Goal: Task Accomplishment & Management: Manage account settings

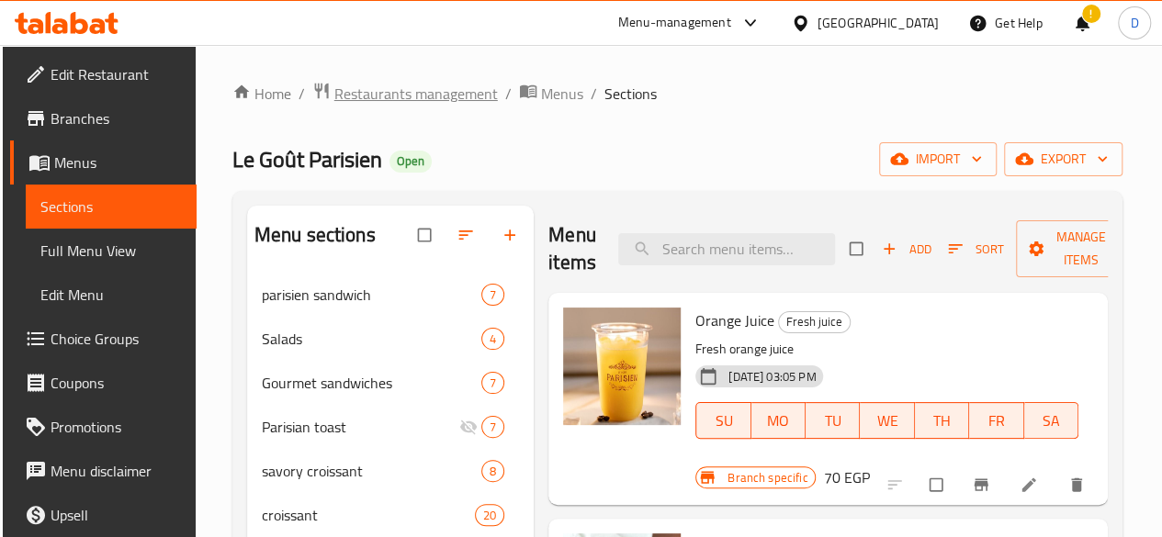
click at [459, 91] on span "Restaurants management" at bounding box center [416, 94] width 164 height 22
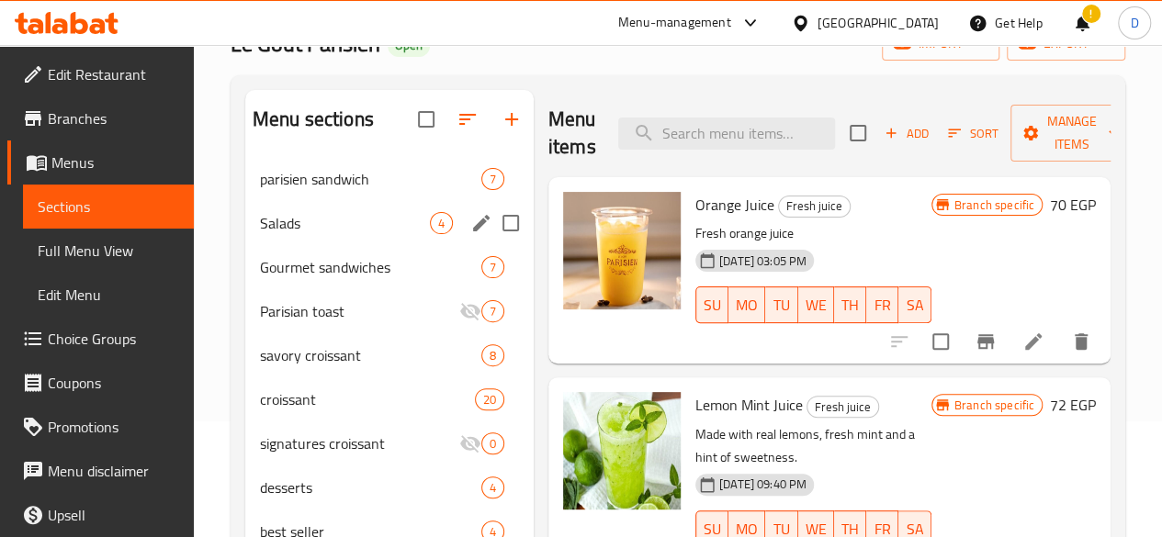
scroll to position [111, 0]
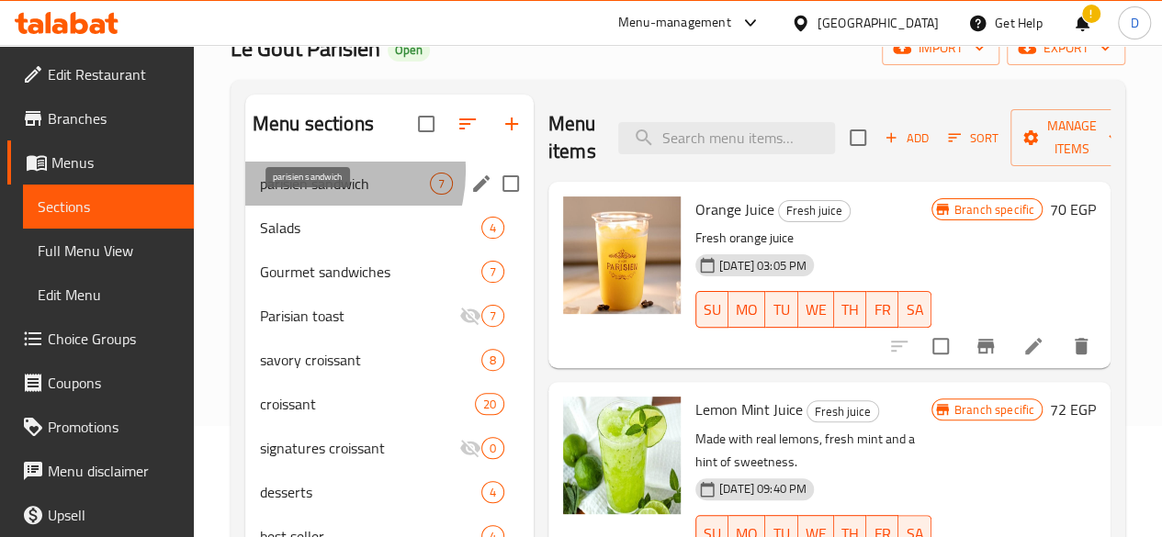
click at [313, 195] on span "parisien sandwich" at bounding box center [345, 184] width 170 height 22
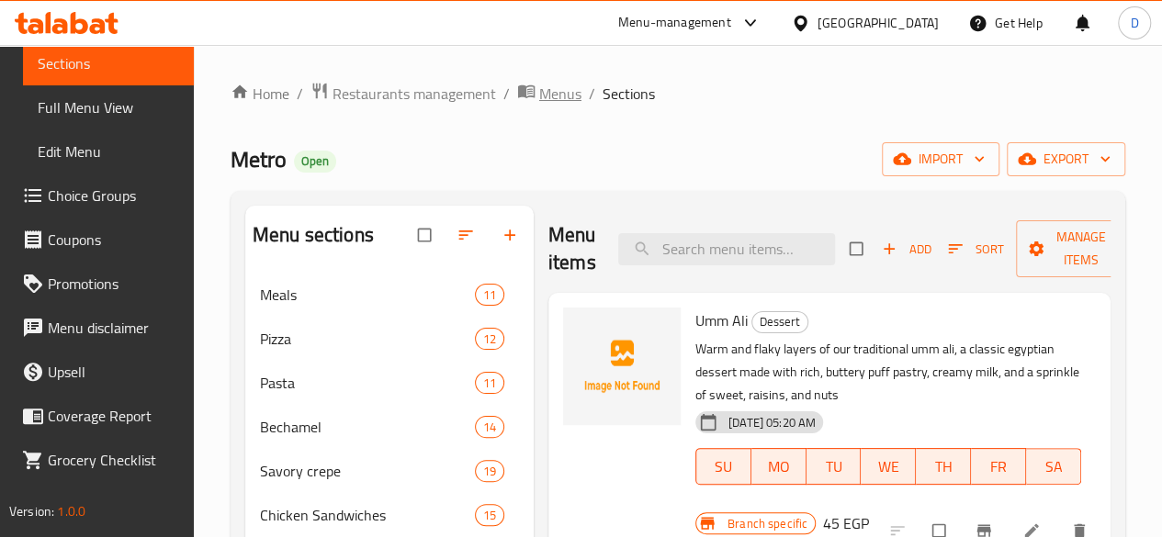
click at [551, 94] on span "Menus" at bounding box center [560, 94] width 42 height 22
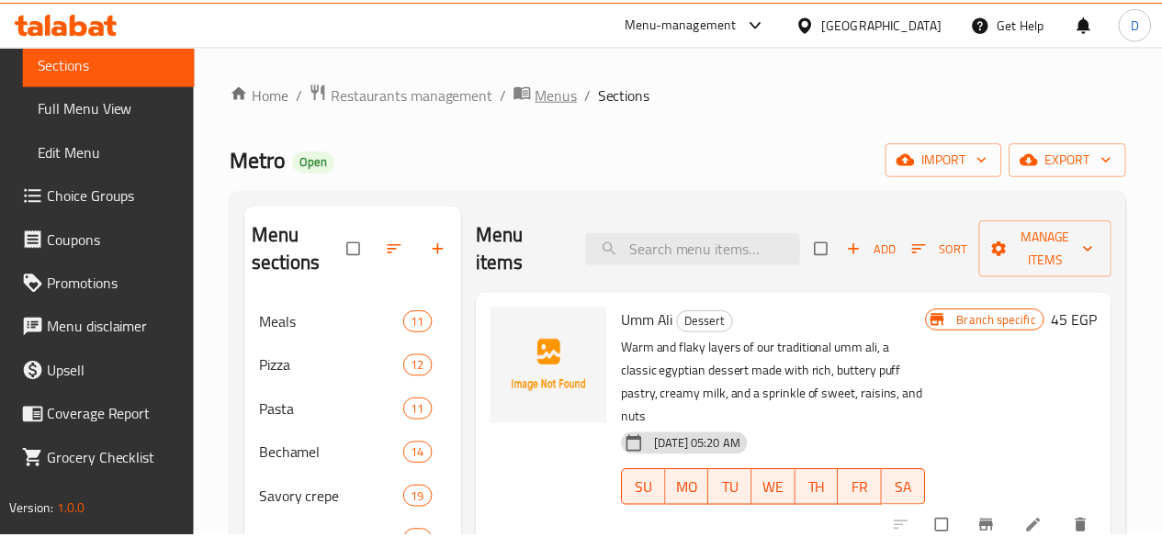
scroll to position [11, 0]
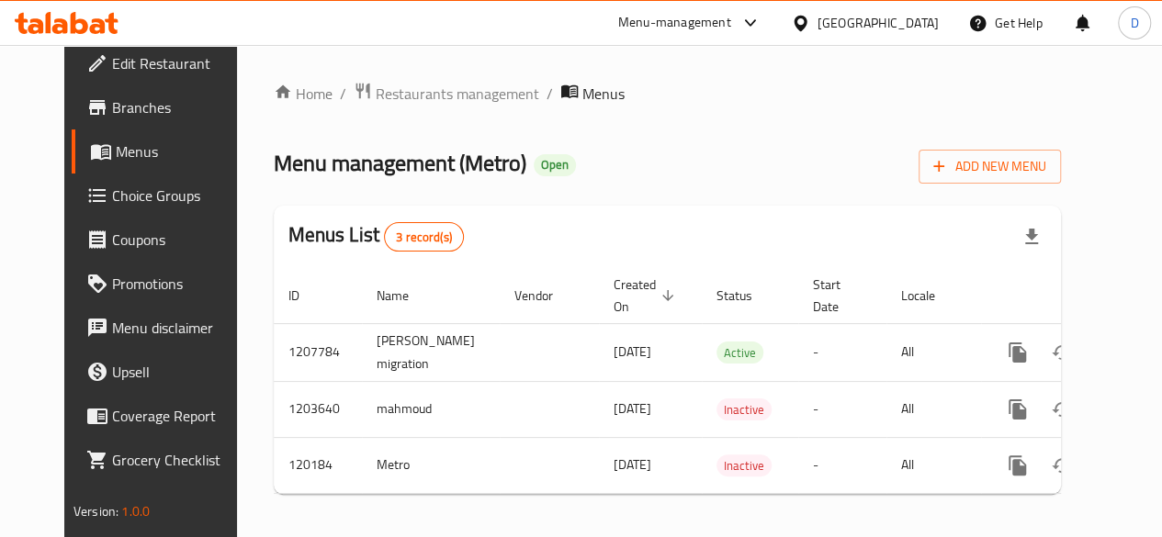
click at [406, 107] on div "Home / Restaurants management / Menus Menu management ( Metro ) Open Add New Me…" at bounding box center [667, 295] width 787 height 427
click at [401, 100] on span "Restaurants management" at bounding box center [458, 94] width 164 height 22
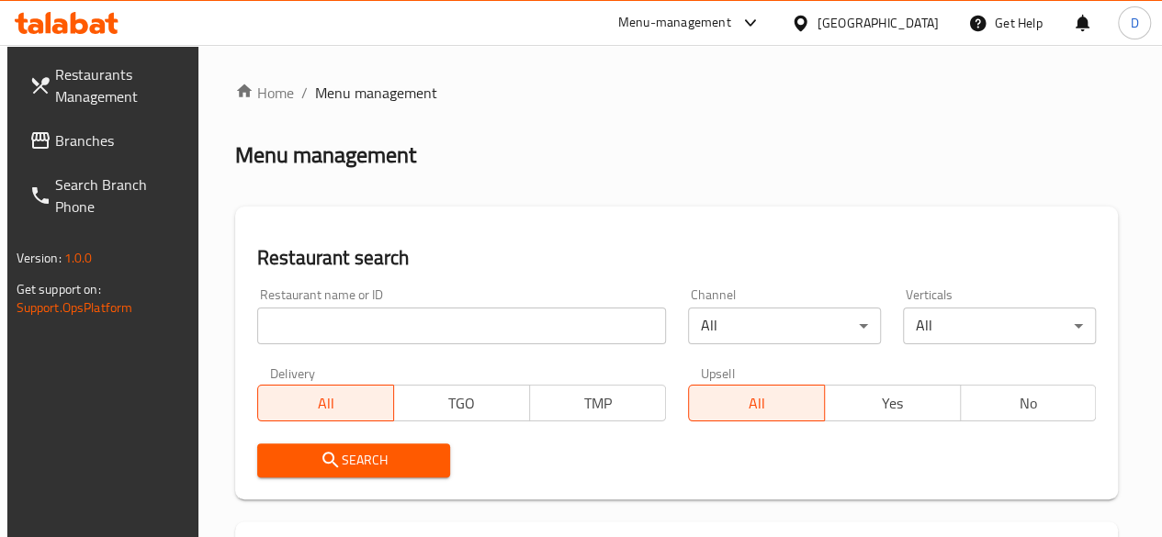
click at [268, 343] on input "search" at bounding box center [461, 326] width 409 height 37
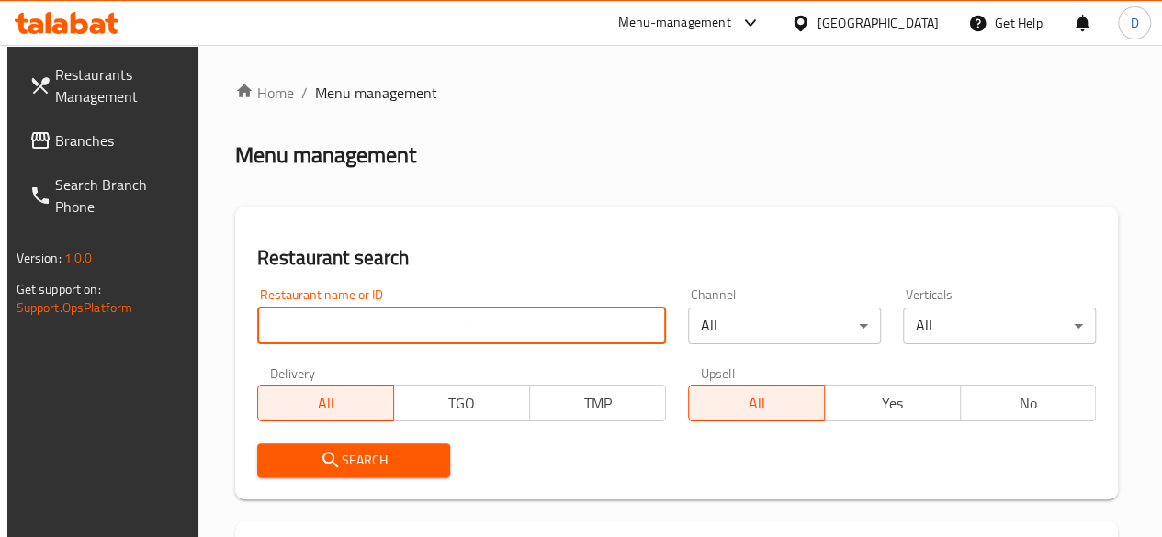
paste input "693396"
type input "693396"
click button "Search" at bounding box center [353, 461] width 193 height 34
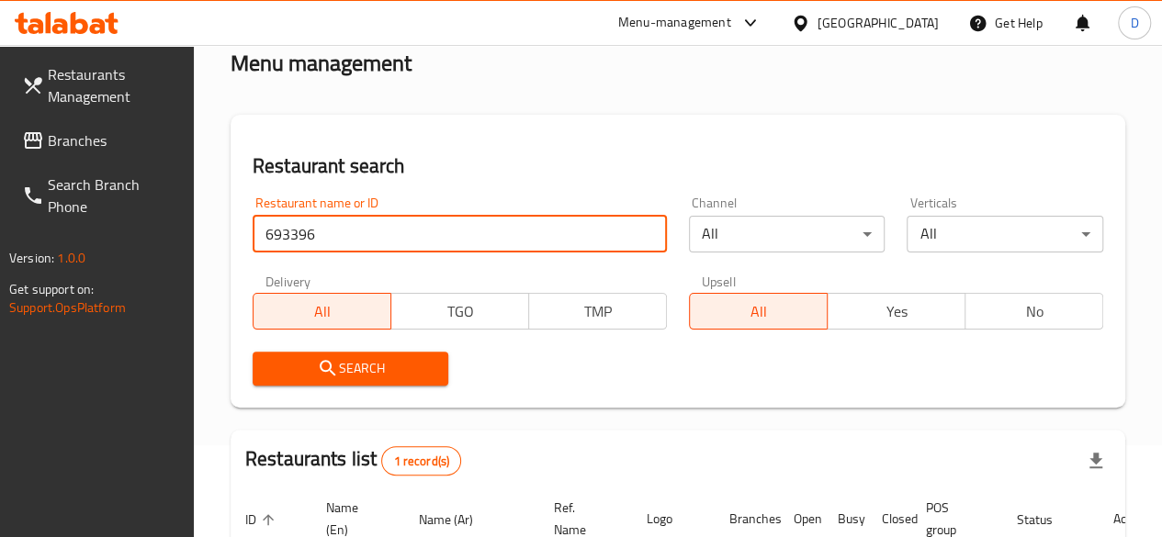
scroll to position [351, 0]
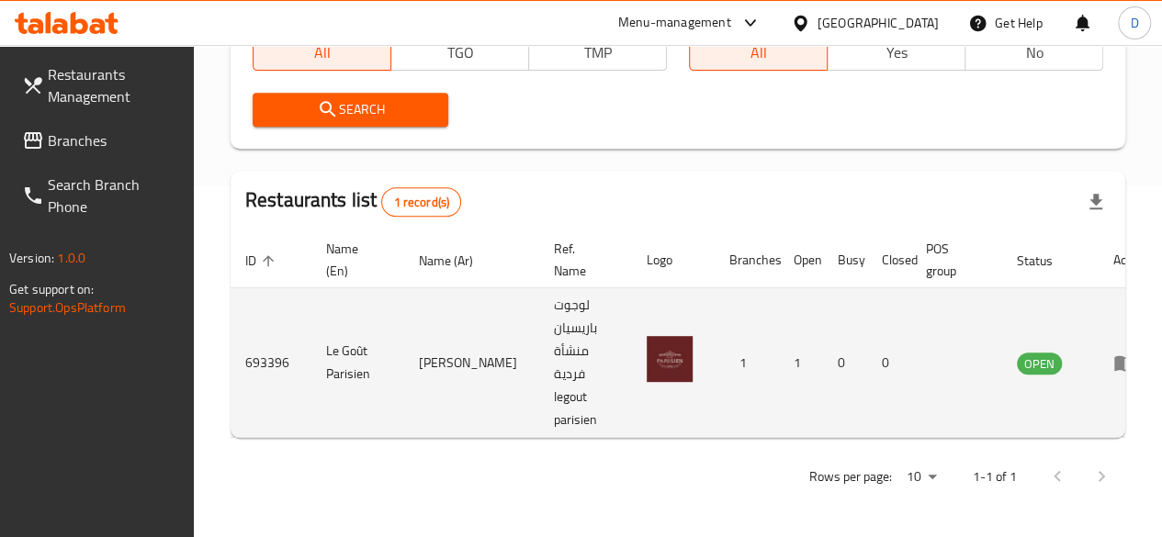
click at [1099, 386] on td "enhanced table" at bounding box center [1130, 363] width 63 height 150
click at [1113, 368] on icon "enhanced table" at bounding box center [1124, 363] width 22 height 22
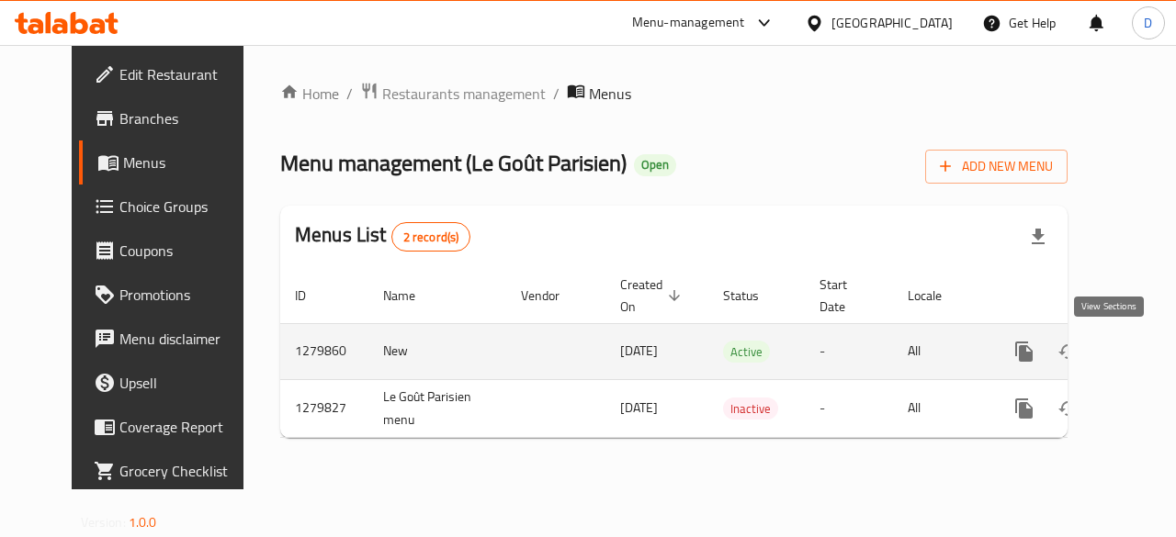
click at [1146, 358] on icon "enhanced table" at bounding box center [1157, 352] width 22 height 22
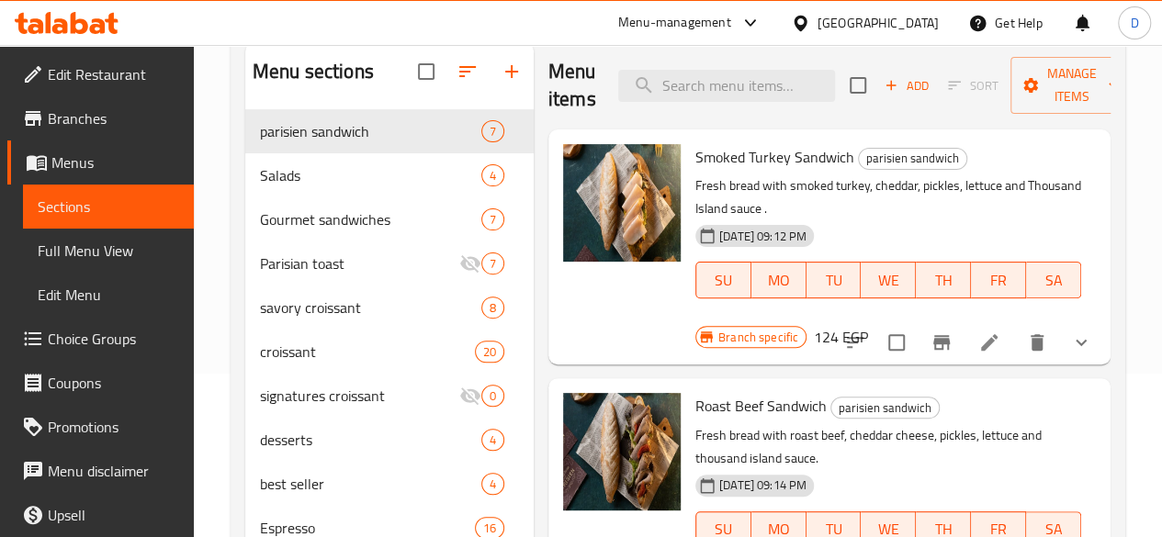
scroll to position [165, 0]
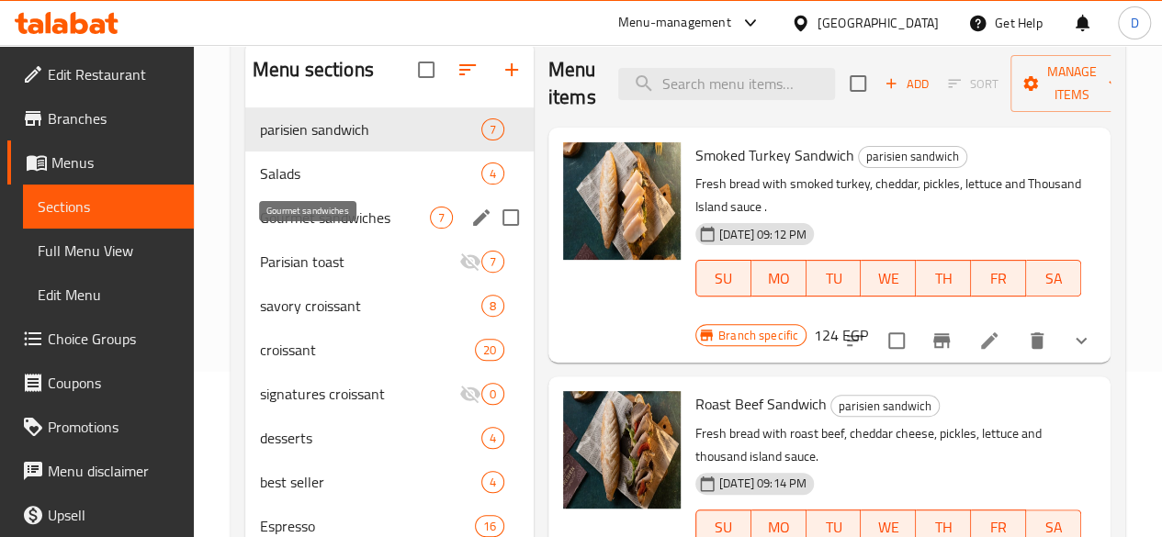
click at [309, 229] on span "Gourmet sandwiches" at bounding box center [345, 218] width 170 height 22
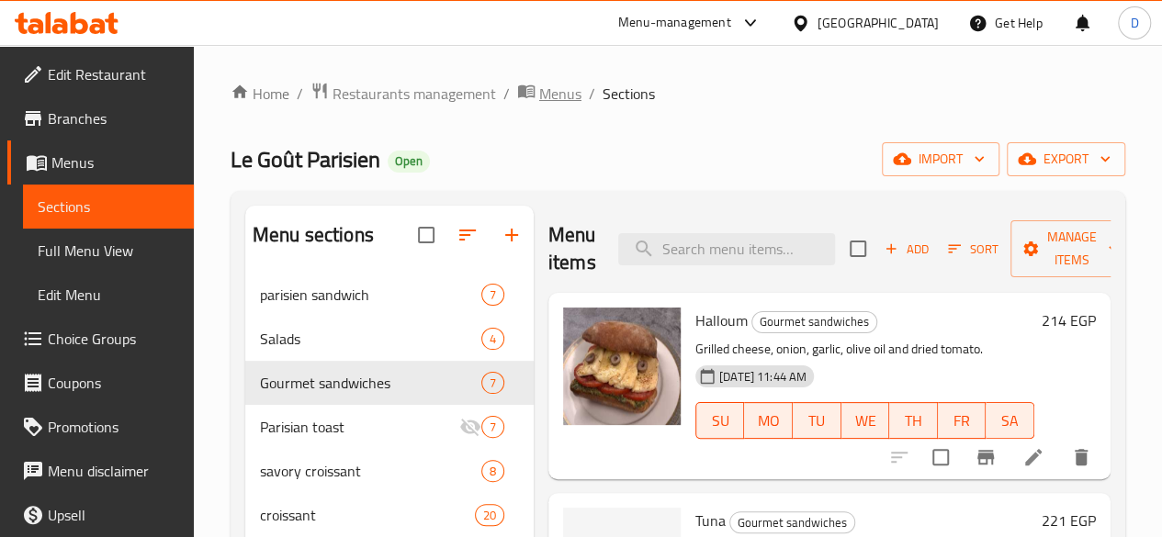
click at [555, 84] on span "Menus" at bounding box center [560, 94] width 42 height 22
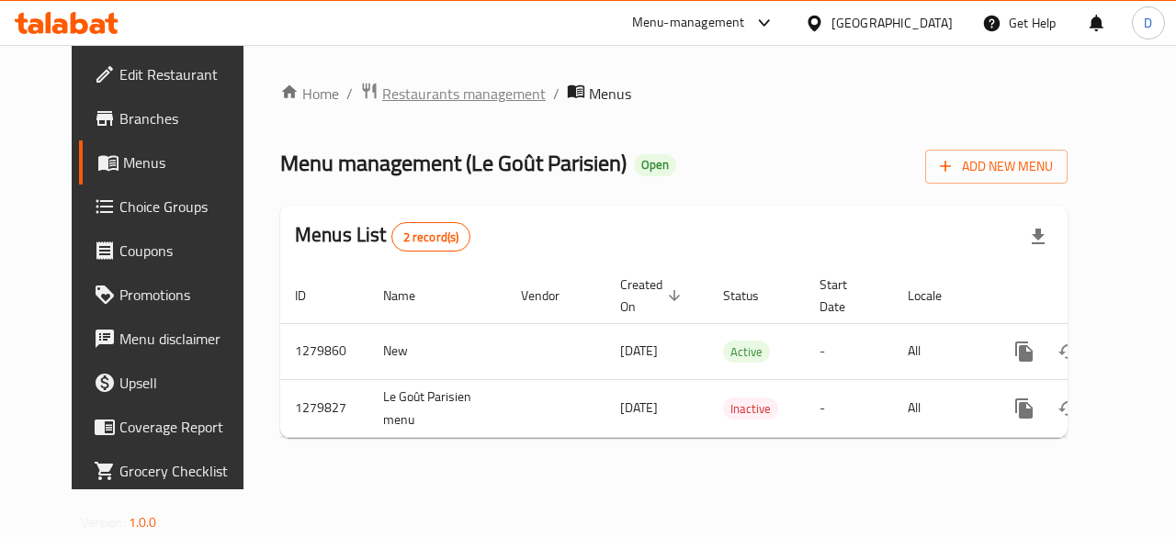
click at [460, 92] on span "Restaurants management" at bounding box center [464, 94] width 164 height 22
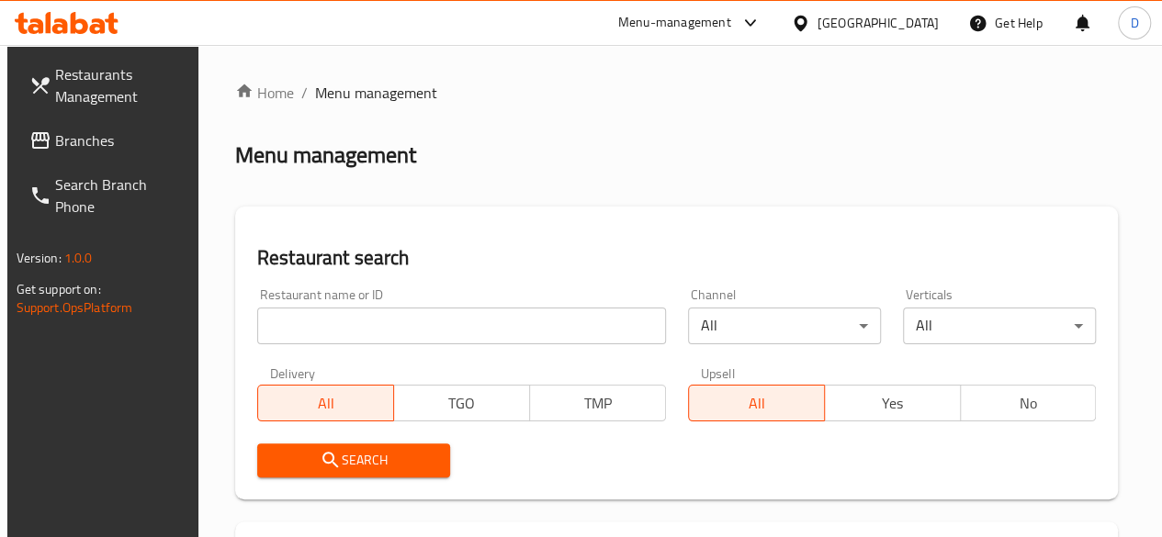
click at [345, 330] on input "search" at bounding box center [461, 326] width 409 height 37
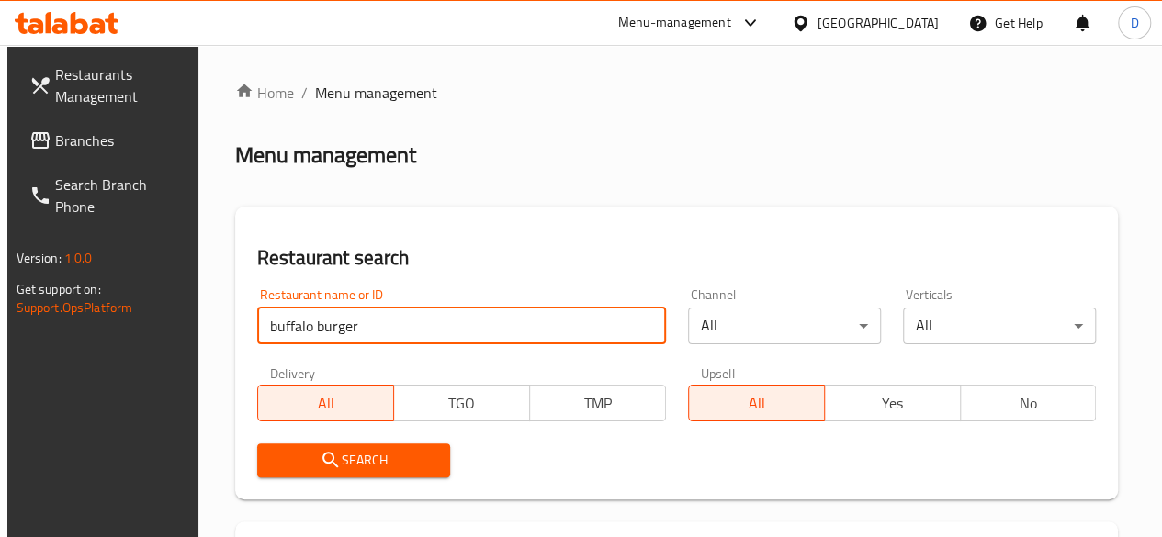
type input "buffalo burger"
click button "Search" at bounding box center [353, 461] width 193 height 34
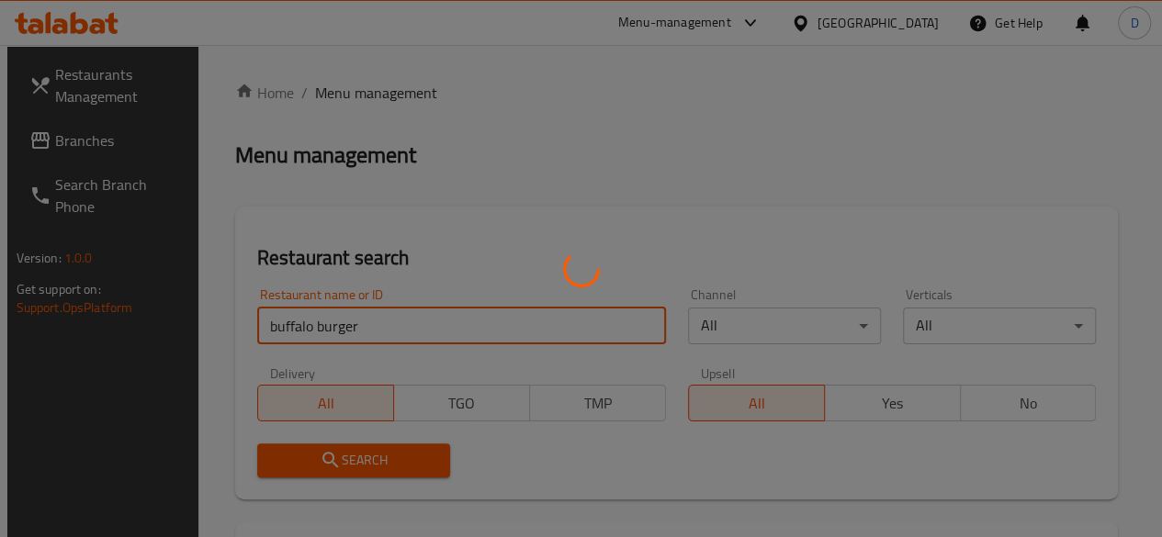
scroll to position [280, 0]
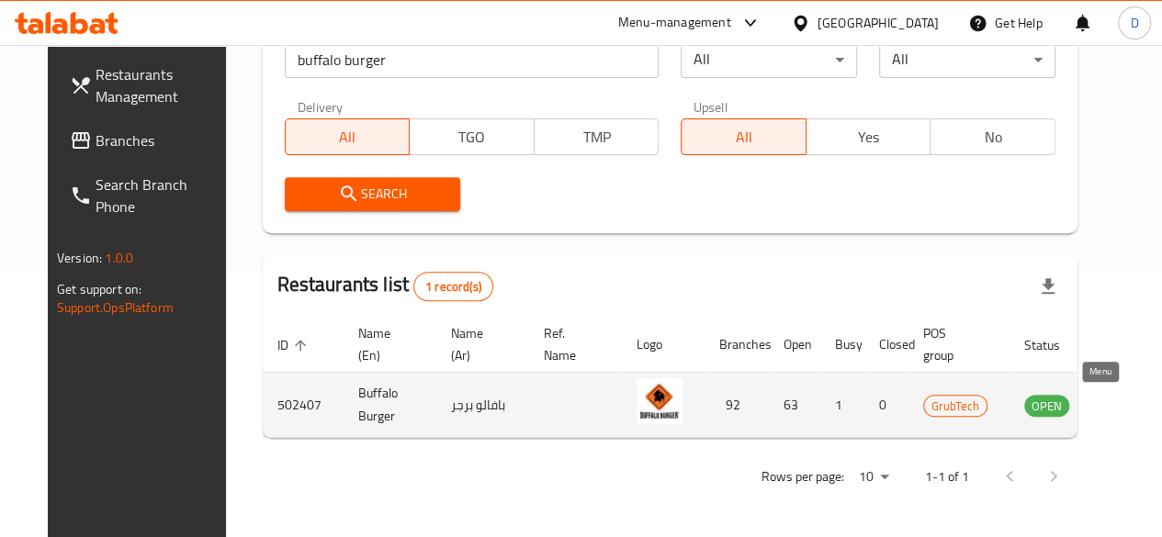
click at [1121, 400] on icon "enhanced table" at bounding box center [1132, 405] width 22 height 22
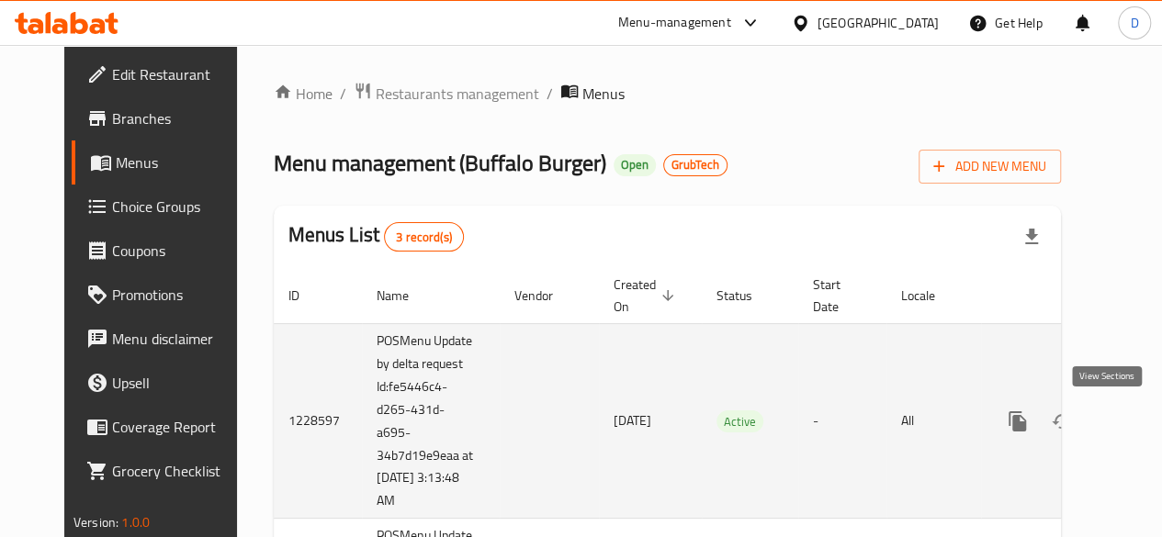
click at [1142, 425] on icon "enhanced table" at bounding box center [1150, 421] width 17 height 17
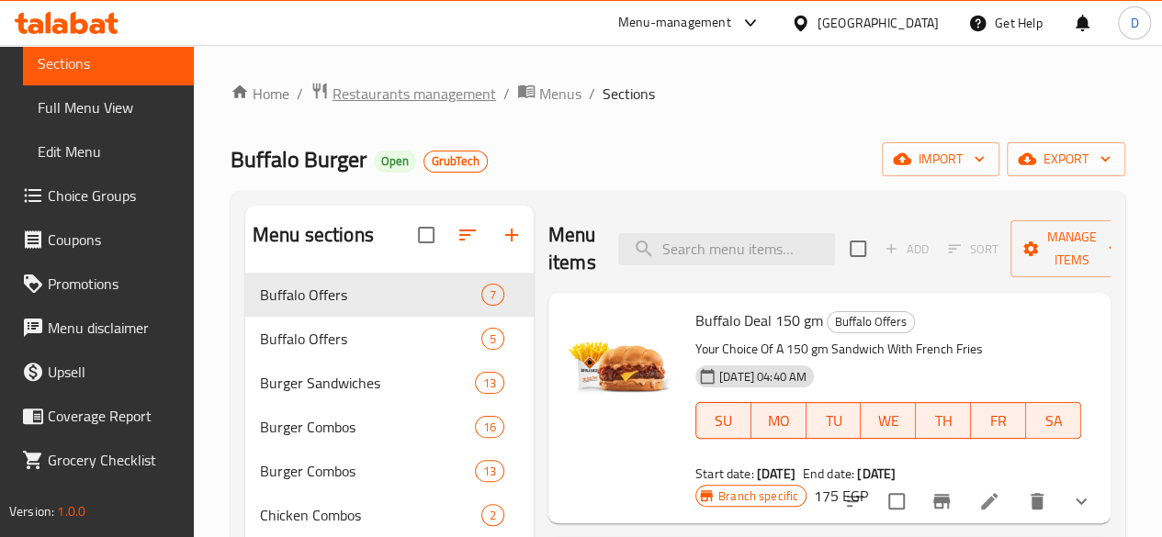
click at [426, 103] on span "Restaurants management" at bounding box center [415, 94] width 164 height 22
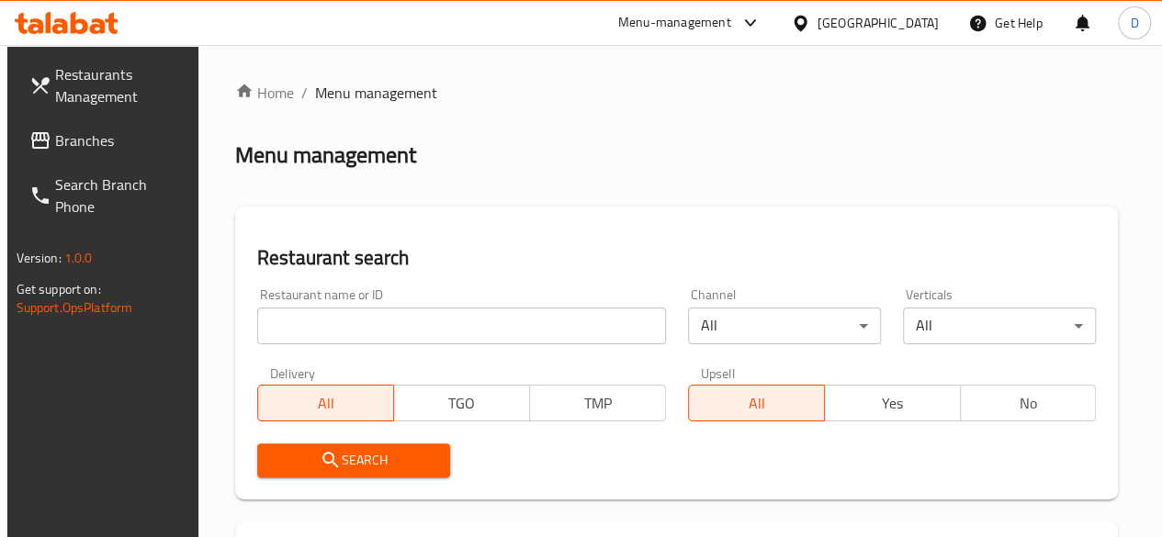
click at [345, 312] on input "search" at bounding box center [461, 326] width 409 height 37
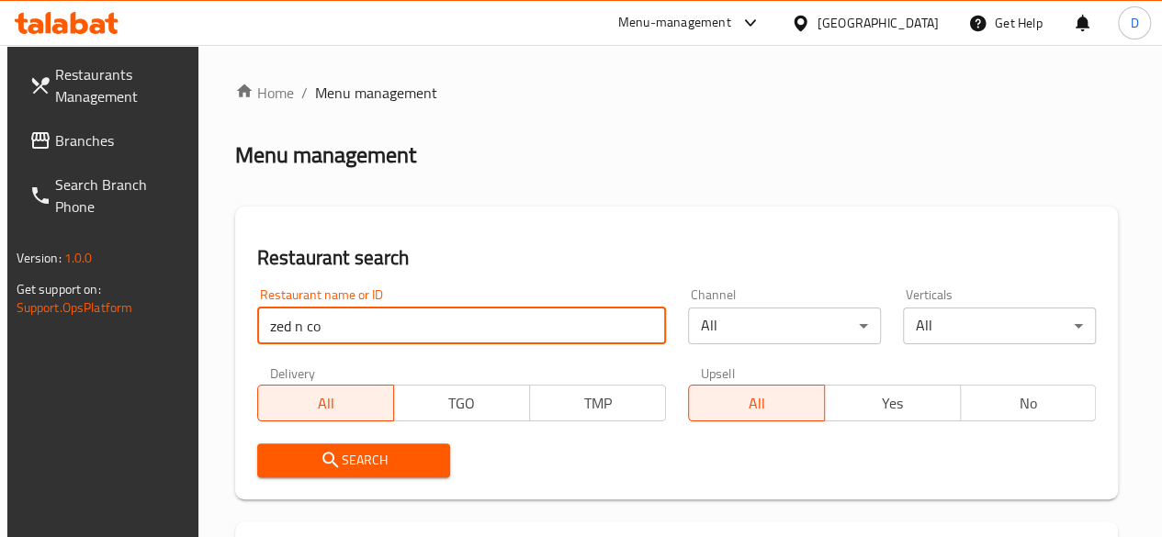
click button "Search" at bounding box center [353, 461] width 193 height 34
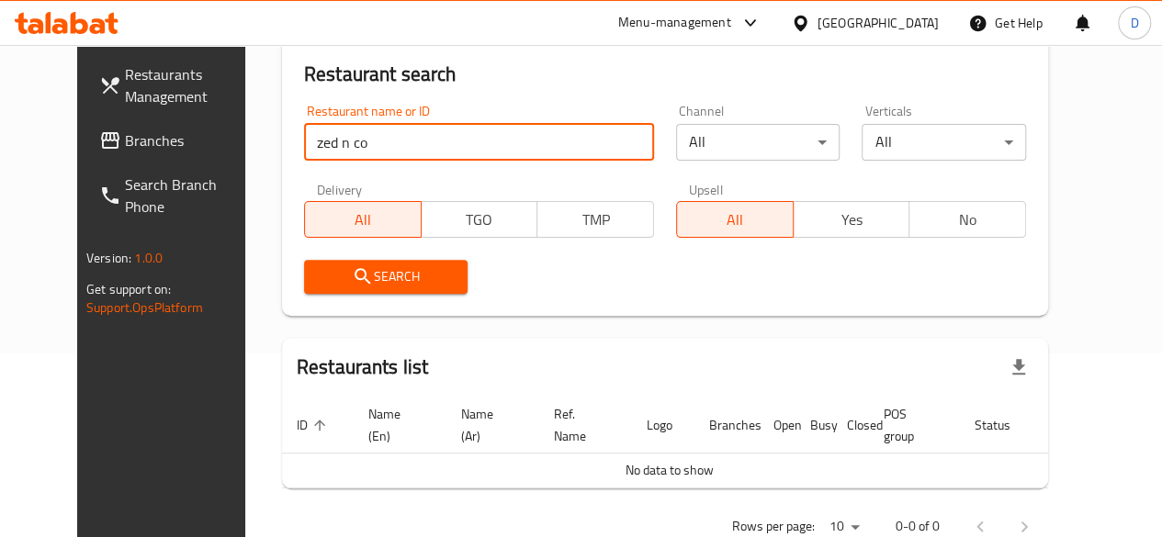
scroll to position [233, 0]
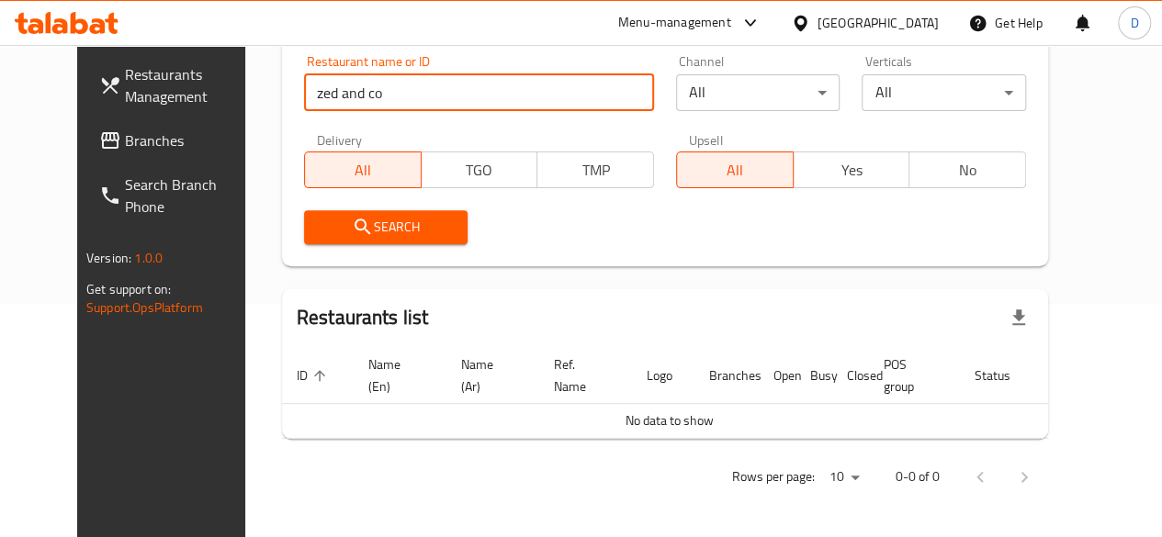
click button "Search" at bounding box center [386, 227] width 164 height 34
type input "zed & co"
click button "Search" at bounding box center [386, 227] width 164 height 34
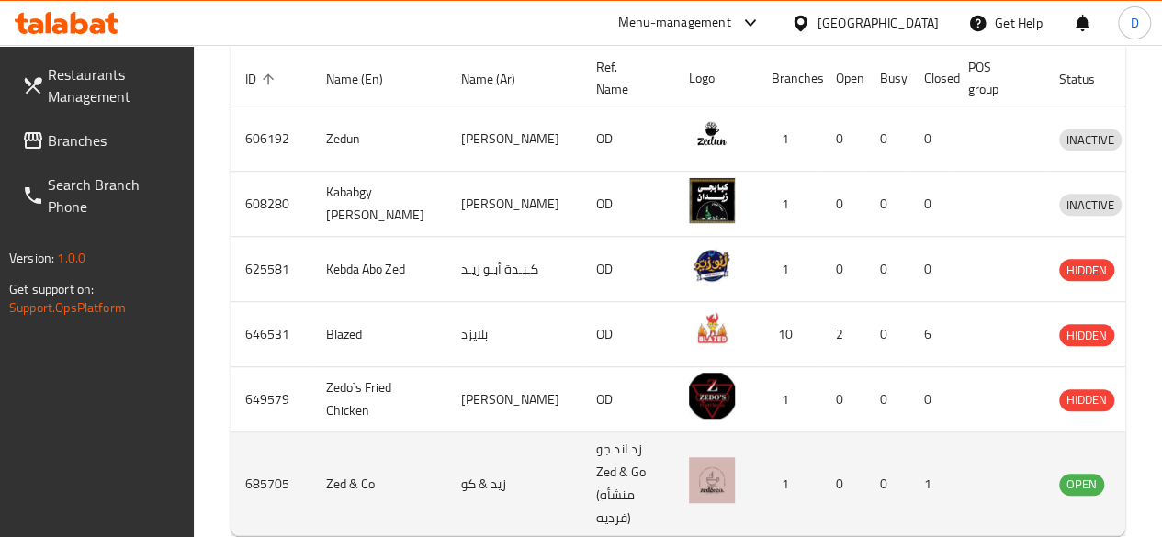
scroll to position [601, 0]
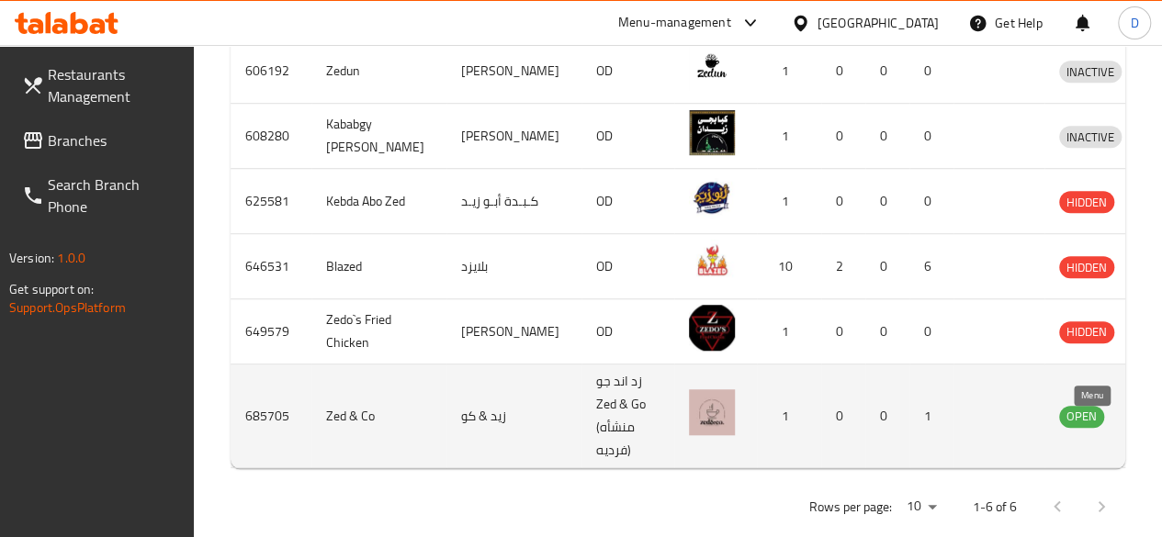
click at [1159, 427] on icon "enhanced table" at bounding box center [1170, 416] width 22 height 22
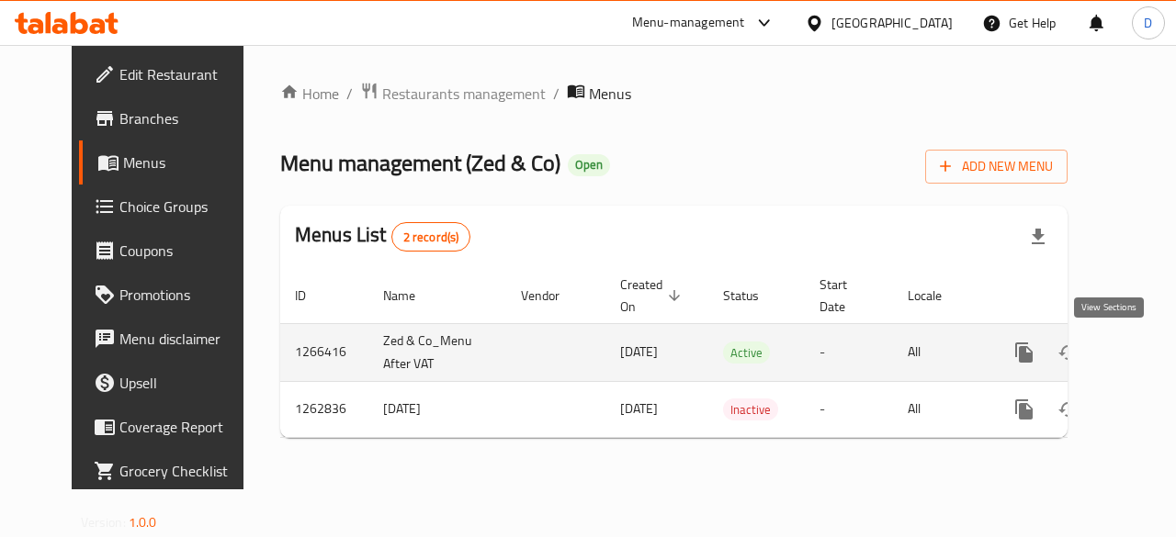
click at [1146, 357] on icon "enhanced table" at bounding box center [1157, 353] width 22 height 22
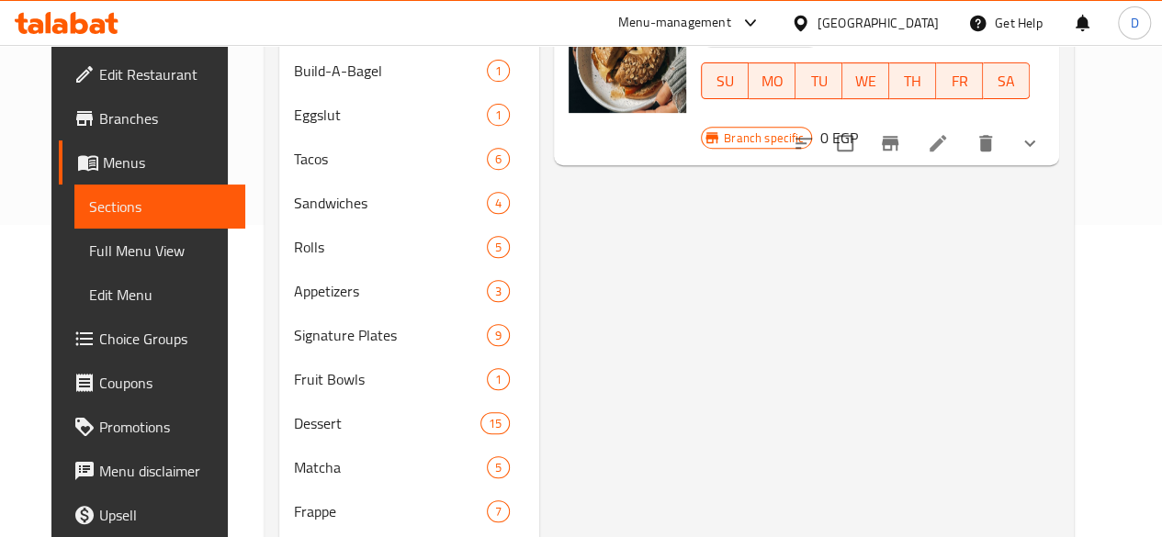
scroll to position [184, 0]
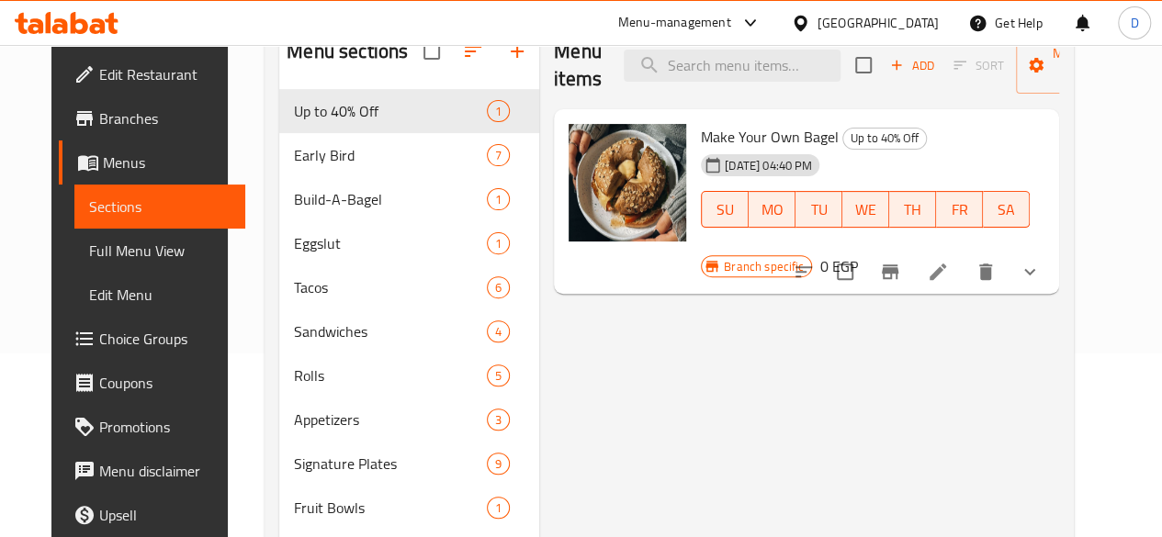
click at [119, 127] on span "Branches" at bounding box center [164, 118] width 131 height 22
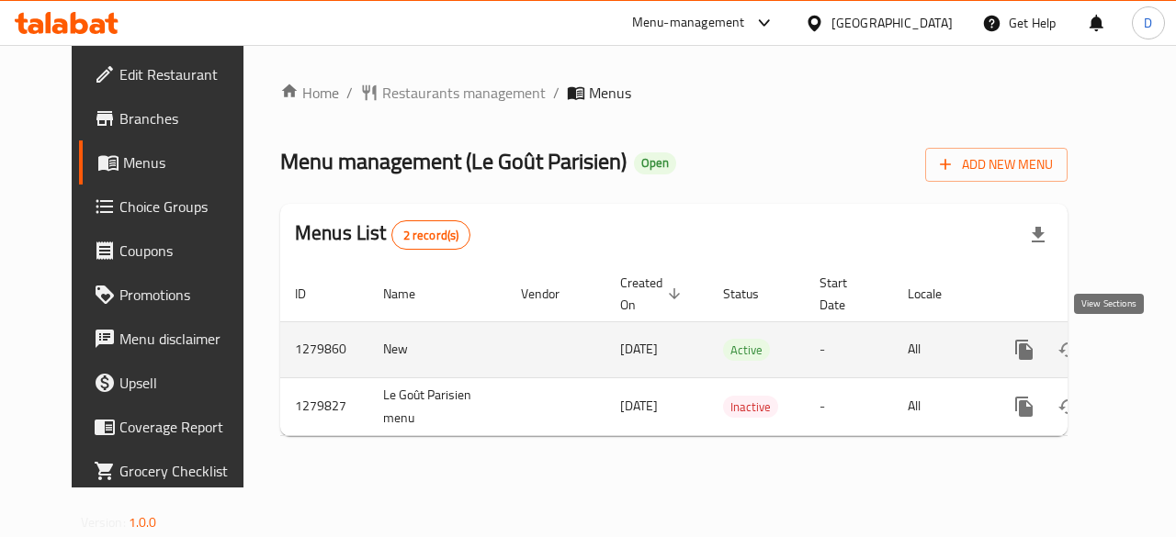
click at [1146, 348] on icon "enhanced table" at bounding box center [1157, 350] width 22 height 22
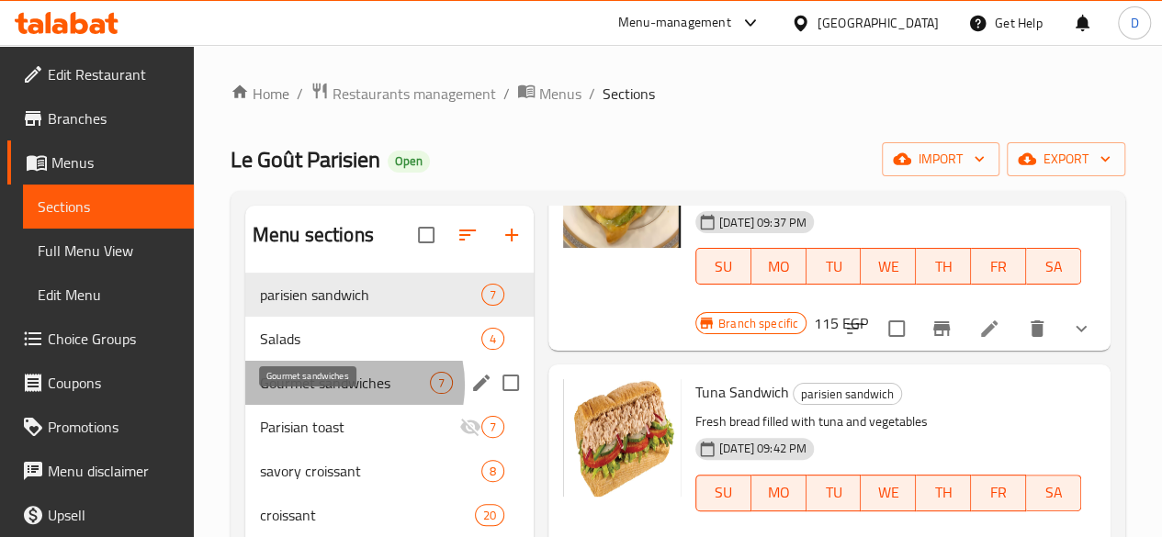
click at [341, 394] on span "Gourmet sandwiches" at bounding box center [345, 383] width 170 height 22
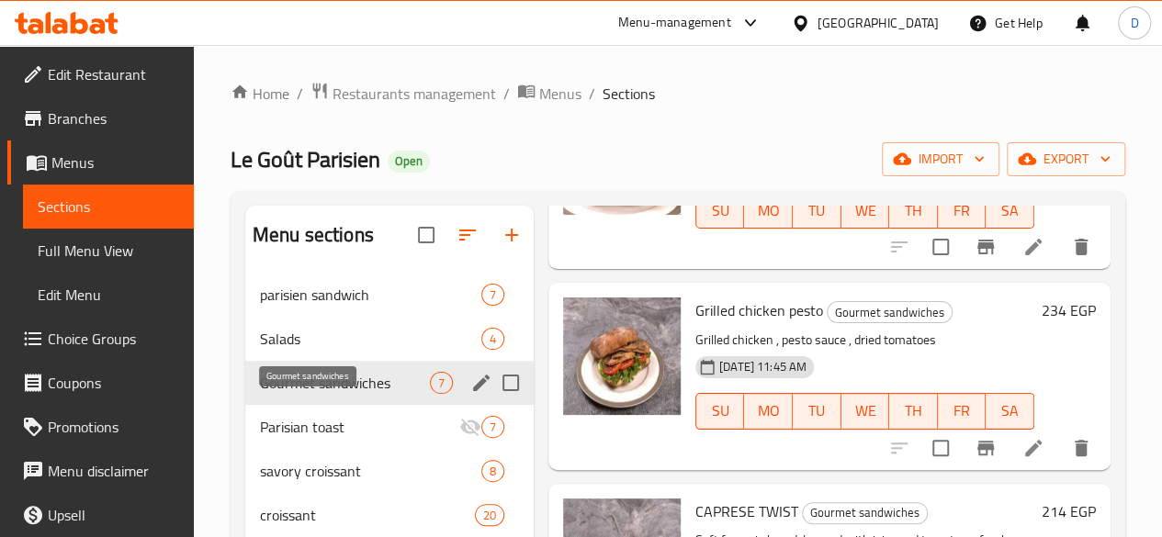
scroll to position [561, 0]
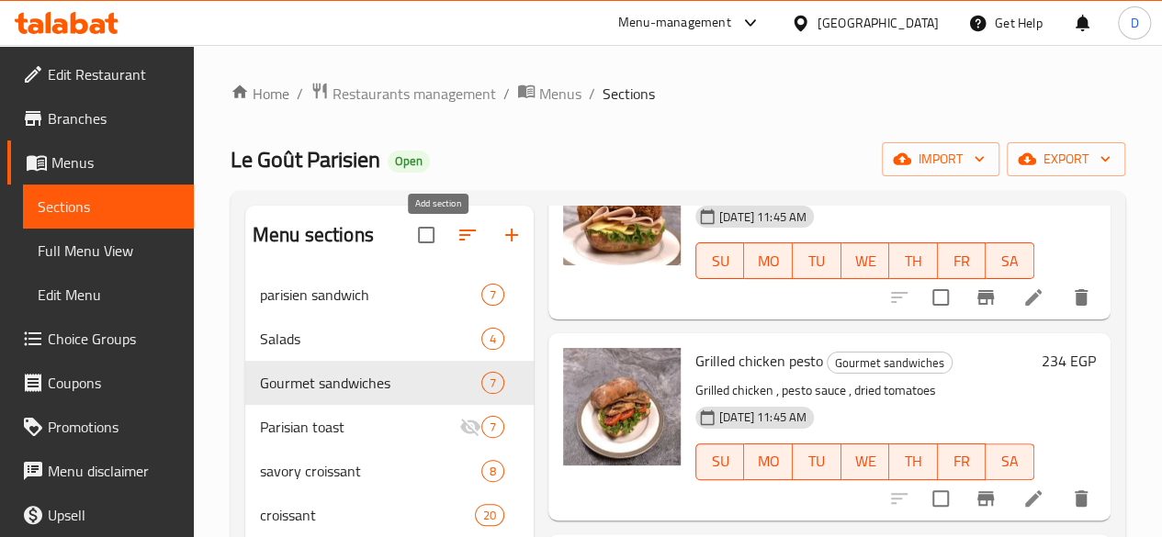
click at [501, 246] on icon "button" at bounding box center [512, 235] width 22 height 22
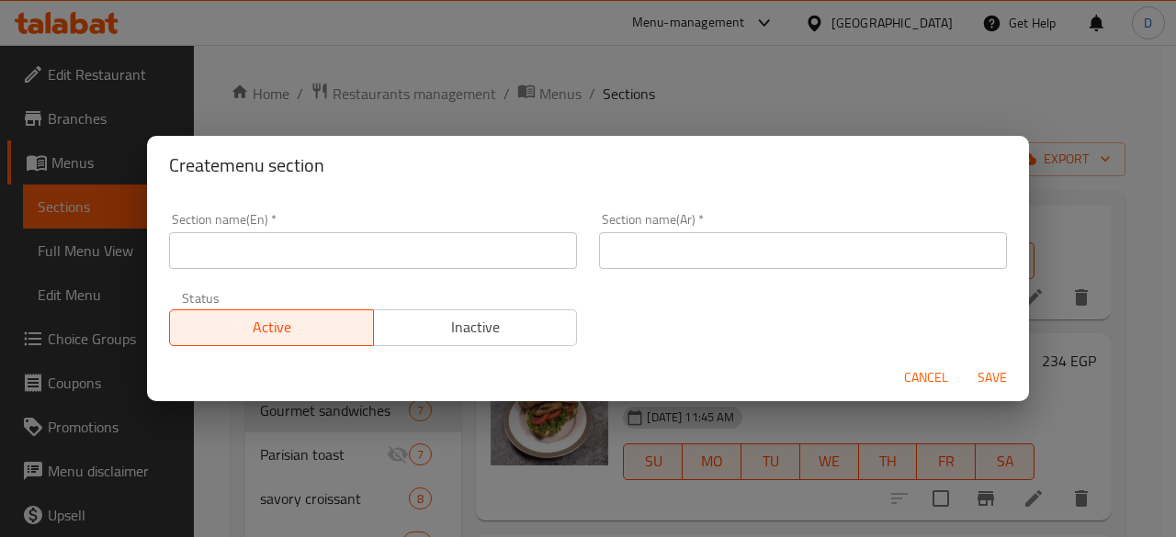
click at [942, 380] on span "Cancel" at bounding box center [926, 378] width 44 height 23
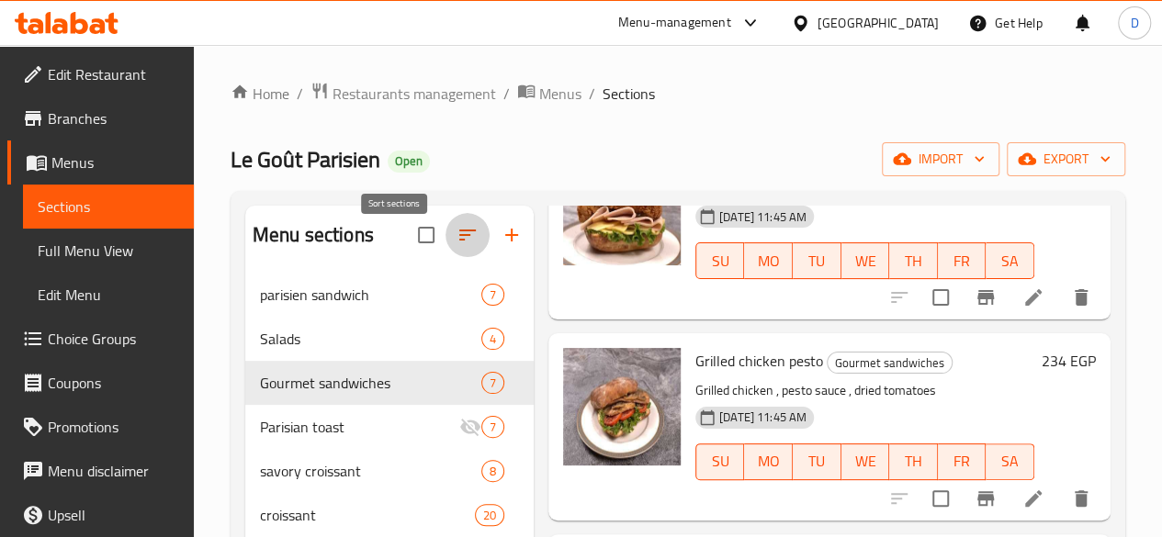
click at [457, 242] on icon "button" at bounding box center [468, 235] width 22 height 22
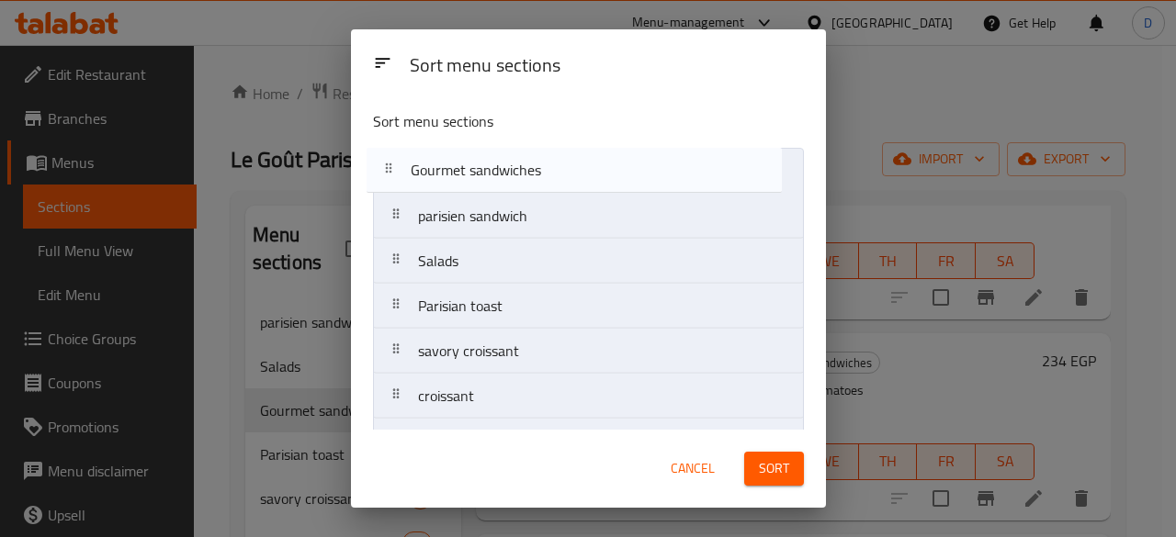
drag, startPoint x: 400, startPoint y: 262, endPoint x: 392, endPoint y: 165, distance: 96.7
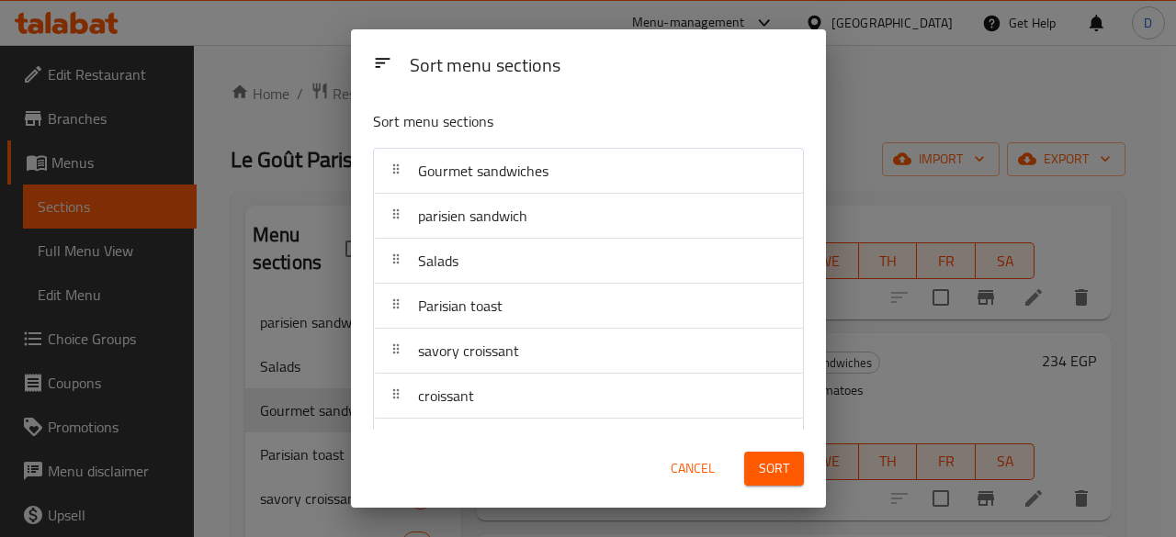
click at [753, 462] on button "Sort" at bounding box center [774, 469] width 60 height 34
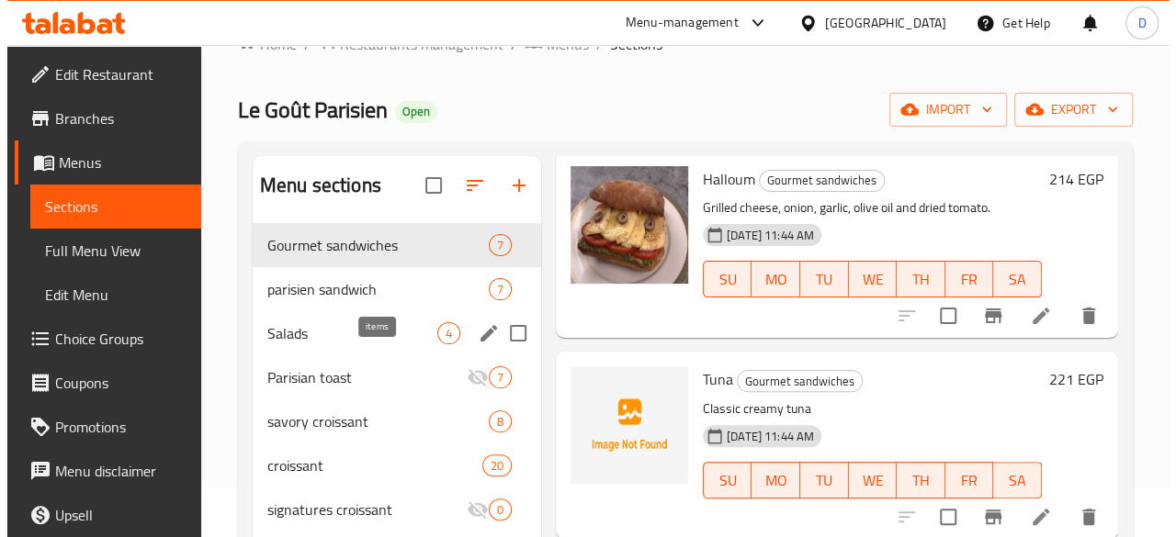
scroll to position [92, 0]
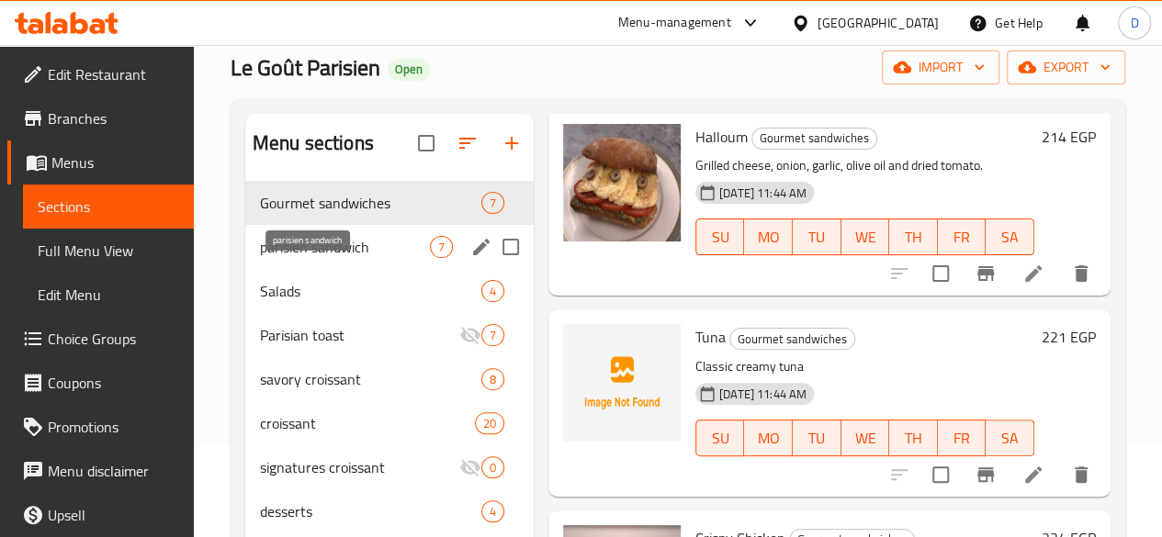
click at [262, 258] on span "parisien sandwich" at bounding box center [345, 247] width 170 height 22
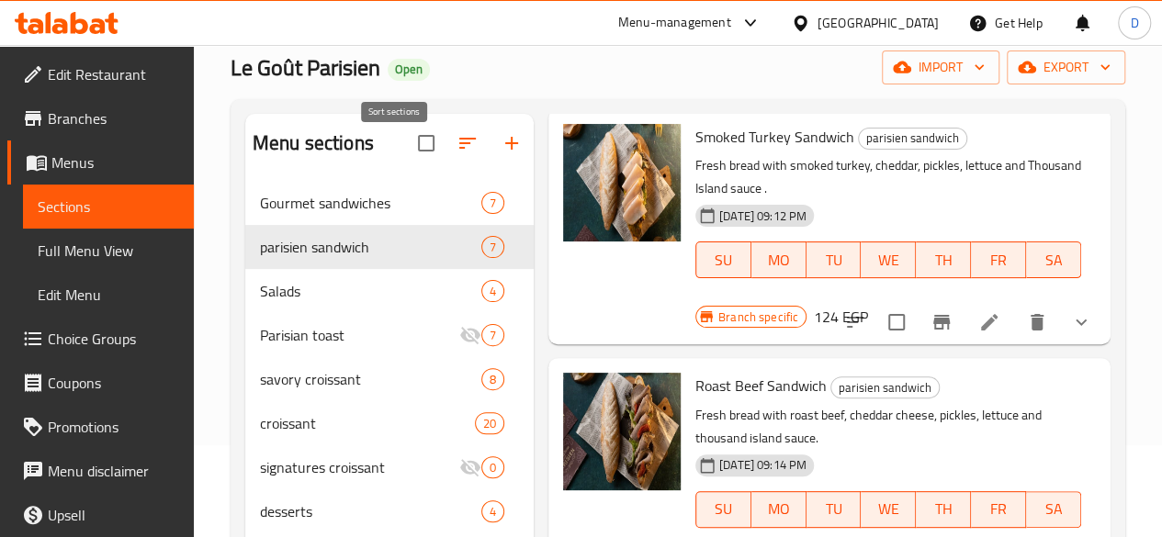
click at [446, 145] on button "button" at bounding box center [468, 143] width 44 height 44
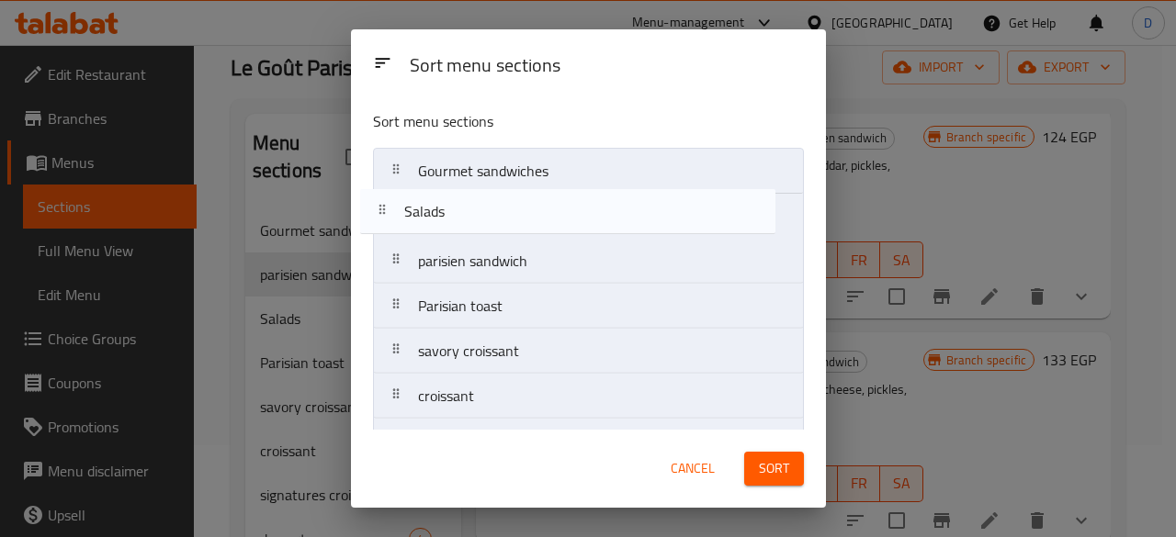
drag, startPoint x: 415, startPoint y: 274, endPoint x: 407, endPoint y: 215, distance: 59.4
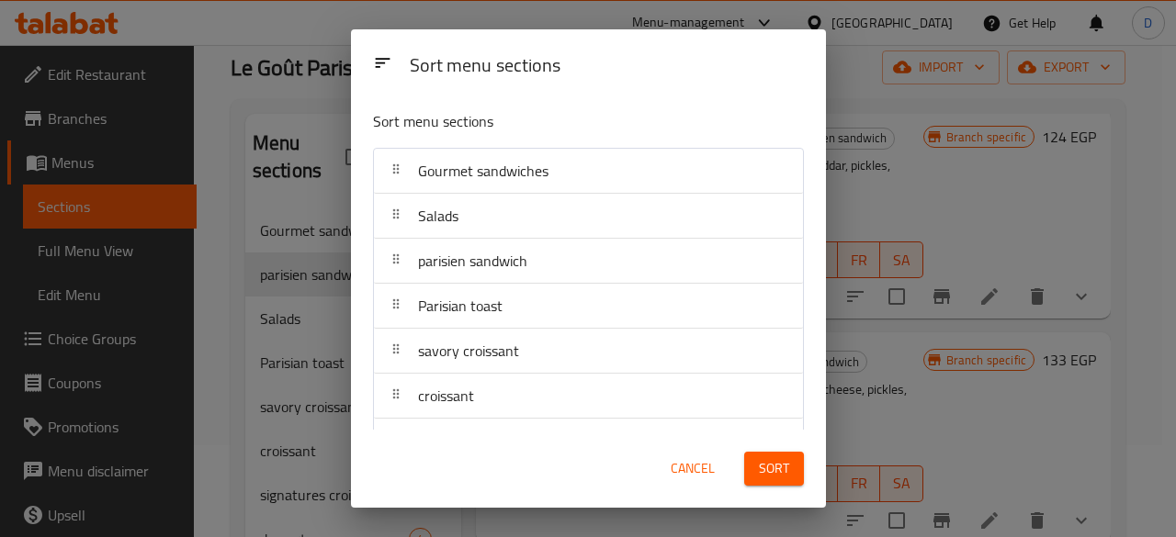
click at [789, 471] on button "Sort" at bounding box center [774, 469] width 60 height 34
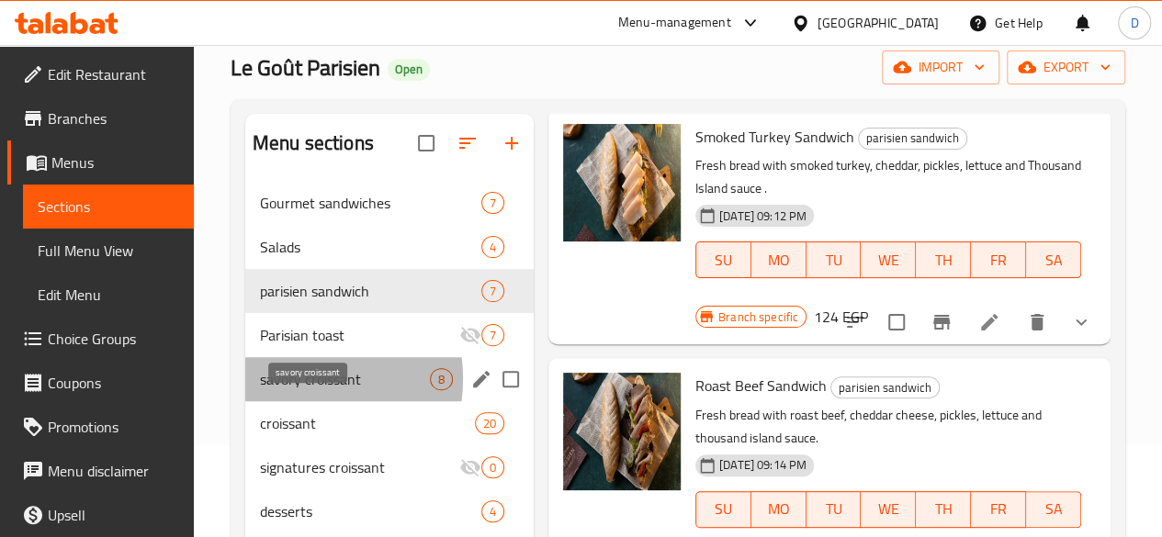
click at [286, 390] on span "savory croissant" at bounding box center [345, 379] width 170 height 22
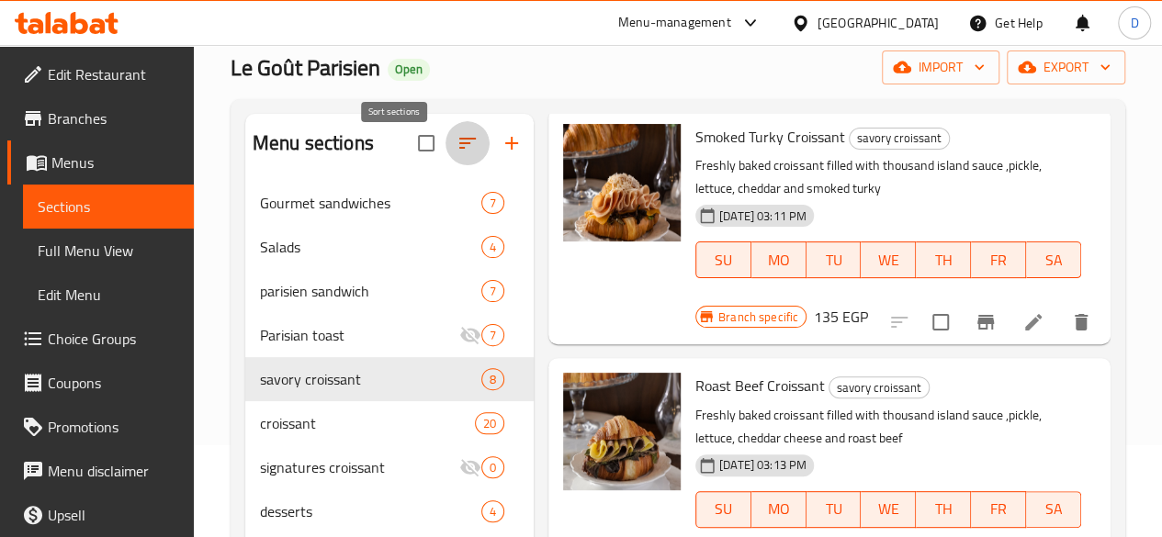
click at [459, 149] on icon "button" at bounding box center [467, 143] width 17 height 11
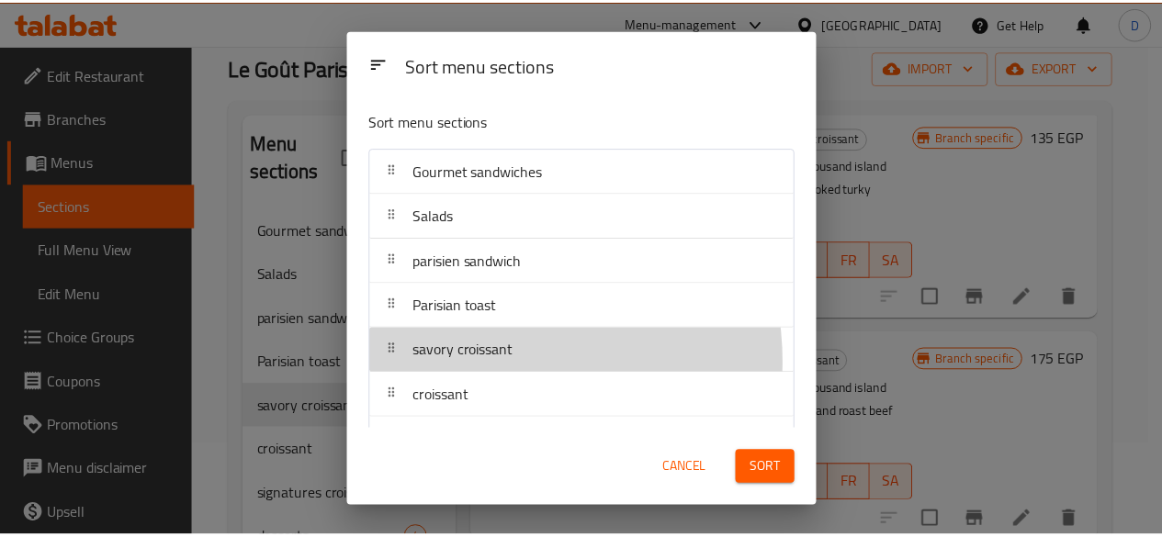
scroll to position [1, 0]
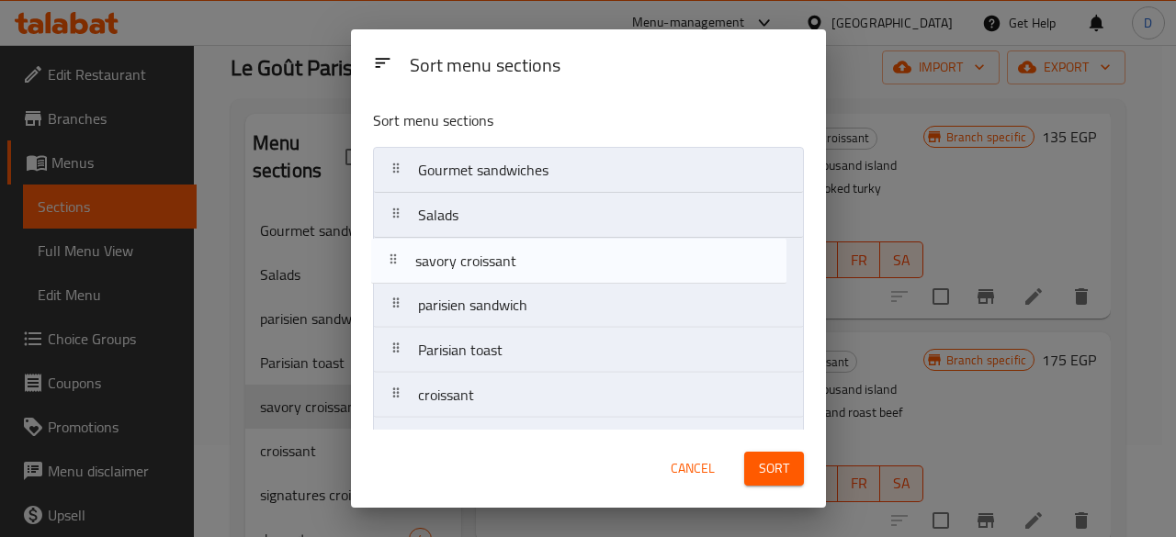
drag, startPoint x: 491, startPoint y: 361, endPoint x: 491, endPoint y: 267, distance: 93.7
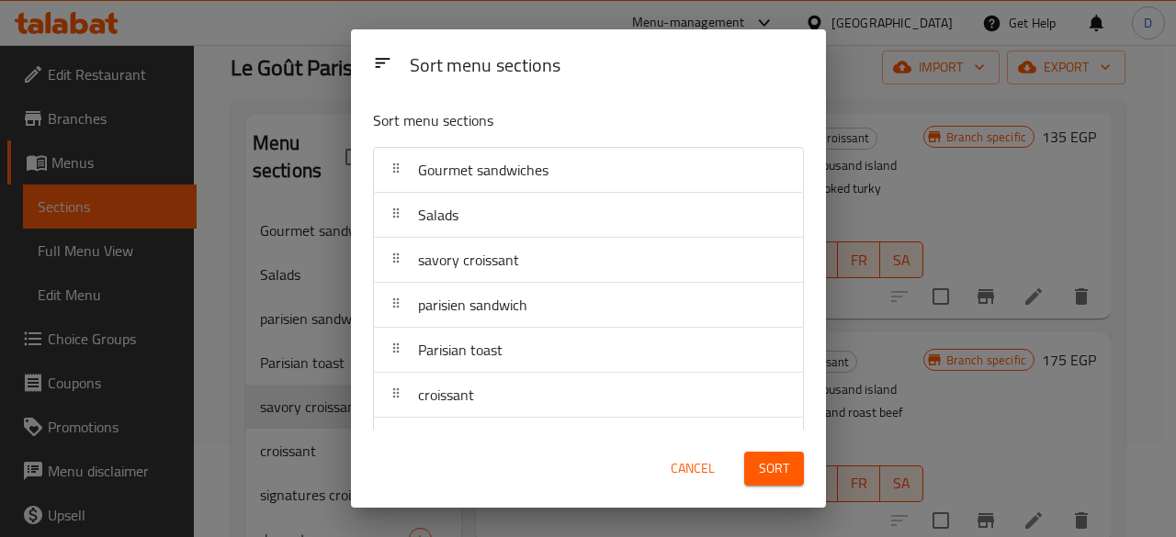
click at [757, 478] on button "Sort" at bounding box center [774, 469] width 60 height 34
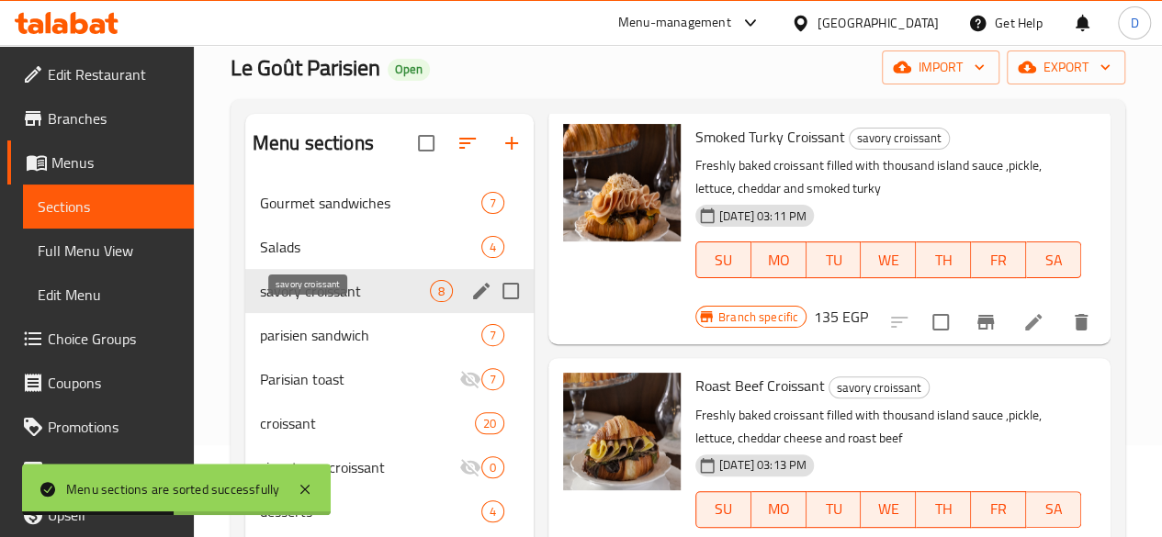
click at [289, 302] on span "savory croissant" at bounding box center [345, 291] width 170 height 22
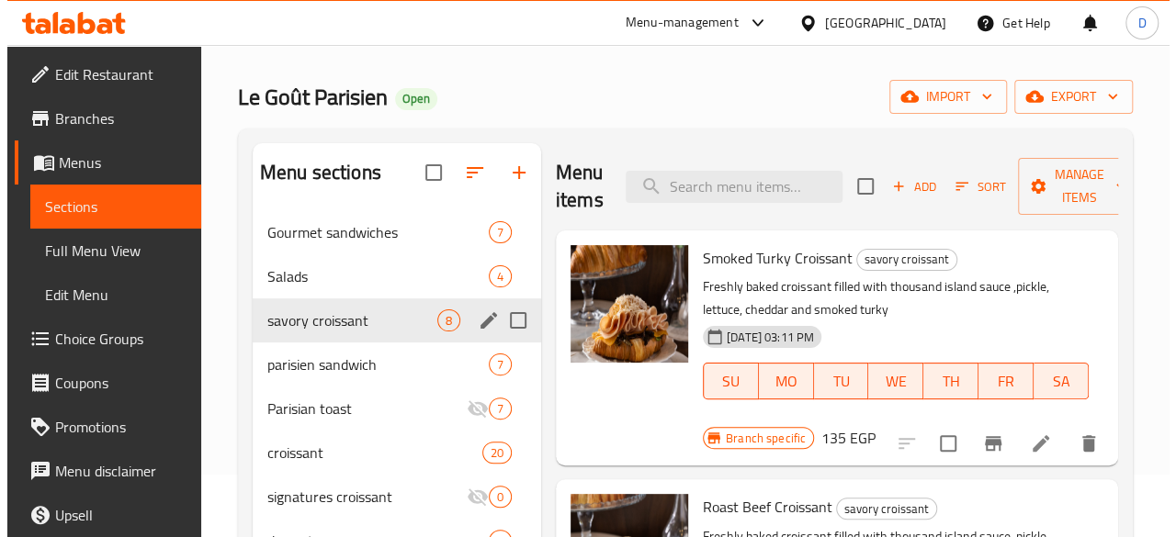
scroll to position [92, 0]
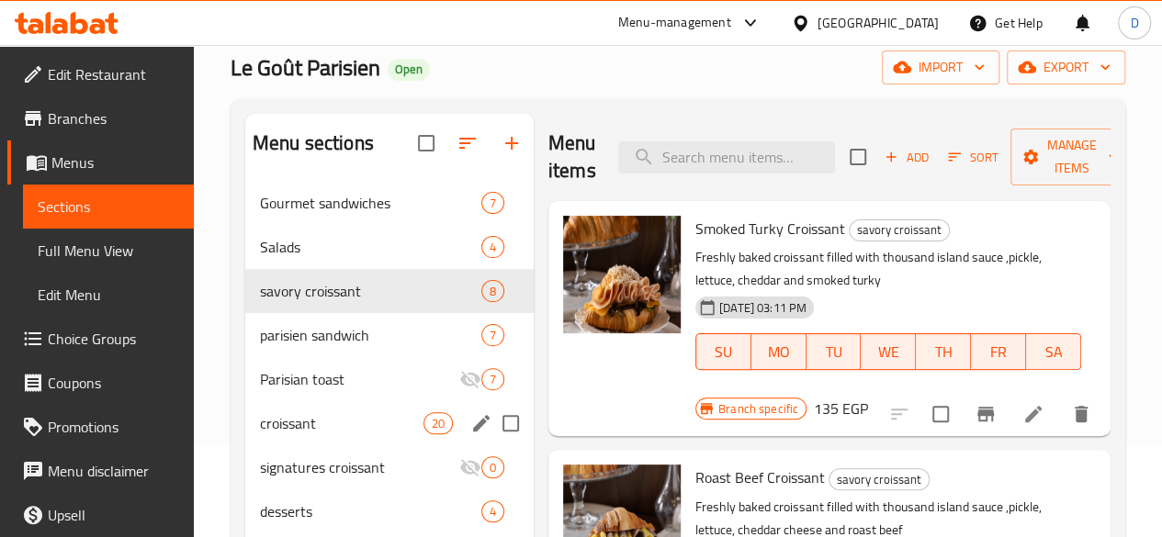
click at [318, 433] on div "croissant 20" at bounding box center [389, 423] width 288 height 44
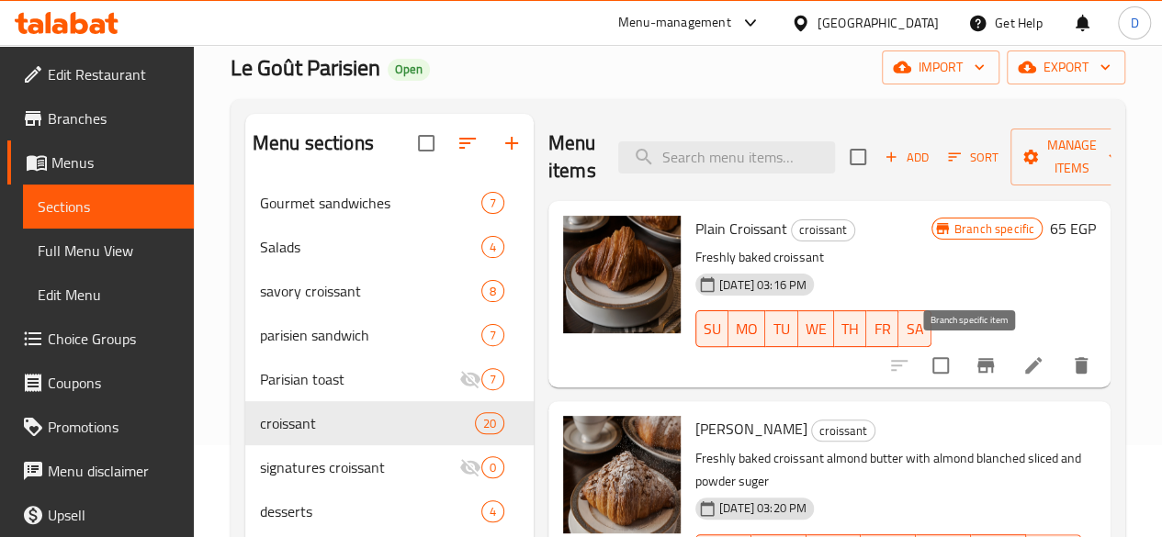
click at [975, 358] on icon "Branch-specific-item" at bounding box center [986, 366] width 22 height 22
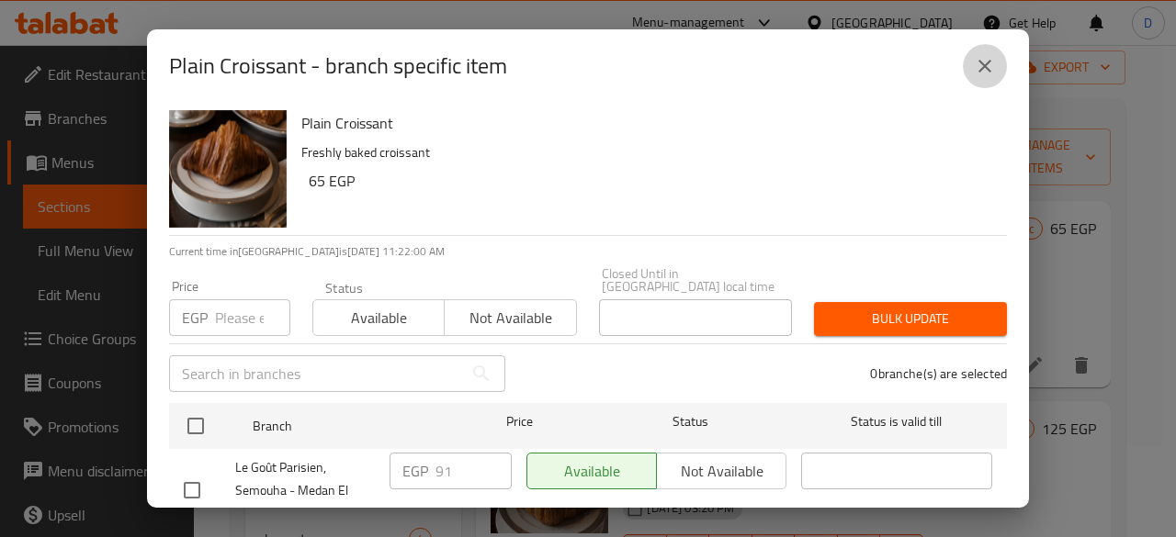
click at [972, 62] on button "close" at bounding box center [985, 66] width 44 height 44
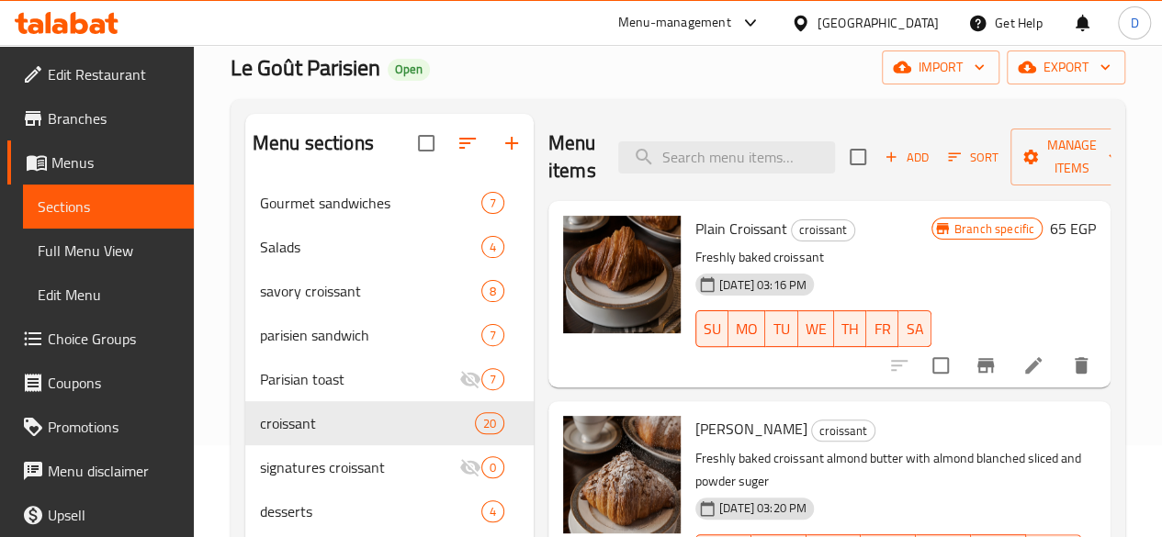
click at [884, 364] on div at bounding box center [990, 366] width 226 height 44
click at [1023, 358] on icon at bounding box center [1034, 366] width 22 height 22
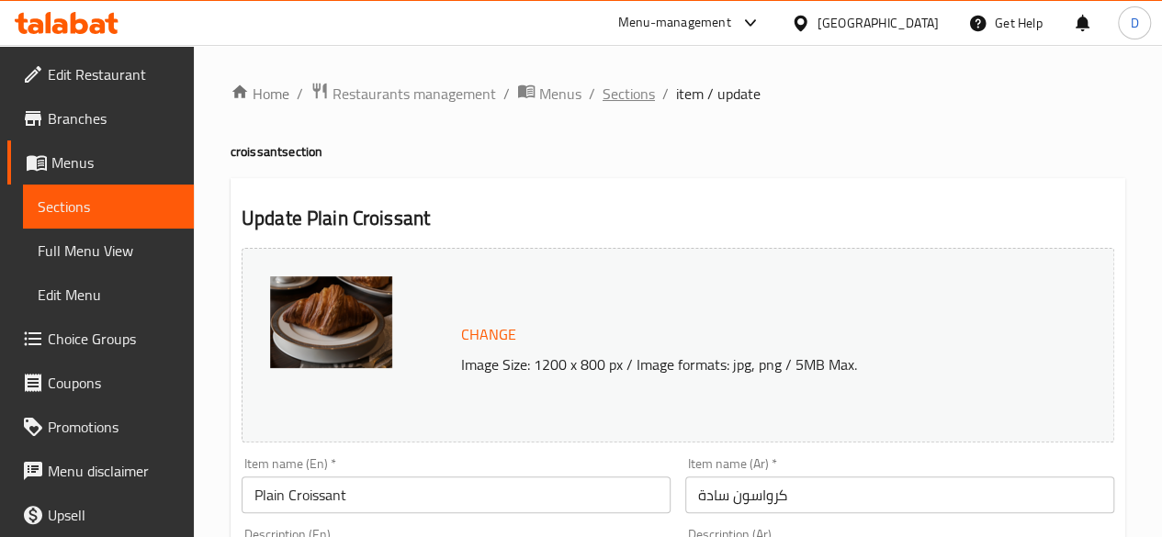
click at [608, 83] on span "Sections" at bounding box center [629, 94] width 52 height 22
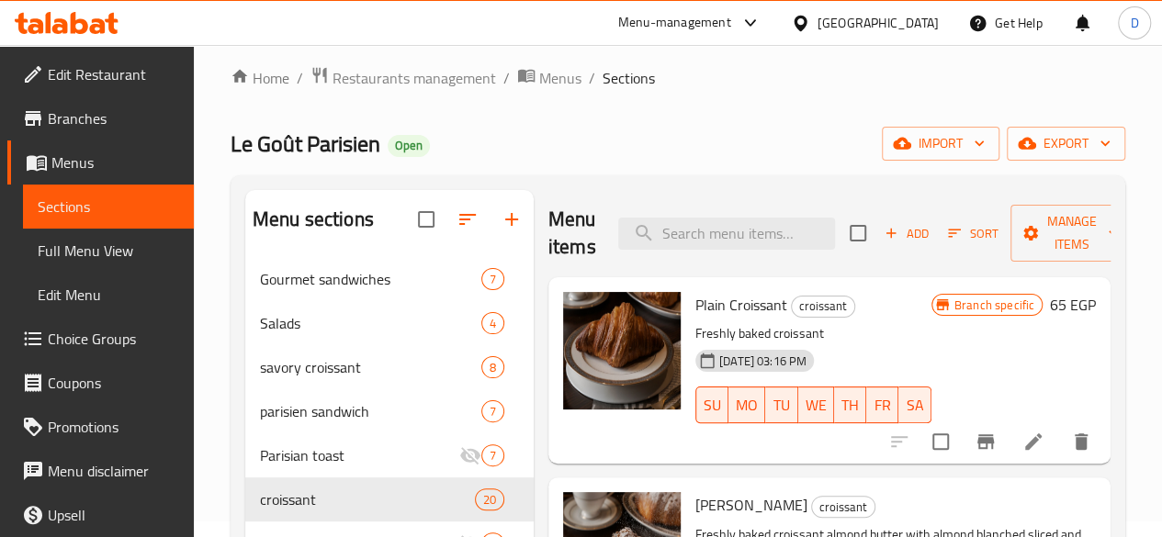
click at [877, 436] on div at bounding box center [990, 442] width 226 height 44
click at [1032, 240] on span "Manage items" at bounding box center [1072, 233] width 94 height 46
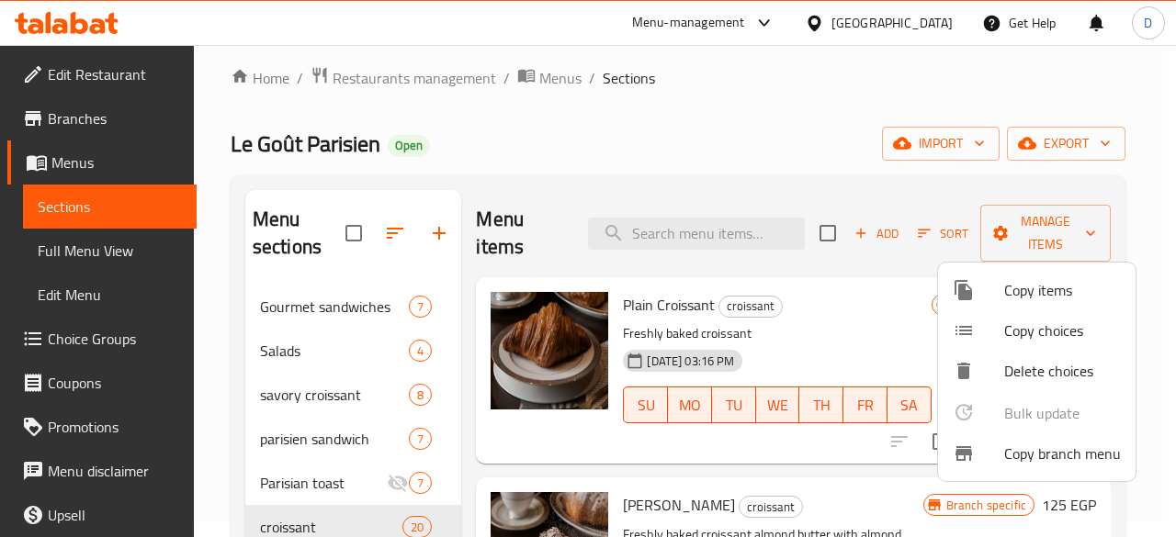
click at [1027, 292] on span "Copy items" at bounding box center [1062, 290] width 117 height 22
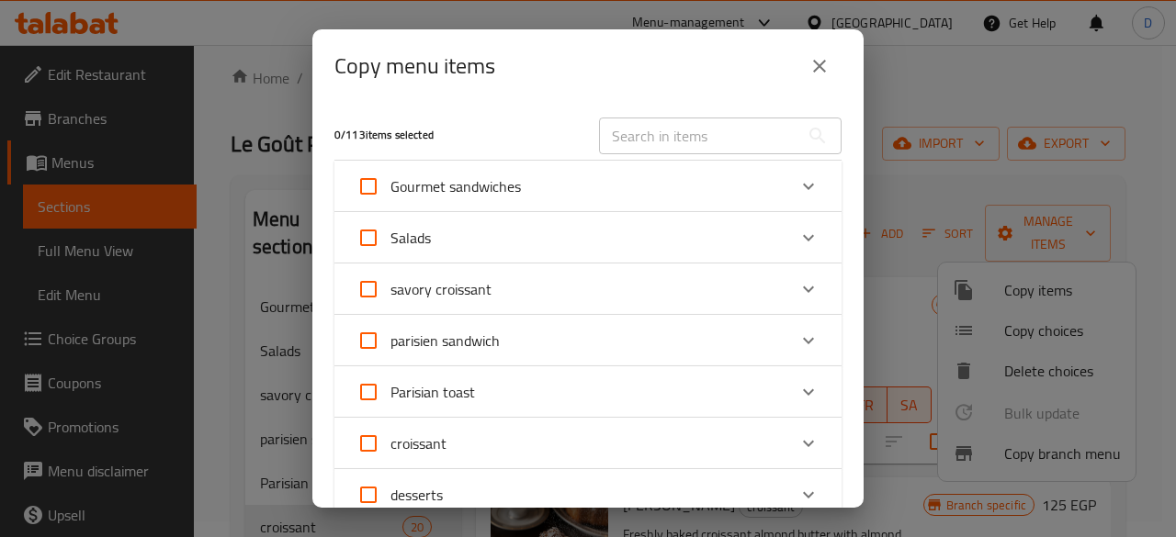
click at [786, 449] on div "Expand" at bounding box center [808, 444] width 44 height 44
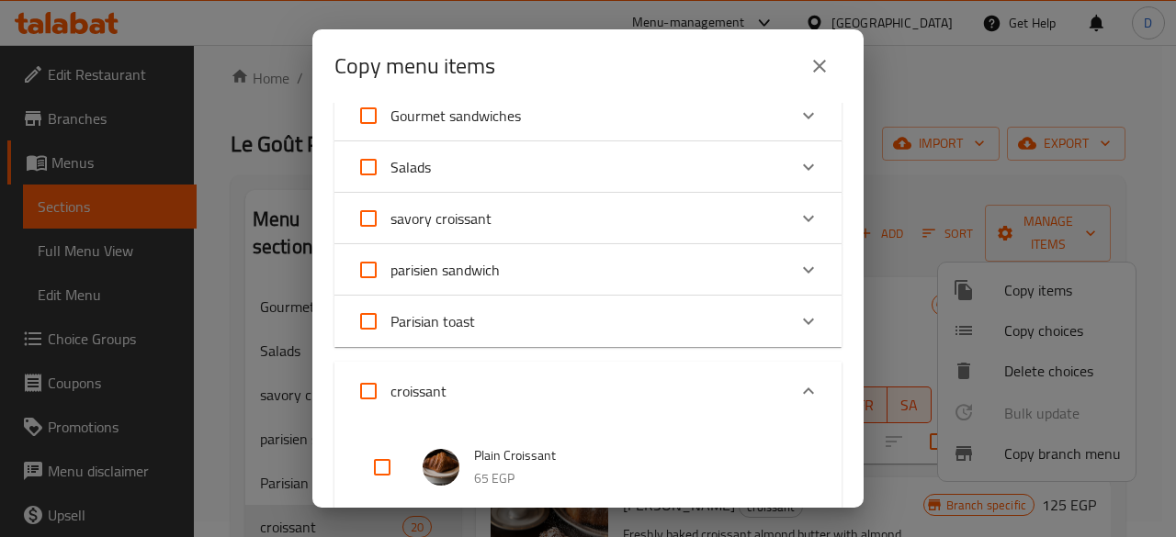
scroll to position [184, 0]
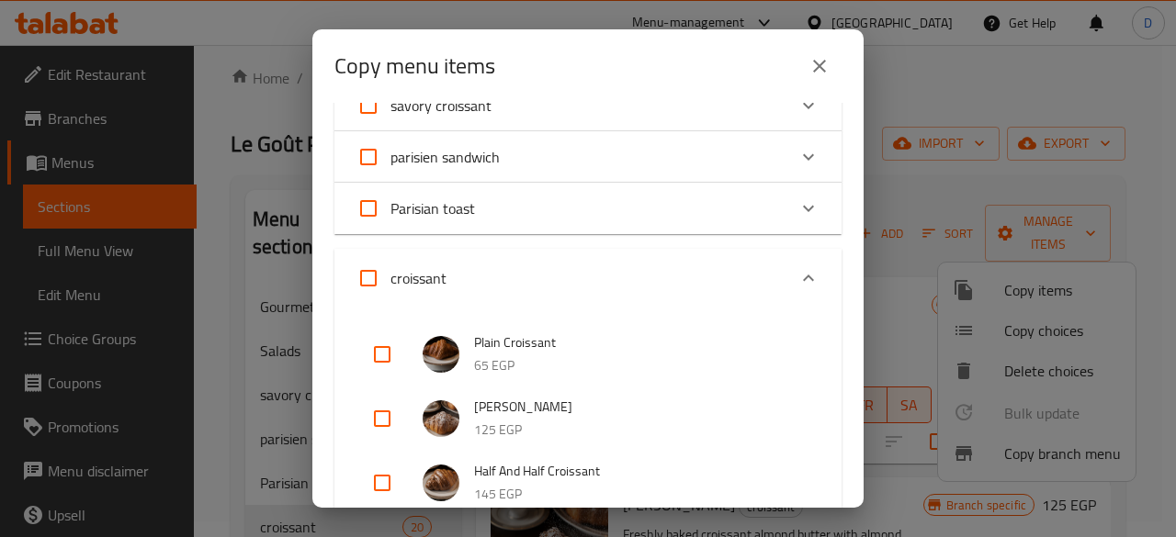
click at [375, 336] on input "checkbox" at bounding box center [382, 355] width 44 height 44
checkbox input "true"
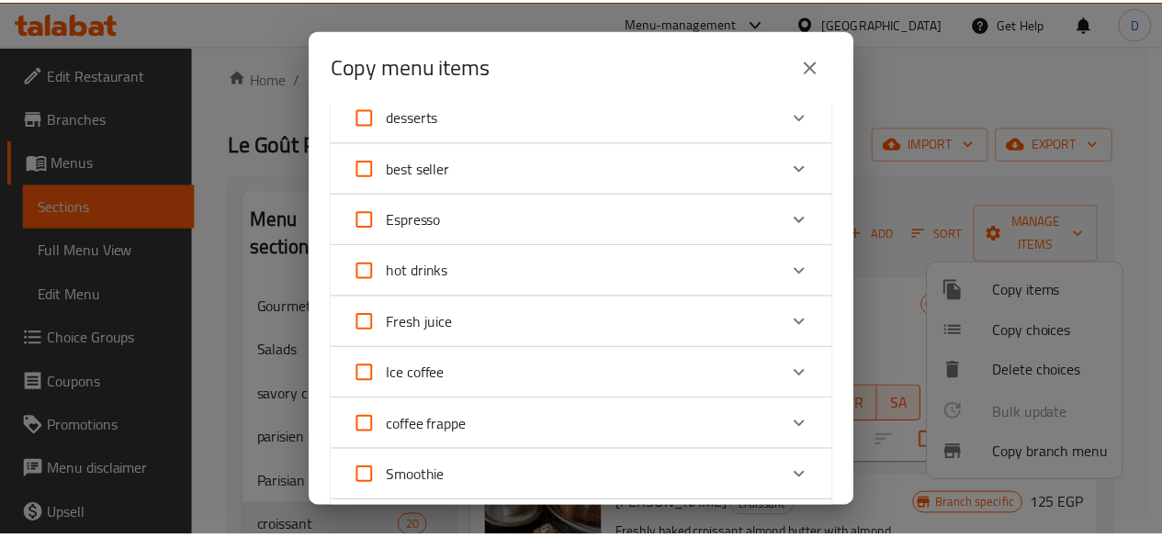
scroll to position [2158, 0]
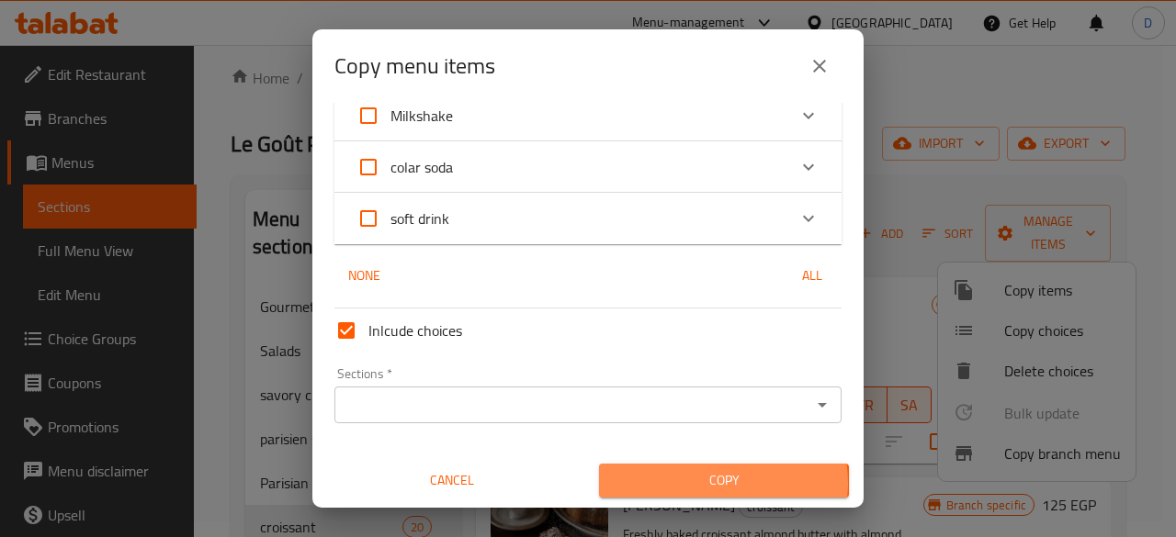
click at [714, 482] on span "Copy" at bounding box center [724, 480] width 220 height 23
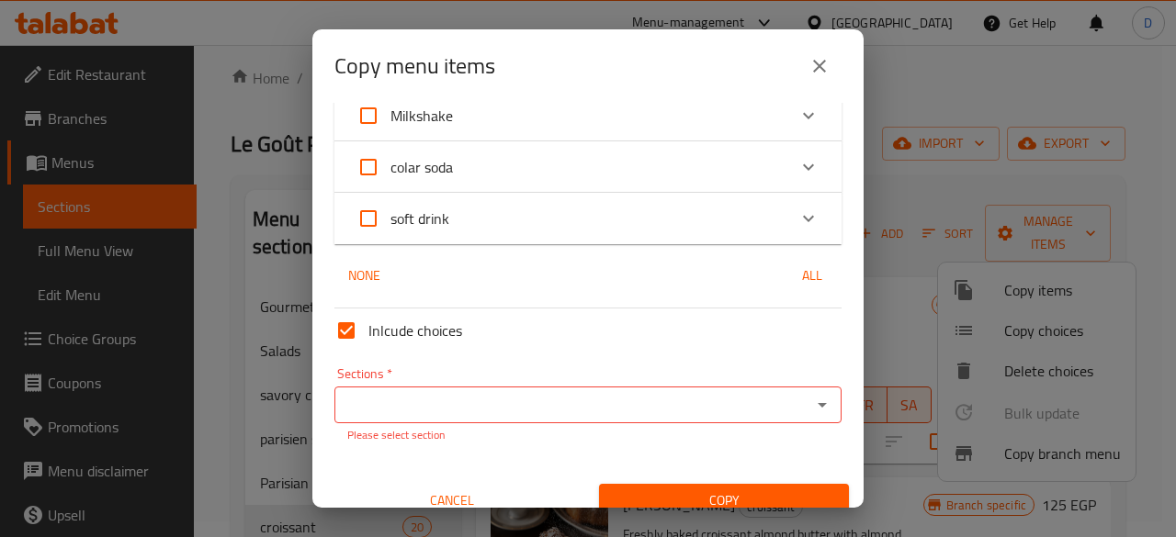
click at [545, 403] on input "Sections   *" at bounding box center [573, 405] width 466 height 26
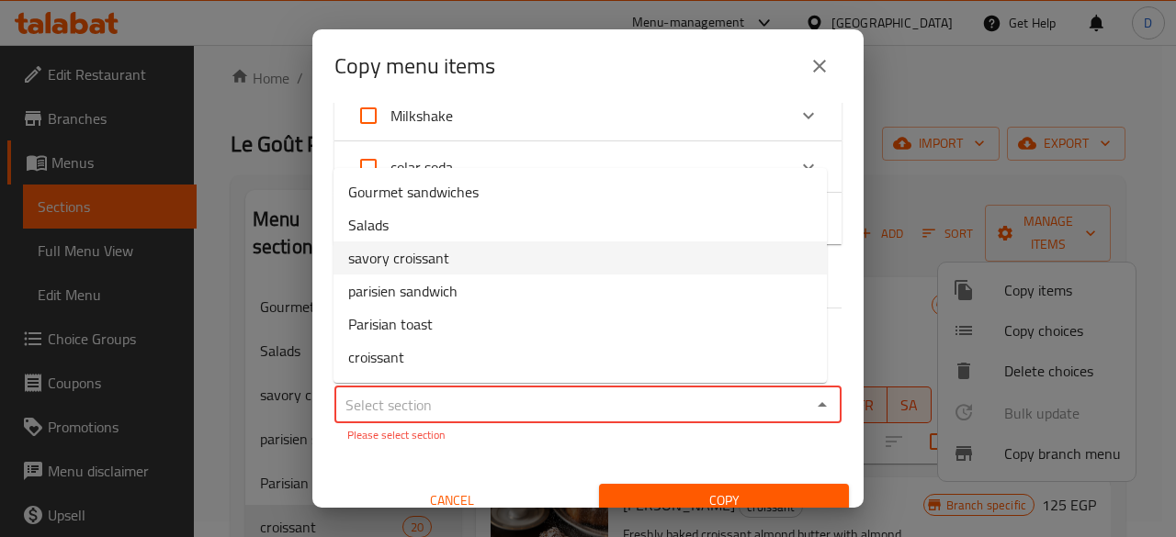
click at [490, 254] on li "savory croissant" at bounding box center [579, 258] width 493 height 33
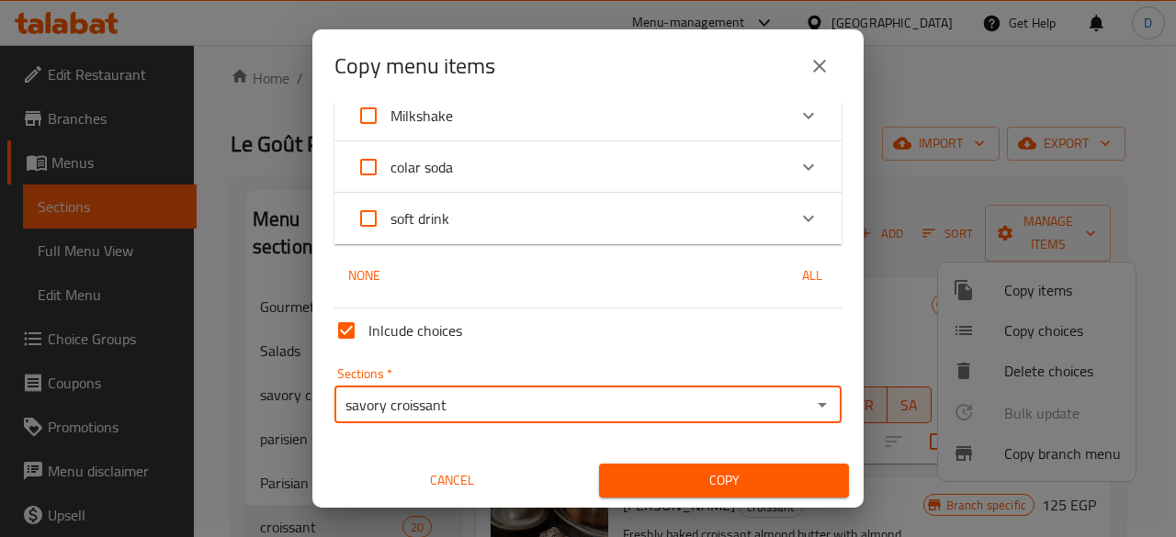
click at [353, 407] on input "savory croissant" at bounding box center [573, 405] width 466 height 26
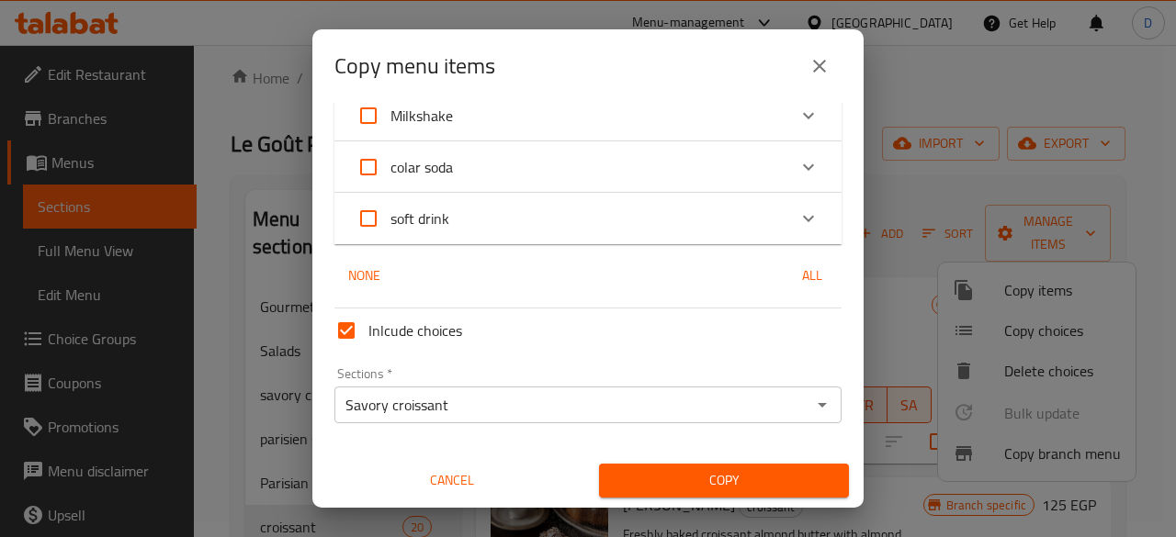
type input "savory croissant"
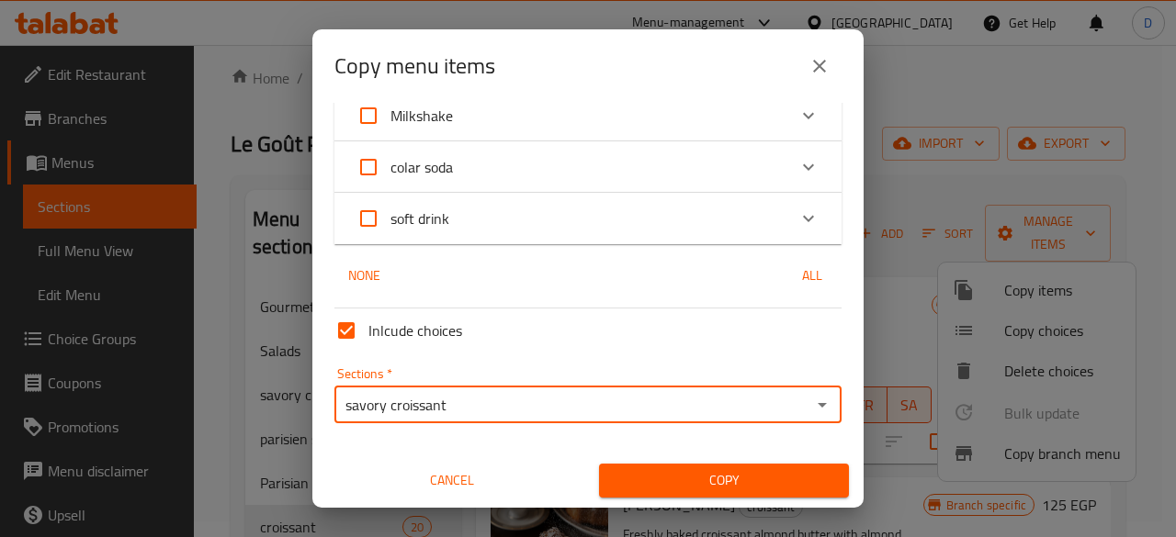
click at [355, 403] on input "savory croissant" at bounding box center [573, 405] width 466 height 26
click at [455, 376] on div "Sections   * savory croissant Sections *" at bounding box center [587, 395] width 507 height 56
click at [469, 398] on input "savory croissant" at bounding box center [573, 405] width 466 height 26
click at [696, 488] on span "Copy" at bounding box center [724, 480] width 220 height 23
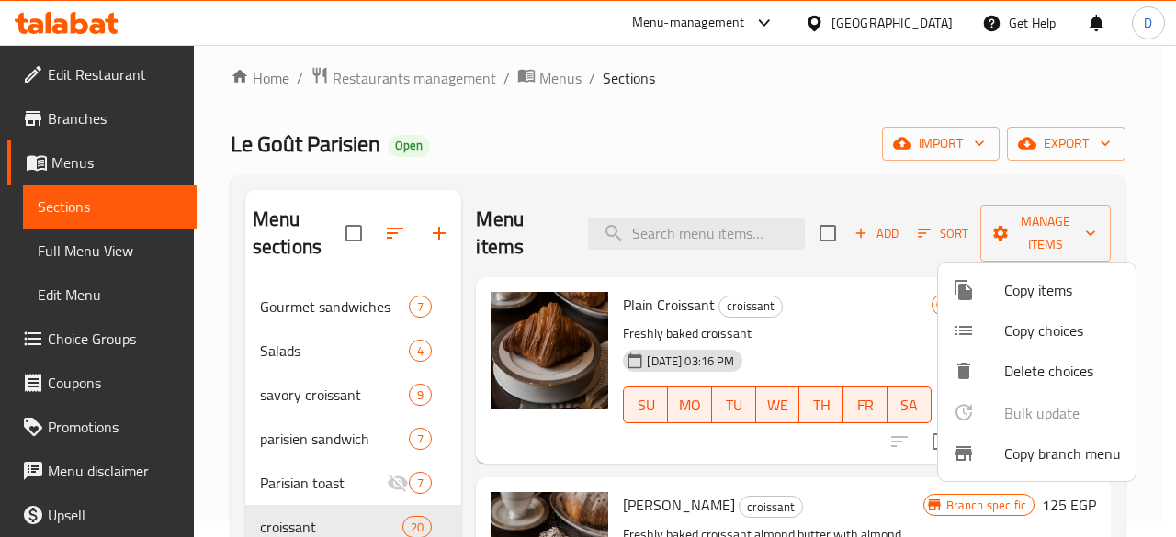
click at [325, 396] on div at bounding box center [588, 268] width 1176 height 537
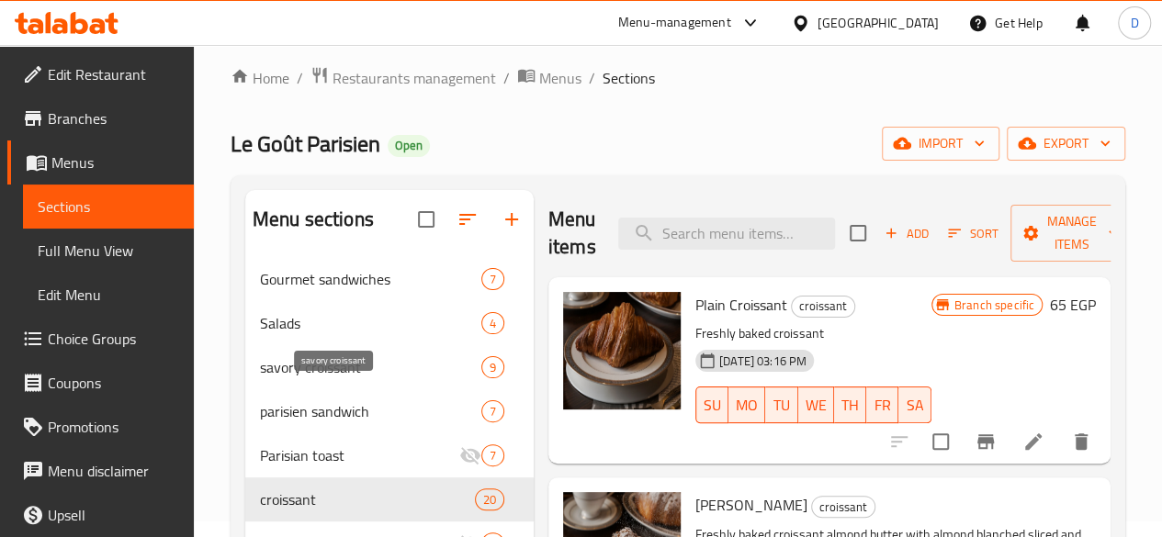
click at [330, 379] on span "savory croissant" at bounding box center [370, 367] width 221 height 22
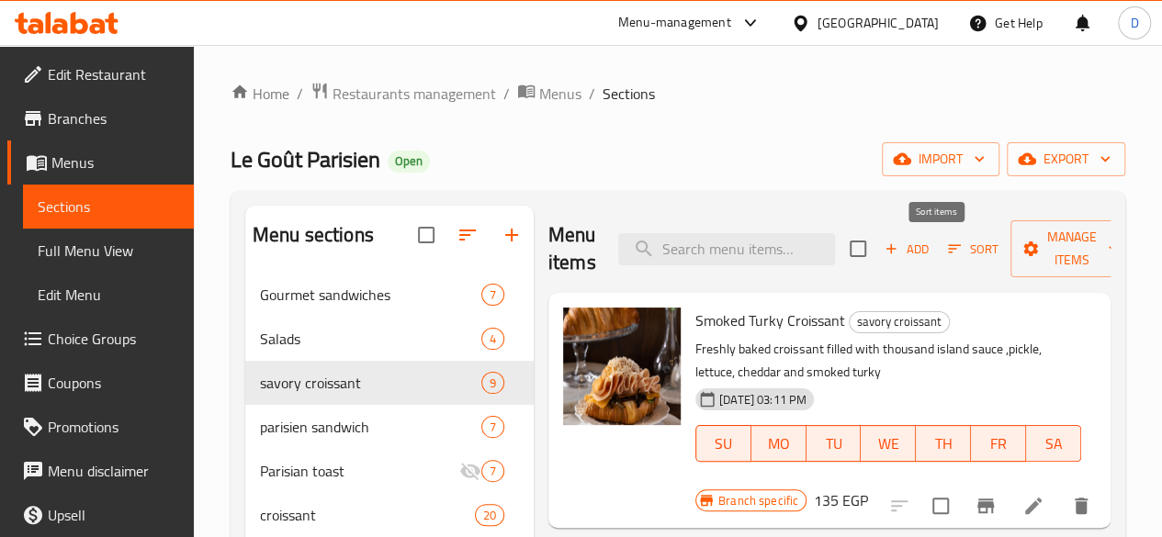
click at [949, 249] on span "Sort" at bounding box center [973, 249] width 51 height 21
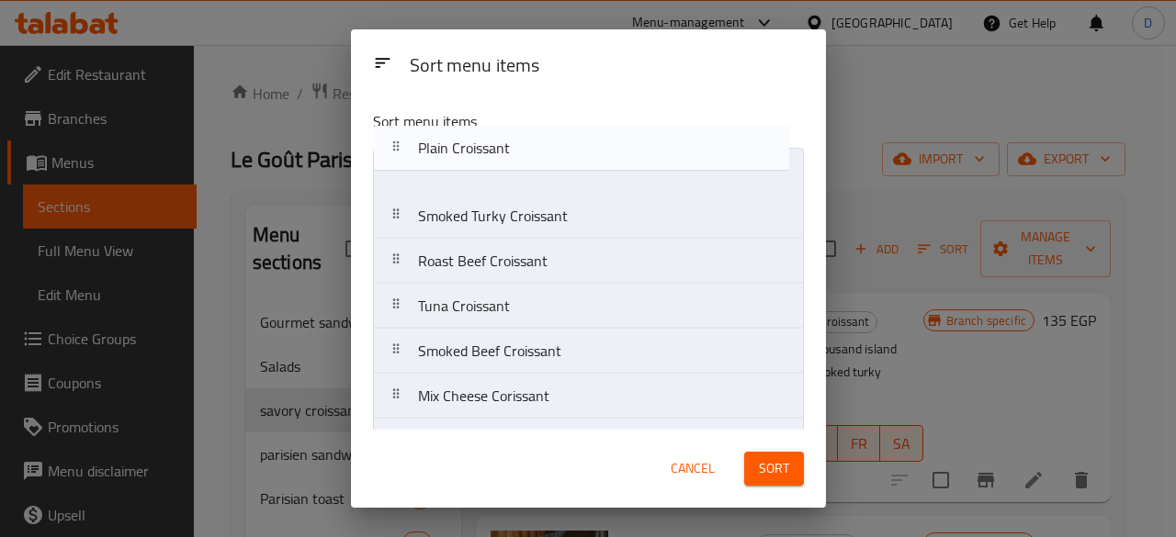
drag, startPoint x: 391, startPoint y: 409, endPoint x: 398, endPoint y: 153, distance: 255.5
click at [393, 152] on nav "Smoked Turky Croissant Roast Beef Croissant Tuna Croissant Smoked Beef Croissan…" at bounding box center [588, 351] width 431 height 407
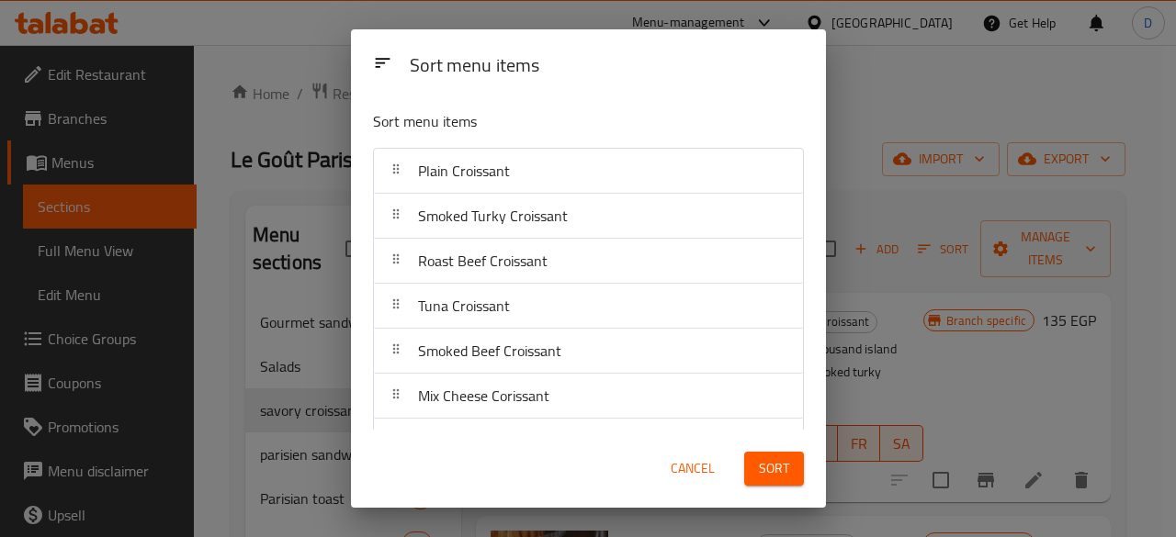
click at [773, 478] on span "Sort" at bounding box center [774, 469] width 30 height 23
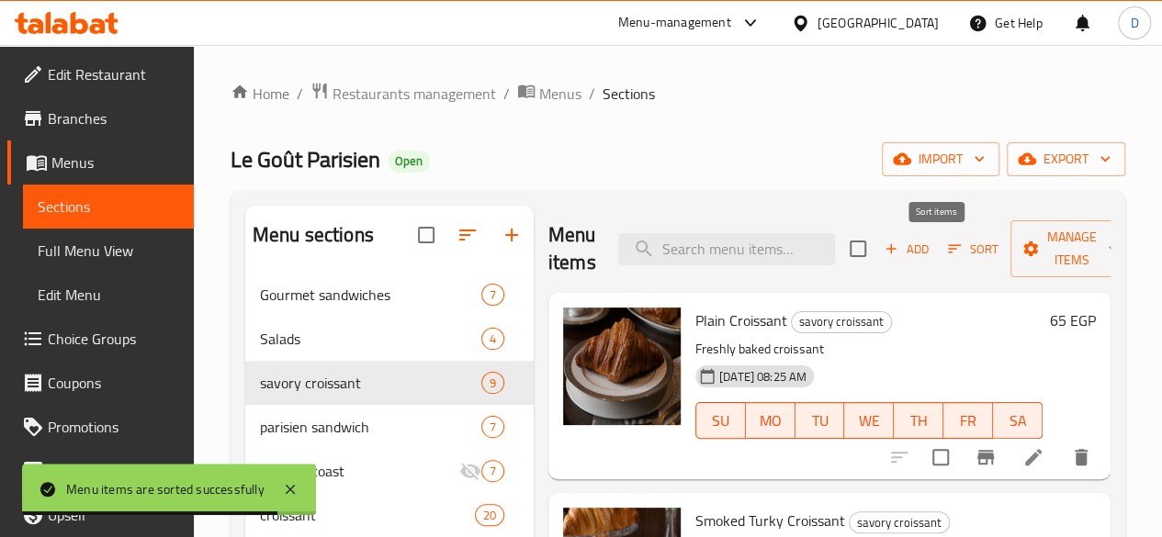
click at [948, 253] on icon "button" at bounding box center [954, 249] width 13 height 8
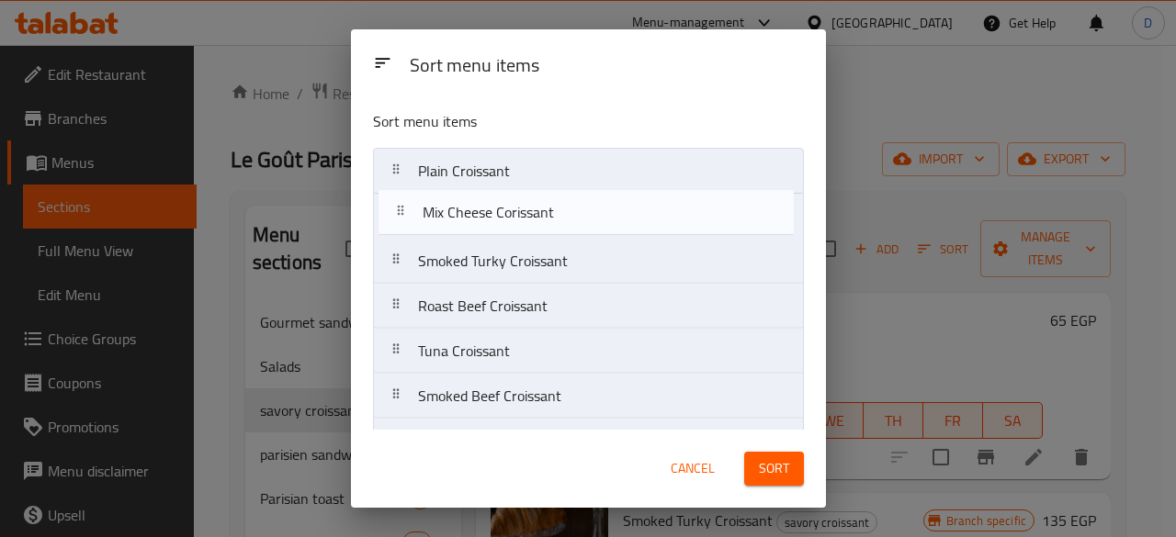
drag, startPoint x: 392, startPoint y: 271, endPoint x: 394, endPoint y: 212, distance: 58.8
click at [394, 212] on nav "Plain Croissant Smoked Turky Croissant Roast Beef Croissant Tuna Croissant Smok…" at bounding box center [588, 351] width 431 height 407
drag, startPoint x: 401, startPoint y: 317, endPoint x: 397, endPoint y: 221, distance: 95.6
click at [397, 221] on nav "Plain Croissant Mix Cheese Corissant Smoked Turky Croissant Roast Beef Croissan…" at bounding box center [588, 351] width 431 height 407
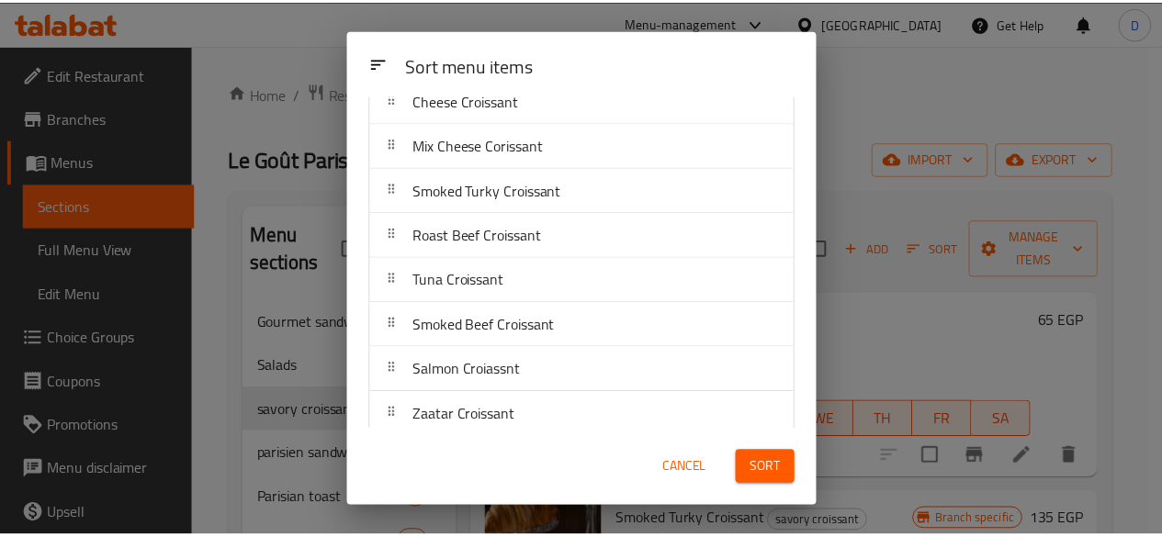
scroll to position [129, 0]
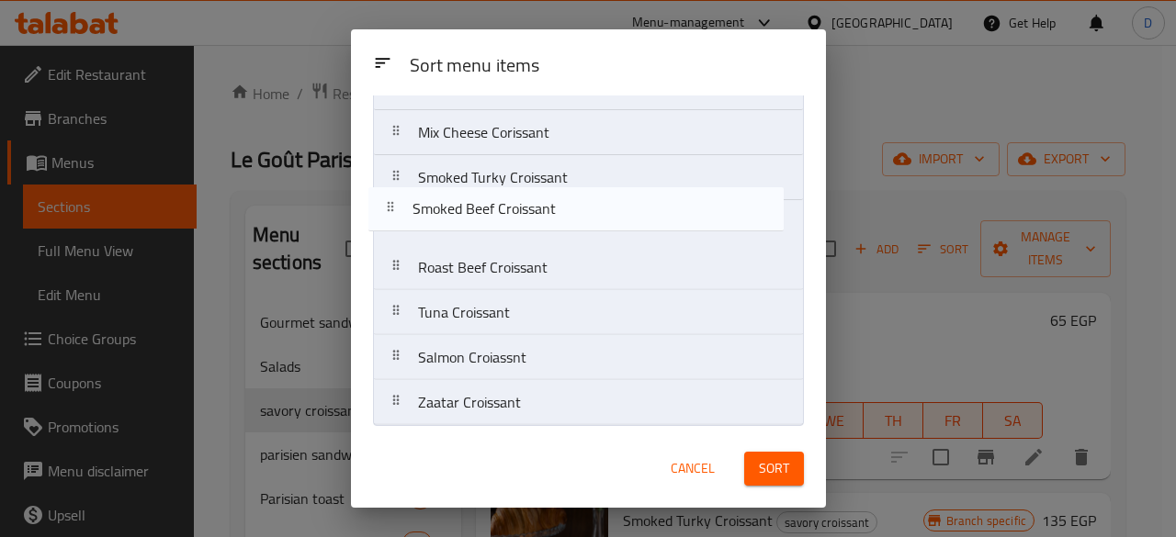
drag, startPoint x: 400, startPoint y: 315, endPoint x: 395, endPoint y: 205, distance: 110.3
click at [395, 205] on nav "Plain Croissant Cheese Croissant Mix Cheese Corissant Smoked Turky Croissant Ro…" at bounding box center [588, 222] width 431 height 407
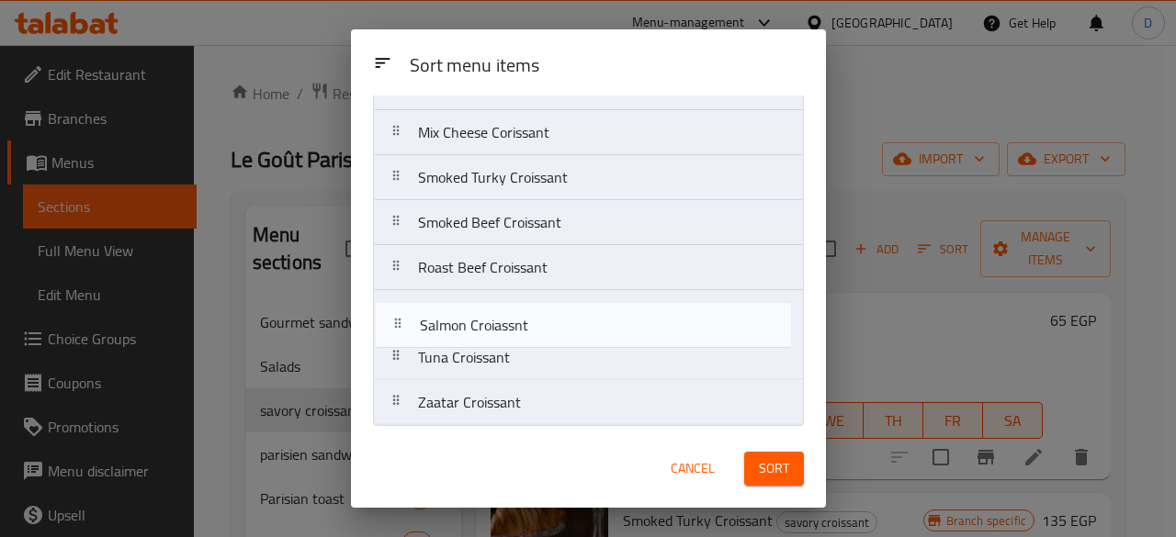
drag, startPoint x: 398, startPoint y: 355, endPoint x: 401, endPoint y: 320, distance: 35.0
click at [401, 320] on nav "Plain Croissant Cheese Croissant Mix Cheese Corissant Smoked Turky Croissant Sm…" at bounding box center [588, 222] width 431 height 407
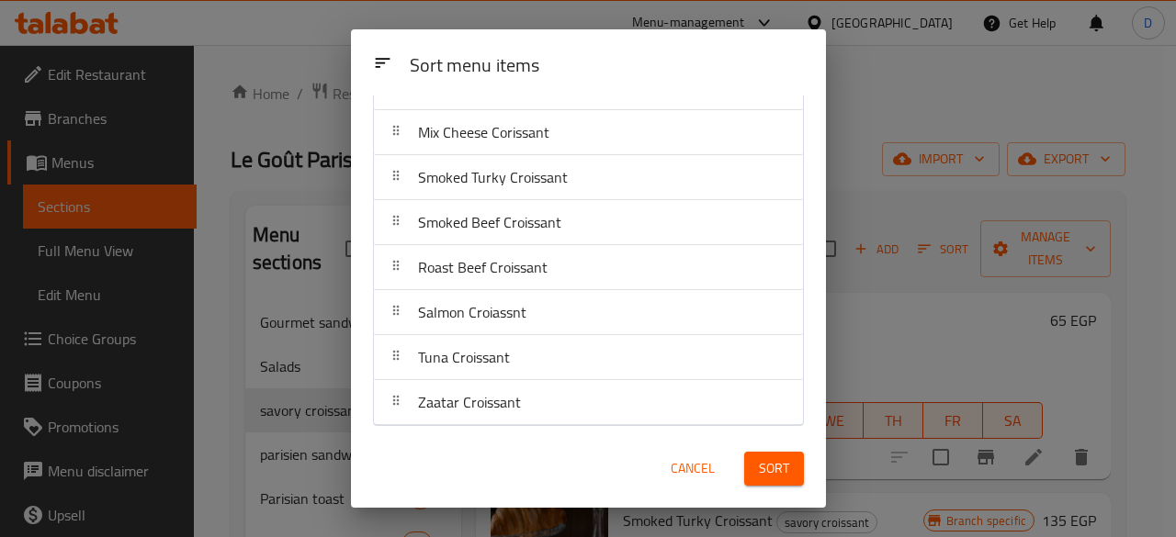
click at [656, 415] on div "Zaatar Croissant" at bounding box center [588, 402] width 414 height 44
click at [763, 464] on span "Sort" at bounding box center [774, 469] width 30 height 23
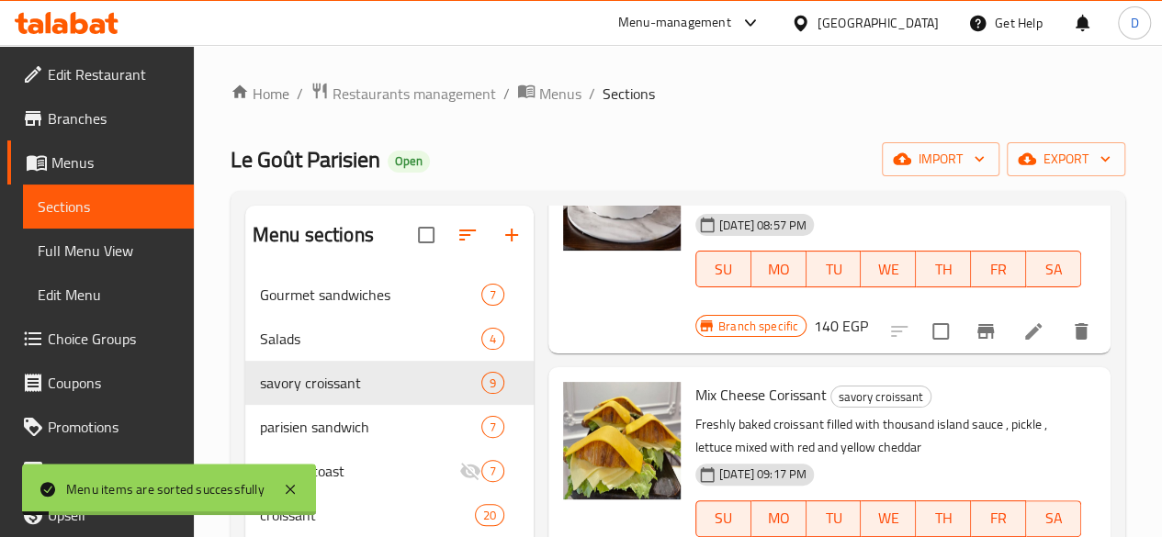
scroll to position [659, 0]
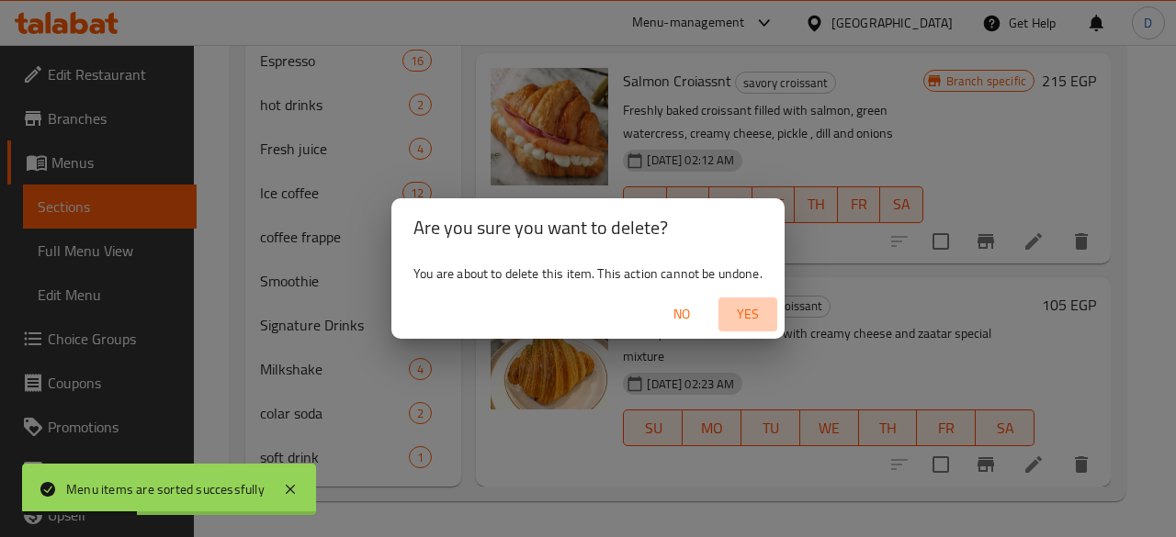
click at [746, 304] on span "Yes" at bounding box center [748, 314] width 44 height 23
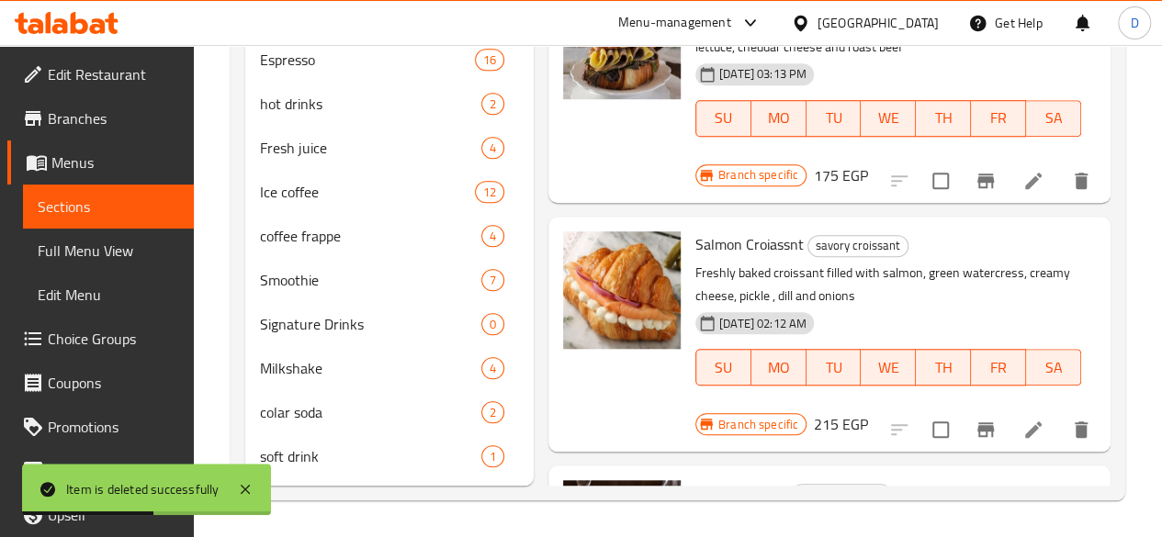
scroll to position [1101, 0]
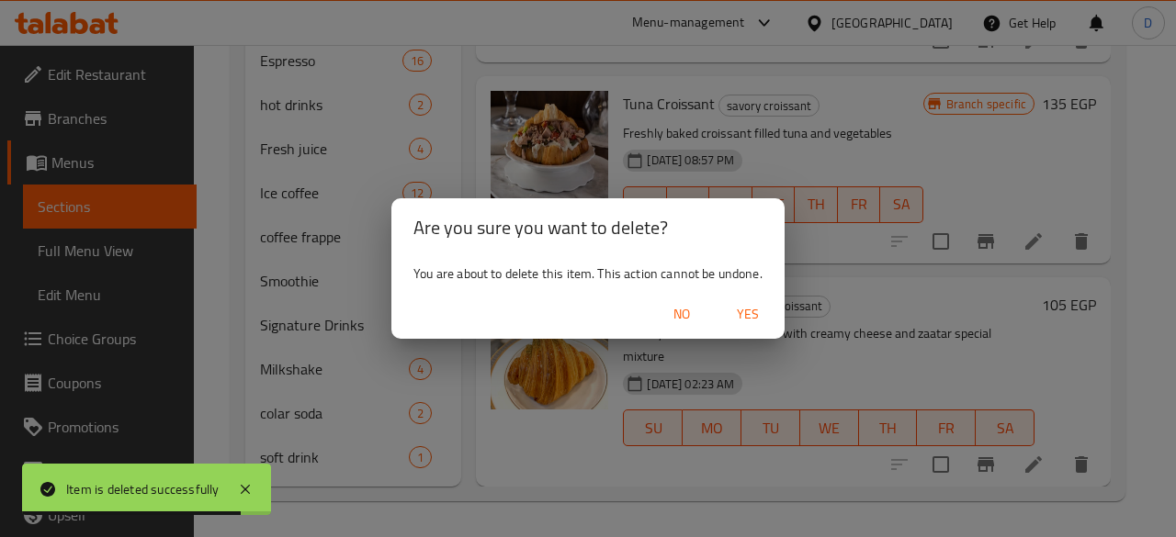
click at [737, 310] on span "Yes" at bounding box center [748, 314] width 44 height 23
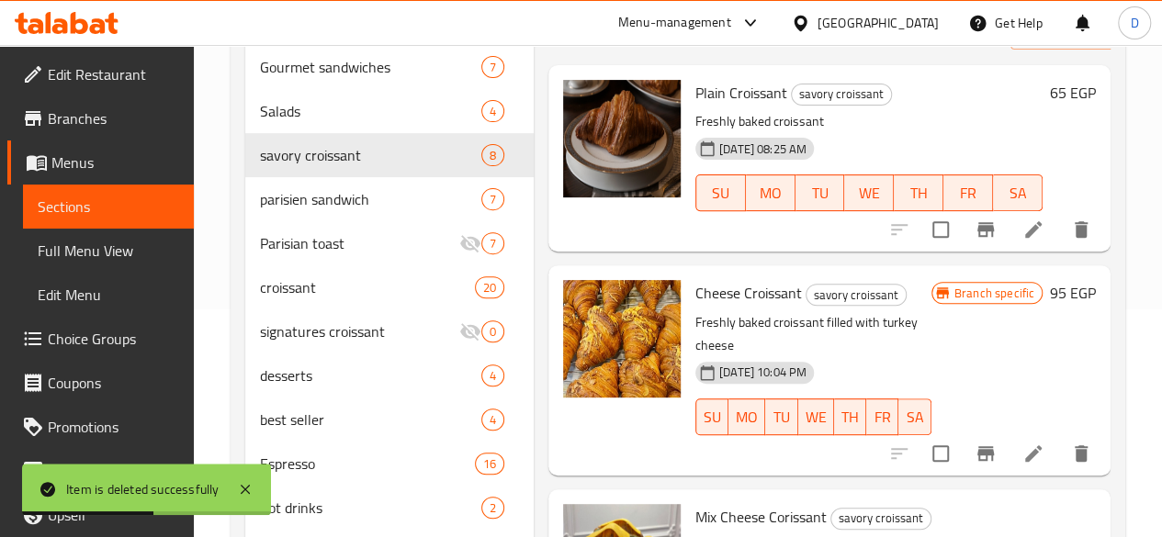
scroll to position [0, 0]
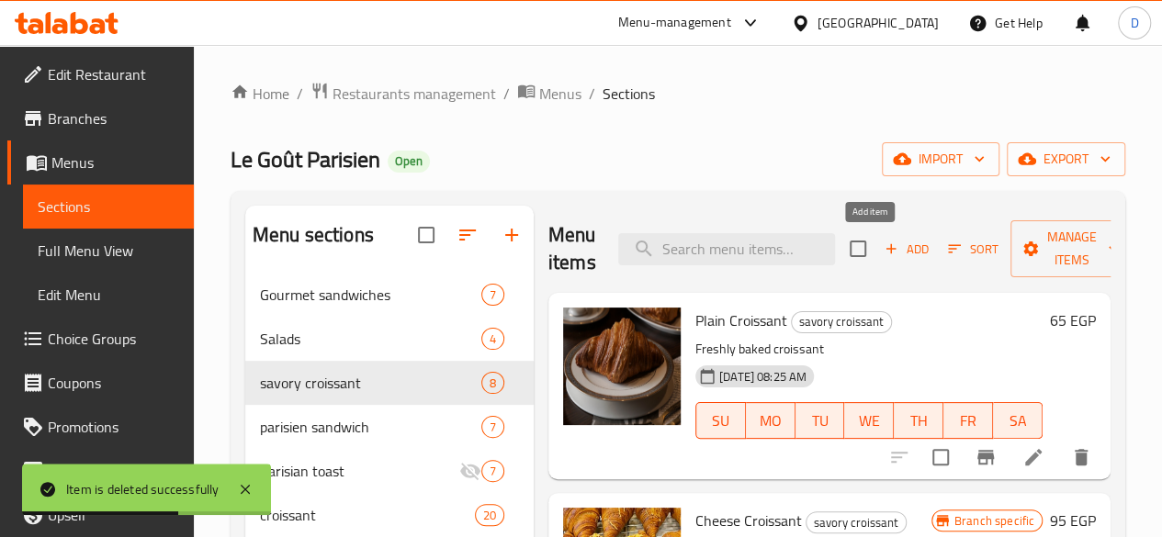
click at [891, 248] on span "Add" at bounding box center [907, 249] width 50 height 21
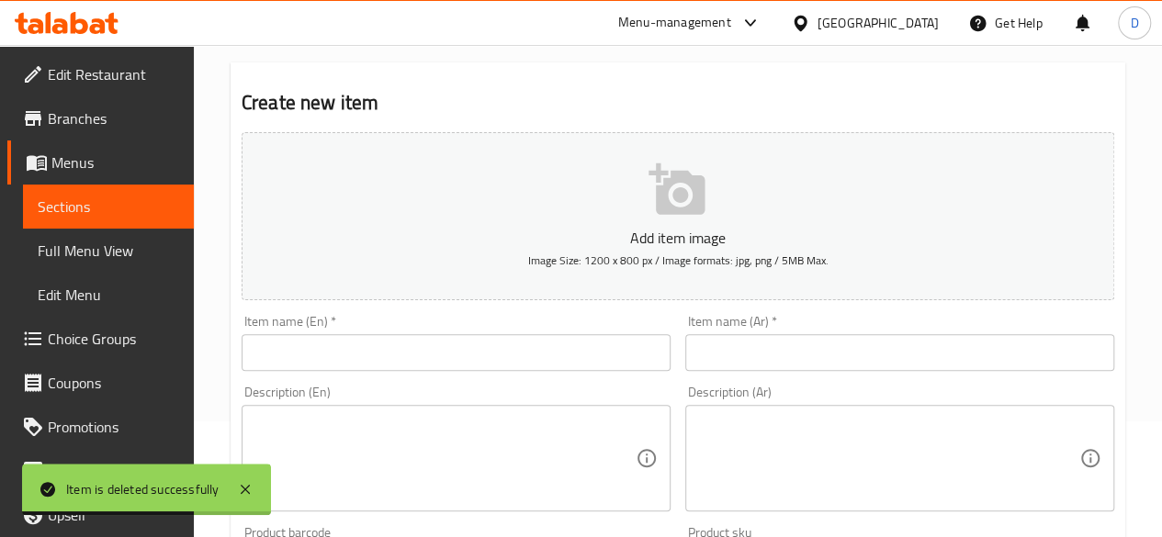
scroll to position [184, 0]
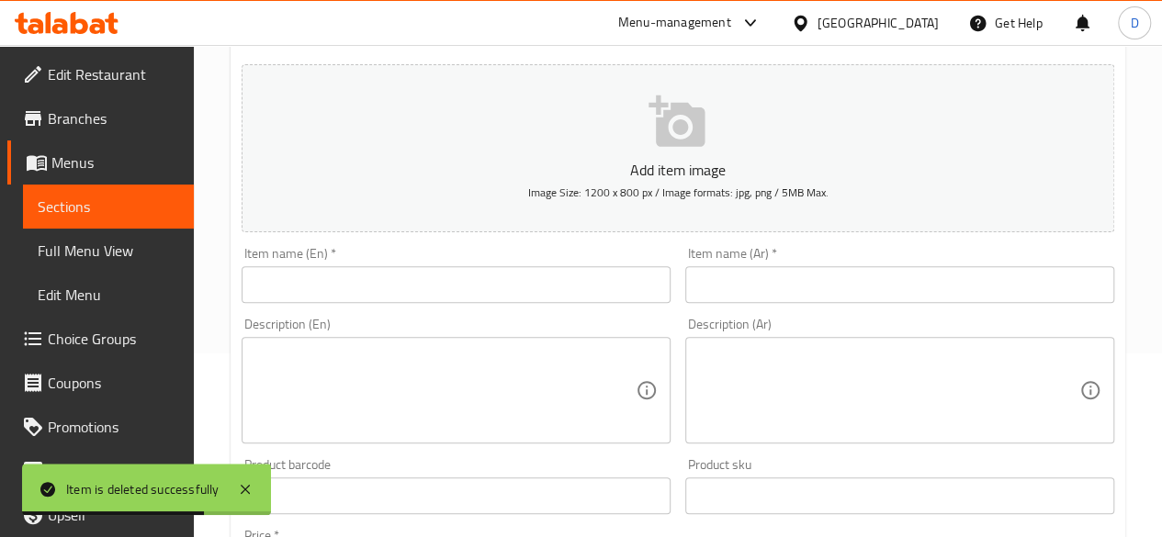
click at [373, 299] on input "text" at bounding box center [456, 284] width 429 height 37
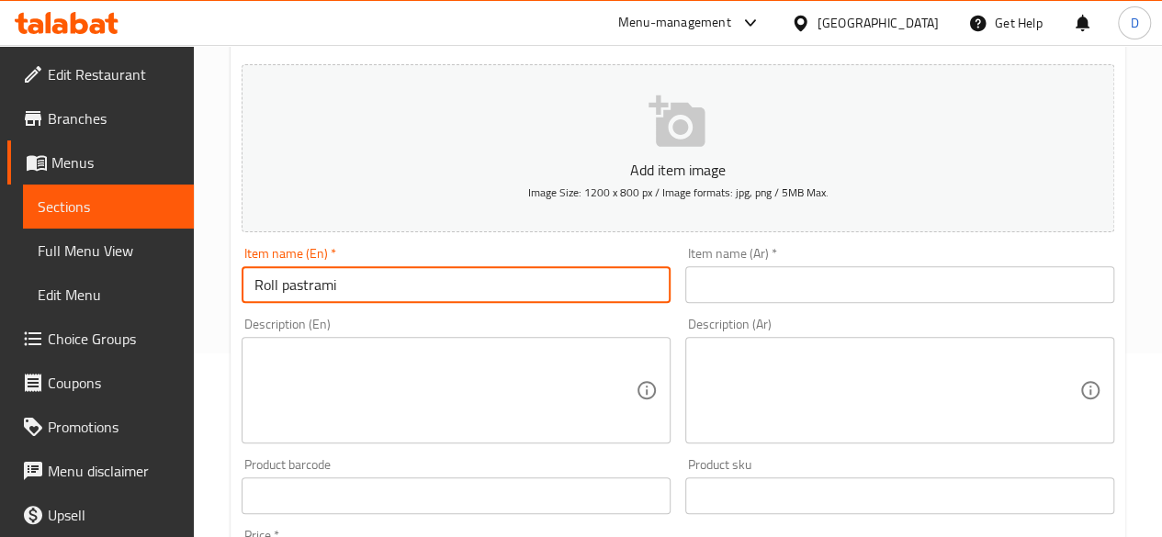
type input "Roll pastrami"
click at [760, 273] on input "text" at bounding box center [899, 284] width 429 height 37
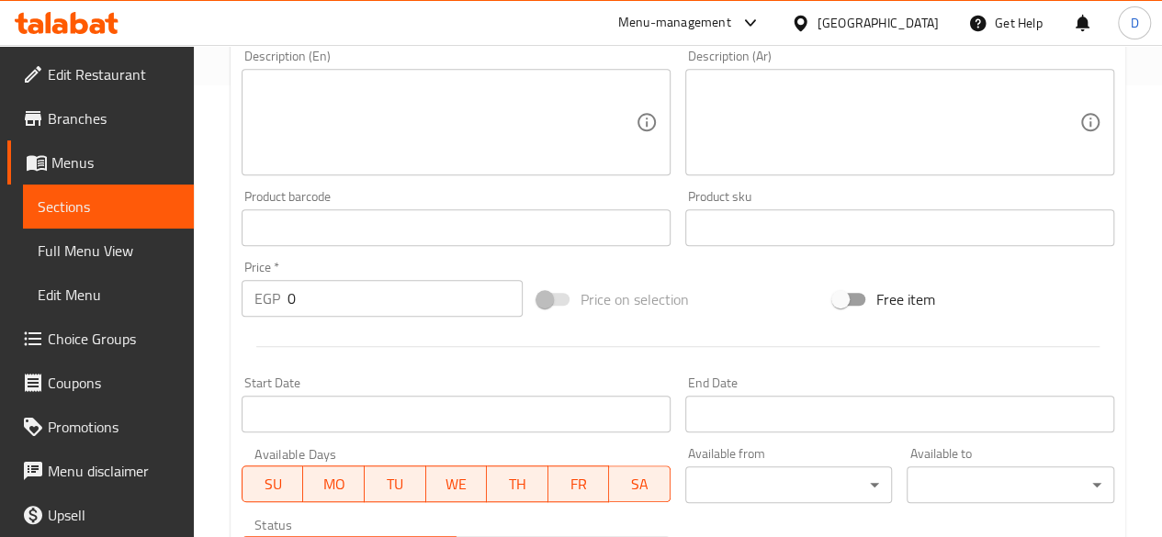
scroll to position [459, 0]
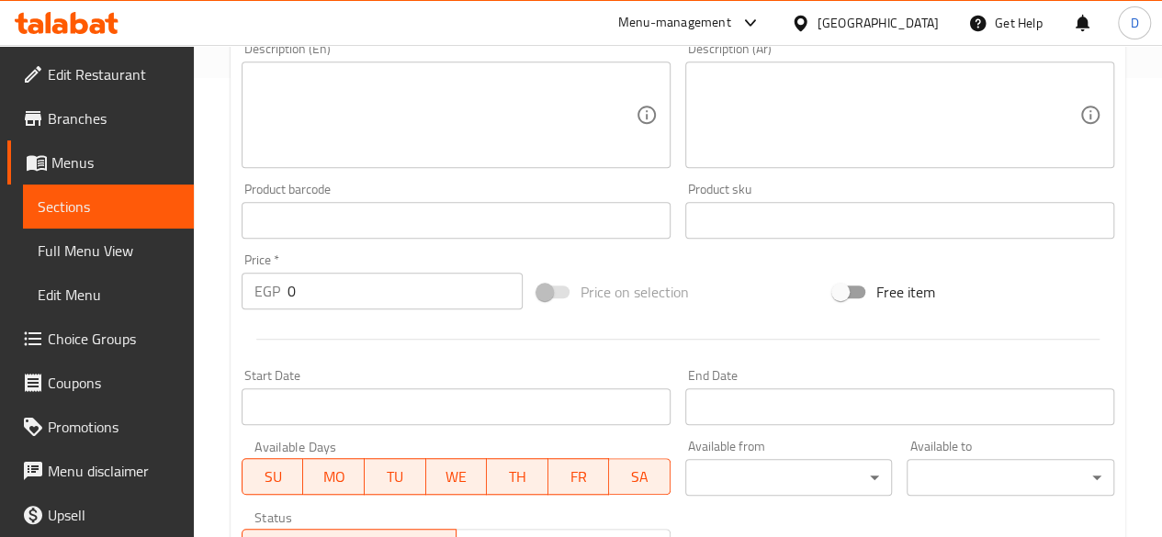
type input "رول بسطرمة"
drag, startPoint x: 356, startPoint y: 279, endPoint x: 173, endPoint y: 301, distance: 185.1
click at [173, 301] on div "Edit Restaurant Branches Menus Sections Full Menu View Edit Menu Choice Groups …" at bounding box center [581, 212] width 1162 height 1253
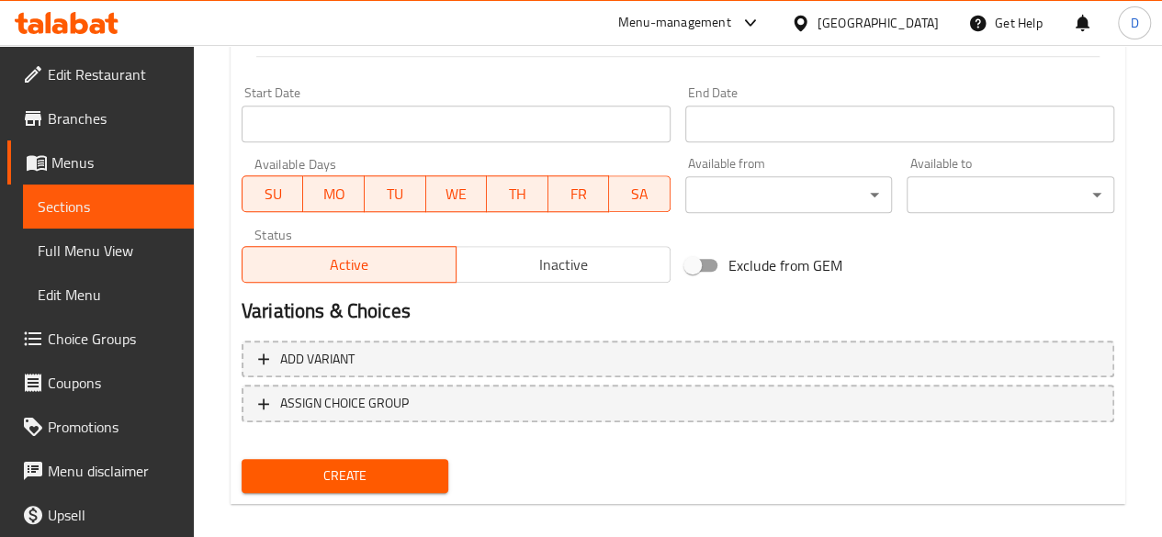
scroll to position [760, 0]
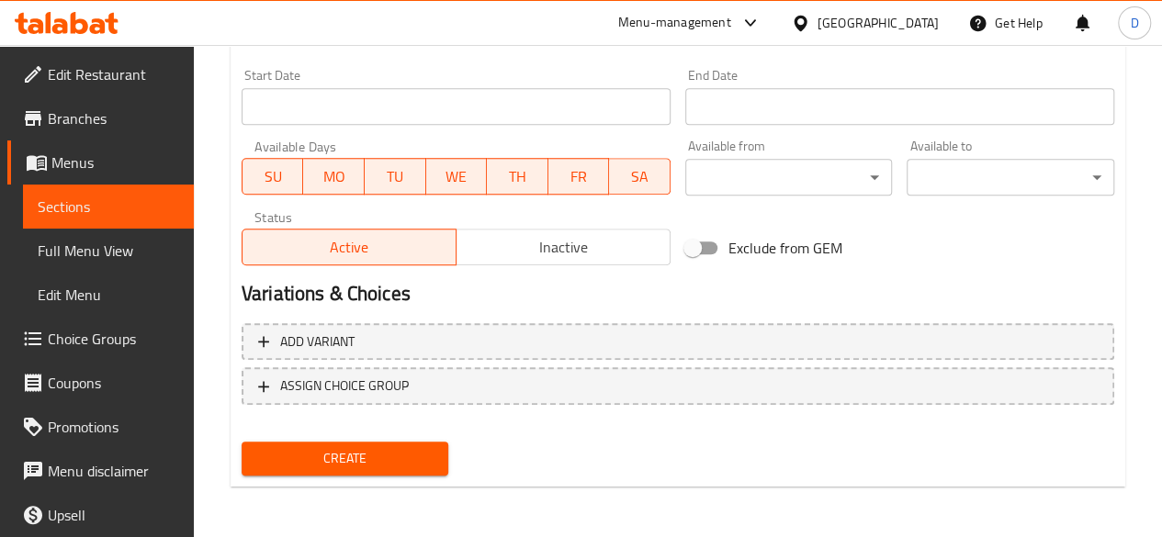
type input "162.5"
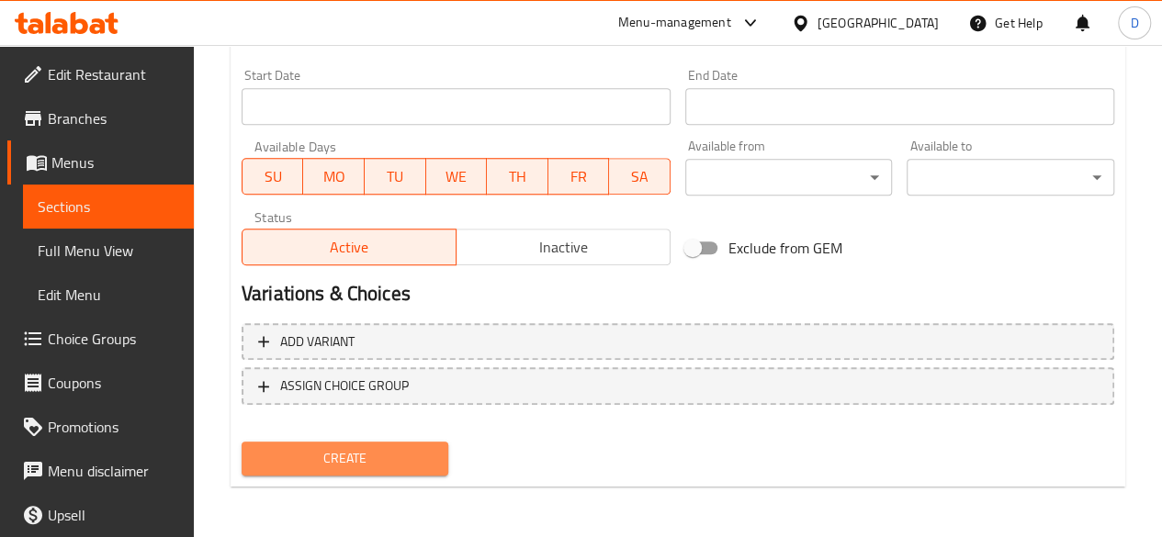
click at [362, 458] on span "Create" at bounding box center [345, 458] width 178 height 23
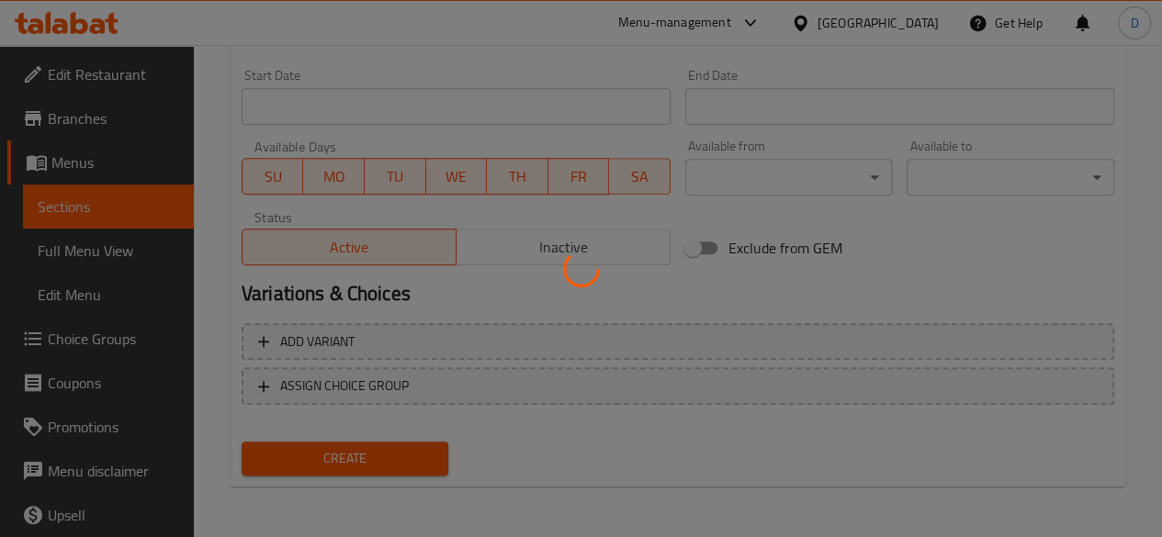
type input "0"
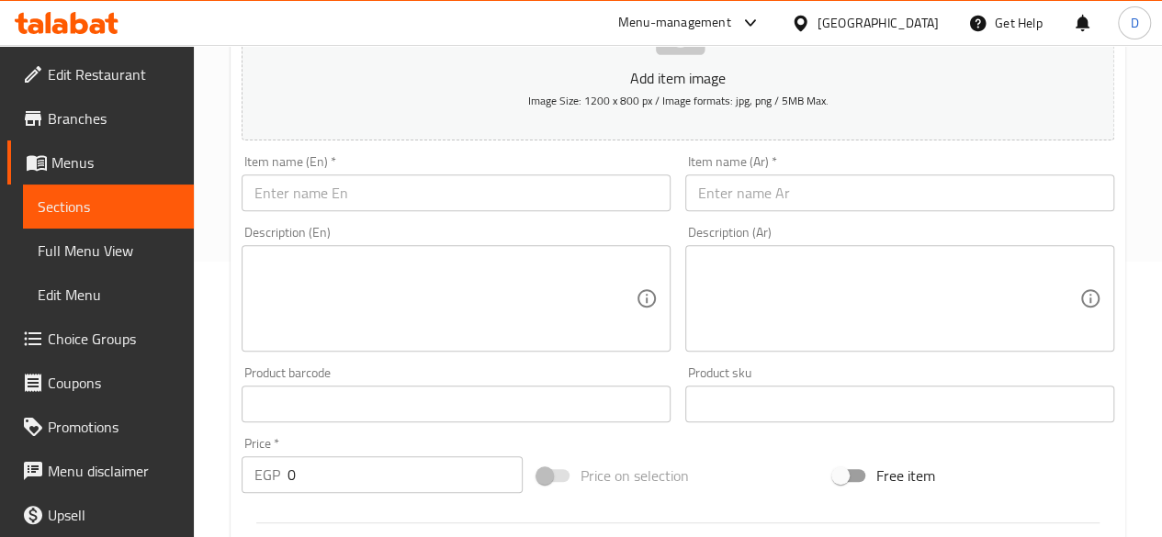
scroll to position [184, 0]
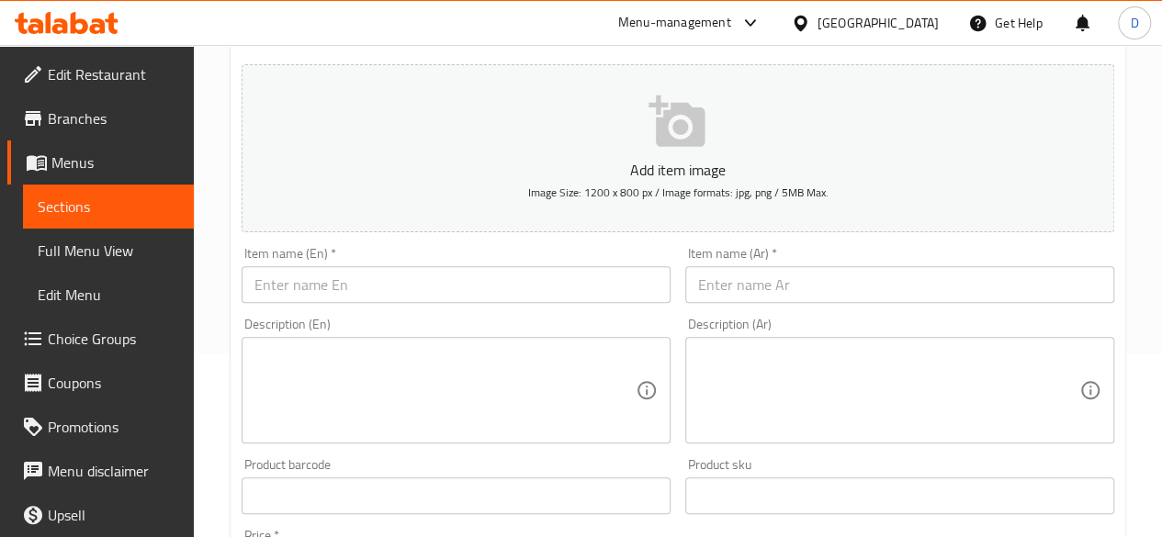
click at [341, 287] on input "text" at bounding box center [456, 284] width 429 height 37
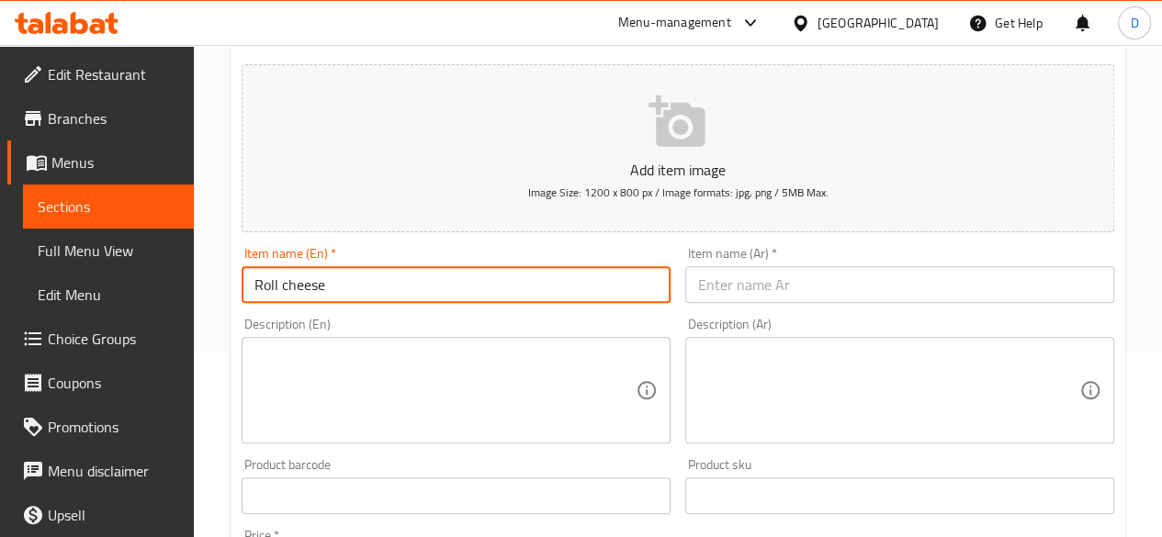
type input "Roll cheese"
click at [864, 277] on input "text" at bounding box center [899, 284] width 429 height 37
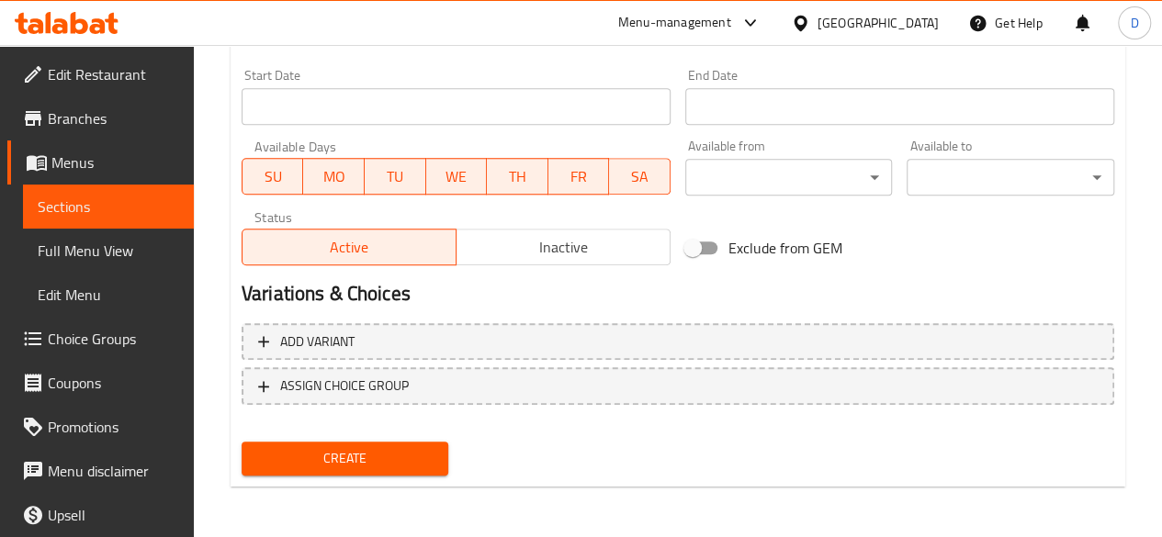
scroll to position [576, 0]
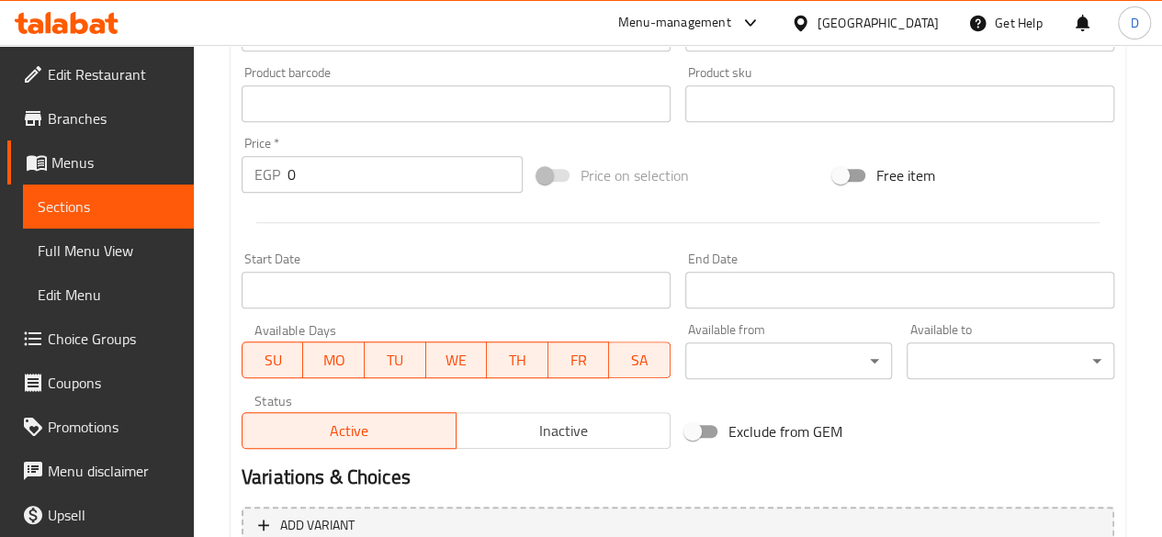
type input "رول جبنة"
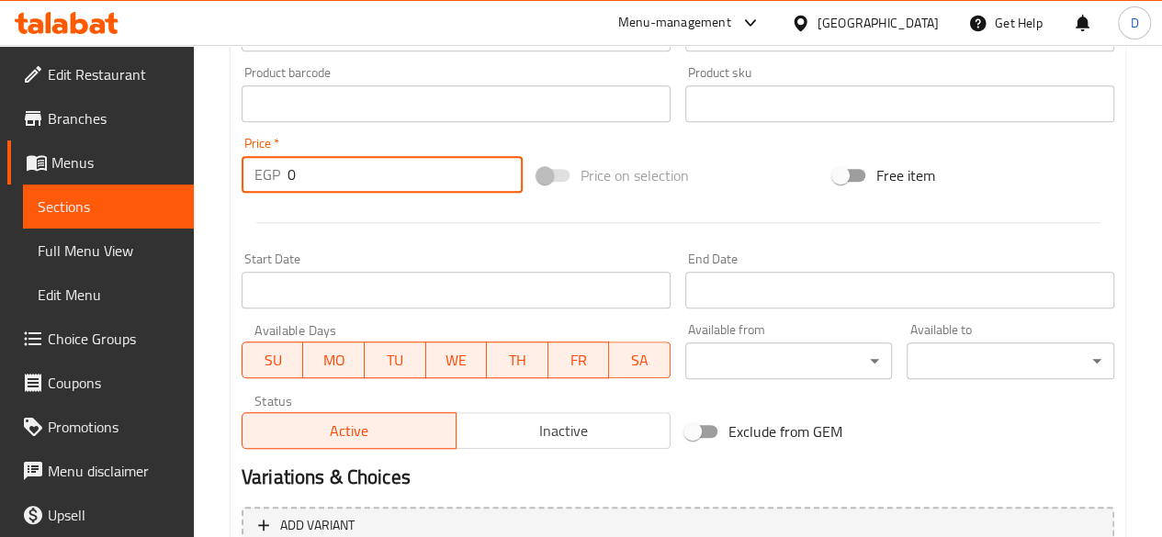
drag, startPoint x: 426, startPoint y: 163, endPoint x: 0, endPoint y: 279, distance: 442.0
click at [0, 279] on div "Edit Restaurant Branches Menus Sections Full Menu View Edit Menu Choice Groups …" at bounding box center [581, 95] width 1162 height 1253
type input "143"
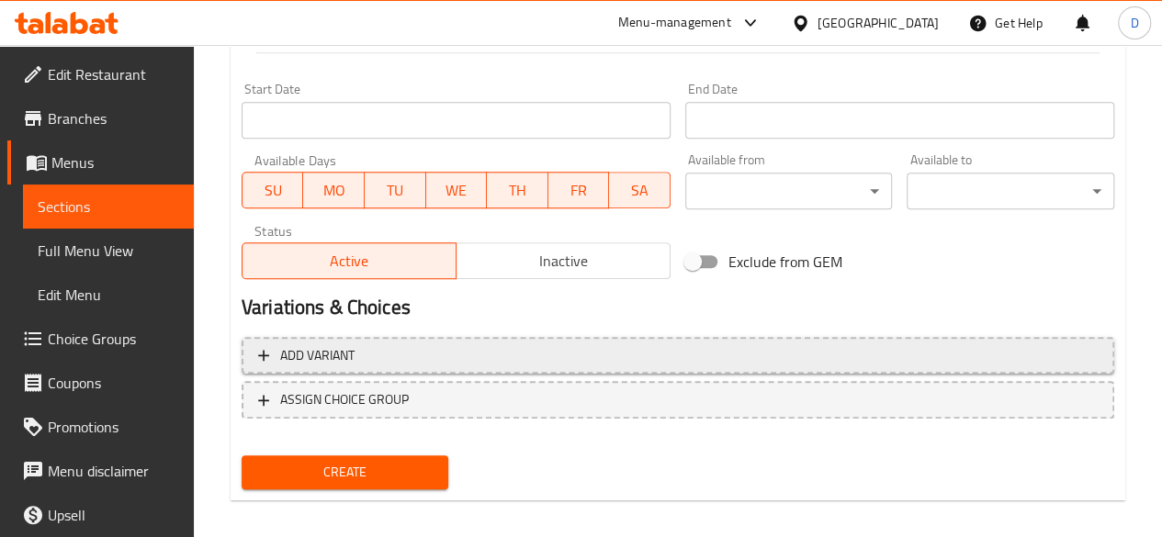
scroll to position [760, 0]
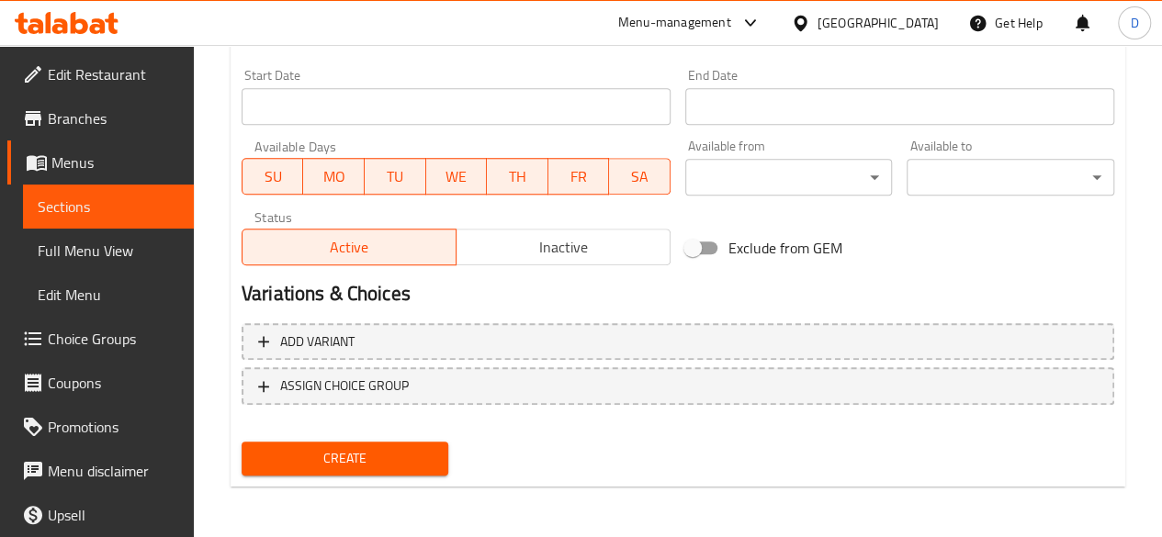
click at [317, 464] on span "Create" at bounding box center [345, 458] width 178 height 23
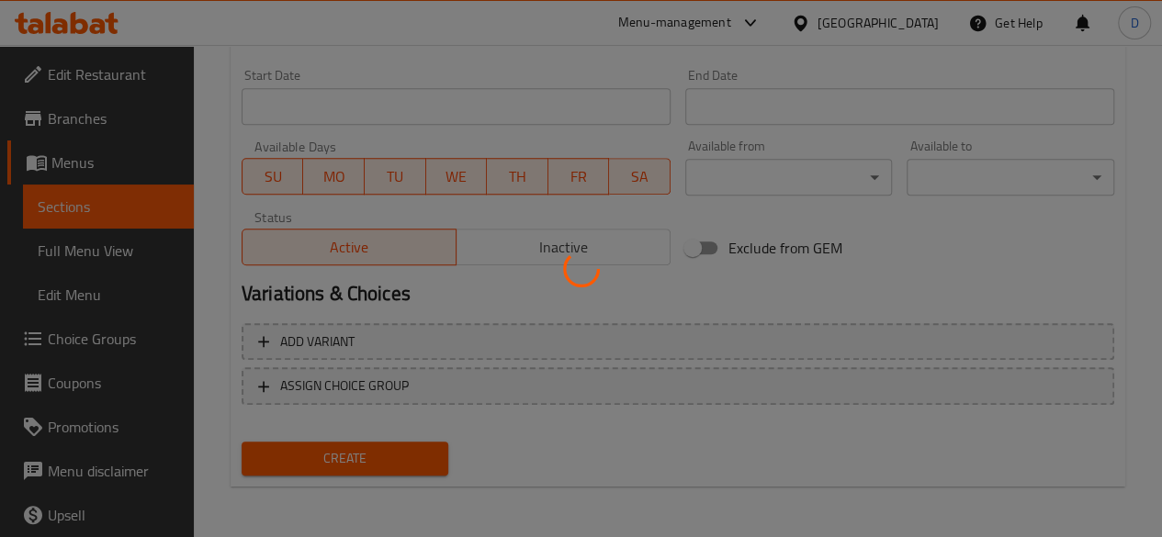
type input "0"
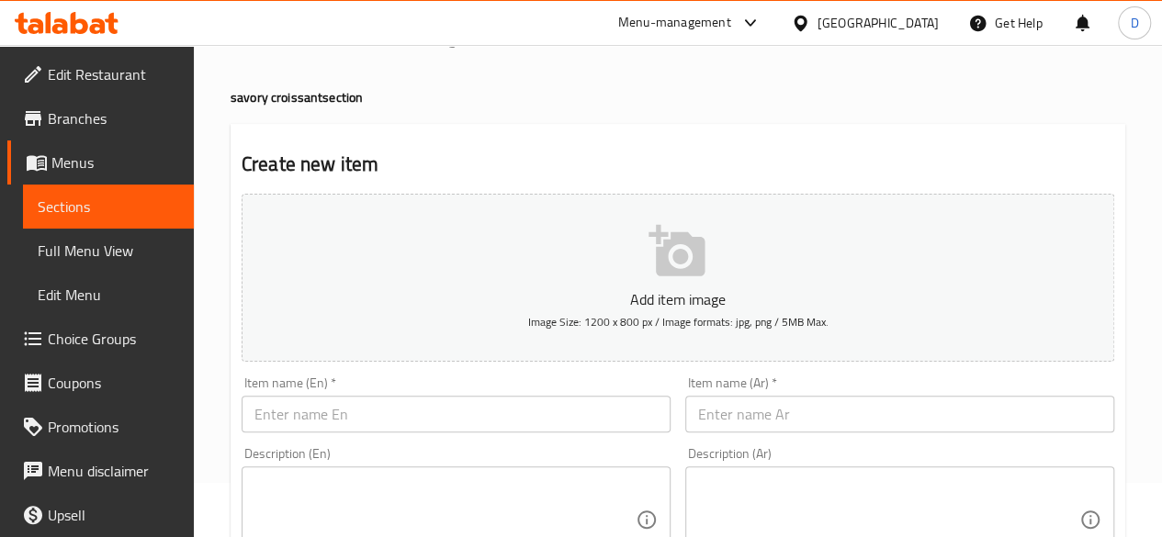
scroll to position [92, 0]
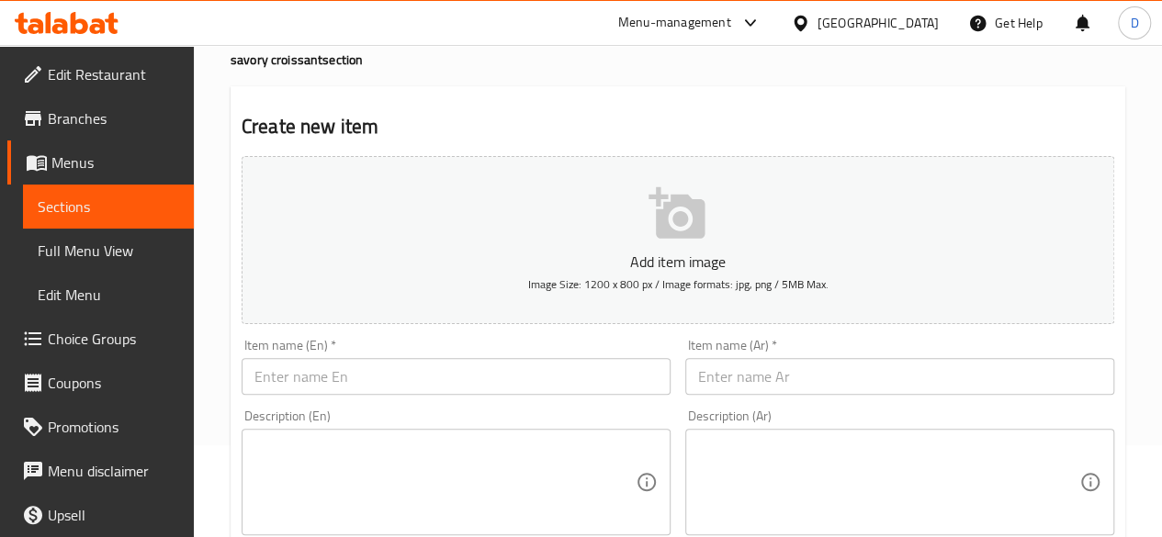
click at [412, 361] on input "text" at bounding box center [456, 376] width 429 height 37
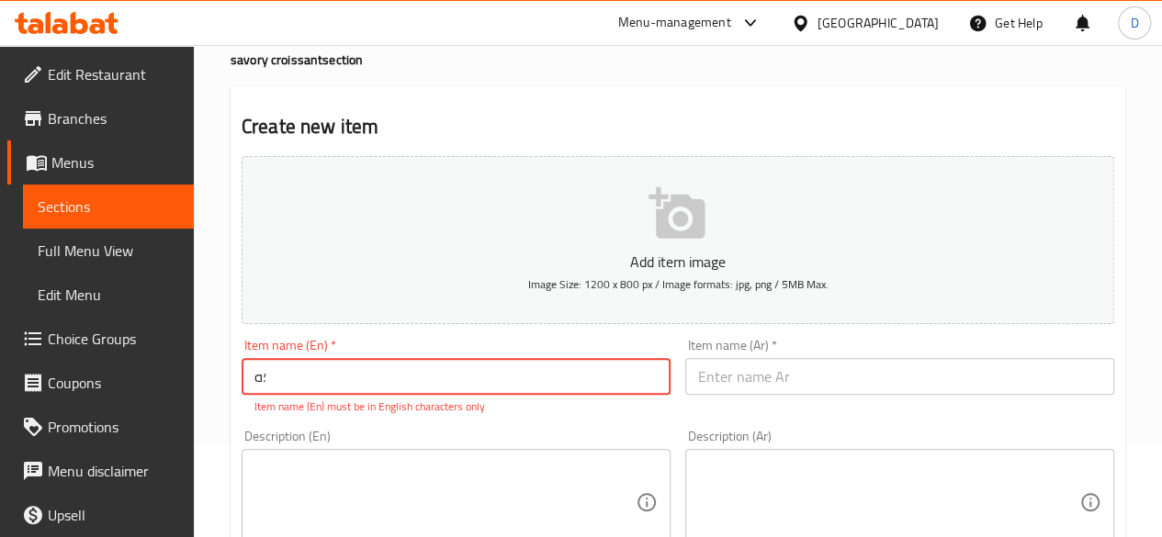
type input "؛"
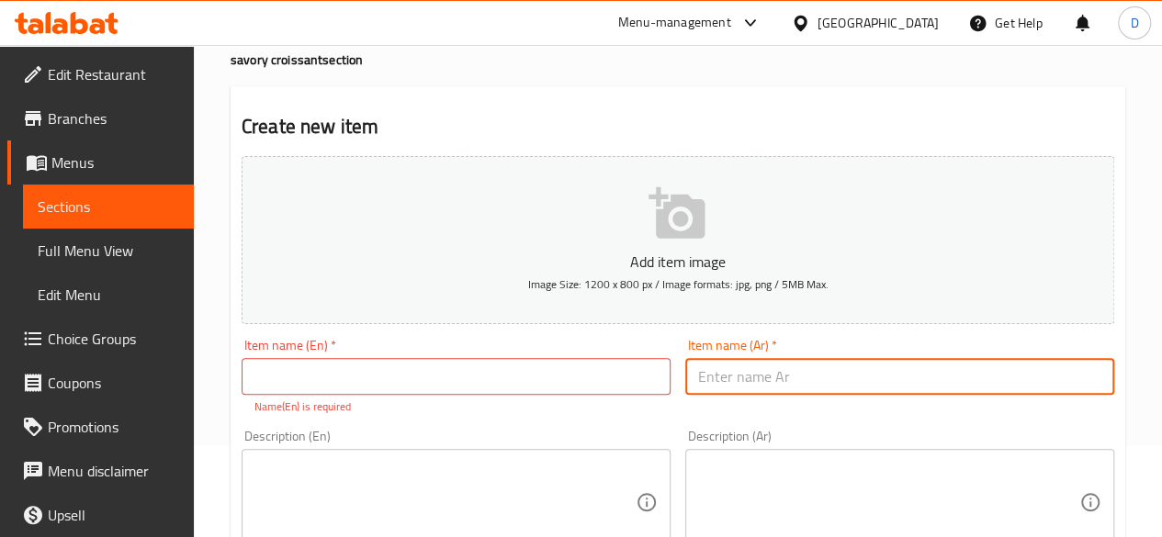
click at [842, 376] on input "text" at bounding box center [899, 376] width 429 height 37
type input "بيتزا سندويتش"
click at [470, 392] on input "text" at bounding box center [456, 376] width 429 height 37
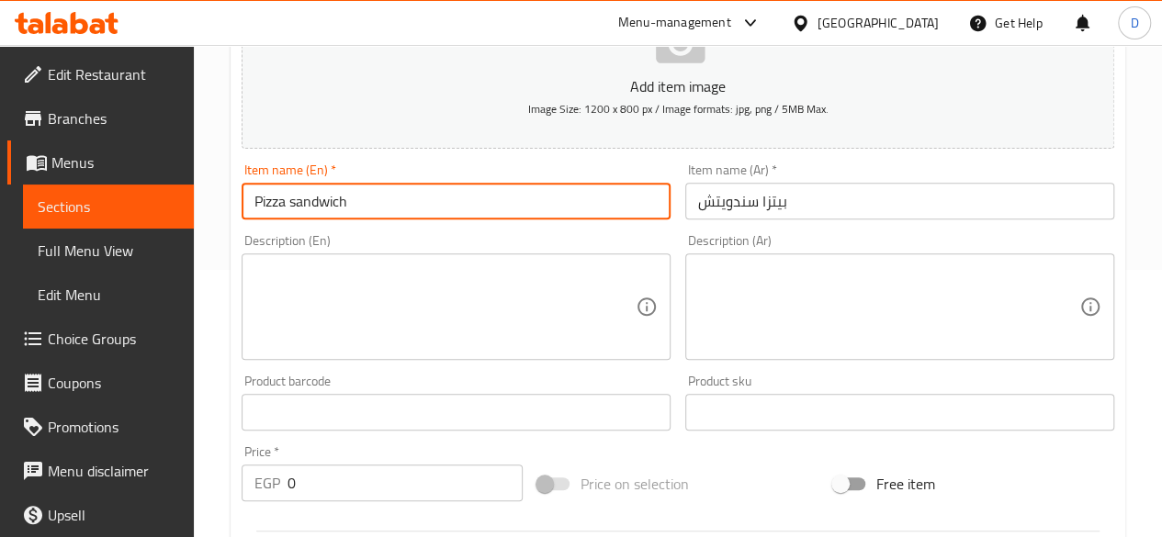
scroll to position [276, 0]
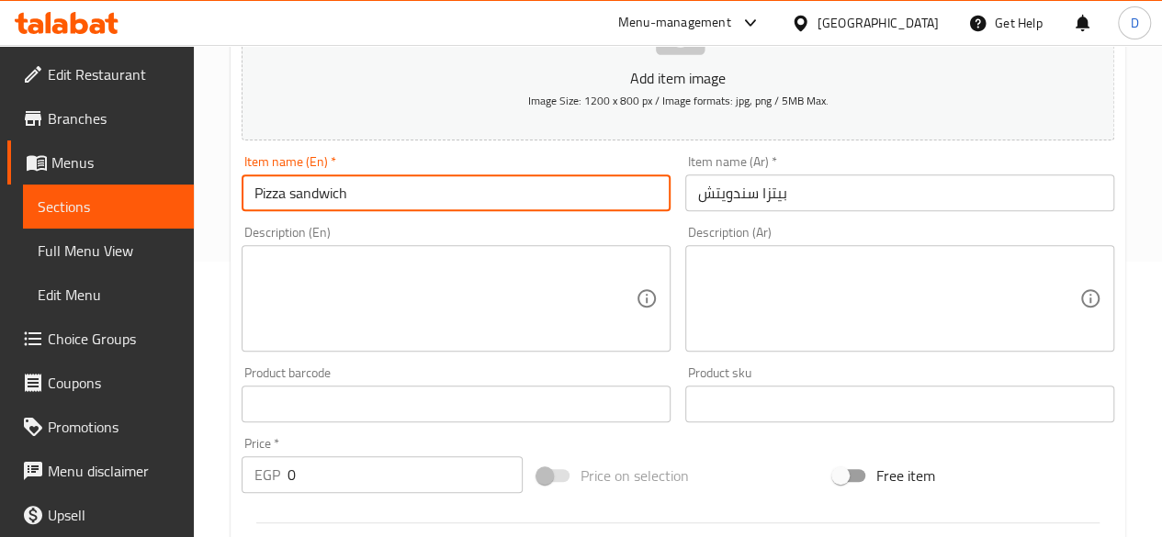
type input "Pizza sandwich"
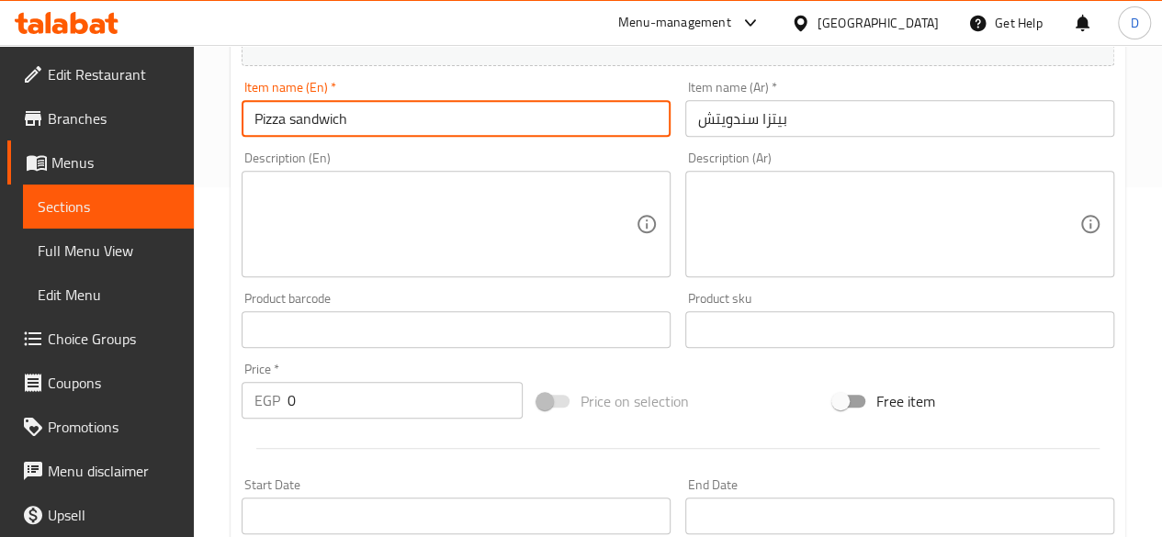
scroll to position [551, 0]
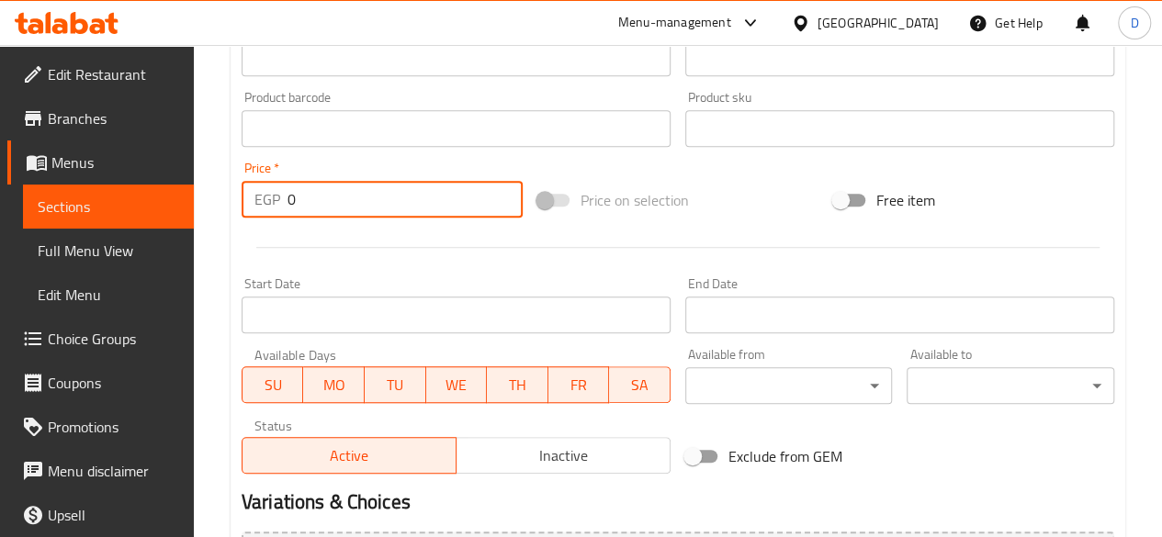
drag, startPoint x: 307, startPoint y: 207, endPoint x: 0, endPoint y: 242, distance: 308.8
click at [0, 242] on div "Edit Restaurant Branches Menus Sections Full Menu View Edit Menu Choice Groups …" at bounding box center [581, 120] width 1162 height 1253
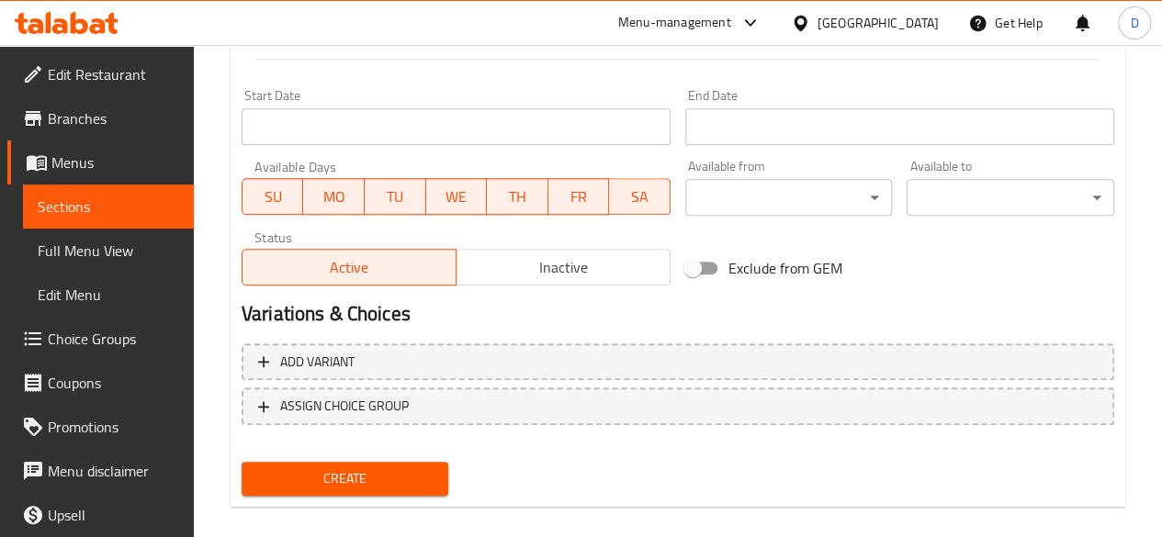
scroll to position [760, 0]
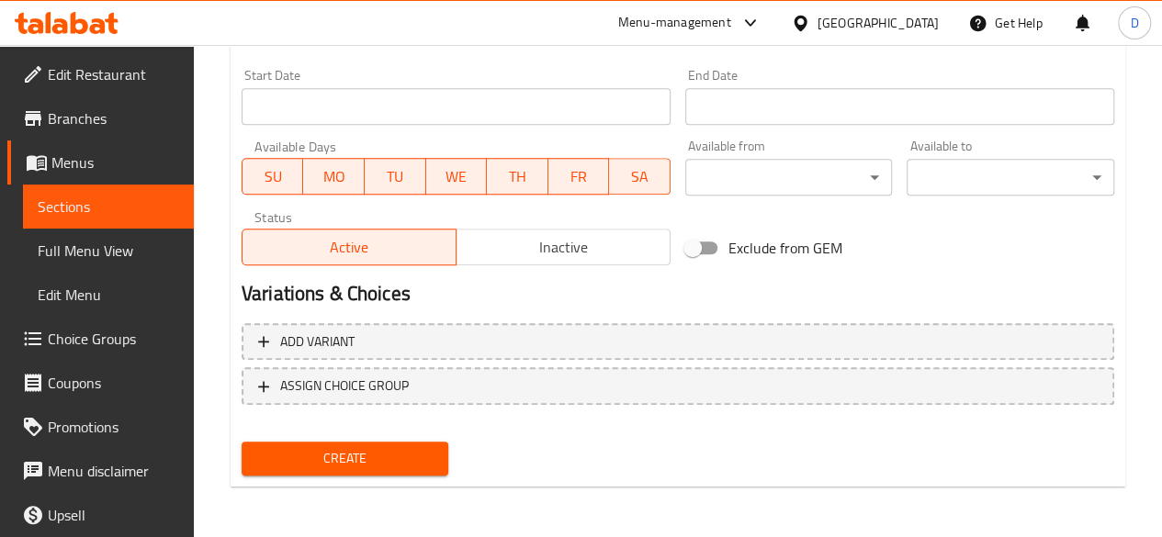
type input "143"
click at [409, 467] on span "Create" at bounding box center [345, 458] width 178 height 23
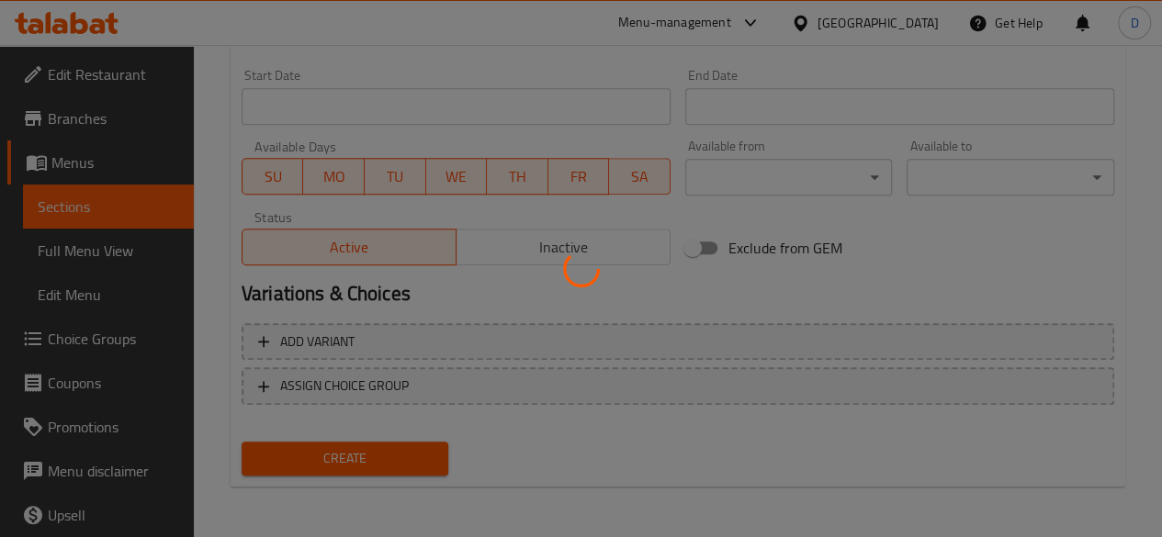
type input "0"
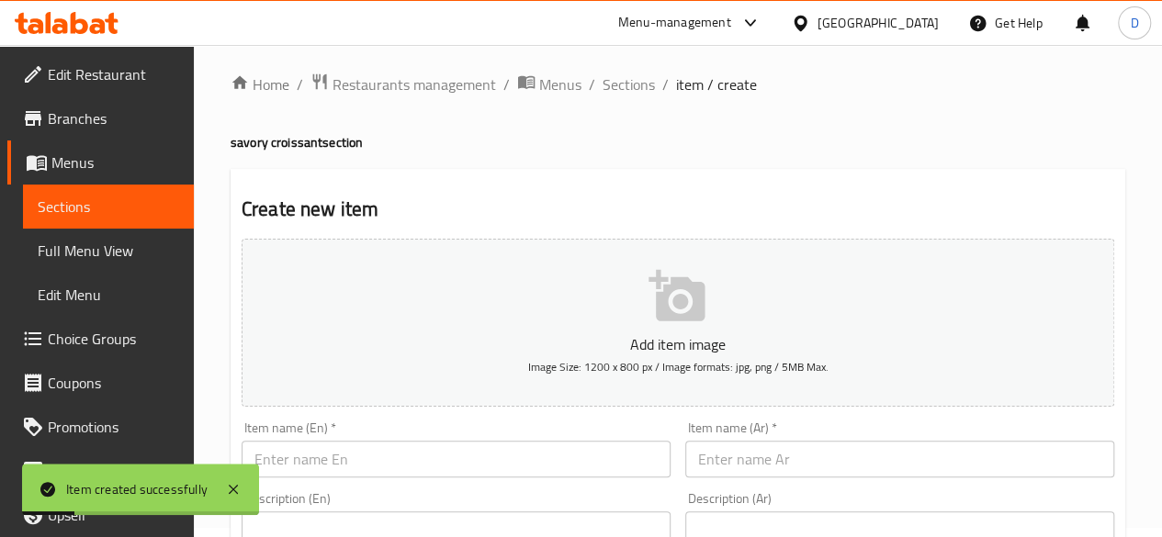
scroll to position [0, 0]
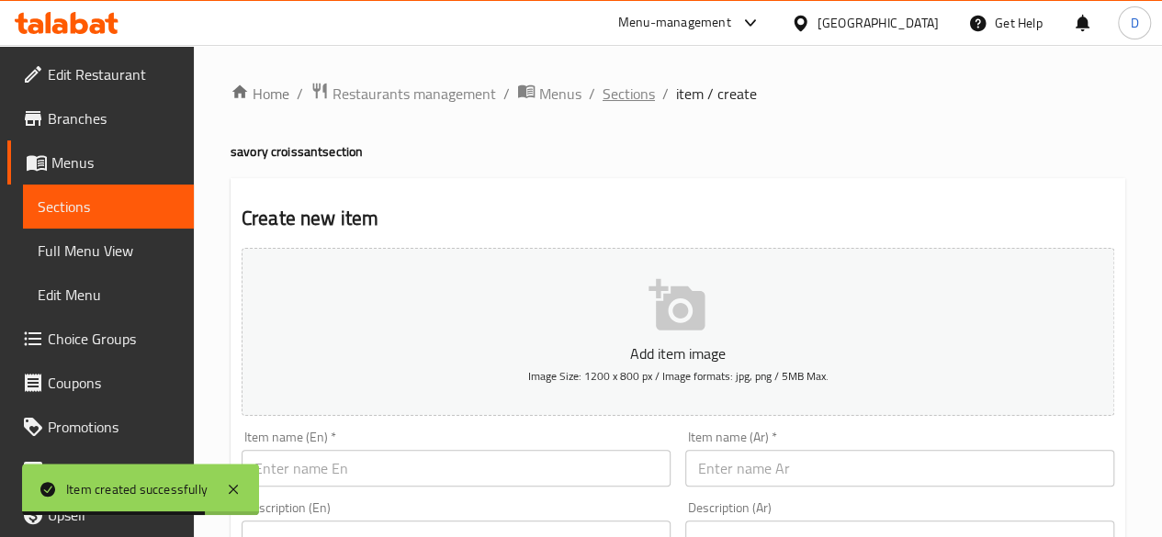
click at [610, 95] on span "Sections" at bounding box center [629, 94] width 52 height 22
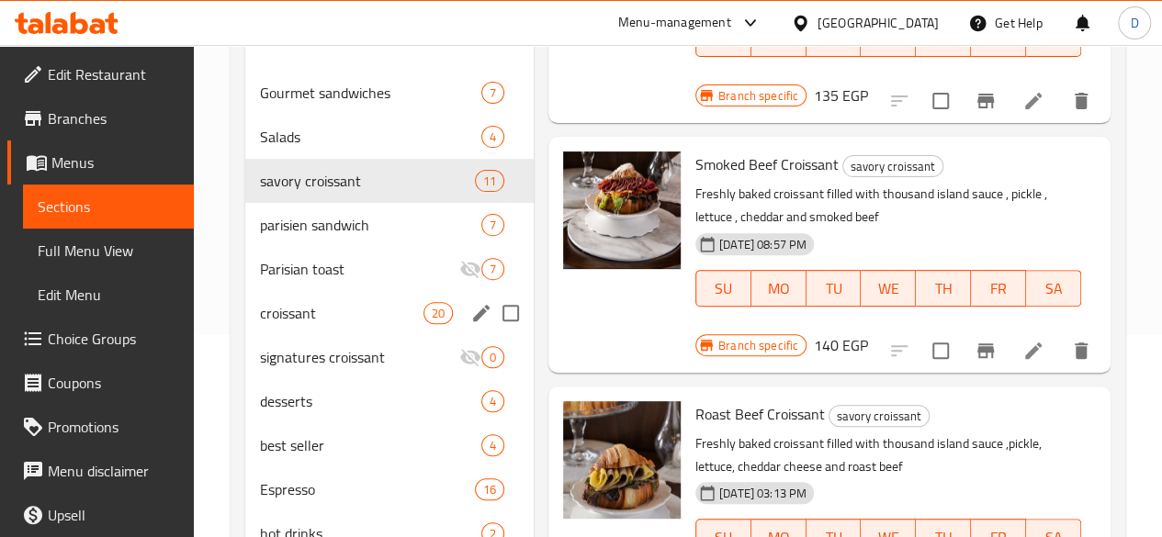
scroll to position [107, 0]
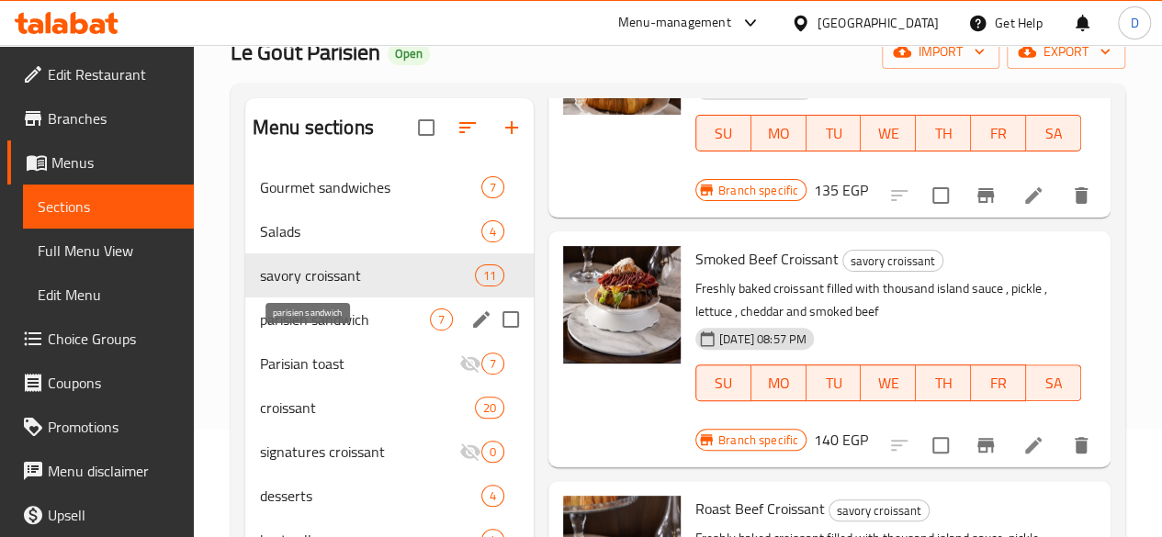
click at [307, 331] on span "parisien sandwich" at bounding box center [345, 320] width 170 height 22
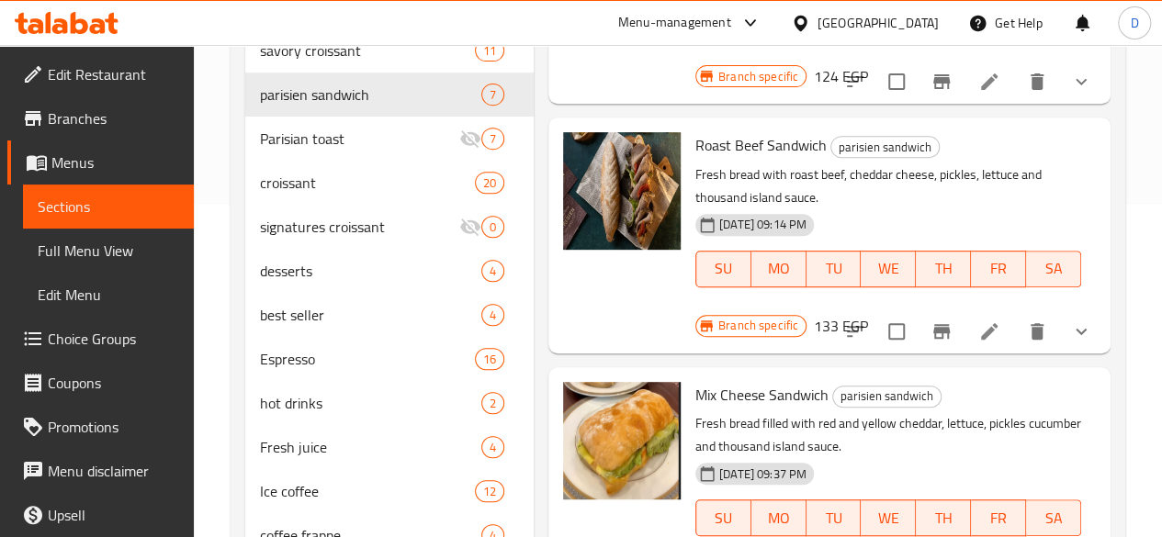
scroll to position [276, 0]
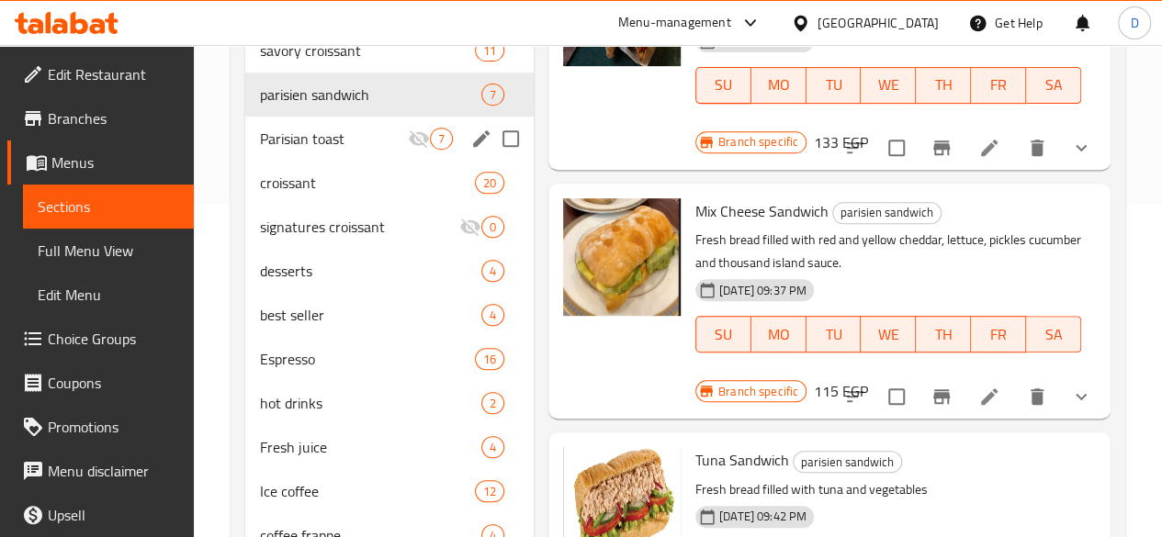
click at [270, 150] on span "Parisian toast" at bounding box center [334, 139] width 148 height 22
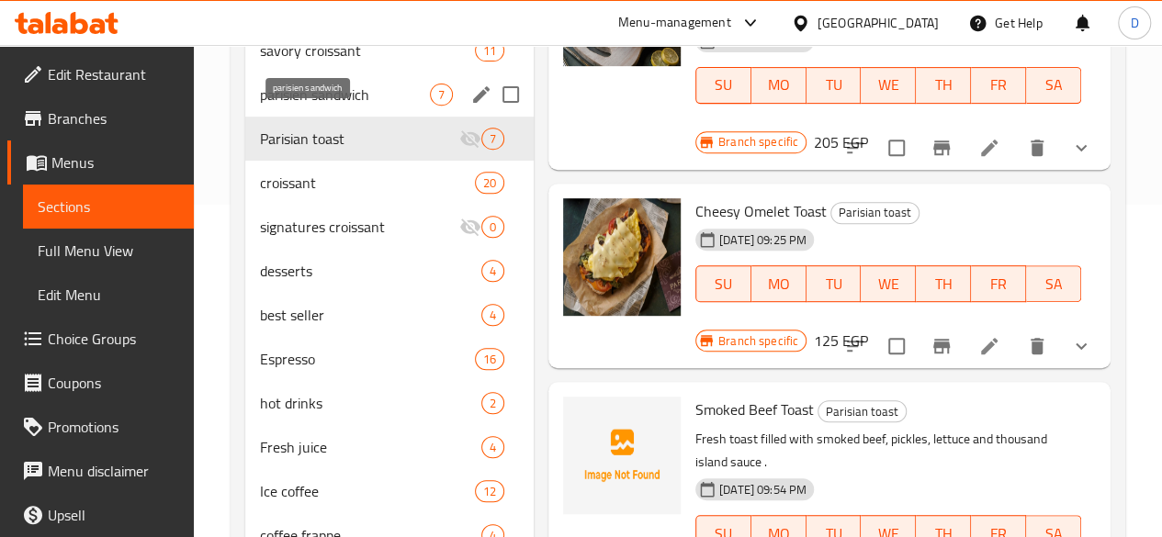
click at [277, 106] on span "parisien sandwich" at bounding box center [345, 95] width 170 height 22
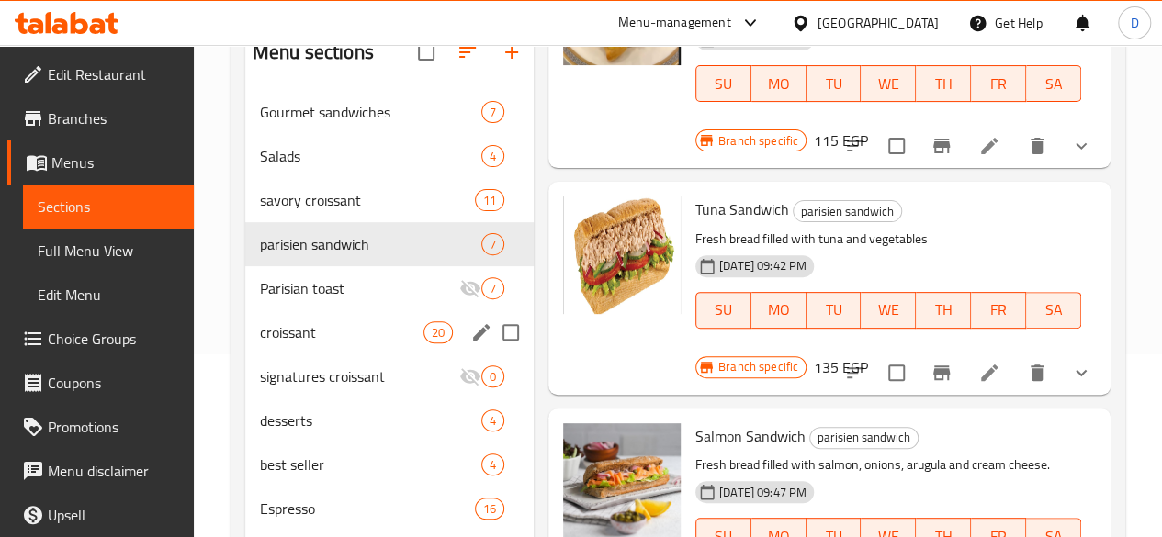
scroll to position [184, 0]
click at [301, 300] on div "Parisian toast 7" at bounding box center [389, 288] width 288 height 44
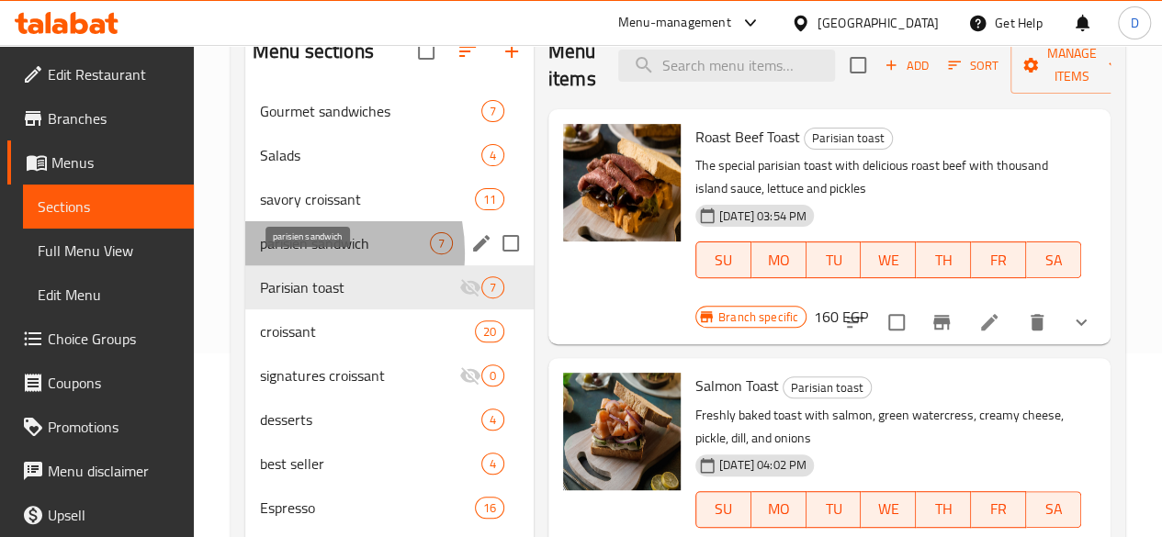
click at [288, 254] on span "parisien sandwich" at bounding box center [345, 243] width 170 height 22
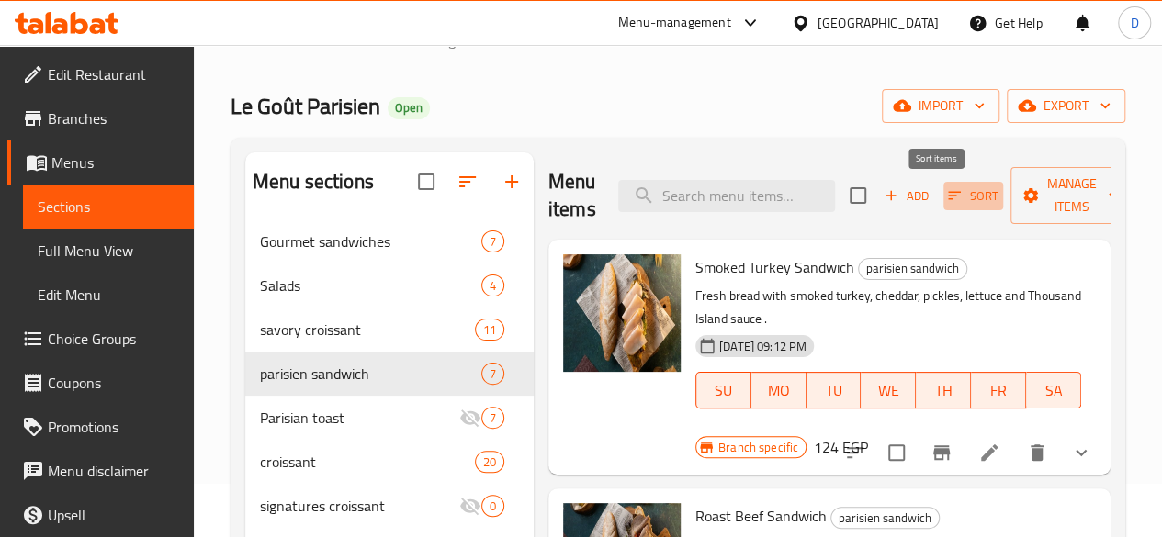
click at [944, 183] on button "Sort" at bounding box center [974, 196] width 60 height 28
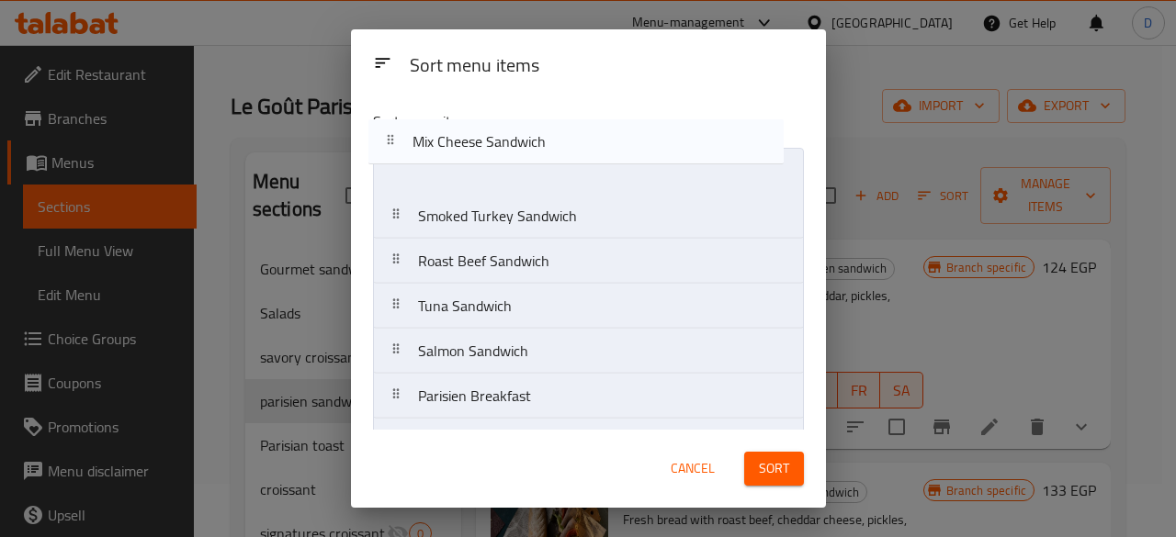
drag, startPoint x: 407, startPoint y: 227, endPoint x: 401, endPoint y: 126, distance: 101.2
click at [401, 126] on div "Sort menu items Smoked Turkey Sandwich Roast Beef Sandwich Mix Cheese Sandwich …" at bounding box center [588, 263] width 475 height 334
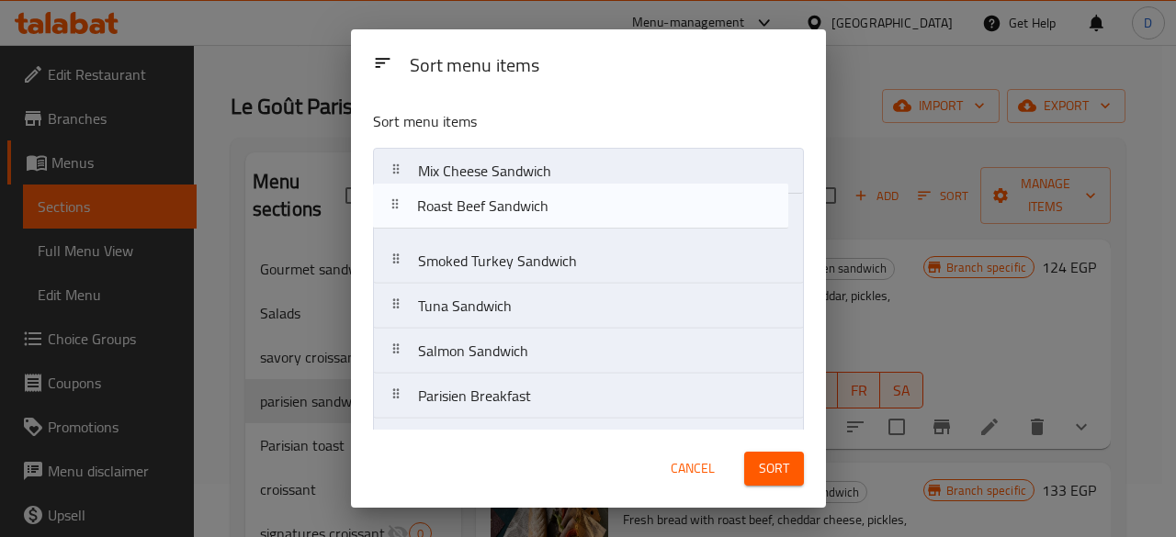
drag, startPoint x: 397, startPoint y: 273, endPoint x: 397, endPoint y: 212, distance: 60.6
click at [397, 212] on nav "Mix Cheese Sandwich Smoked Turkey Sandwich Roast Beef Sandwich Tuna Sandwich Sa…" at bounding box center [588, 306] width 431 height 317
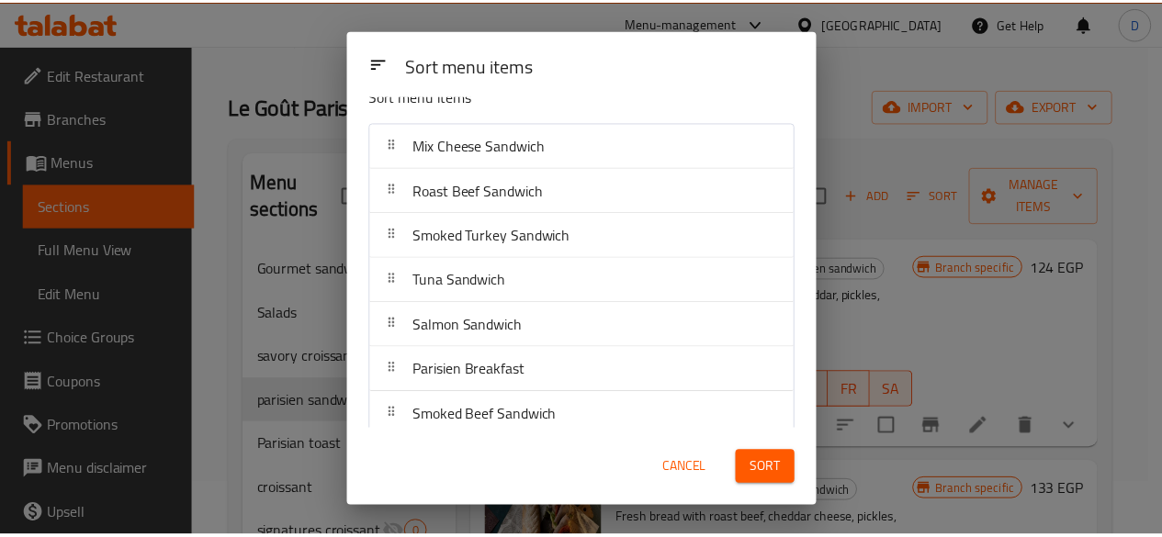
scroll to position [39, 0]
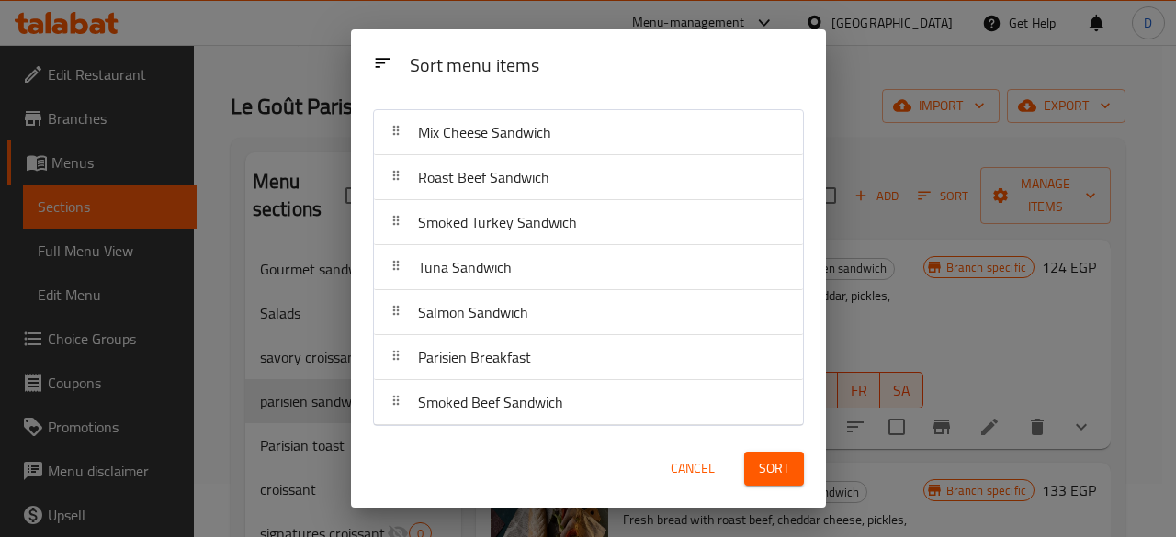
click at [687, 474] on span "Cancel" at bounding box center [693, 469] width 44 height 23
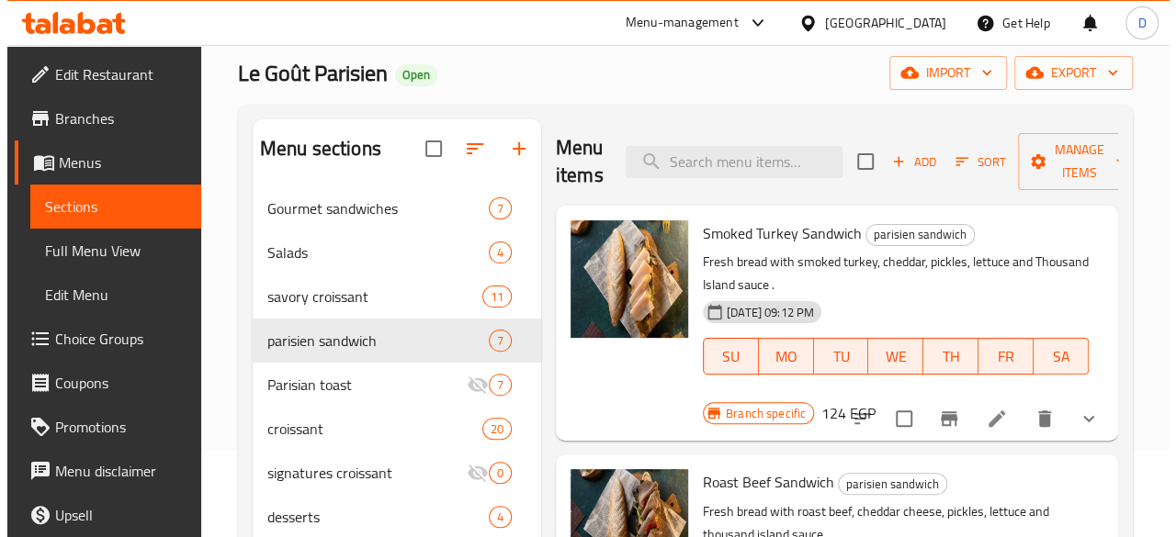
scroll to position [0, 0]
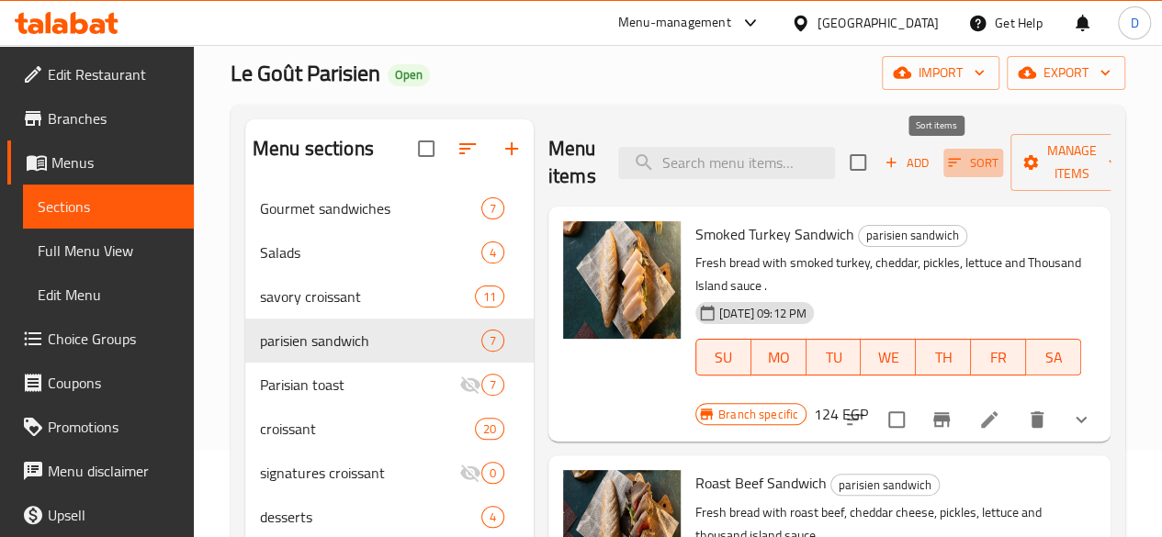
click at [946, 165] on icon "button" at bounding box center [954, 162] width 17 height 17
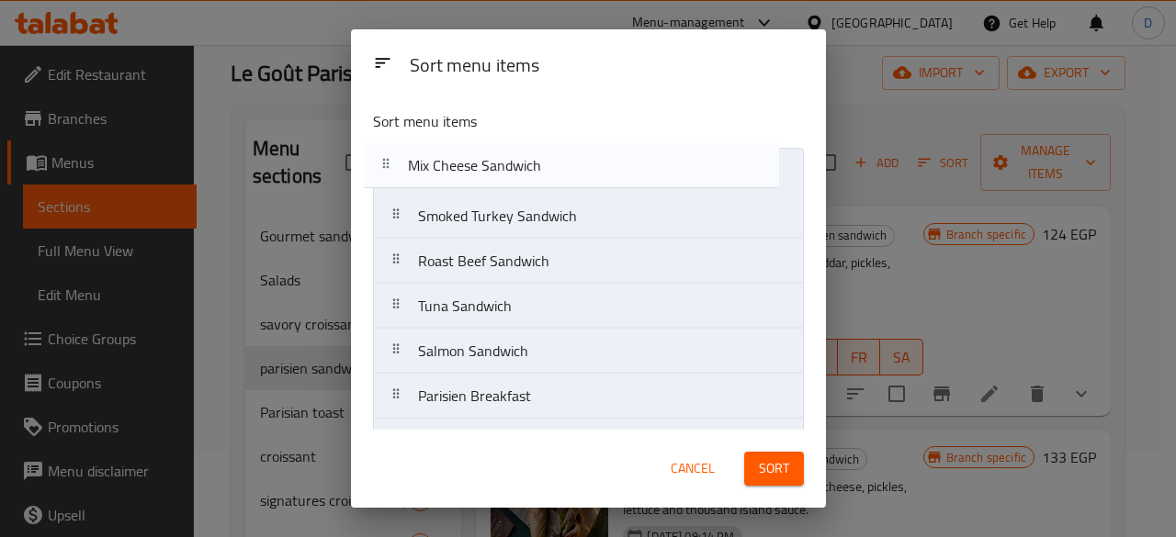
drag, startPoint x: 384, startPoint y: 271, endPoint x: 379, endPoint y: 169, distance: 102.1
click at [379, 169] on nav "Smoked Turkey Sandwich Roast Beef Sandwich Mix Cheese Sandwich Tuna Sandwich Sa…" at bounding box center [588, 306] width 431 height 317
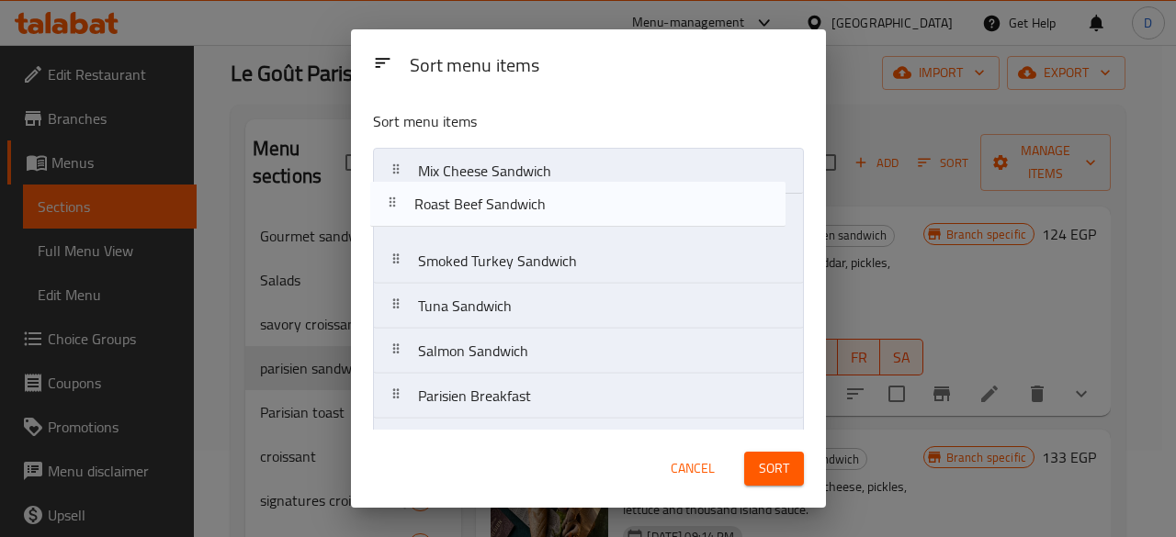
drag, startPoint x: 401, startPoint y: 275, endPoint x: 398, endPoint y: 212, distance: 62.5
click at [398, 212] on nav "Mix Cheese Sandwich Smoked Turkey Sandwich Roast Beef Sandwich Tuna Sandwich Sa…" at bounding box center [588, 306] width 431 height 317
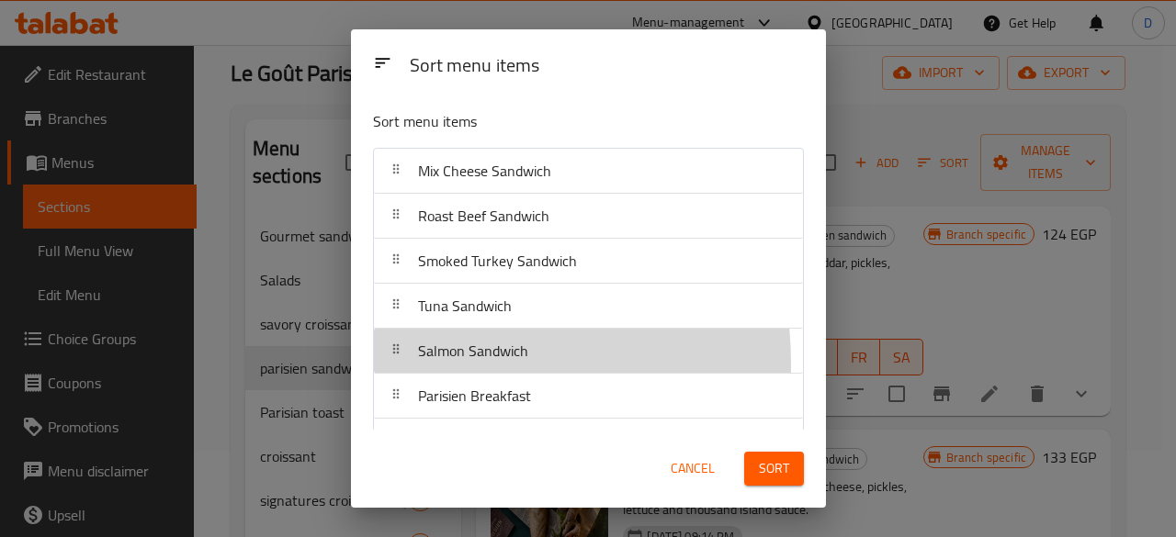
scroll to position [1, 0]
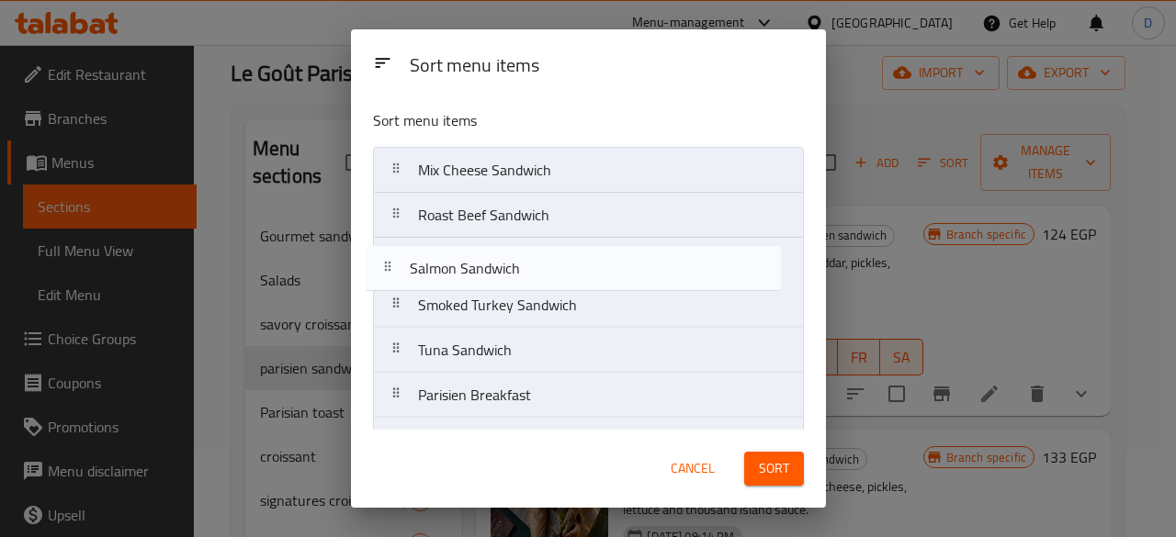
drag, startPoint x: 399, startPoint y: 363, endPoint x: 393, endPoint y: 277, distance: 86.5
click at [393, 277] on nav "Mix Cheese Sandwich Roast Beef Sandwich Smoked Turkey Sandwich Tuna Sandwich Sa…" at bounding box center [588, 305] width 431 height 317
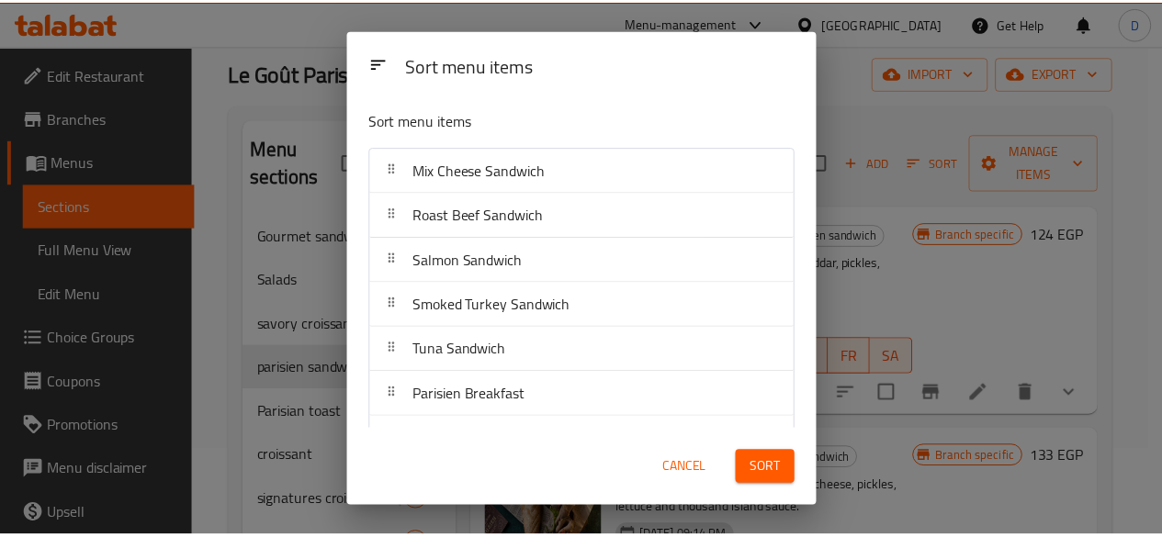
scroll to position [39, 0]
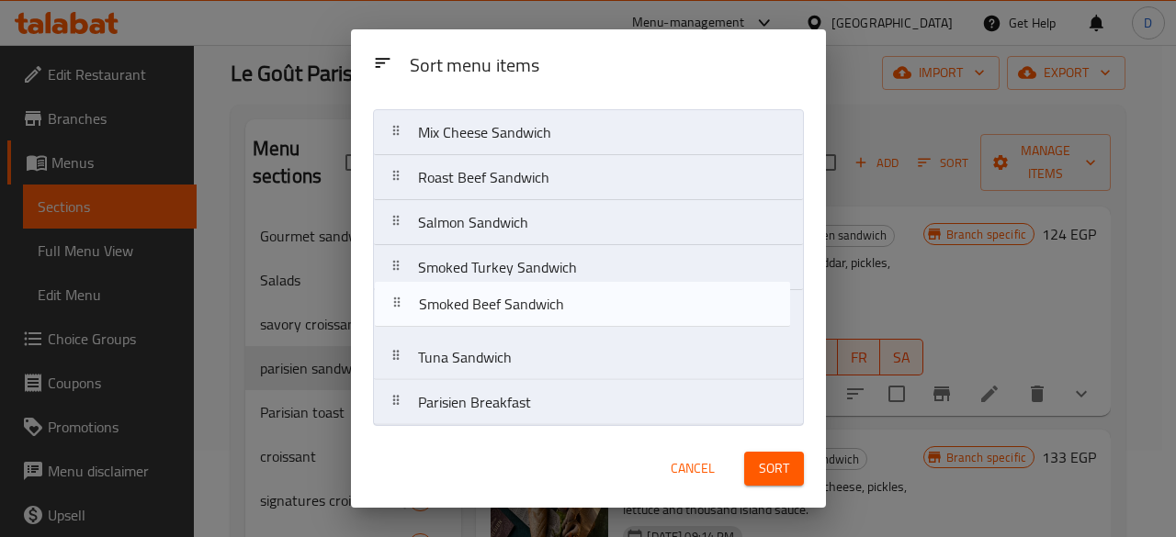
drag, startPoint x: 405, startPoint y: 405, endPoint x: 402, endPoint y: 307, distance: 98.3
click at [402, 307] on nav "Mix Cheese Sandwich Roast Beef Sandwich Salmon Sandwich Smoked Turkey Sandwich …" at bounding box center [588, 267] width 431 height 317
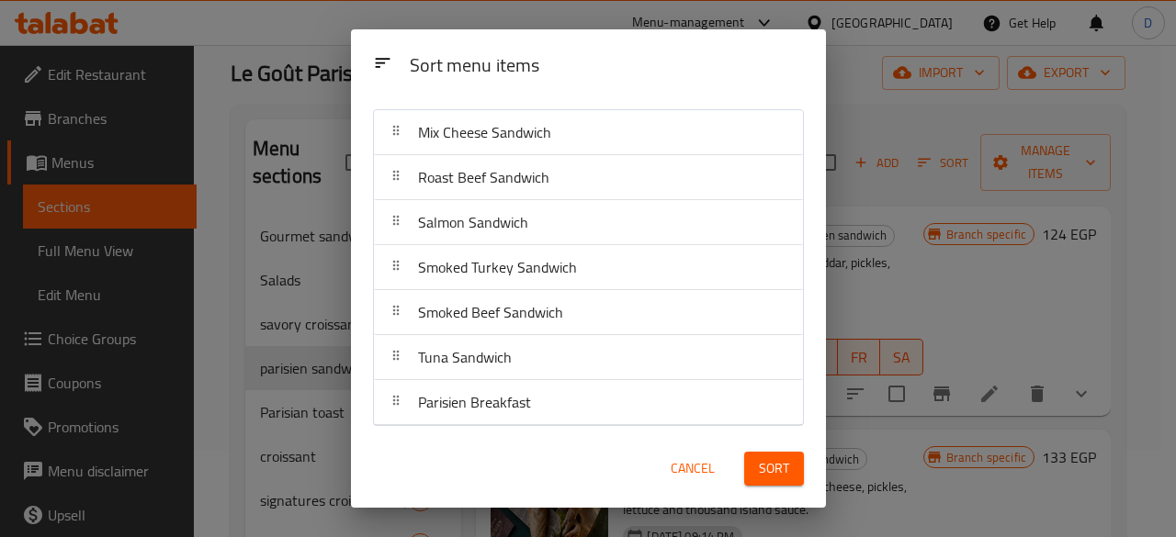
click at [768, 472] on span "Sort" at bounding box center [774, 469] width 30 height 23
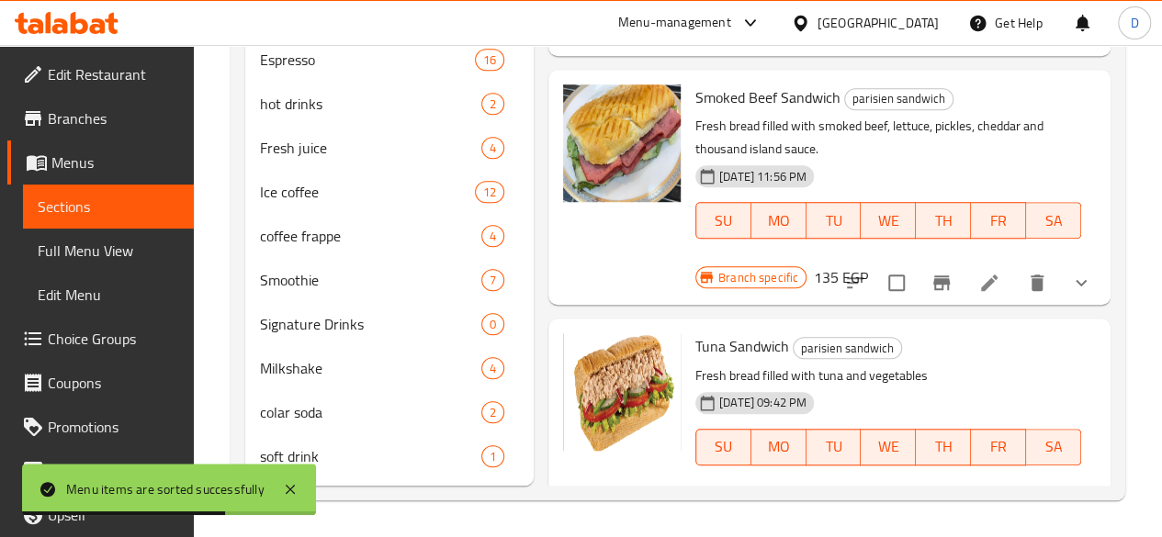
scroll to position [676, 0]
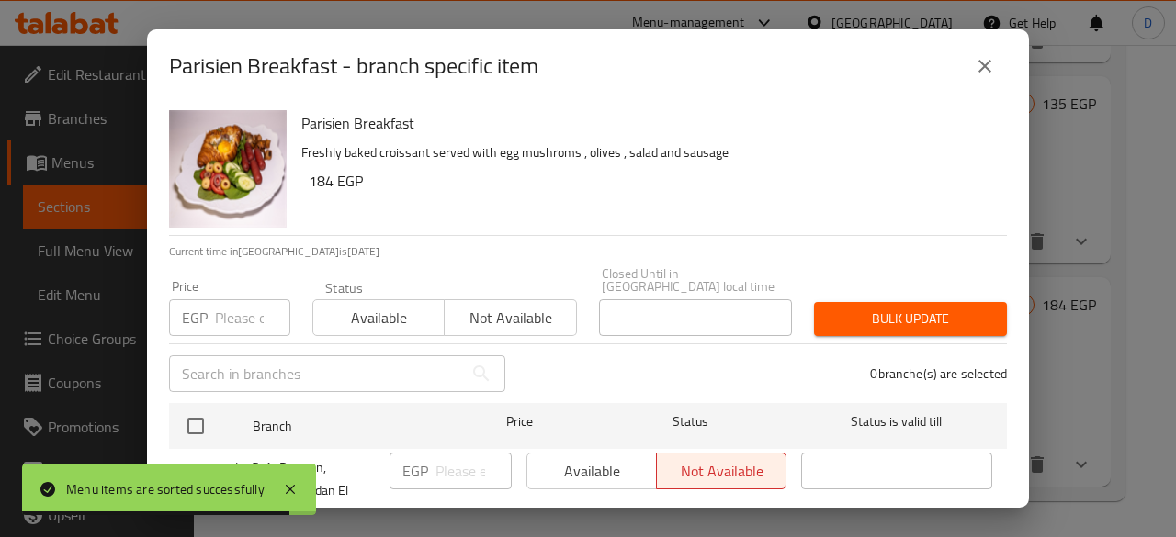
click at [503, 305] on span "Not available" at bounding box center [510, 318] width 117 height 27
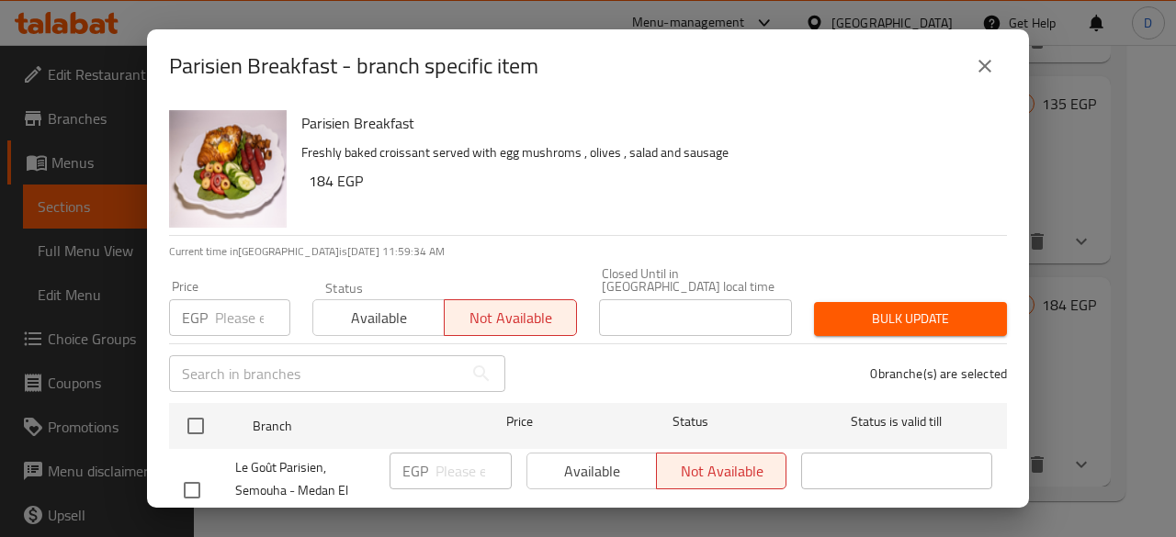
click at [978, 63] on icon "close" at bounding box center [985, 66] width 22 height 22
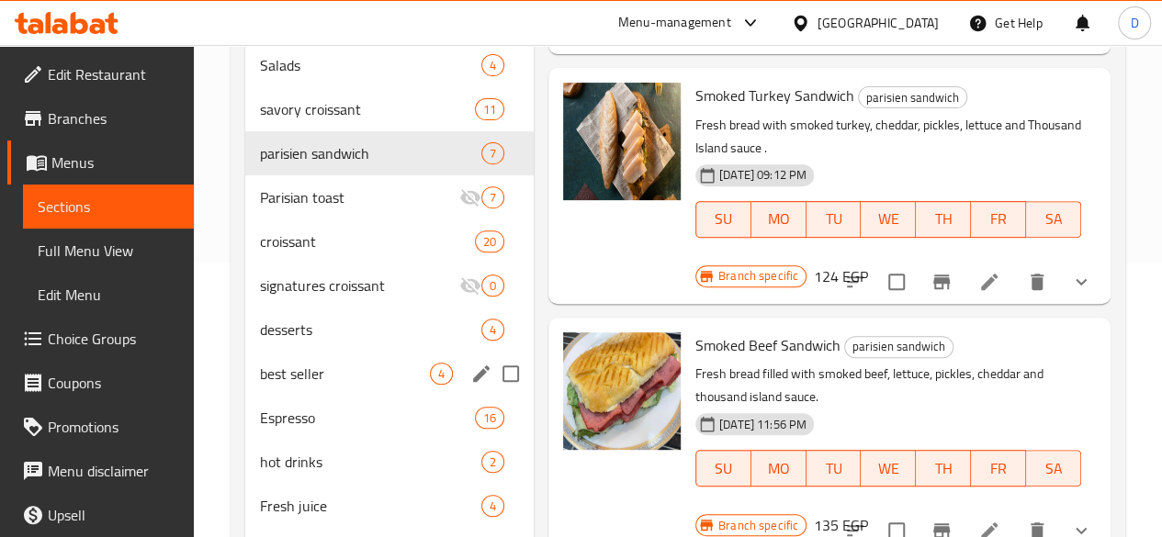
scroll to position [199, 0]
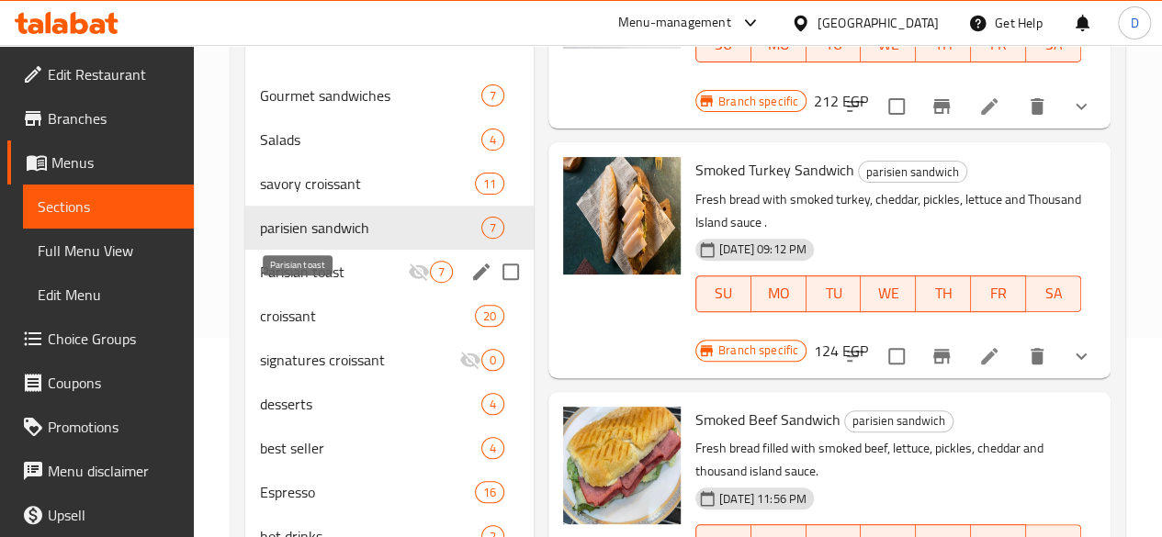
click at [281, 283] on span "Parisian toast" at bounding box center [334, 272] width 148 height 22
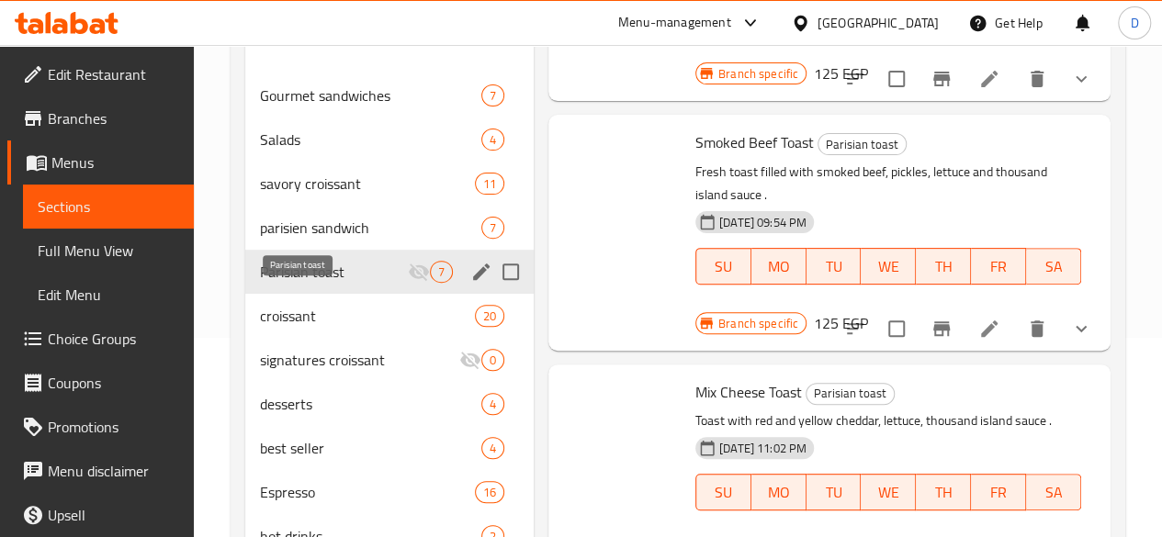
scroll to position [626, 0]
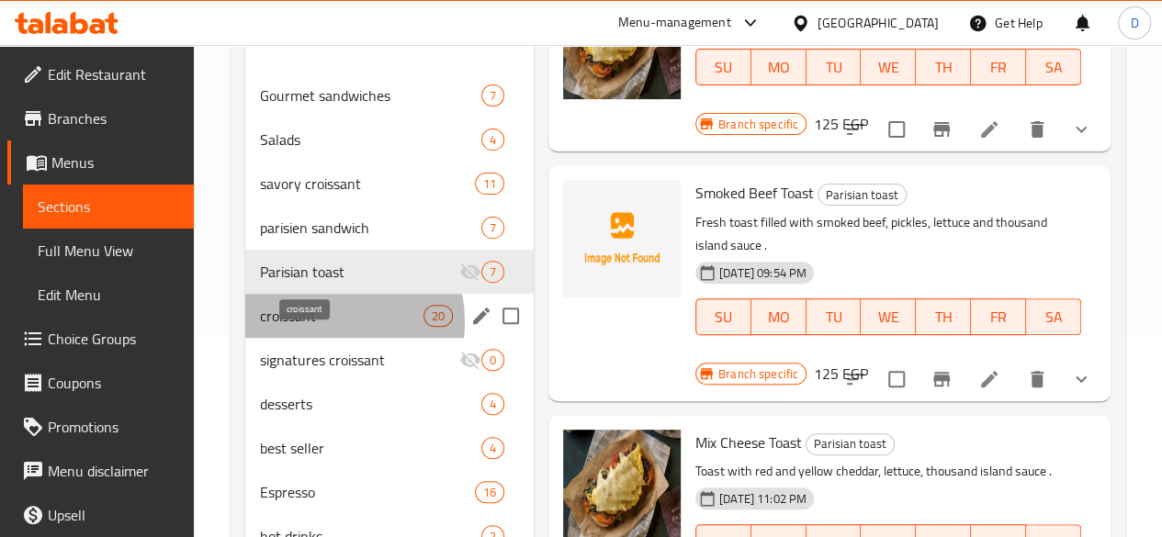
click at [322, 327] on span "croissant" at bounding box center [342, 316] width 164 height 22
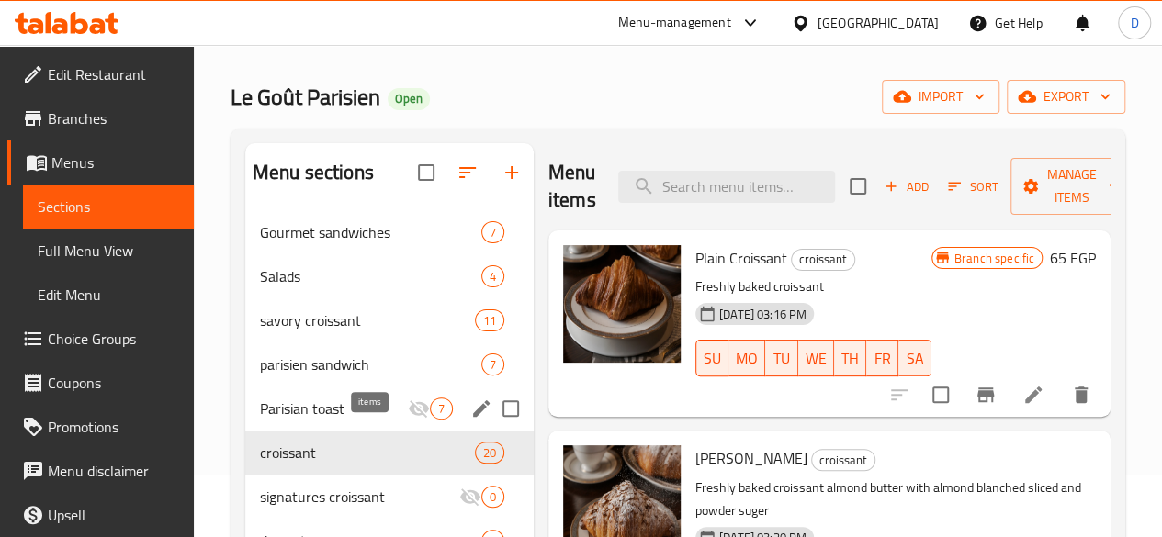
scroll to position [92, 0]
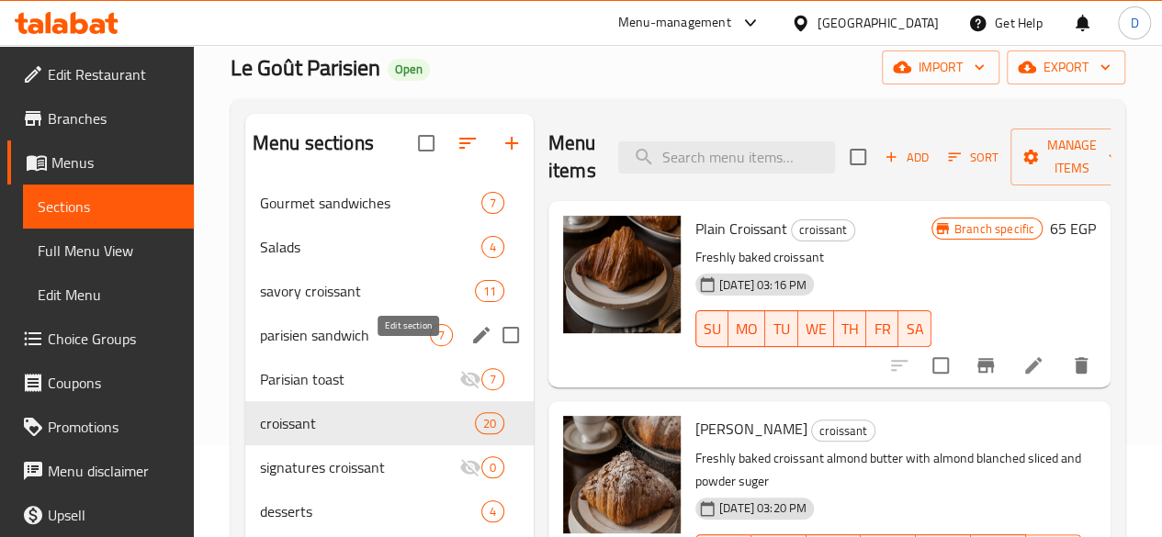
click at [470, 346] on icon "edit" at bounding box center [481, 335] width 22 height 22
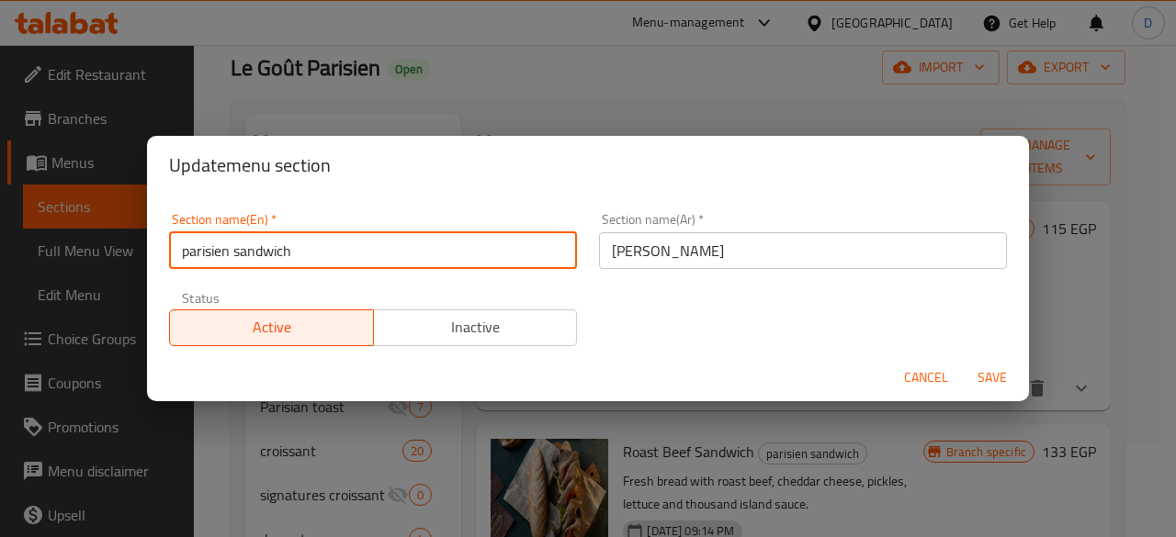
drag, startPoint x: 232, startPoint y: 249, endPoint x: 53, endPoint y: 249, distance: 178.2
click at [53, 249] on div "Update menu section Section name(En)   * parisien sandwich Section name(En) * S…" at bounding box center [588, 268] width 1176 height 537
type input "Baguette sandwich"
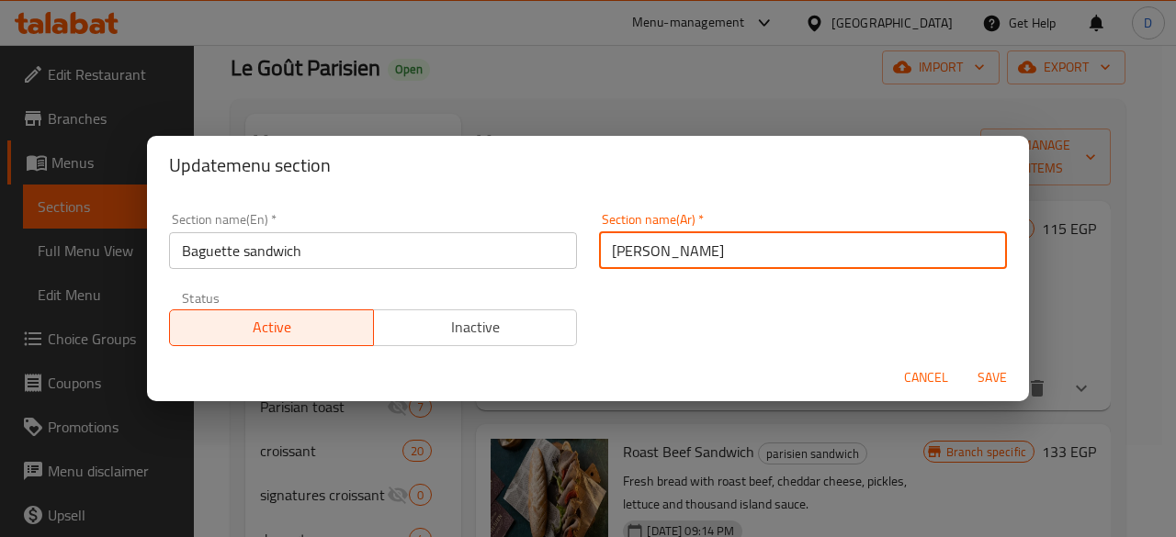
drag, startPoint x: 664, startPoint y: 249, endPoint x: 704, endPoint y: 266, distance: 42.8
click at [704, 266] on input "[PERSON_NAME]" at bounding box center [803, 250] width 408 height 37
type input "[PERSON_NAME]"
click at [994, 376] on span "Save" at bounding box center [992, 378] width 44 height 23
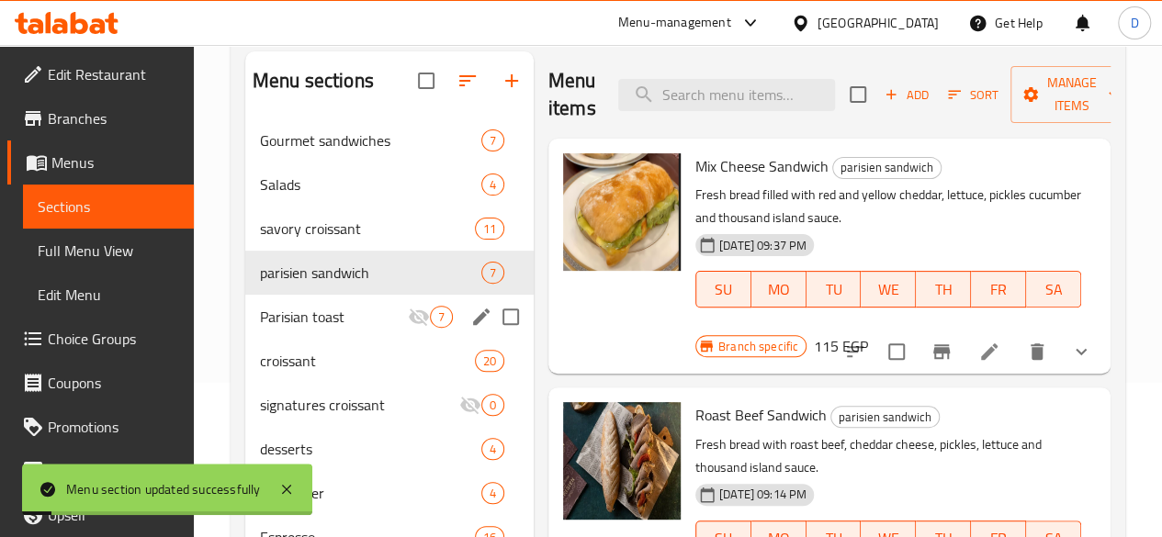
scroll to position [184, 0]
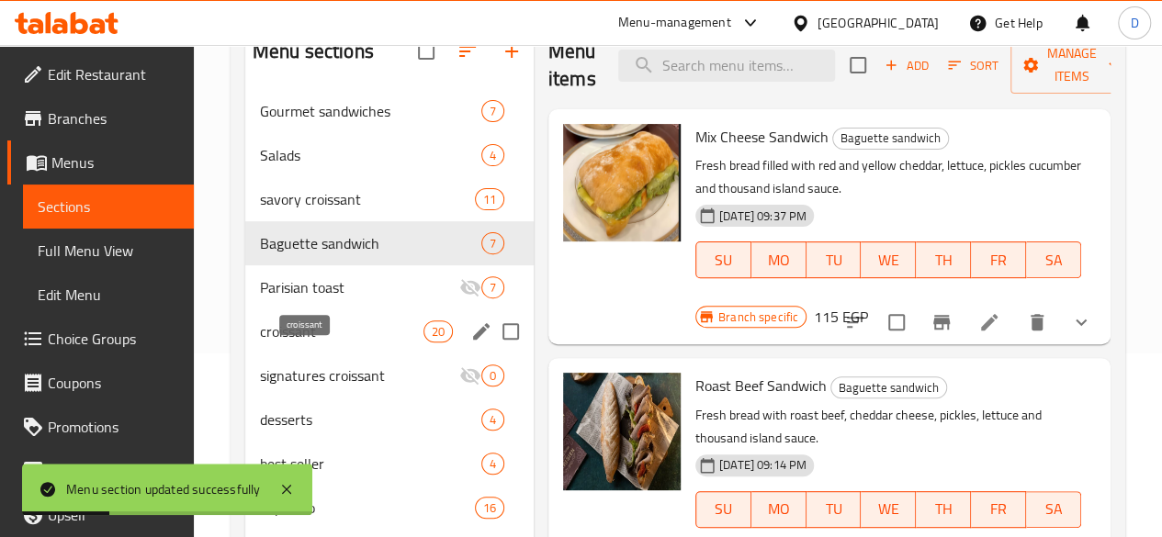
drag, startPoint x: 281, startPoint y: 363, endPoint x: 309, endPoint y: 341, distance: 35.3
click at [281, 343] on span "croissant" at bounding box center [342, 332] width 164 height 22
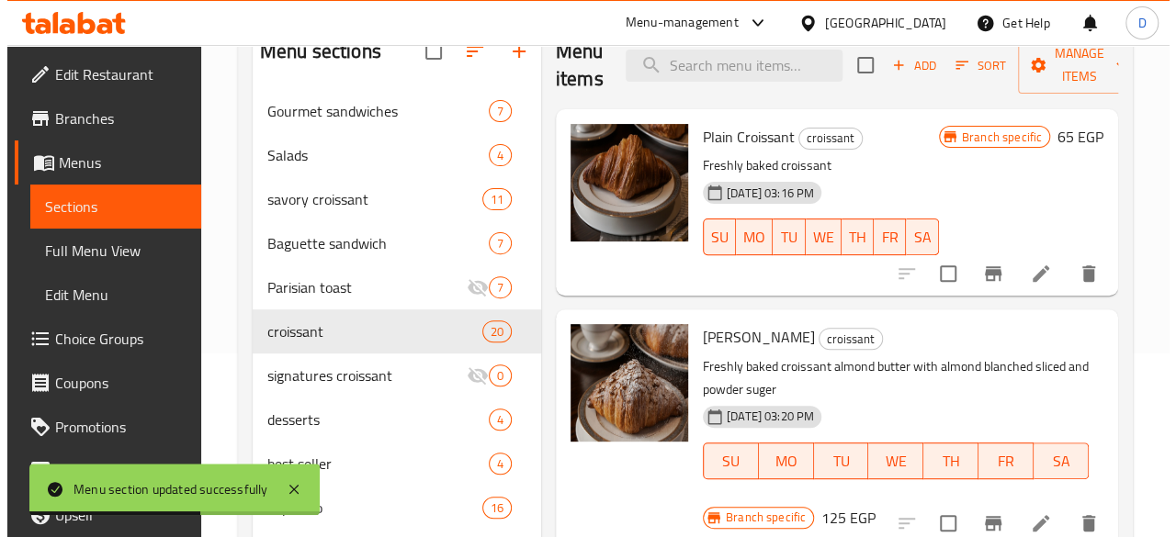
scroll to position [92, 0]
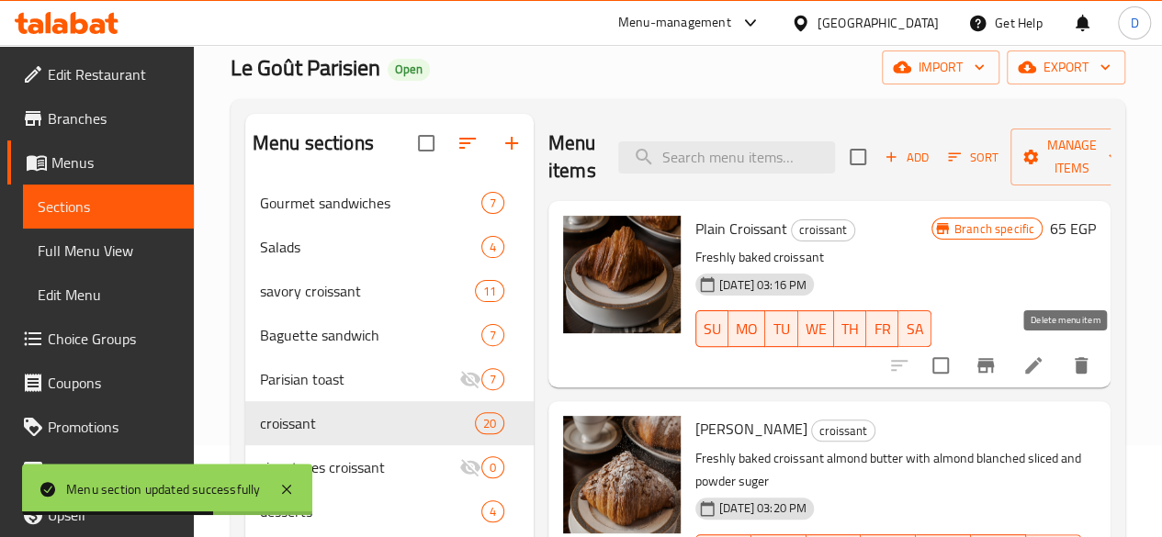
click at [1075, 372] on icon "delete" at bounding box center [1081, 365] width 13 height 17
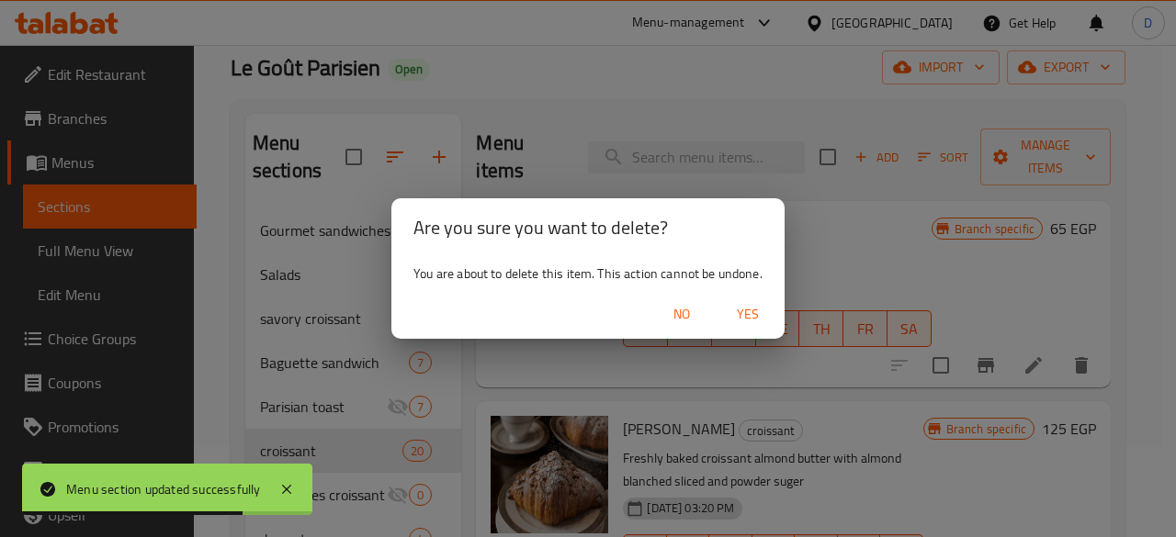
click at [752, 334] on div "No Yes" at bounding box center [587, 314] width 393 height 49
click at [755, 317] on span "Yes" at bounding box center [748, 314] width 44 height 23
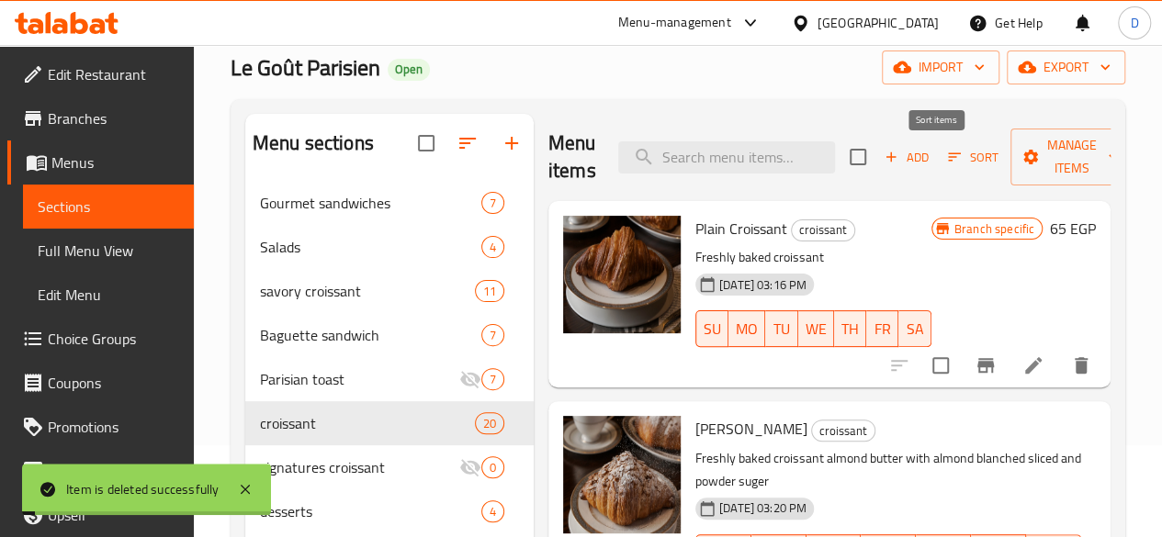
click at [948, 155] on span "Sort" at bounding box center [973, 157] width 51 height 21
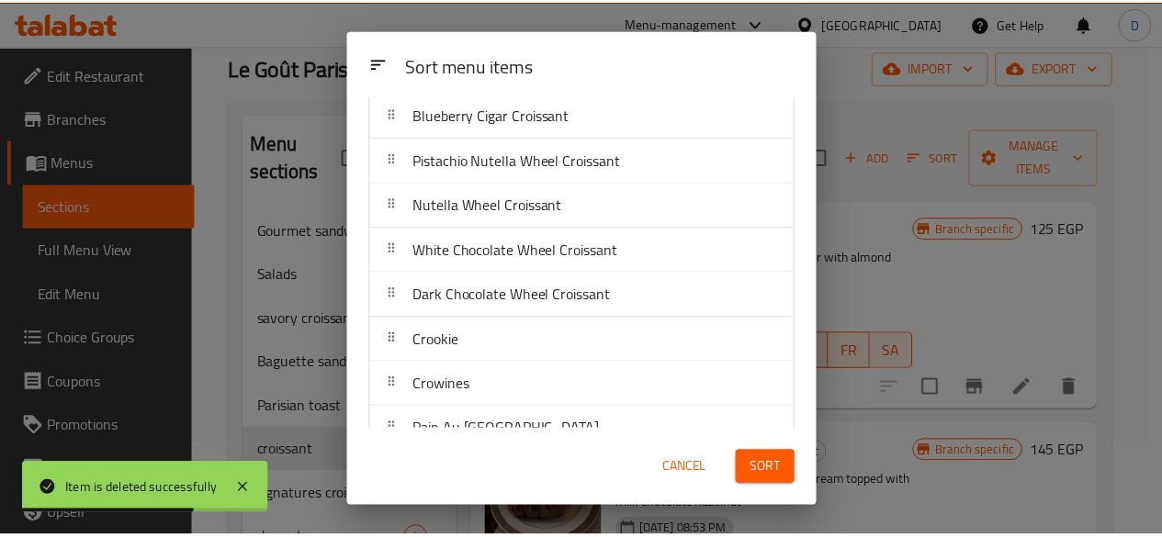
scroll to position [575, 0]
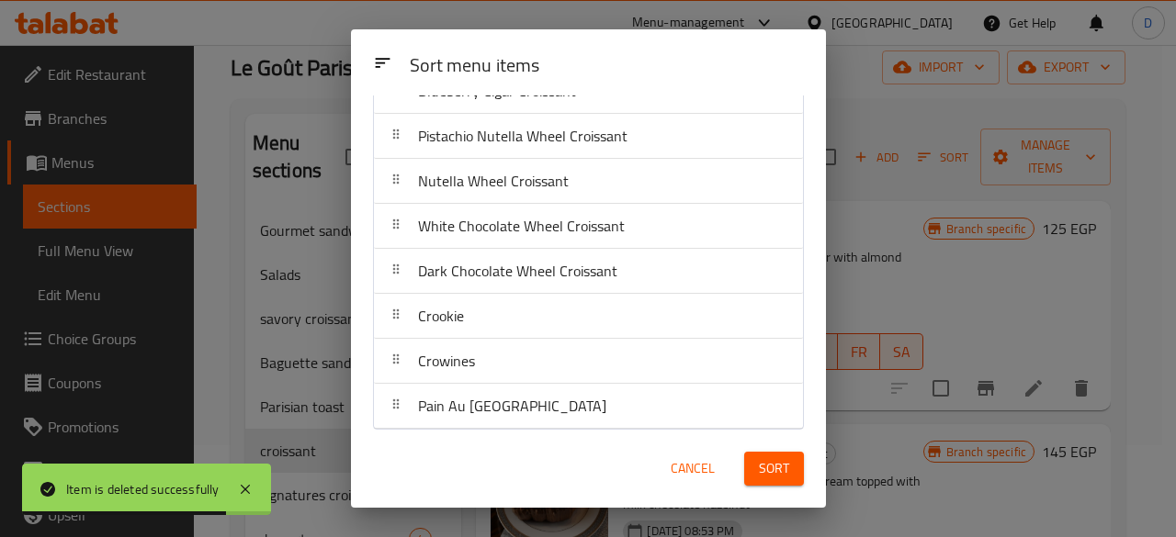
click at [715, 464] on button "Cancel" at bounding box center [692, 469] width 59 height 34
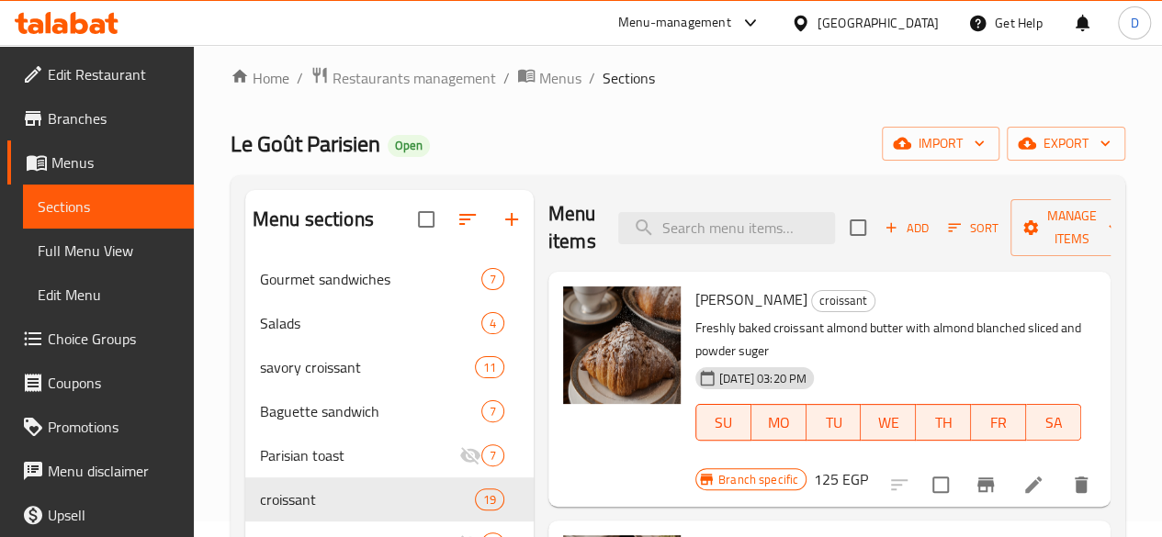
scroll to position [0, 0]
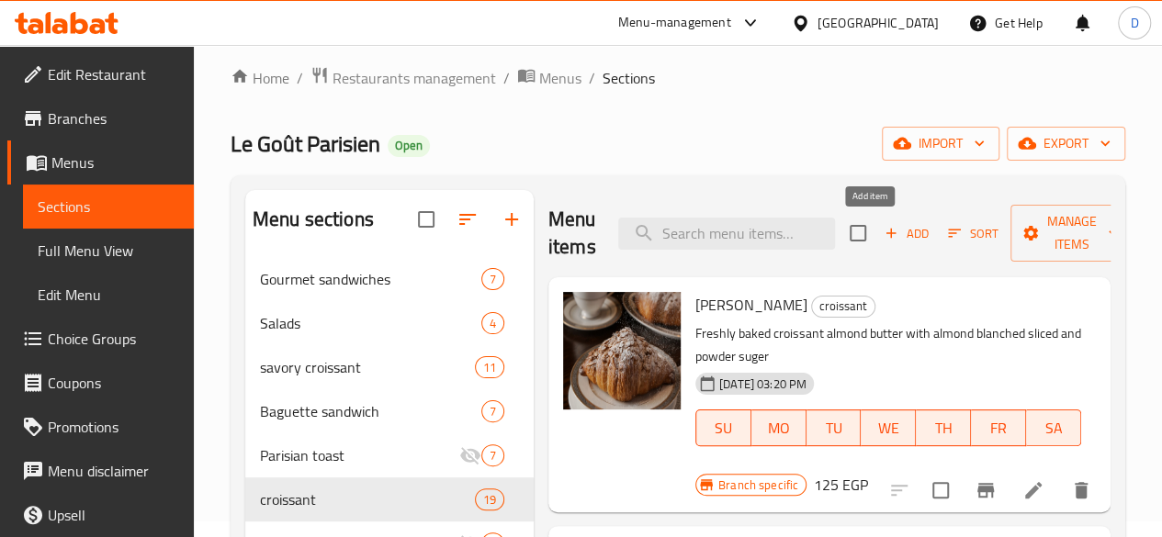
click at [884, 232] on span "Add" at bounding box center [907, 233] width 50 height 21
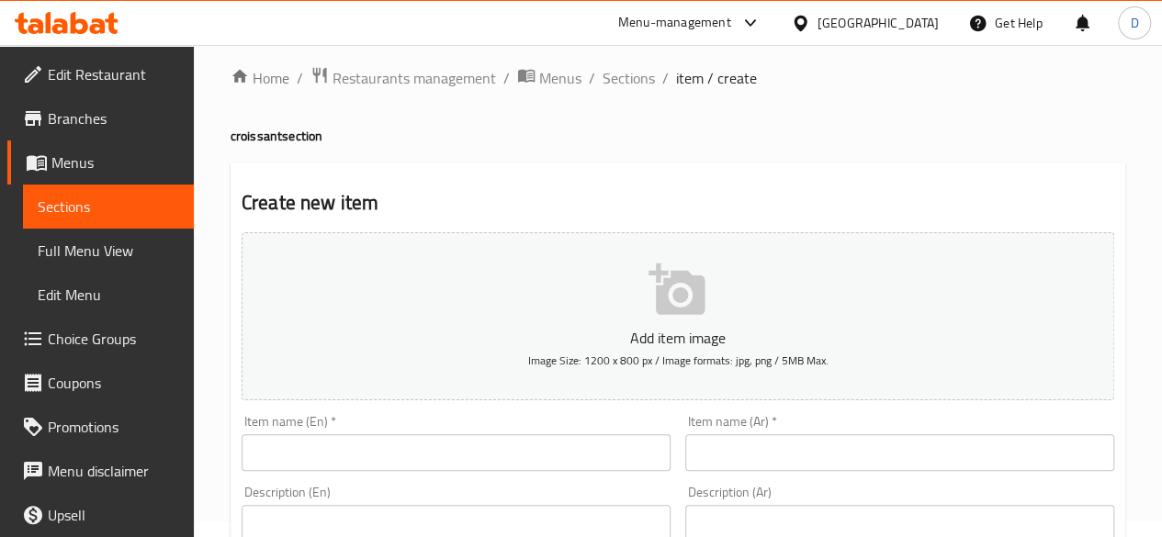
click at [375, 430] on div "Item name (En)   * Item name (En) *" at bounding box center [456, 443] width 429 height 56
click at [392, 475] on div "Item name (En)   * Item name (En) *" at bounding box center [456, 443] width 444 height 71
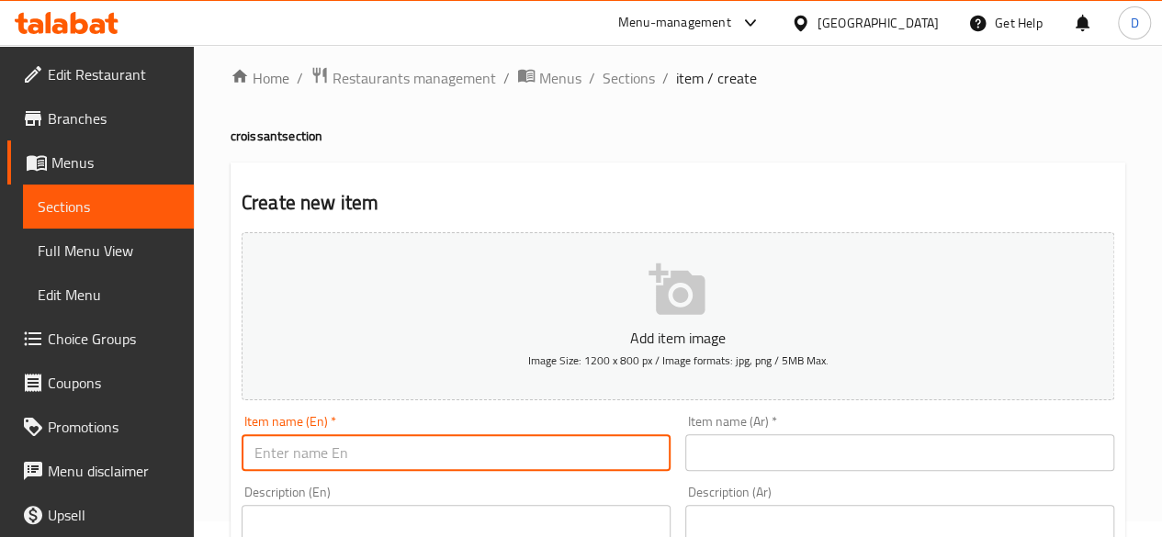
click at [379, 451] on input "text" at bounding box center [456, 453] width 429 height 37
type input "أ"
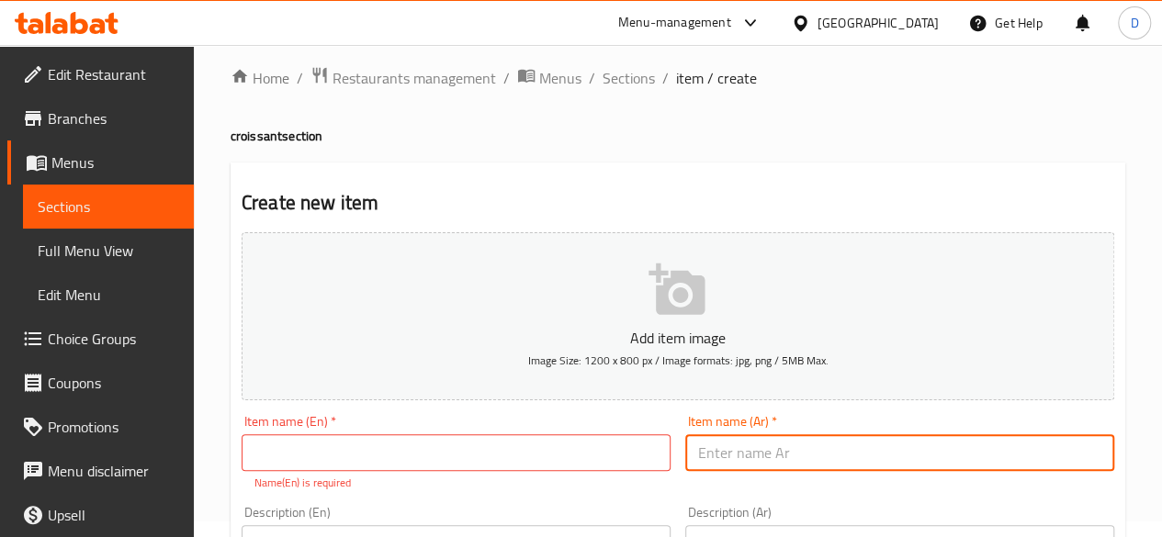
click at [891, 446] on input "text" at bounding box center [899, 453] width 429 height 37
type input "كرواسون عسل و زبدة"
click at [569, 446] on input "text" at bounding box center [456, 453] width 429 height 37
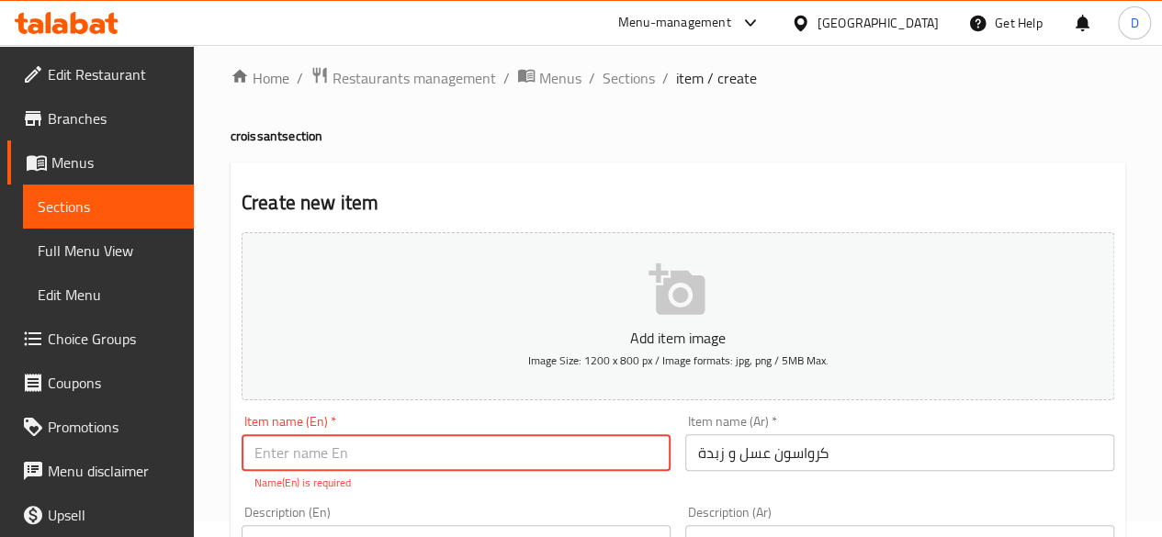
click at [484, 444] on input "text" at bounding box center [456, 453] width 429 height 37
type input "C"
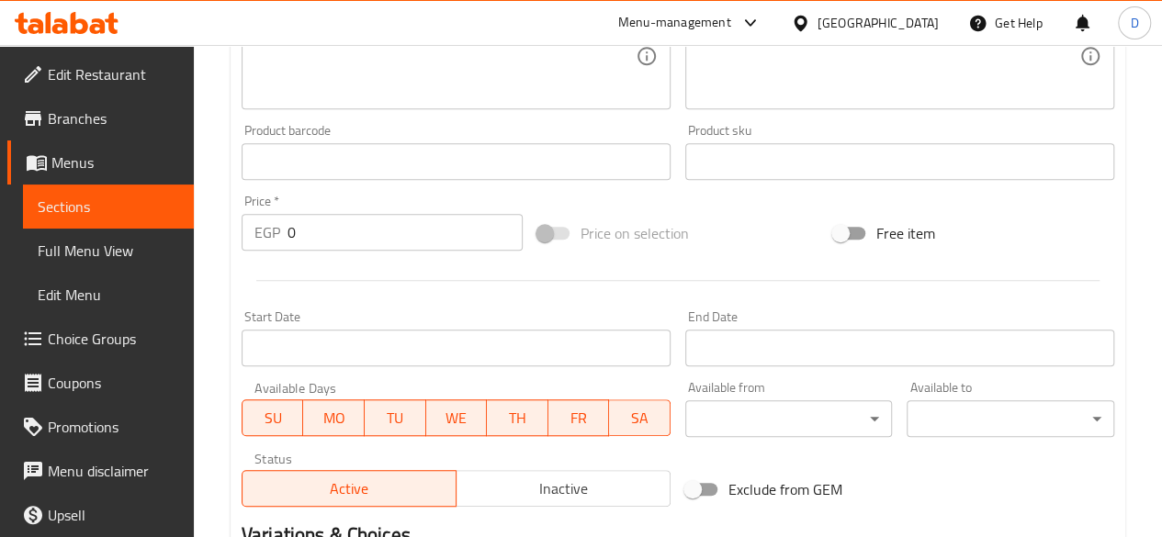
scroll to position [567, 0]
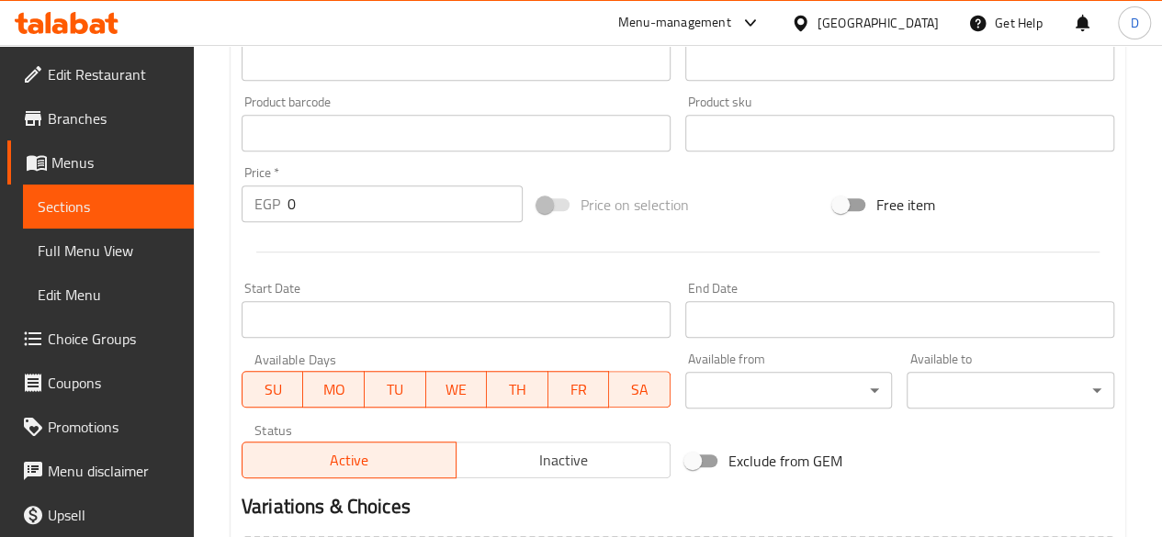
type input "Honey & Butter Croissant"
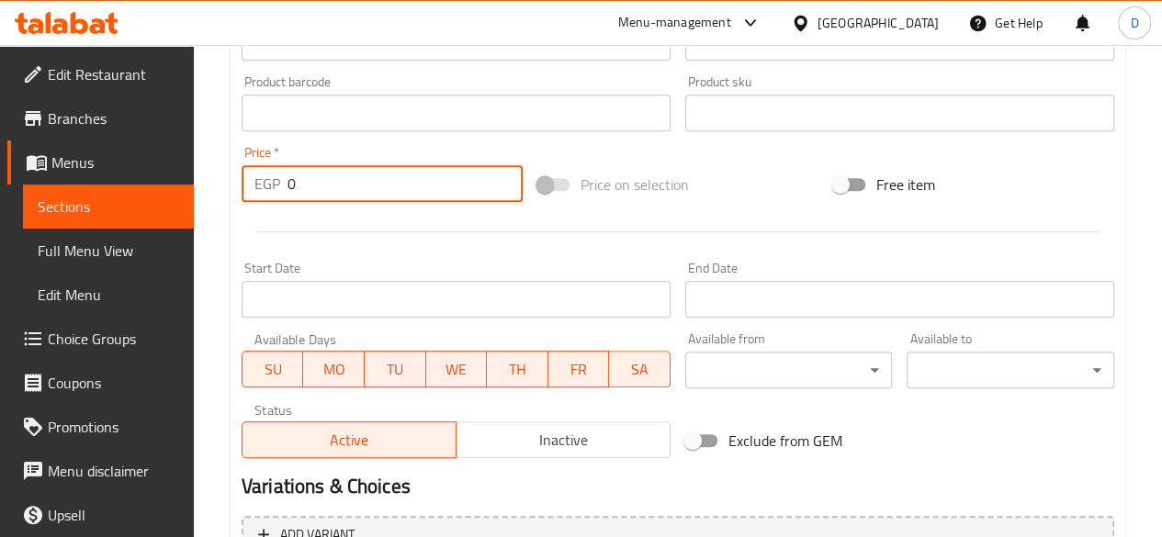
drag, startPoint x: 366, startPoint y: 183, endPoint x: 50, endPoint y: 258, distance: 324.9
click at [209, 215] on div "Home / Restaurants management / Menus / Sections / item / create croissant sect…" at bounding box center [678, 104] width 968 height 1253
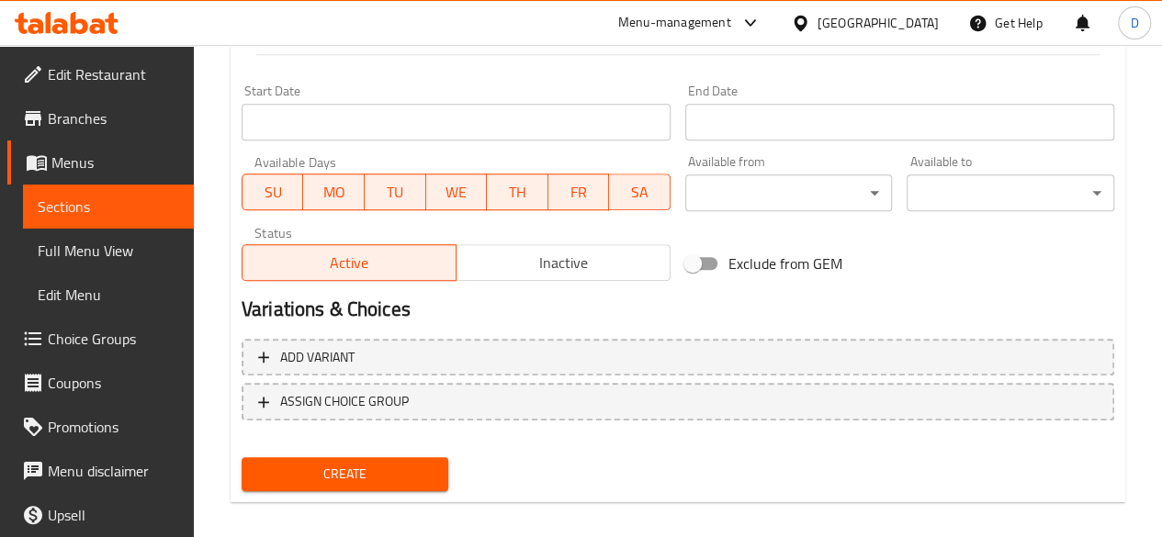
scroll to position [760, 0]
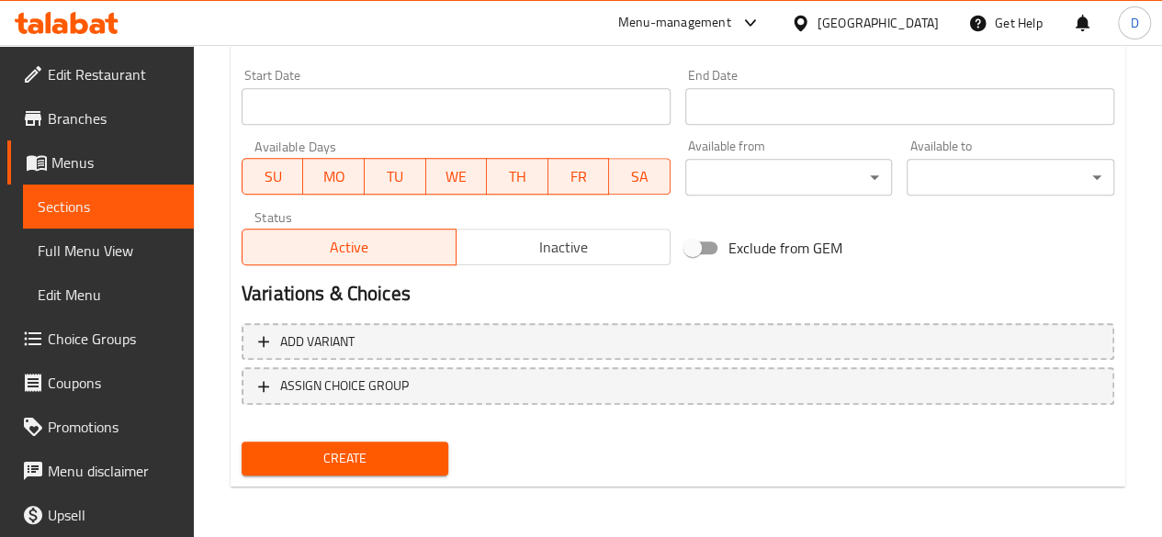
type input "169"
click at [413, 462] on span "Create" at bounding box center [345, 458] width 178 height 23
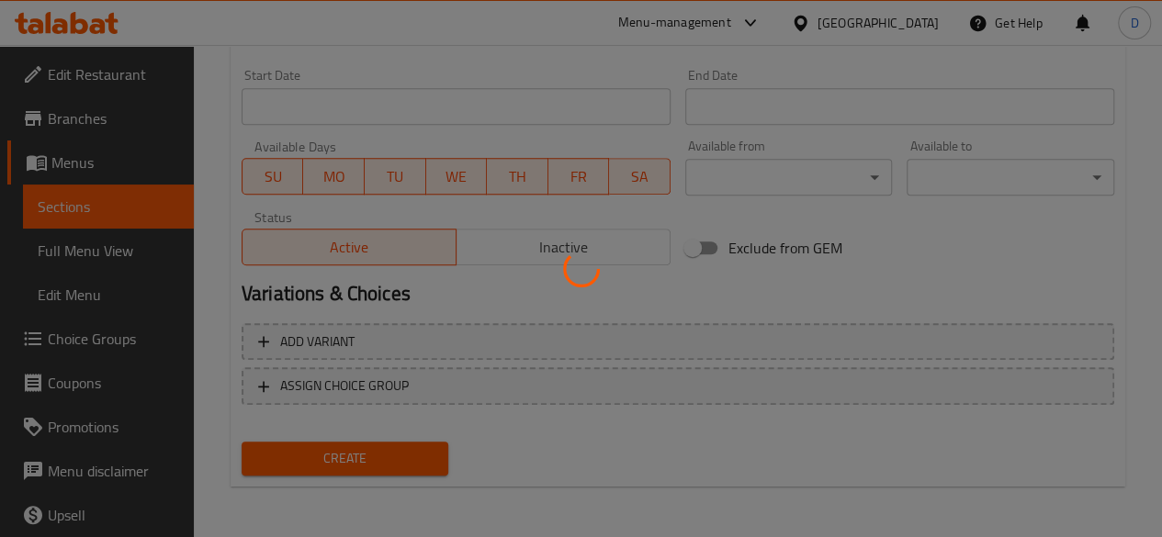
type input "0"
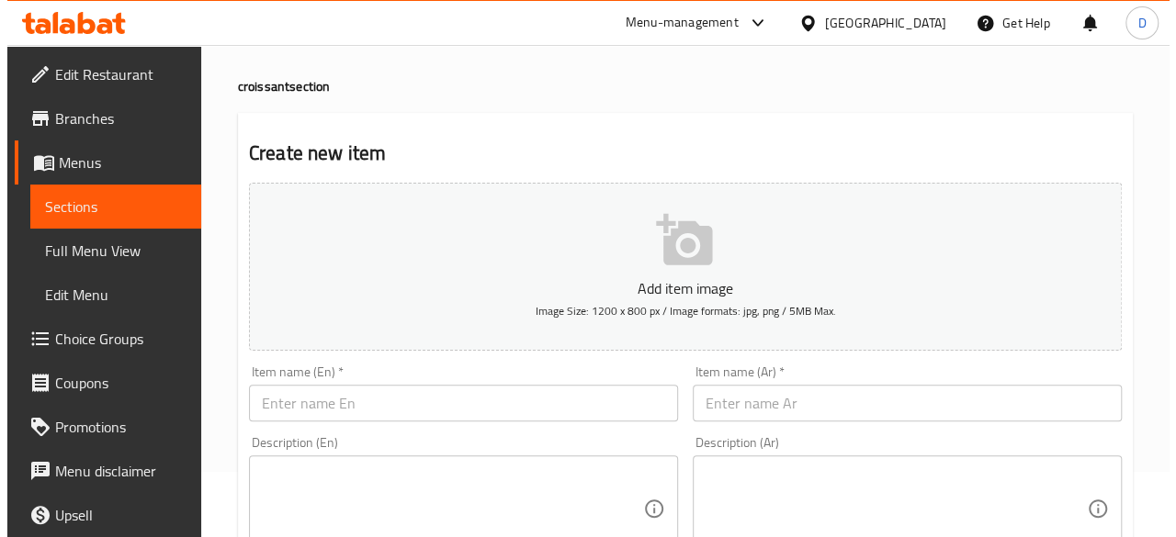
scroll to position [0, 0]
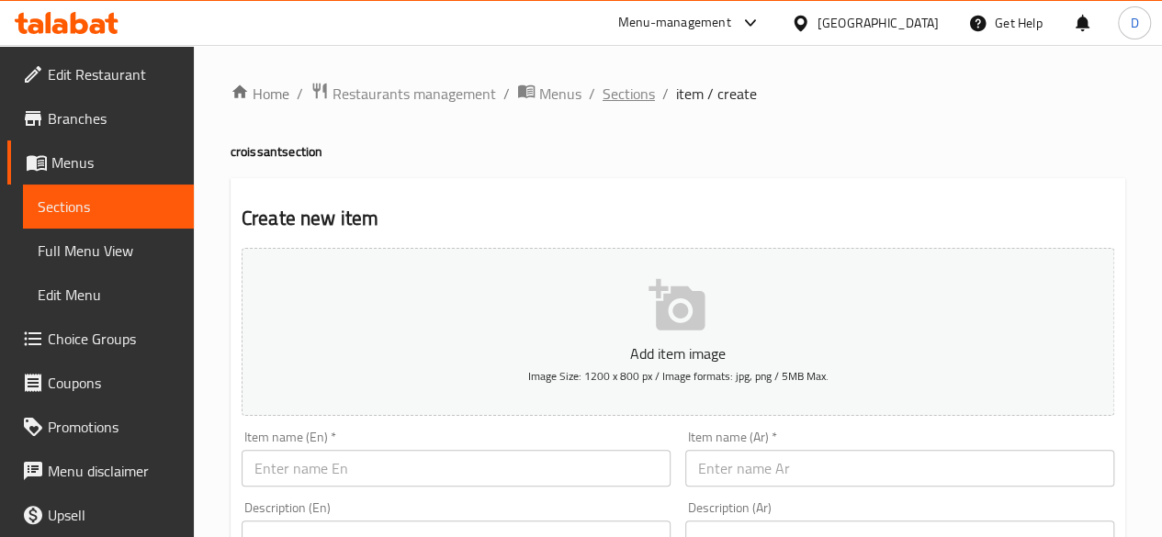
click at [647, 97] on span "Sections" at bounding box center [629, 94] width 52 height 22
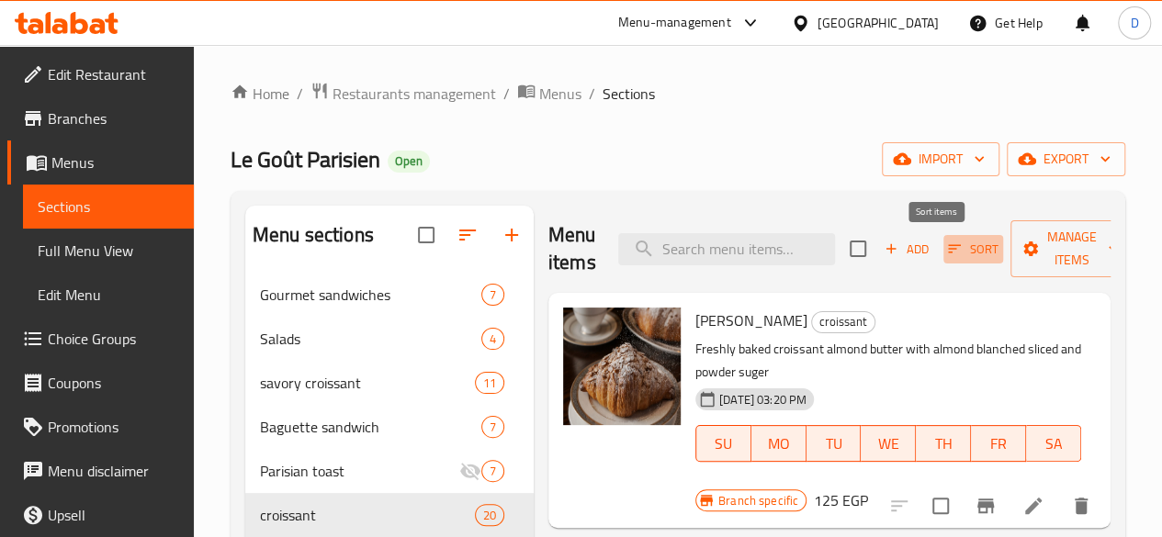
click at [954, 238] on button "Sort" at bounding box center [974, 249] width 60 height 28
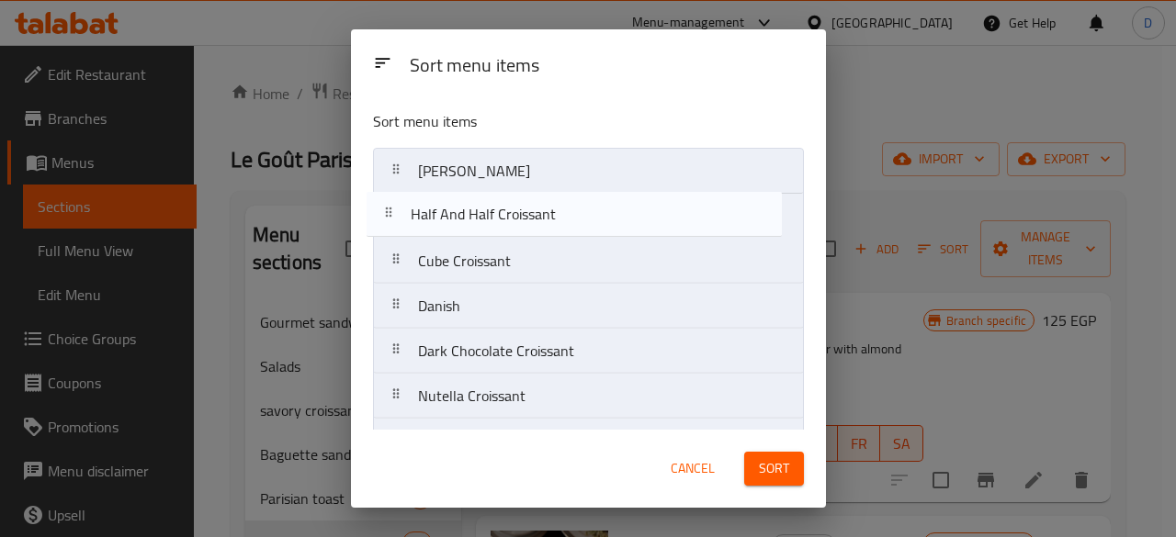
drag, startPoint x: 399, startPoint y: 215, endPoint x: 391, endPoint y: 208, distance: 10.4
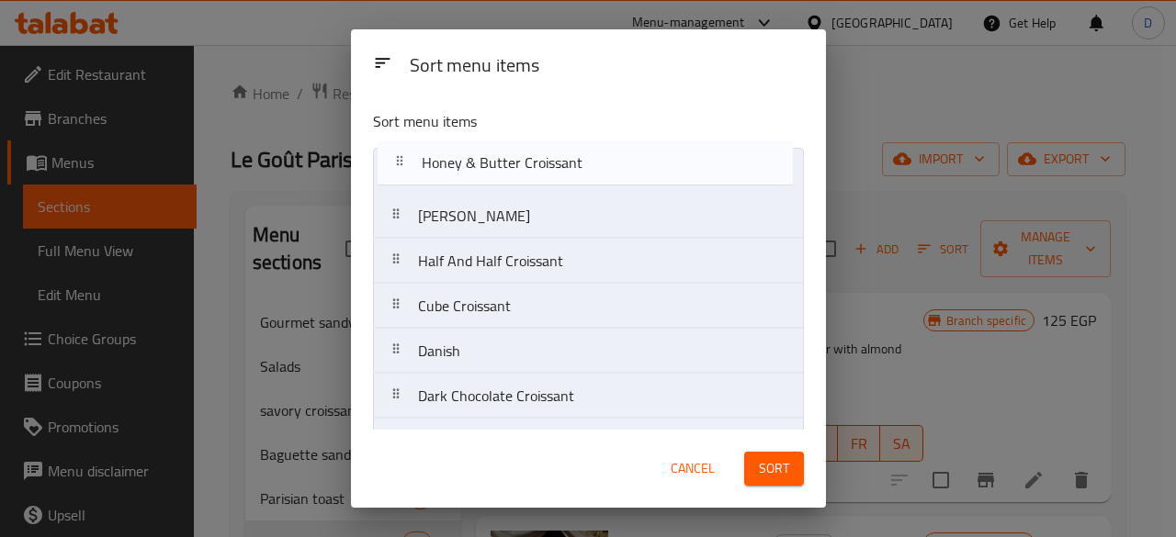
drag, startPoint x: 404, startPoint y: 403, endPoint x: 410, endPoint y: 153, distance: 250.0
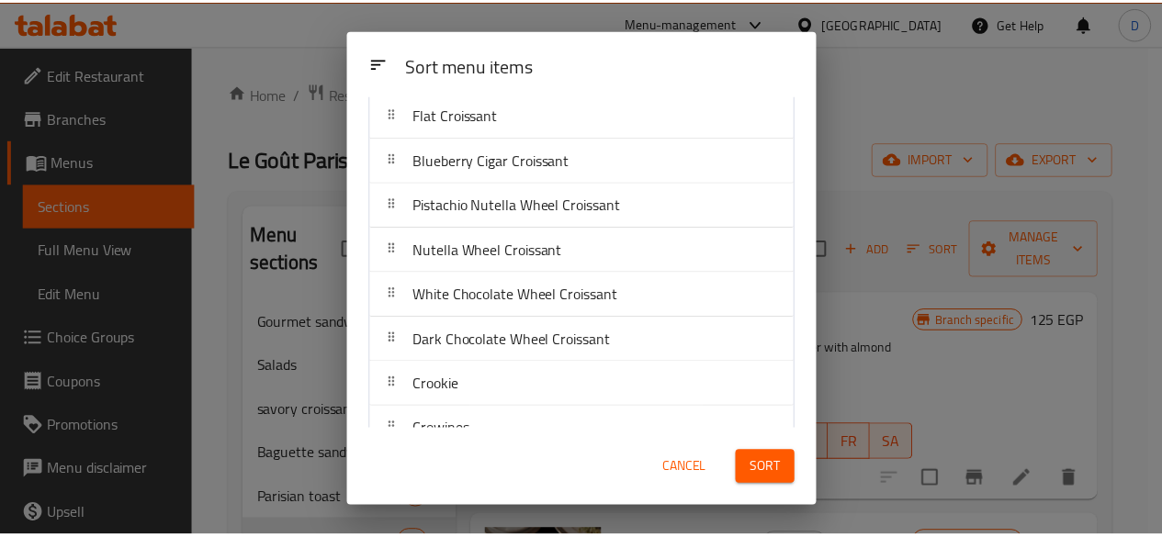
scroll to position [620, 0]
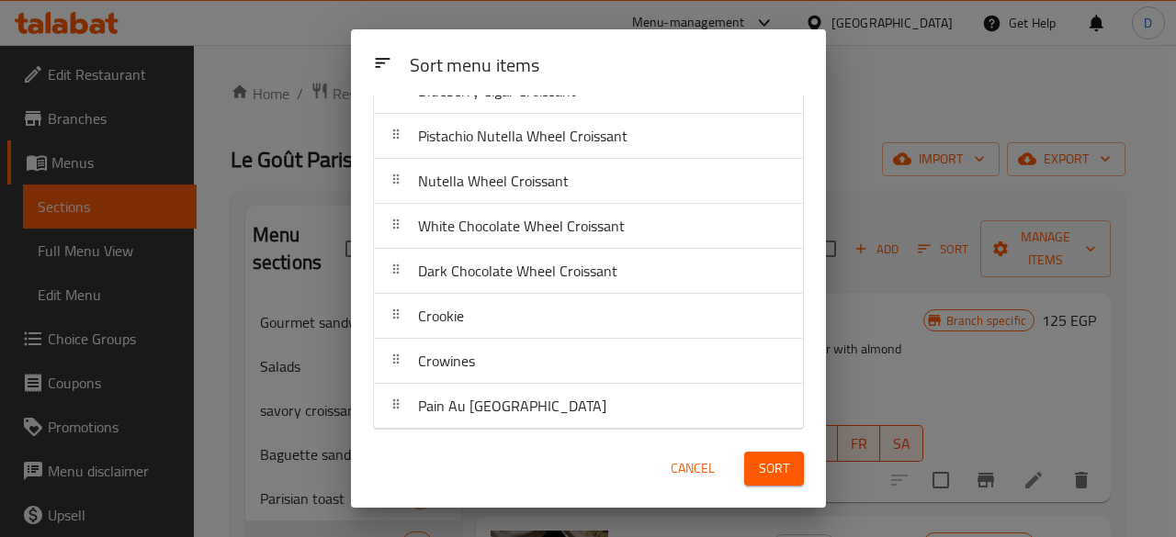
click at [705, 462] on span "Cancel" at bounding box center [693, 469] width 44 height 23
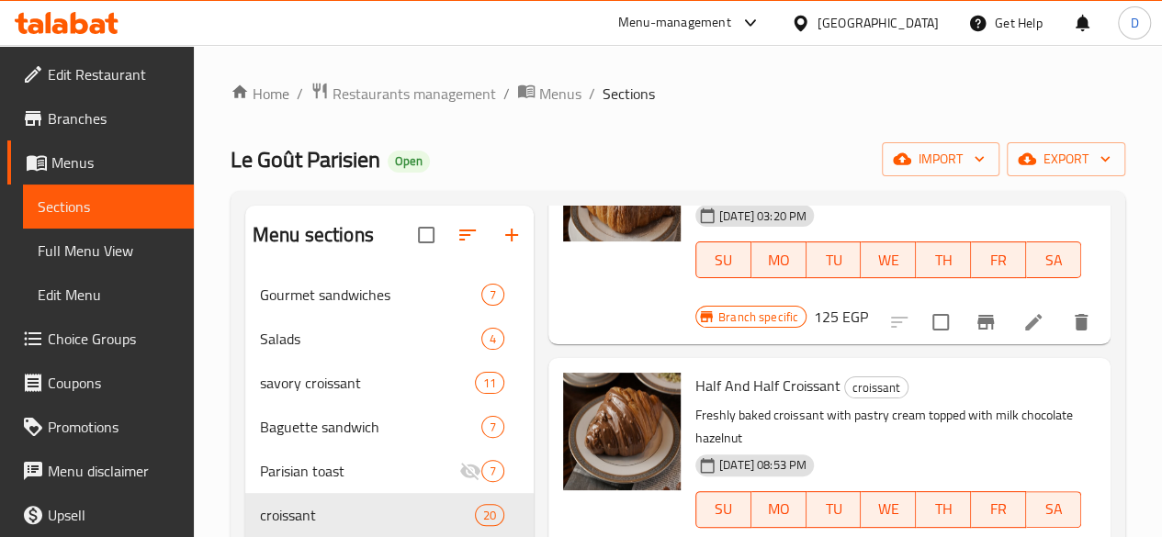
scroll to position [0, 0]
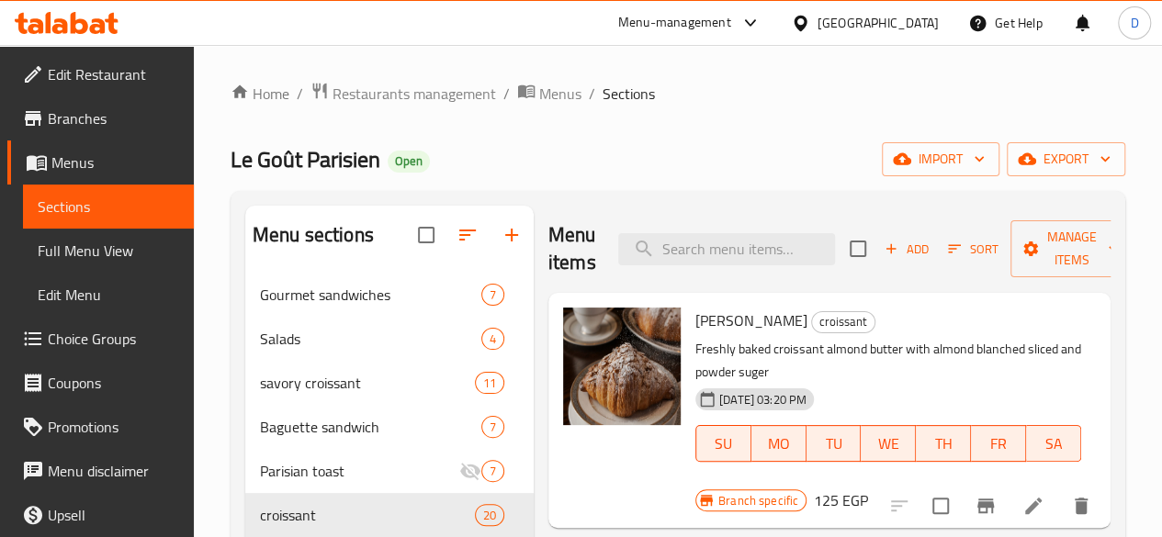
click at [882, 255] on span "Add" at bounding box center [907, 249] width 50 height 21
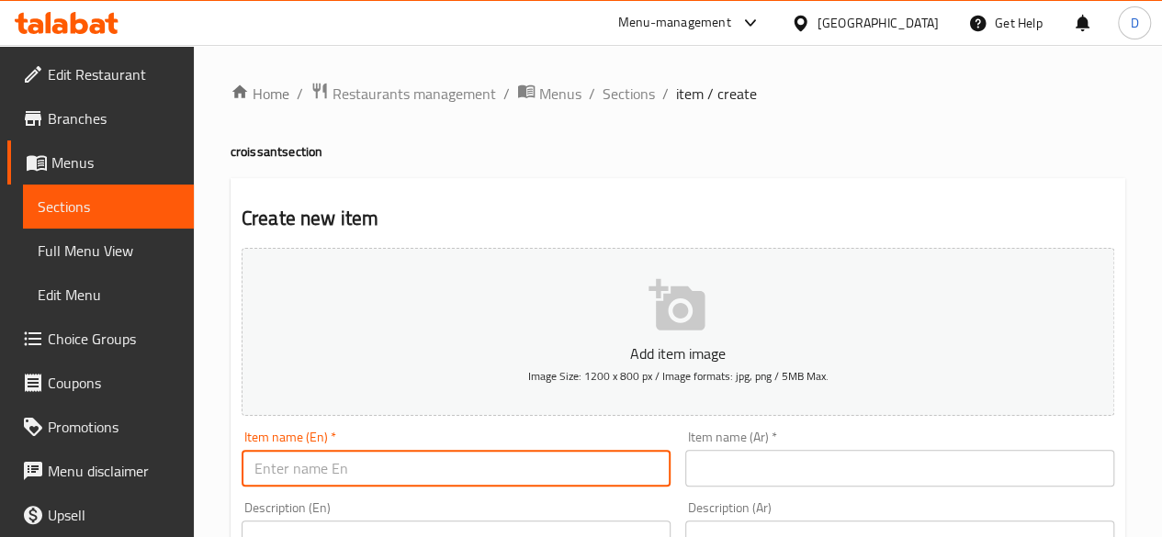
click at [390, 460] on input "text" at bounding box center [456, 468] width 429 height 37
type input "Pistachio Croissant"
click at [854, 476] on input "text" at bounding box center [899, 468] width 429 height 37
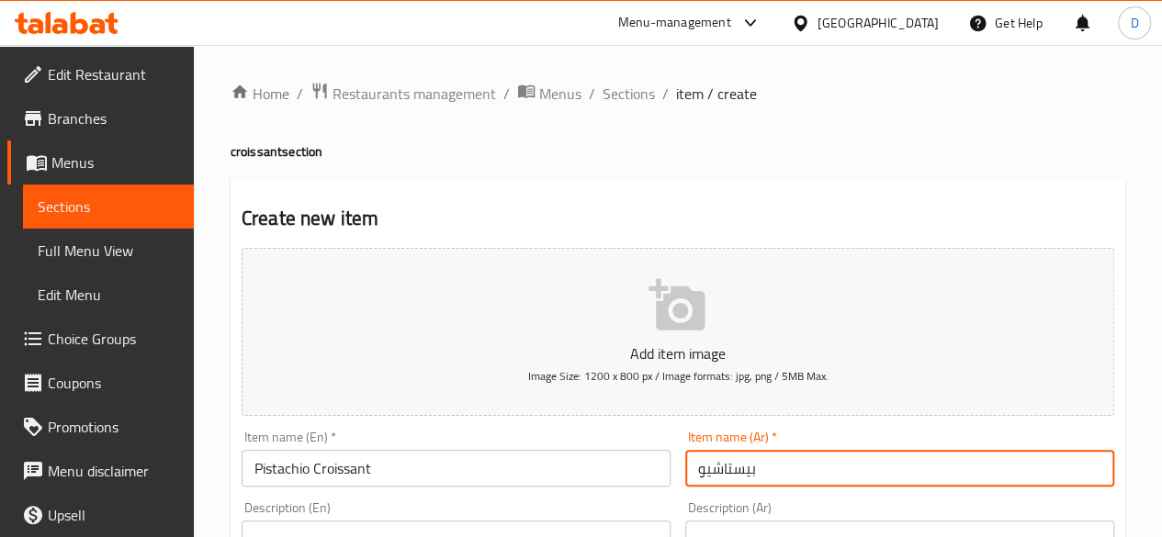
click at [690, 471] on input "بيستاشيو" at bounding box center [899, 468] width 429 height 37
type input "كرواسون بيستاشيو"
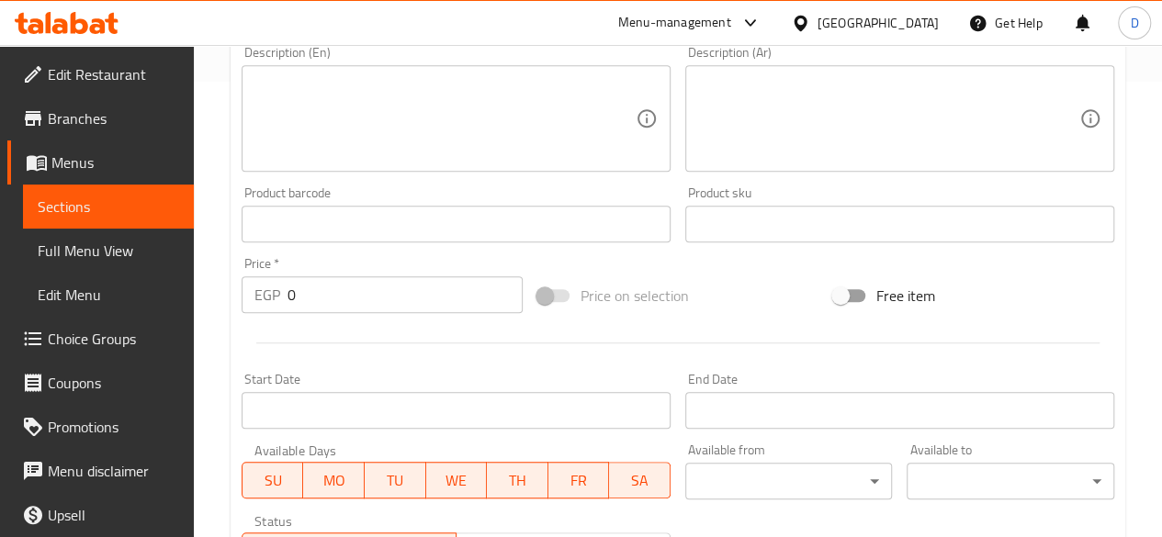
scroll to position [484, 0]
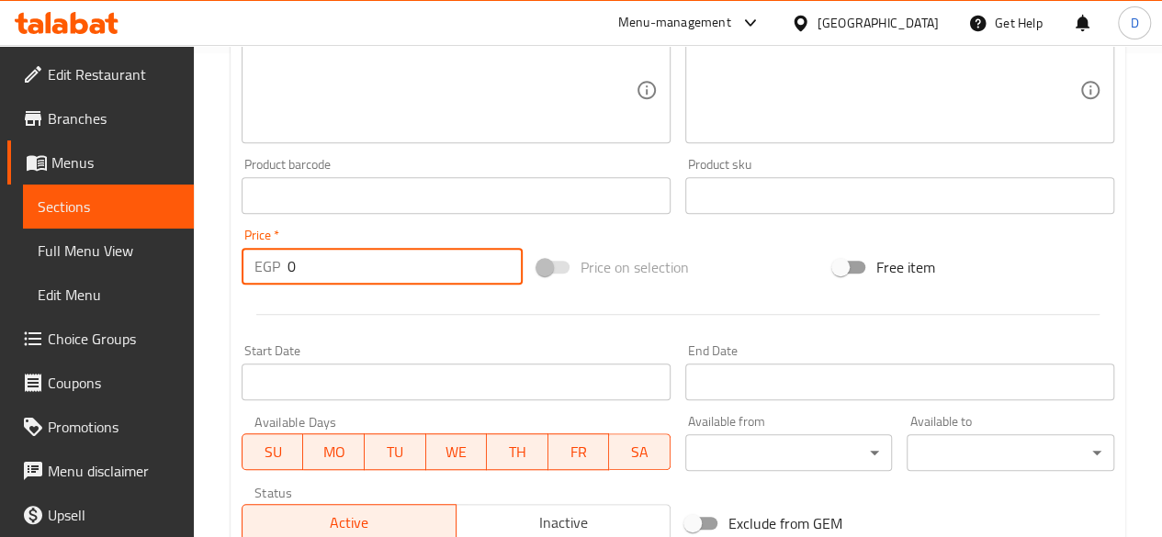
drag, startPoint x: 311, startPoint y: 258, endPoint x: 195, endPoint y: 229, distance: 119.4
click at [235, 245] on div "Price   * EGP 0 Price *" at bounding box center [382, 256] width 296 height 71
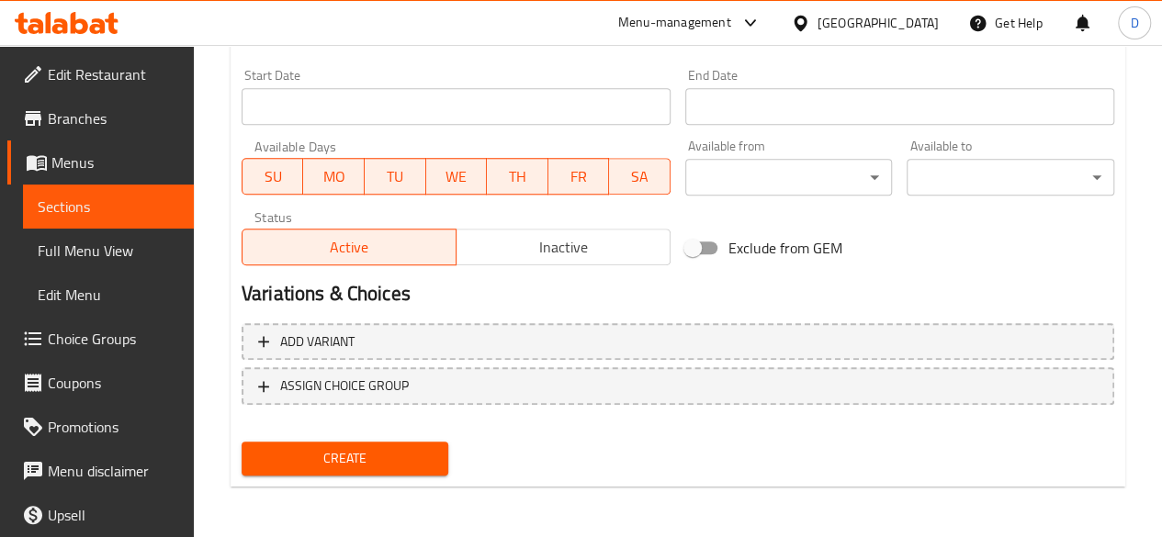
type input "201.5"
click at [278, 455] on span "Create" at bounding box center [345, 458] width 178 height 23
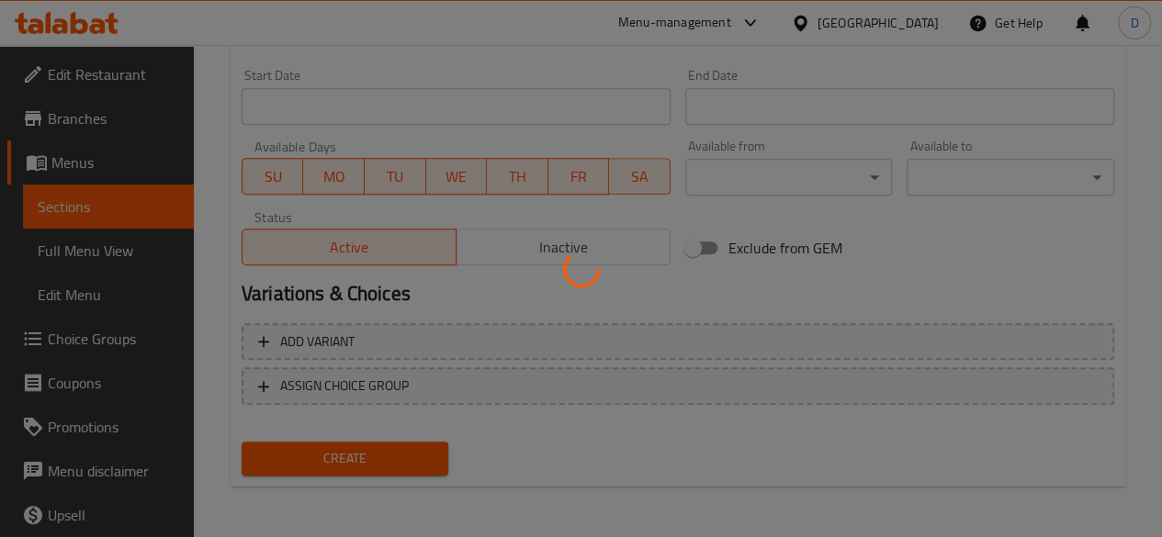
type input "0"
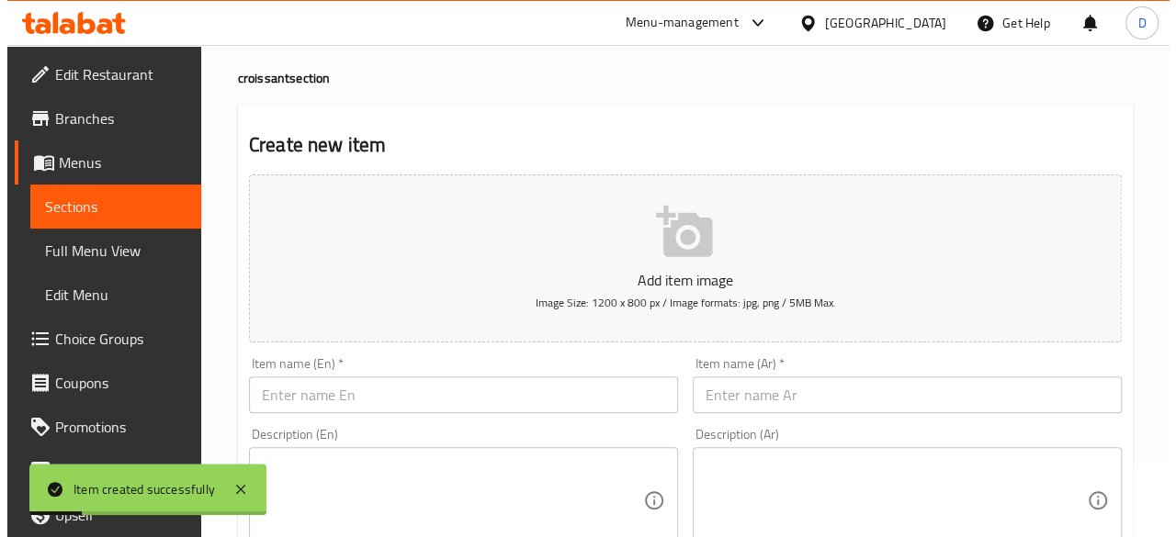
scroll to position [25, 0]
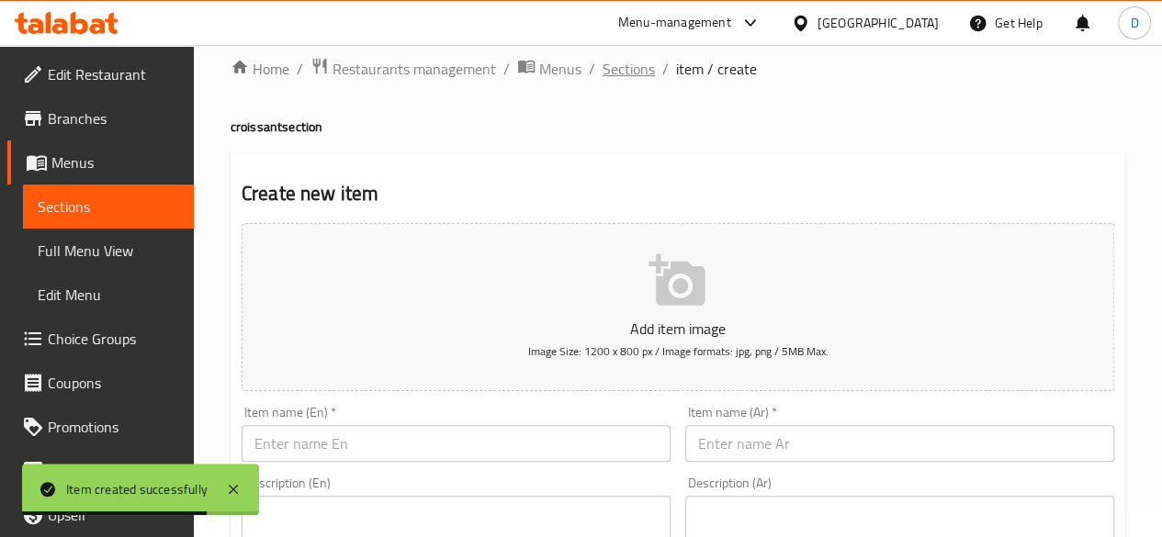
click at [627, 58] on span "Sections" at bounding box center [629, 69] width 52 height 22
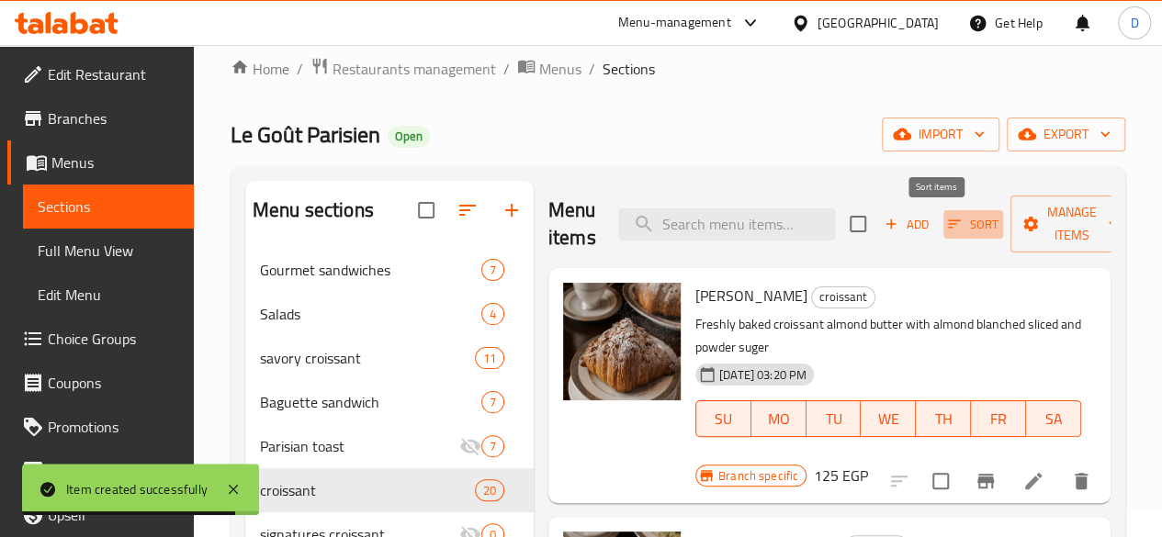
click at [948, 226] on span "Sort" at bounding box center [973, 224] width 51 height 21
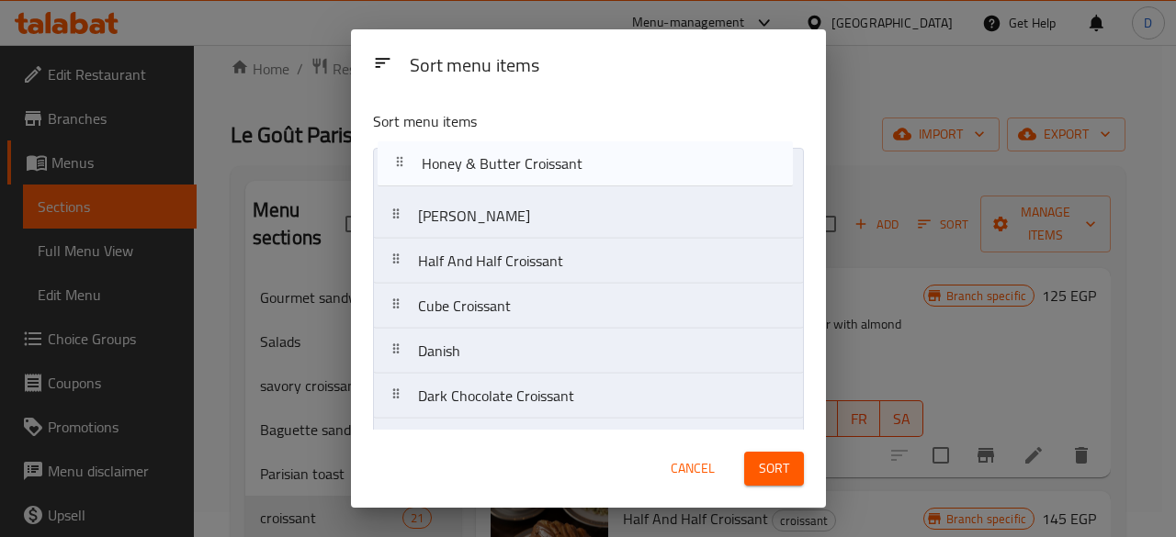
drag, startPoint x: 401, startPoint y: 410, endPoint x: 401, endPoint y: 157, distance: 252.6
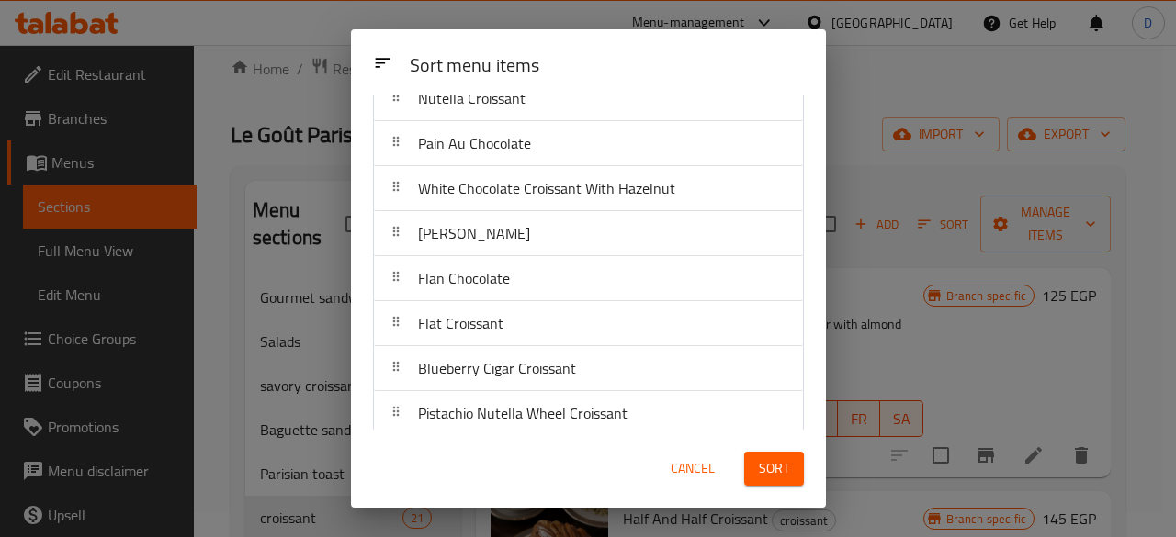
scroll to position [253, 0]
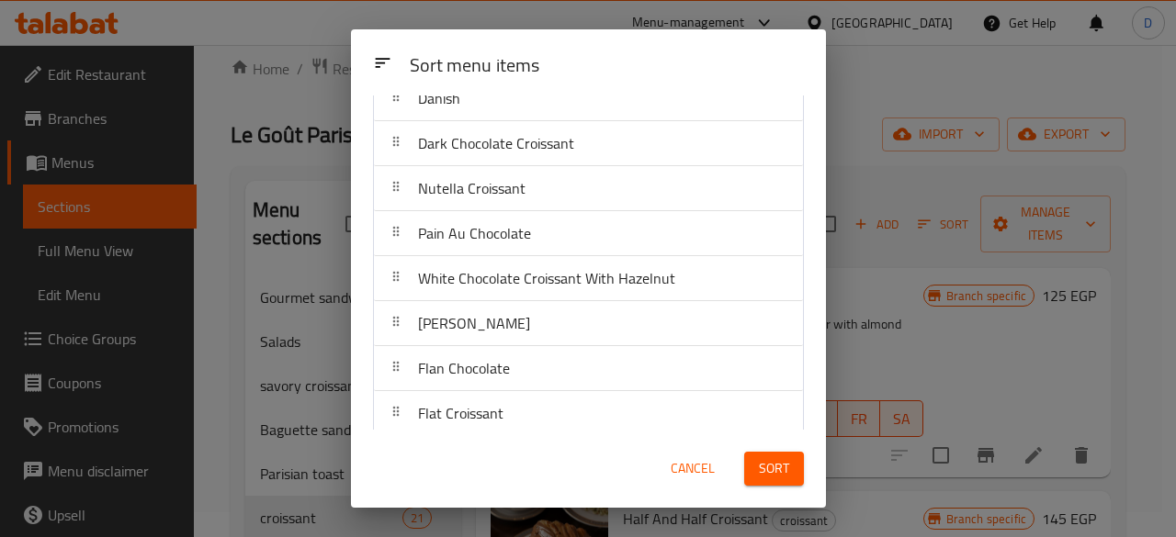
click at [796, 466] on button "Sort" at bounding box center [774, 469] width 60 height 34
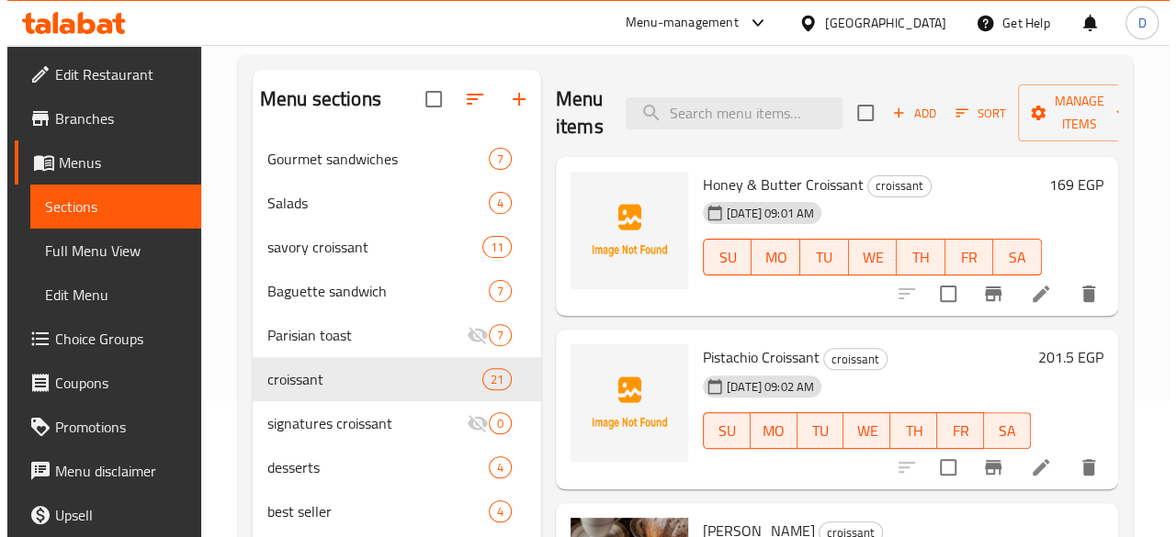
scroll to position [107, 0]
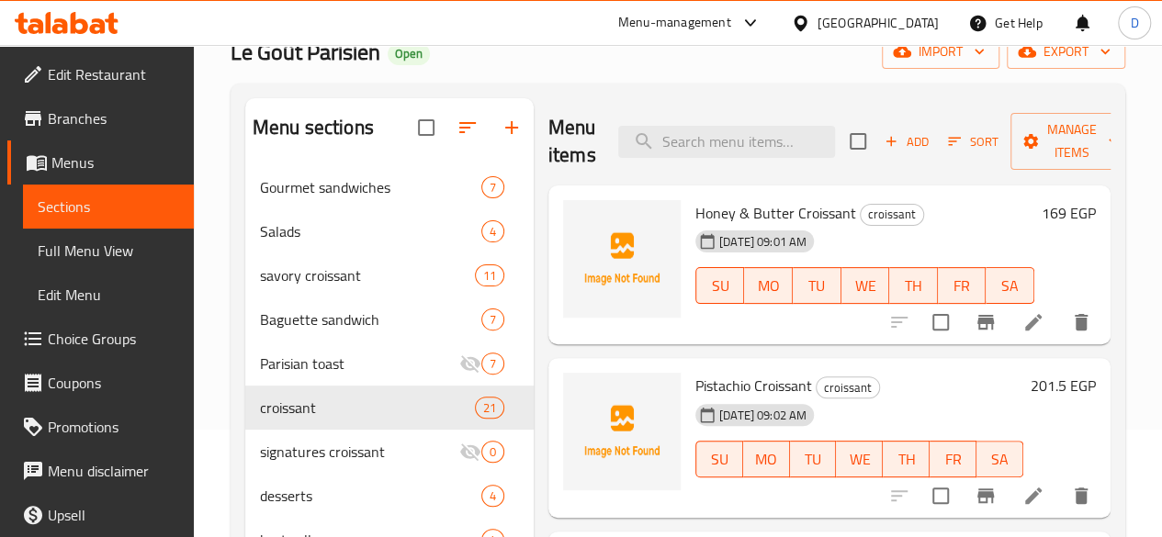
click at [948, 139] on span "Sort" at bounding box center [973, 141] width 51 height 21
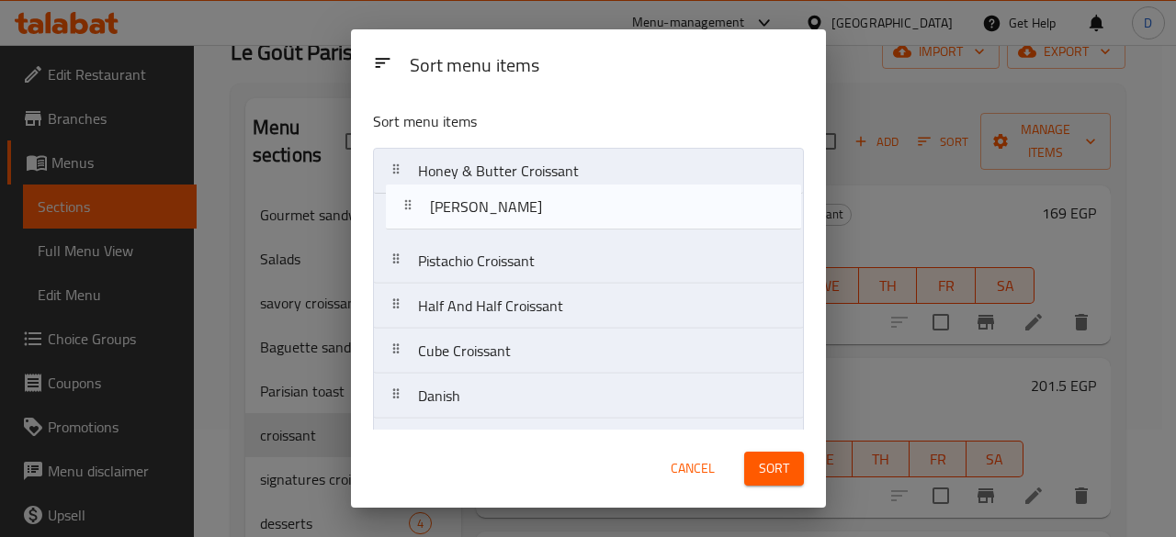
drag, startPoint x: 403, startPoint y: 264, endPoint x: 412, endPoint y: 202, distance: 62.1
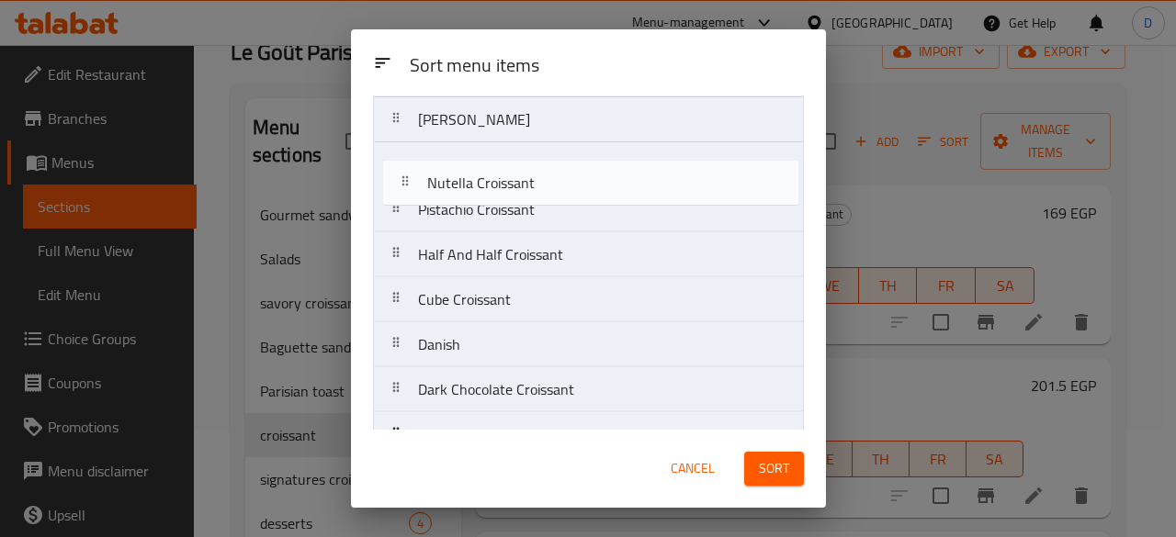
scroll to position [57, 0]
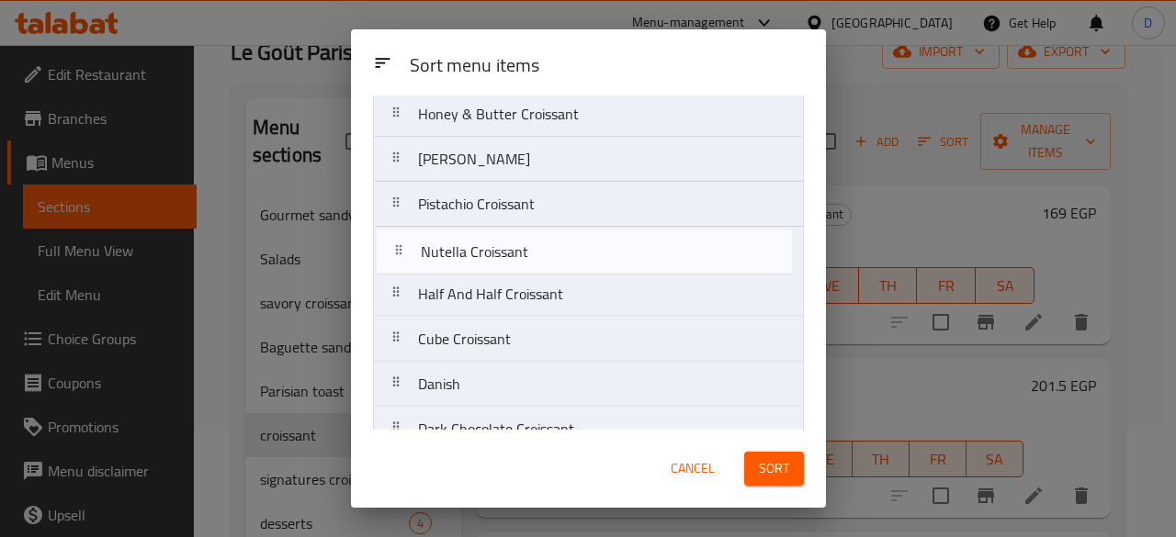
drag, startPoint x: 393, startPoint y: 304, endPoint x: 395, endPoint y: 251, distance: 53.3
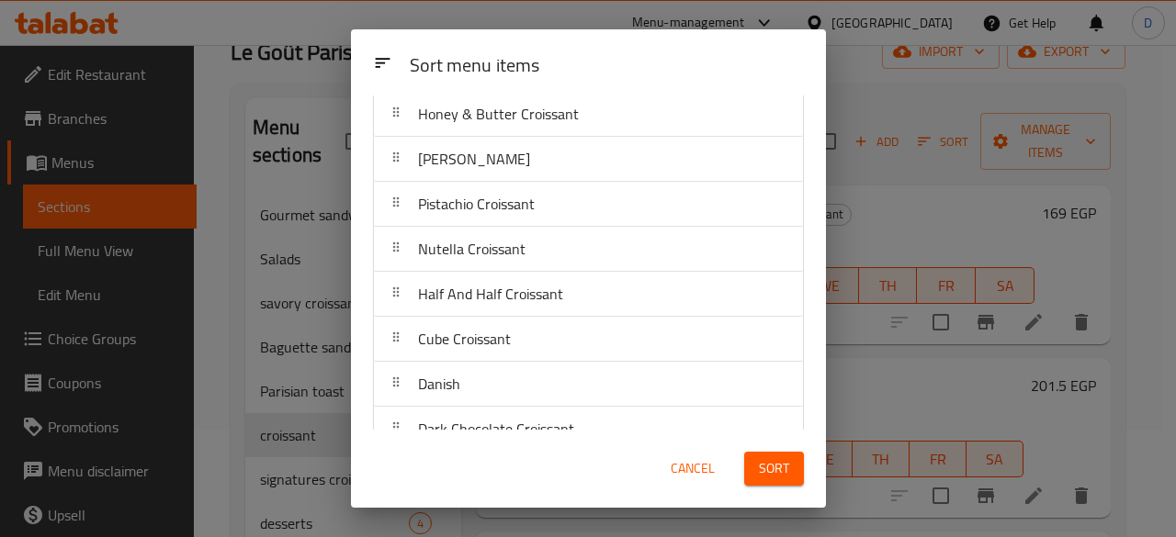
scroll to position [149, 0]
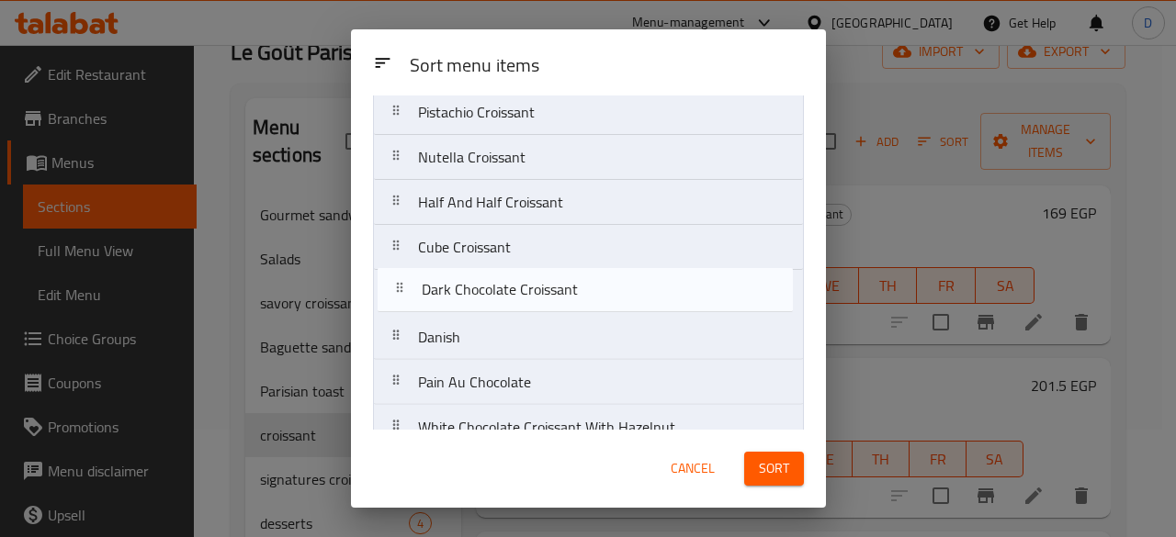
drag, startPoint x: 388, startPoint y: 330, endPoint x: 392, endPoint y: 280, distance: 49.8
click at [392, 280] on nav "Honey & Butter Croissant Almond Croissant Pistachio Croissant Nutella Croissant…" at bounding box center [588, 472] width 431 height 947
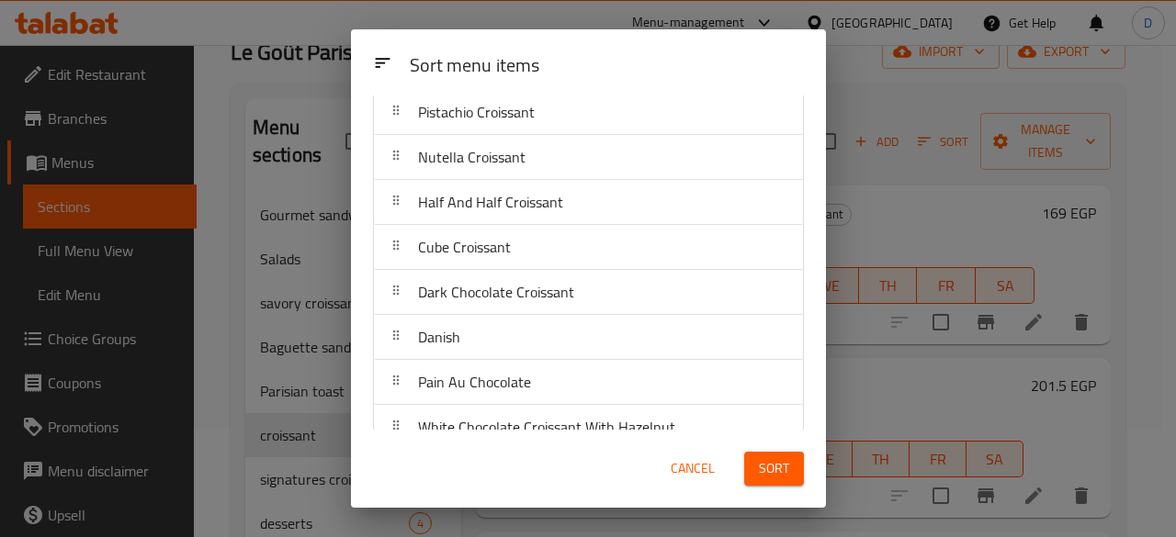
scroll to position [241, 0]
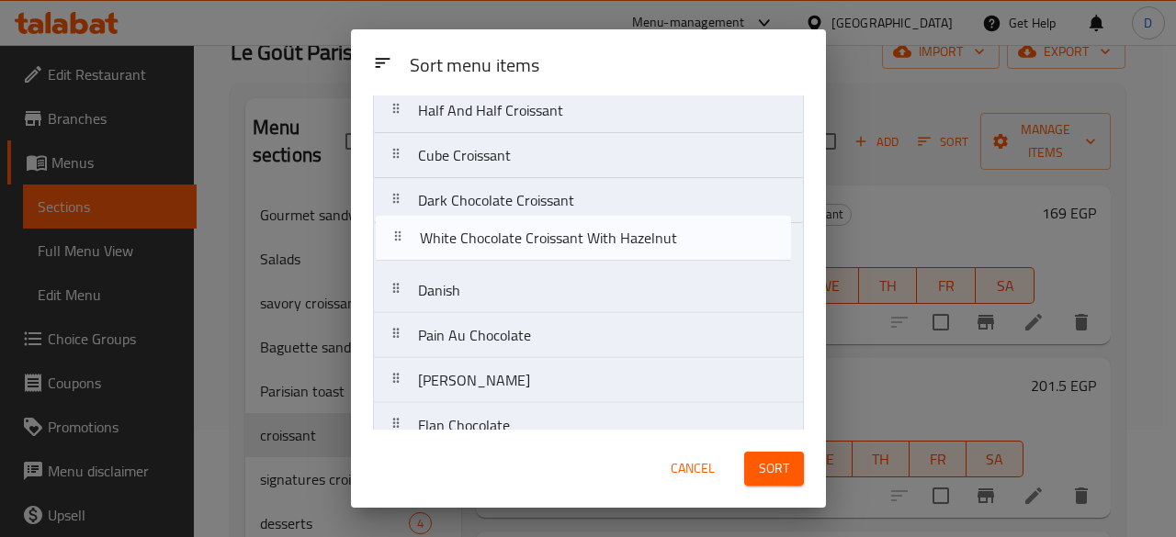
drag, startPoint x: 398, startPoint y: 340, endPoint x: 396, endPoint y: 240, distance: 100.2
click at [396, 240] on nav "Honey & Butter Croissant Almond Croissant Pistachio Croissant Nutella Croissant…" at bounding box center [588, 380] width 431 height 947
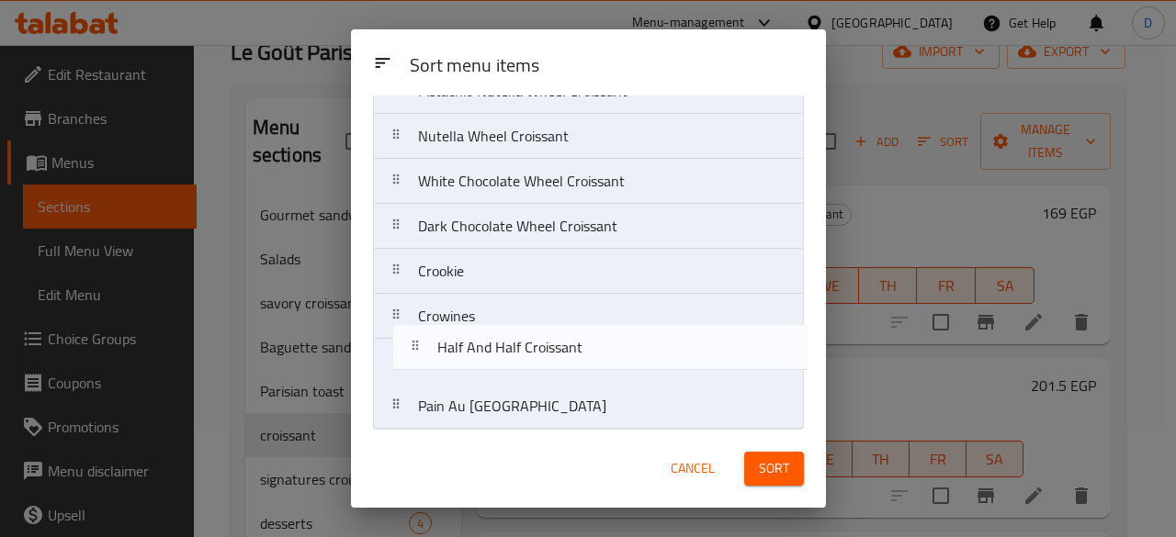
scroll to position [665, 0]
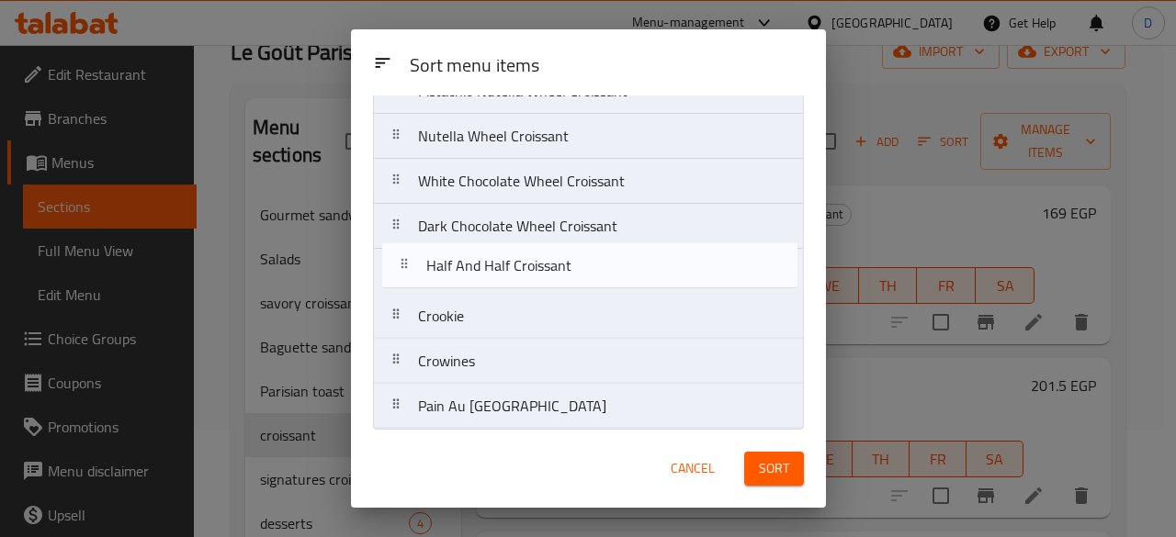
drag, startPoint x: 393, startPoint y: 354, endPoint x: 404, endPoint y: 276, distance: 78.9
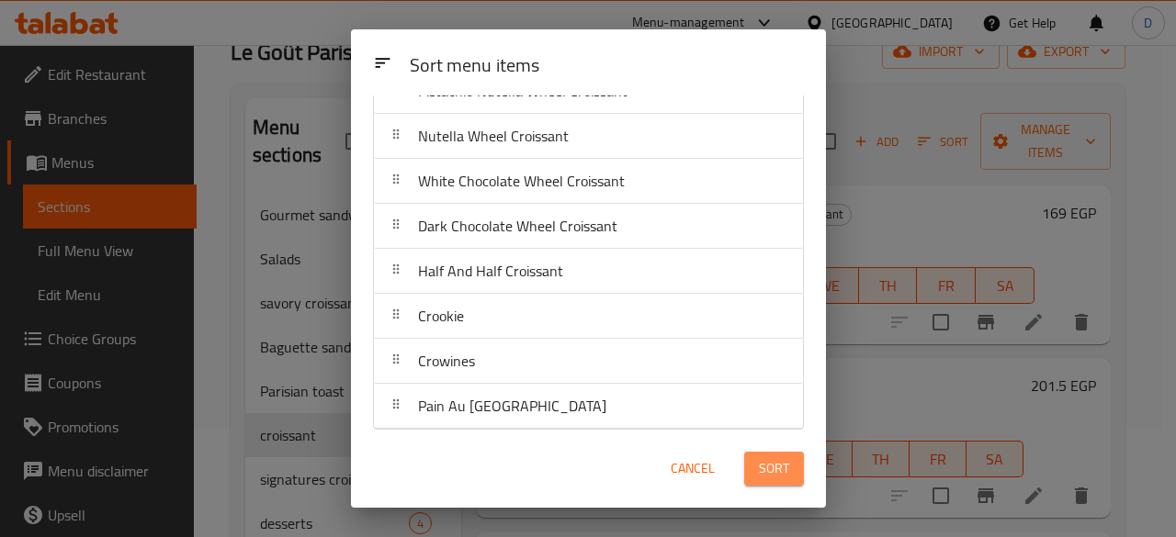
click at [770, 469] on span "Sort" at bounding box center [774, 469] width 30 height 23
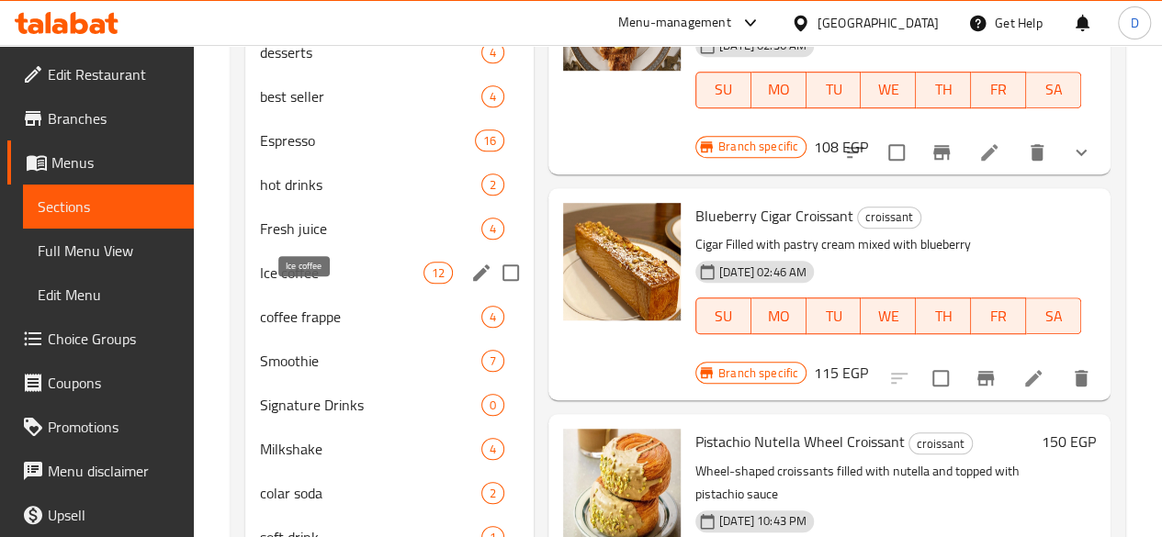
scroll to position [367, 0]
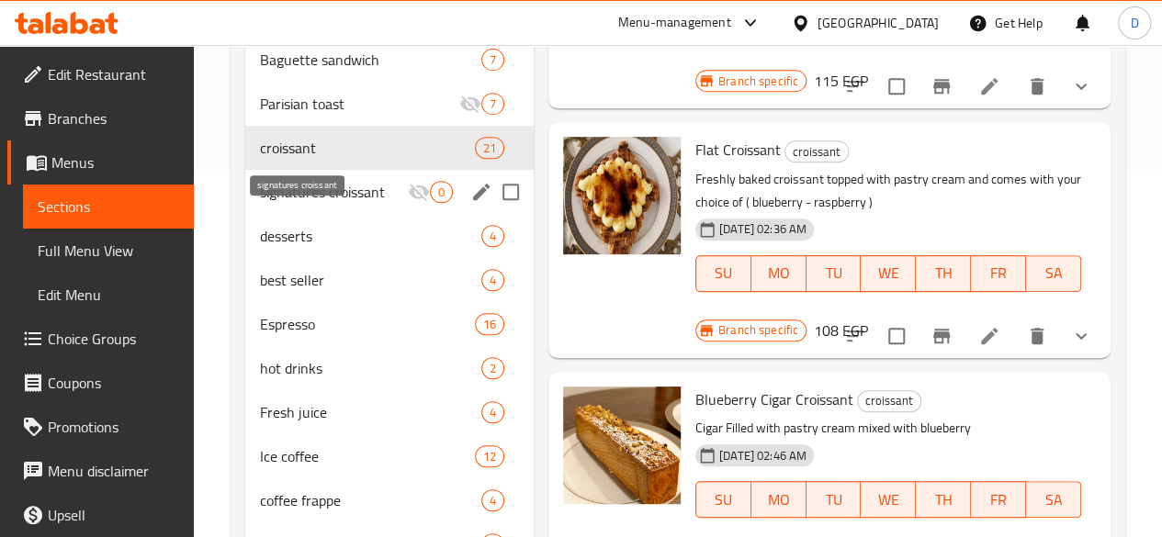
click at [300, 203] on span "signatures croissant" at bounding box center [334, 192] width 148 height 22
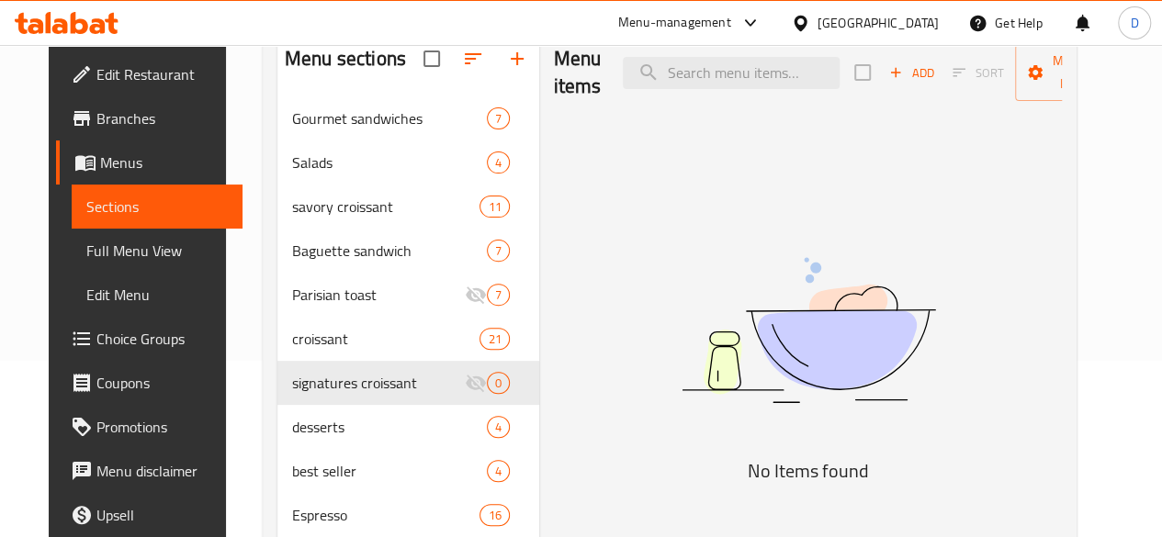
scroll to position [184, 0]
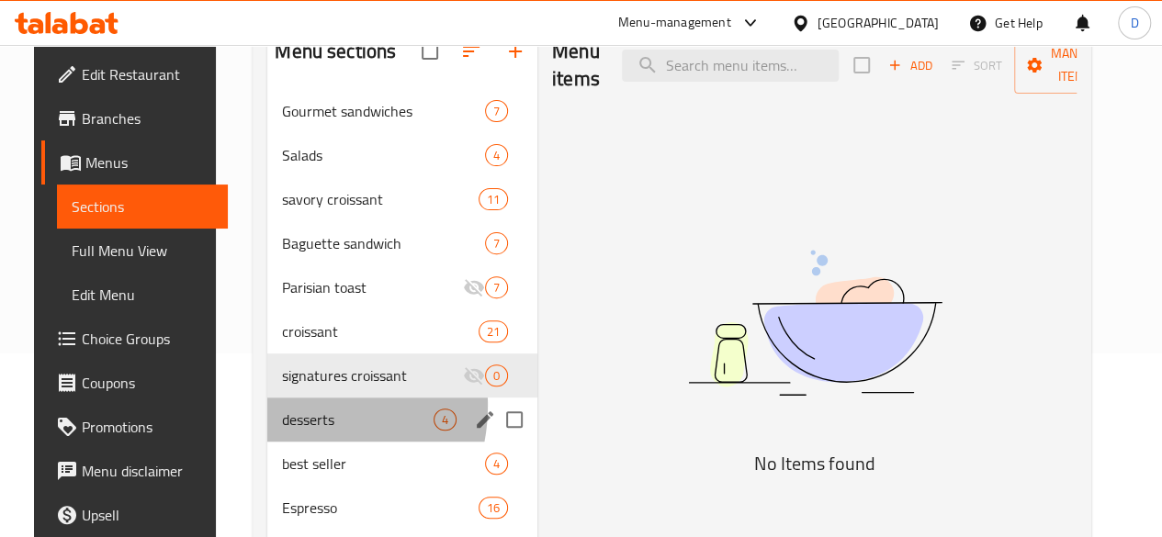
click at [275, 431] on div "desserts 4" at bounding box center [402, 420] width 270 height 44
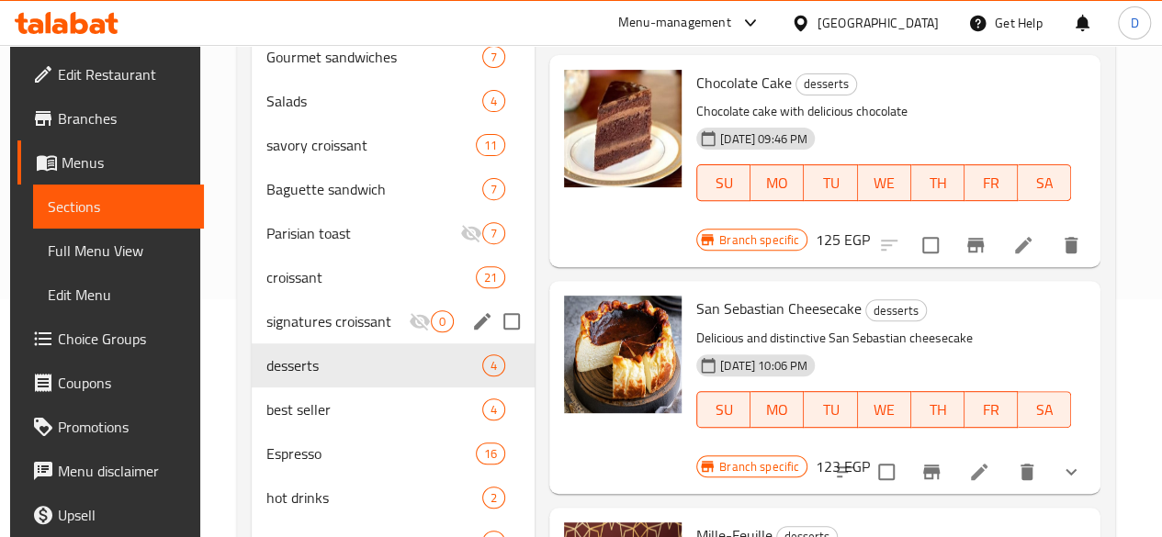
scroll to position [276, 0]
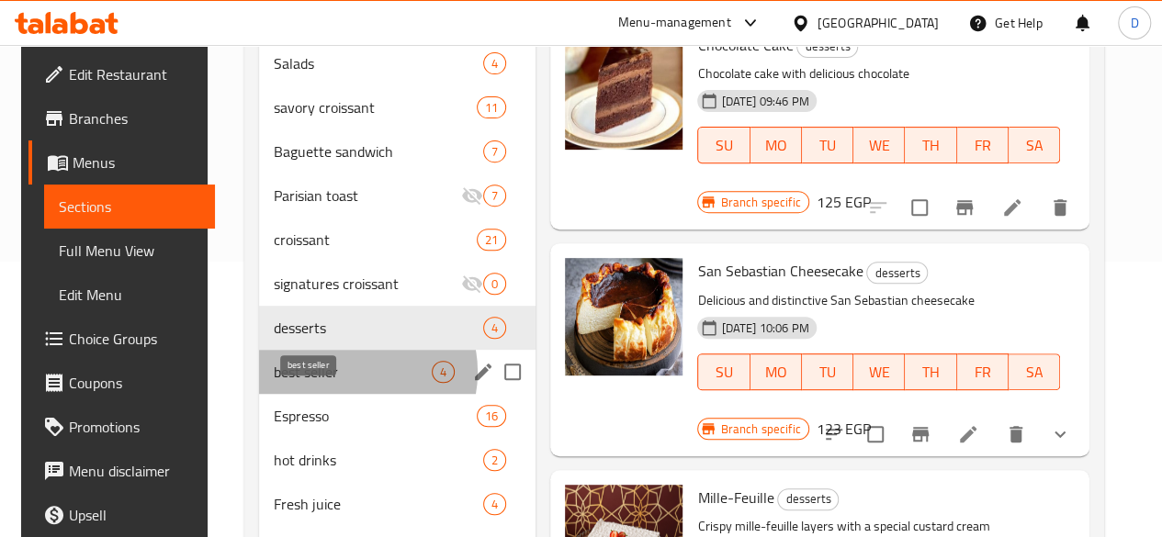
click at [336, 383] on span "best seller" at bounding box center [353, 372] width 158 height 22
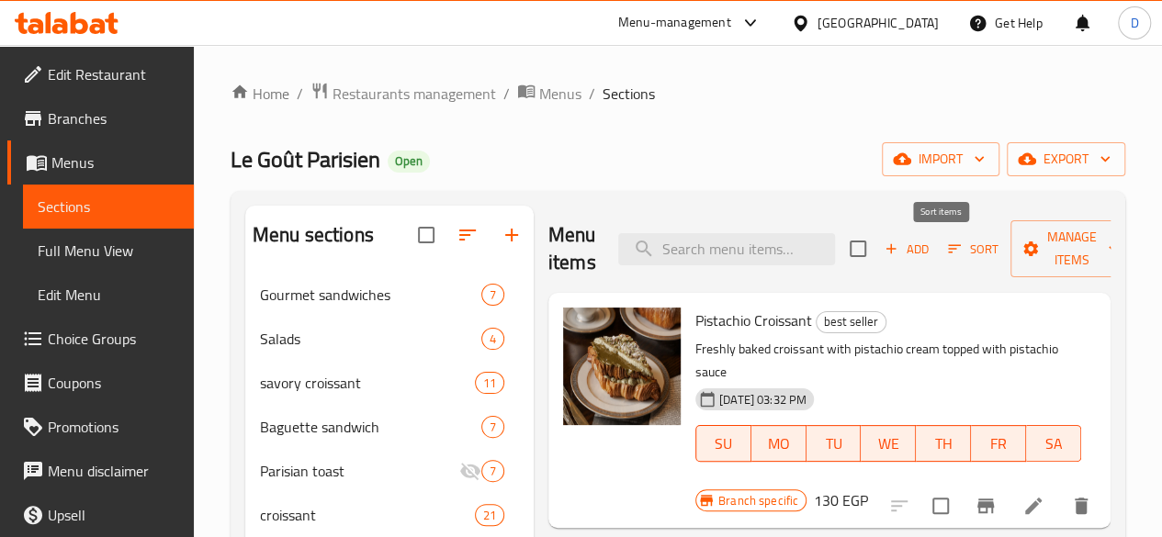
click at [946, 254] on icon "button" at bounding box center [954, 249] width 17 height 17
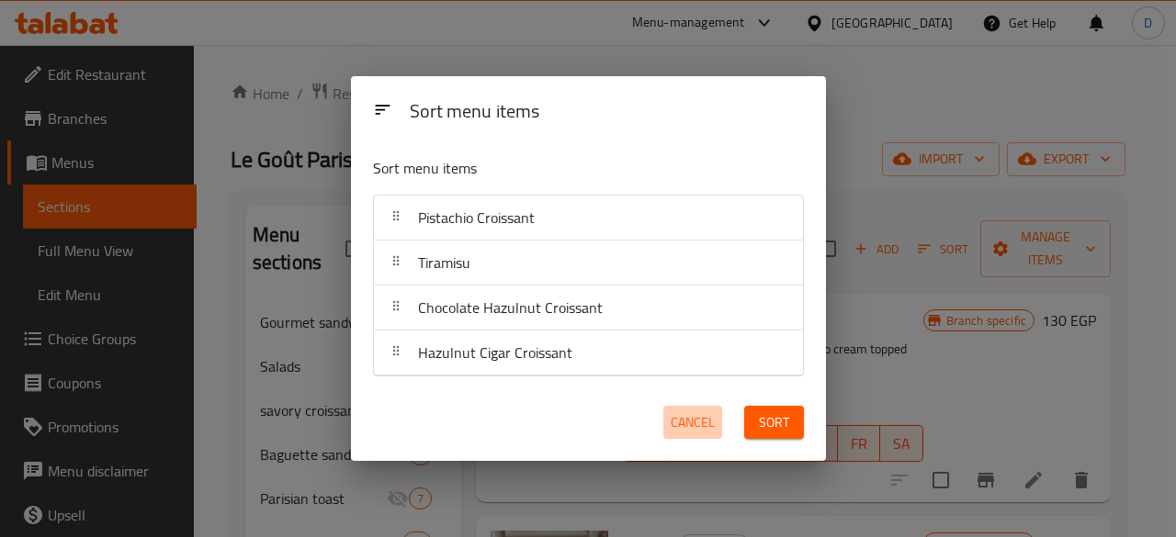
click at [706, 418] on span "Cancel" at bounding box center [693, 423] width 44 height 23
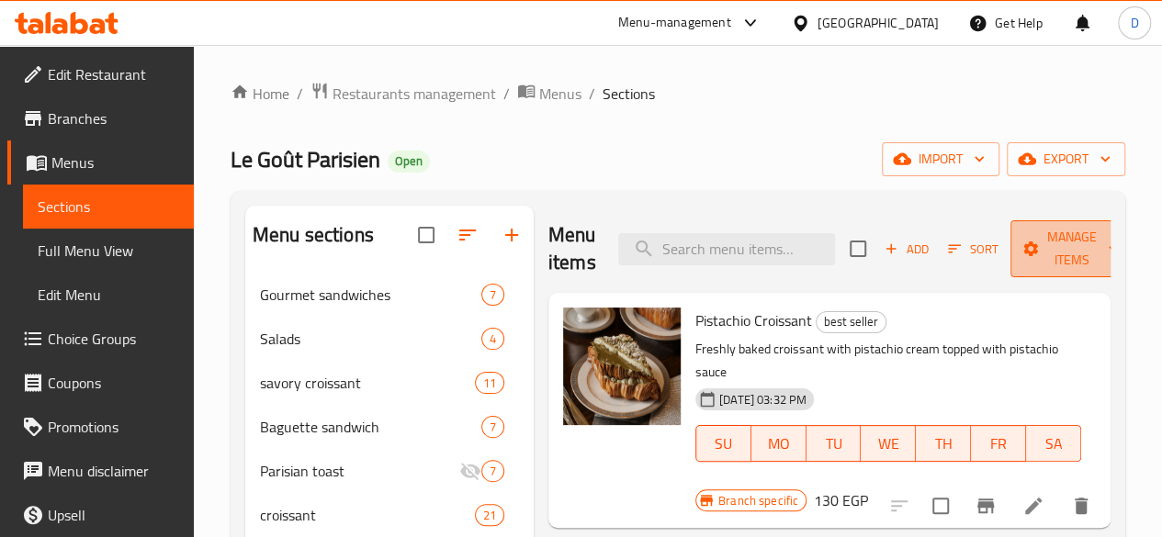
click at [1074, 224] on button "Manage items" at bounding box center [1072, 248] width 123 height 57
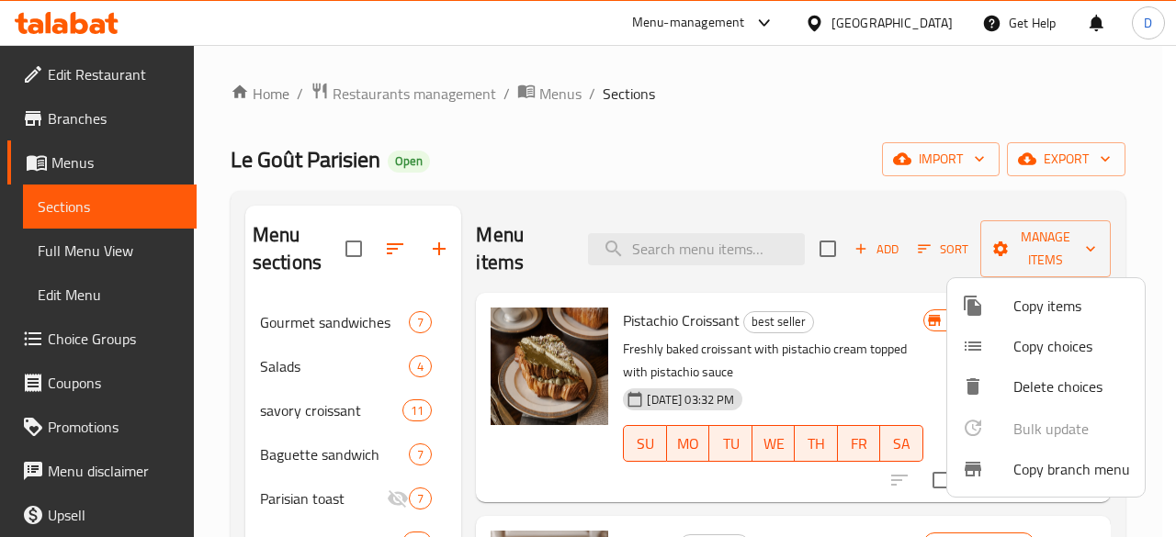
click at [1005, 315] on div at bounding box center [987, 306] width 51 height 22
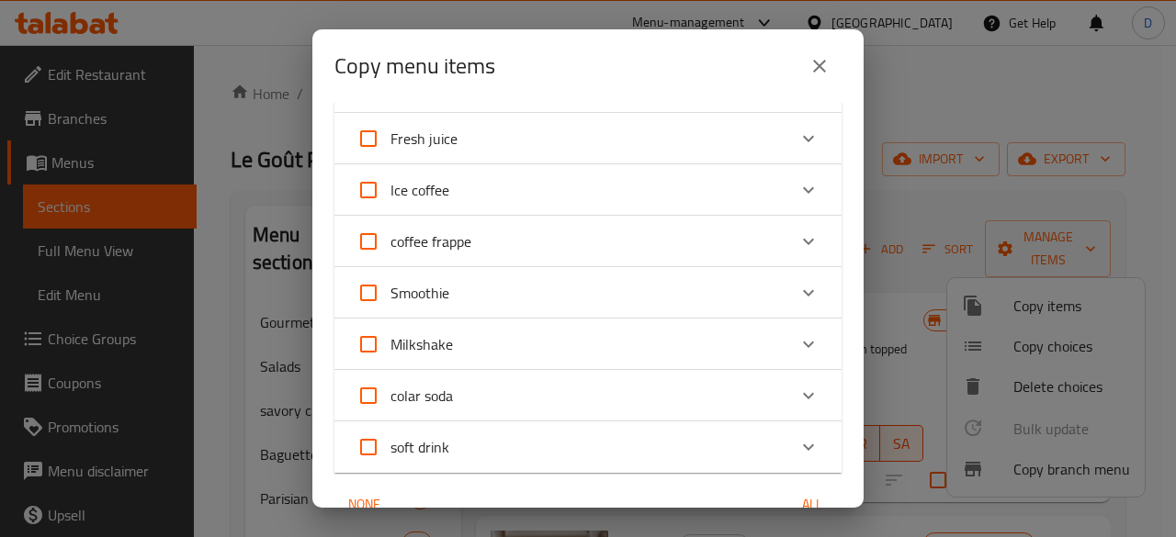
scroll to position [241, 0]
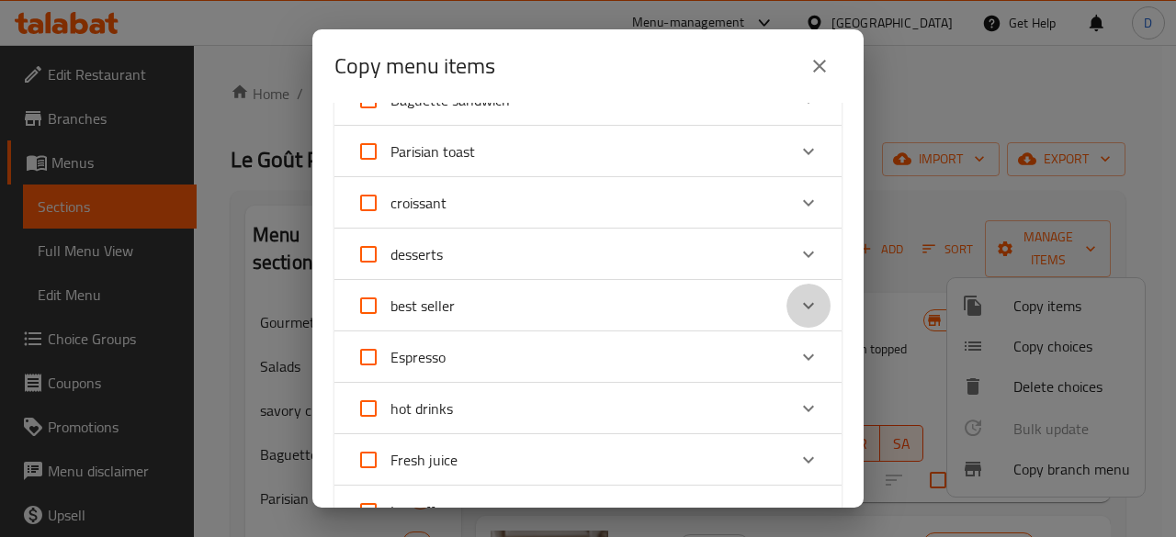
click at [799, 299] on icon "Expand" at bounding box center [808, 306] width 22 height 22
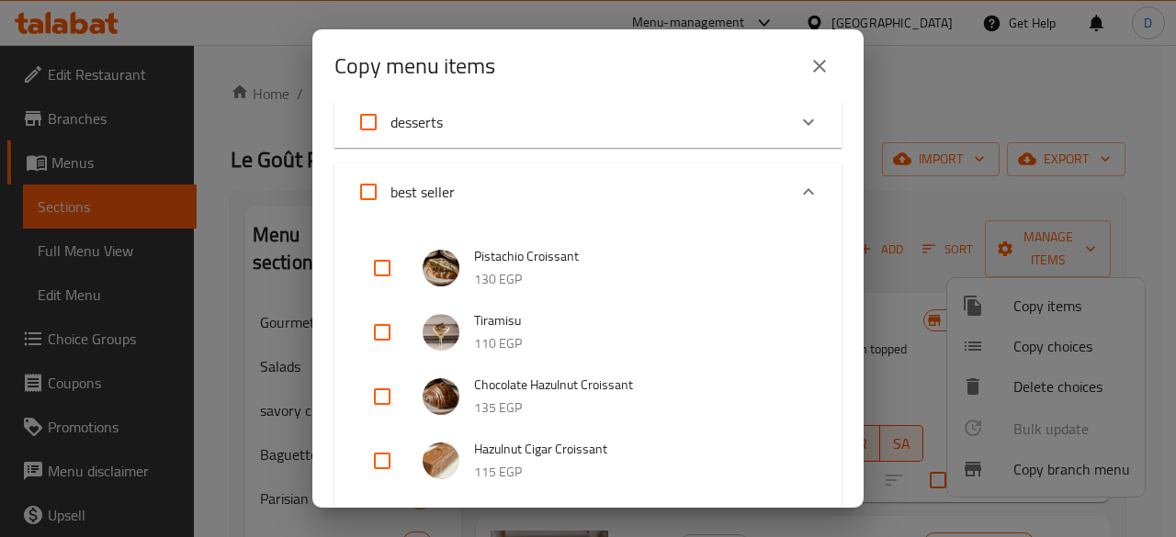
scroll to position [424, 0]
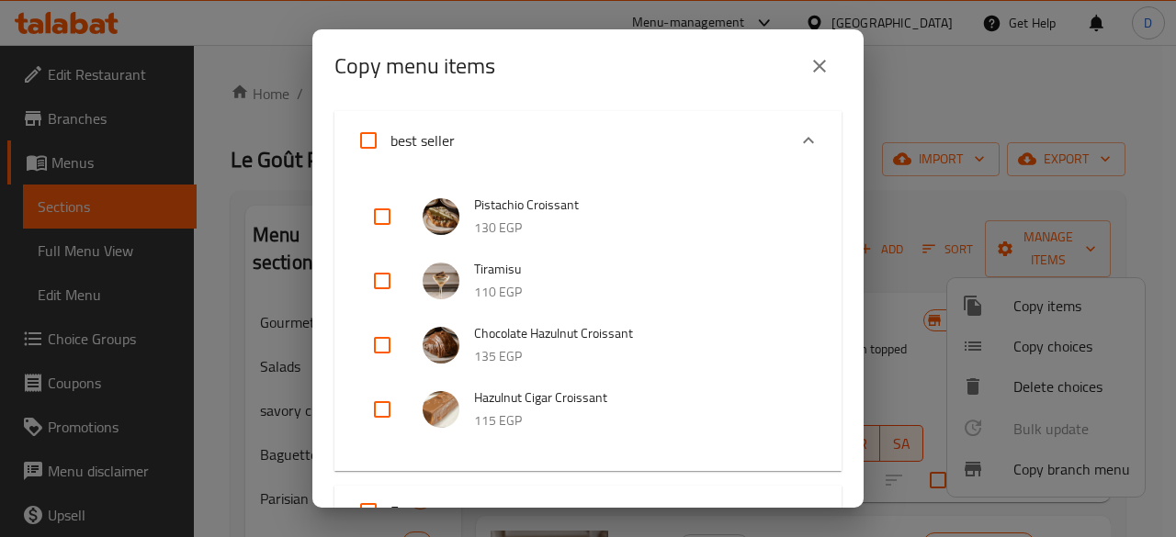
click at [374, 222] on input "checkbox" at bounding box center [382, 217] width 44 height 44
checkbox input "true"
click at [381, 277] on input "checkbox" at bounding box center [382, 281] width 44 height 44
checkbox input "true"
click at [379, 353] on input "checkbox" at bounding box center [382, 345] width 44 height 44
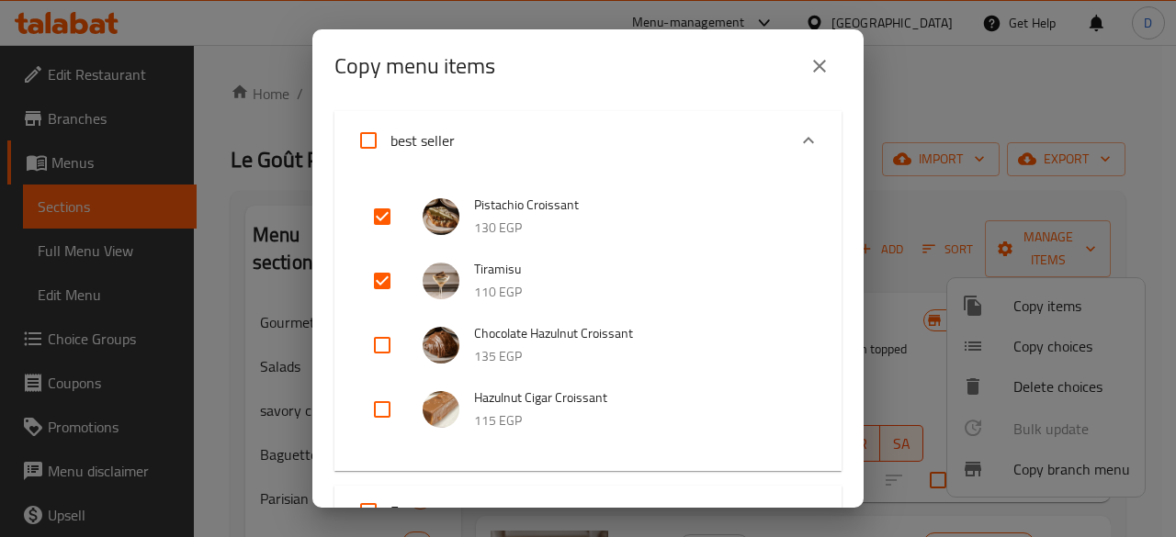
checkbox input "true"
click at [382, 416] on input "checkbox" at bounding box center [382, 410] width 44 height 44
checkbox input "true"
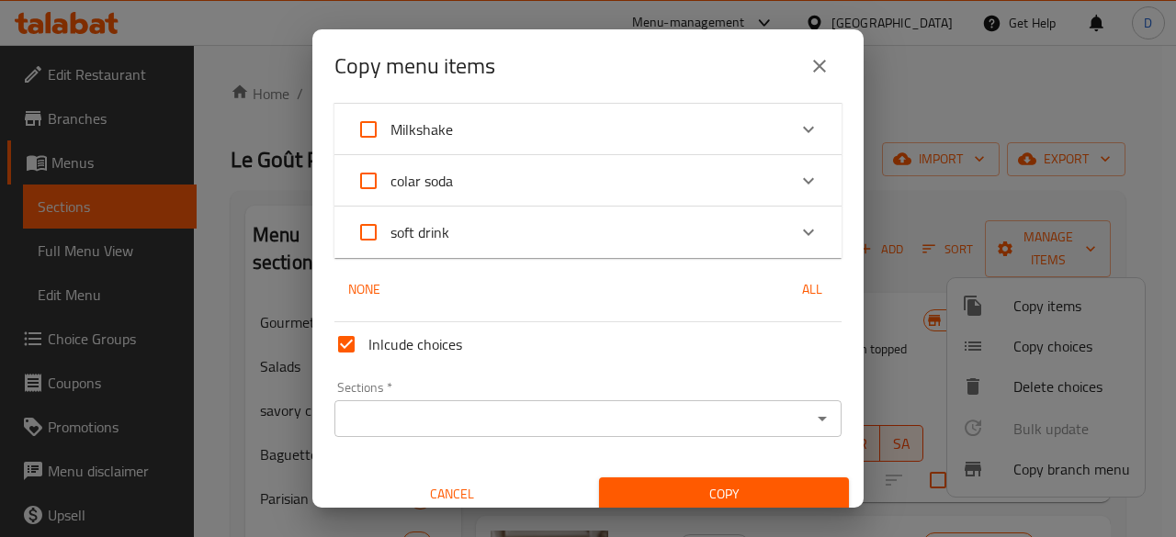
scroll to position [1130, 0]
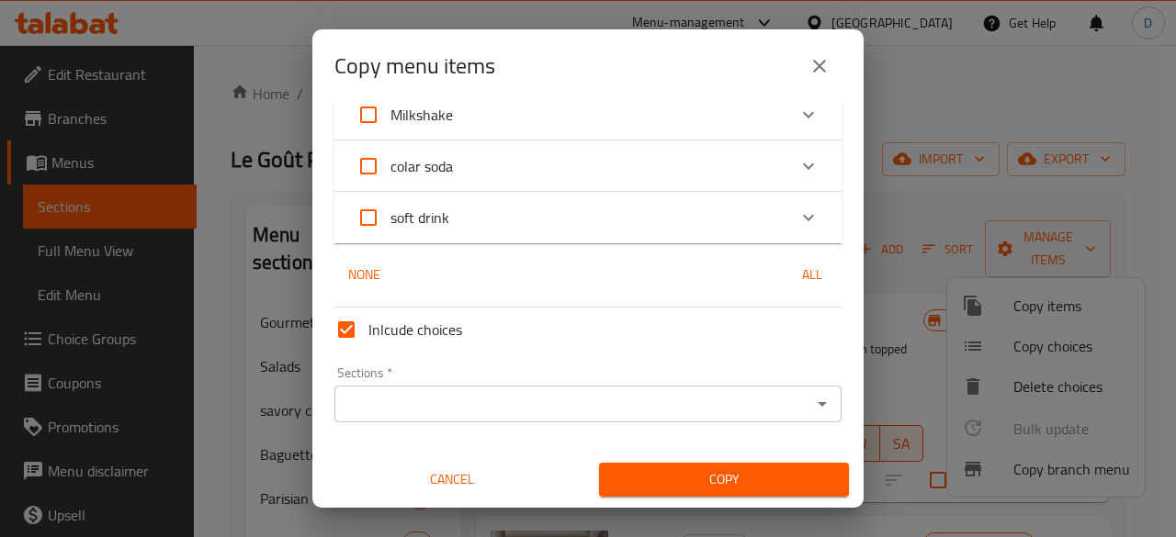
click at [717, 477] on span "Copy" at bounding box center [724, 480] width 220 height 23
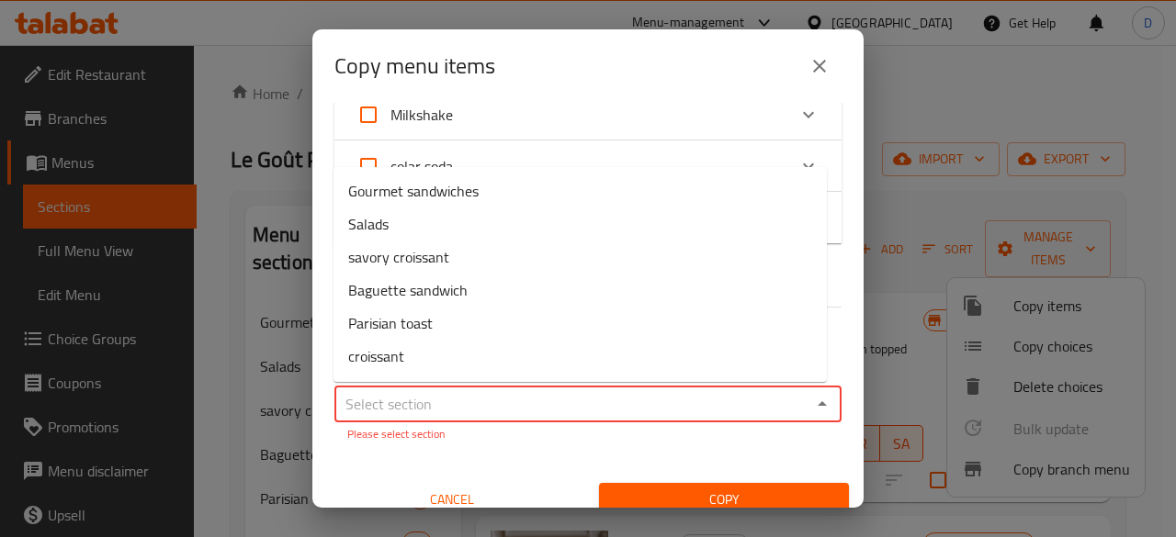
click at [544, 400] on input "Sections   *" at bounding box center [573, 404] width 466 height 26
click at [537, 402] on input "Sections   *" at bounding box center [573, 404] width 466 height 26
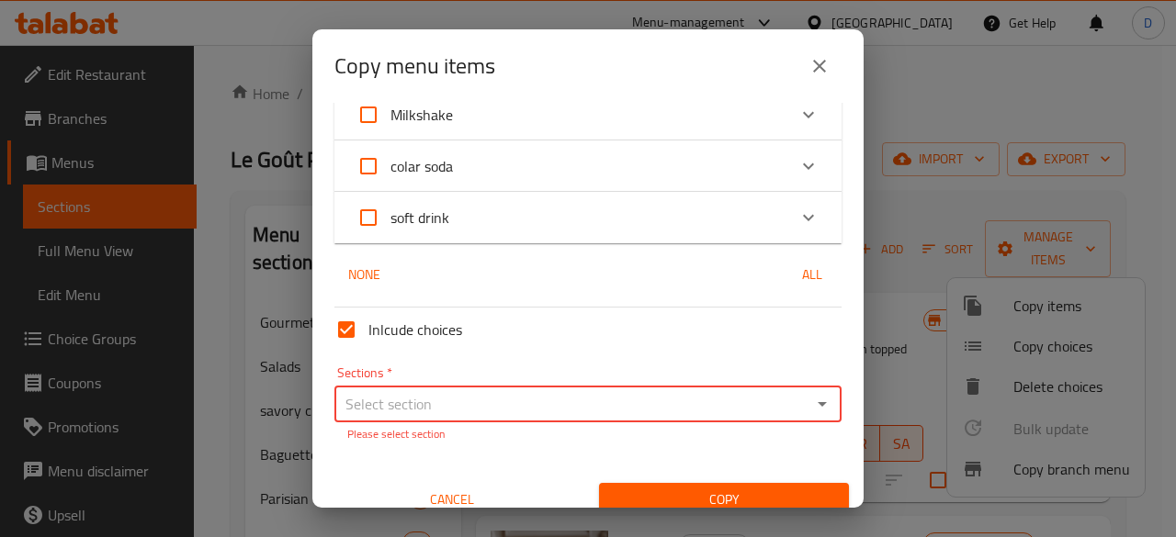
click at [769, 394] on input "Sections   *" at bounding box center [573, 404] width 466 height 26
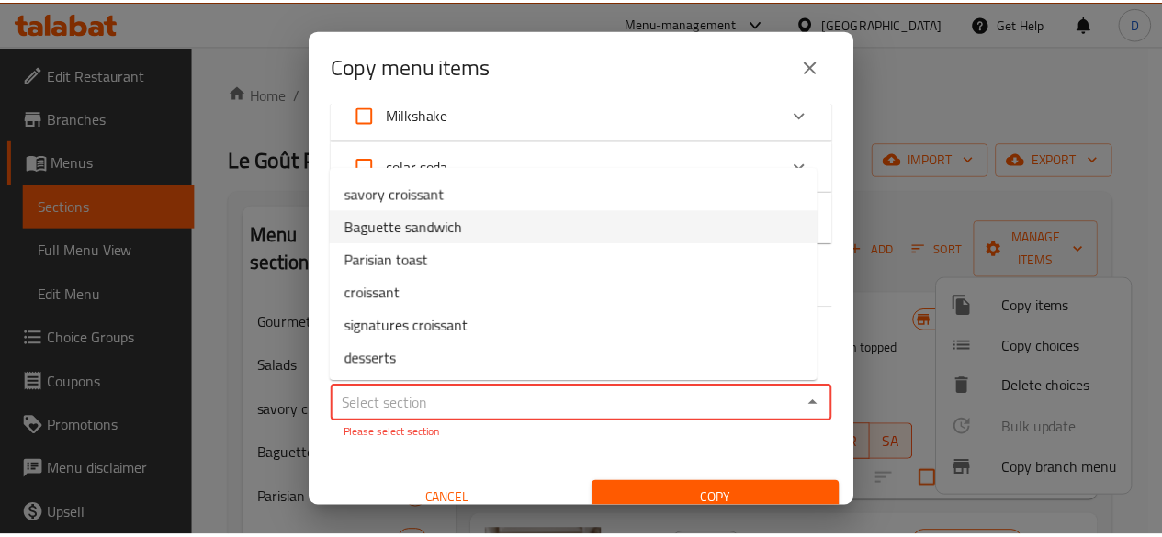
scroll to position [92, 0]
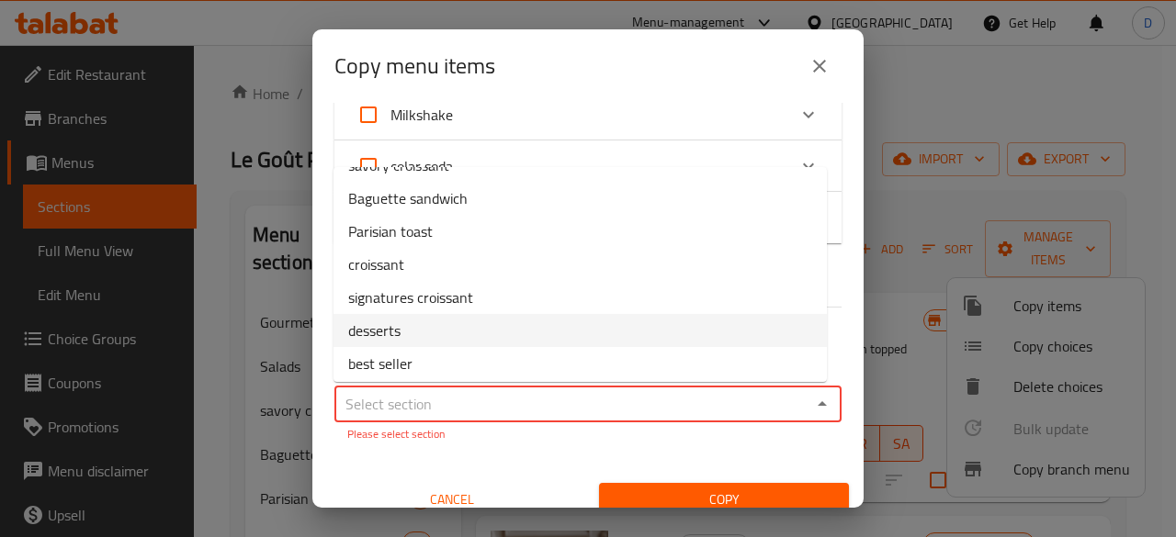
click at [535, 321] on li "desserts" at bounding box center [579, 330] width 493 height 33
type input "desserts"
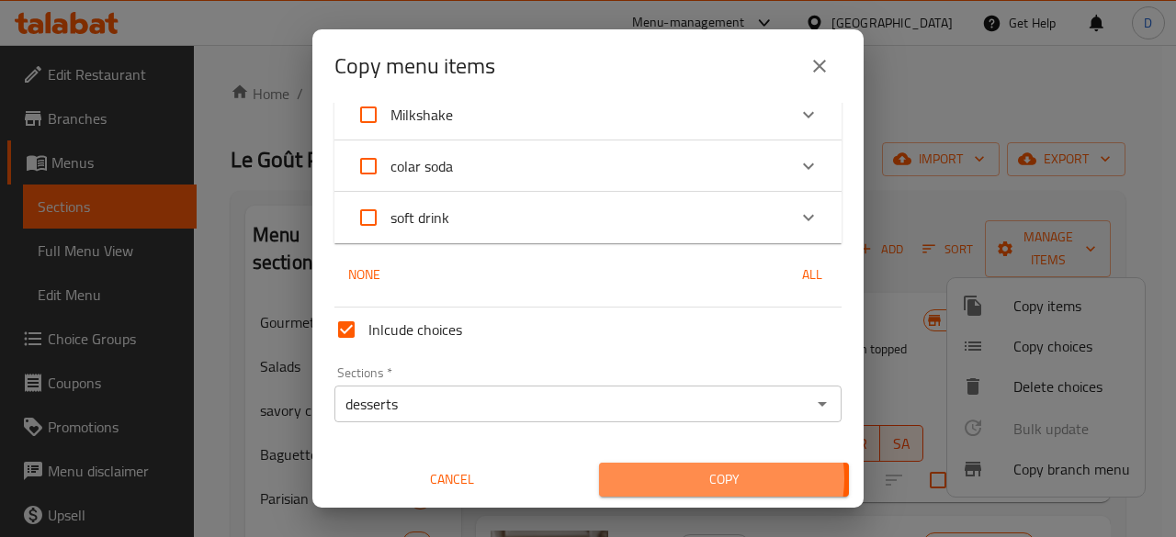
click at [710, 479] on span "Copy" at bounding box center [724, 480] width 220 height 23
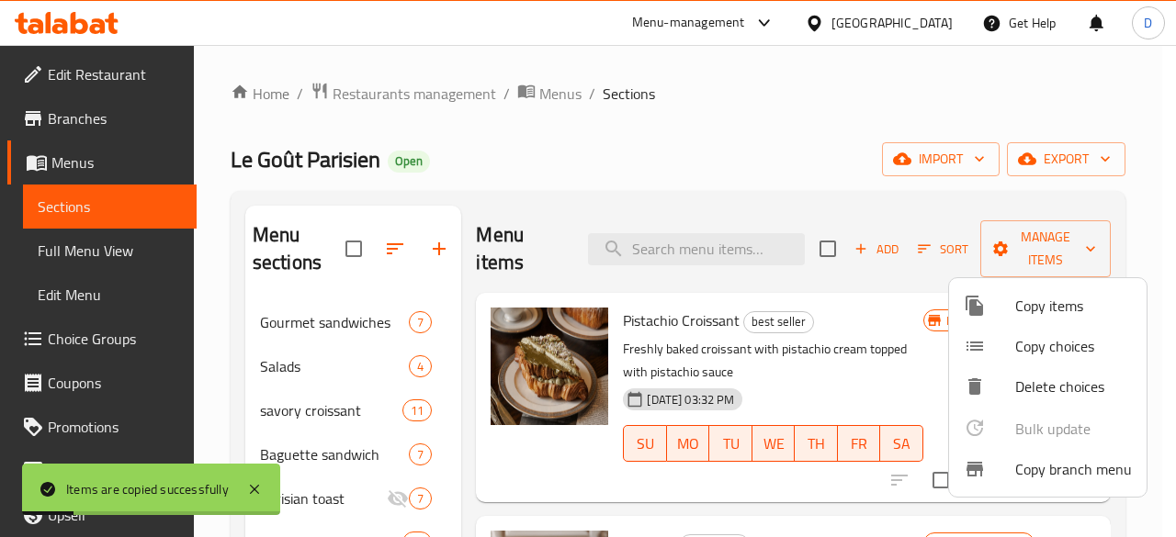
click at [544, 161] on div at bounding box center [588, 268] width 1176 height 537
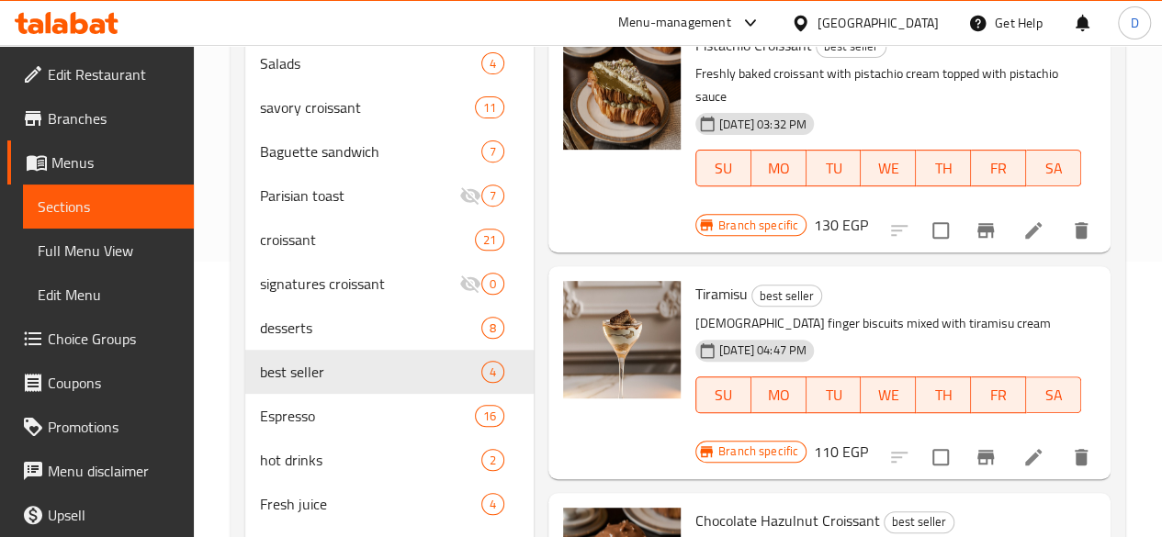
scroll to position [0, 0]
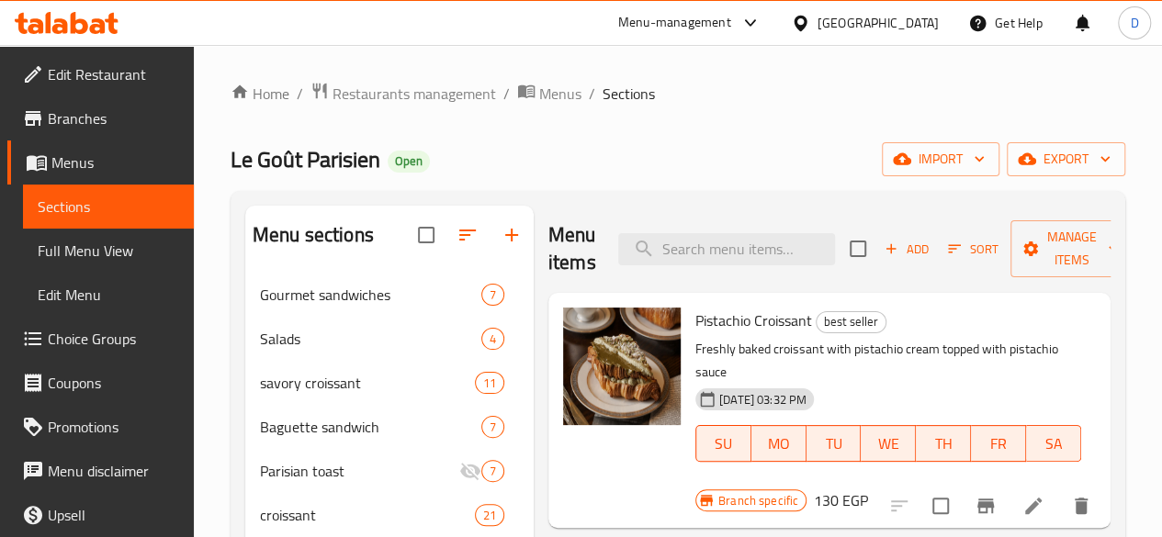
click at [948, 245] on icon "button" at bounding box center [954, 249] width 13 height 8
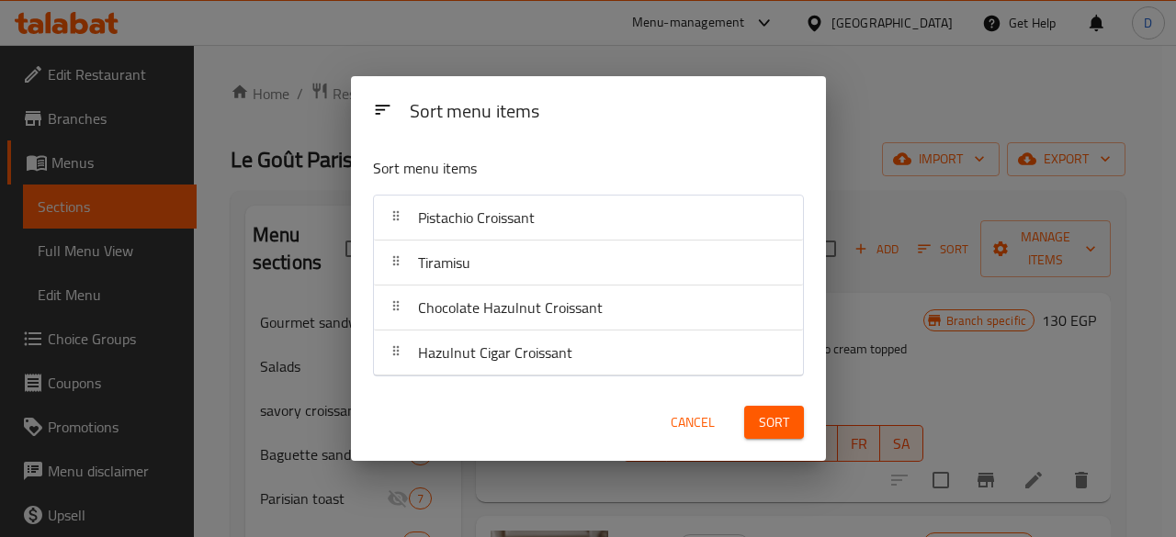
click at [707, 416] on span "Cancel" at bounding box center [693, 423] width 44 height 23
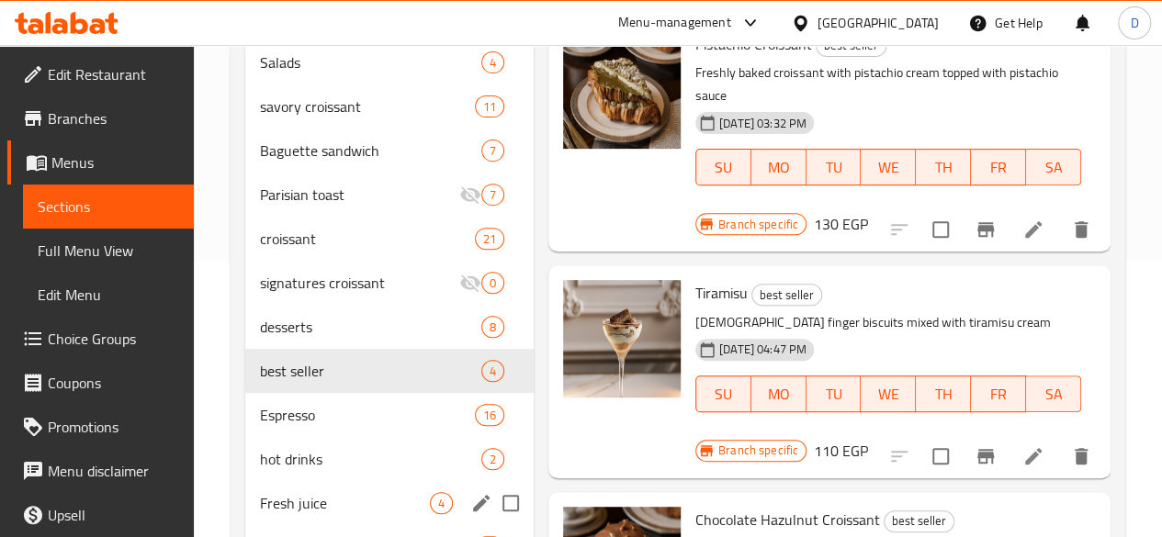
scroll to position [367, 0]
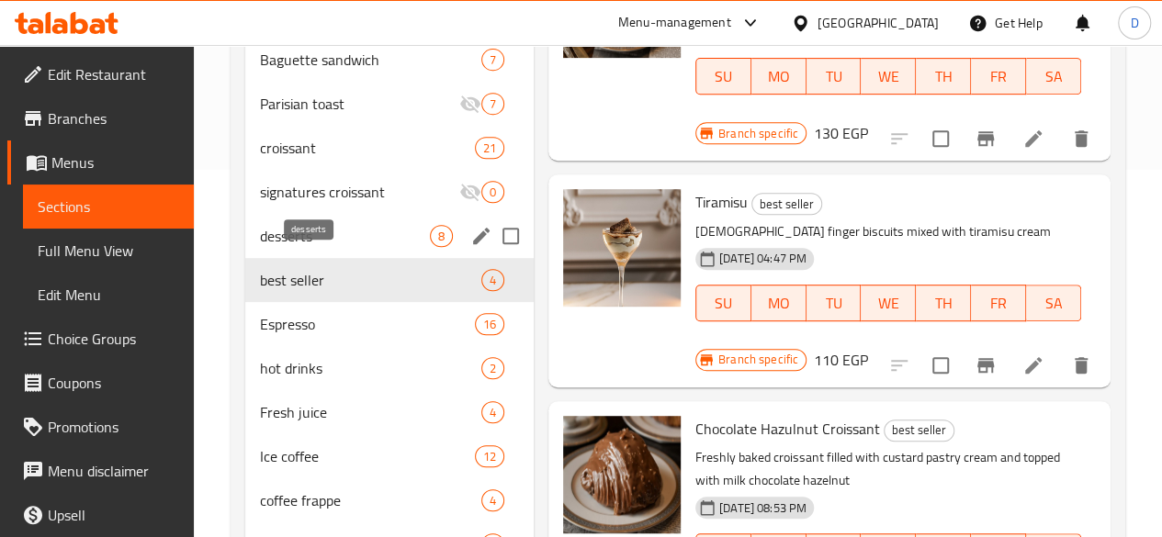
click at [303, 247] on span "desserts" at bounding box center [345, 236] width 170 height 22
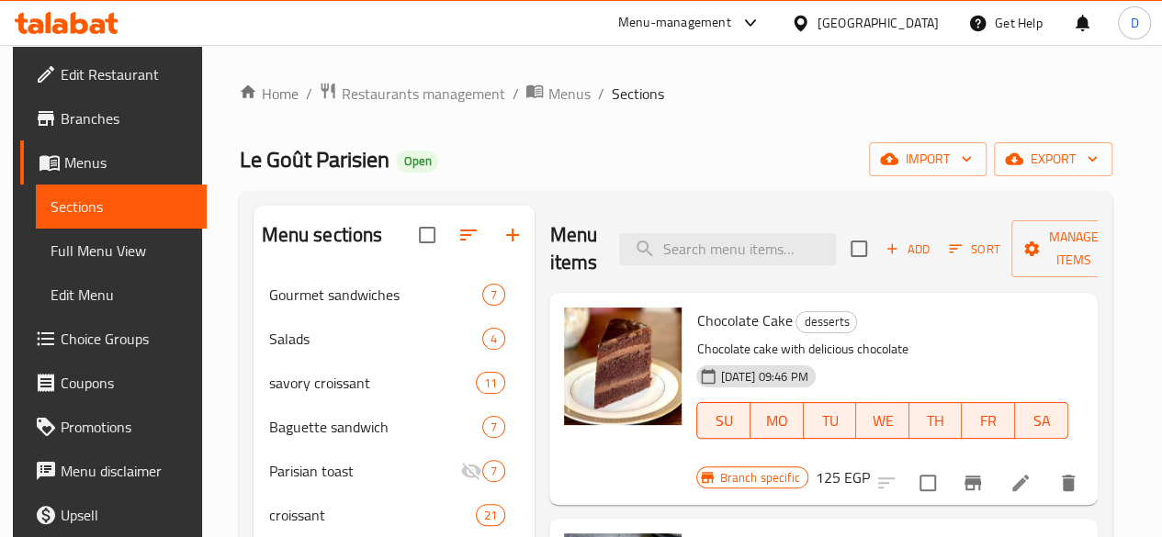
click at [947, 241] on icon "button" at bounding box center [955, 249] width 17 height 17
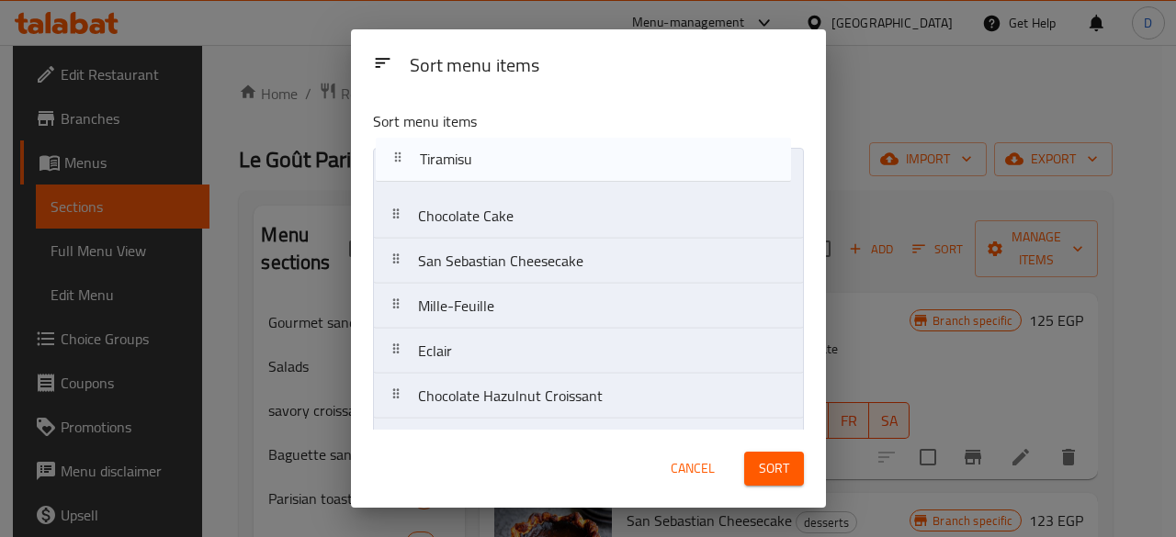
drag, startPoint x: 395, startPoint y: 313, endPoint x: 397, endPoint y: 155, distance: 158.0
click at [397, 155] on nav "Chocolate Cake San Sebastian Cheesecake Mille-Feuille Eclair Chocolate Hazulnut…" at bounding box center [588, 329] width 431 height 362
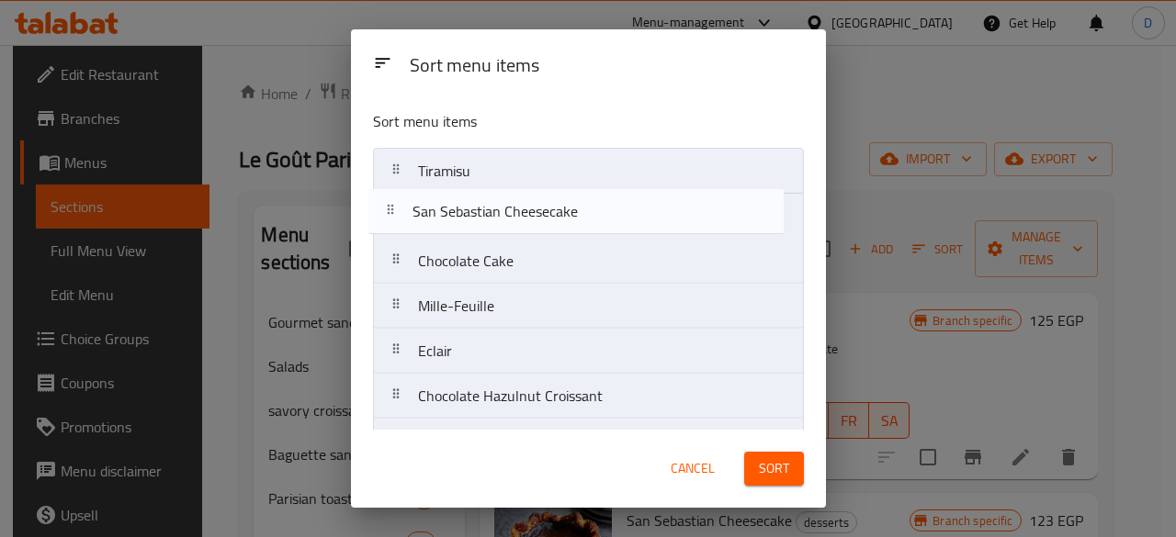
drag, startPoint x: 408, startPoint y: 266, endPoint x: 398, endPoint y: 211, distance: 56.0
click at [398, 211] on nav "Tiramisu Chocolate Cake San Sebastian Cheesecake Mille-Feuille Eclair Chocolate…" at bounding box center [588, 329] width 431 height 362
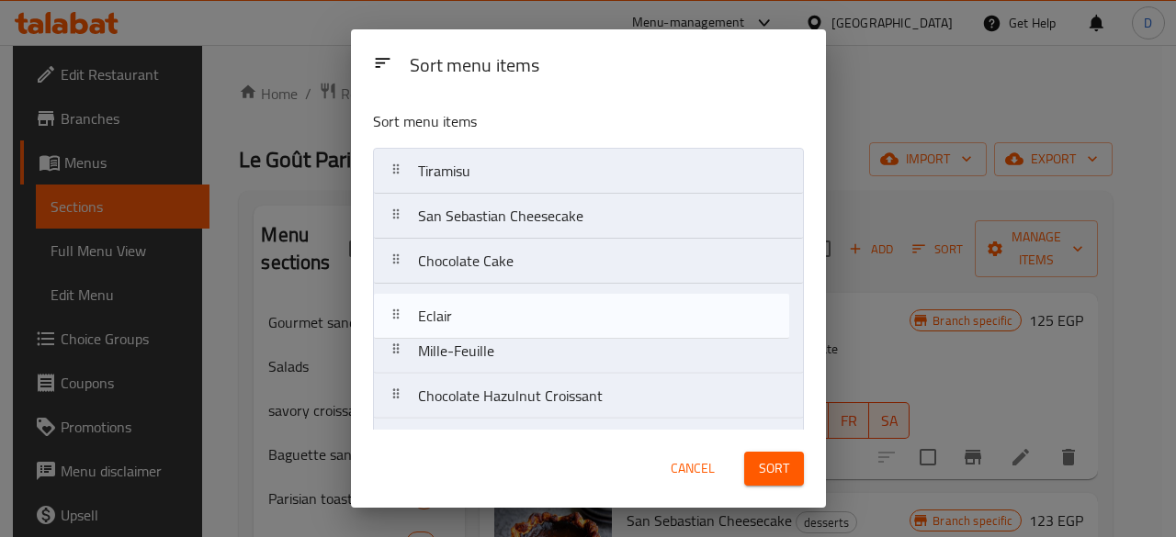
scroll to position [1, 0]
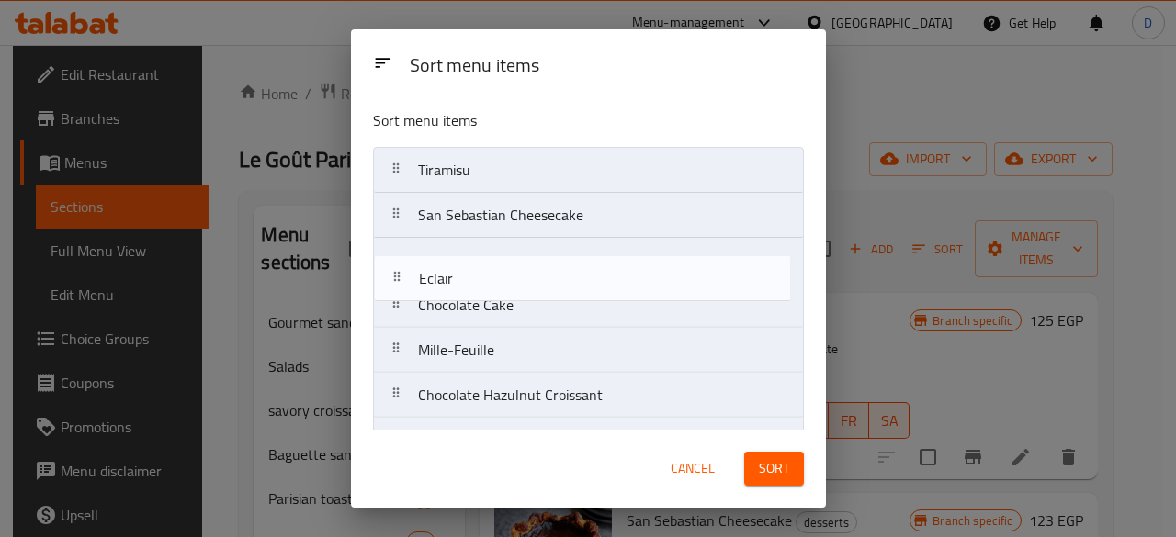
drag, startPoint x: 399, startPoint y: 356, endPoint x: 398, endPoint y: 271, distance: 85.4
click at [398, 271] on nav "Tiramisu San Sebastian Cheesecake Chocolate Cake Mille-Feuille Eclair Chocolate…" at bounding box center [588, 328] width 431 height 362
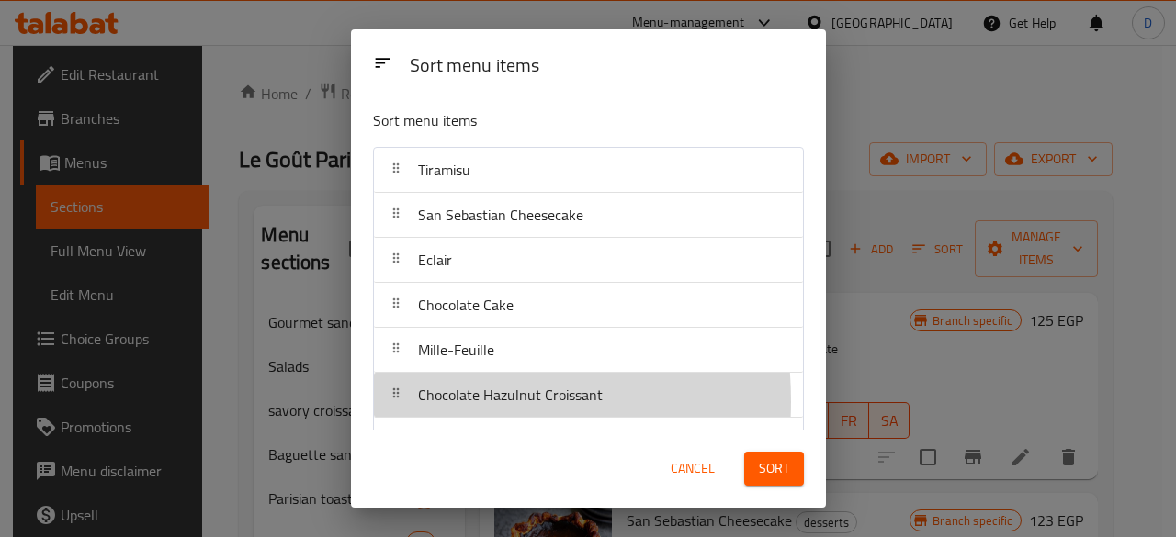
click at [402, 401] on div at bounding box center [395, 395] width 29 height 37
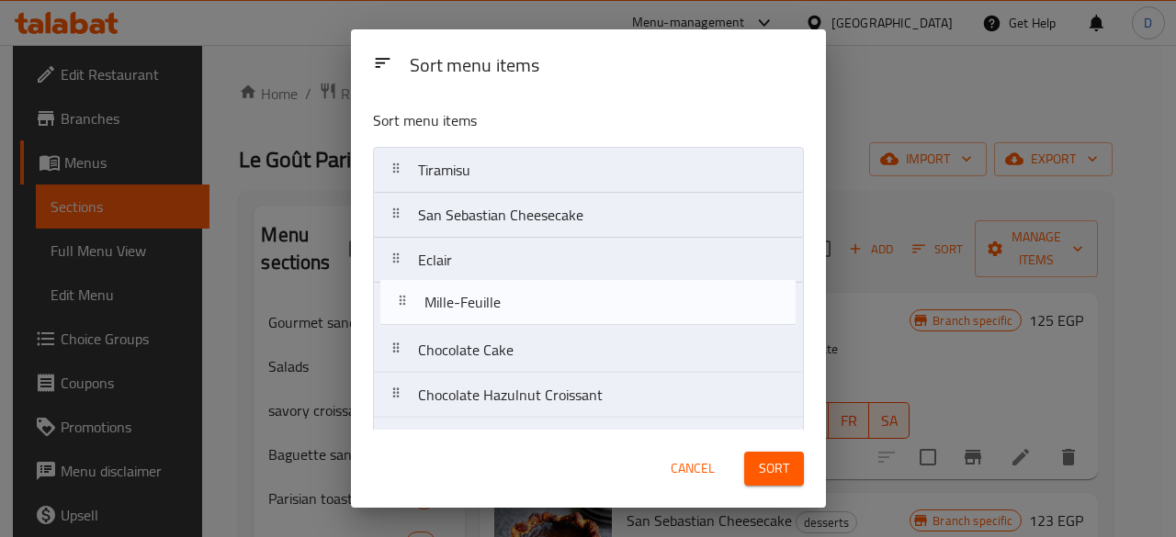
drag, startPoint x: 394, startPoint y: 343, endPoint x: 404, endPoint y: 296, distance: 47.9
click at [404, 296] on nav "Tiramisu San Sebastian Cheesecake Eclair Chocolate Cake Mille-Feuille Chocolate…" at bounding box center [588, 328] width 431 height 362
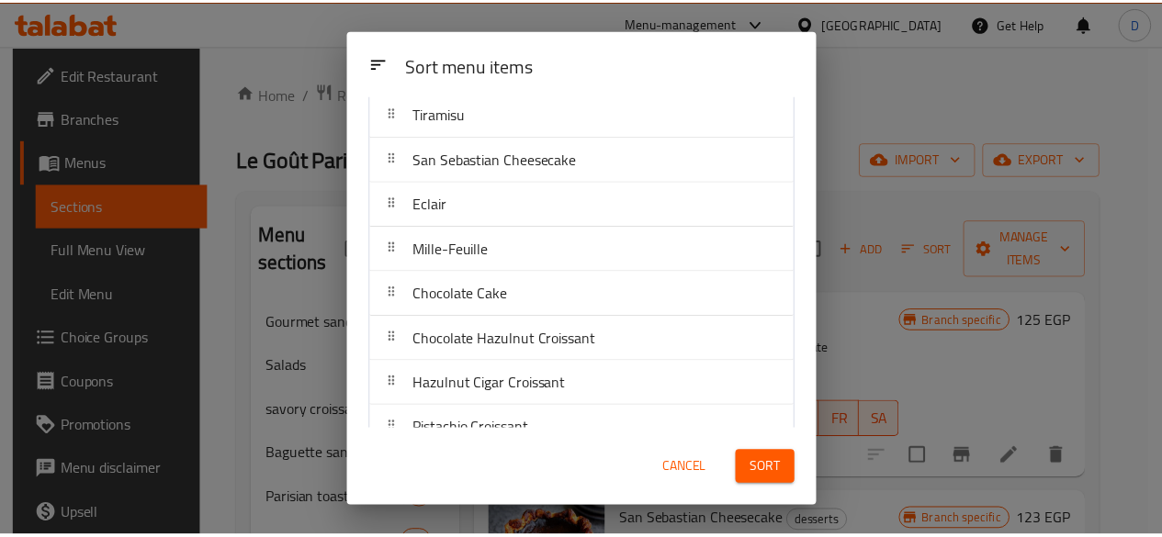
scroll to position [84, 0]
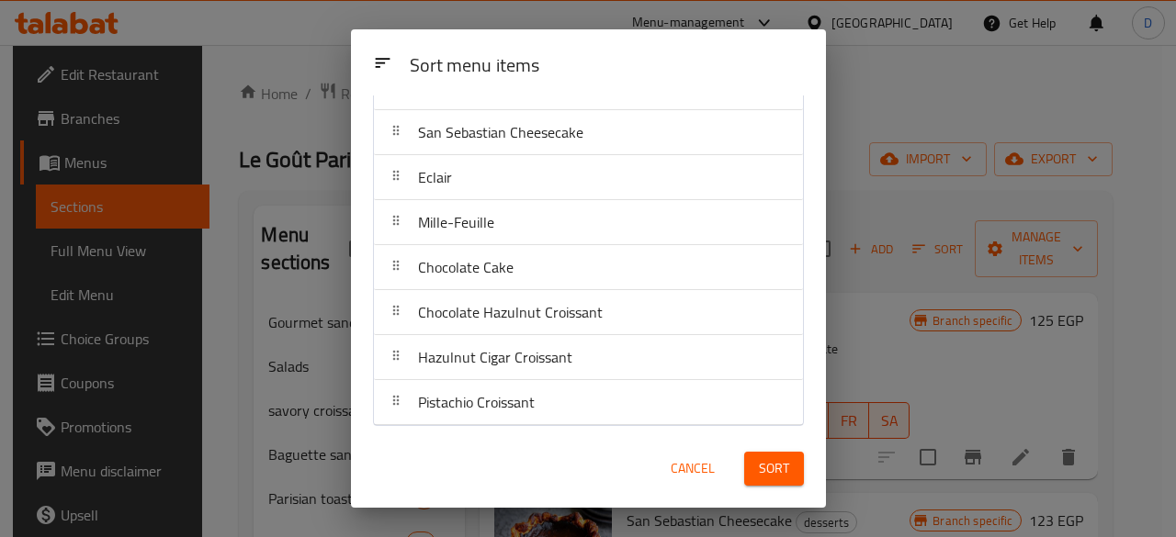
click at [766, 468] on span "Sort" at bounding box center [774, 469] width 30 height 23
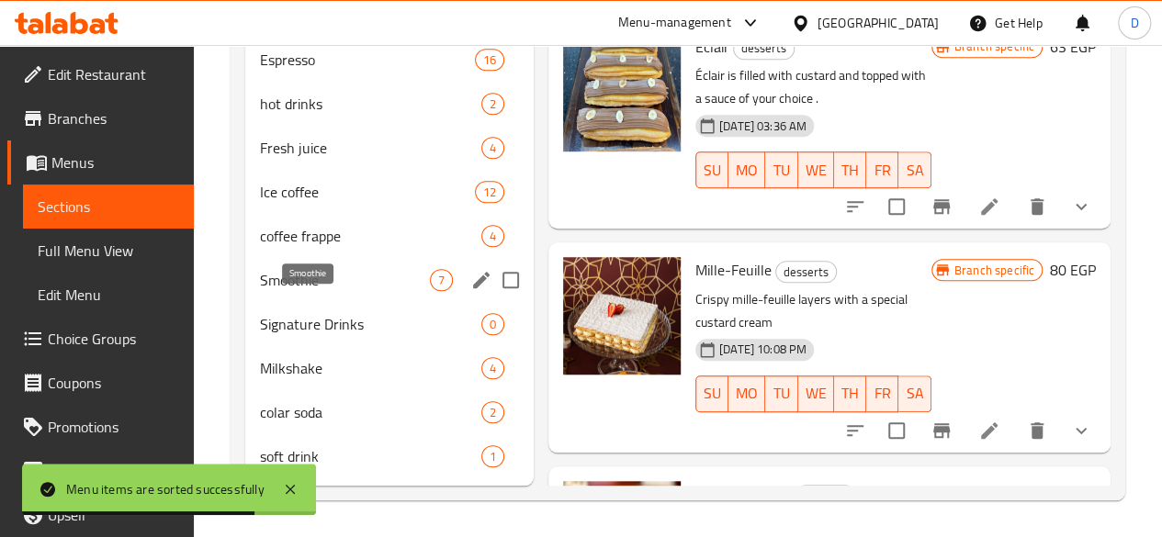
scroll to position [367, 0]
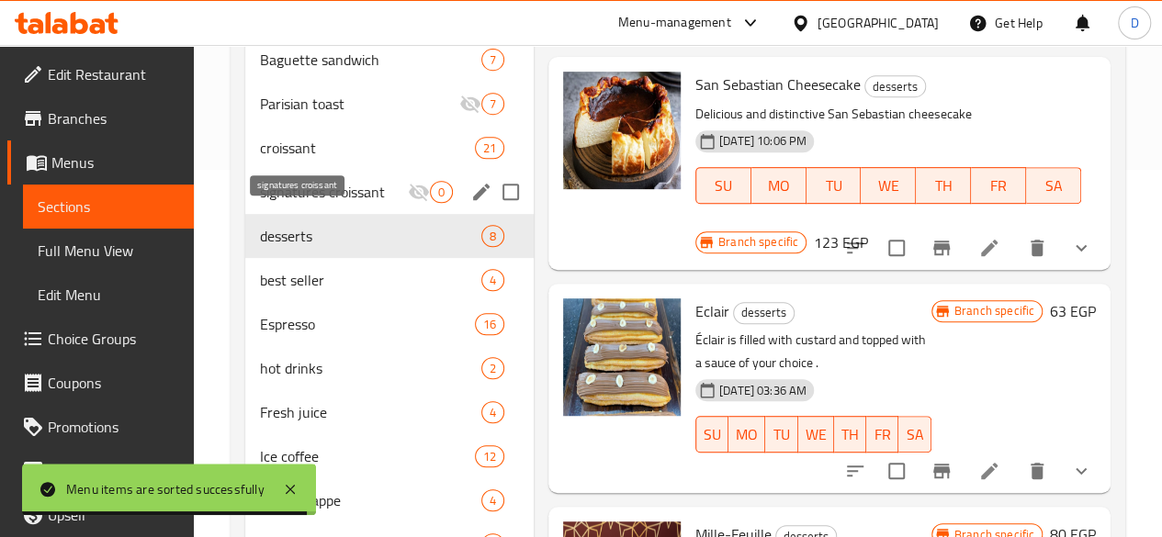
click at [311, 203] on span "signatures croissant" at bounding box center [334, 192] width 148 height 22
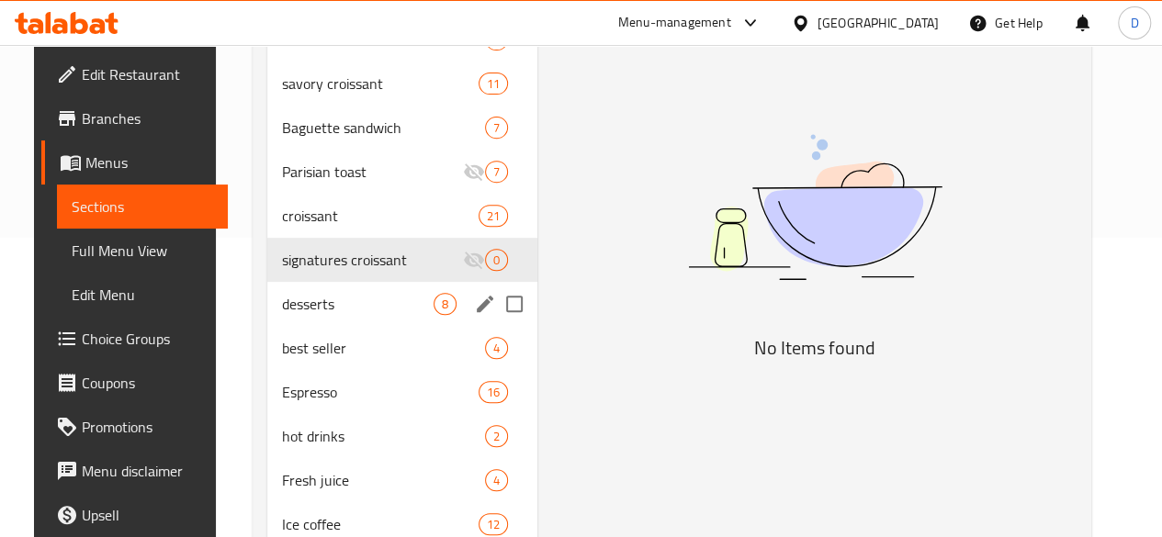
scroll to position [276, 0]
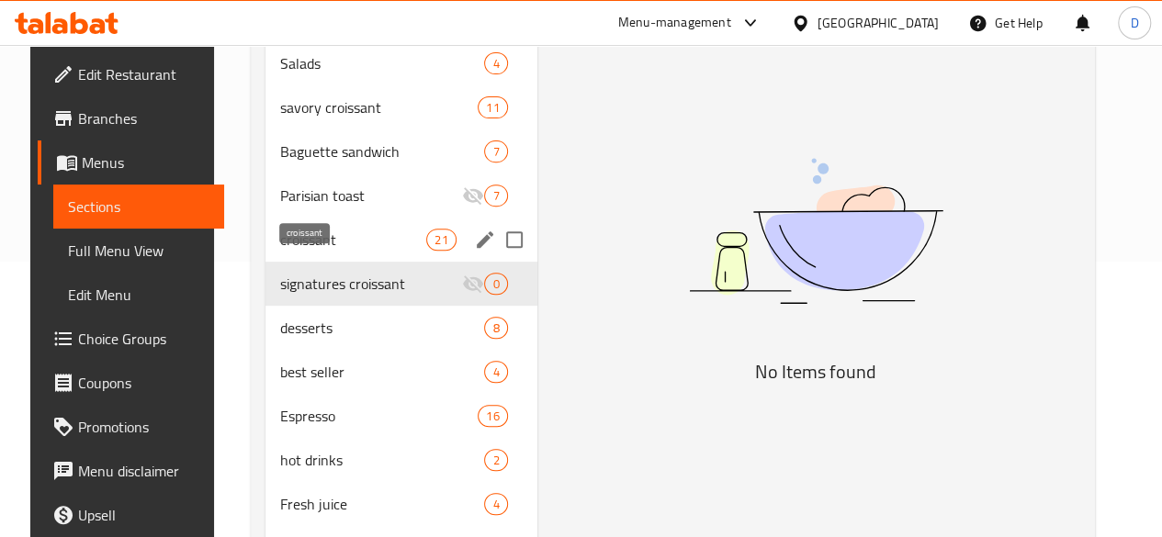
click at [305, 251] on span "croissant" at bounding box center [353, 240] width 146 height 22
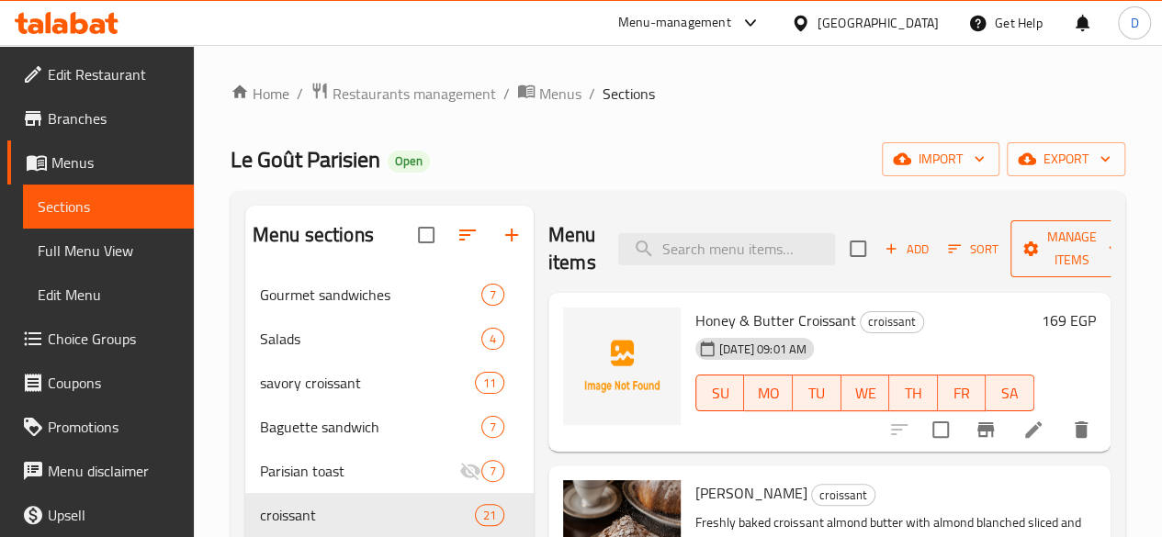
click at [1055, 256] on span "Manage items" at bounding box center [1072, 249] width 94 height 46
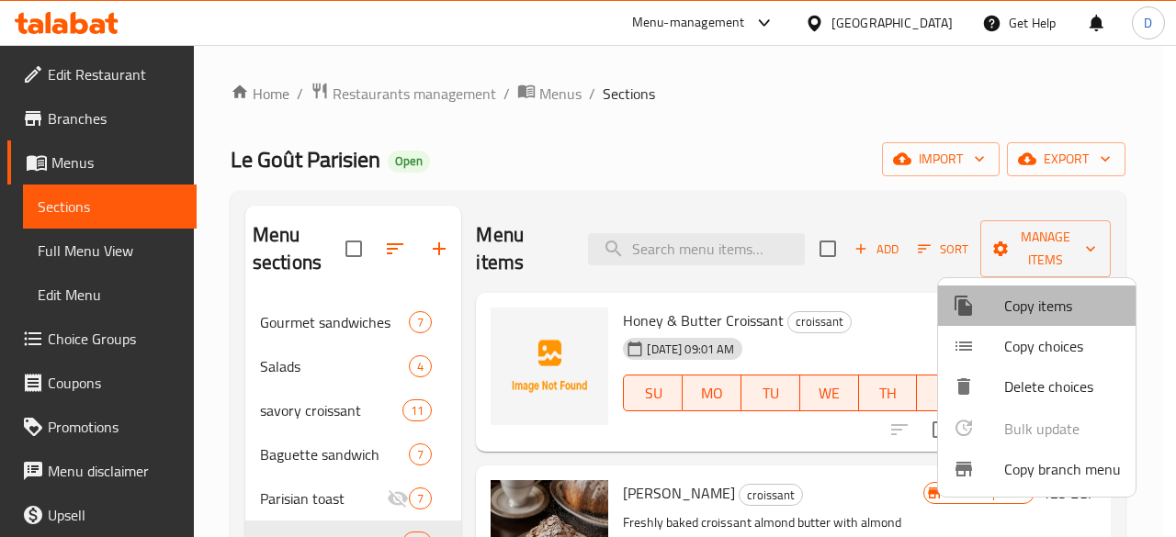
click at [1022, 308] on span "Copy items" at bounding box center [1062, 306] width 117 height 22
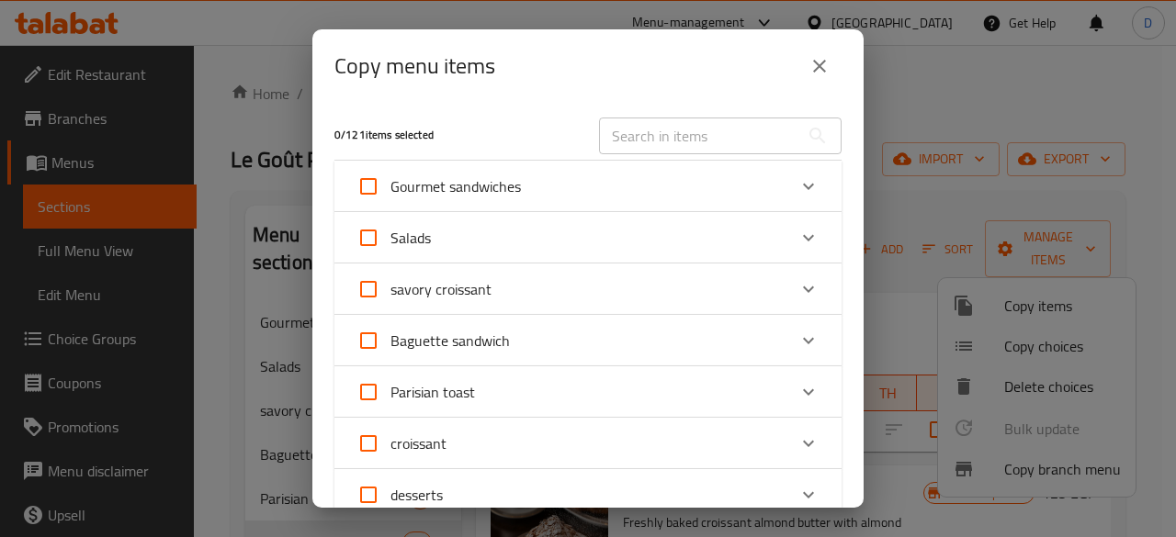
scroll to position [276, 0]
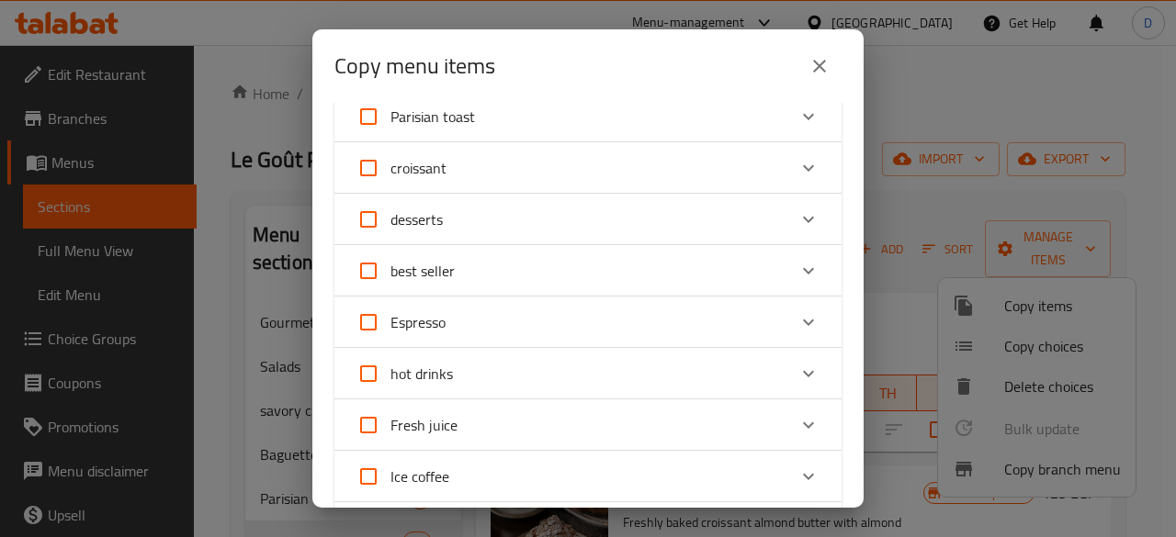
click at [801, 171] on icon "Expand" at bounding box center [808, 168] width 22 height 22
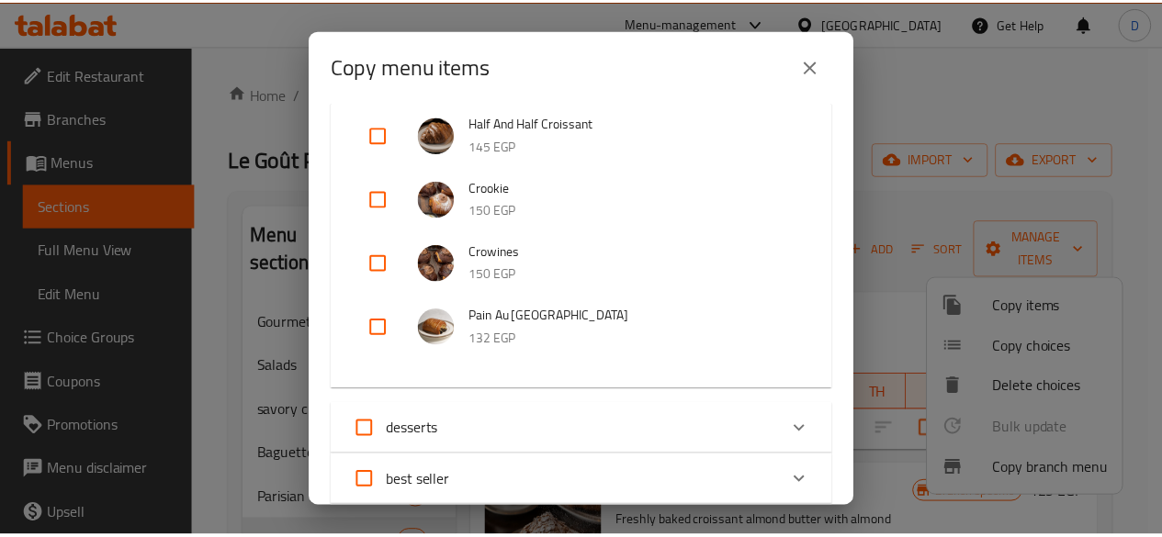
scroll to position [1562, 0]
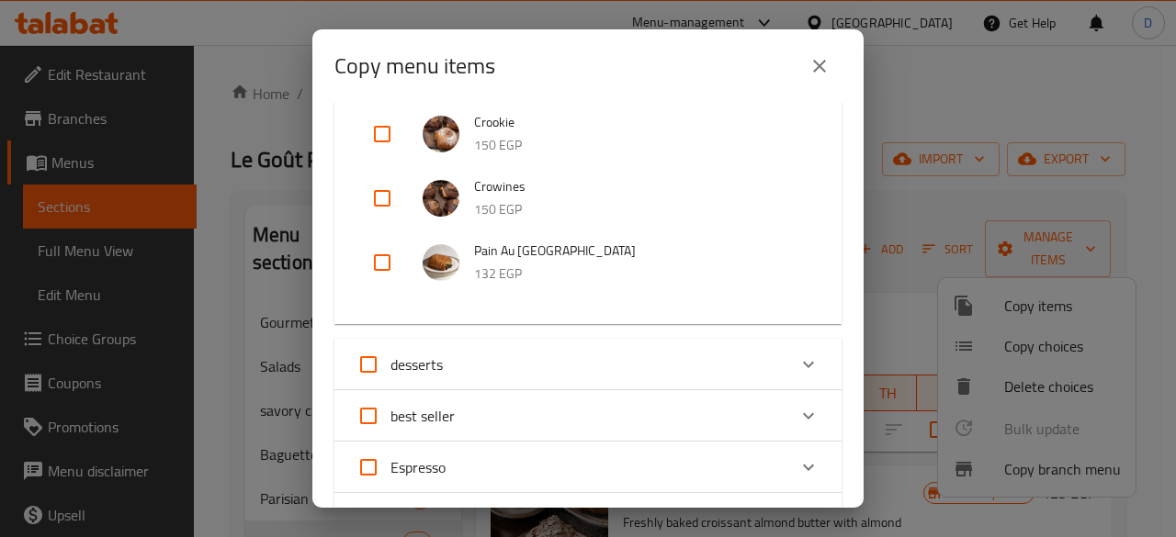
click at [821, 66] on icon "close" at bounding box center [819, 66] width 22 height 22
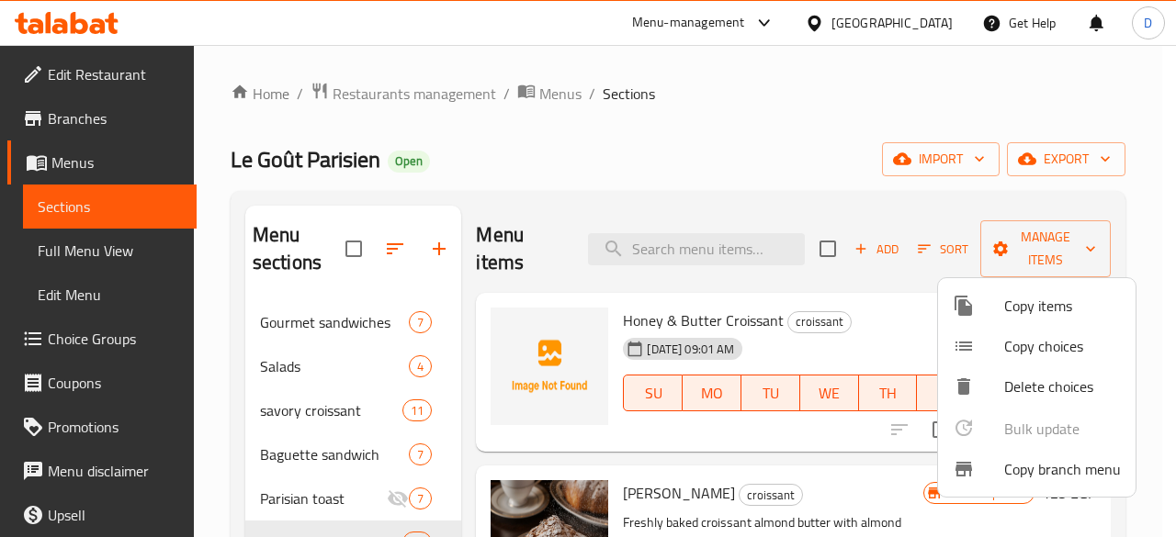
click at [762, 130] on div at bounding box center [588, 268] width 1176 height 537
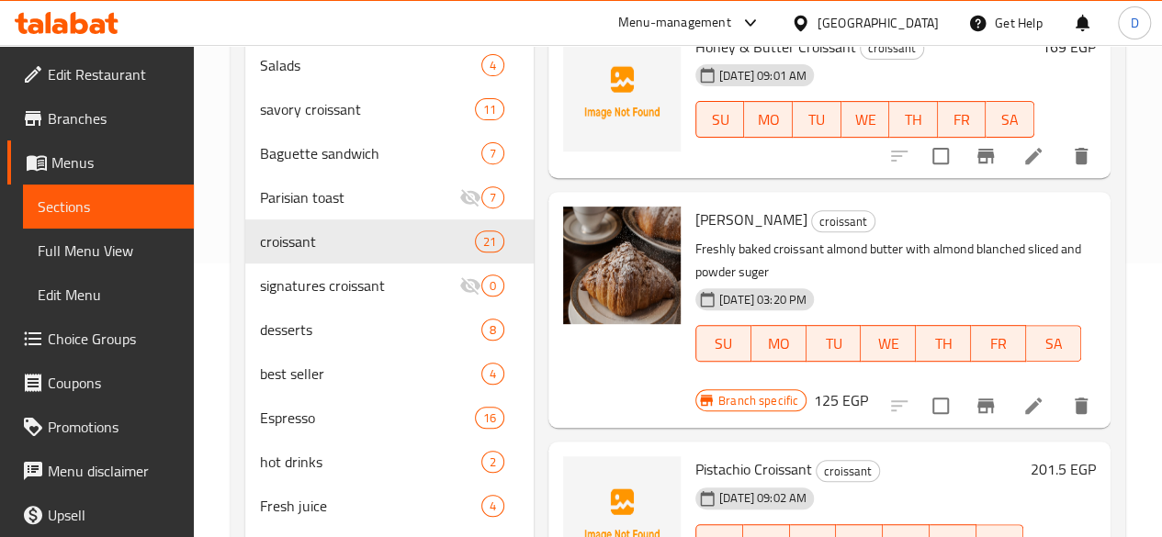
scroll to position [276, 0]
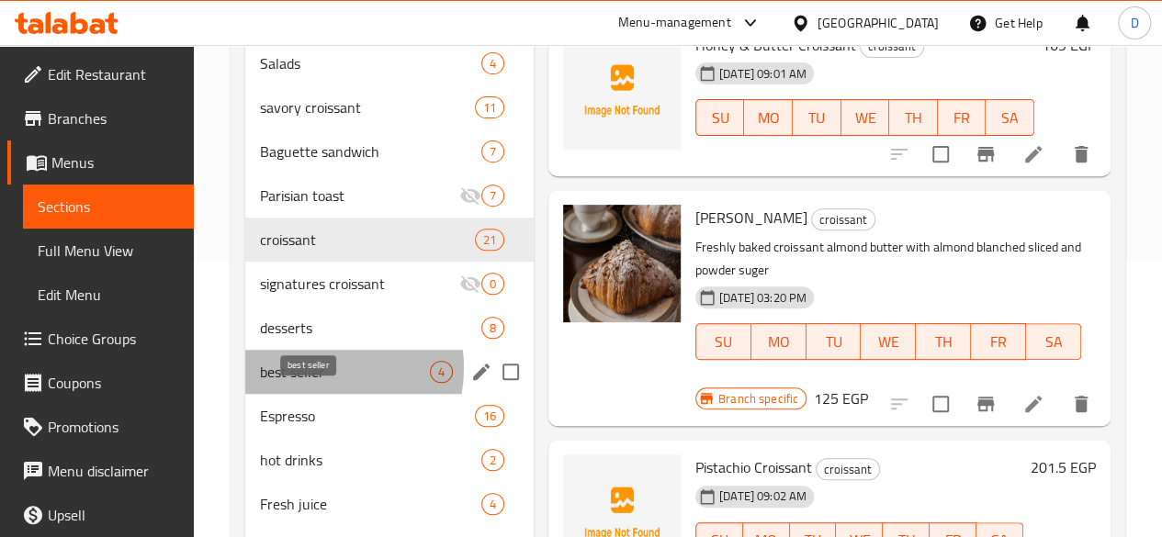
click at [313, 383] on span "best seller" at bounding box center [345, 372] width 170 height 22
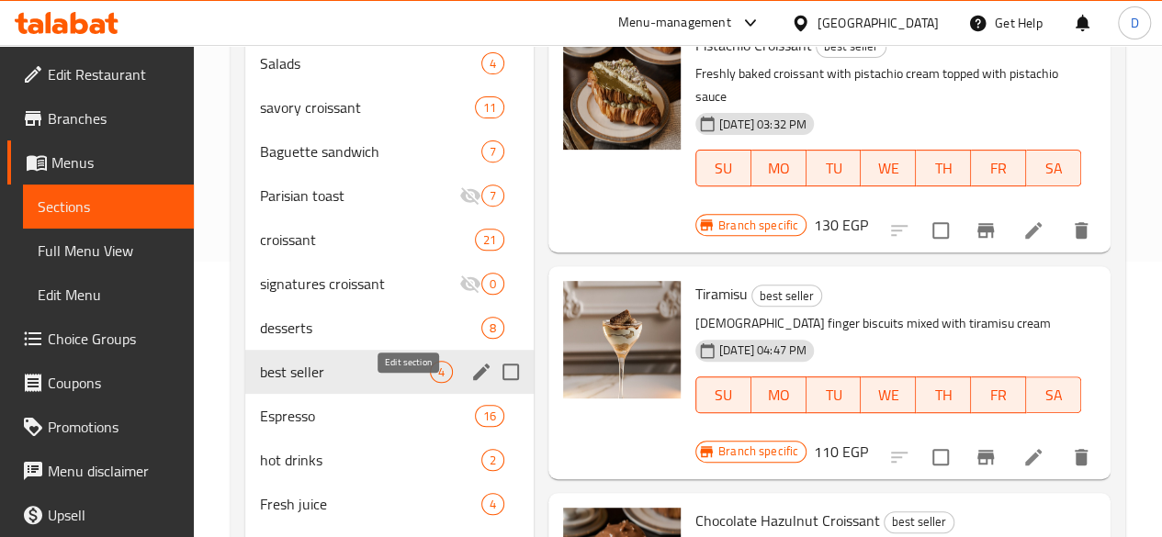
click at [468, 386] on button "edit" at bounding box center [482, 372] width 28 height 28
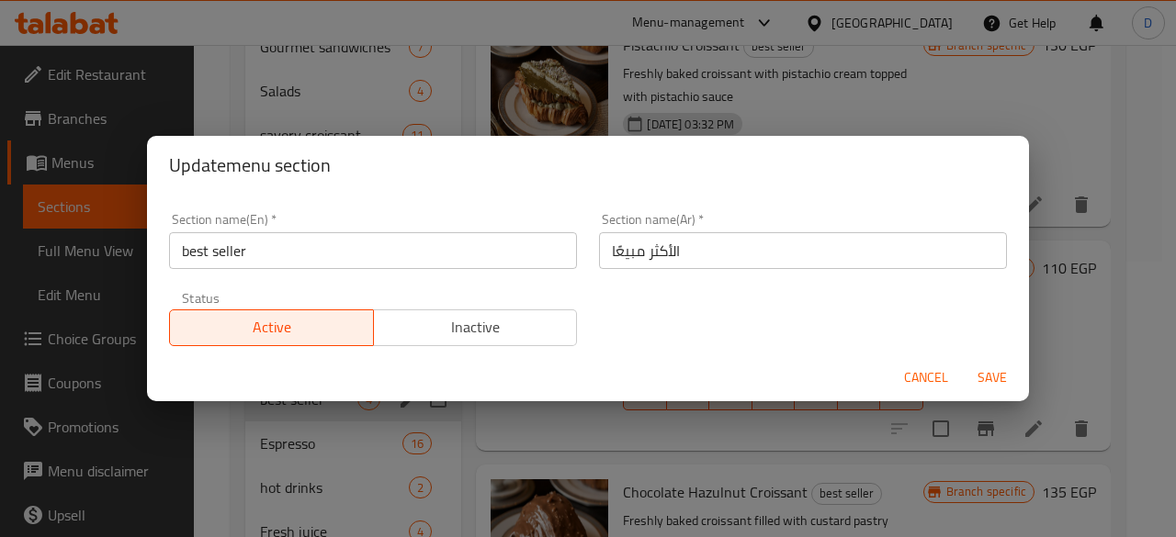
click at [520, 317] on span "Inactive" at bounding box center [475, 327] width 189 height 27
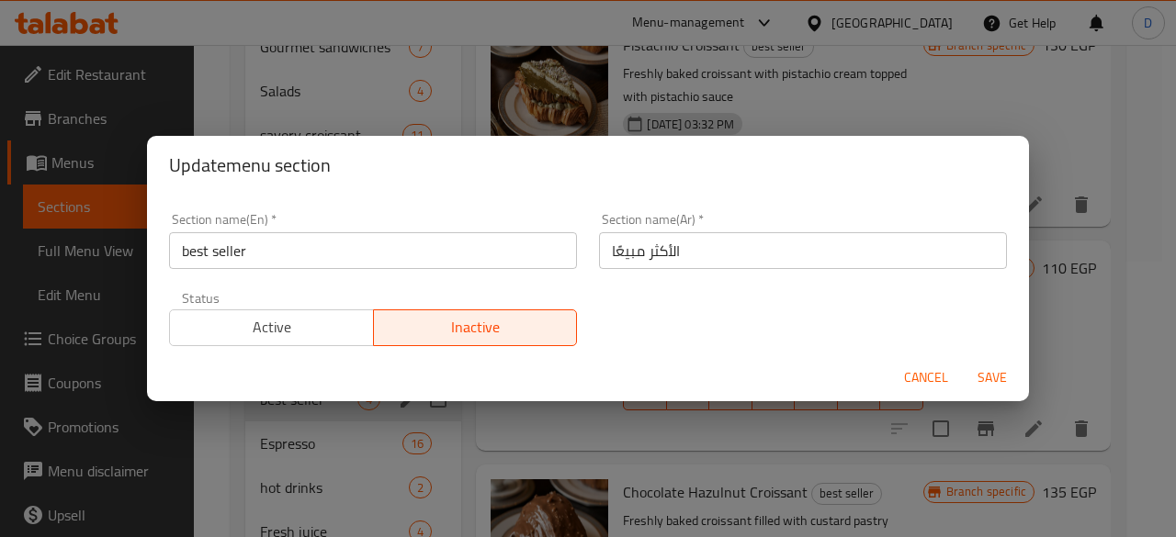
click at [989, 378] on span "Save" at bounding box center [992, 378] width 44 height 23
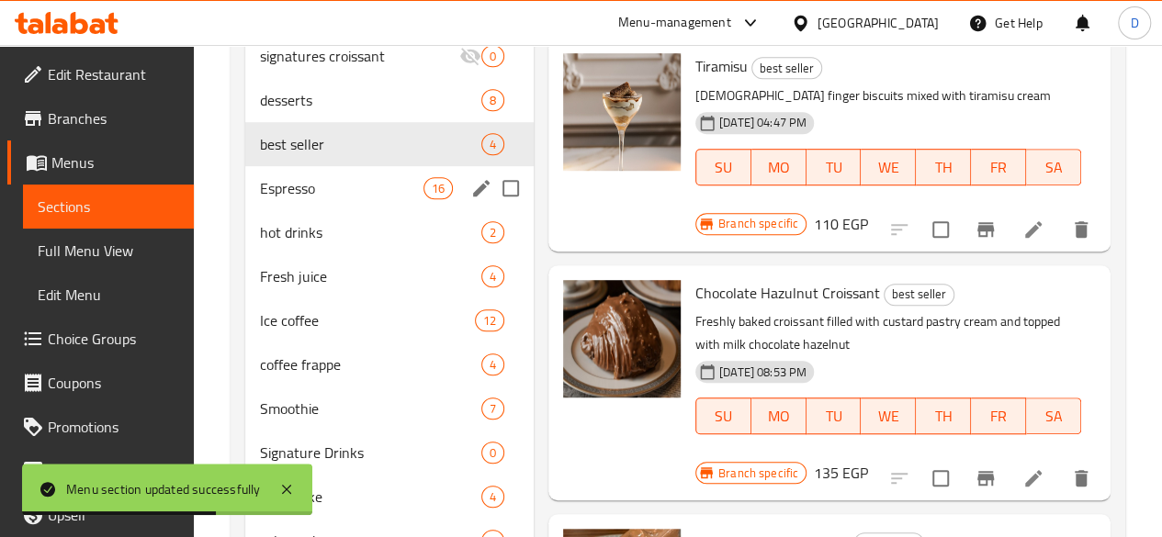
scroll to position [475, 0]
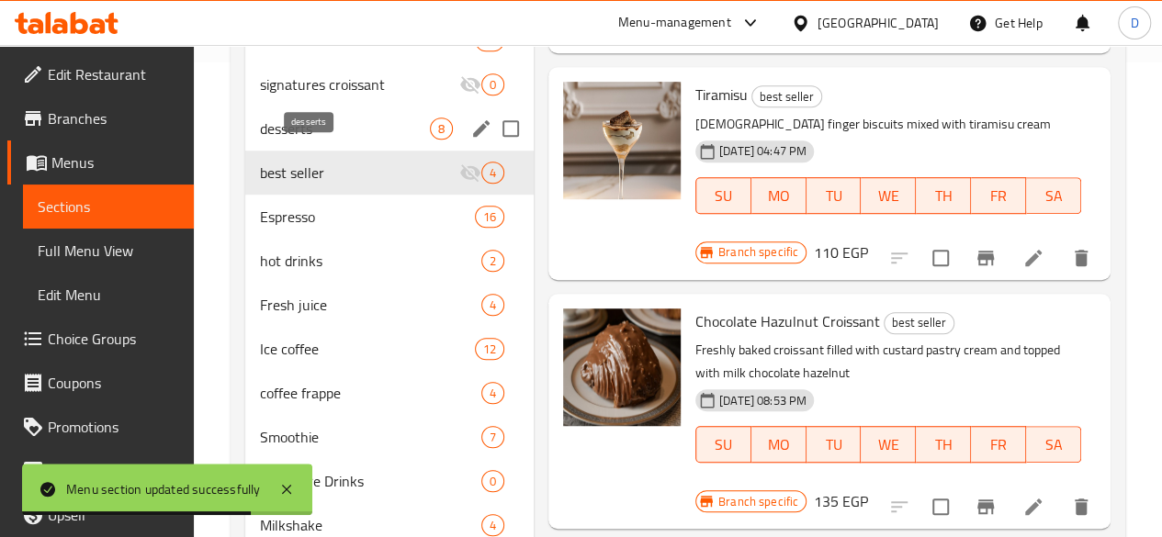
click at [329, 140] on span "desserts" at bounding box center [345, 129] width 170 height 22
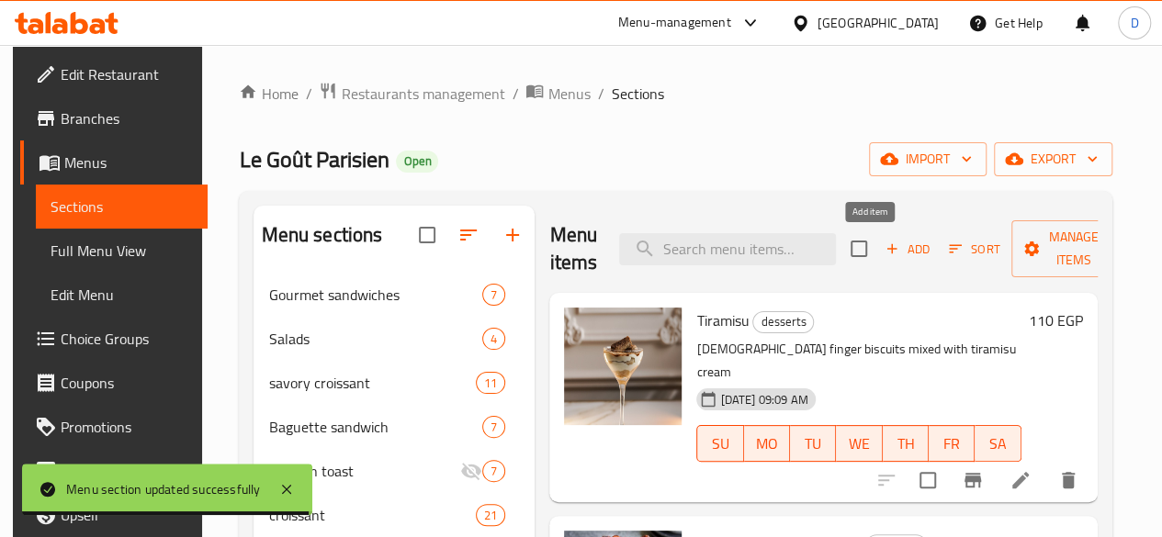
click at [883, 250] on span "Add" at bounding box center [908, 249] width 50 height 21
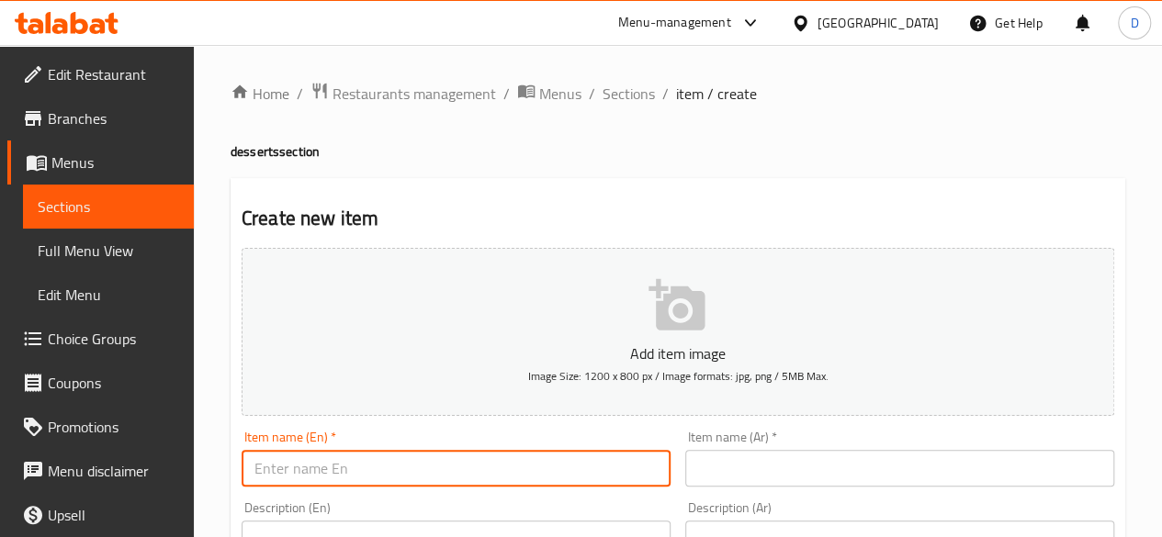
click at [537, 462] on input "text" at bounding box center [456, 468] width 429 height 37
paste input "PISTACHIO M ILLE-FEUILLE"
type input "Pistachio mille-feuilles"
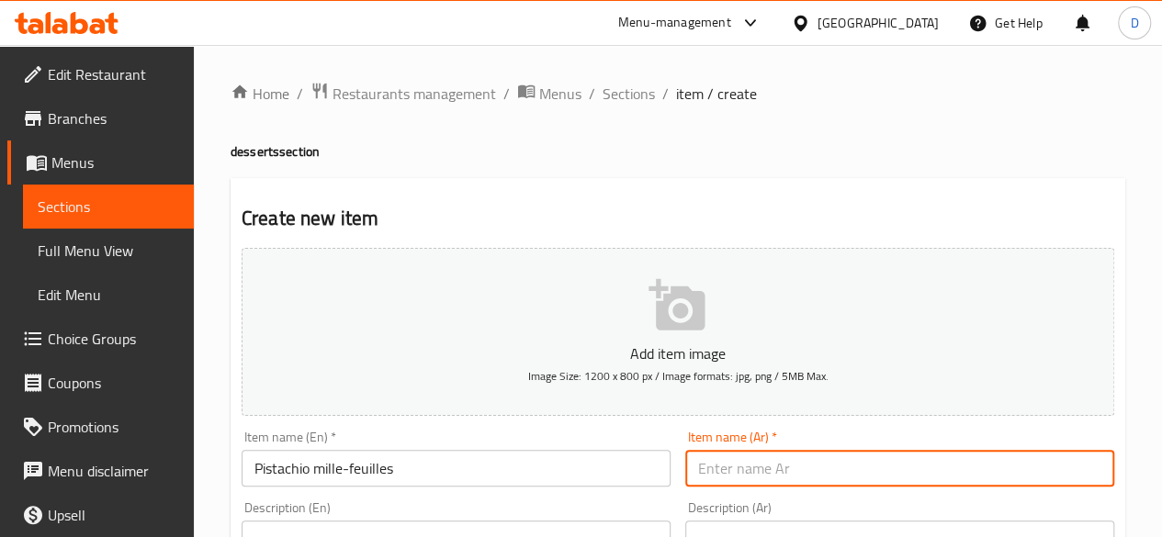
click at [783, 450] on input "text" at bounding box center [899, 468] width 429 height 37
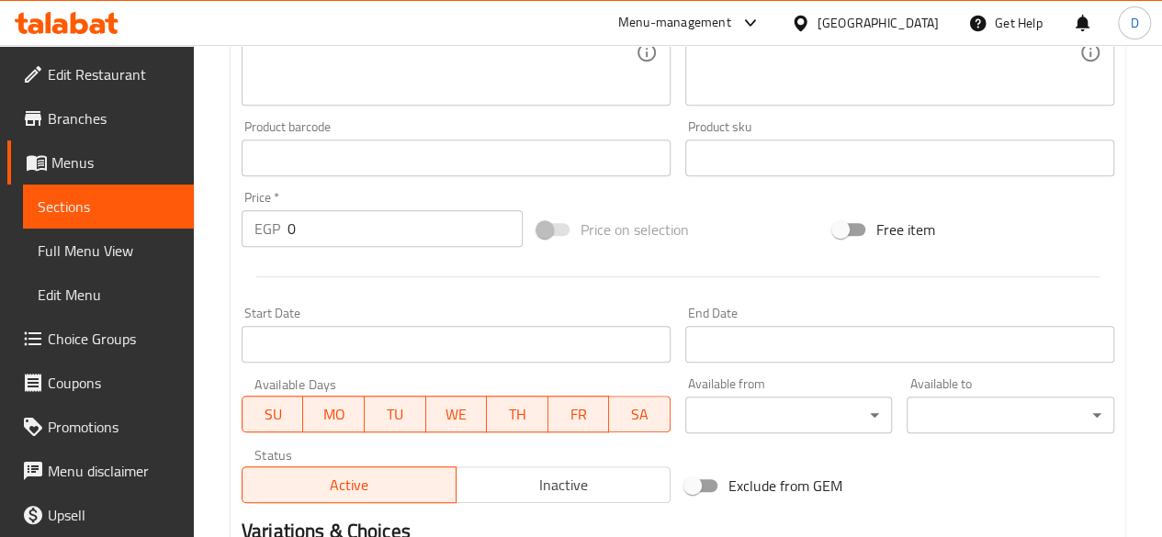
scroll to position [551, 0]
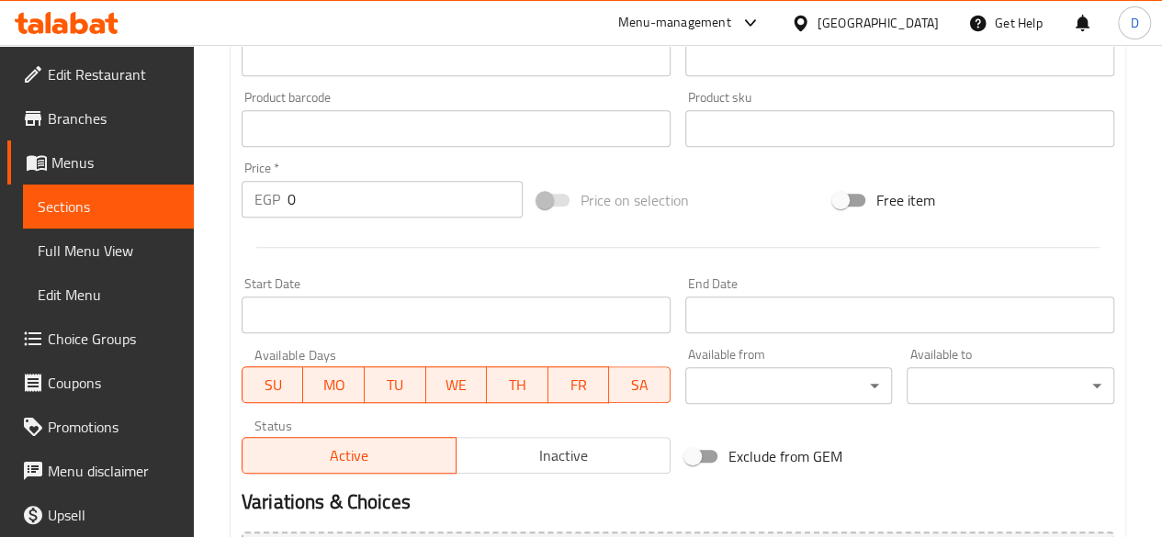
type input "ميلفيه فسدق"
drag, startPoint x: 369, startPoint y: 193, endPoint x: 22, endPoint y: 168, distance: 348.2
click at [51, 174] on div "Edit Restaurant Branches Menus Sections Full Menu View Edit Menu Choice Groups …" at bounding box center [581, 120] width 1162 height 1253
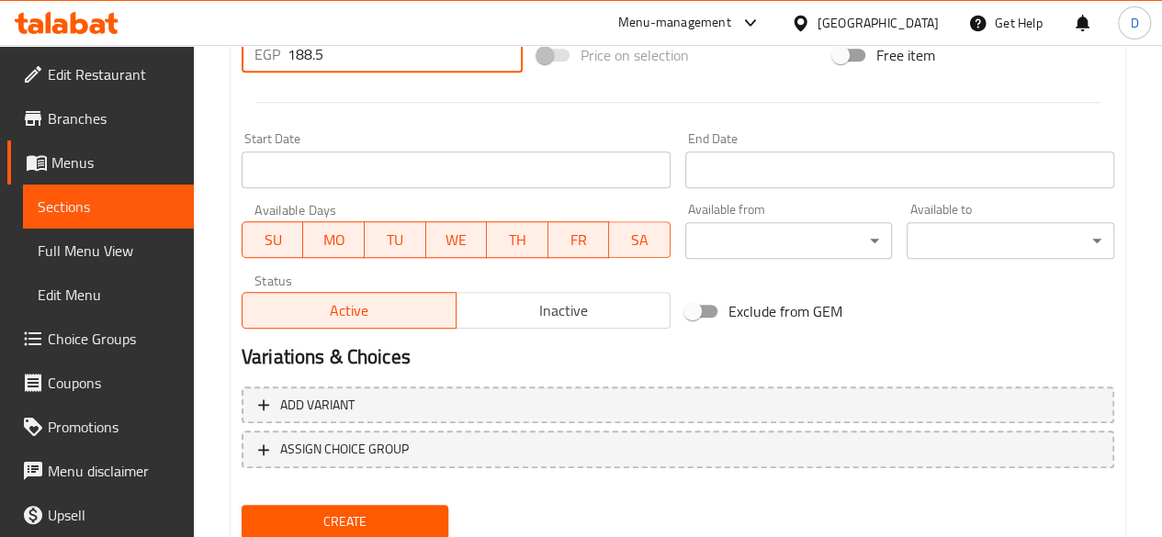
scroll to position [760, 0]
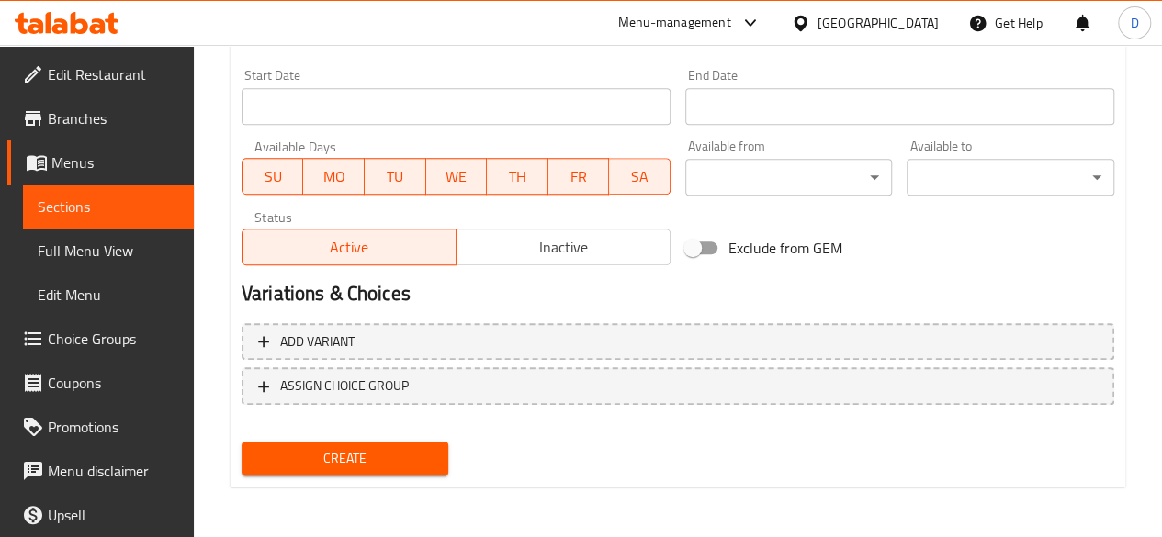
type input "188.5"
click at [322, 454] on span "Create" at bounding box center [345, 458] width 178 height 23
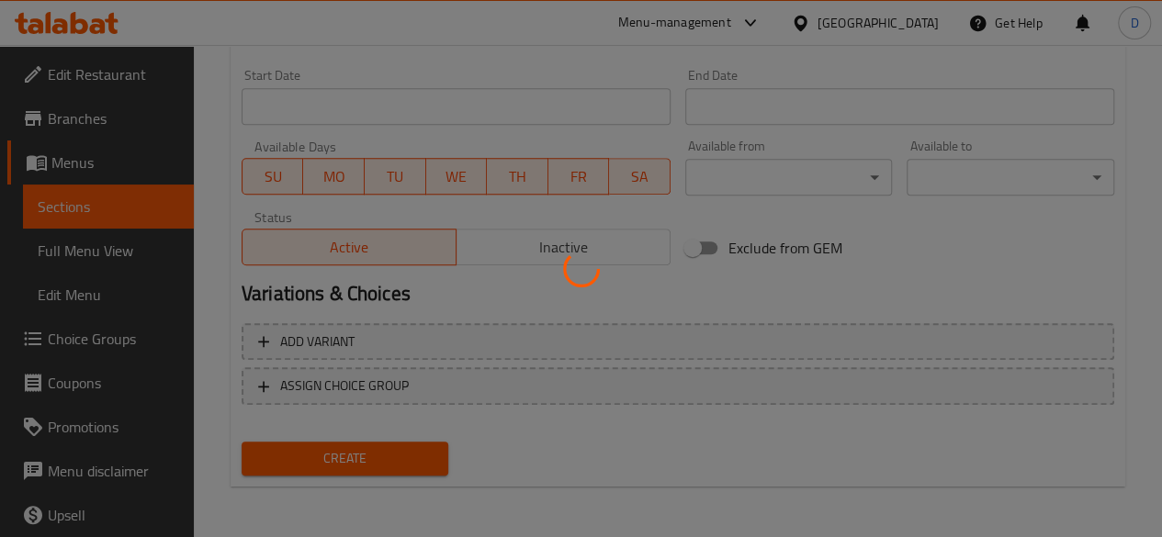
type input "0"
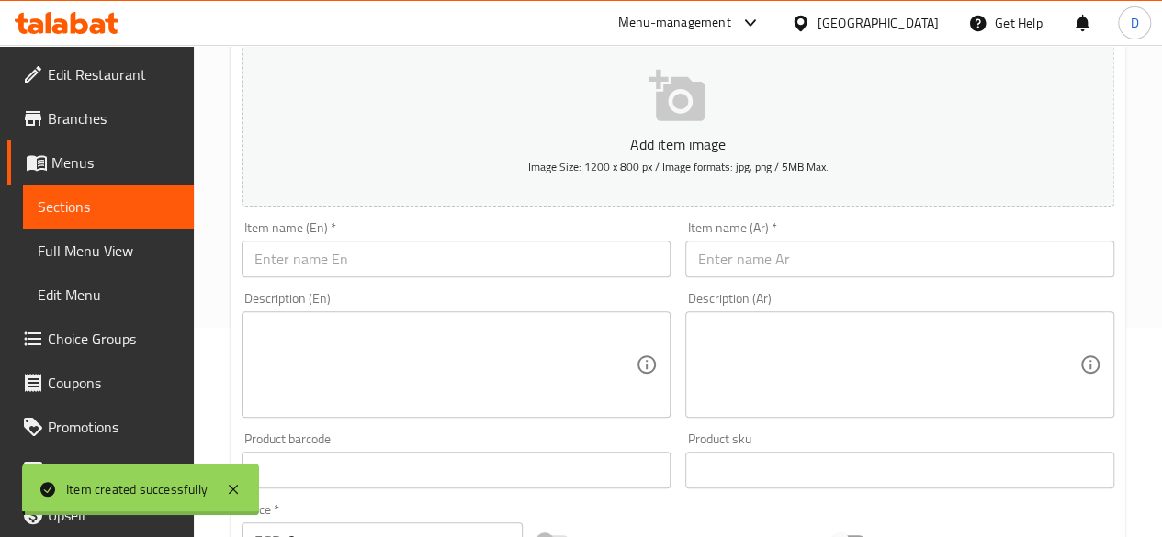
scroll to position [209, 0]
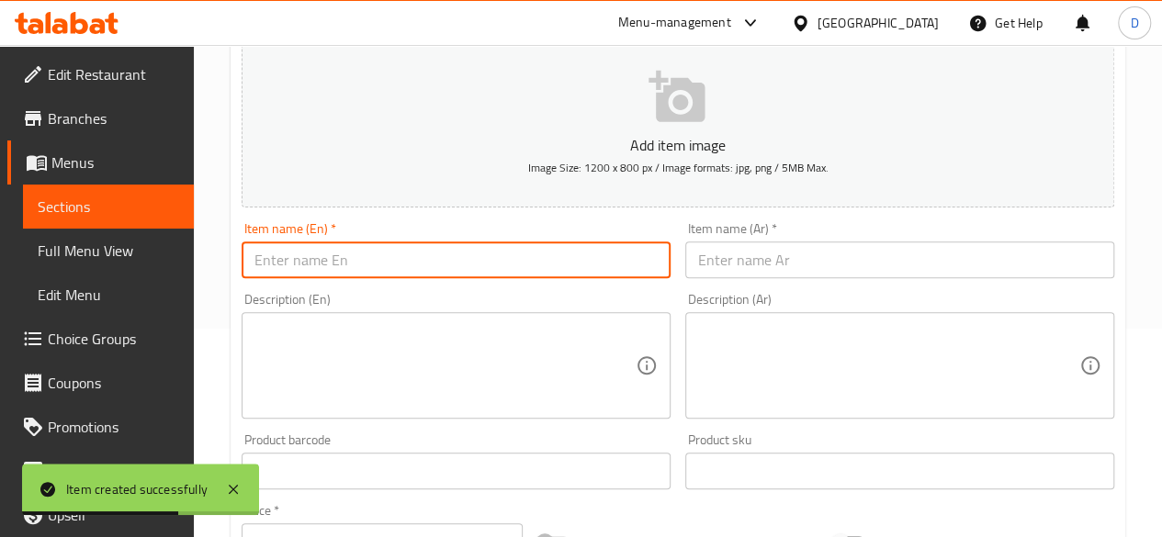
click at [396, 273] on input "text" at bounding box center [456, 260] width 429 height 37
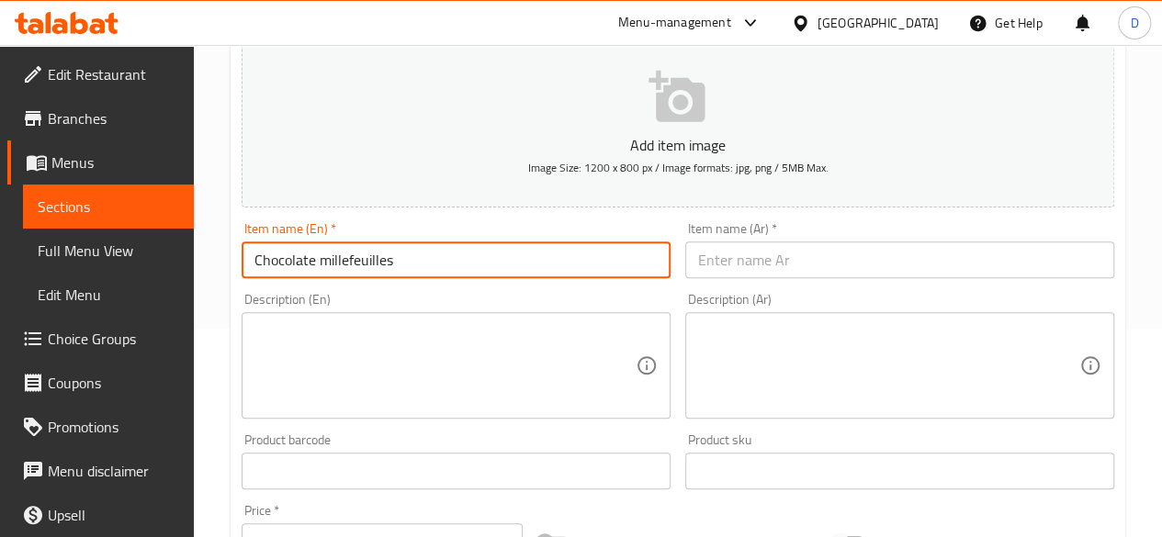
click at [350, 262] on input "Chocolate millefeuilles" at bounding box center [456, 260] width 429 height 37
type input "Chocolate mille-feuilles"
click at [886, 288] on div "Add item image Image Size: 1200 x 800 px / Image formats: jpg, png / 5MB Max. I…" at bounding box center [677, 428] width 887 height 792
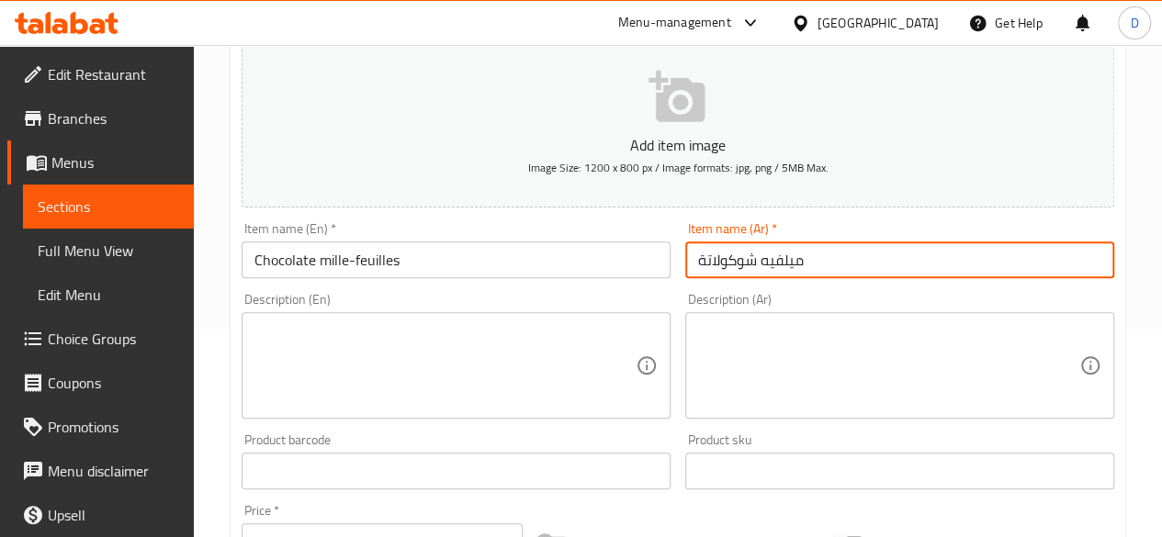
type input "ميلفيه شوكولاتة"
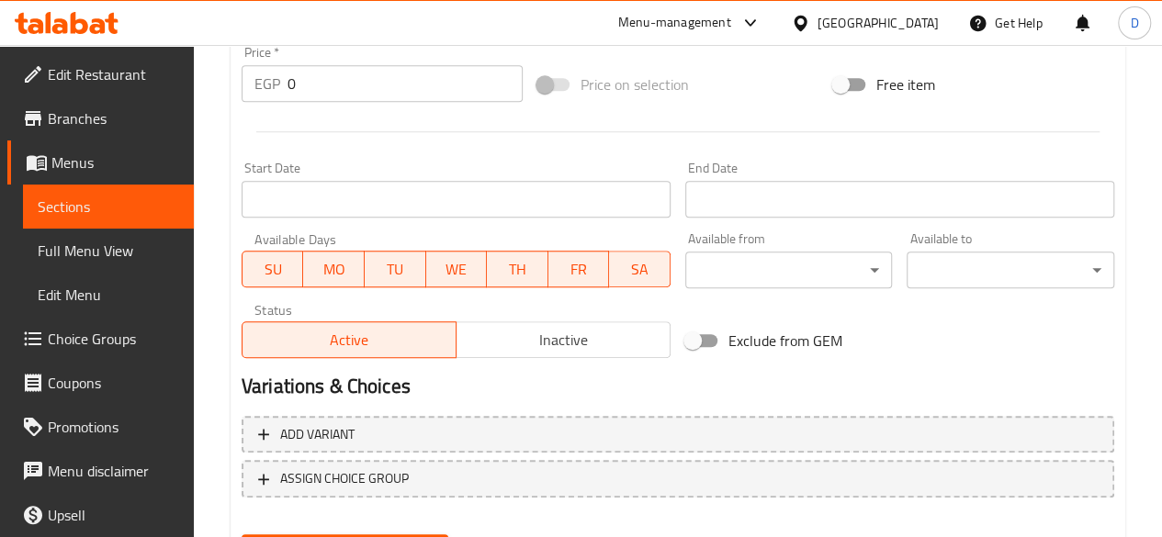
scroll to position [576, 0]
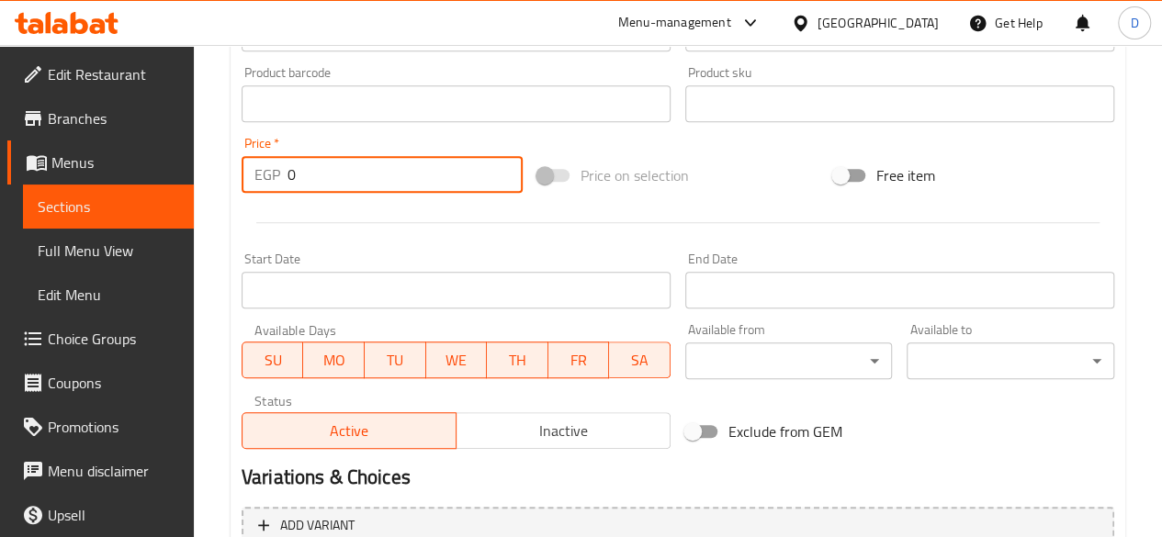
drag, startPoint x: 303, startPoint y: 172, endPoint x: 167, endPoint y: 173, distance: 136.0
click at [191, 171] on div "Edit Restaurant Branches Menus Sections Full Menu View Edit Menu Choice Groups …" at bounding box center [581, 95] width 1162 height 1253
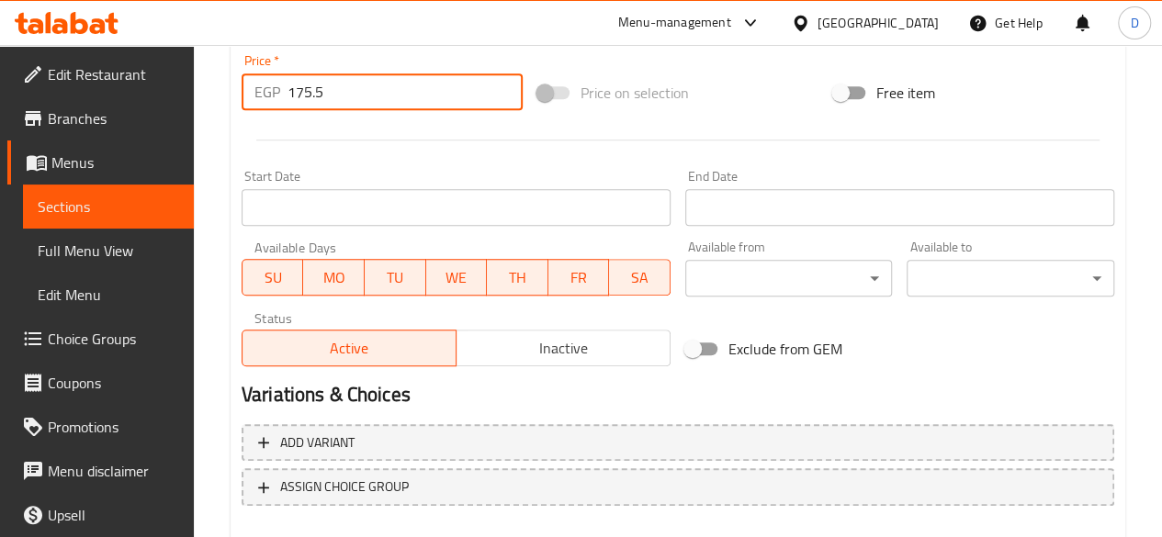
scroll to position [760, 0]
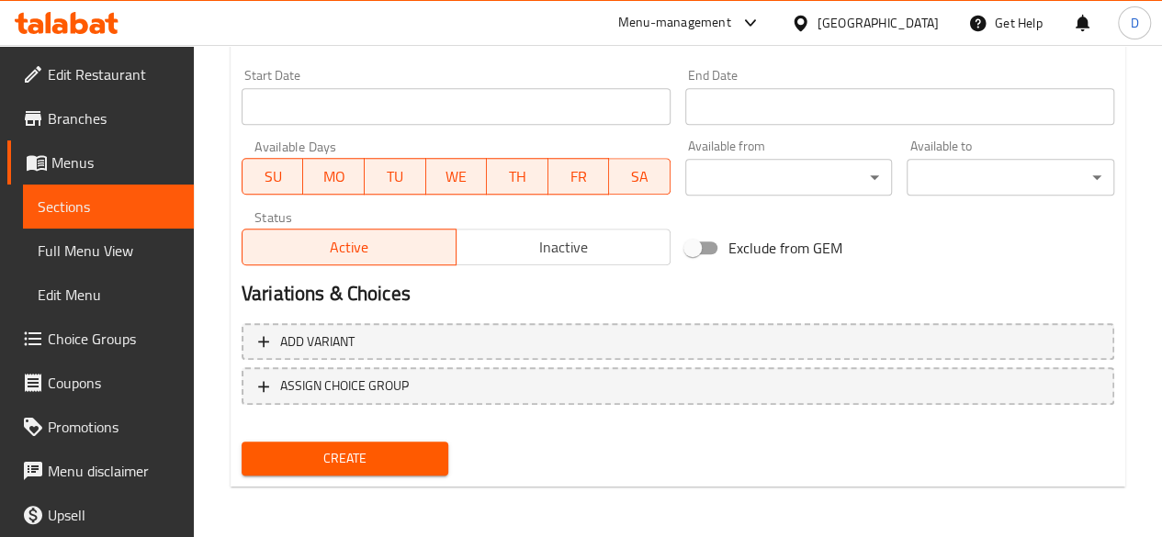
type input "175.5"
click at [305, 457] on span "Create" at bounding box center [345, 458] width 178 height 23
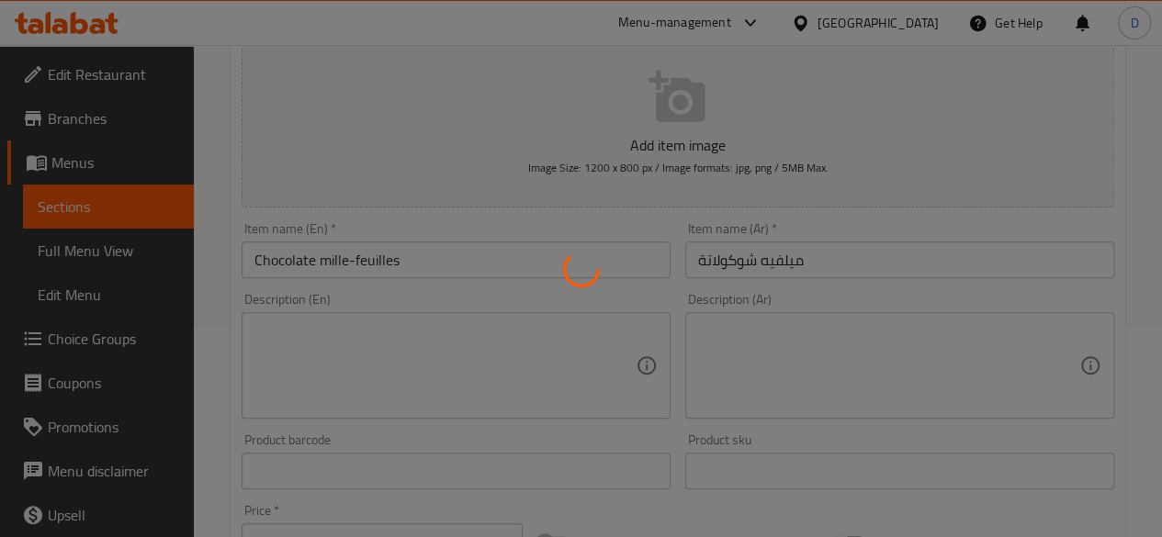
scroll to position [0, 0]
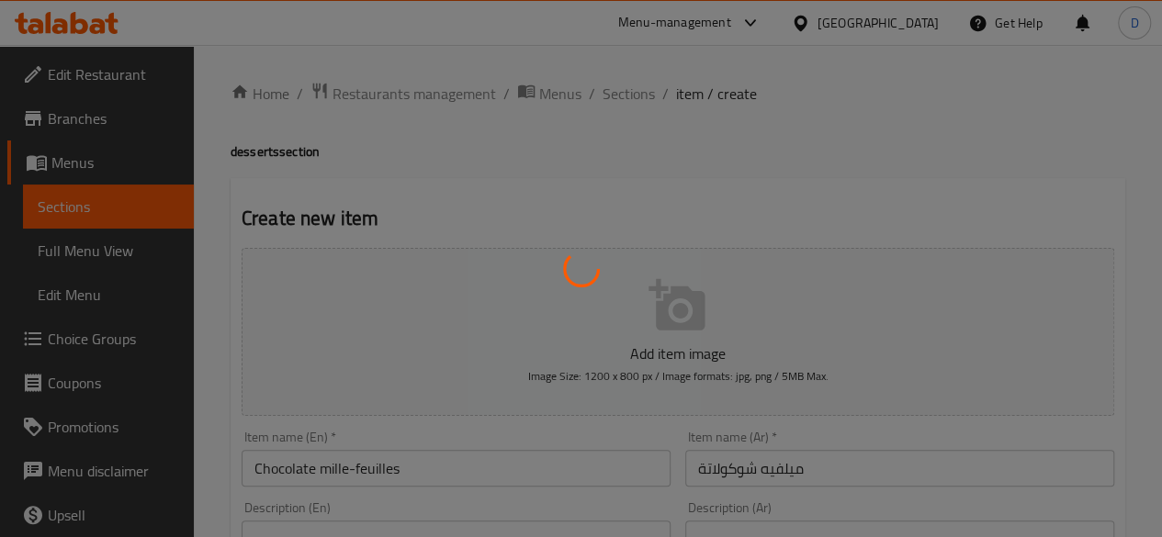
type input "0"
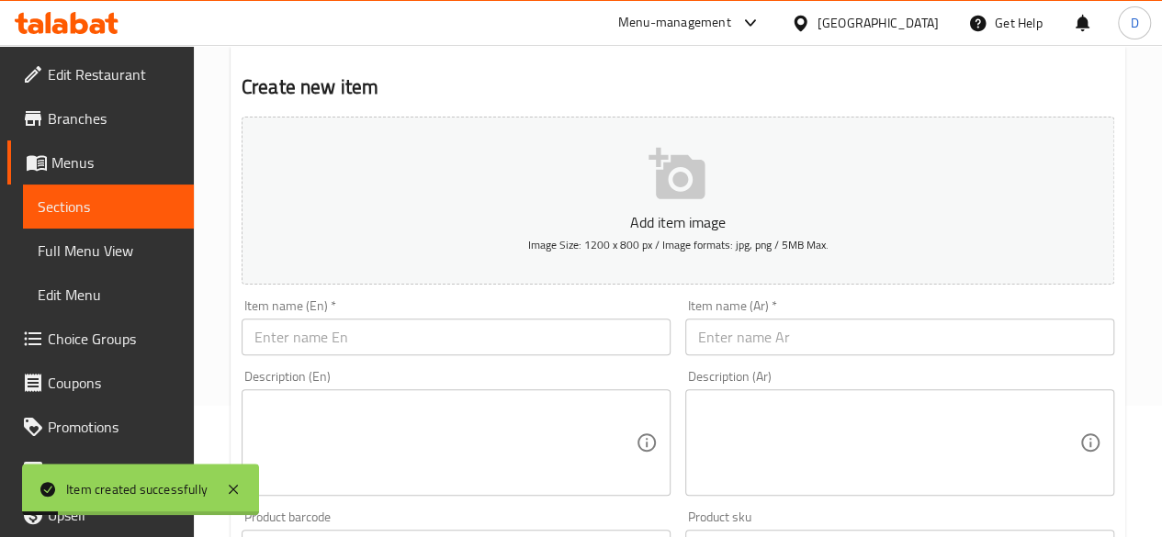
scroll to position [184, 0]
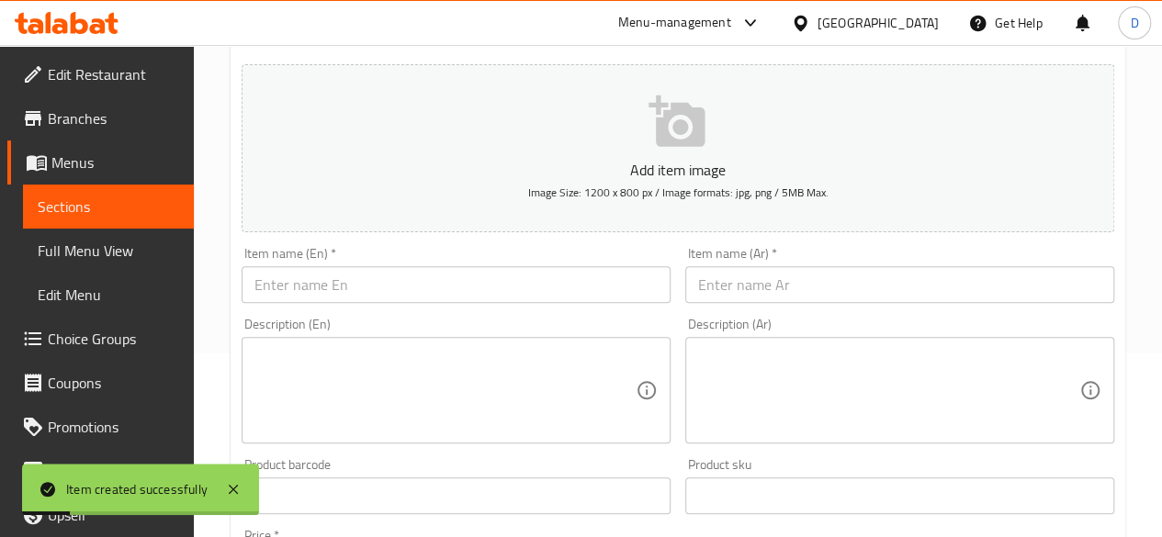
click at [774, 295] on input "text" at bounding box center [899, 284] width 429 height 37
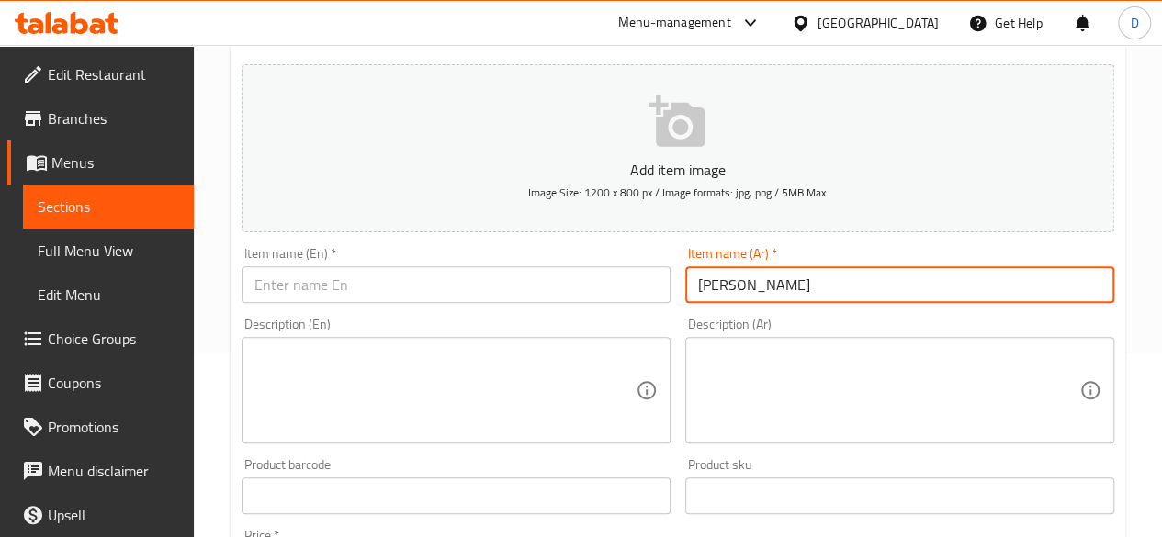
type input "[PERSON_NAME]"
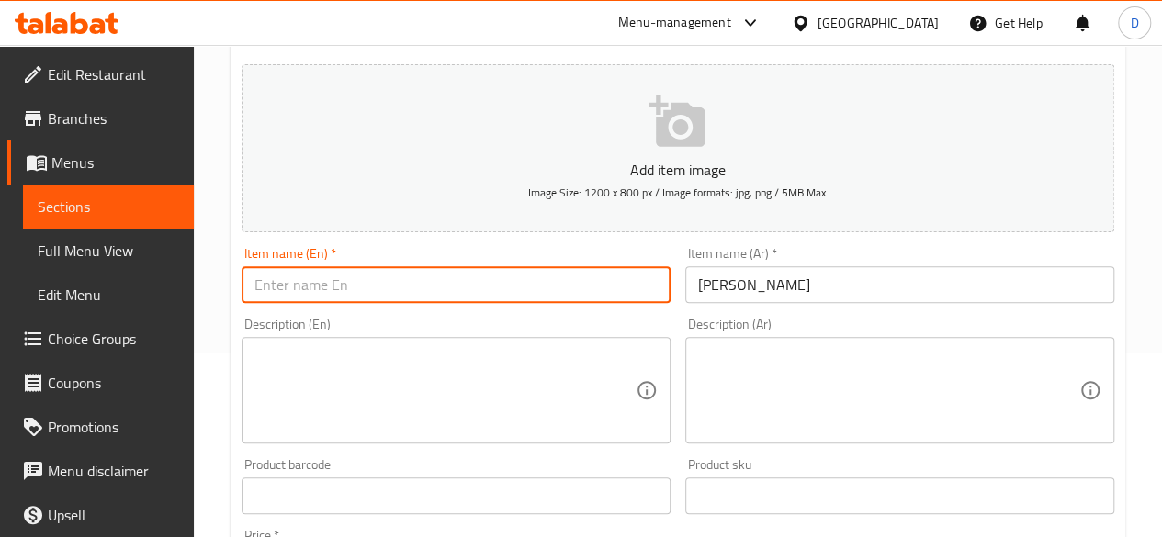
click at [612, 290] on input "text" at bounding box center [456, 284] width 429 height 37
drag, startPoint x: 608, startPoint y: 290, endPoint x: 322, endPoint y: 260, distance: 288.2
click at [322, 260] on div "Item name (En)   * Item name (En) *" at bounding box center [456, 275] width 429 height 56
click at [329, 280] on input "text" at bounding box center [456, 284] width 429 height 37
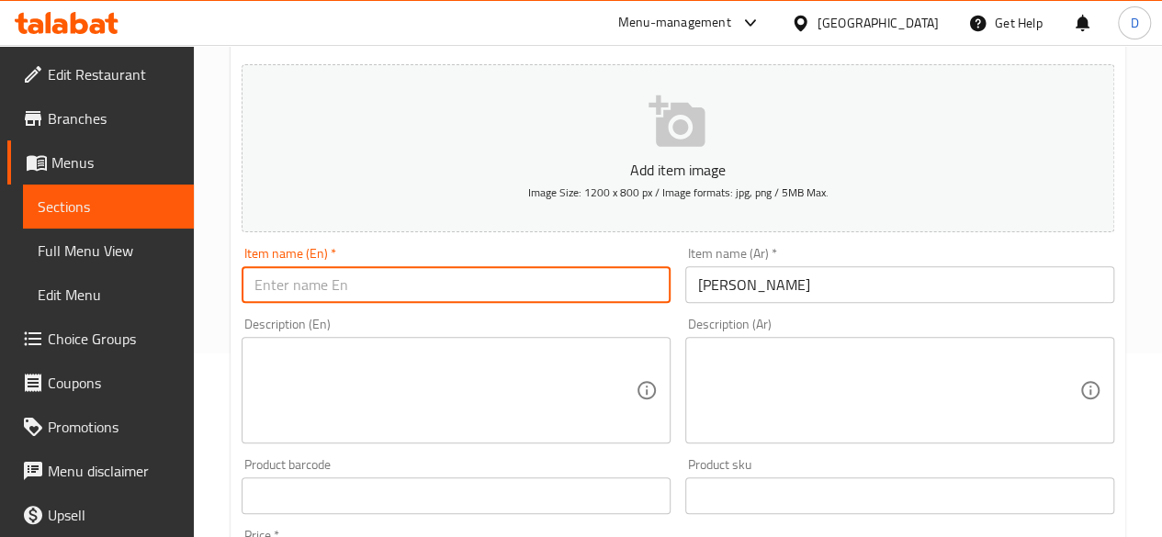
drag, startPoint x: 329, startPoint y: 280, endPoint x: 180, endPoint y: 273, distance: 149.0
click at [180, 273] on div "Edit Restaurant Branches Menus Sections Full Menu View Edit Menu Choice Groups …" at bounding box center [581, 487] width 1162 height 1253
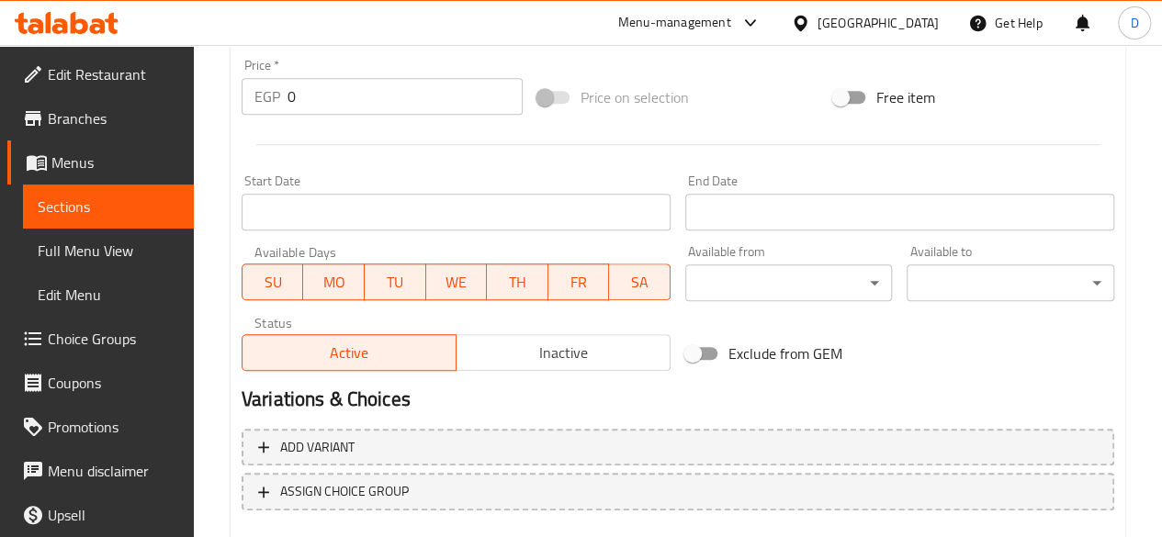
scroll to position [551, 0]
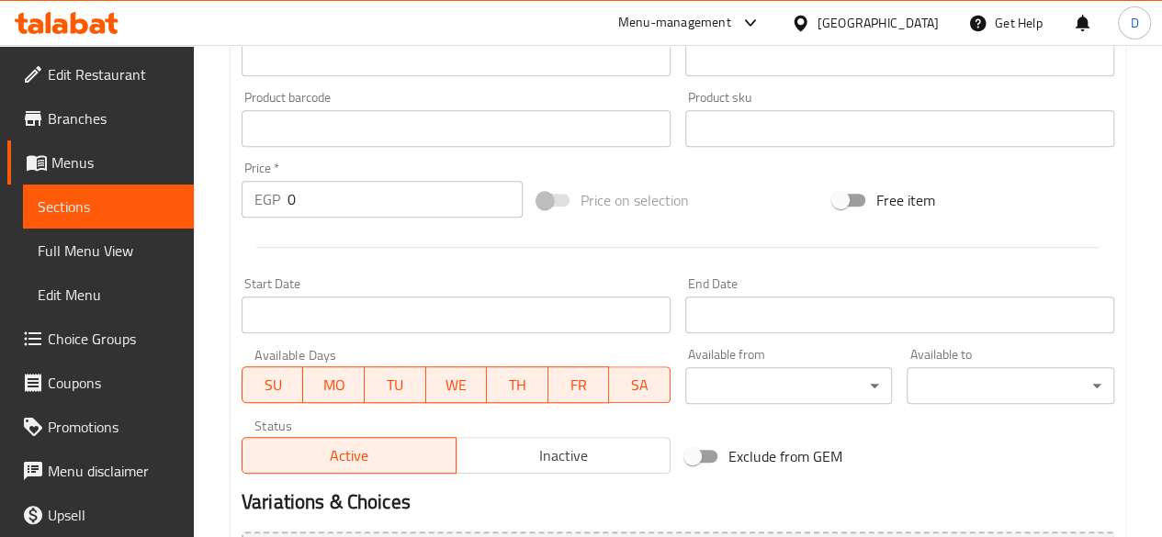
type input "Caramel Mille-feuilles"
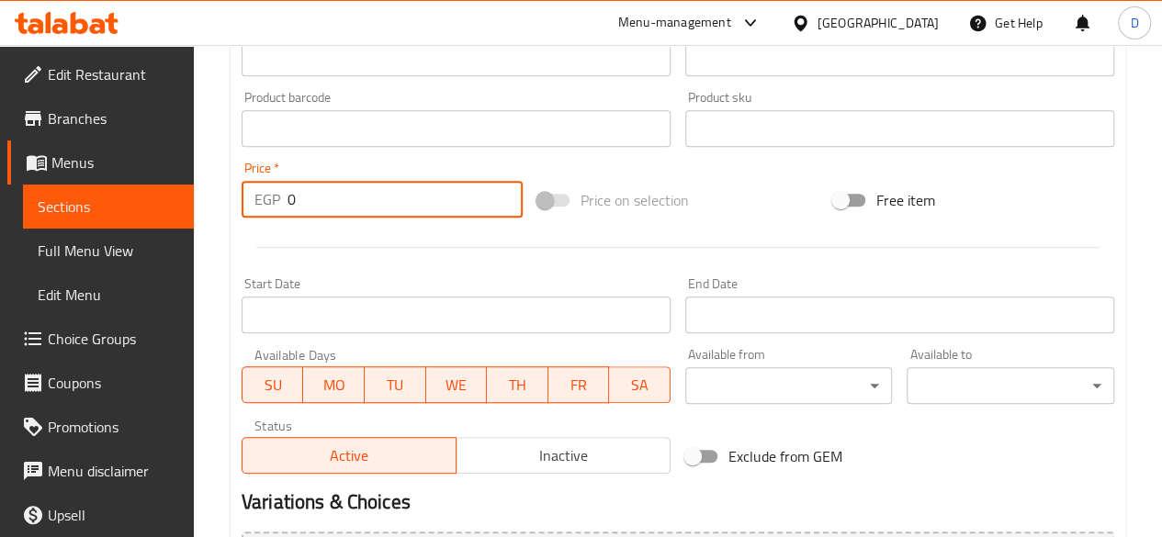
drag, startPoint x: 384, startPoint y: 190, endPoint x: 86, endPoint y: 242, distance: 302.1
click at [132, 227] on div "Edit Restaurant Branches Menus Sections Full Menu View Edit Menu Choice Groups …" at bounding box center [581, 120] width 1162 height 1253
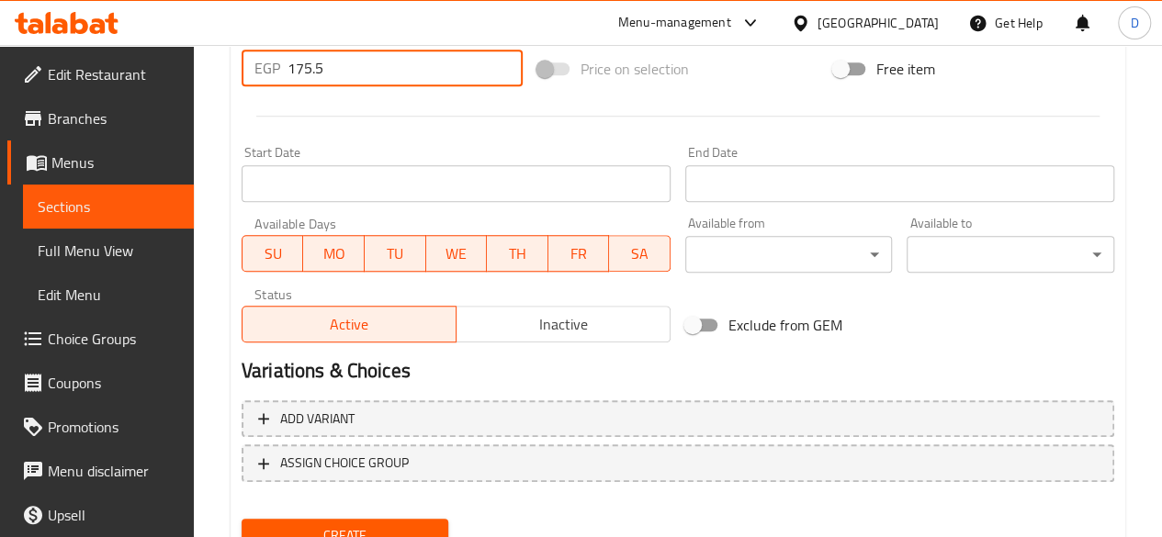
scroll to position [760, 0]
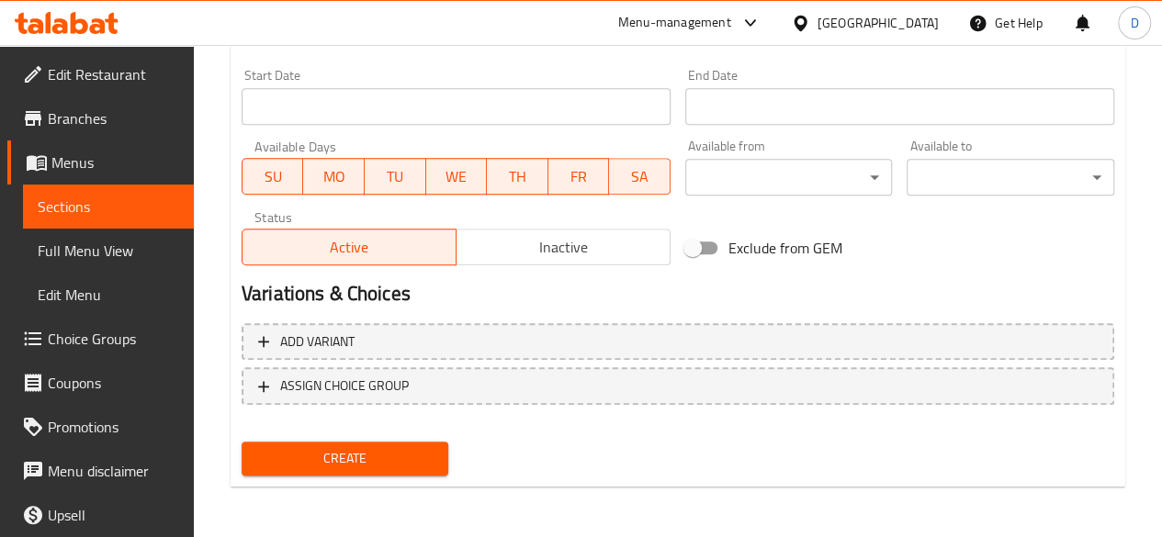
type input "175.5"
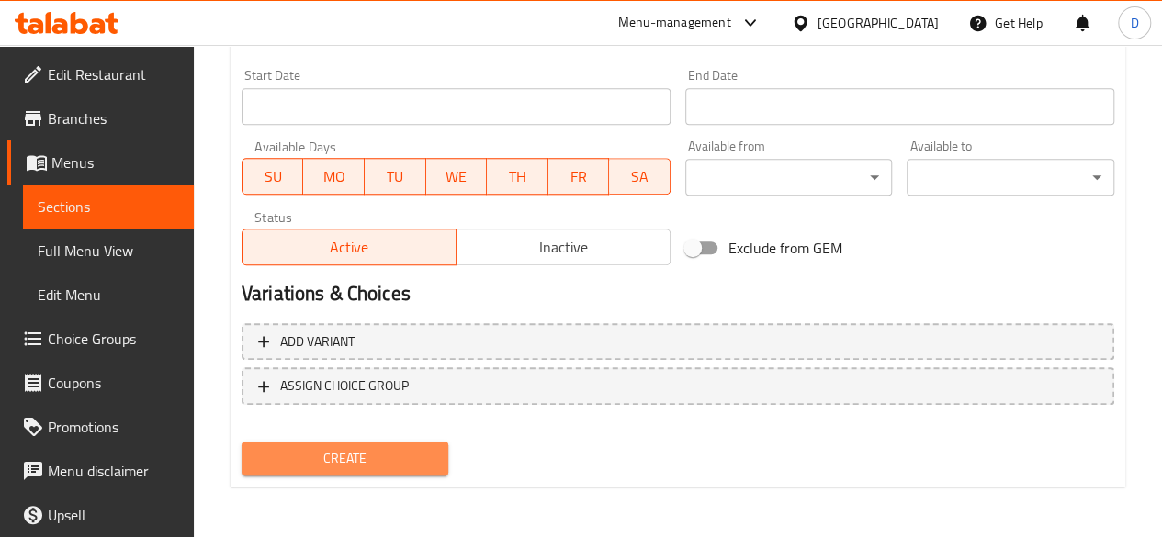
click at [386, 466] on span "Create" at bounding box center [345, 458] width 178 height 23
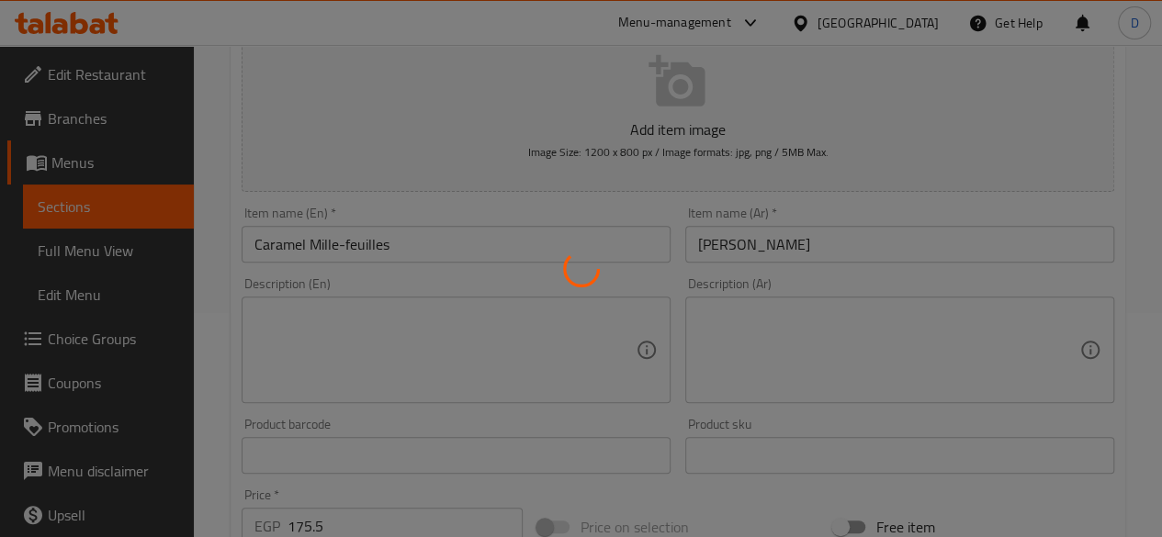
scroll to position [209, 0]
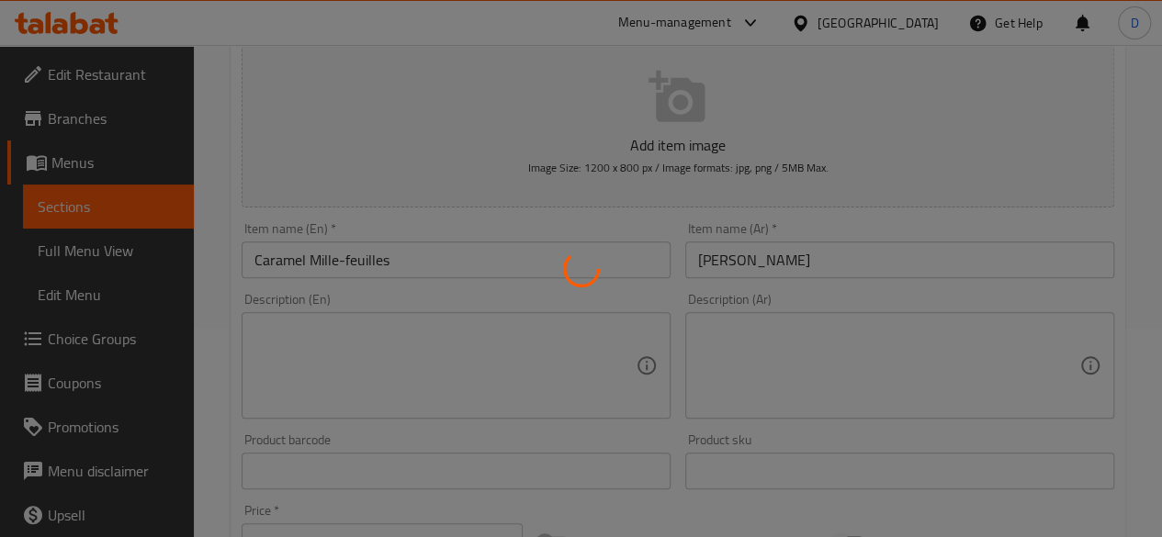
type input "0"
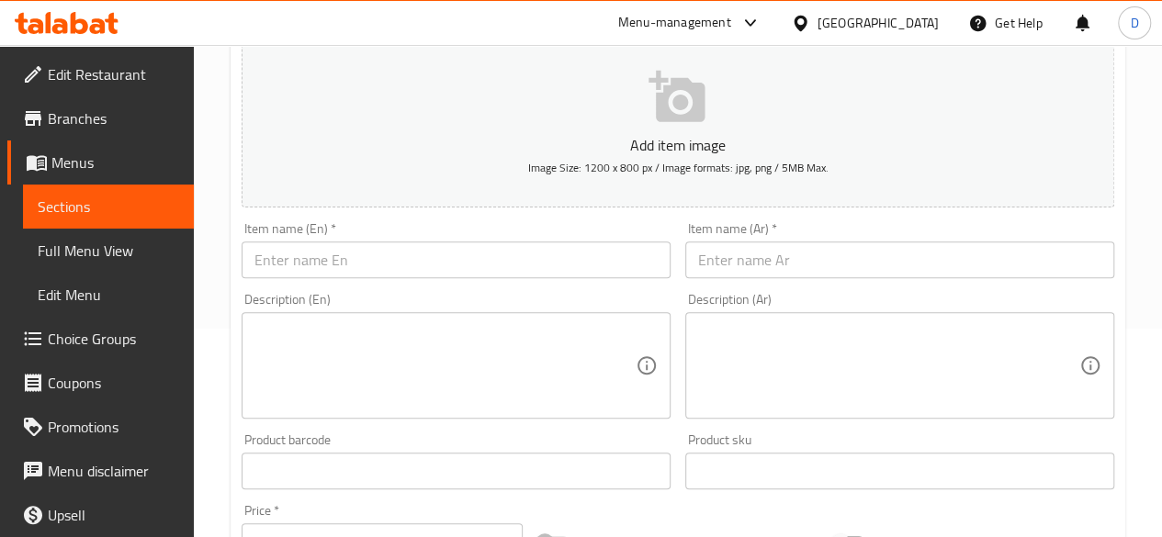
click at [398, 245] on input "text" at bounding box center [456, 260] width 429 height 37
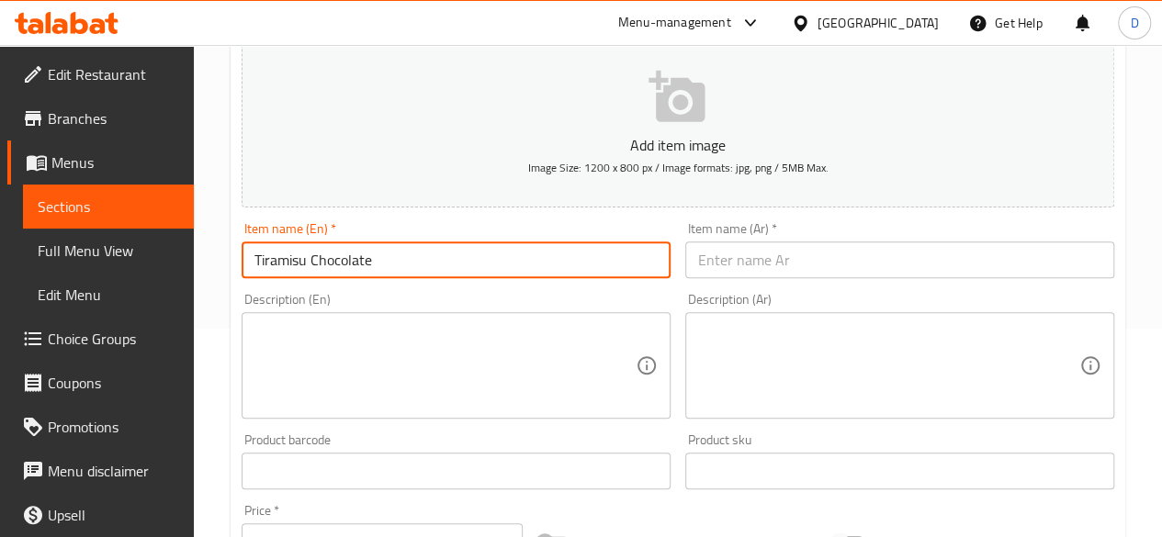
type input "Tiramisu Chocolate"
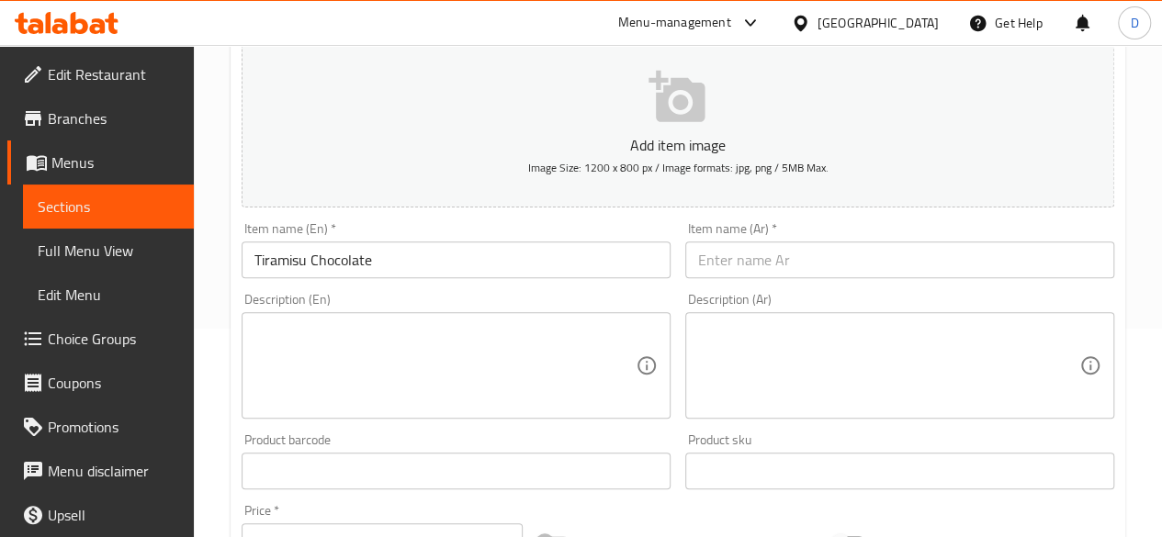
click at [858, 239] on div "Item name (Ar)   * Item name (Ar) *" at bounding box center [899, 250] width 429 height 56
click at [880, 264] on input "text" at bounding box center [899, 260] width 429 height 37
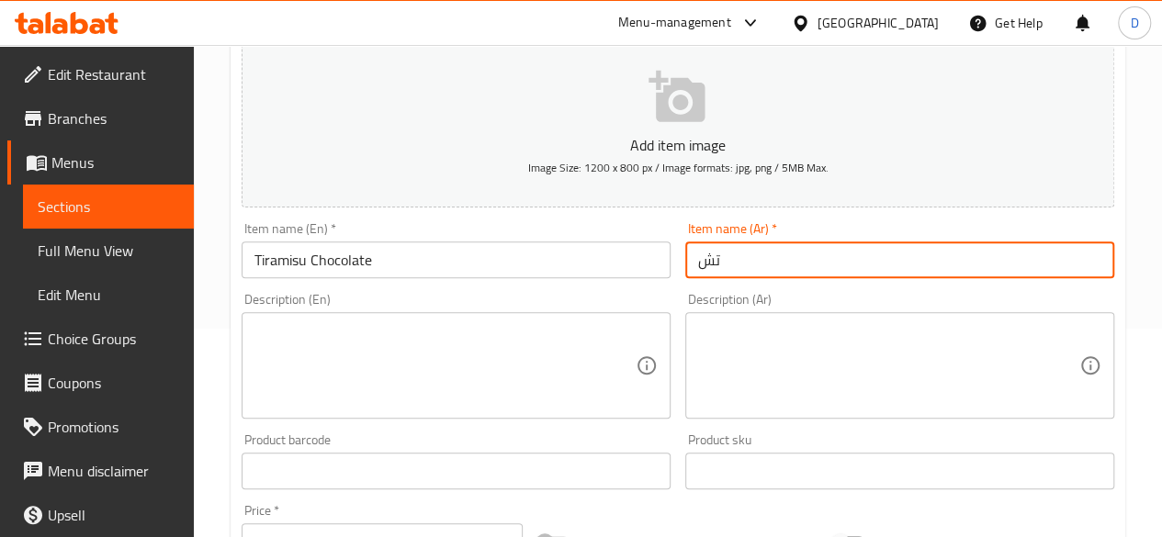
type input "ت"
type input "[PERSON_NAME]"
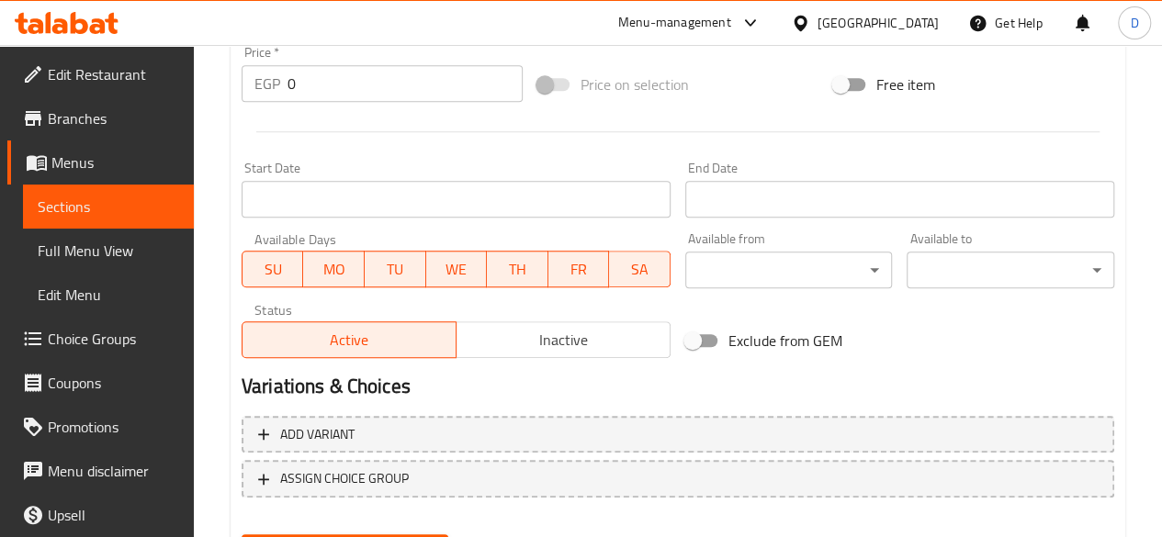
scroll to position [576, 0]
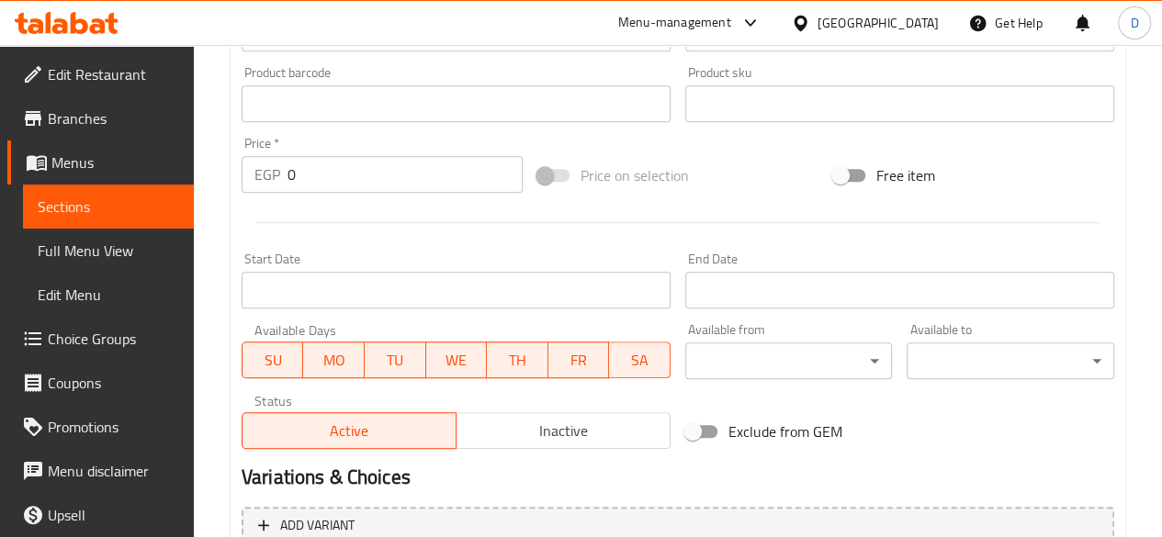
click at [219, 190] on div "Home / Restaurants management / Menus / Sections / item / create desserts secti…" at bounding box center [678, 95] width 968 height 1253
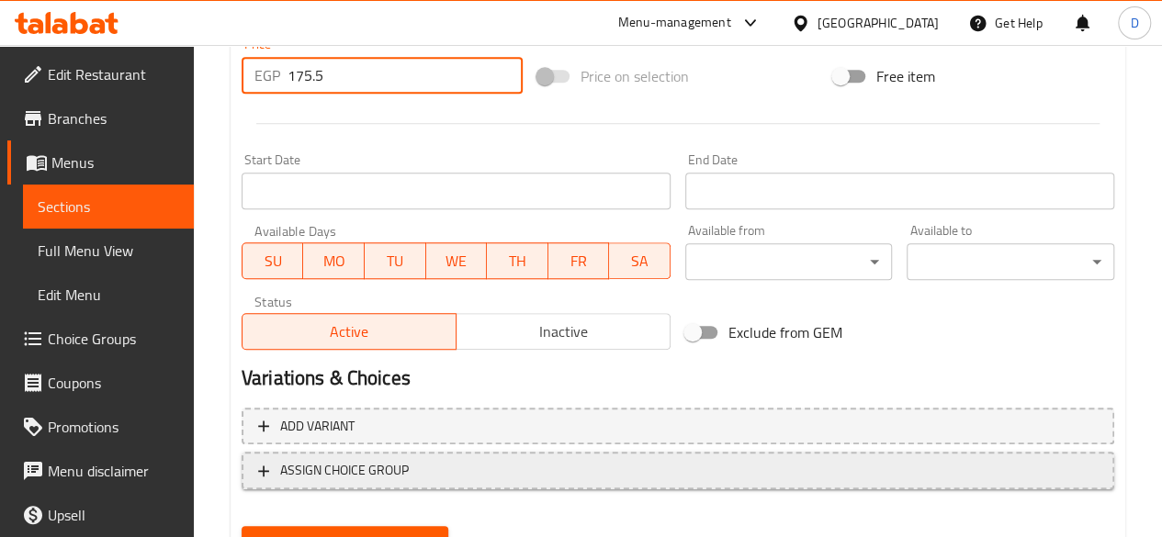
scroll to position [760, 0]
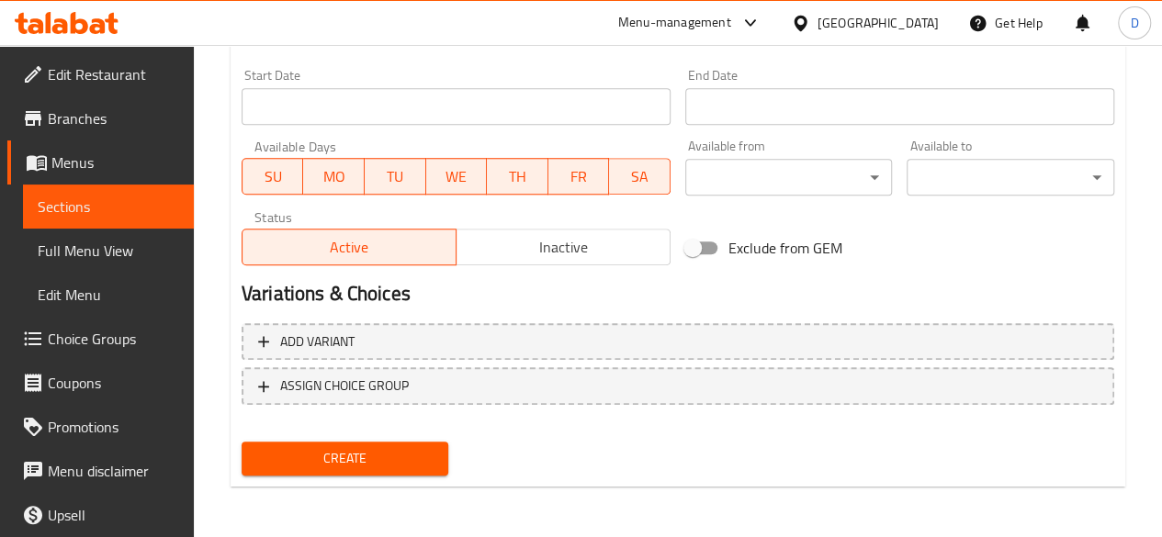
type input "175.5"
click at [423, 466] on span "Create" at bounding box center [345, 458] width 178 height 23
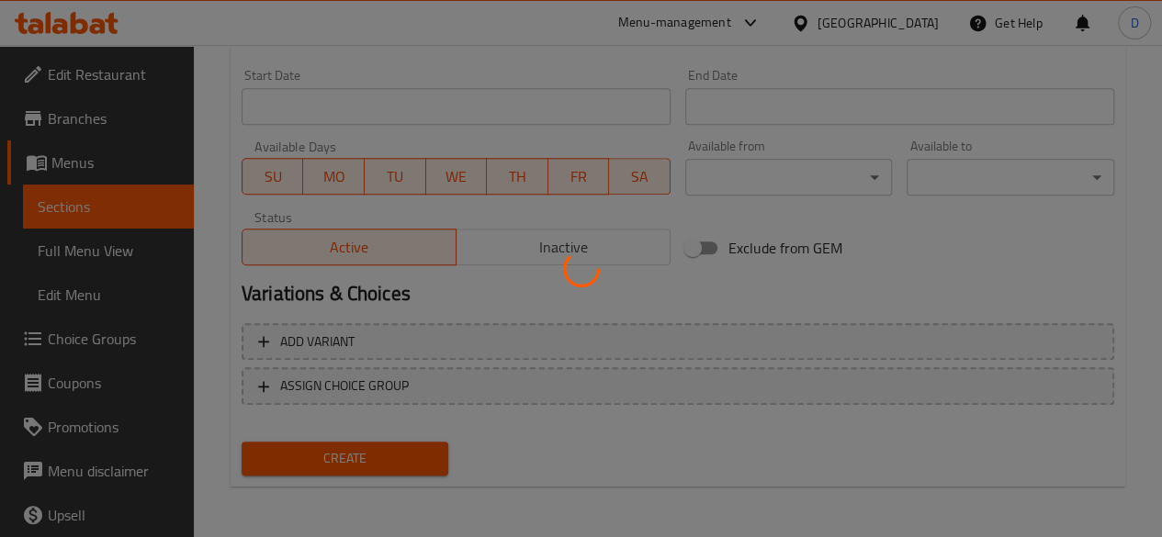
type input "0"
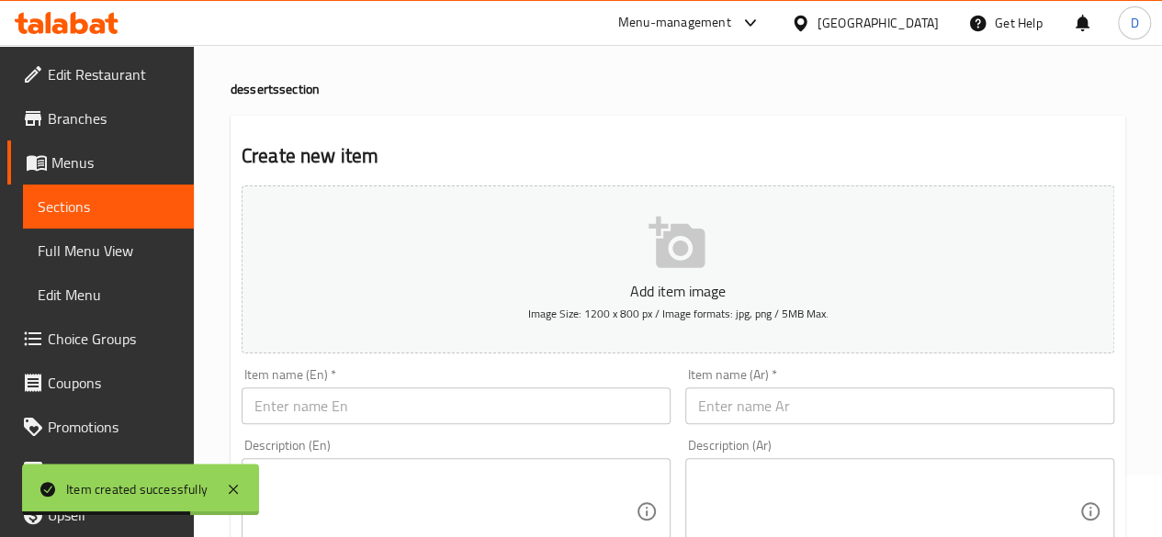
scroll to position [92, 0]
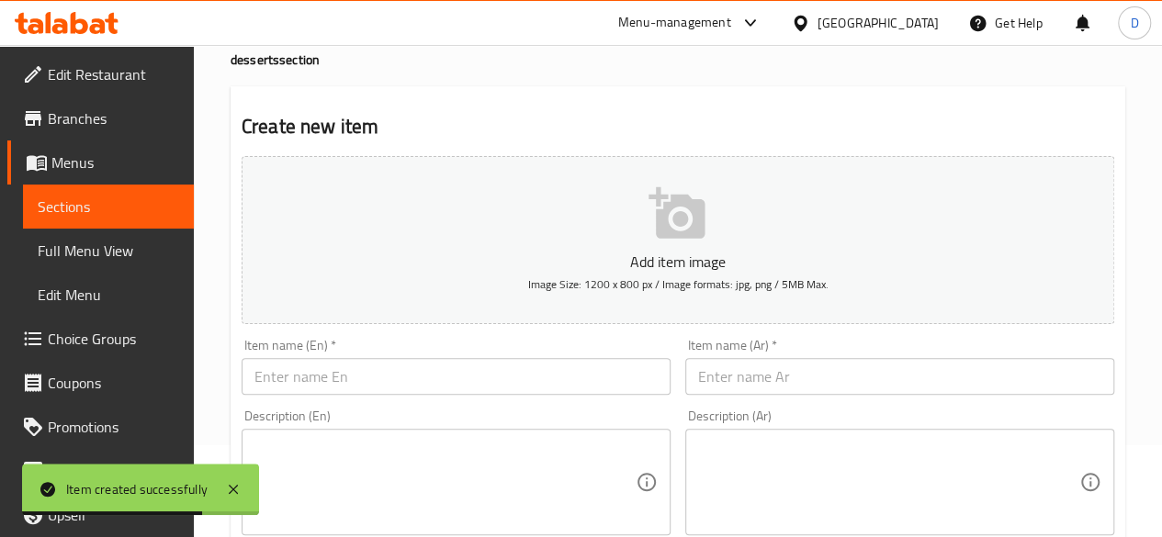
click at [325, 372] on input "text" at bounding box center [456, 376] width 429 height 37
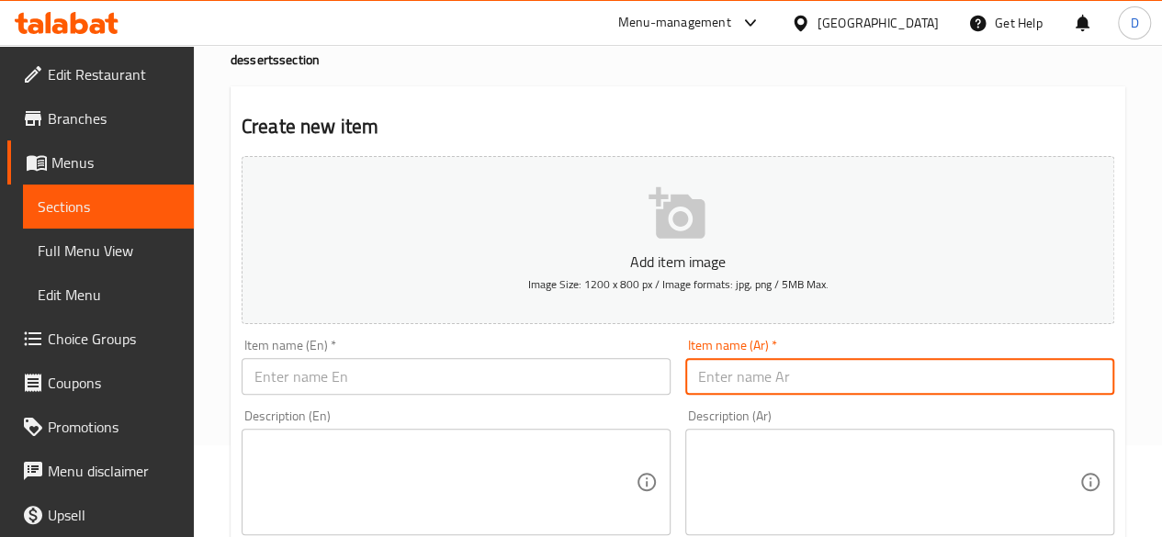
click at [938, 365] on input "text" at bounding box center [899, 376] width 429 height 37
type input "كيك جزر"
click at [474, 376] on input "text" at bounding box center [456, 376] width 429 height 37
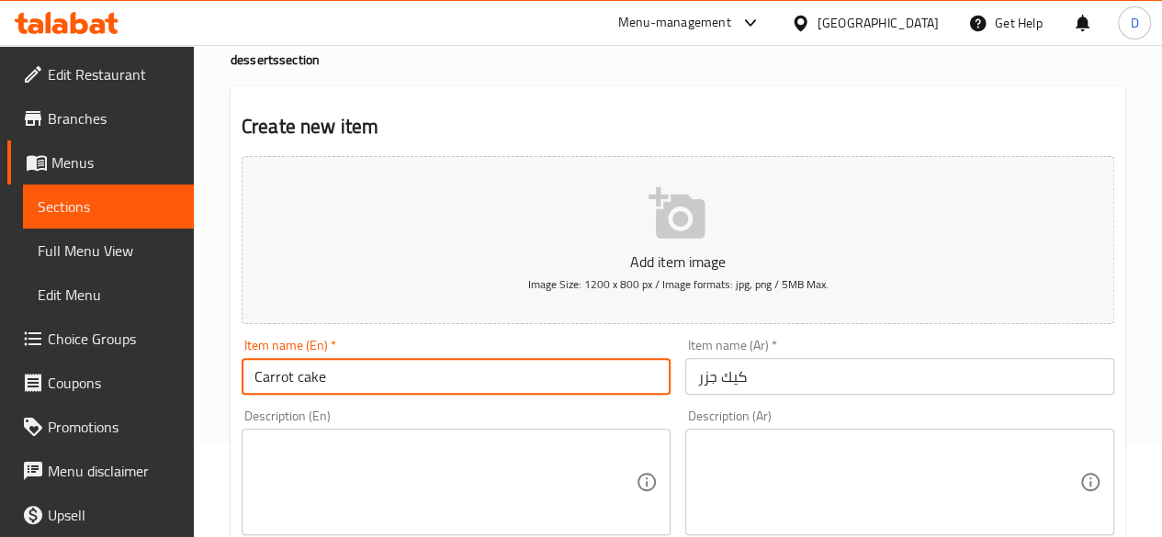
type input "Carrot cake"
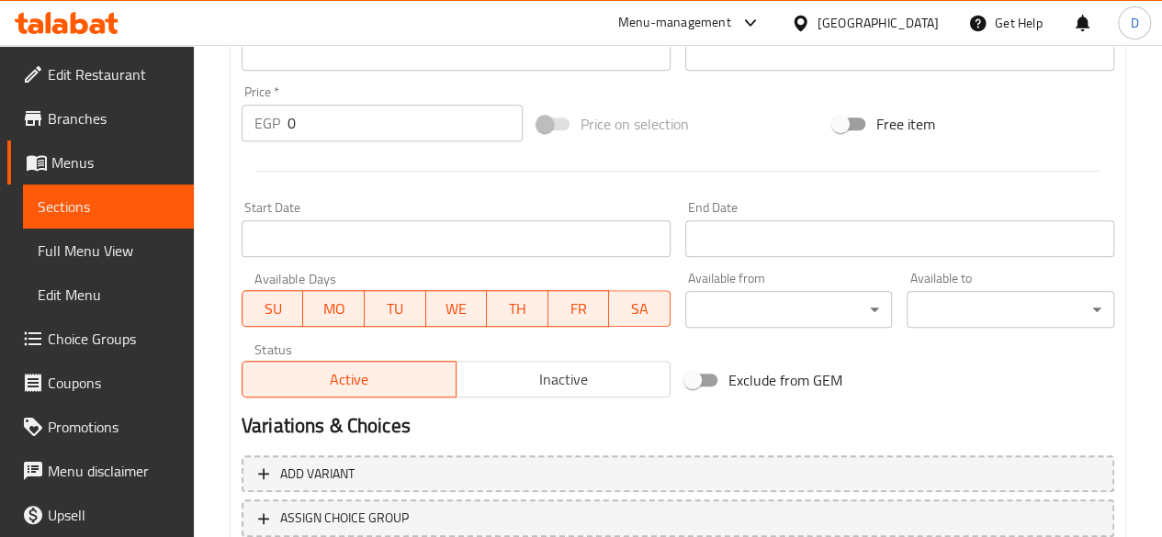
scroll to position [576, 0]
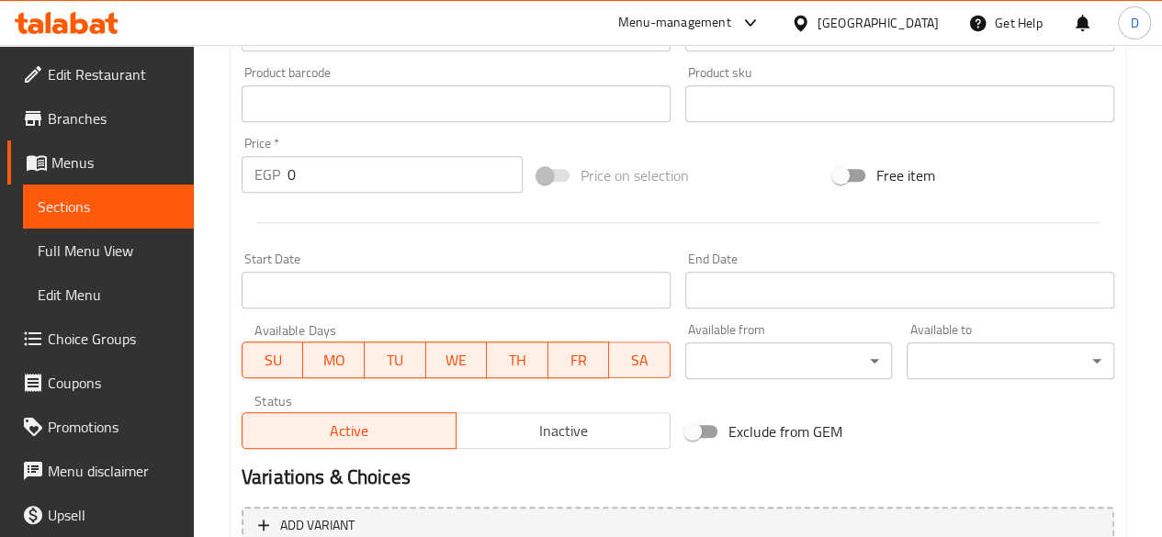
drag, startPoint x: 321, startPoint y: 157, endPoint x: 236, endPoint y: 141, distance: 86.0
click at [242, 143] on div "Price   * EGP 0 Price *" at bounding box center [382, 165] width 281 height 56
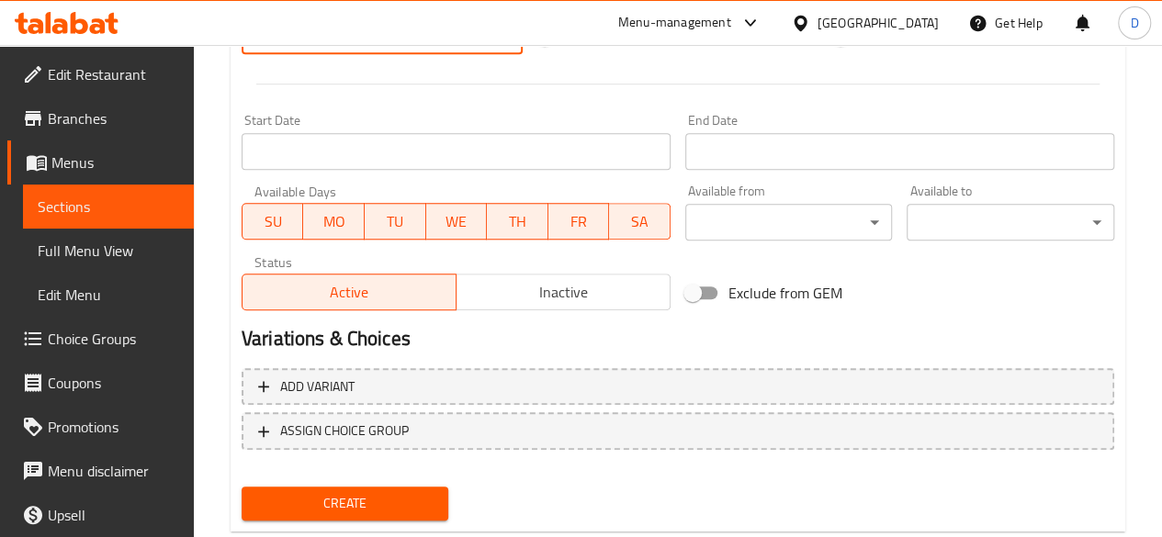
scroll to position [760, 0]
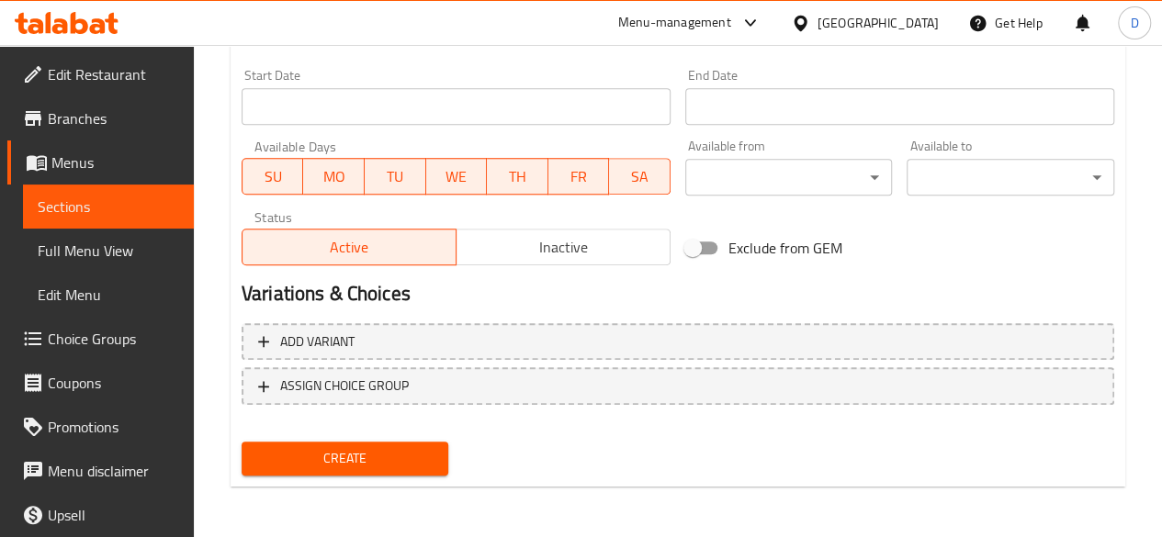
type input "188.5"
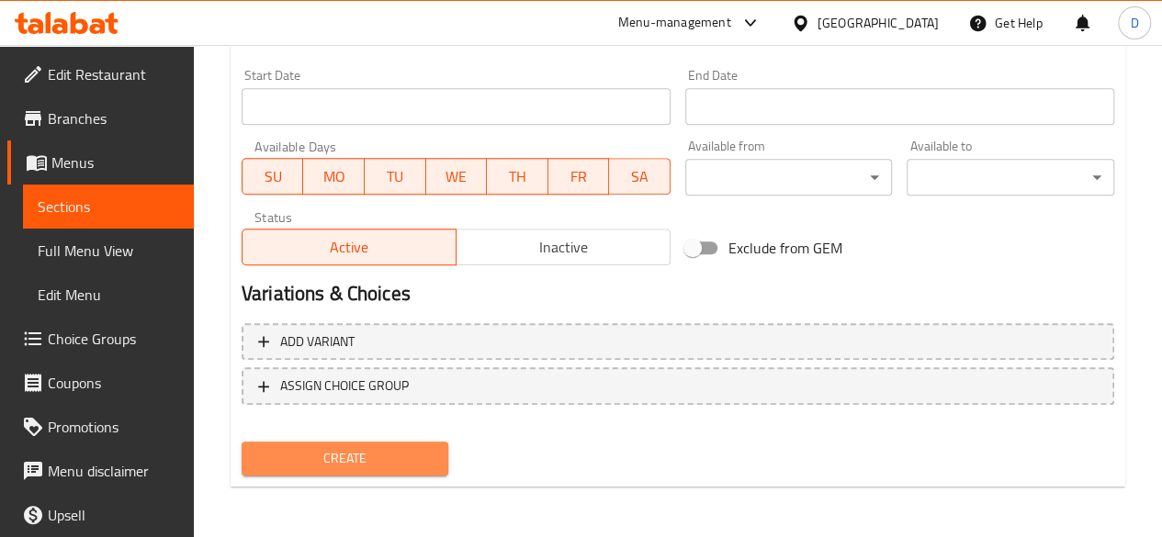
click at [384, 462] on span "Create" at bounding box center [345, 458] width 178 height 23
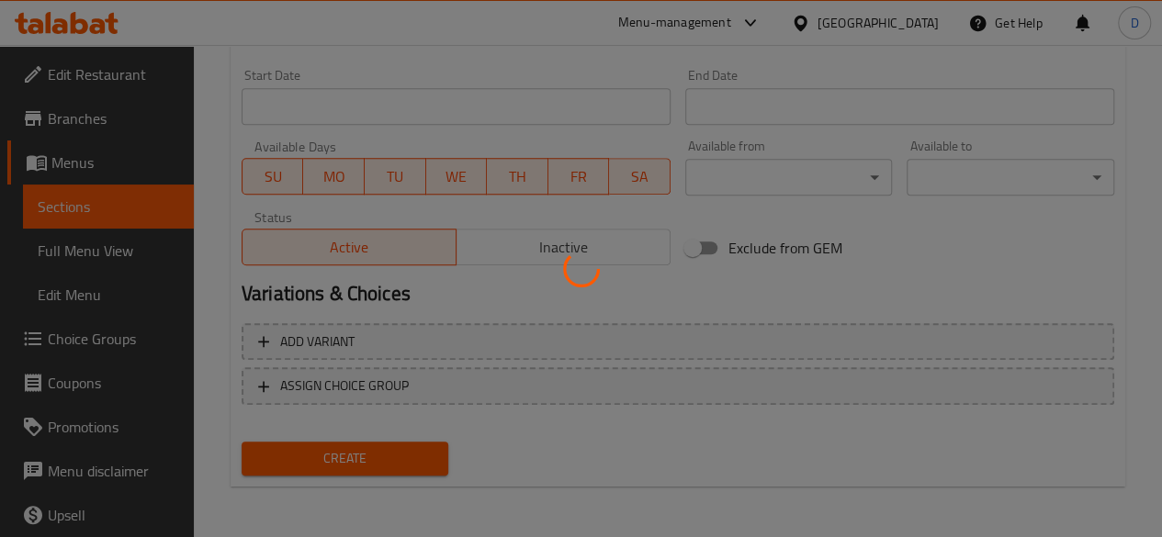
type input "0"
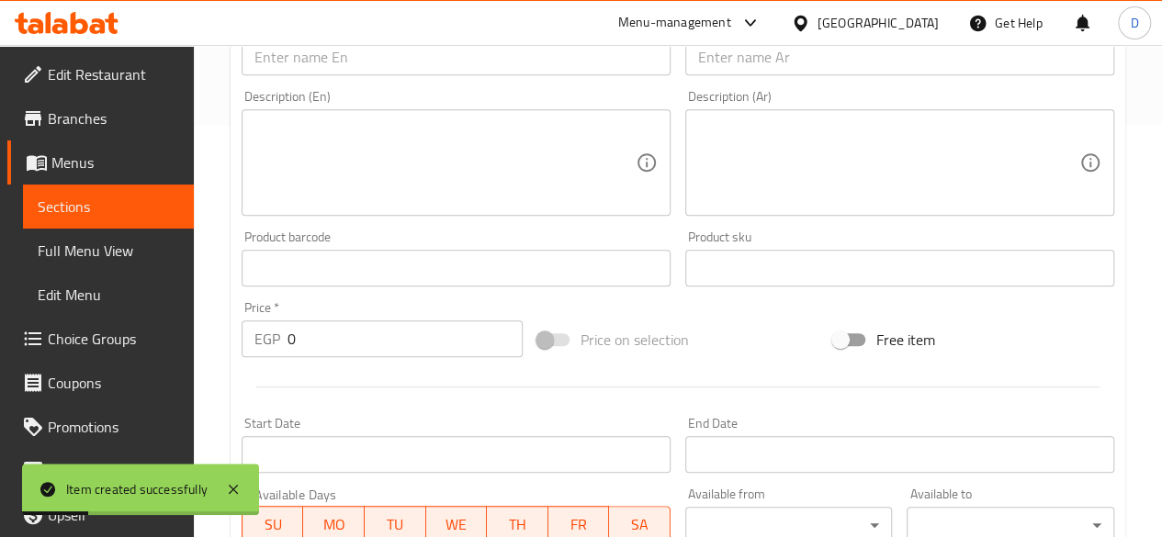
scroll to position [0, 0]
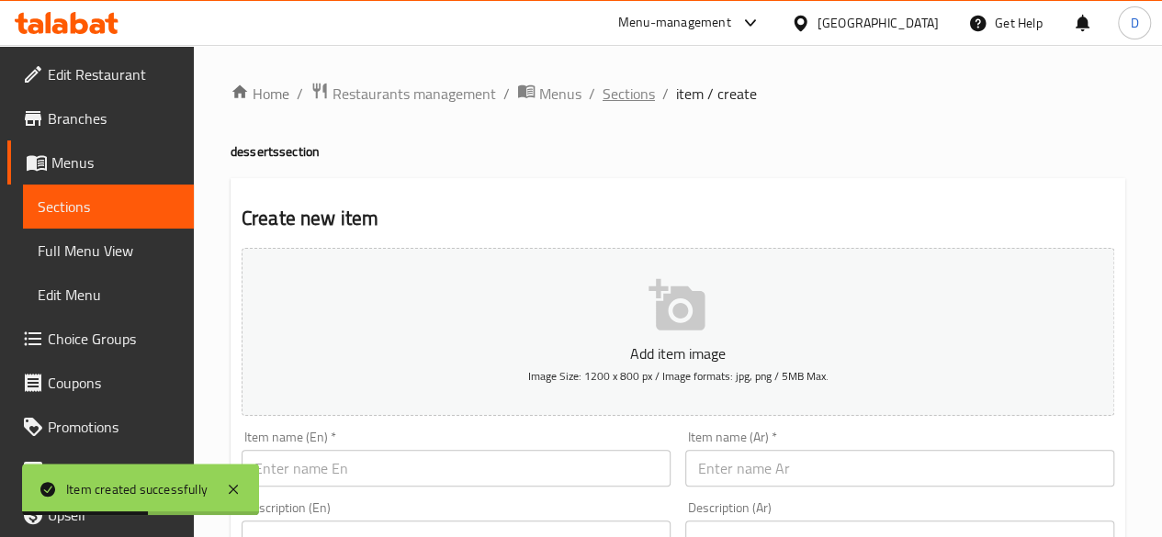
click at [627, 100] on span "Sections" at bounding box center [629, 94] width 52 height 22
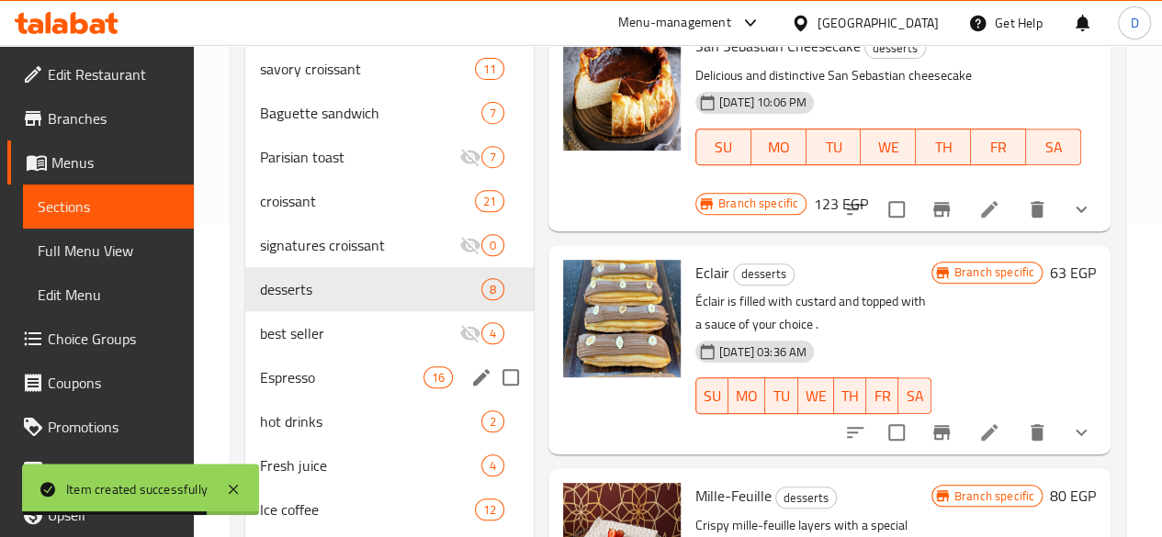
scroll to position [367, 0]
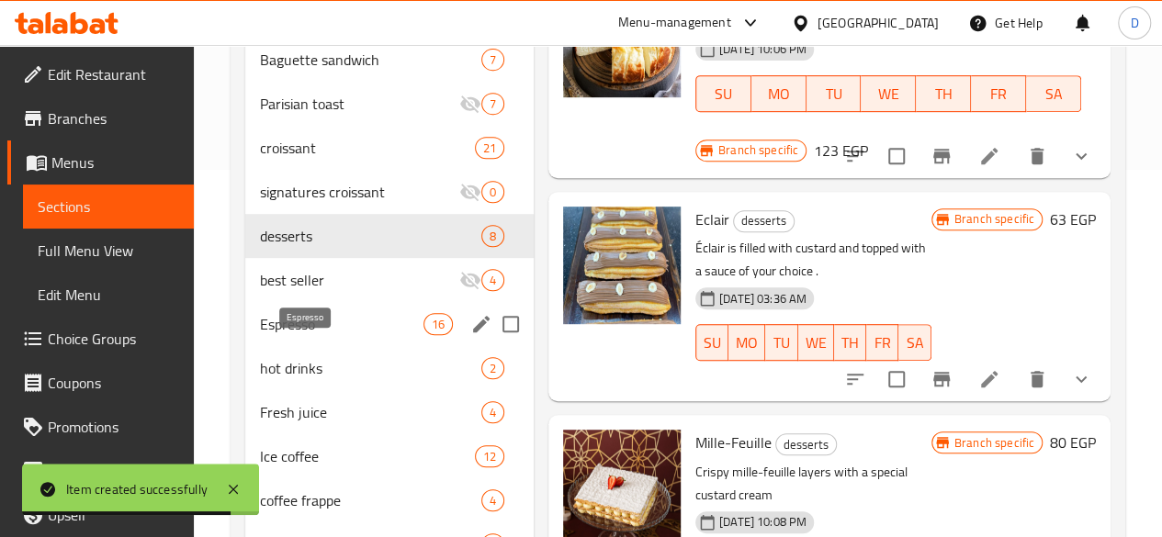
click at [294, 335] on span "Espresso" at bounding box center [342, 324] width 164 height 22
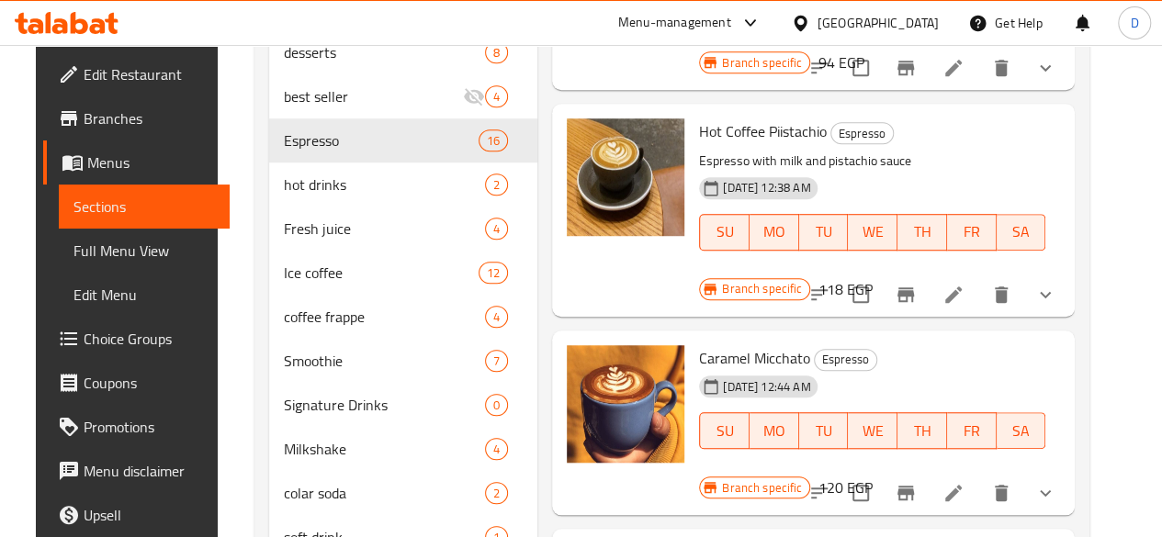
scroll to position [659, 0]
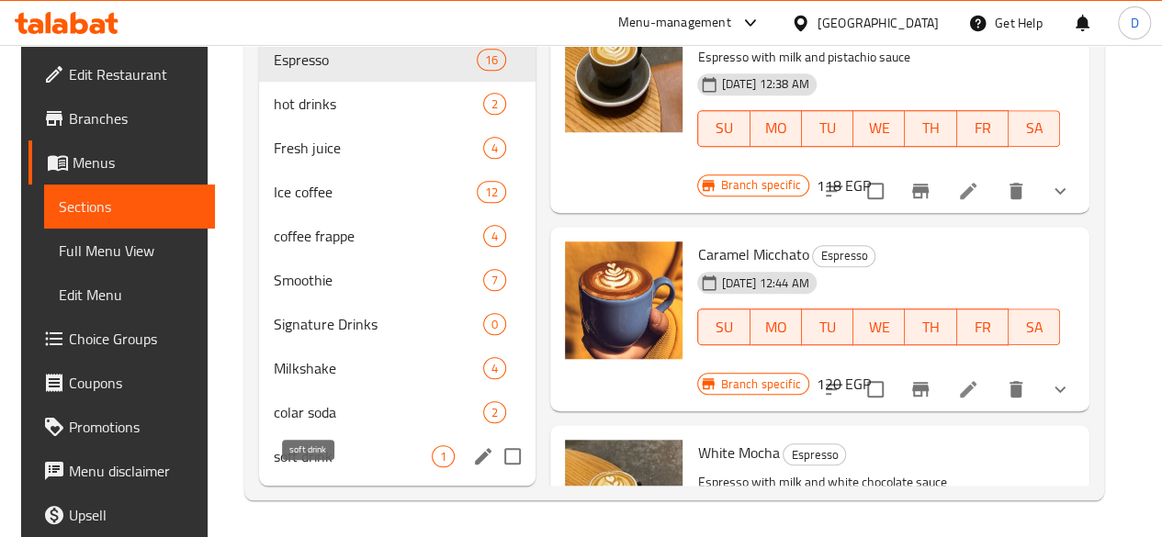
click at [274, 466] on span "soft drink" at bounding box center [353, 457] width 158 height 22
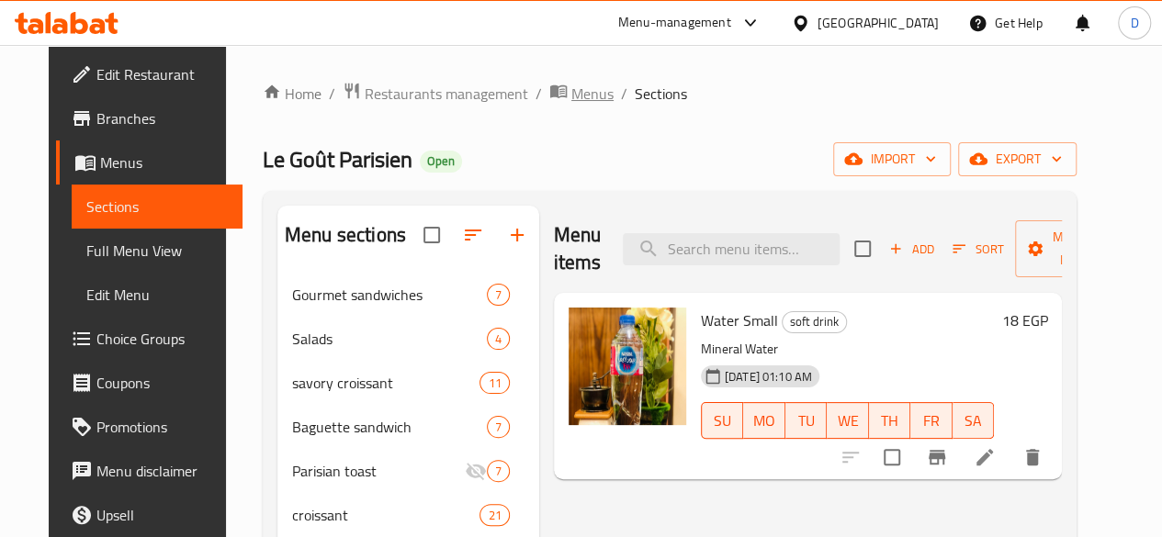
click at [571, 102] on span "Menus" at bounding box center [592, 94] width 42 height 22
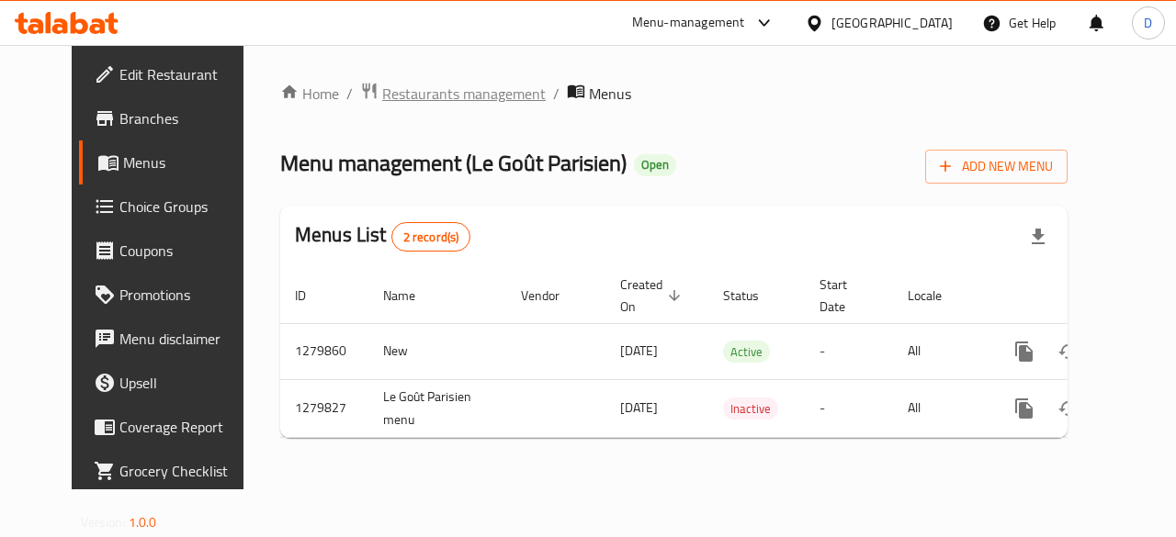
click at [395, 88] on span "Restaurants management" at bounding box center [464, 94] width 164 height 22
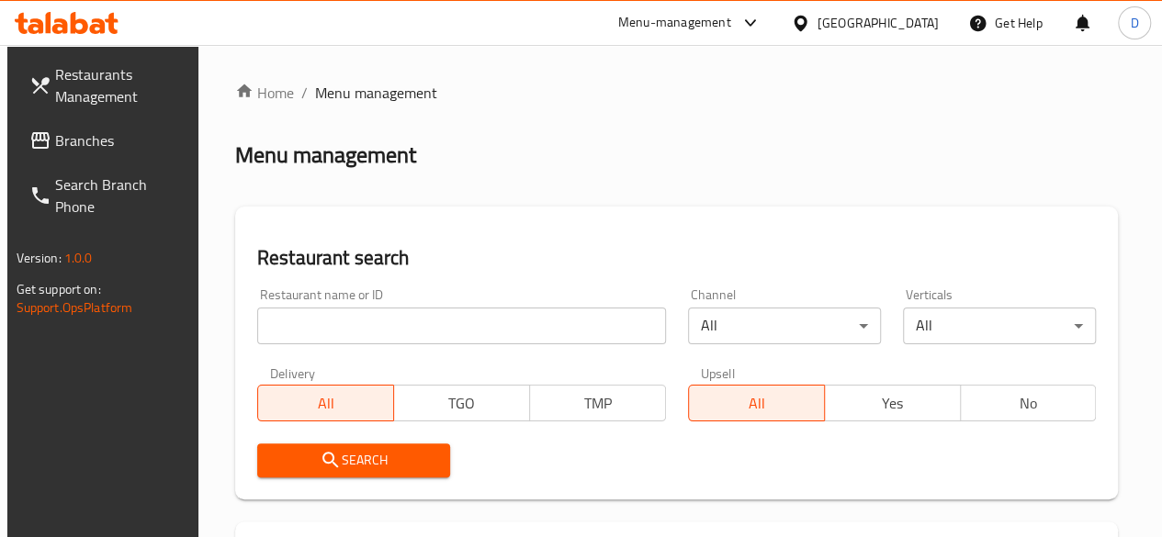
click at [317, 343] on div "Restaurant name or ID Restaurant name or ID" at bounding box center [461, 316] width 431 height 78
click at [317, 342] on input "search" at bounding box center [461, 326] width 409 height 37
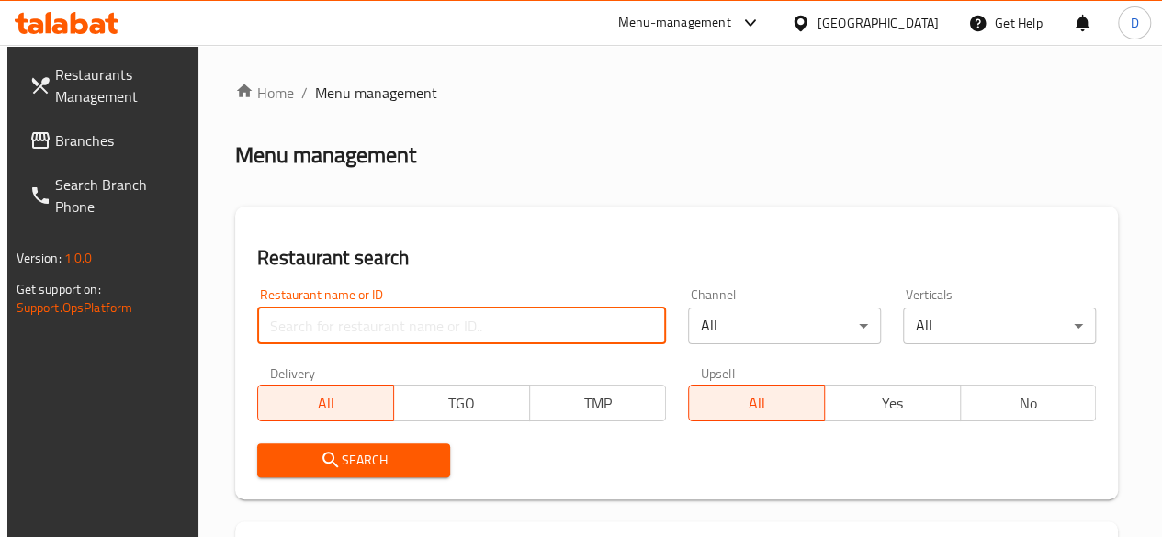
paste input "664537"
type input "664537"
click button "Search" at bounding box center [353, 461] width 193 height 34
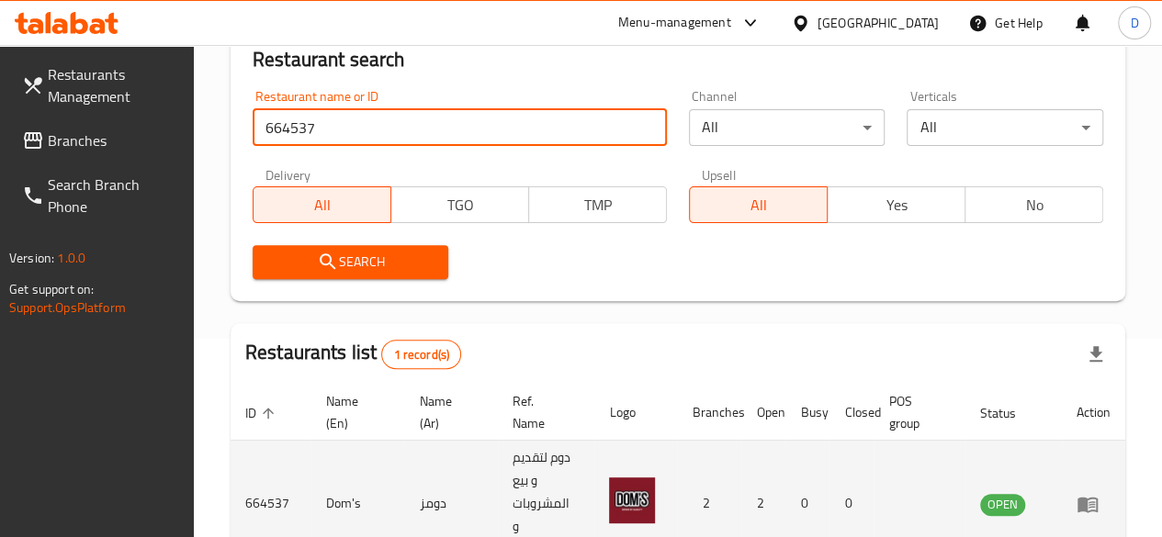
scroll to position [328, 0]
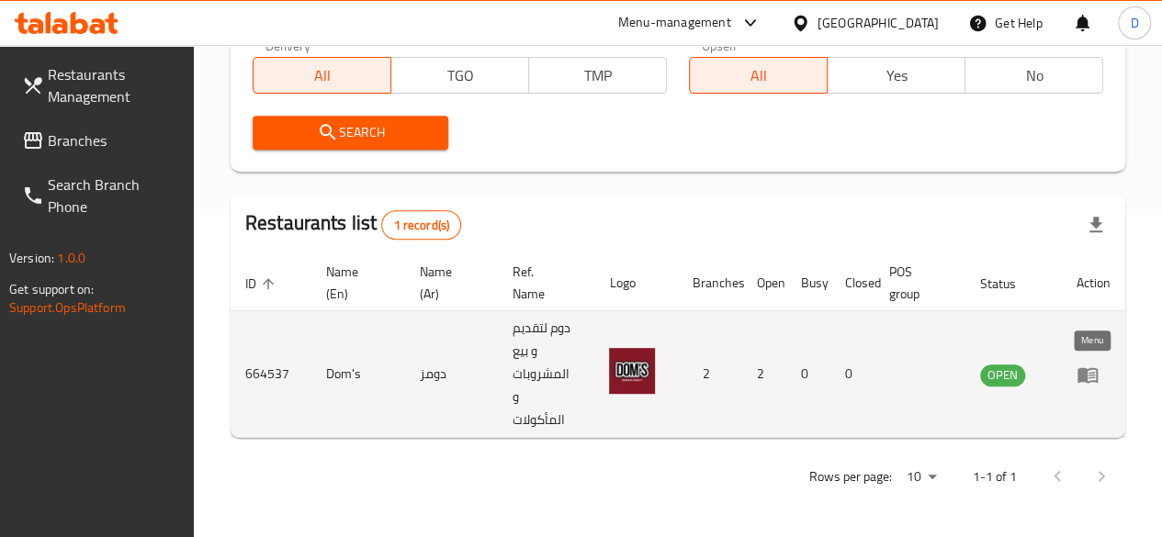
click at [1086, 379] on icon "enhanced table" at bounding box center [1088, 375] width 20 height 16
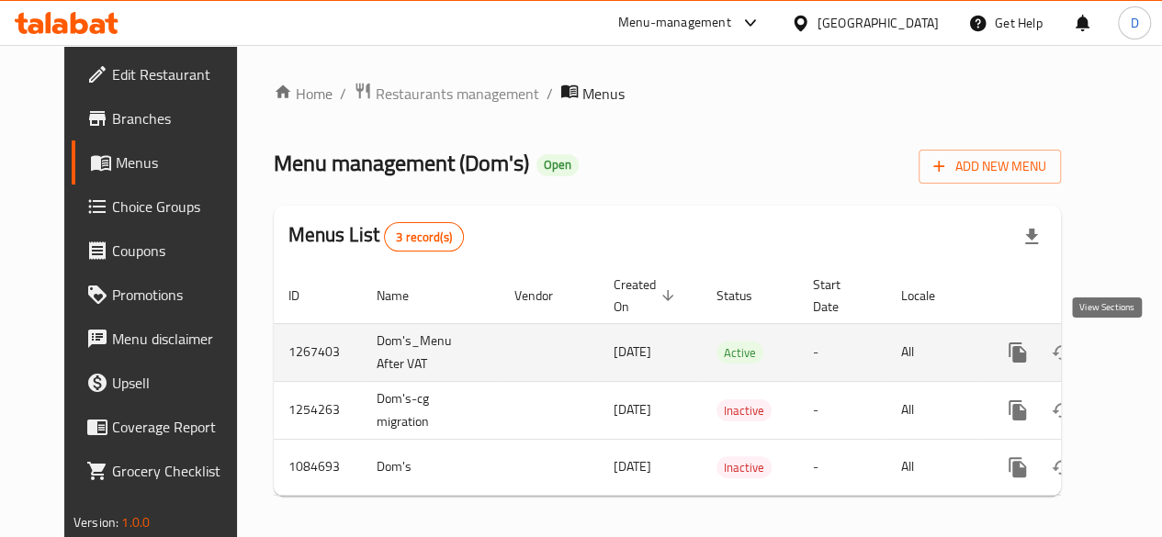
click at [1139, 361] on icon "enhanced table" at bounding box center [1150, 353] width 22 height 22
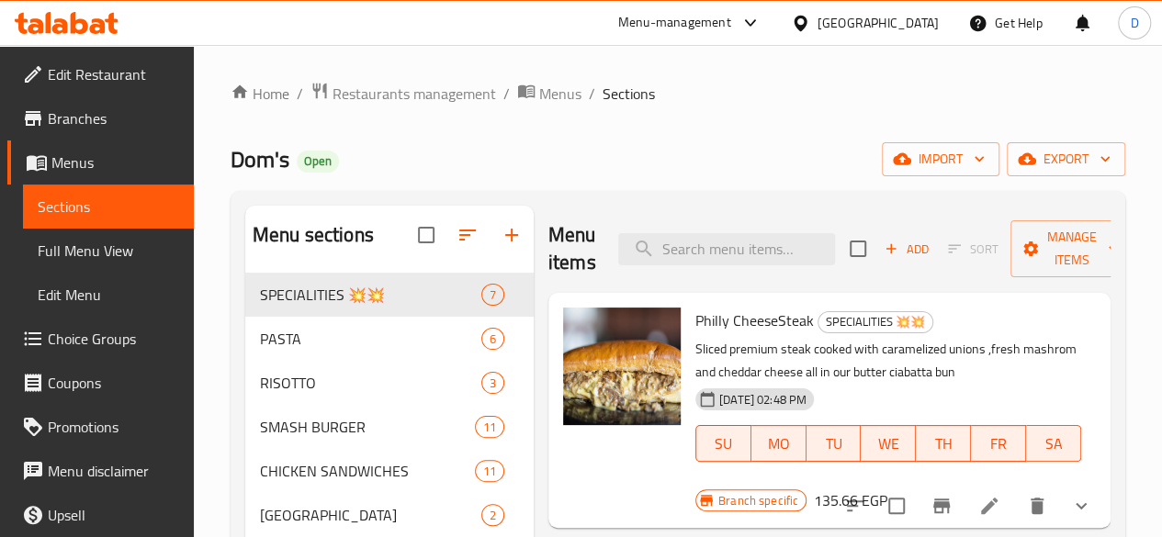
click at [501, 246] on icon "button" at bounding box center [512, 235] width 22 height 22
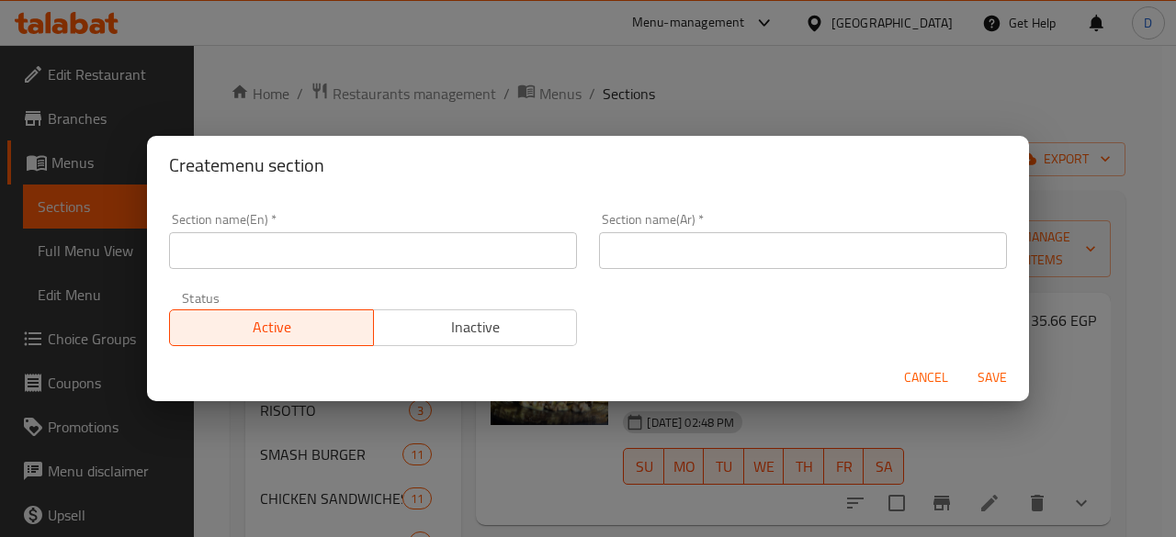
click at [465, 242] on input "text" at bounding box center [373, 250] width 408 height 37
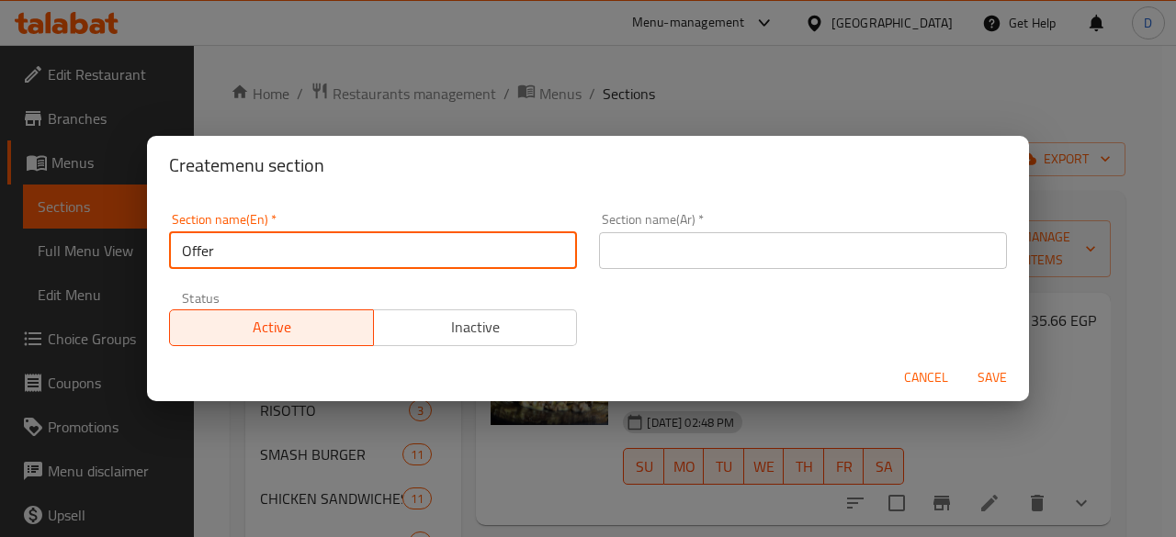
type input "Offers"
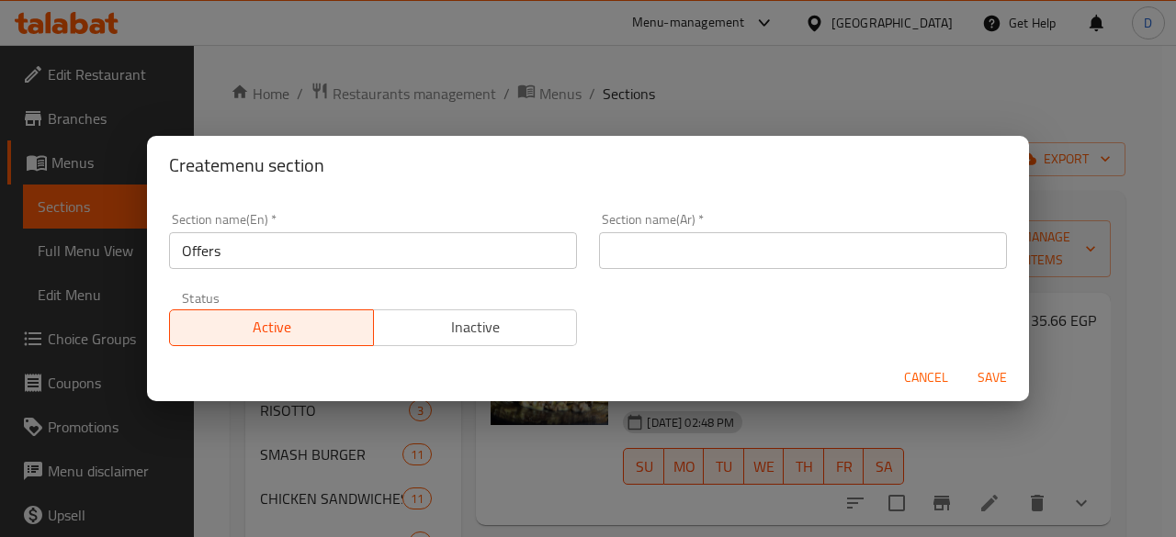
drag, startPoint x: 665, startPoint y: 231, endPoint x: 673, endPoint y: 245, distance: 16.9
click at [673, 245] on div "Section name(Ar)   * Section name(Ar) *" at bounding box center [803, 241] width 408 height 56
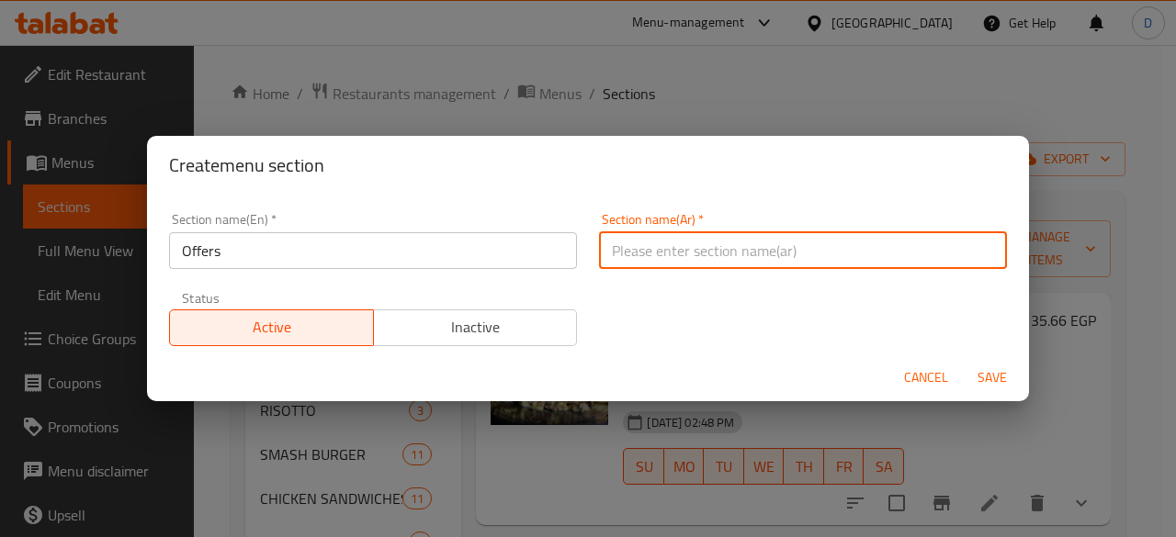
click at [673, 245] on input "text" at bounding box center [803, 250] width 408 height 37
click at [934, 371] on button "Cancel" at bounding box center [926, 378] width 59 height 34
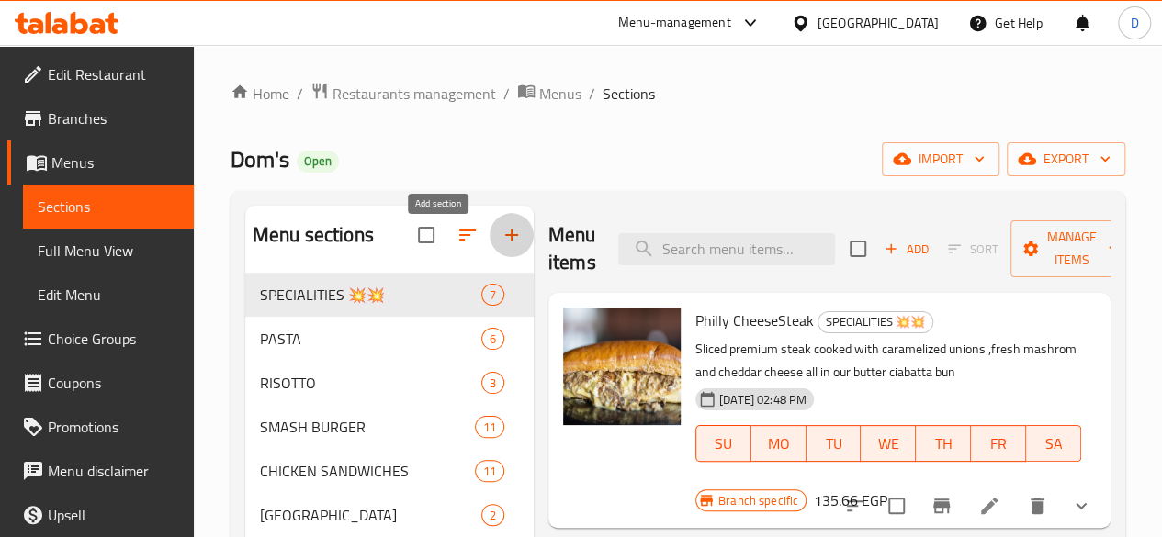
click at [501, 244] on icon "button" at bounding box center [512, 235] width 22 height 22
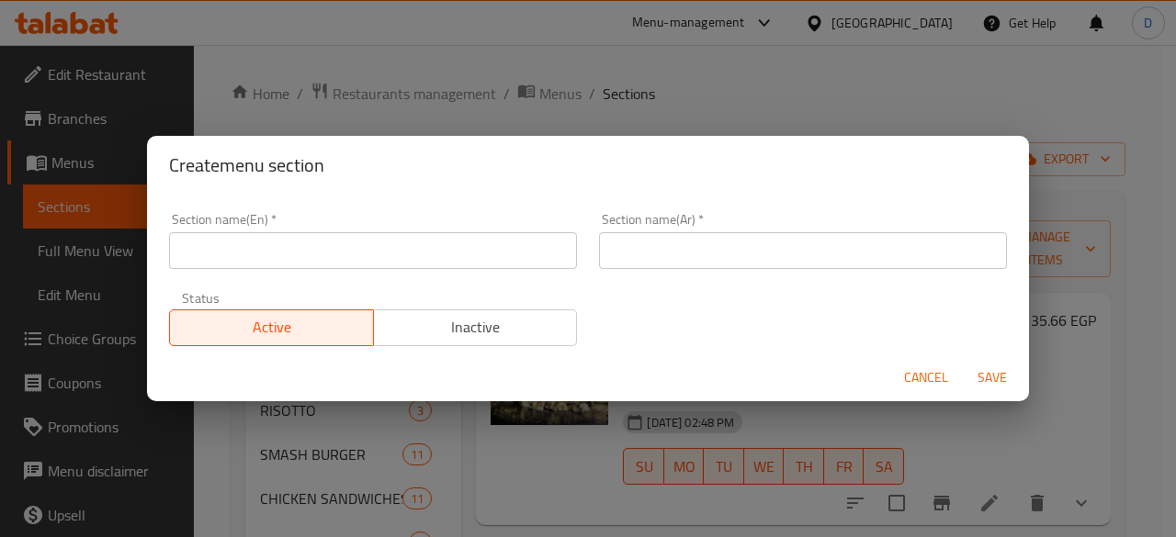
click at [940, 376] on span "Cancel" at bounding box center [926, 378] width 44 height 23
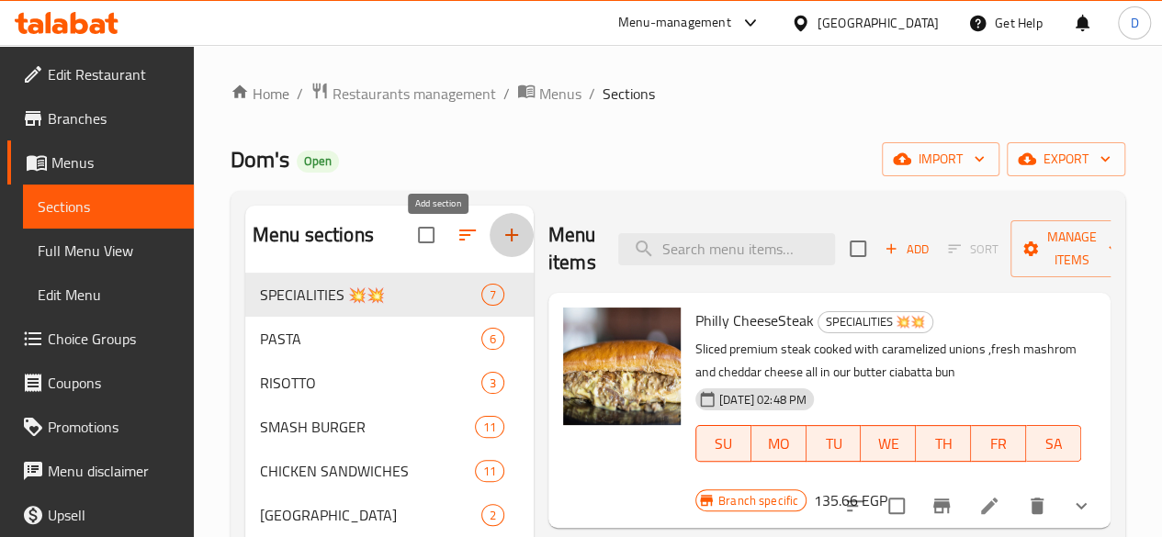
click at [501, 246] on icon "button" at bounding box center [512, 235] width 22 height 22
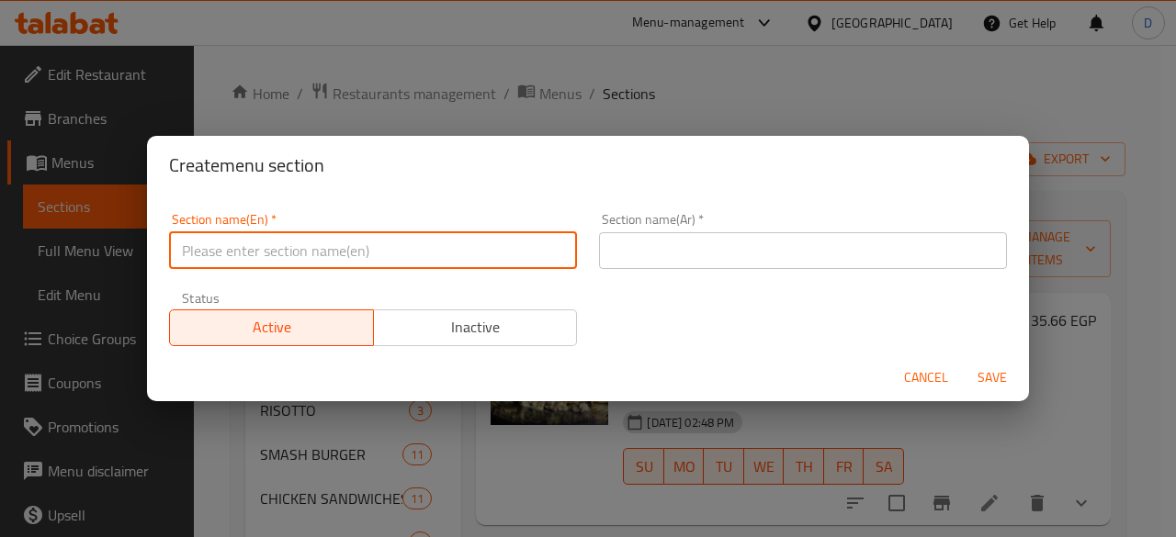
click at [387, 254] on input "text" at bounding box center [373, 250] width 408 height 37
type input "Offers"
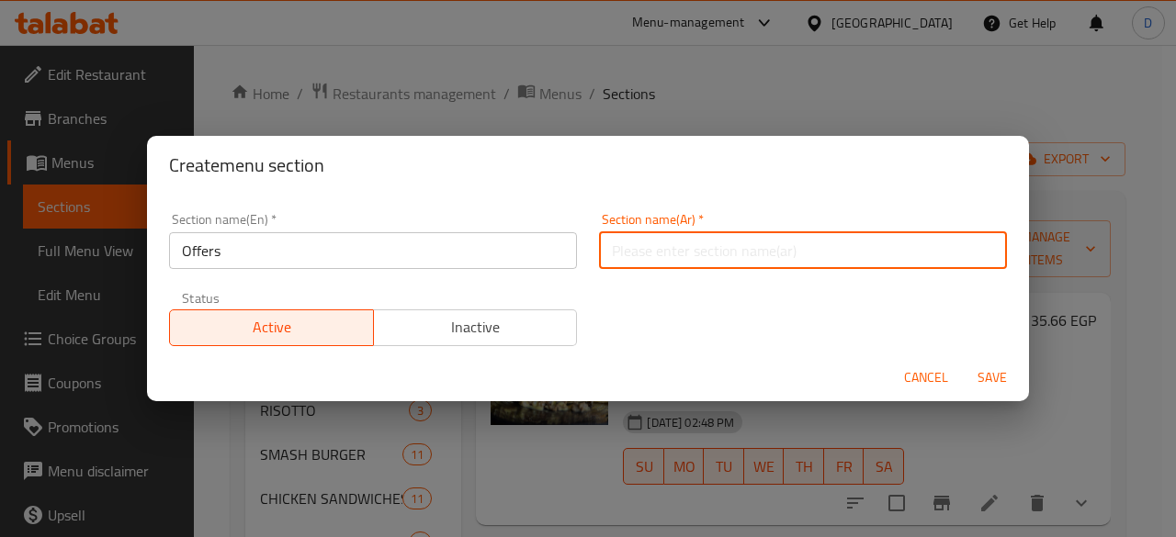
click at [668, 236] on input "text" at bounding box center [803, 250] width 408 height 37
type input "عروض"
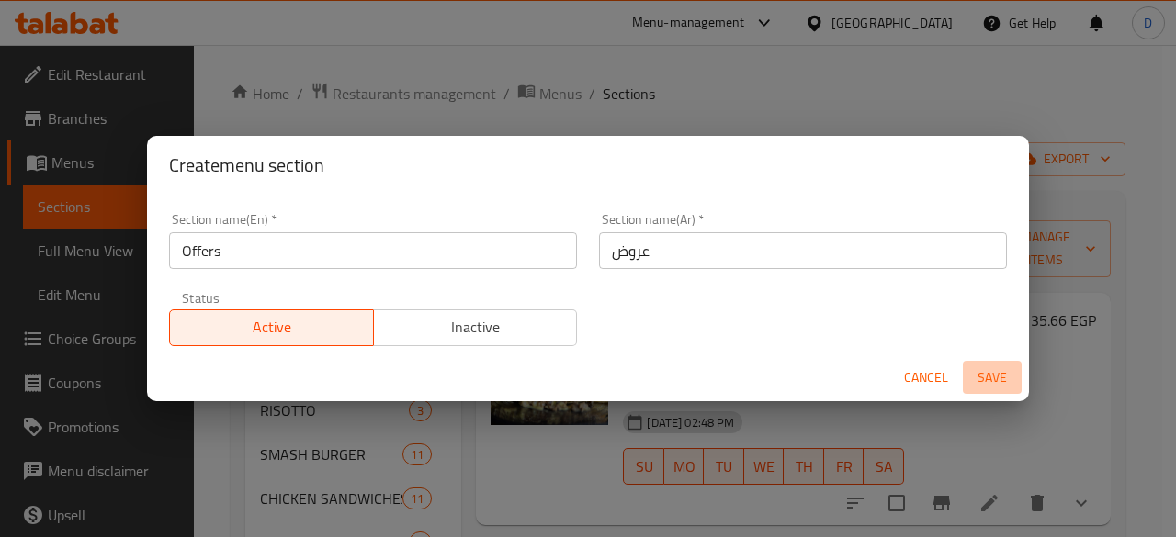
click at [1003, 372] on span "Save" at bounding box center [992, 378] width 44 height 23
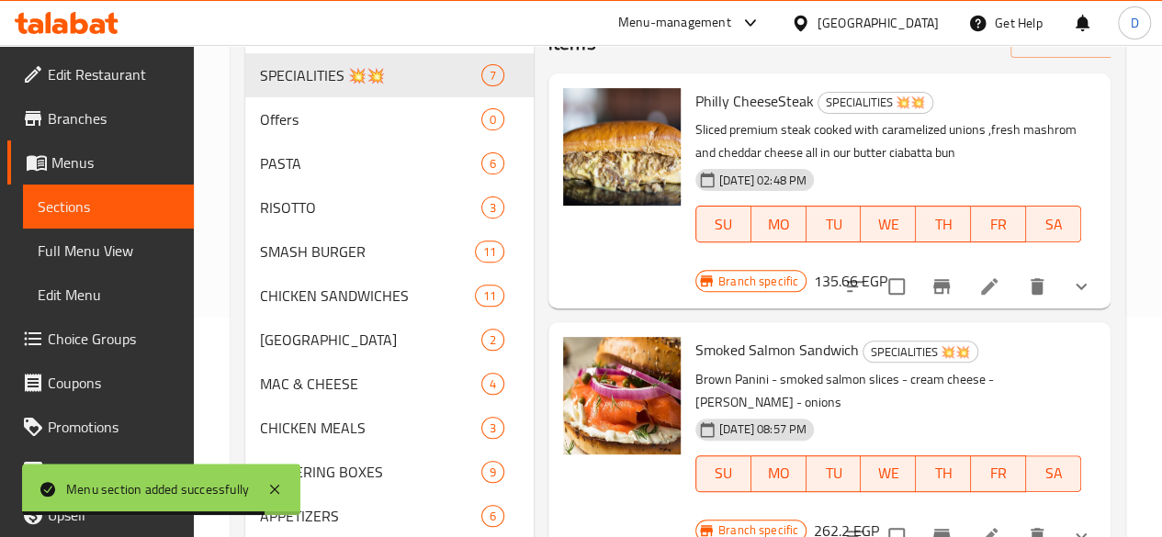
scroll to position [92, 0]
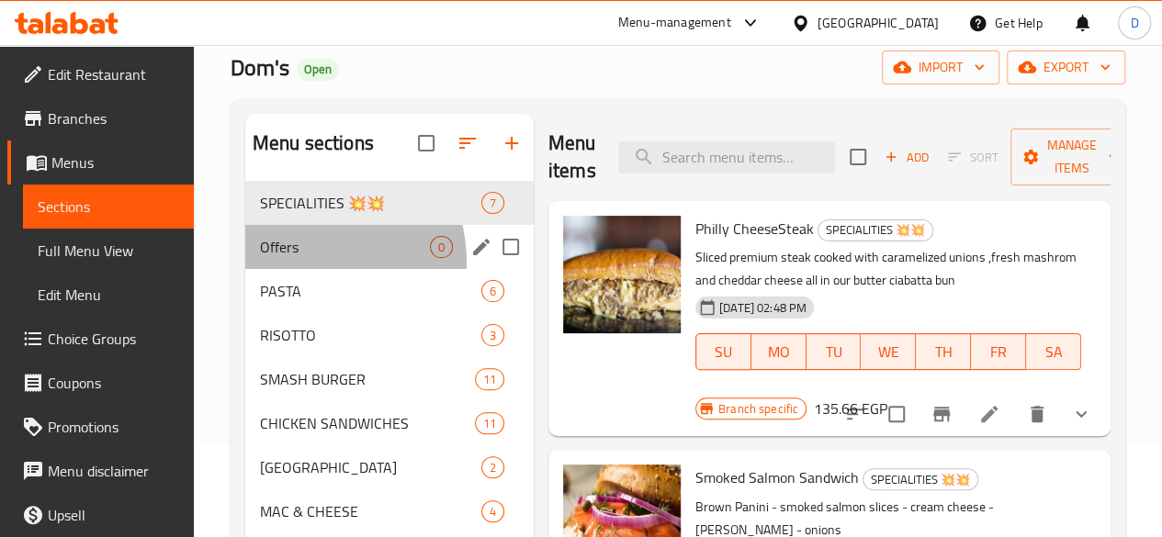
click at [280, 269] on div "Offers 0" at bounding box center [389, 247] width 288 height 44
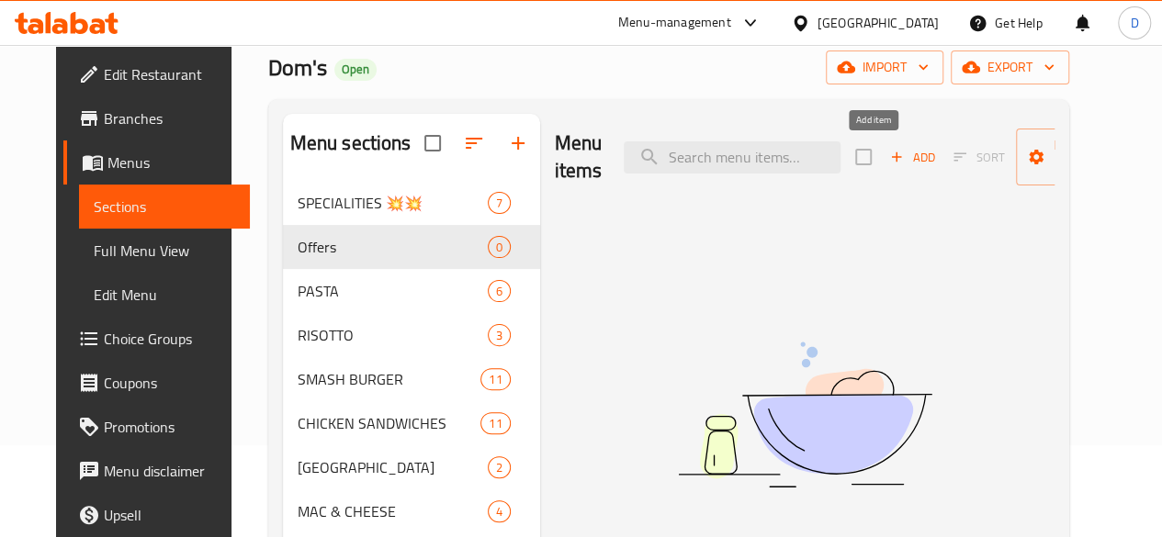
click at [887, 155] on span "Add" at bounding box center [912, 157] width 50 height 21
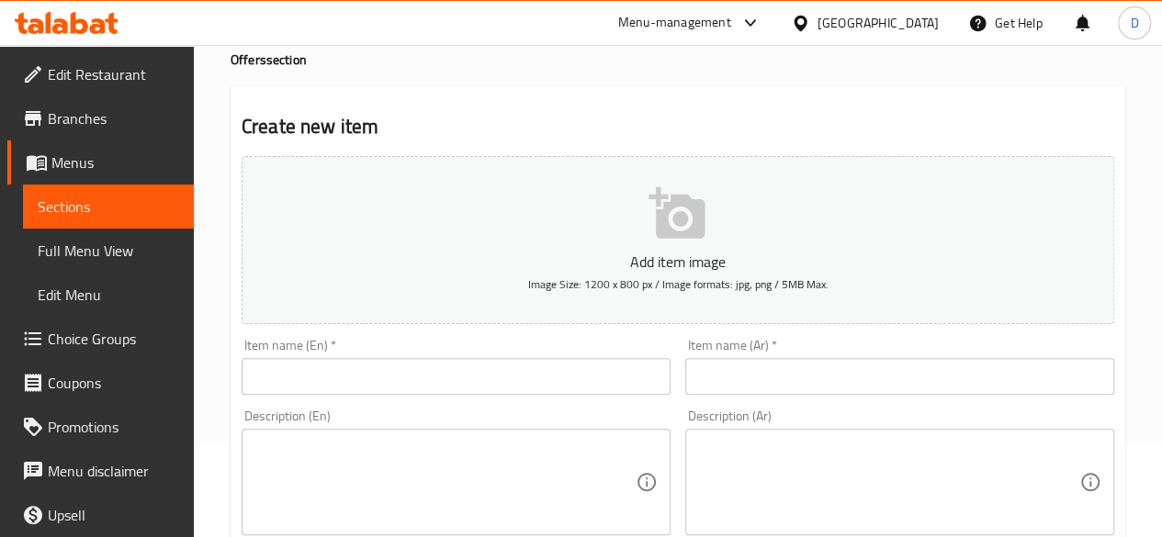
drag, startPoint x: 532, startPoint y: 339, endPoint x: 540, endPoint y: 350, distance: 13.8
click at [538, 345] on div "Item name (En)   * Item name (En) *" at bounding box center [456, 367] width 429 height 56
click at [553, 394] on div "Item name (En)   * Item name (En) *" at bounding box center [456, 367] width 444 height 71
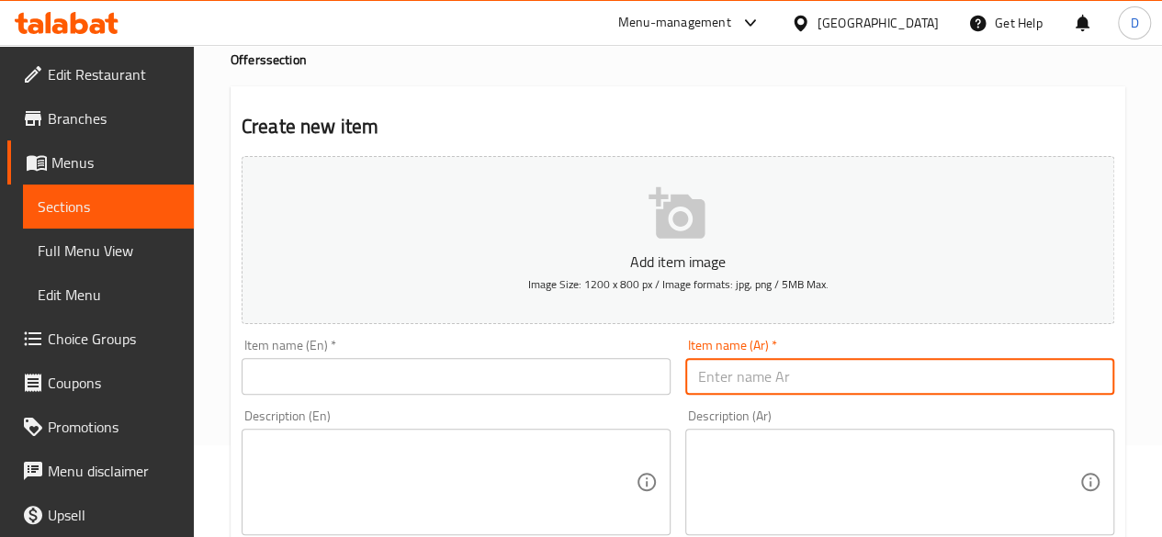
drag, startPoint x: 784, startPoint y: 376, endPoint x: 775, endPoint y: 383, distance: 11.1
click at [786, 380] on input "text" at bounding box center [899, 376] width 429 height 37
type input "سانتا بوكس"
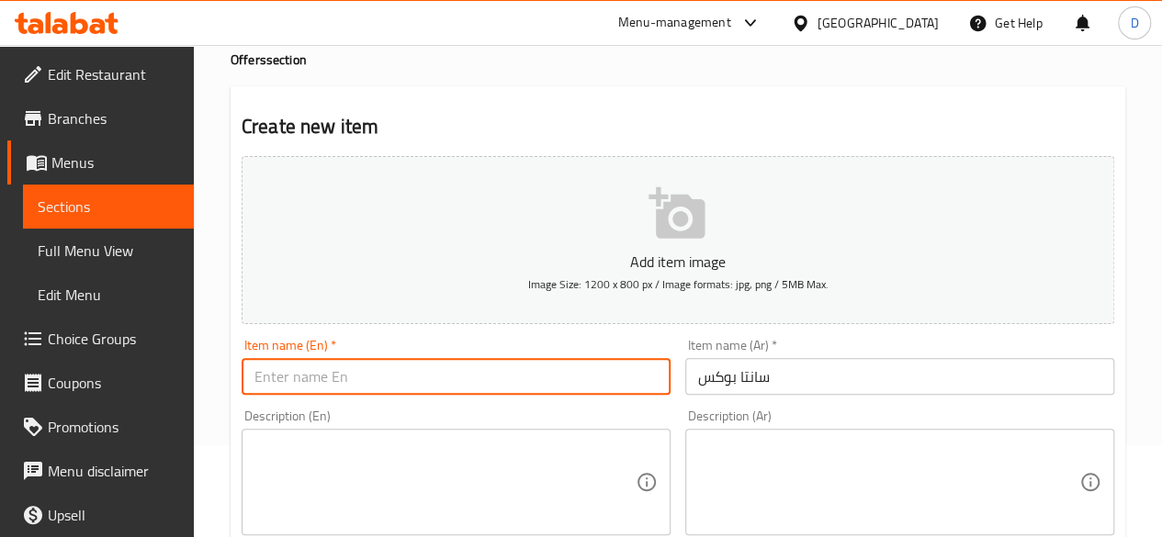
click at [598, 383] on input "text" at bounding box center [456, 376] width 429 height 37
type input "Santa Box"
click at [379, 458] on textarea at bounding box center [444, 482] width 381 height 87
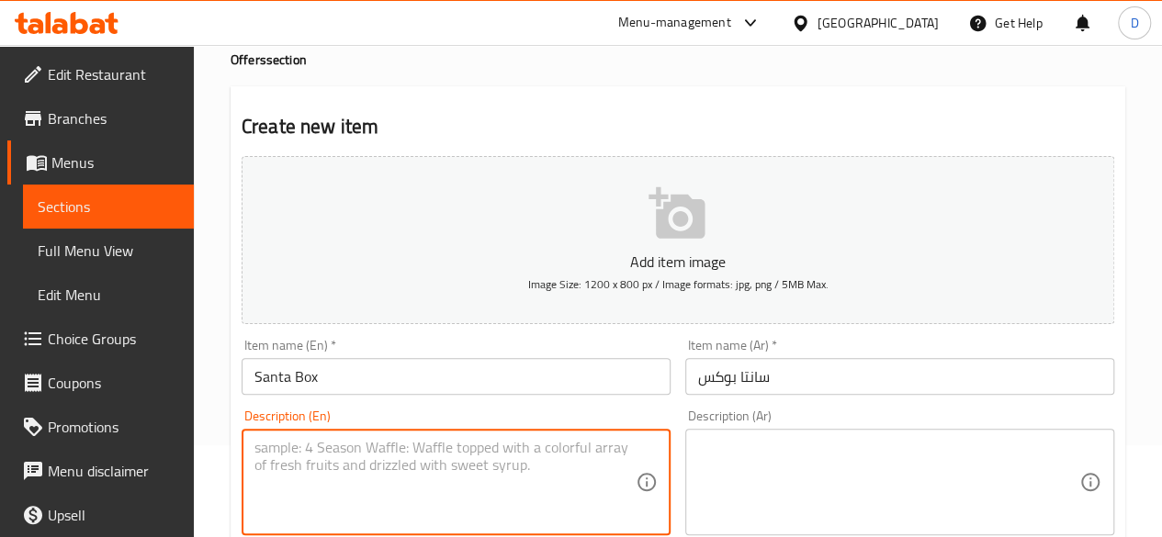
paste textarea "1 Double smach caramelized 1 Single roast beef Friskies Fries 6 Onion rings 6 C…"
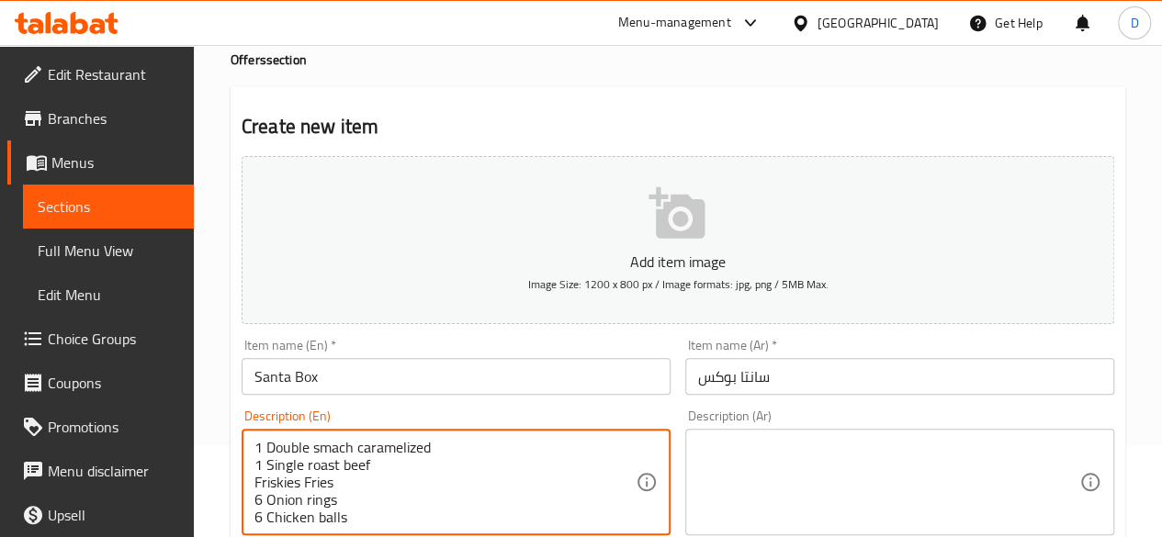
scroll to position [39, 0]
type textarea "1 Double smach caramelized 1 Single roast beef Friskies Fries 6 Onion rings 6 C…"
click at [827, 480] on textarea at bounding box center [888, 482] width 381 height 87
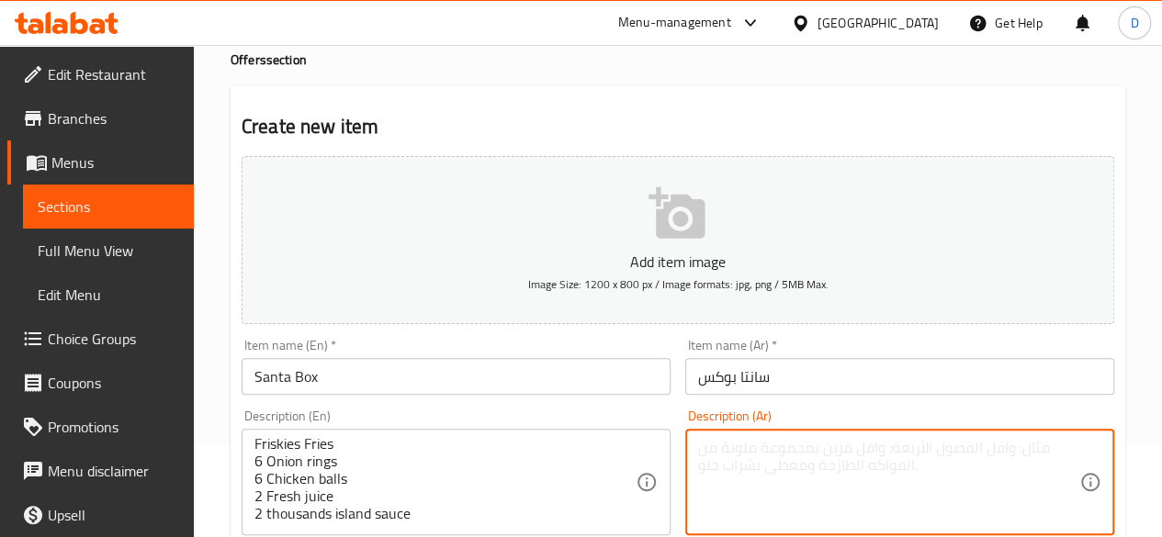
paste textarea "1 Double smach caramelized 1 Single roast beef Friskies Fries 6 Onion rings 6 C…"
type textarea "1 Double smach caramelized 1 Single roast beef Friskies Fries 6 Onion rings 6 C…"
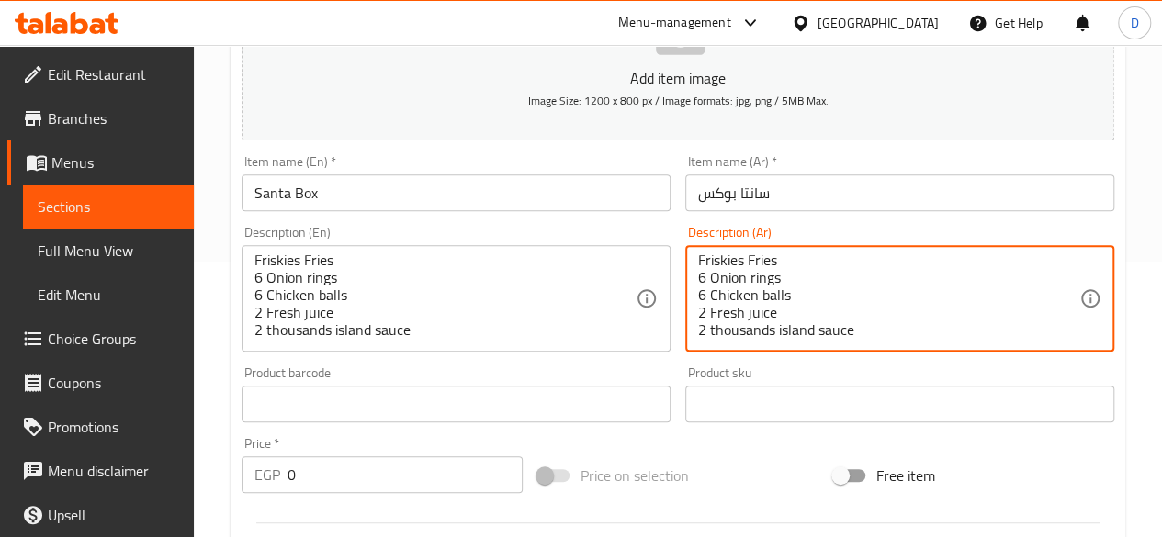
scroll to position [0, 0]
drag, startPoint x: 847, startPoint y: 322, endPoint x: 636, endPoint y: 169, distance: 260.6
click at [636, 169] on div "Add item image Image Size: 1200 x 800 px / Image formats: jpg, png / 5MB Max. I…" at bounding box center [677, 361] width 887 height 792
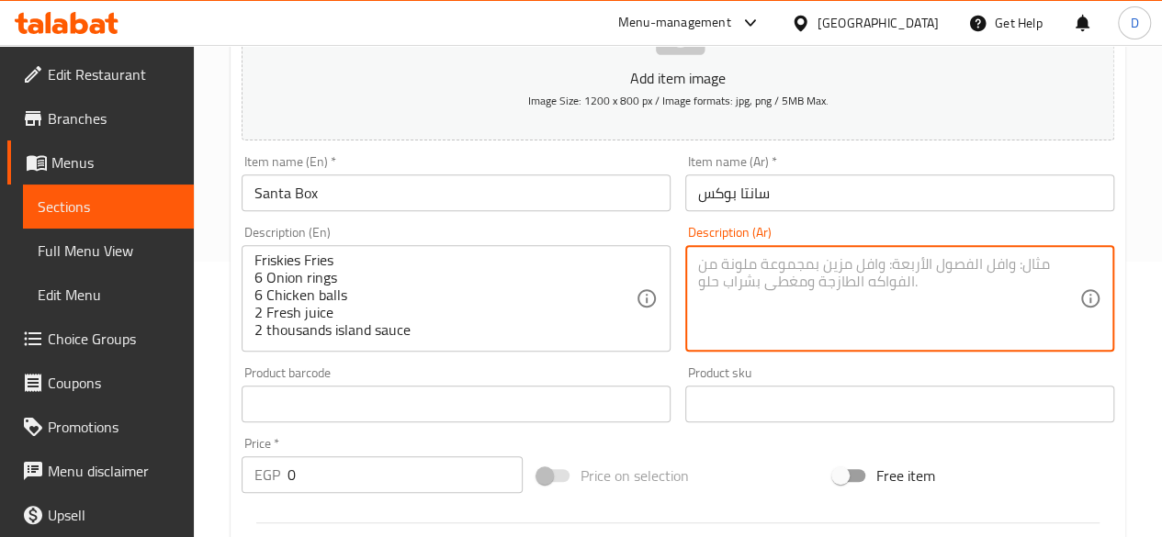
paste textarea "١ ساندوتش دبل سماش مكرمل ١ لحم بقري مشوي بطاطس فريسكيز مقلية ٦ حلقات بصل ٦ كرات…"
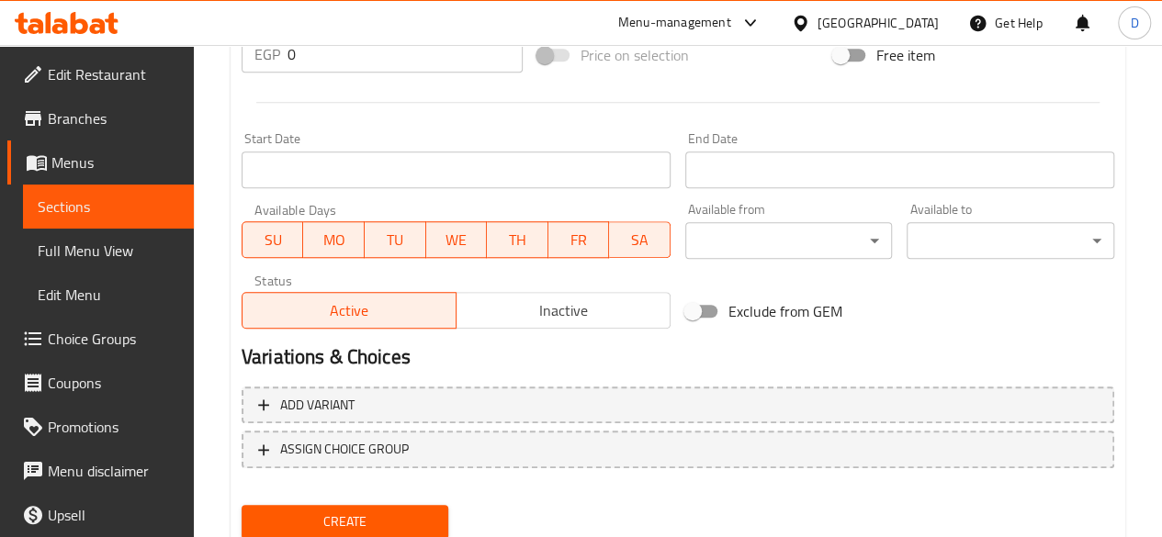
scroll to position [668, 0]
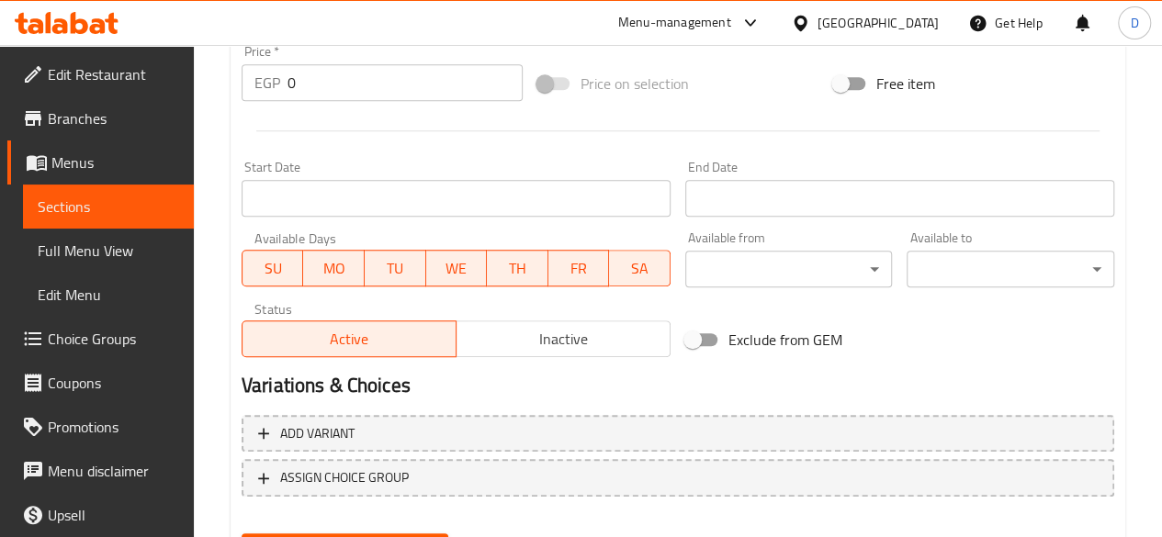
type textarea "١ ساندوتش دبل سماش مكرمل ١ لحم بقري مشوي بطاطس فريسكيز مقلية ٦ حلقات بصل ٦ كرات…"
click at [305, 96] on div "Price   * EGP 0 Price *" at bounding box center [382, 73] width 296 height 71
click at [305, 96] on input "0" at bounding box center [405, 82] width 235 height 37
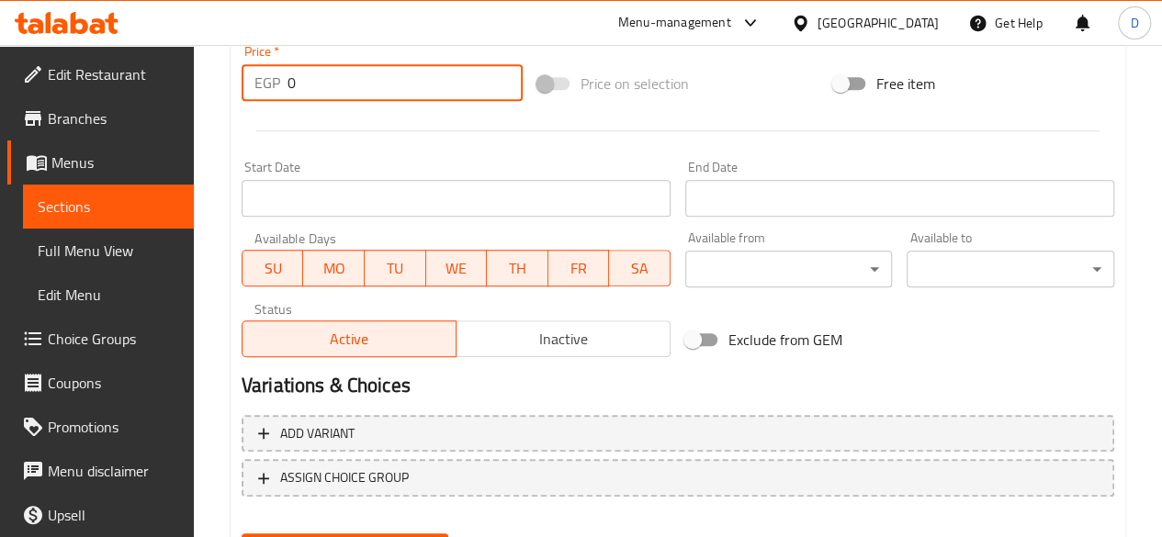
drag, startPoint x: 305, startPoint y: 96, endPoint x: 248, endPoint y: 100, distance: 57.1
click at [248, 100] on div "EGP 0 Price *" at bounding box center [382, 82] width 281 height 37
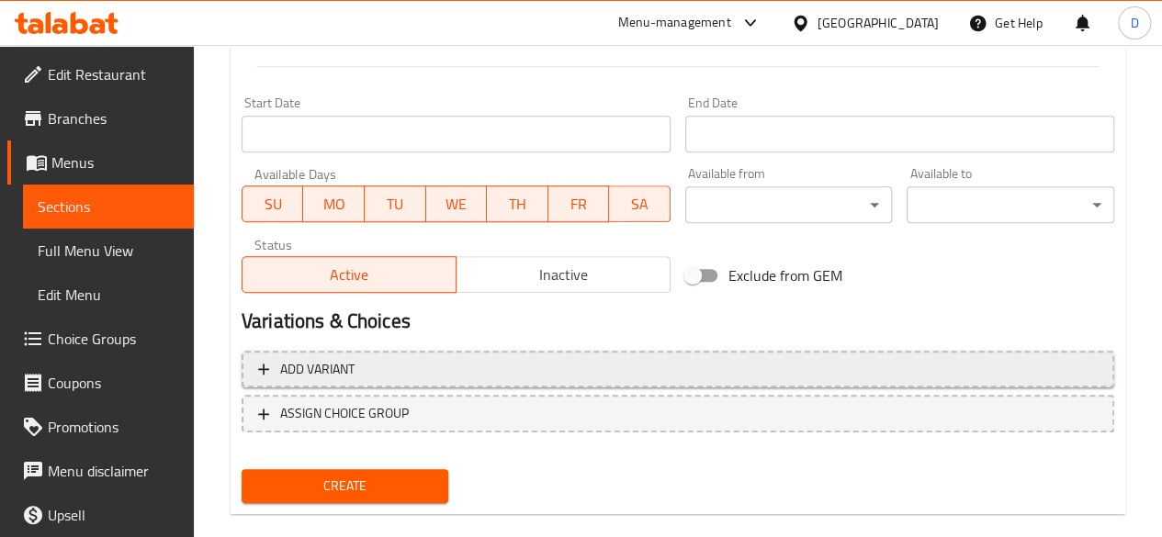
scroll to position [760, 0]
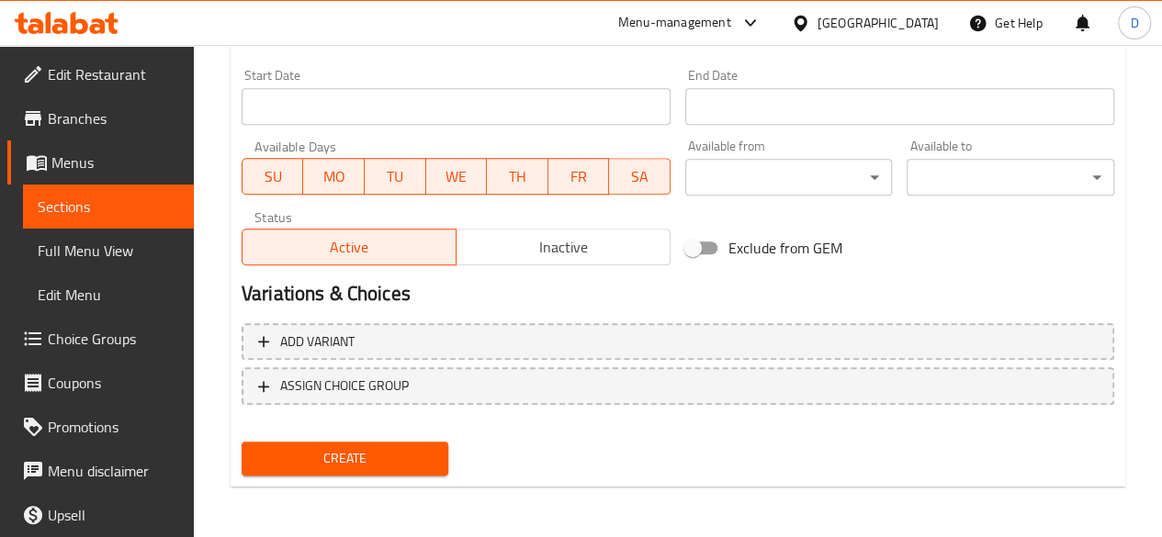
type input "570"
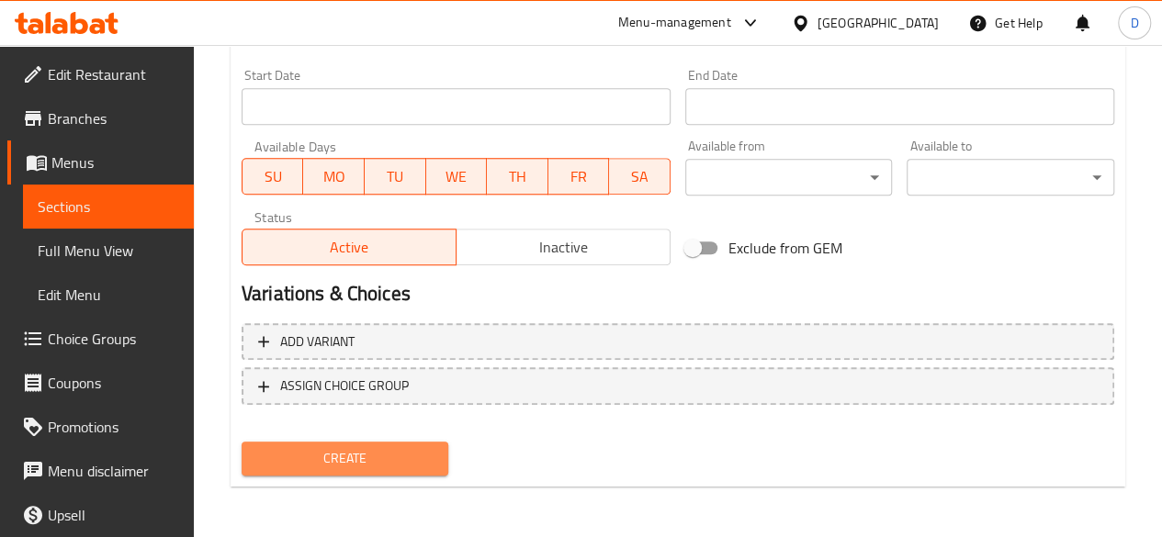
click at [309, 466] on span "Create" at bounding box center [345, 458] width 178 height 23
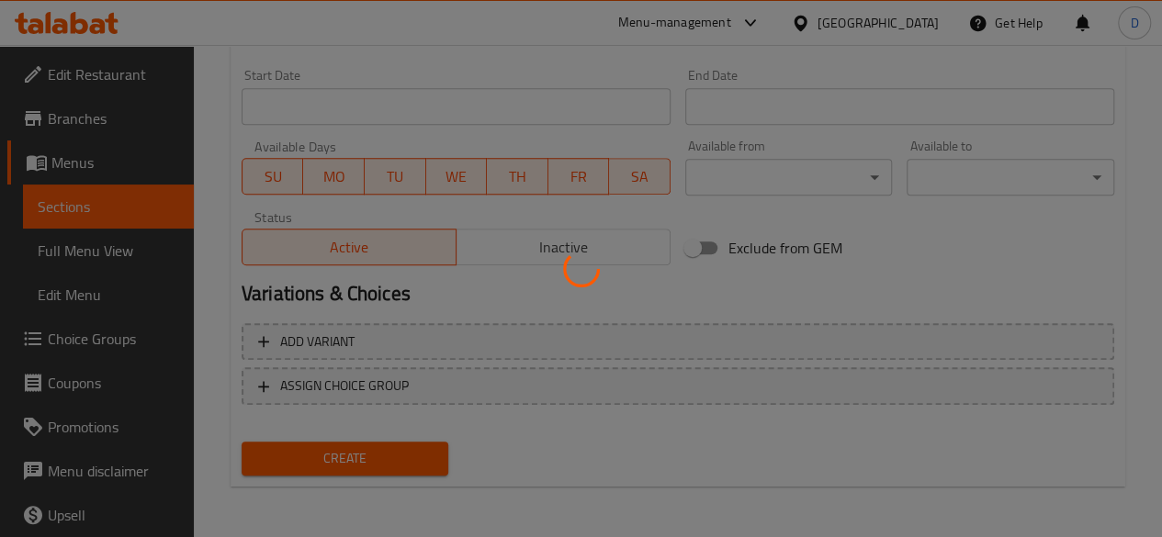
type input "0"
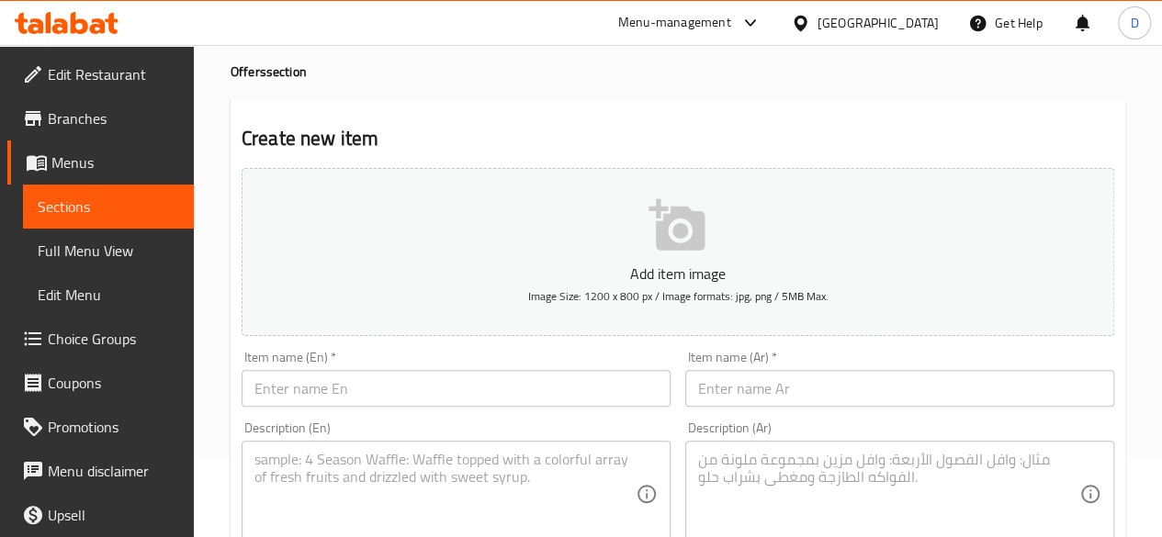
scroll to position [0, 0]
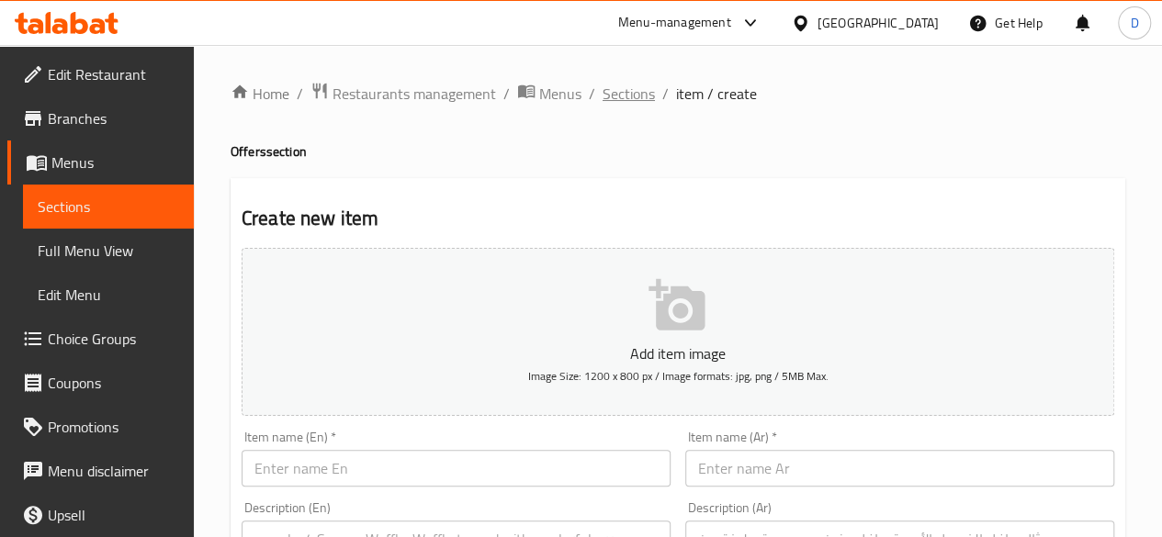
click at [606, 105] on span "Sections" at bounding box center [629, 94] width 52 height 22
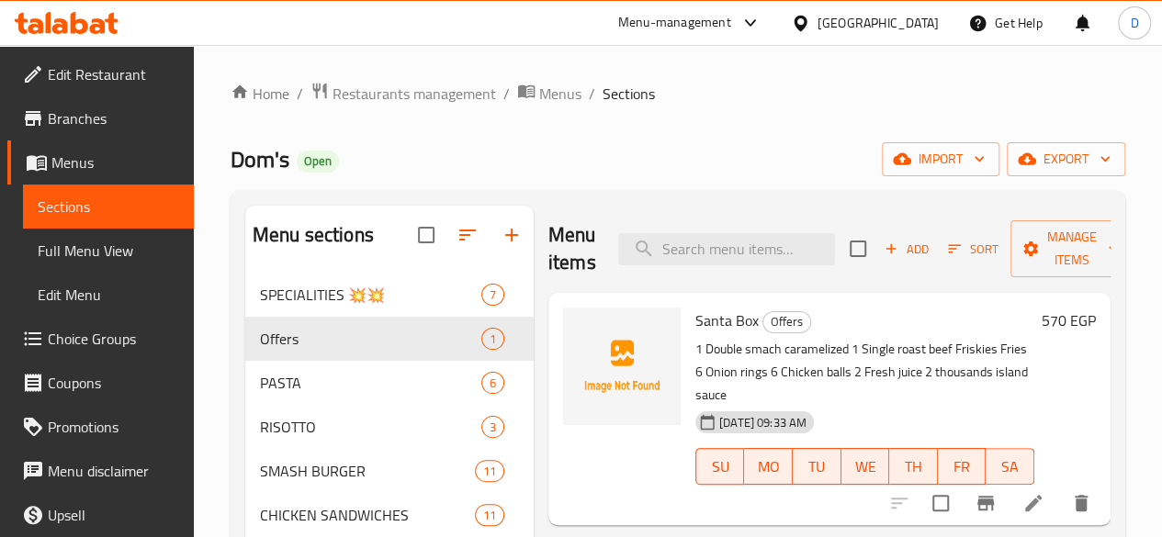
click at [480, 104] on span "Restaurants management" at bounding box center [415, 94] width 164 height 22
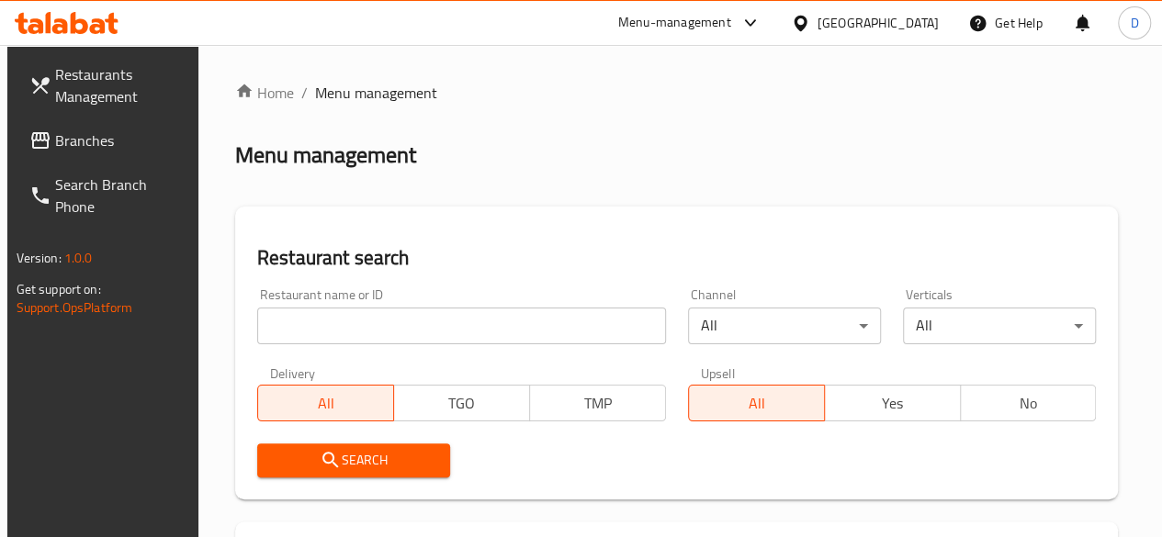
click at [396, 321] on input "search" at bounding box center [461, 326] width 409 height 37
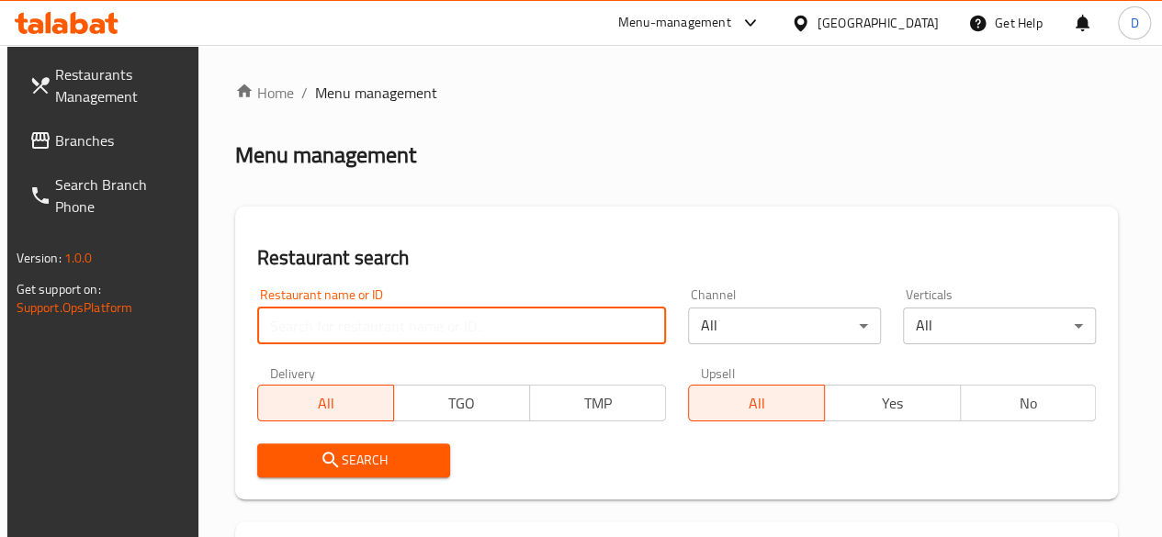
type input "693396"
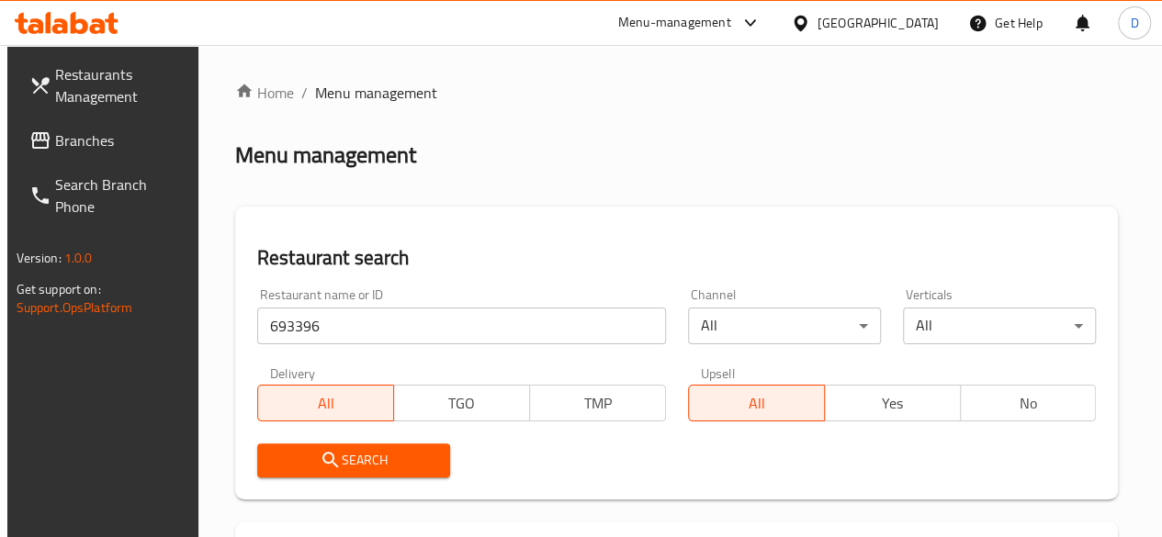
click at [428, 462] on span "Search" at bounding box center [354, 460] width 164 height 23
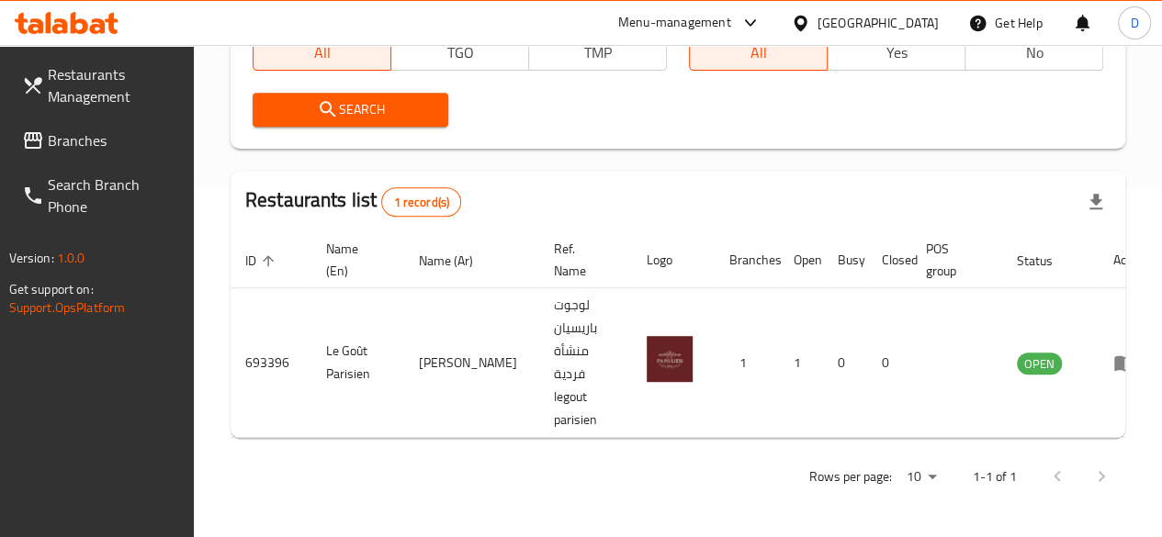
scroll to position [351, 0]
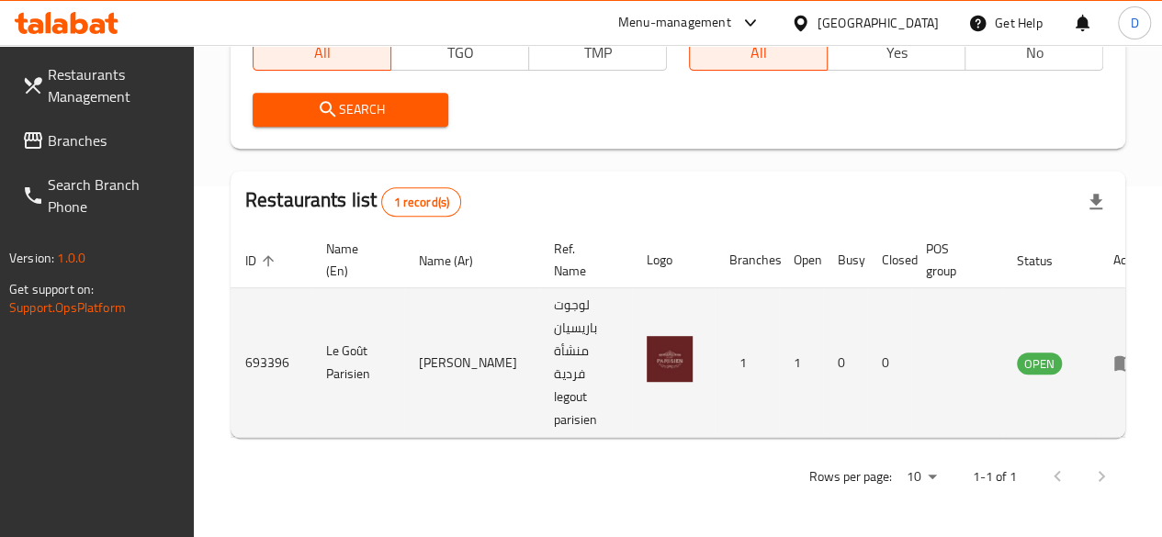
click at [1114, 357] on icon "enhanced table" at bounding box center [1124, 364] width 20 height 16
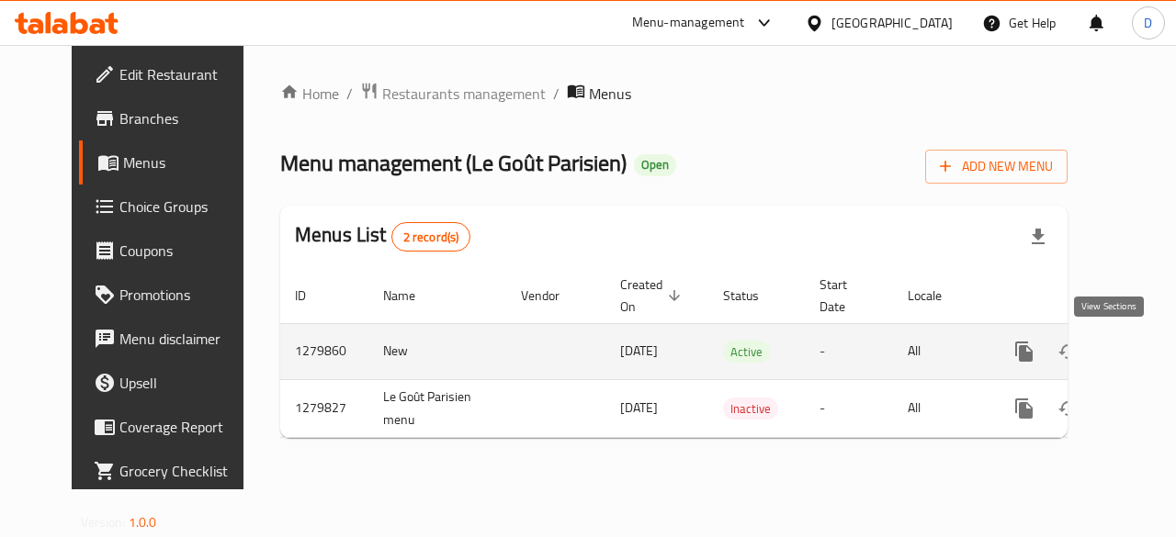
click at [1148, 351] on icon "enhanced table" at bounding box center [1156, 352] width 17 height 17
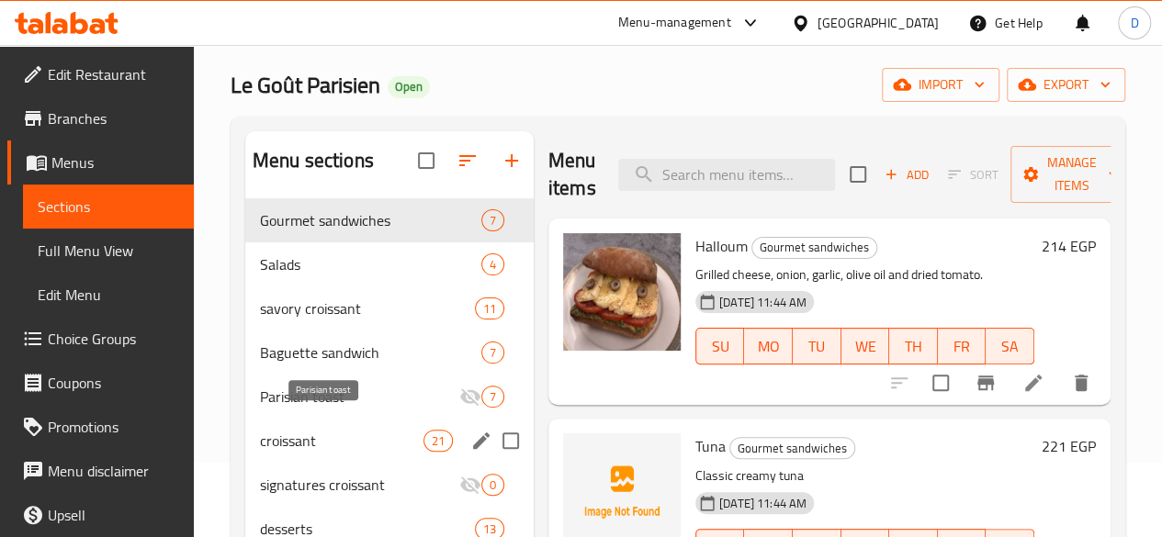
scroll to position [276, 0]
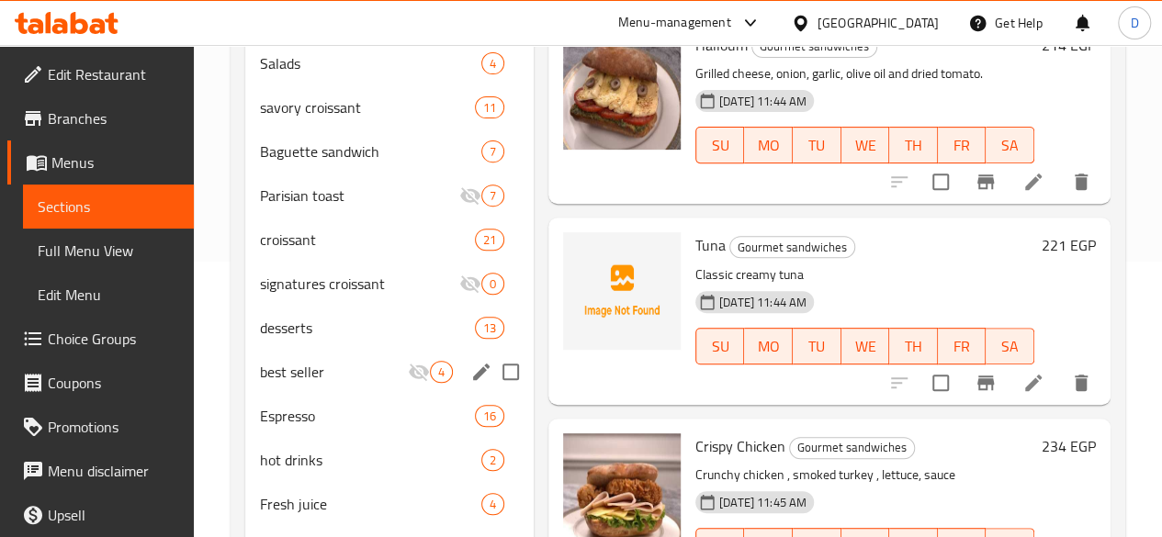
click at [312, 381] on div "best seller 4" at bounding box center [389, 372] width 288 height 44
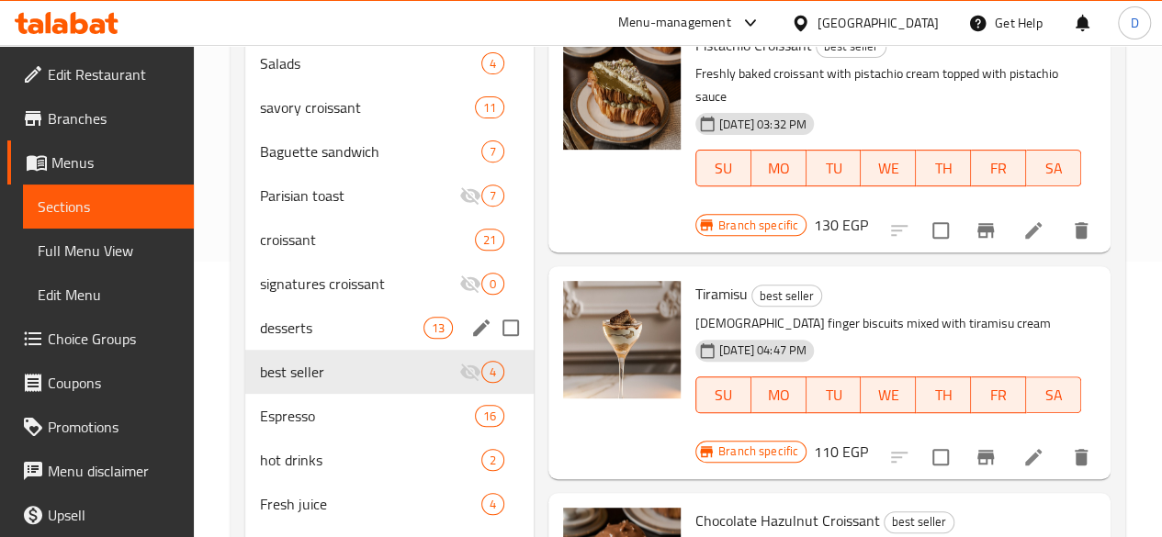
click at [309, 343] on div "desserts 13" at bounding box center [389, 328] width 288 height 44
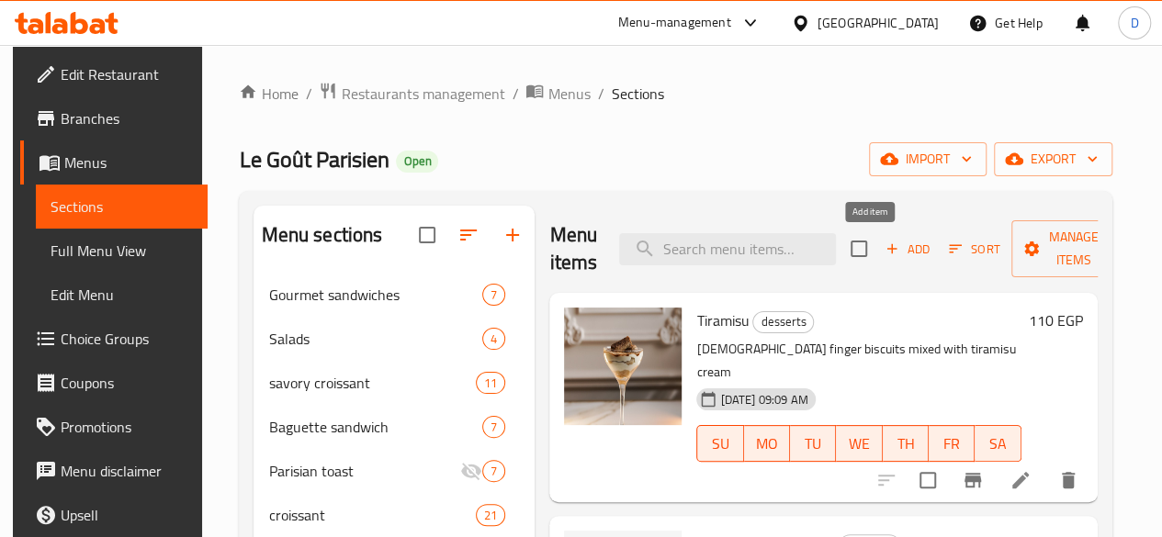
click at [883, 260] on span "Add" at bounding box center [908, 249] width 50 height 21
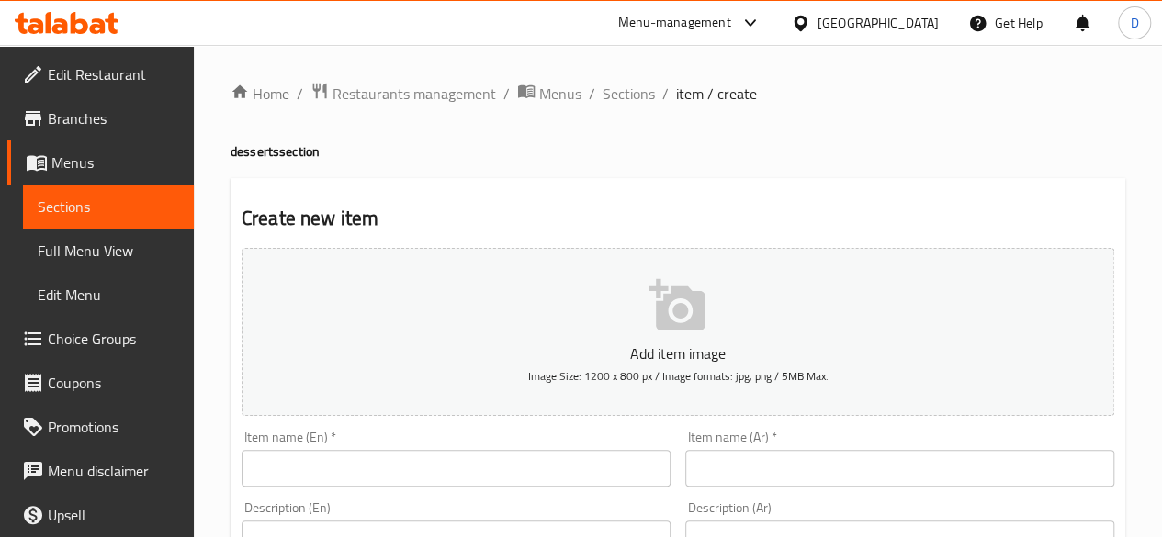
click at [571, 474] on input "text" at bounding box center [456, 468] width 429 height 37
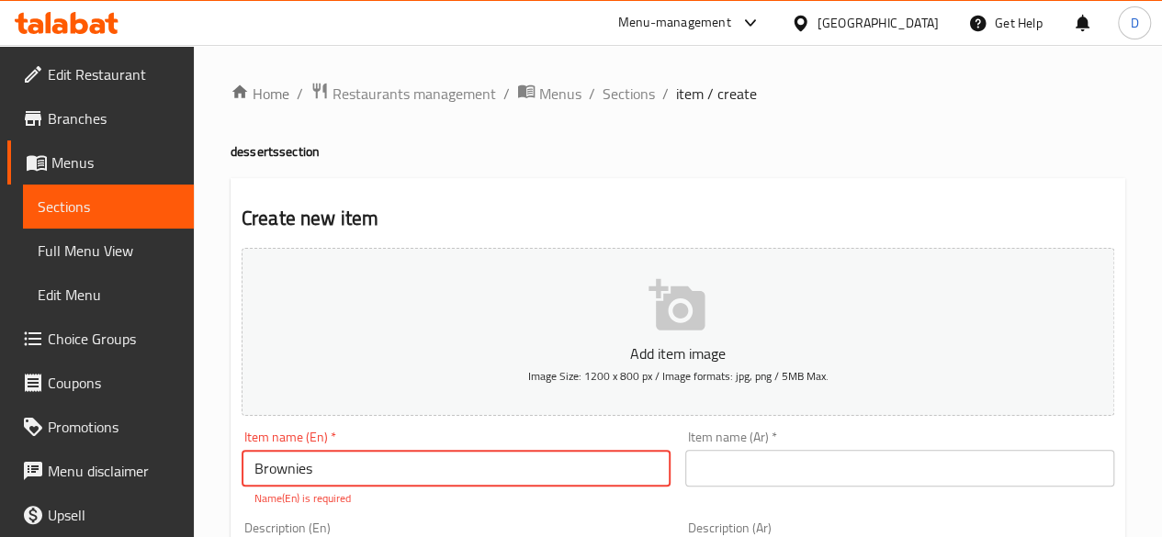
type input "Brownies"
click at [747, 469] on input "text" at bounding box center [899, 468] width 429 height 37
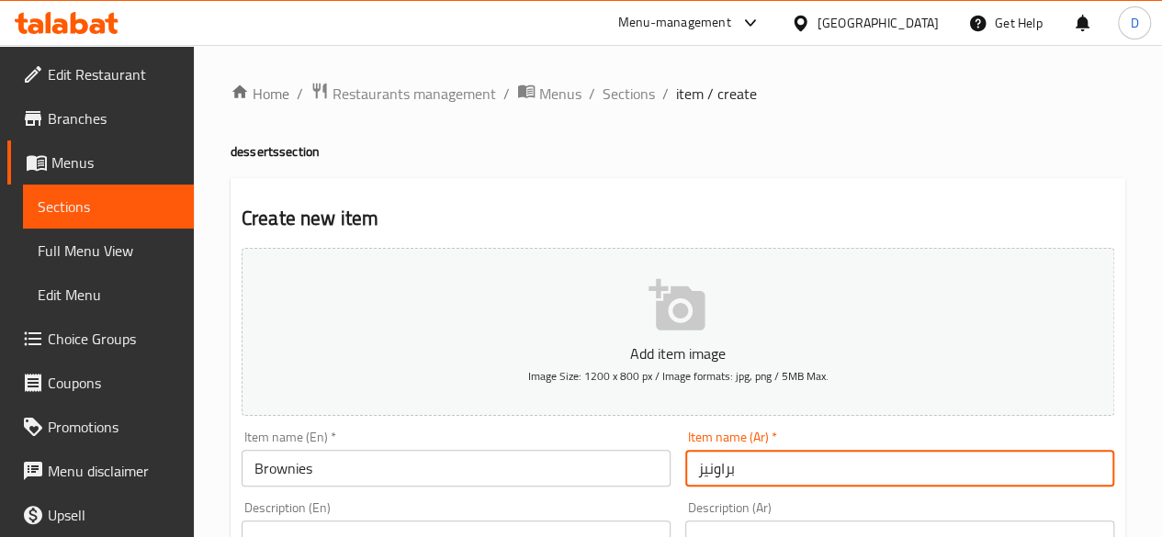
type input "براونيز"
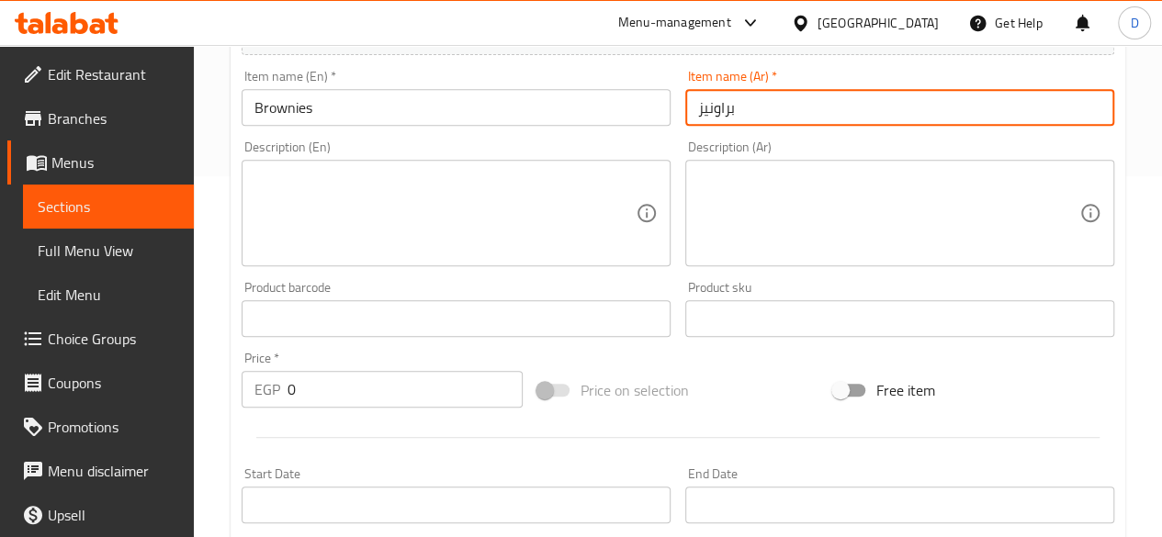
scroll to position [459, 0]
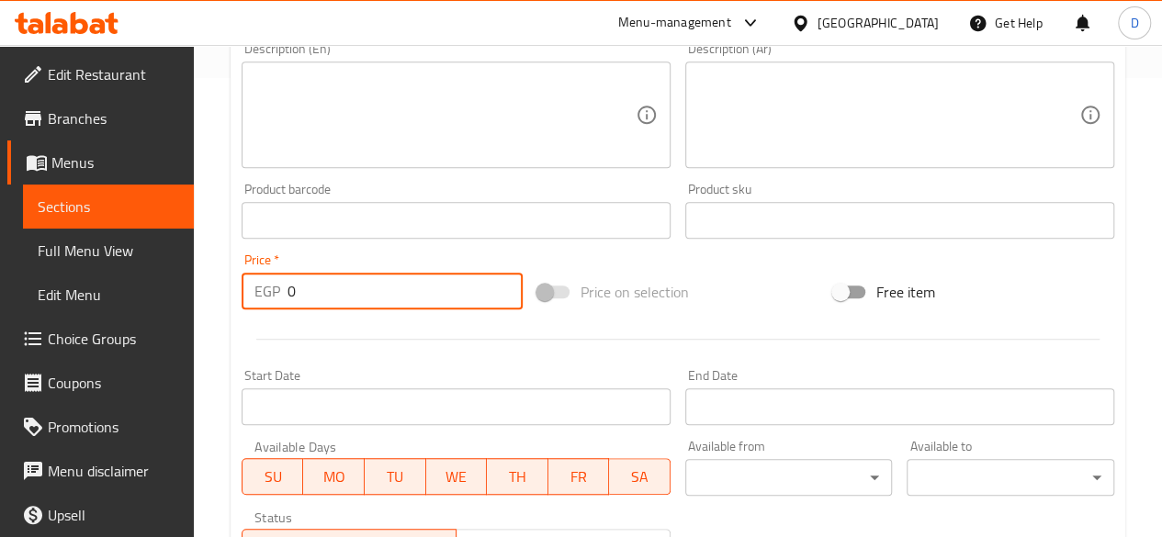
drag, startPoint x: 309, startPoint y: 291, endPoint x: 176, endPoint y: 279, distance: 132.8
click at [176, 279] on div "Edit Restaurant Branches Menus Sections Full Menu View Edit Menu Choice Groups …" at bounding box center [581, 212] width 1162 height 1253
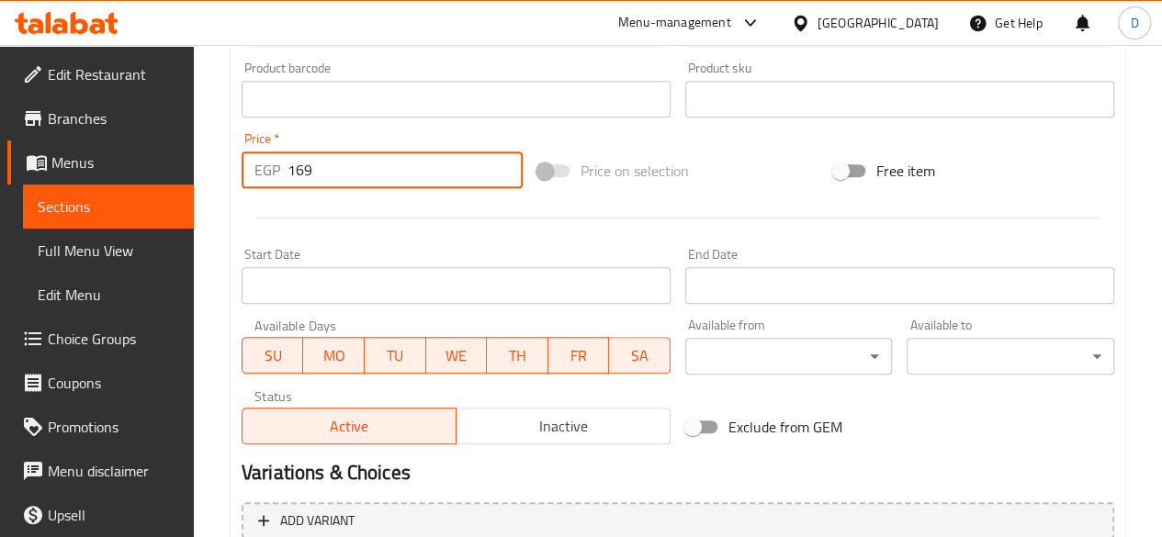
scroll to position [735, 0]
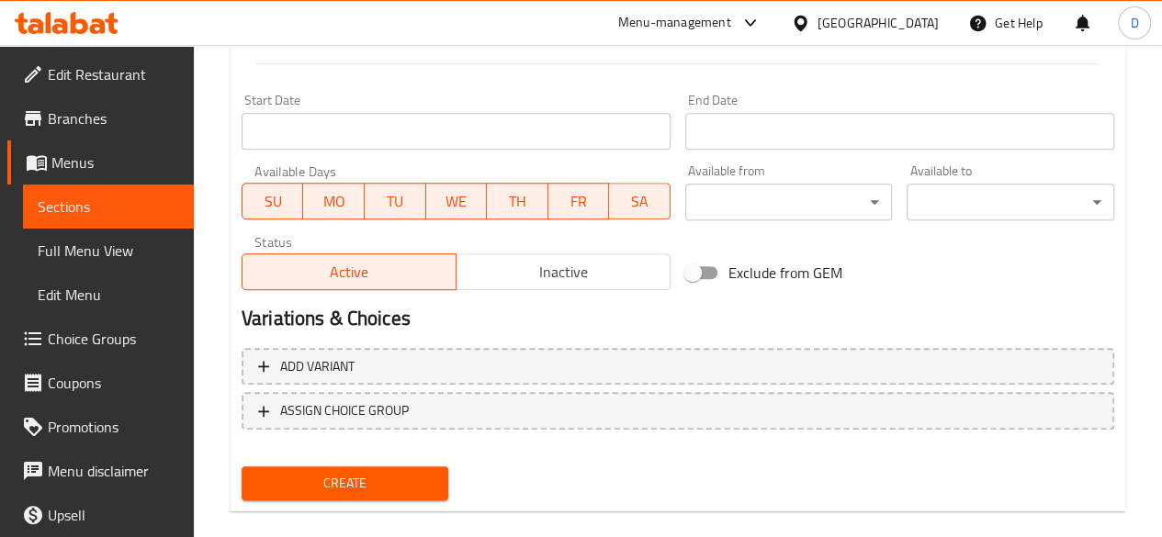
type input "169"
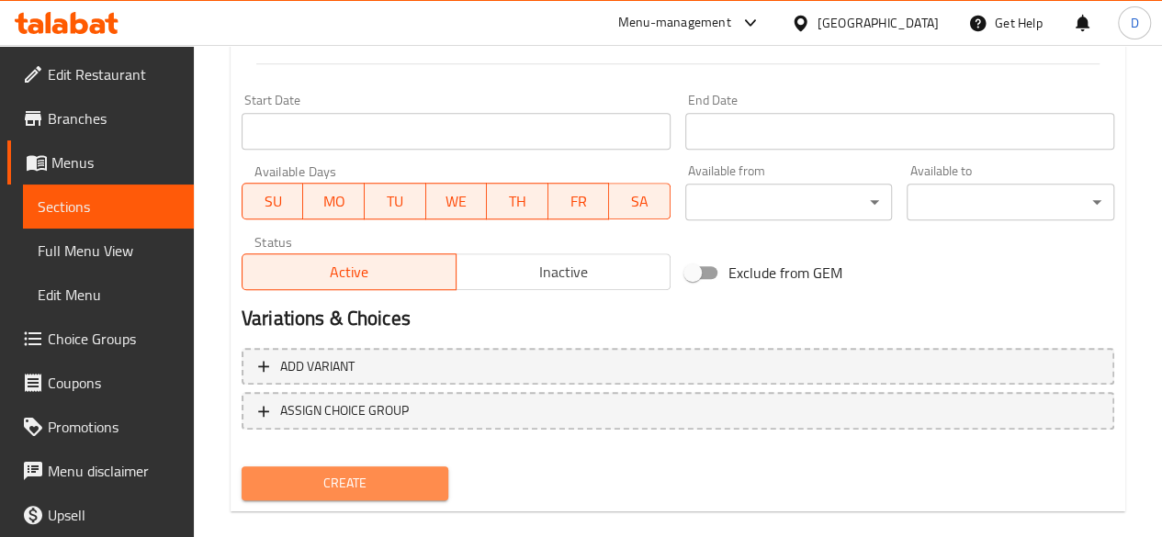
click at [351, 484] on span "Create" at bounding box center [345, 483] width 178 height 23
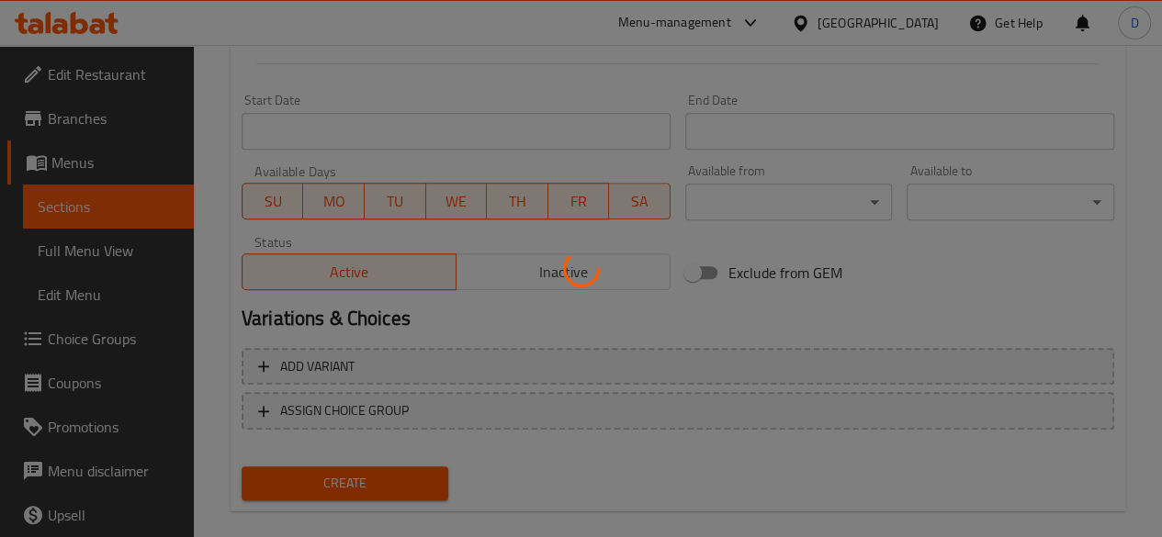
type input "0"
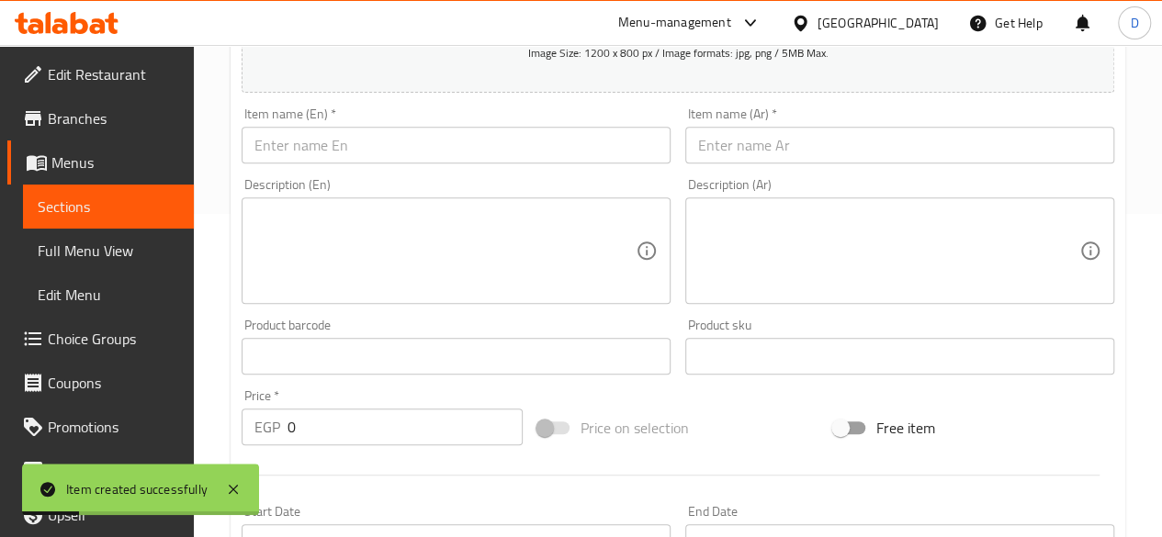
scroll to position [0, 0]
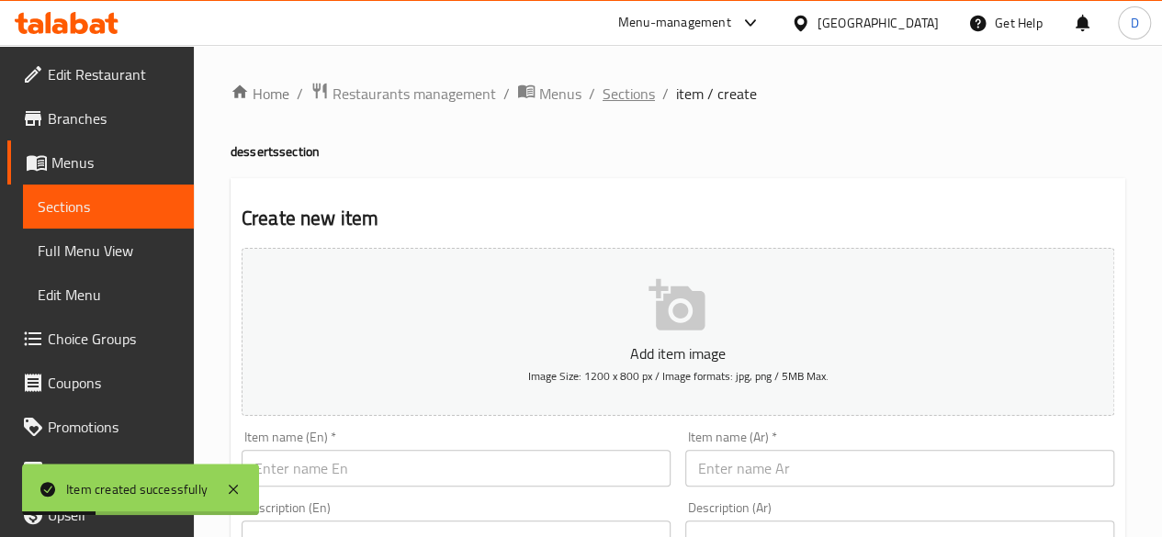
click at [644, 95] on span "Sections" at bounding box center [629, 94] width 52 height 22
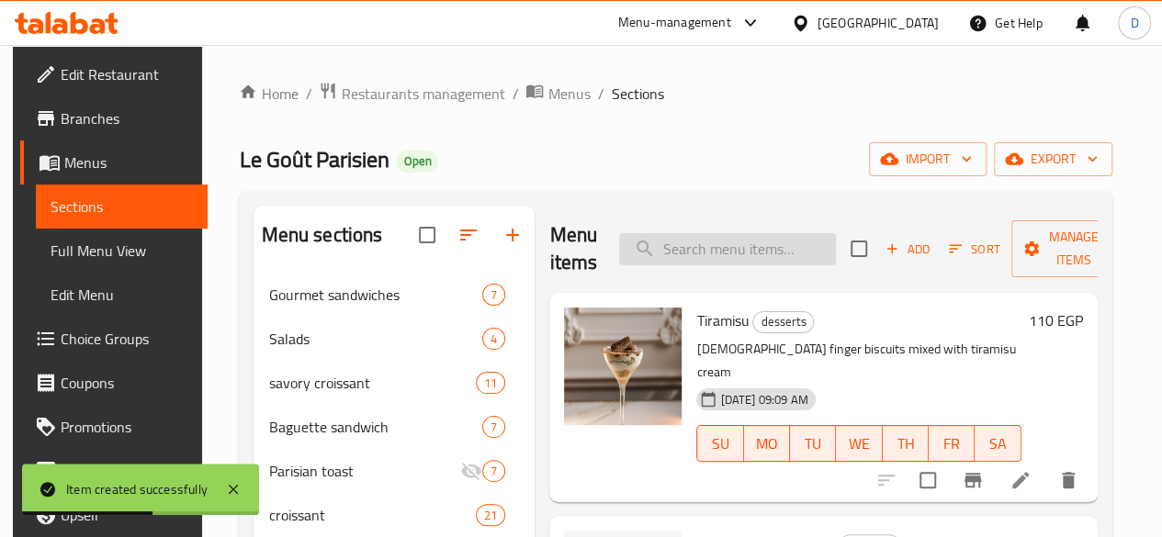
click at [619, 253] on input "search" at bounding box center [727, 249] width 217 height 32
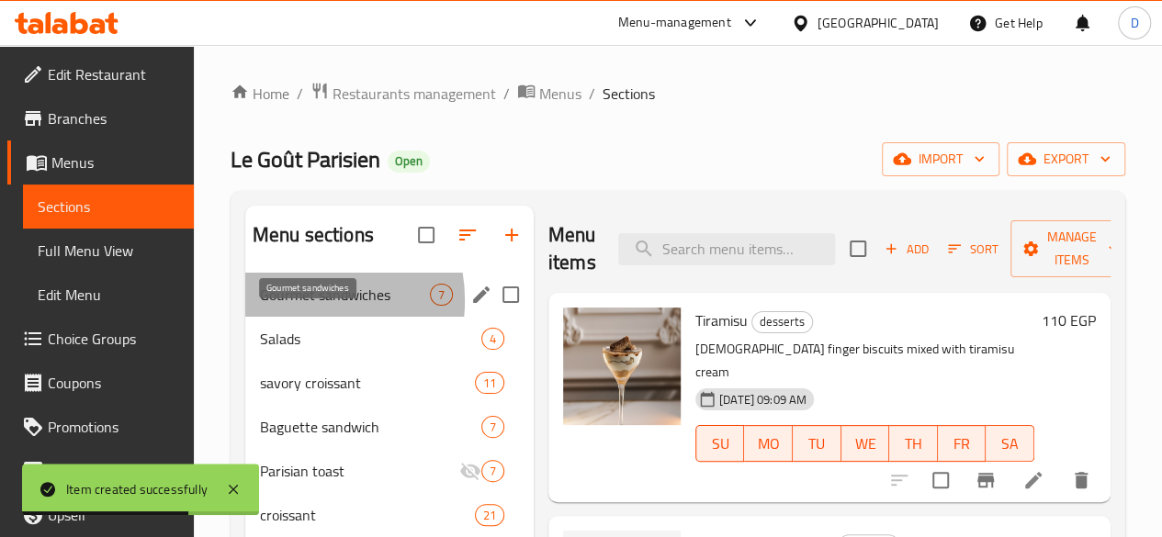
click at [298, 306] on span "Gourmet sandwiches" at bounding box center [345, 295] width 170 height 22
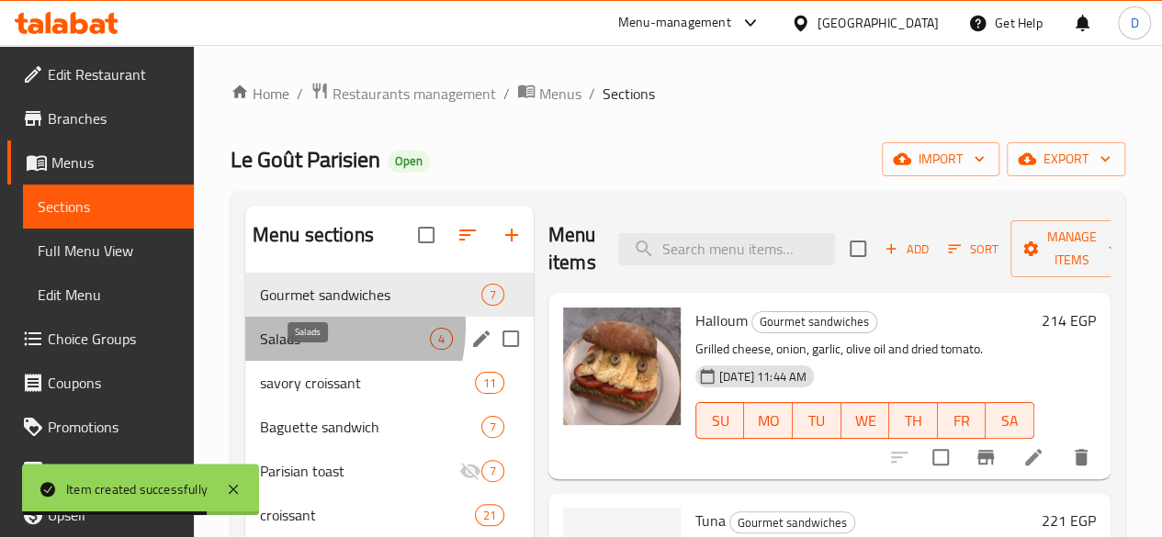
click at [307, 350] on span "Salads" at bounding box center [345, 339] width 170 height 22
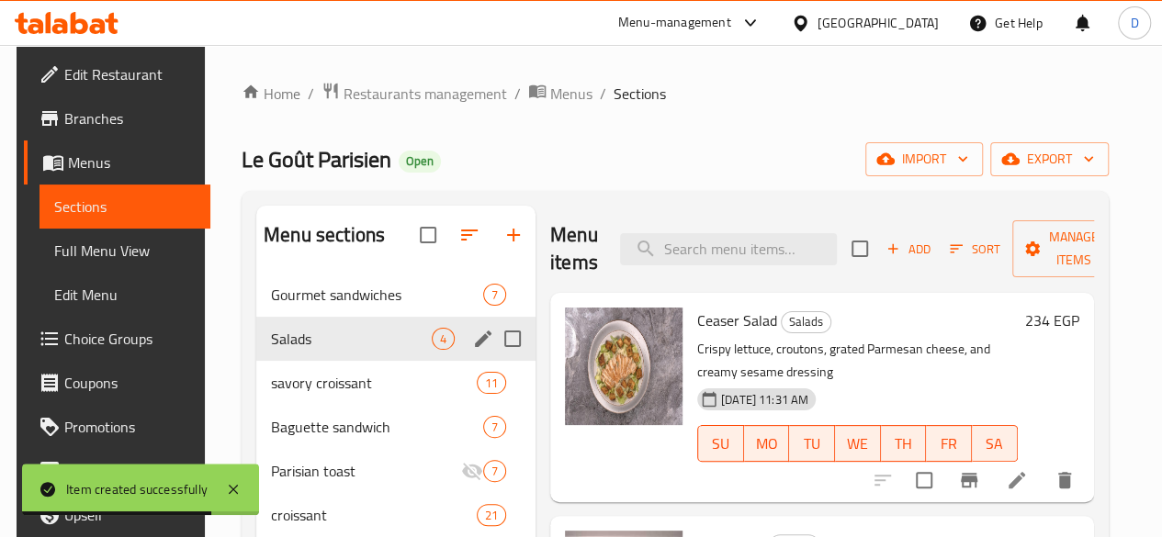
click at [303, 405] on div "savory croissant 11" at bounding box center [395, 383] width 279 height 44
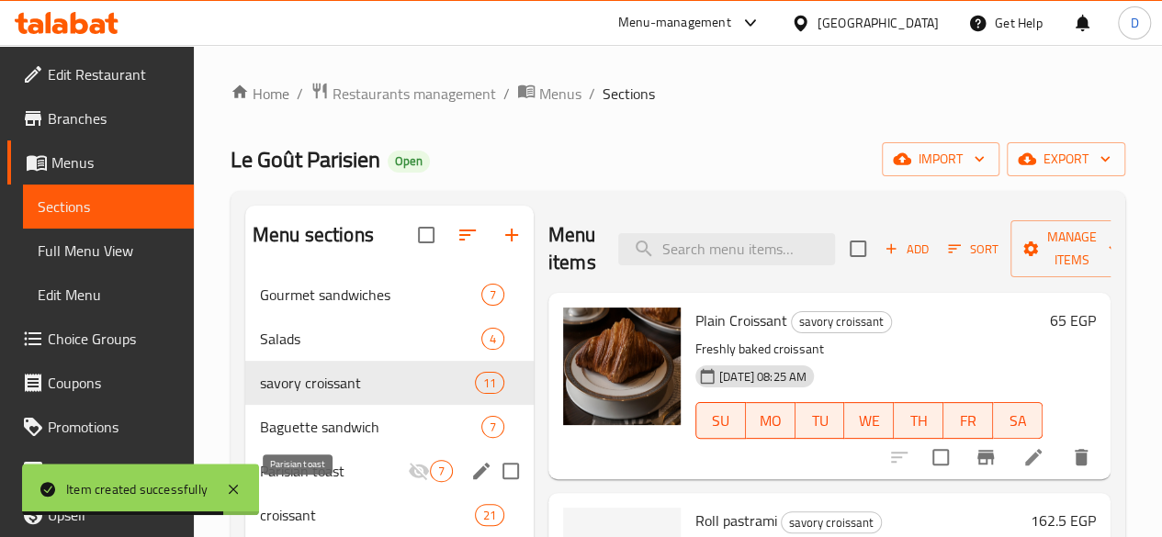
click at [315, 482] on span "Parisian toast" at bounding box center [334, 471] width 148 height 22
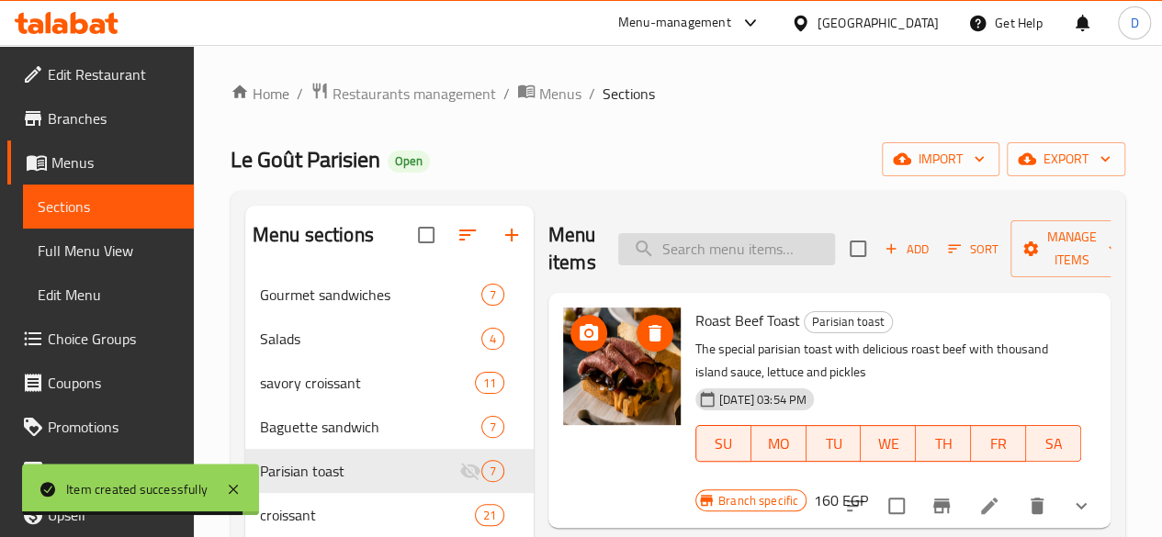
click at [733, 258] on input "search" at bounding box center [726, 249] width 217 height 32
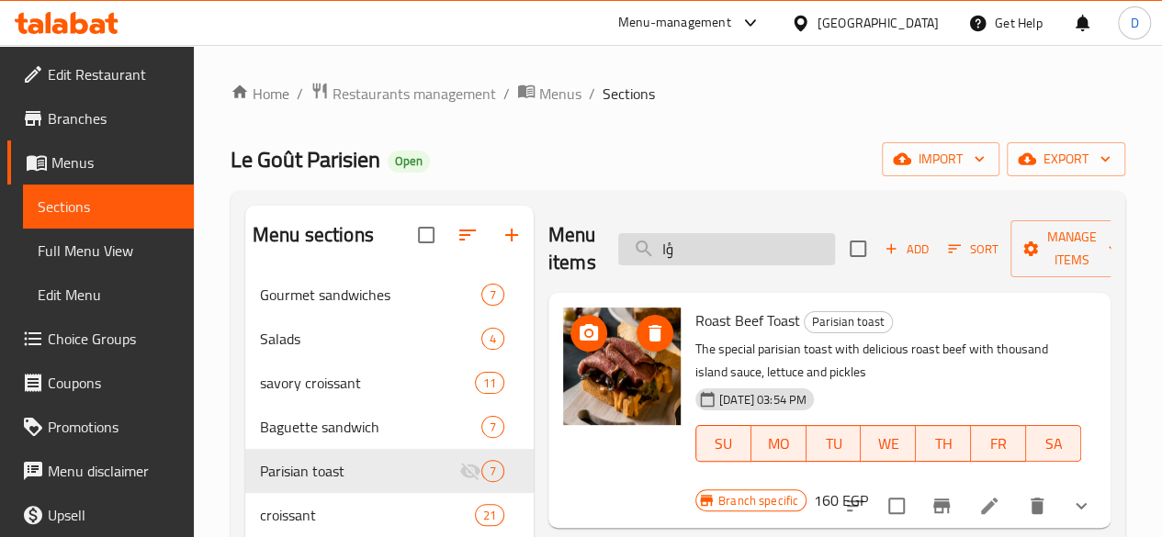
type input "ؤ"
type input "C"
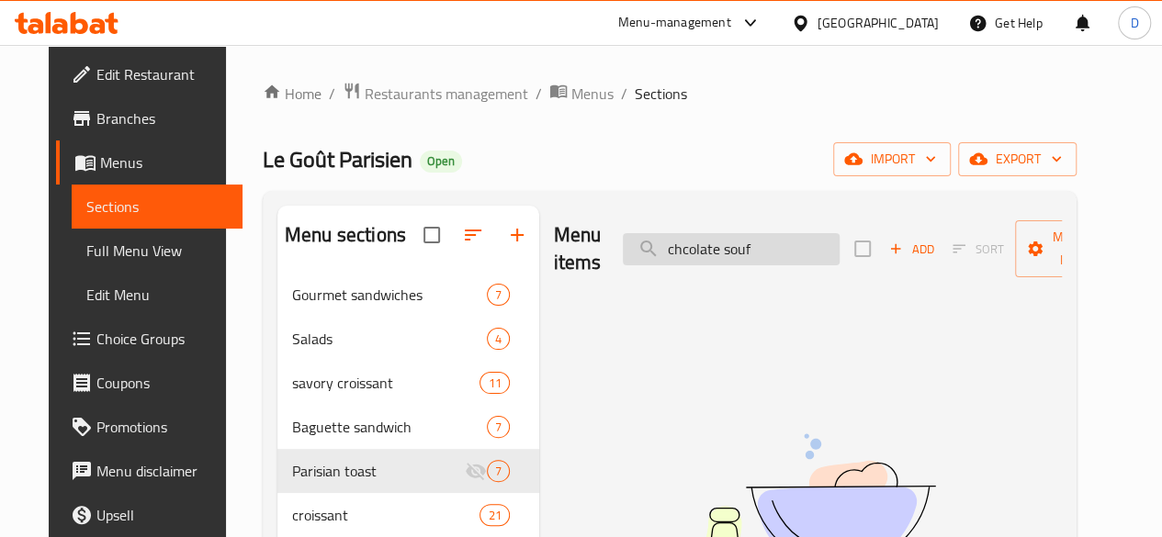
click at [652, 251] on input "chcolate souf" at bounding box center [731, 249] width 217 height 32
type input "chocolate souf"
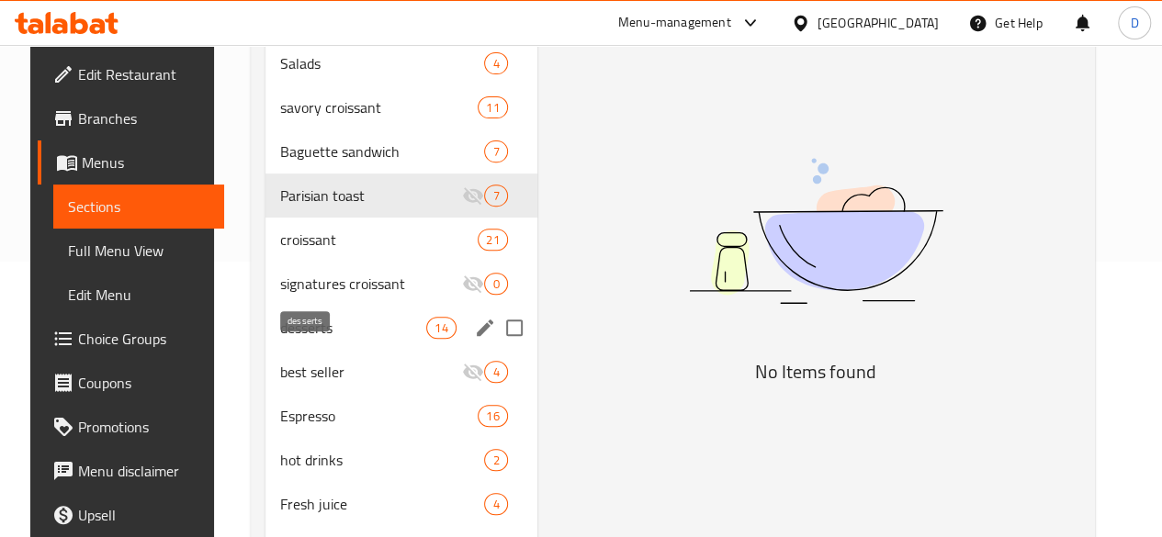
click at [298, 339] on span "desserts" at bounding box center [353, 328] width 146 height 22
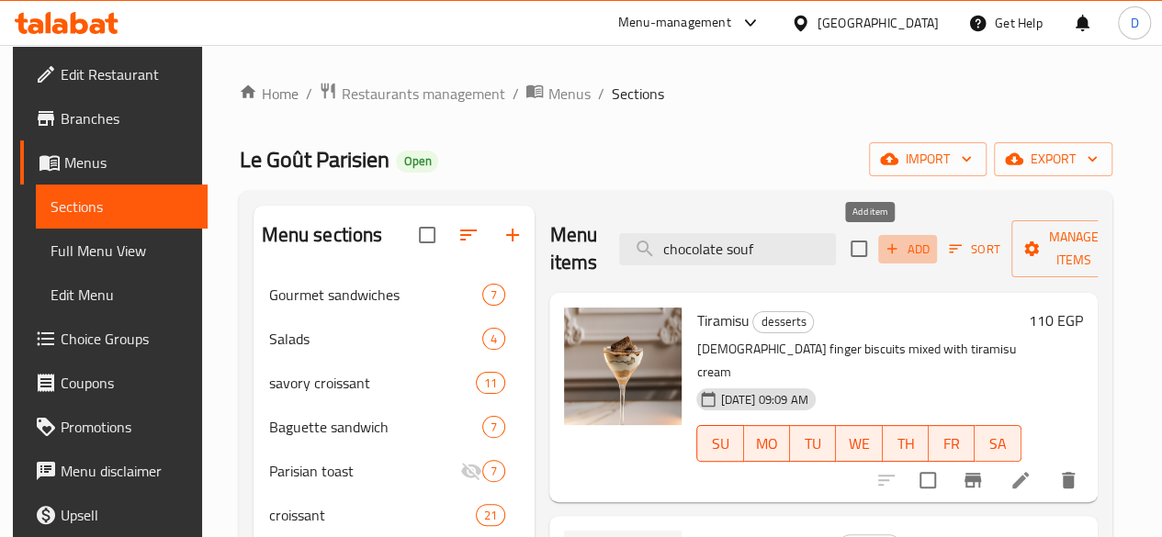
click at [878, 264] on button "Add" at bounding box center [907, 249] width 59 height 28
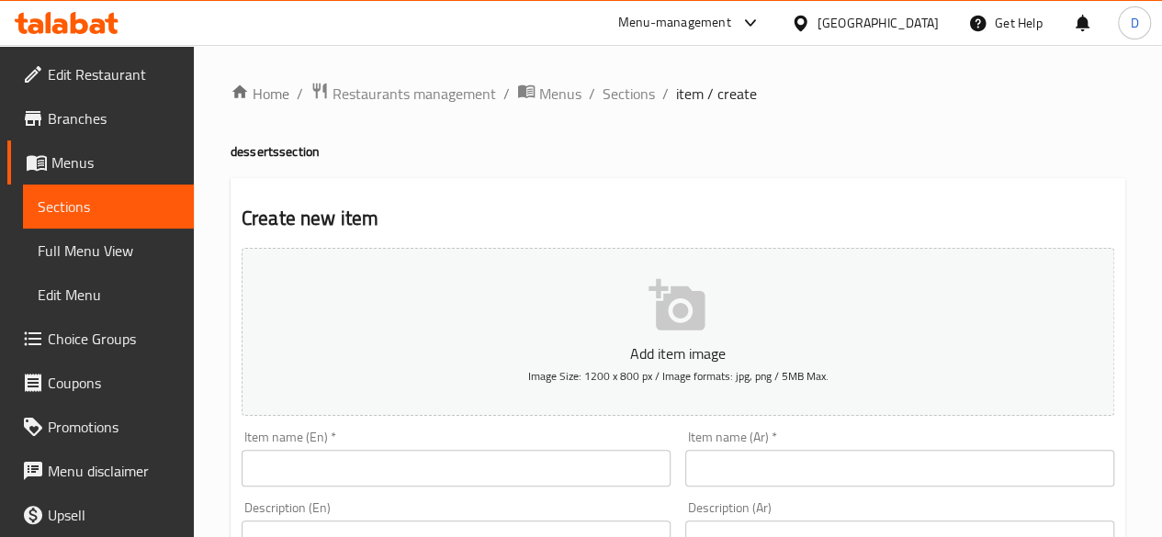
click at [427, 472] on input "text" at bounding box center [456, 468] width 429 height 37
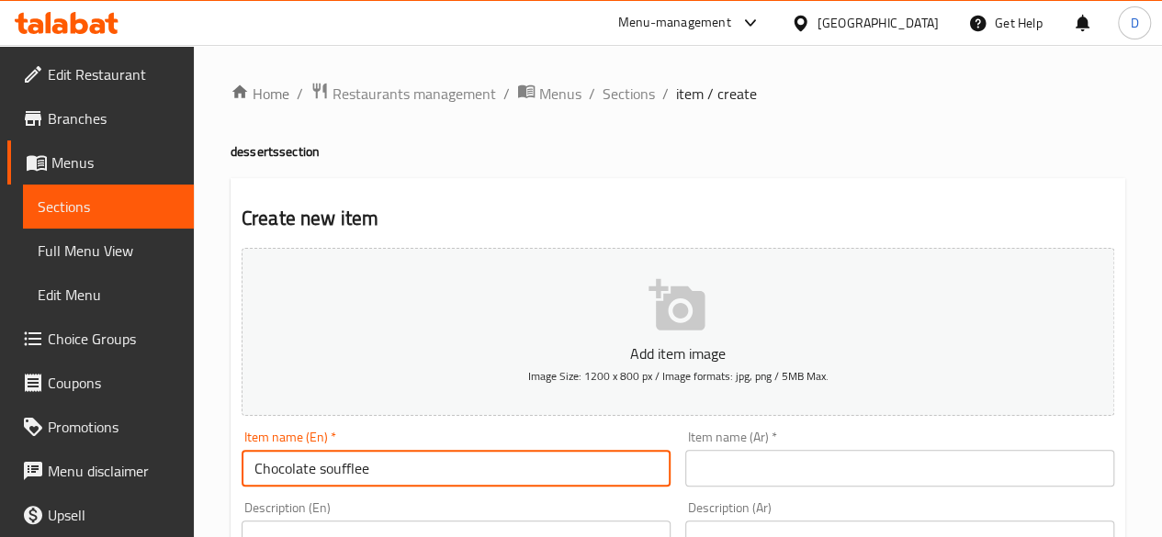
type input "Chocolate soufflee"
click at [743, 477] on input "text" at bounding box center [899, 468] width 429 height 37
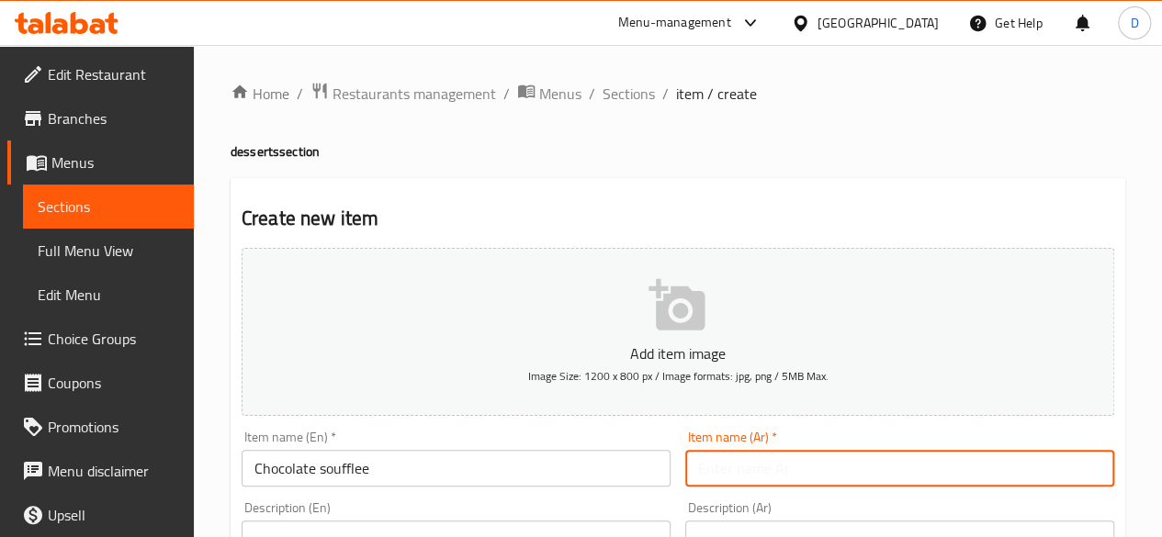
type input "ت"
type input "شوكولاتة سوفليه"
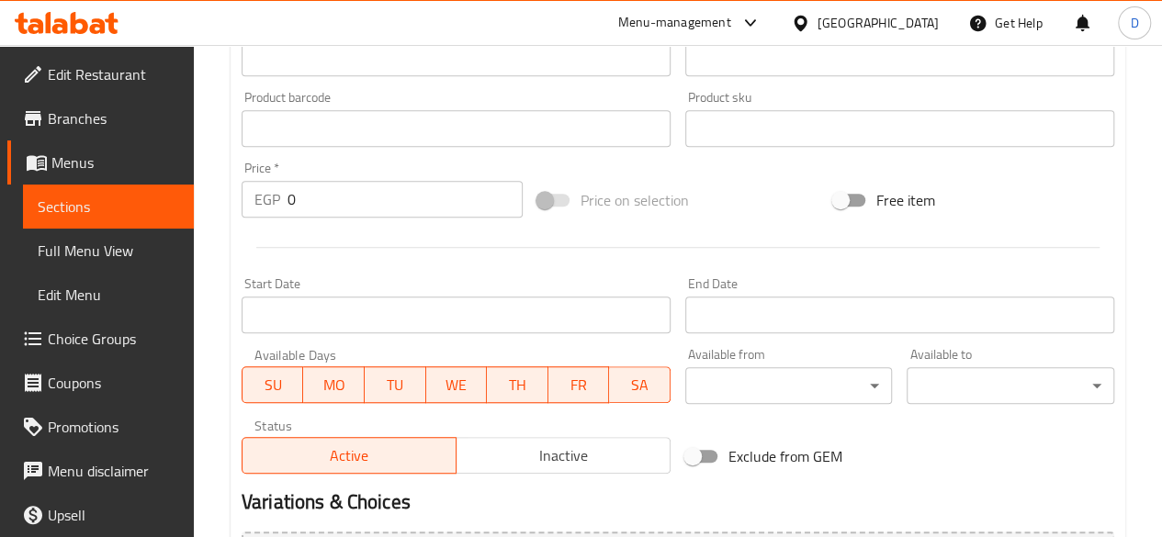
scroll to position [643, 0]
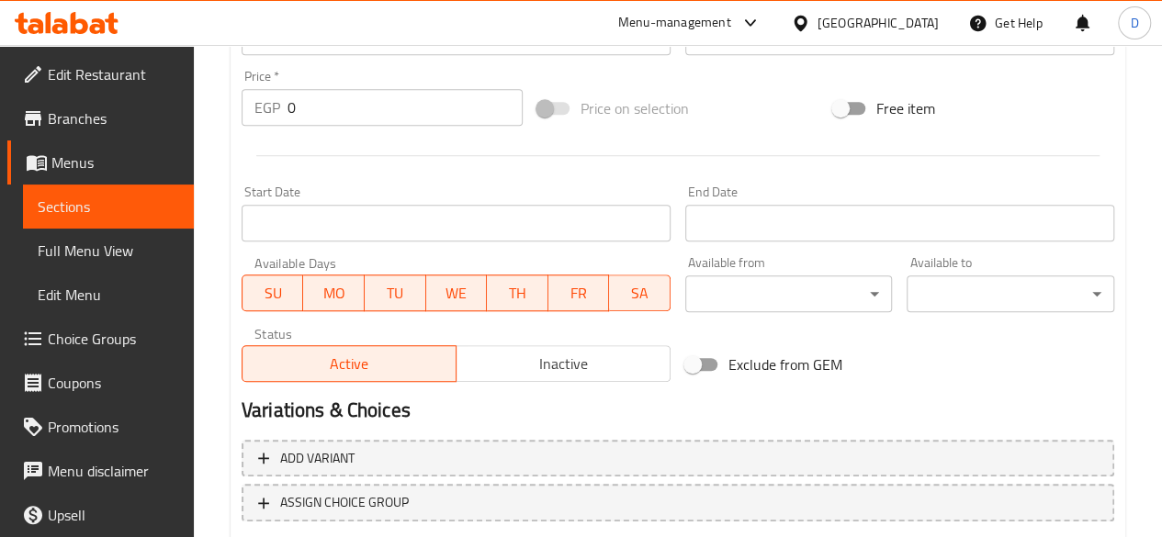
drag, startPoint x: 342, startPoint y: 107, endPoint x: 105, endPoint y: 127, distance: 237.8
click at [121, 126] on div "Edit Restaurant Branches Menus Sections Full Menu View Edit Menu Choice Groups …" at bounding box center [581, 28] width 1162 height 1253
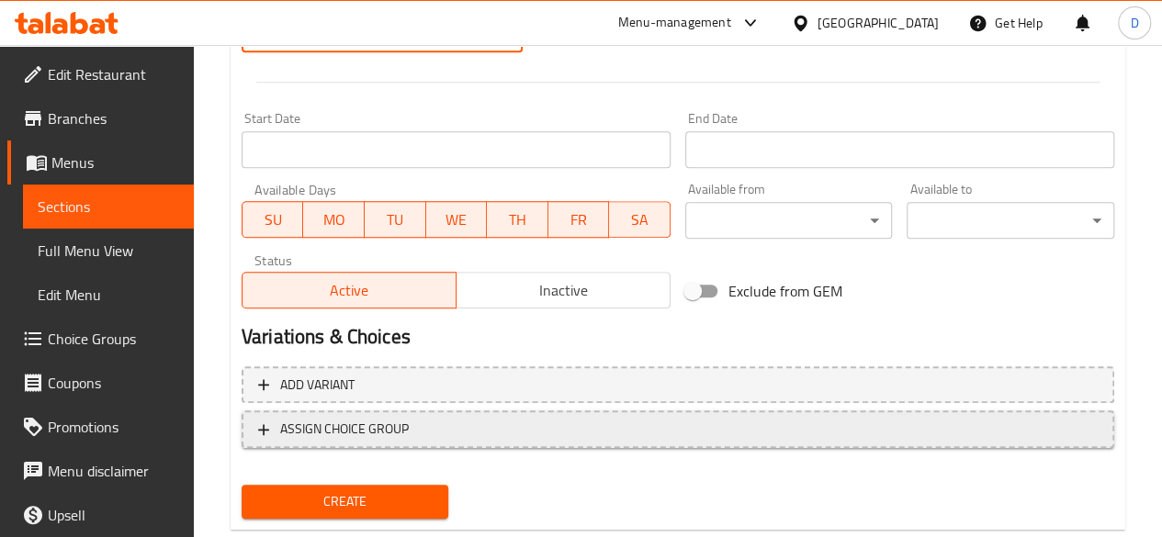
scroll to position [760, 0]
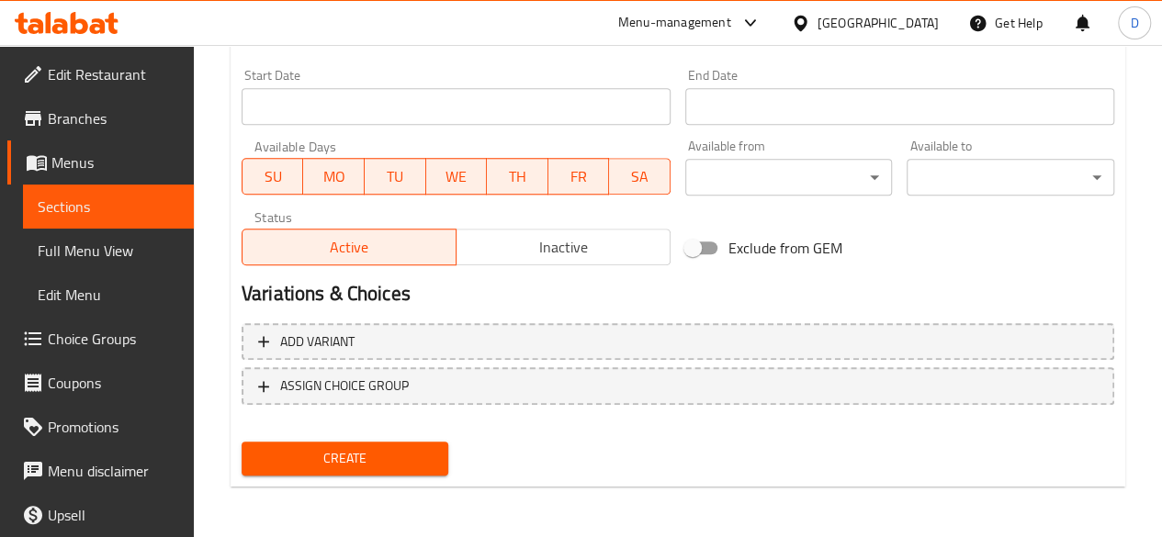
type input "188.5"
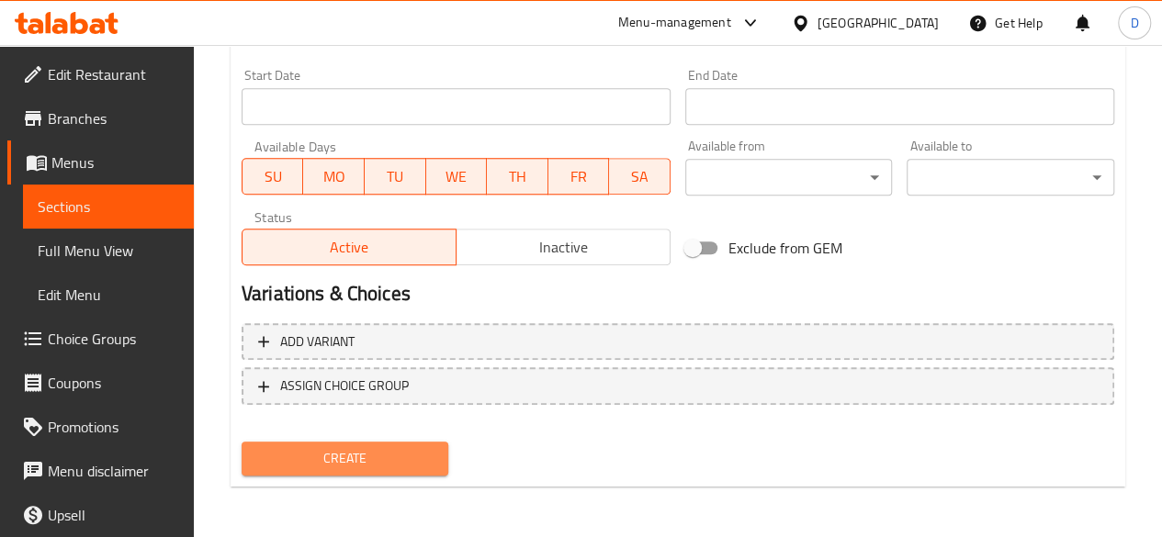
click at [395, 455] on span "Create" at bounding box center [345, 458] width 178 height 23
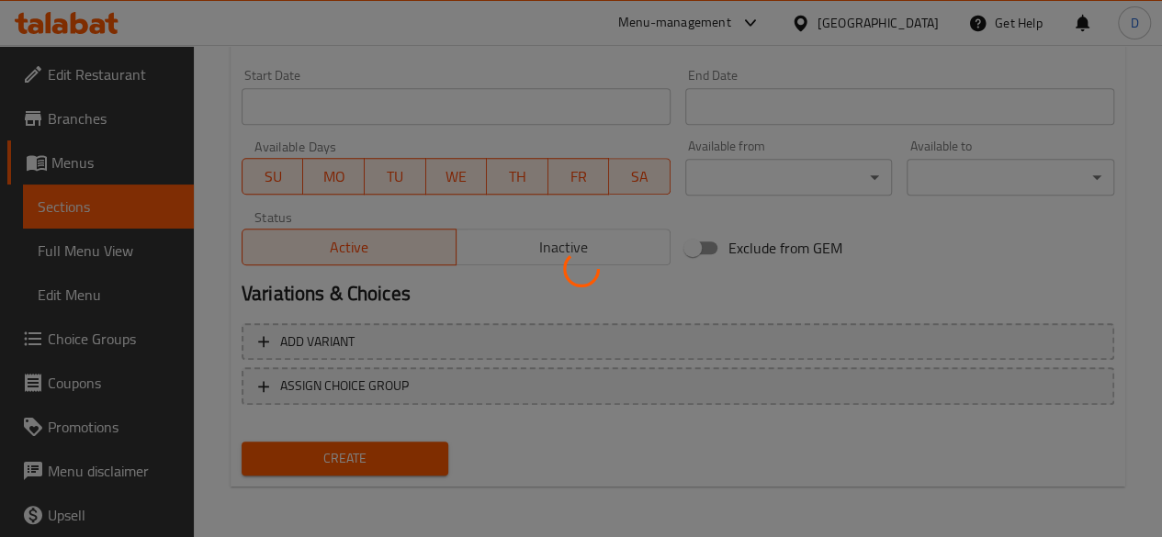
type input "0"
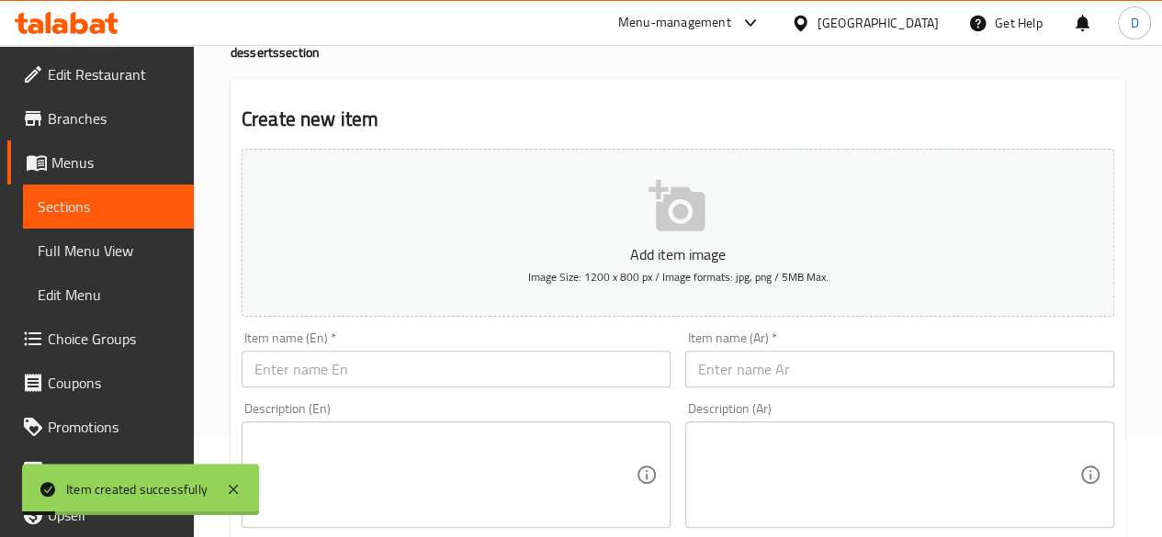
scroll to position [0, 0]
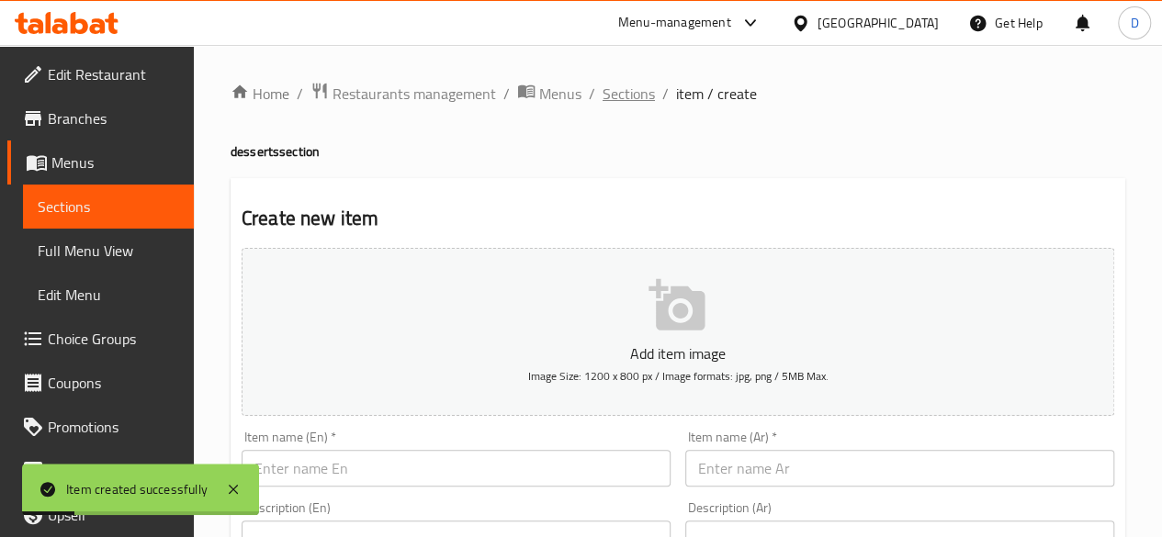
click at [619, 96] on span "Sections" at bounding box center [629, 94] width 52 height 22
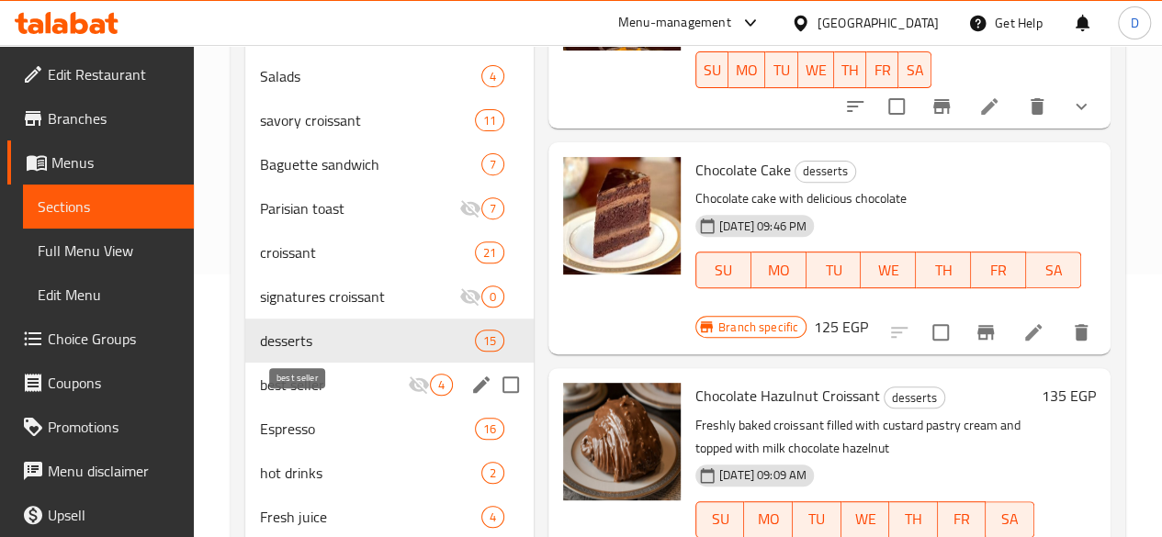
scroll to position [291, 0]
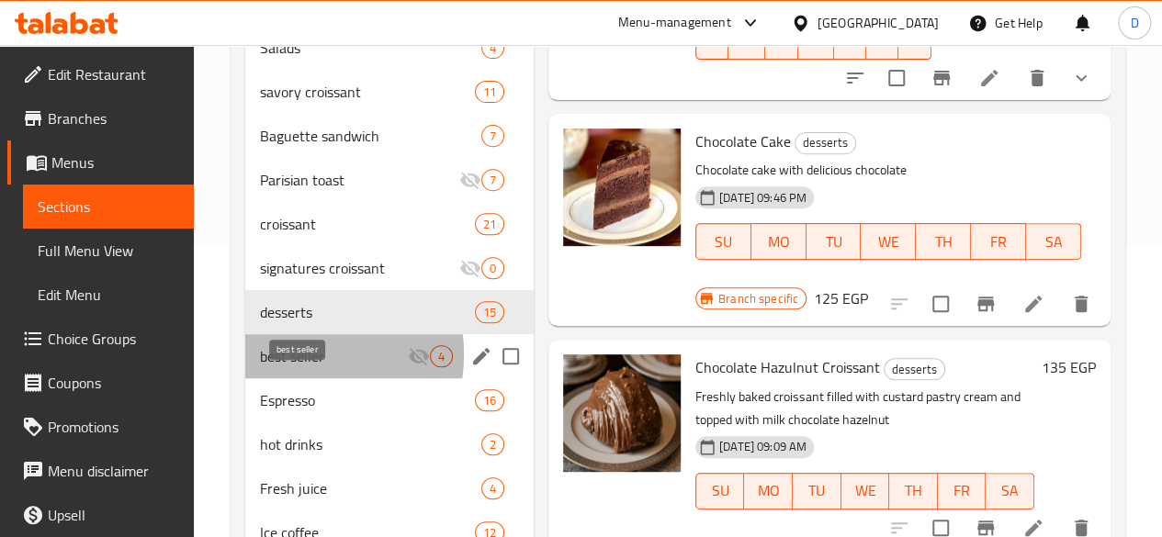
click at [287, 367] on span "best seller" at bounding box center [334, 356] width 148 height 22
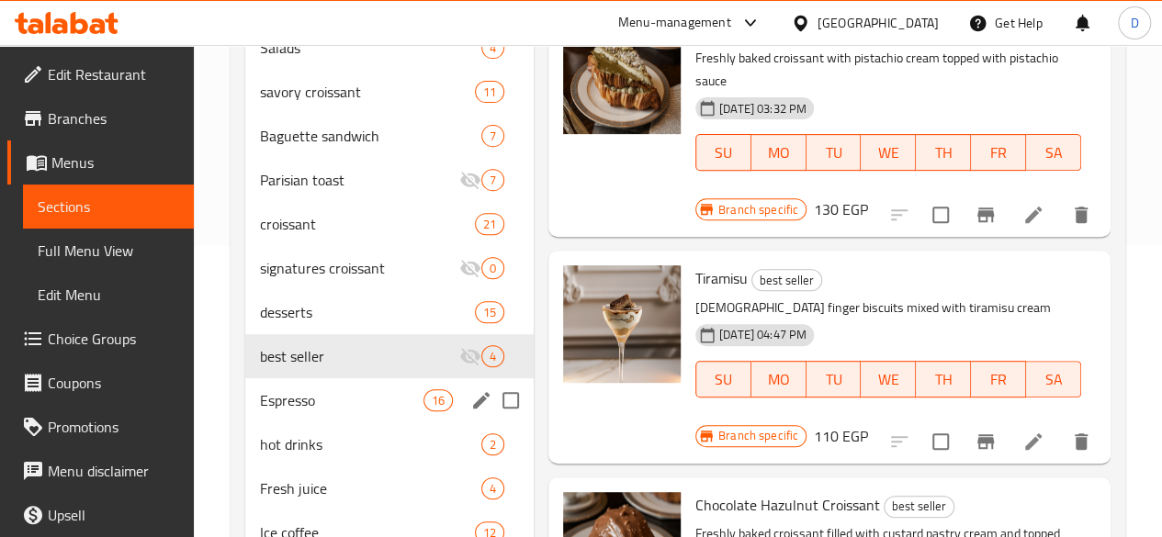
click at [314, 406] on div "Espresso 16" at bounding box center [389, 401] width 288 height 44
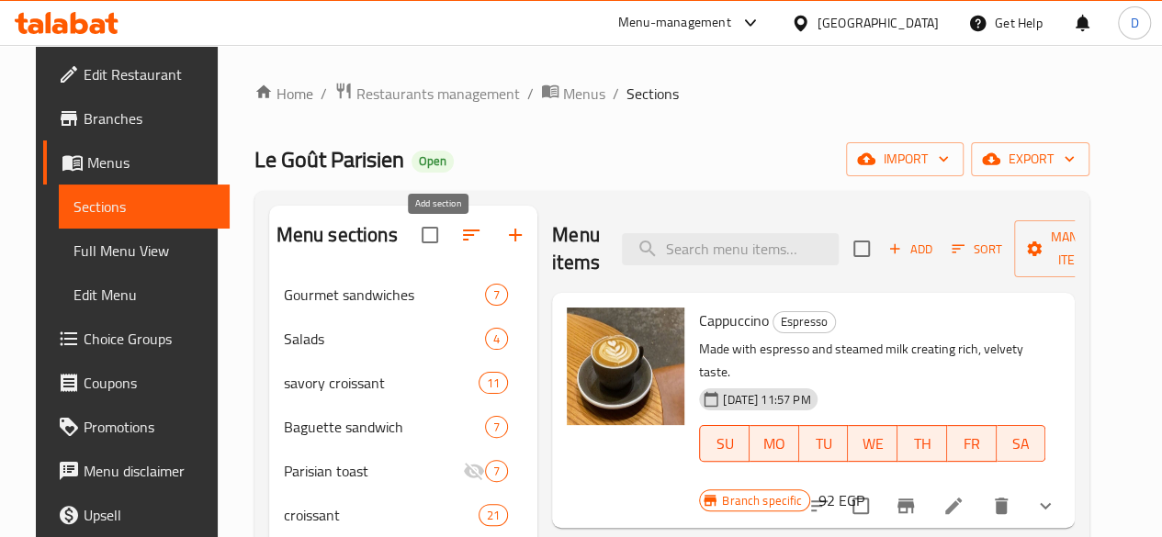
click at [504, 246] on icon "button" at bounding box center [515, 235] width 22 height 22
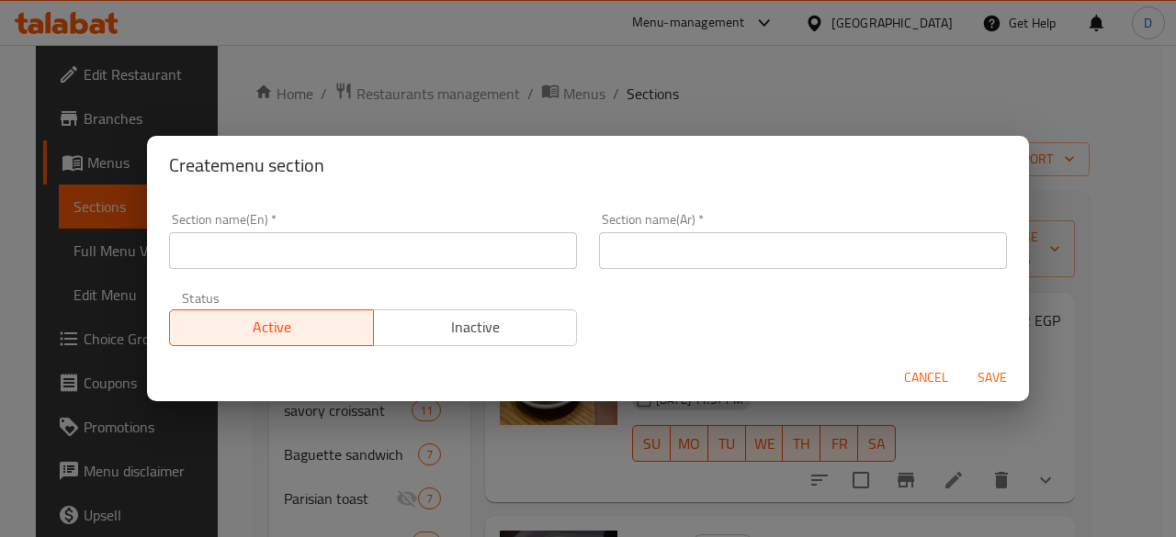
drag, startPoint x: 436, startPoint y: 241, endPoint x: 527, endPoint y: 222, distance: 92.8
click at [436, 241] on input "text" at bounding box center [373, 250] width 408 height 37
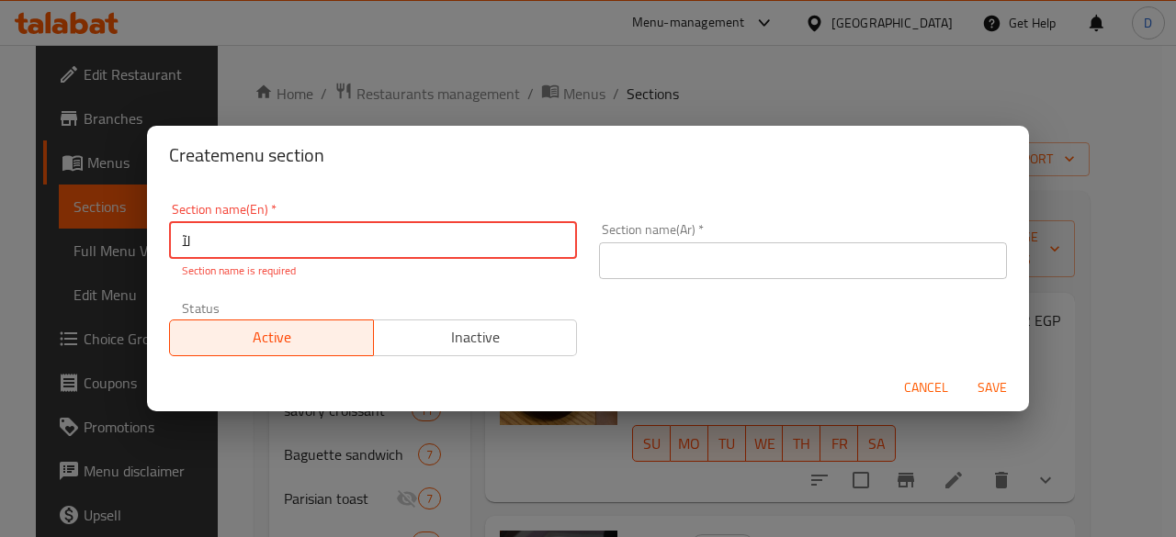
type input "ل"
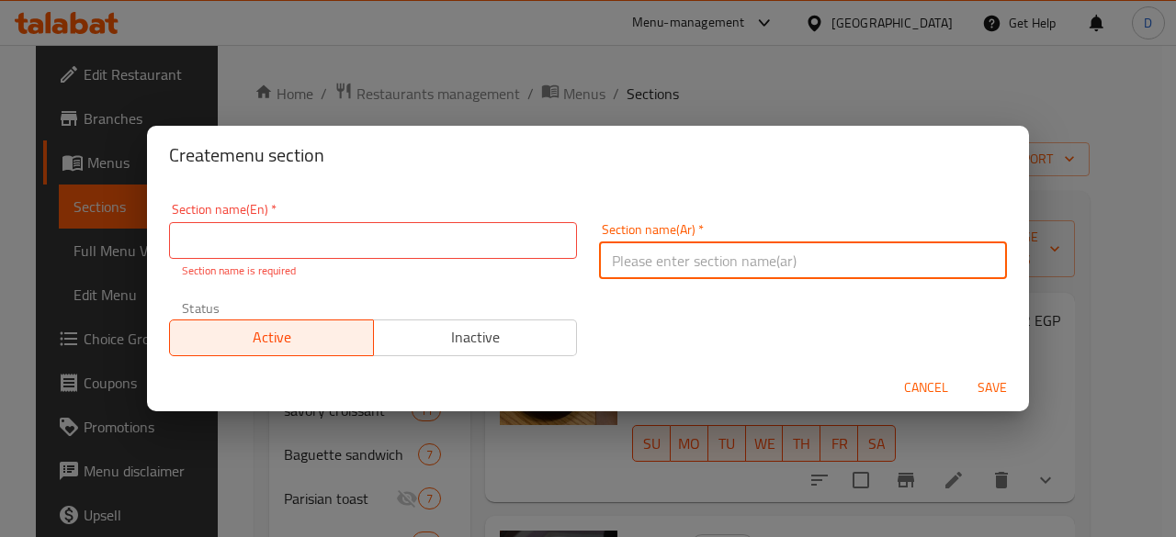
click at [648, 272] on input "text" at bounding box center [803, 261] width 408 height 37
type input "بوكس"
click at [572, 243] on div "Section name(En)   * Section name(En) * Section name is required" at bounding box center [373, 241] width 430 height 98
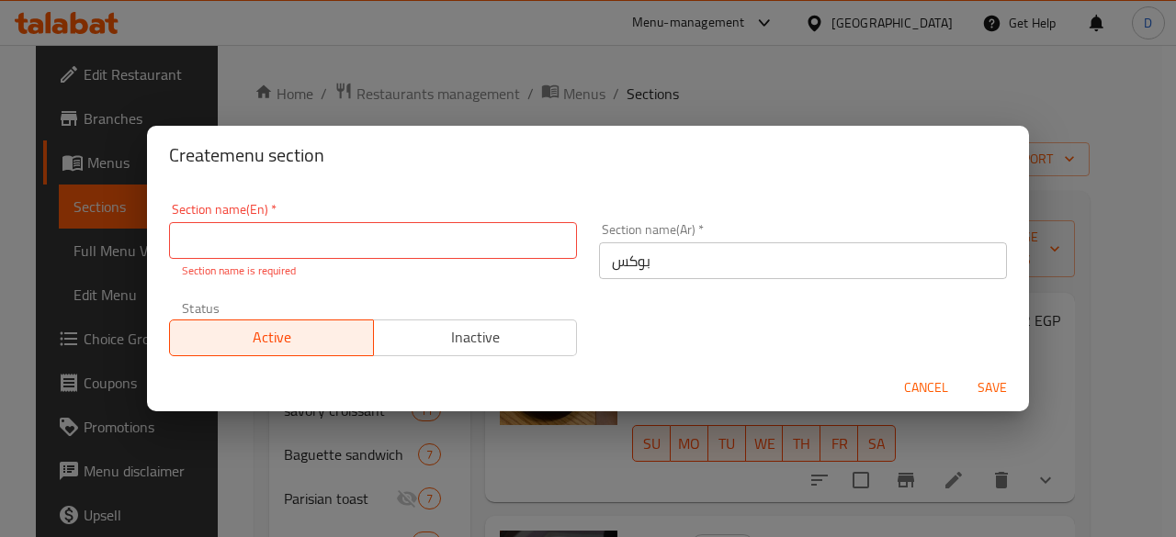
click at [490, 249] on input "text" at bounding box center [373, 240] width 408 height 37
type input "Boxes"
click at [996, 387] on span "Save" at bounding box center [992, 388] width 44 height 23
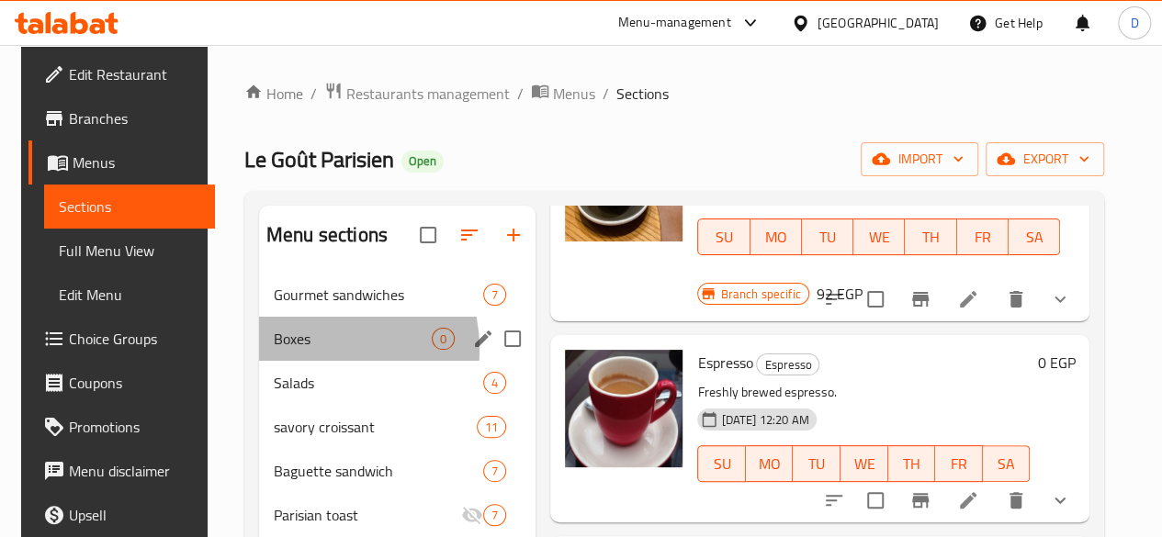
click at [290, 361] on div "Boxes 0" at bounding box center [397, 339] width 277 height 44
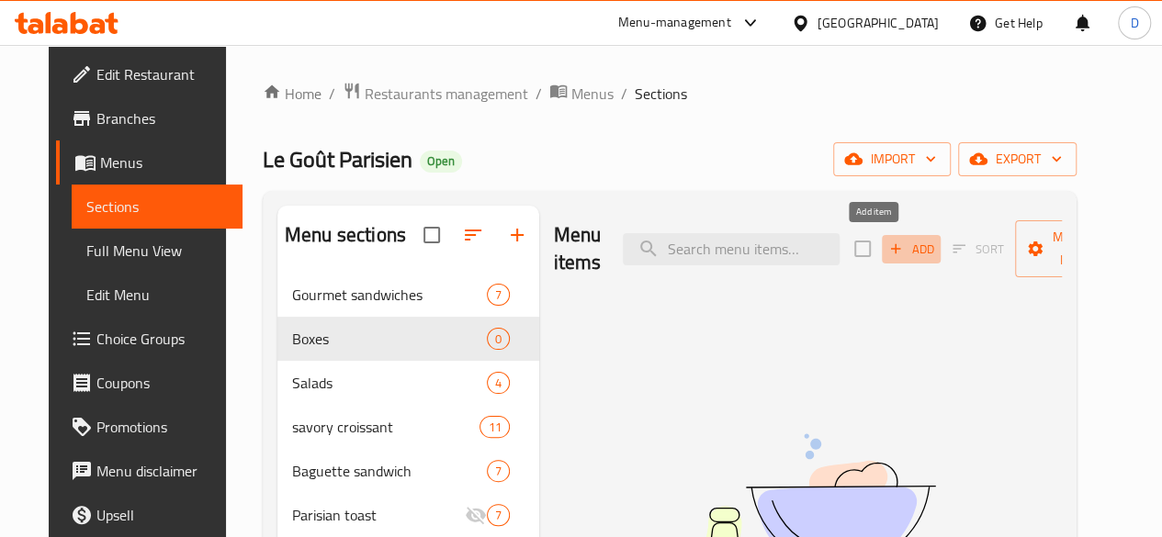
click at [887, 247] on span "Add" at bounding box center [912, 249] width 50 height 21
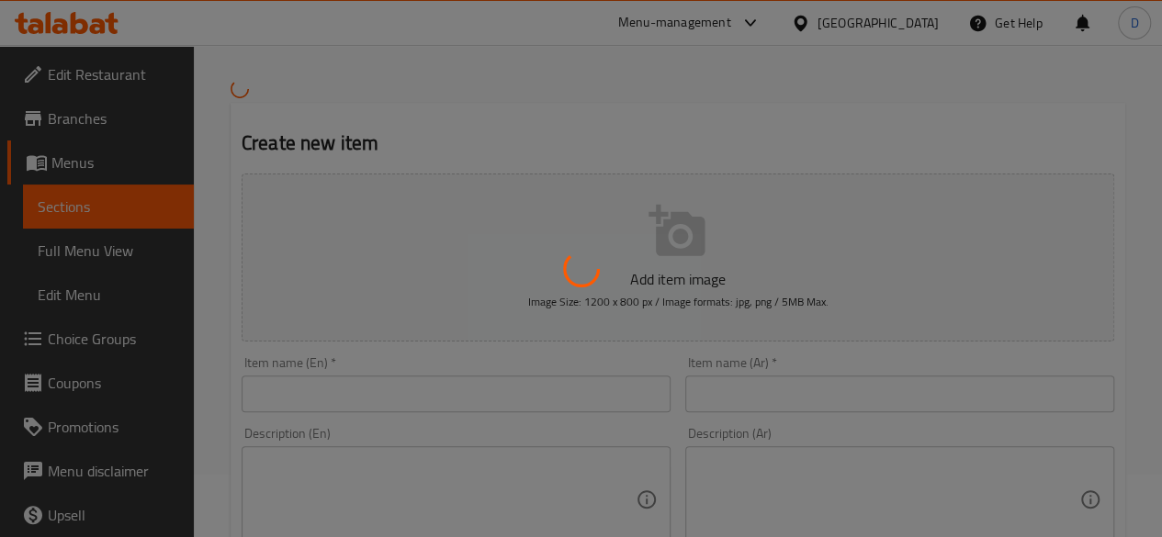
scroll to position [184, 0]
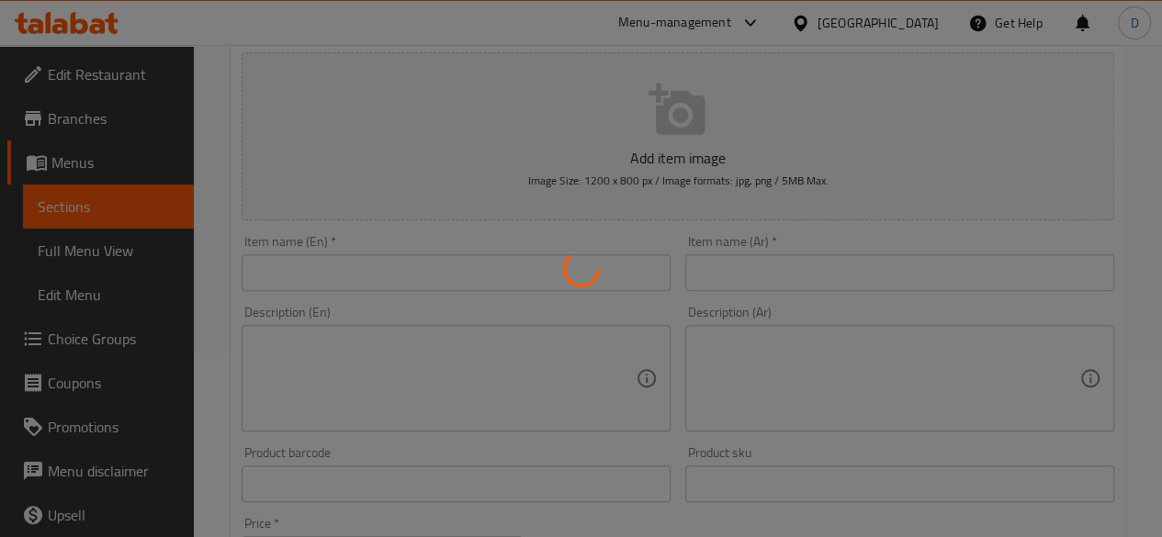
click at [347, 259] on div at bounding box center [581, 268] width 1162 height 537
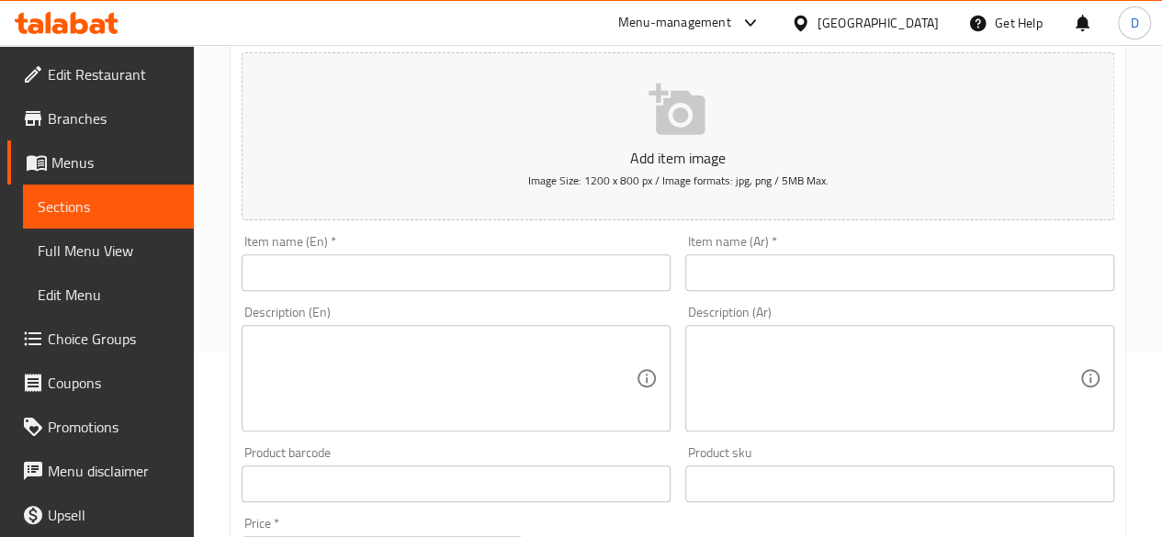
click at [384, 279] on input "text" at bounding box center [456, 272] width 429 height 37
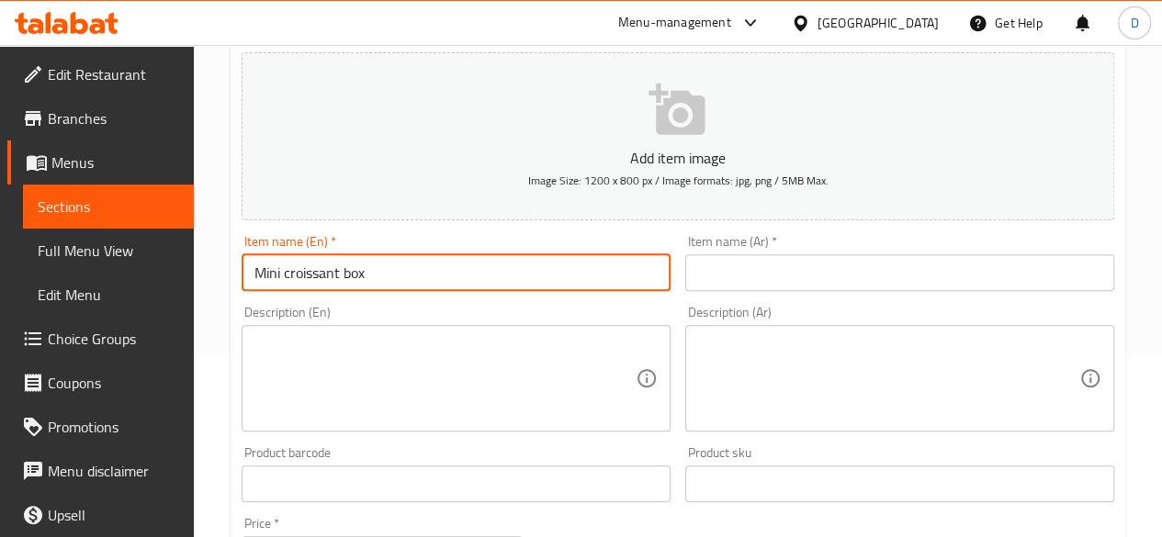
type input "Mini croissant box"
click at [328, 398] on textarea at bounding box center [444, 377] width 381 height 87
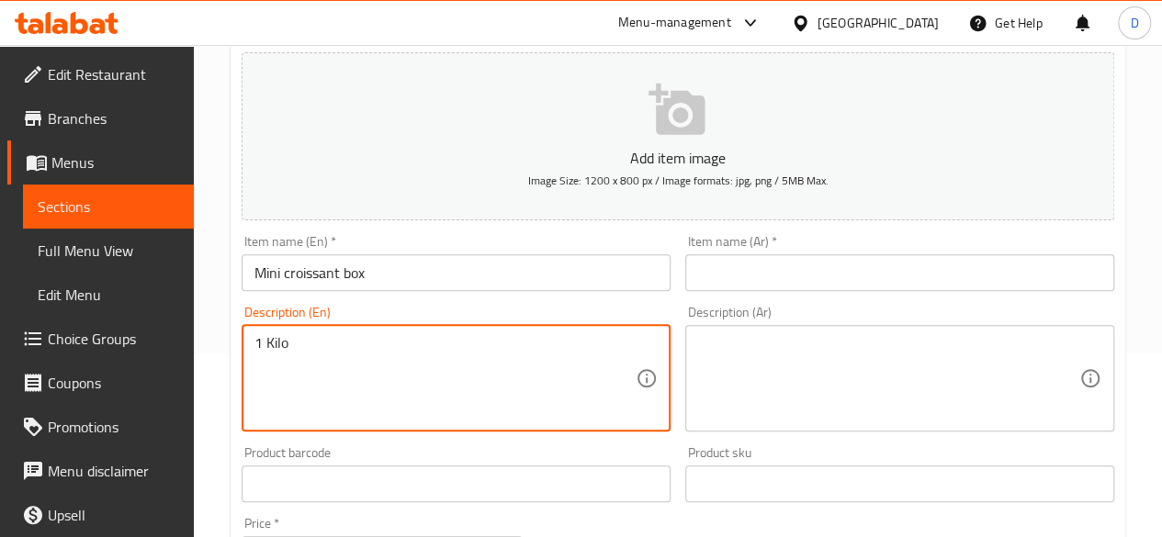
type textarea "1 Kilo"
click at [1031, 273] on input "text" at bounding box center [899, 272] width 429 height 37
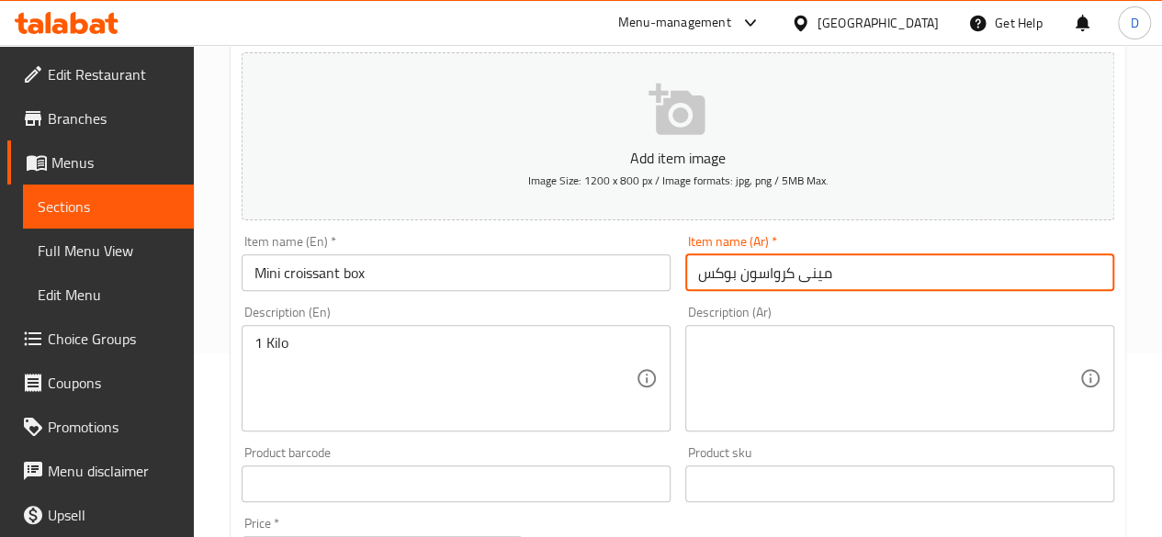
type input "مينى كرواسون بوكس"
click at [831, 374] on textarea at bounding box center [888, 377] width 381 height 87
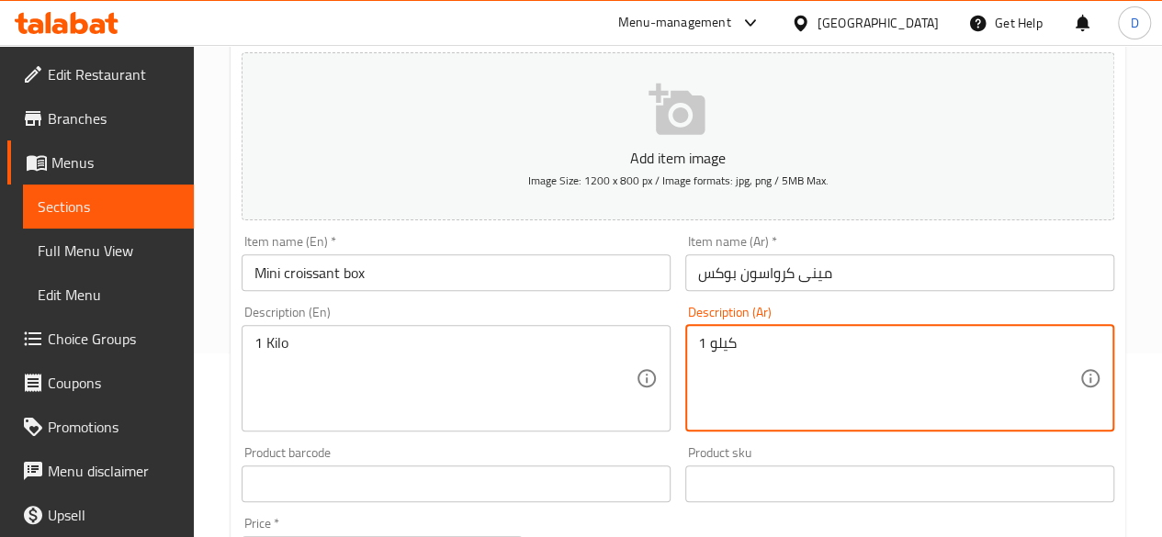
type textarea "1 كيلو"
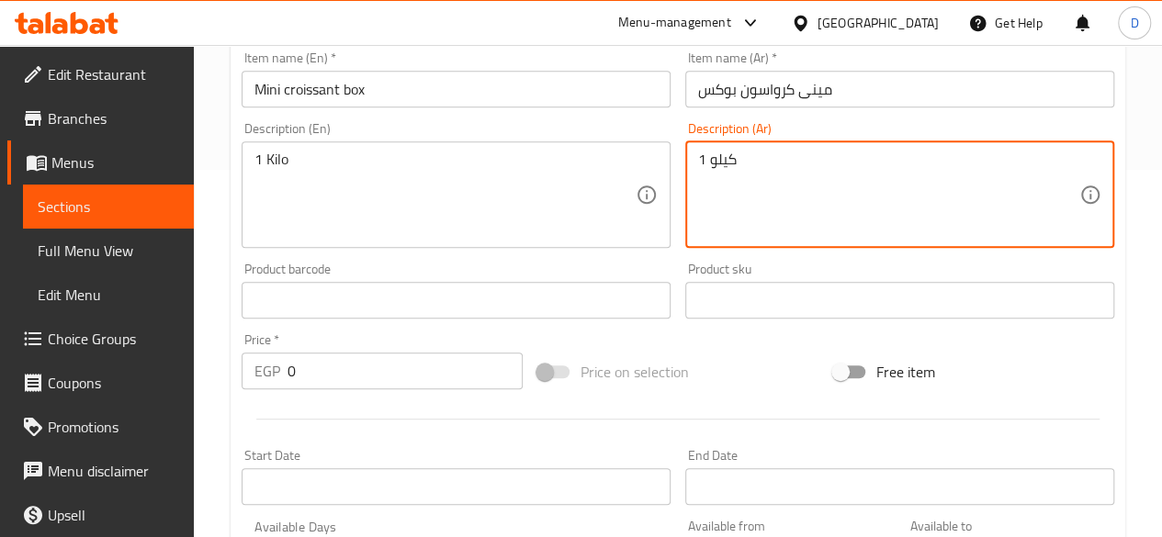
scroll to position [643, 0]
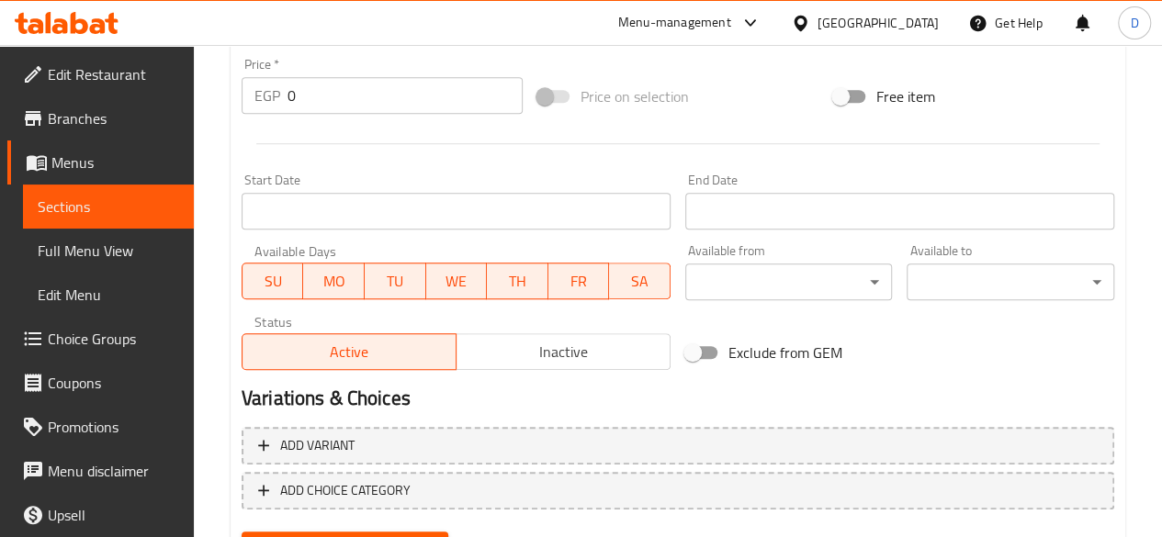
drag, startPoint x: 331, startPoint y: 106, endPoint x: 19, endPoint y: 163, distance: 316.6
click at [19, 163] on div "Edit Restaurant Branches Menus Sections Full Menu View Edit Menu Choice Groups …" at bounding box center [581, 15] width 1162 height 1226
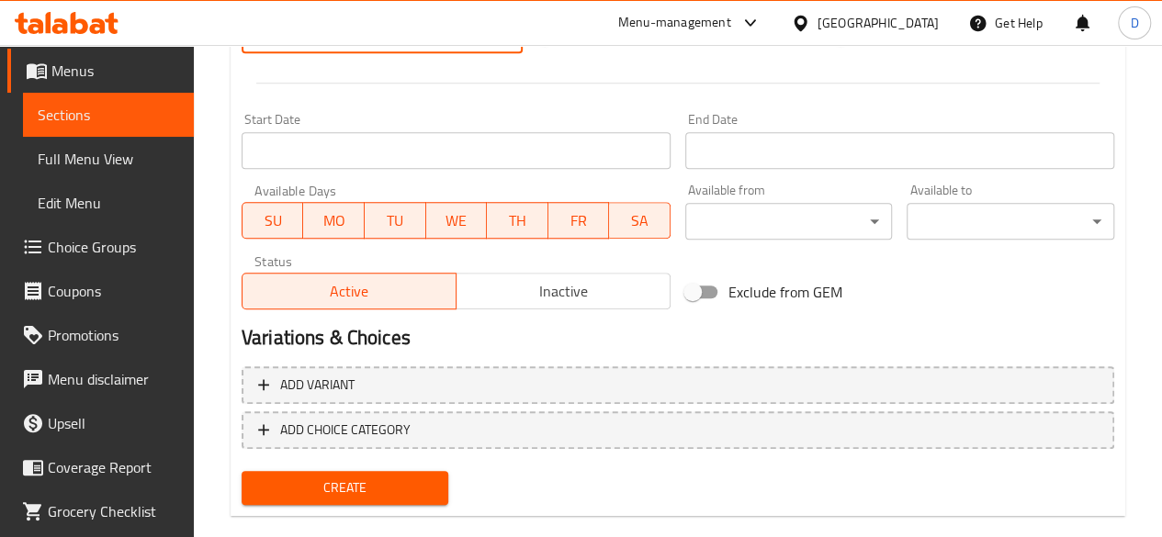
scroll to position [733, 0]
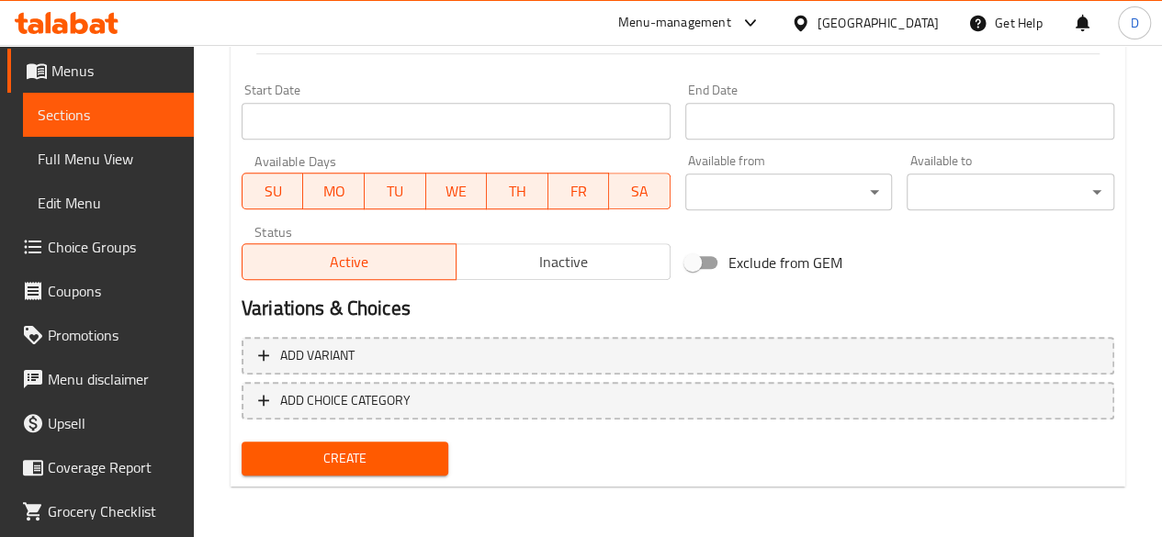
type input "780"
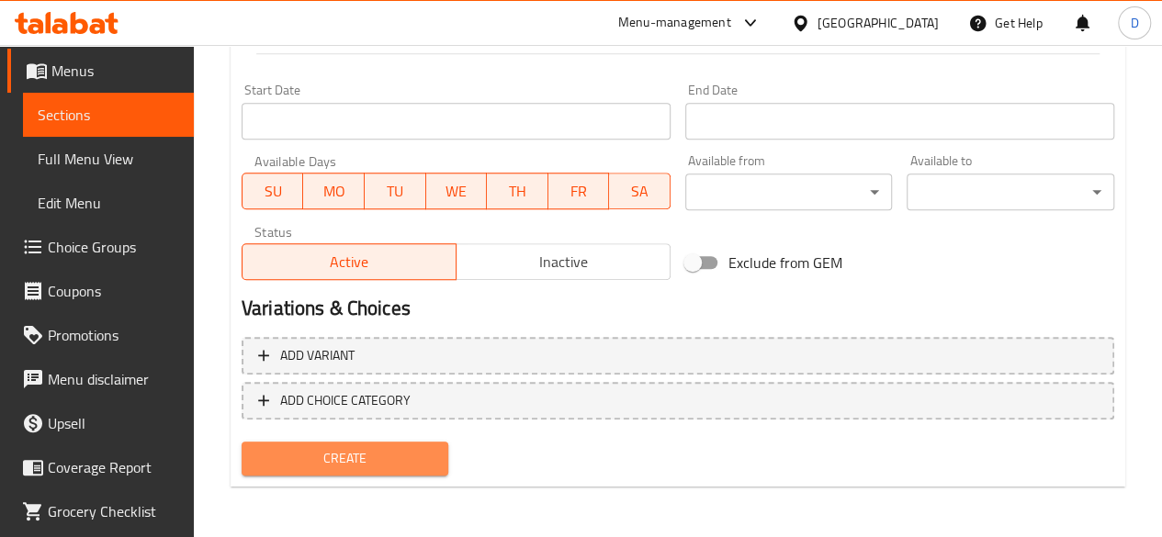
click at [412, 457] on span "Create" at bounding box center [345, 458] width 178 height 23
click at [401, 468] on span "Create" at bounding box center [345, 458] width 178 height 23
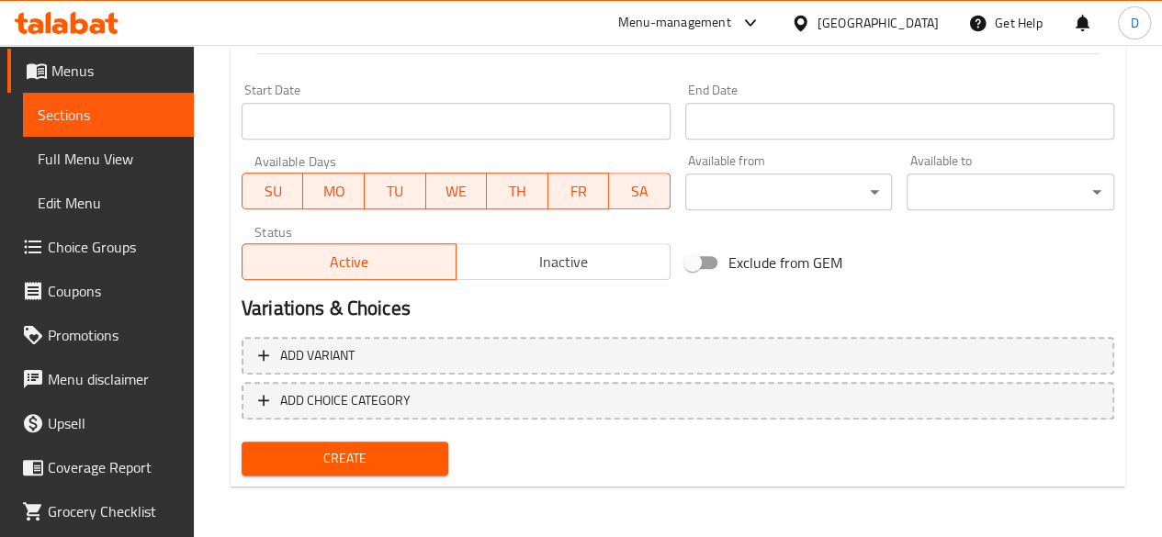
click at [396, 466] on span "Create" at bounding box center [345, 458] width 178 height 23
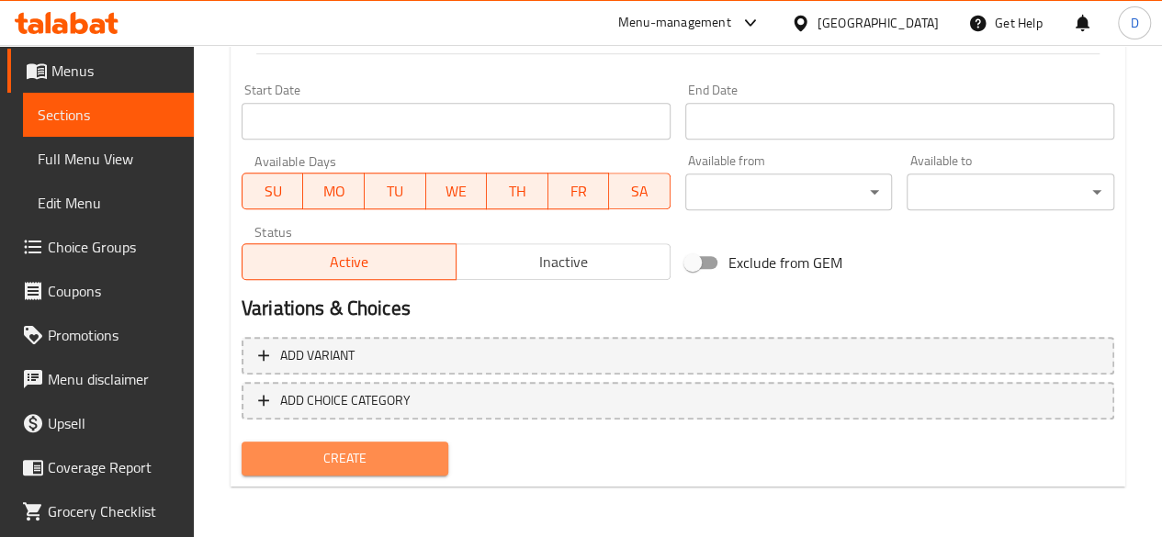
click at [369, 442] on button "Create" at bounding box center [346, 459] width 208 height 34
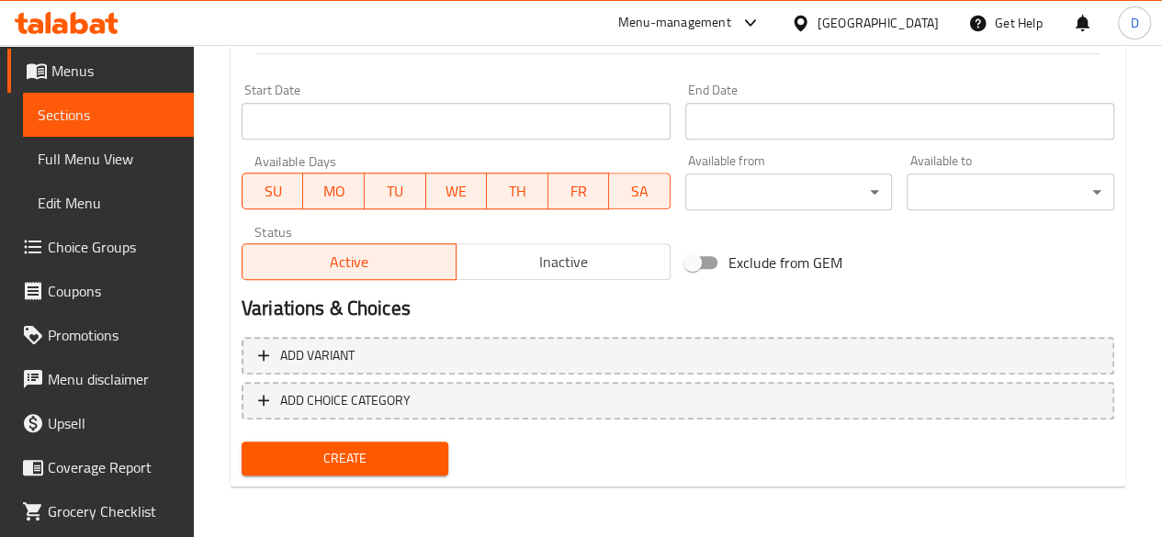
click at [365, 467] on span "Create" at bounding box center [345, 458] width 178 height 23
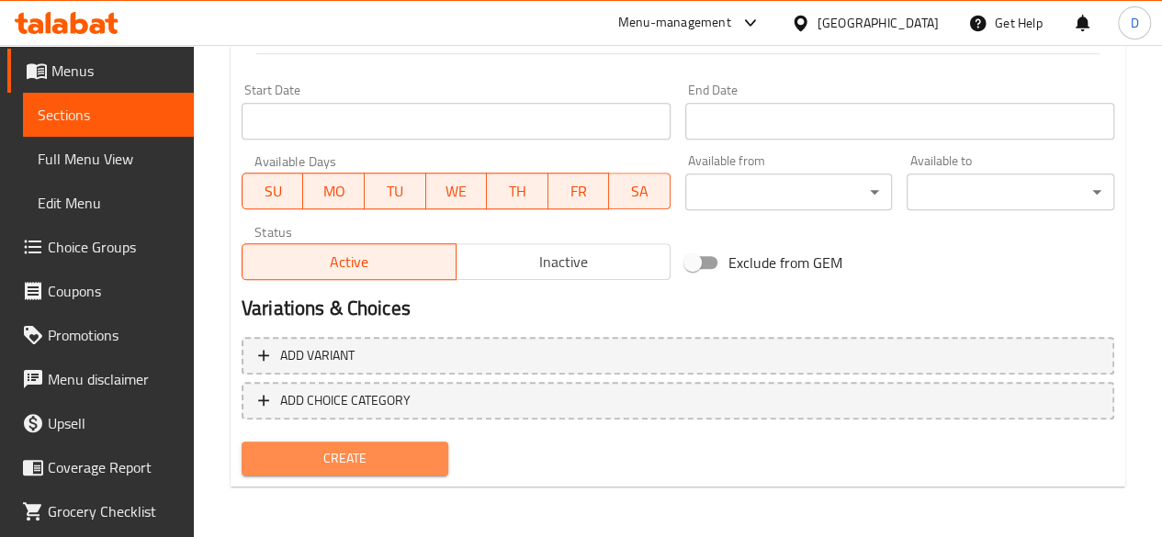
click at [356, 452] on span "Create" at bounding box center [345, 458] width 178 height 23
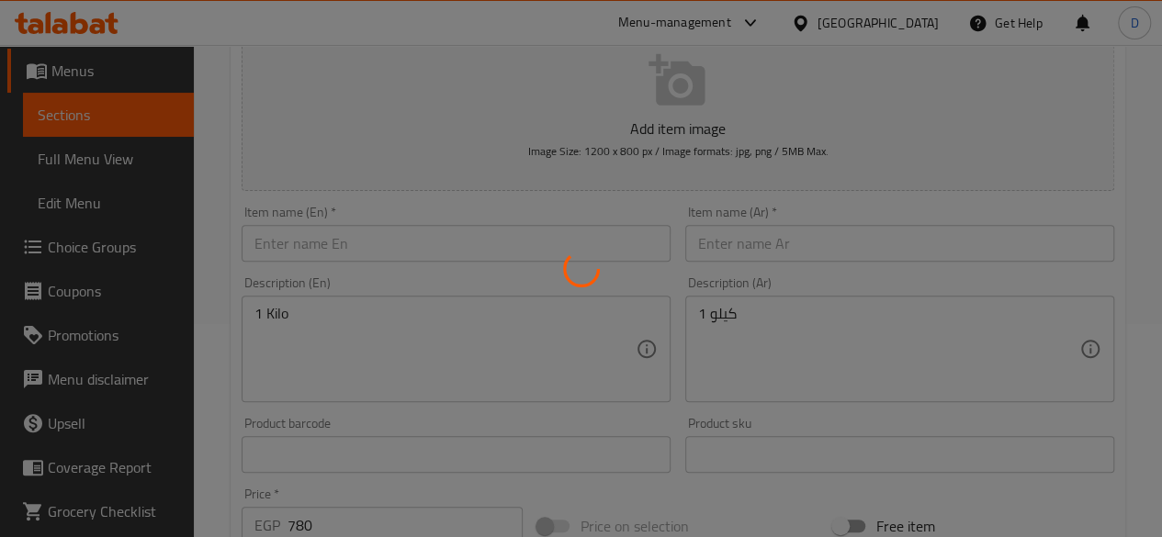
type input "0"
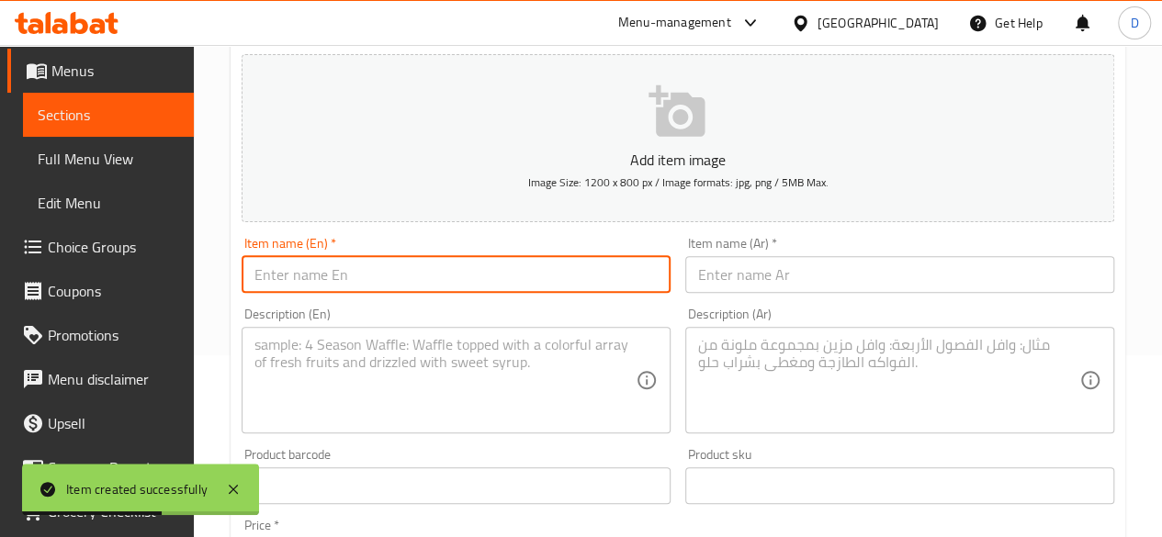
click at [488, 267] on input "text" at bounding box center [456, 274] width 429 height 37
type input "’"
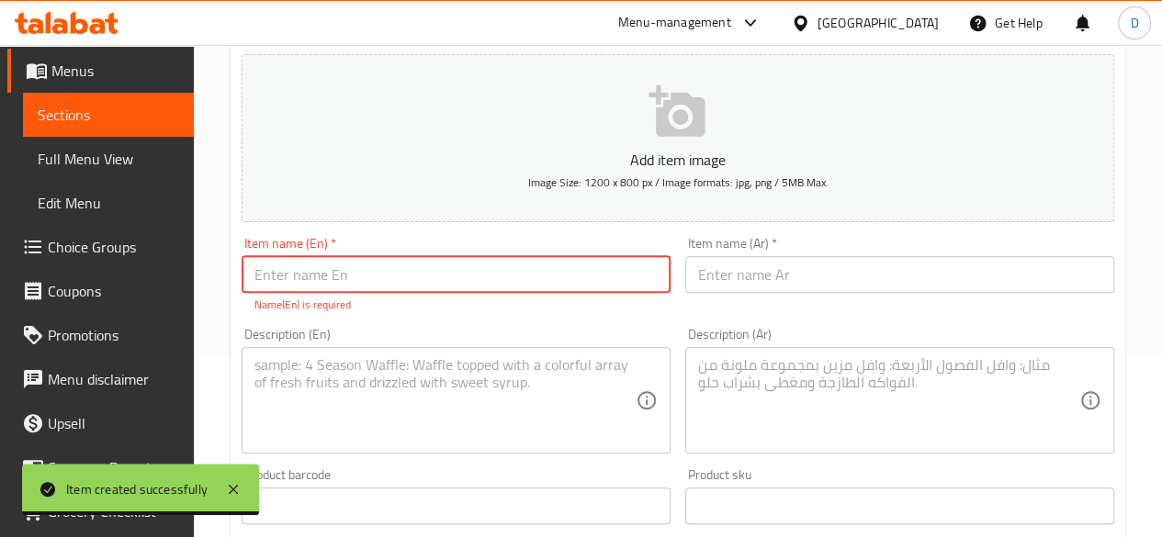
click at [784, 267] on input "text" at bounding box center [899, 274] width 429 height 37
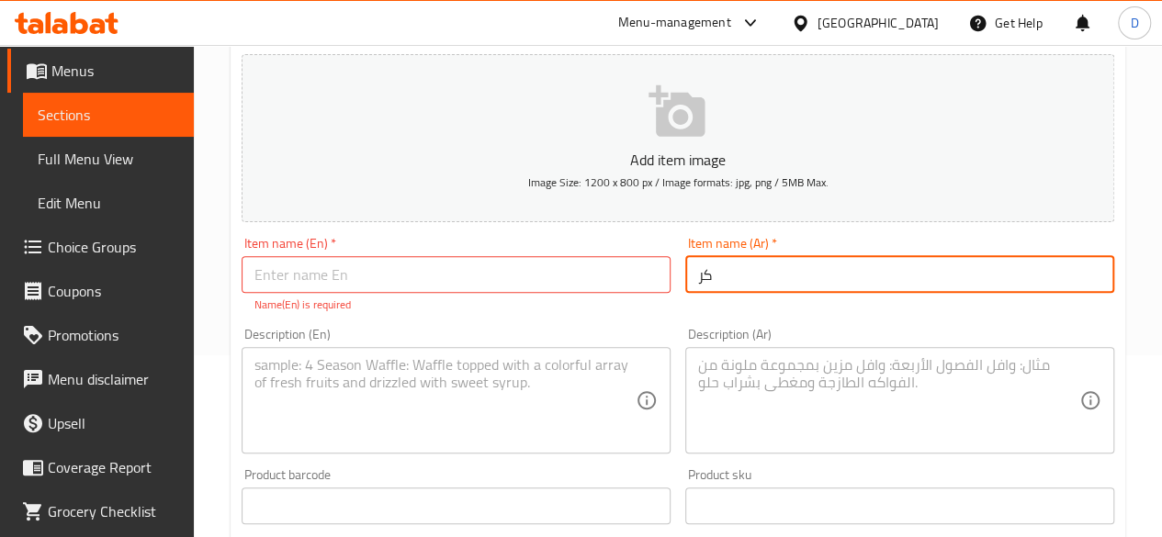
type input "ك"
type input "مينى كرواسون بوكس"
click at [491, 288] on input "text" at bounding box center [456, 274] width 429 height 37
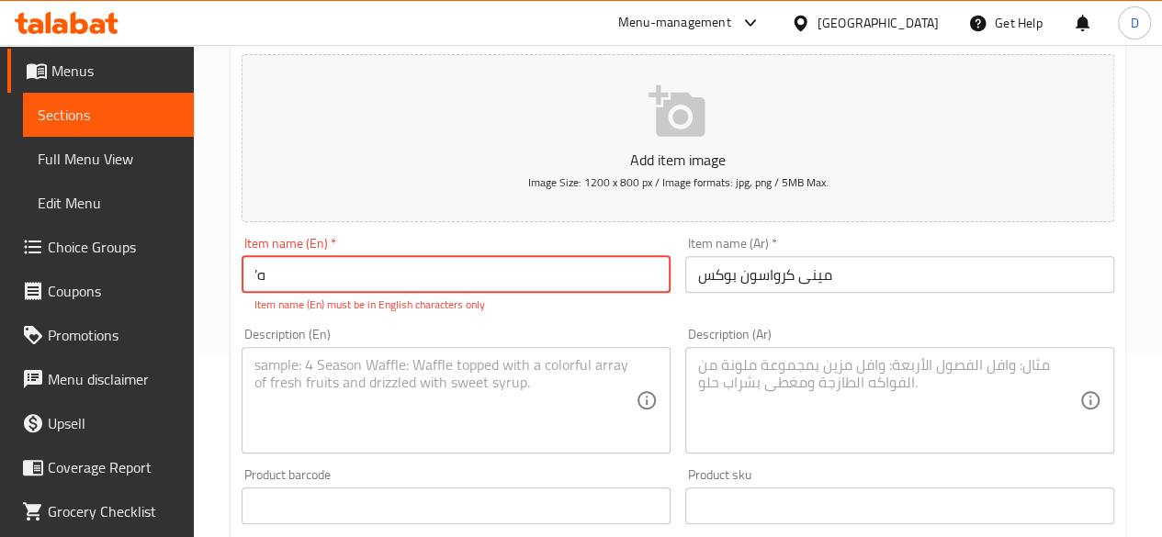
type input "’"
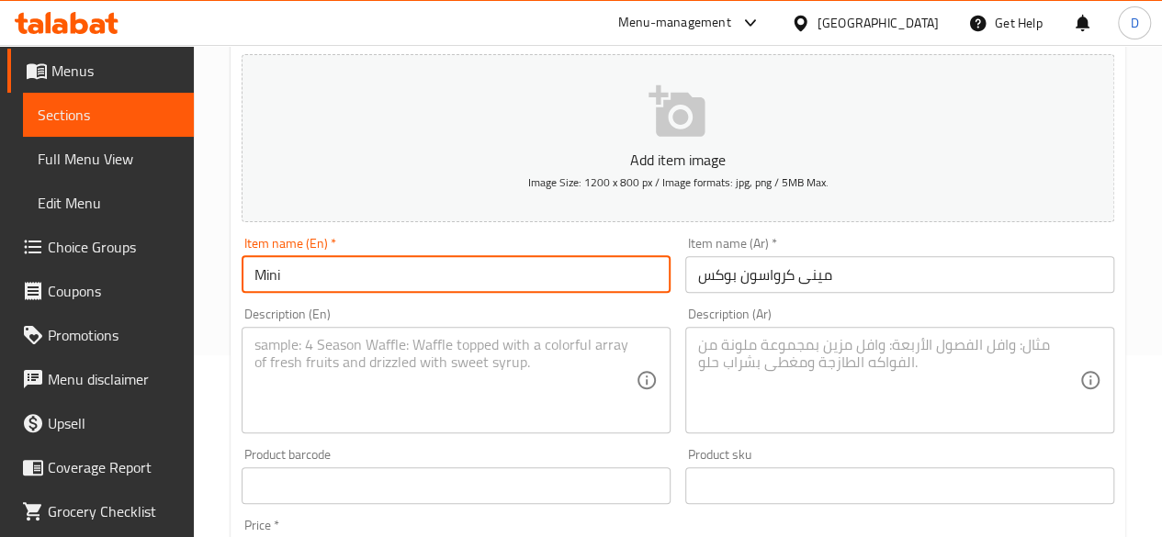
type input "Mini croissant box"
click at [440, 346] on textarea at bounding box center [444, 379] width 381 height 87
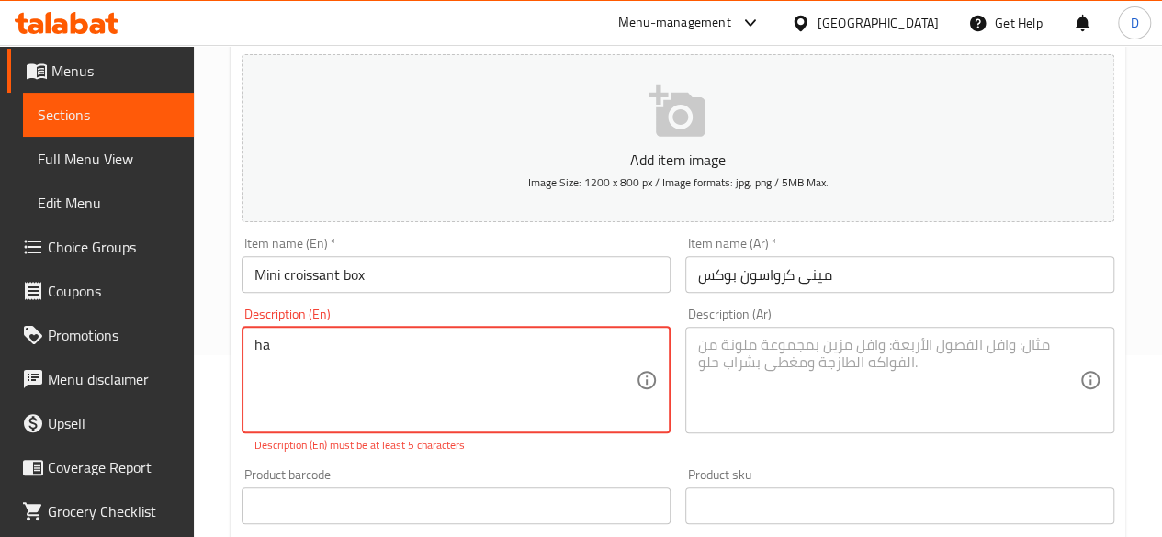
type textarea "h"
type textarea "Half kilo"
click at [921, 334] on div "Description (Ar)" at bounding box center [899, 380] width 429 height 107
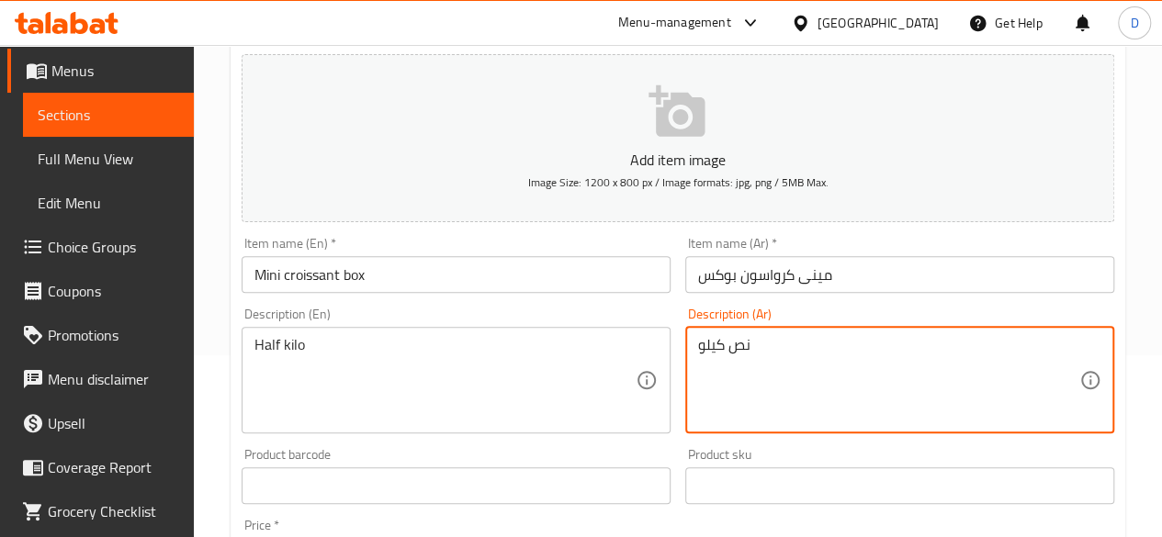
type textarea "نص كيلو"
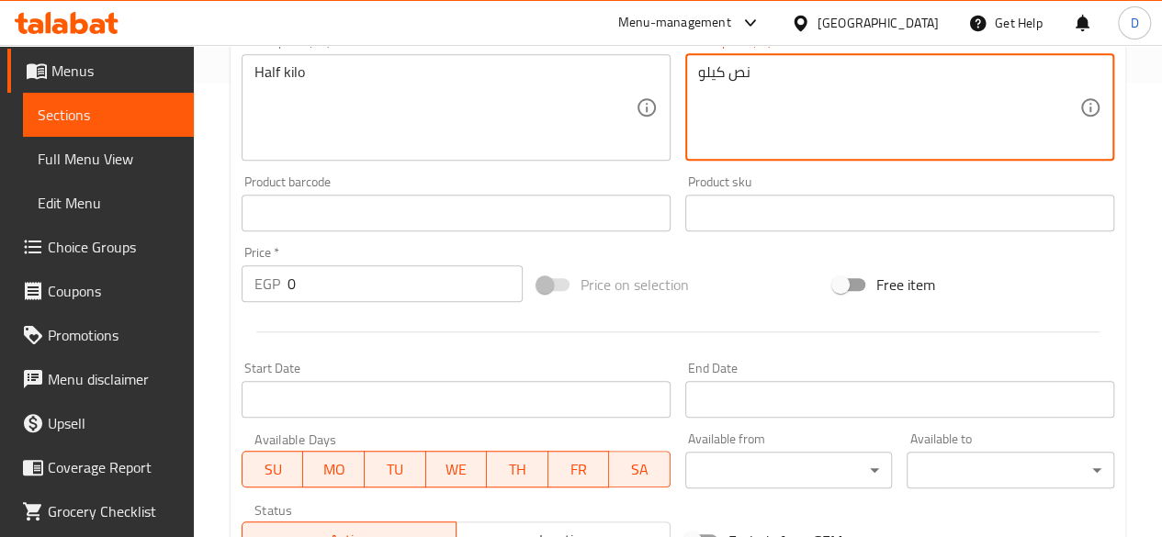
scroll to position [458, 0]
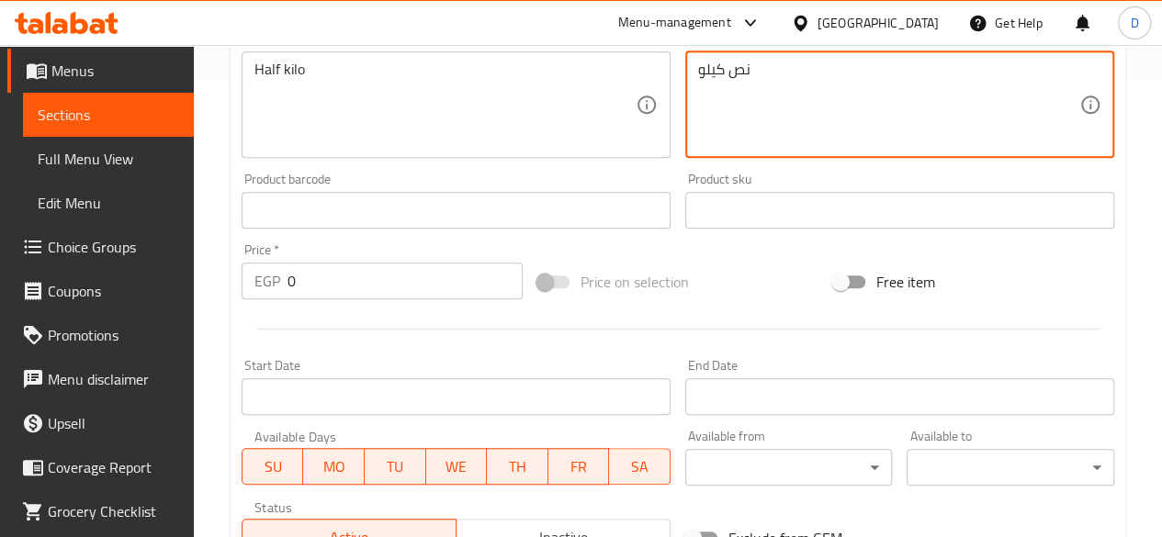
drag, startPoint x: 366, startPoint y: 280, endPoint x: 0, endPoint y: 337, distance: 370.1
click at [0, 337] on div "Edit Restaurant Branches Menus Sections Full Menu View Edit Menu Choice Groups …" at bounding box center [581, 200] width 1162 height 1226
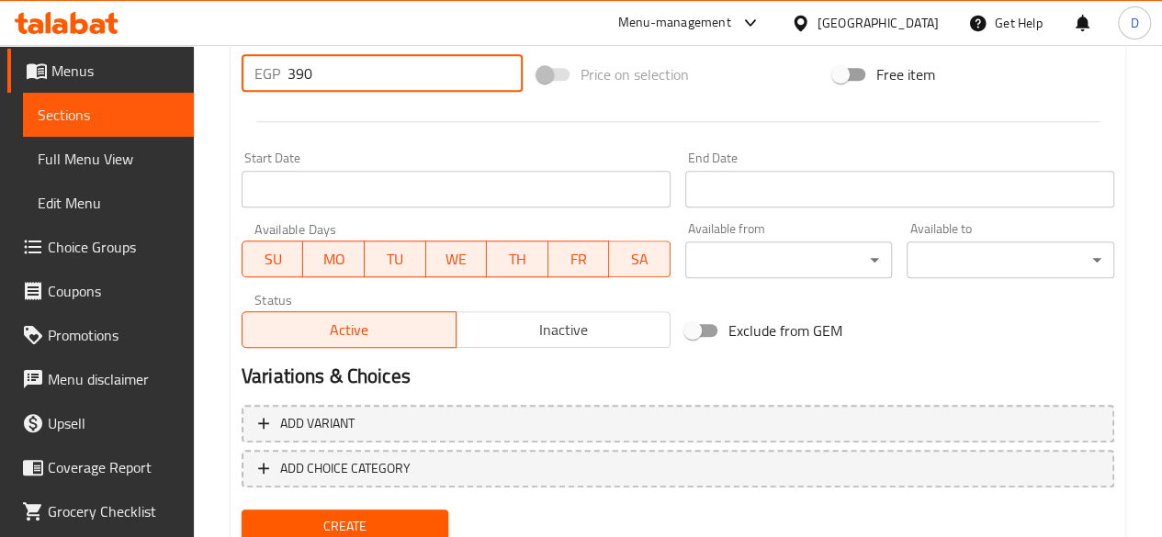
scroll to position [733, 0]
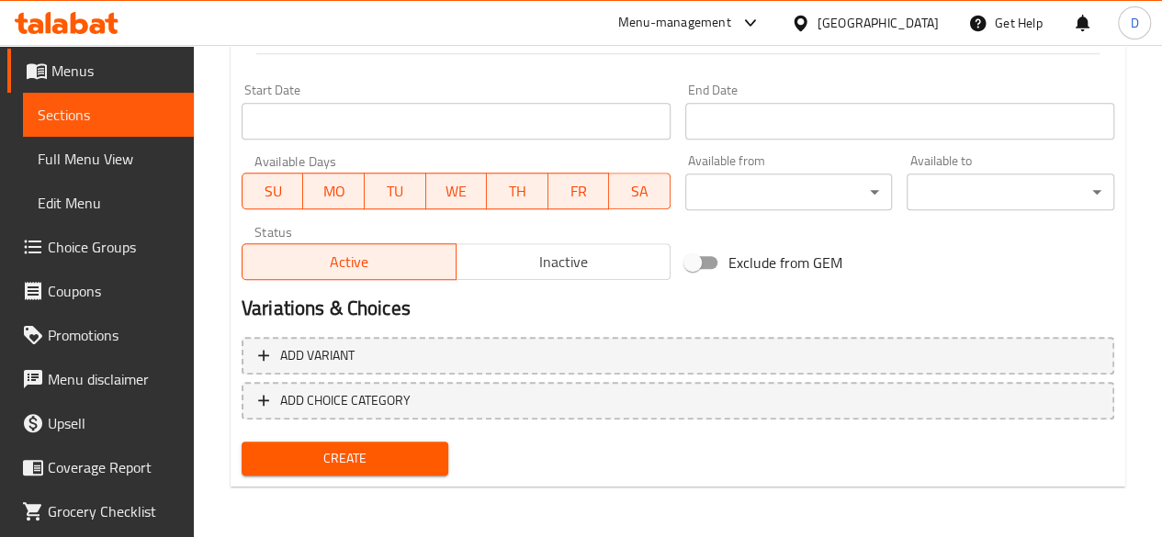
type input "390"
click at [330, 466] on span "Create" at bounding box center [345, 458] width 178 height 23
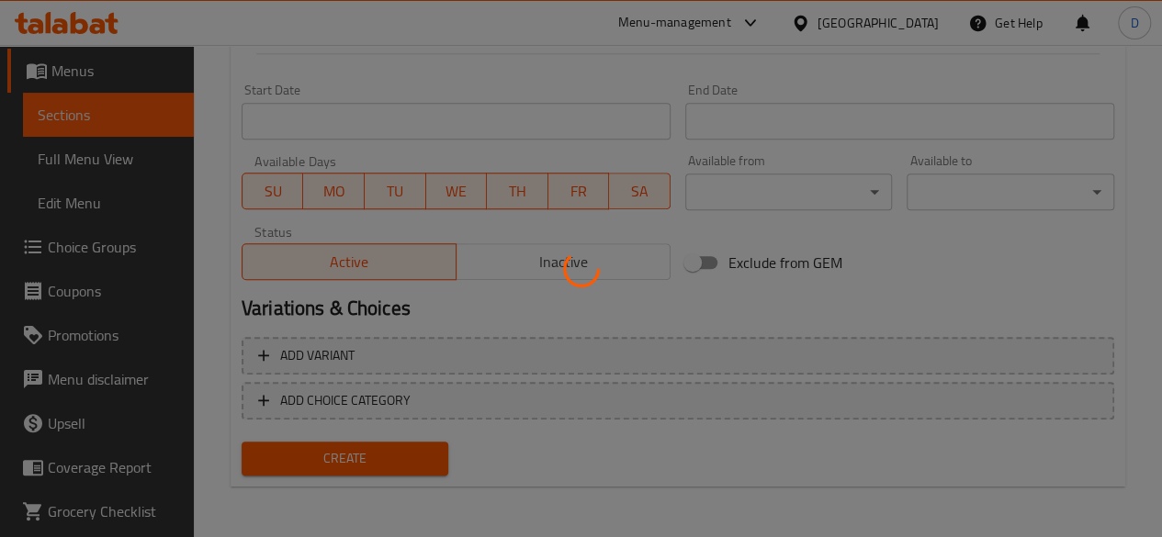
type input "0"
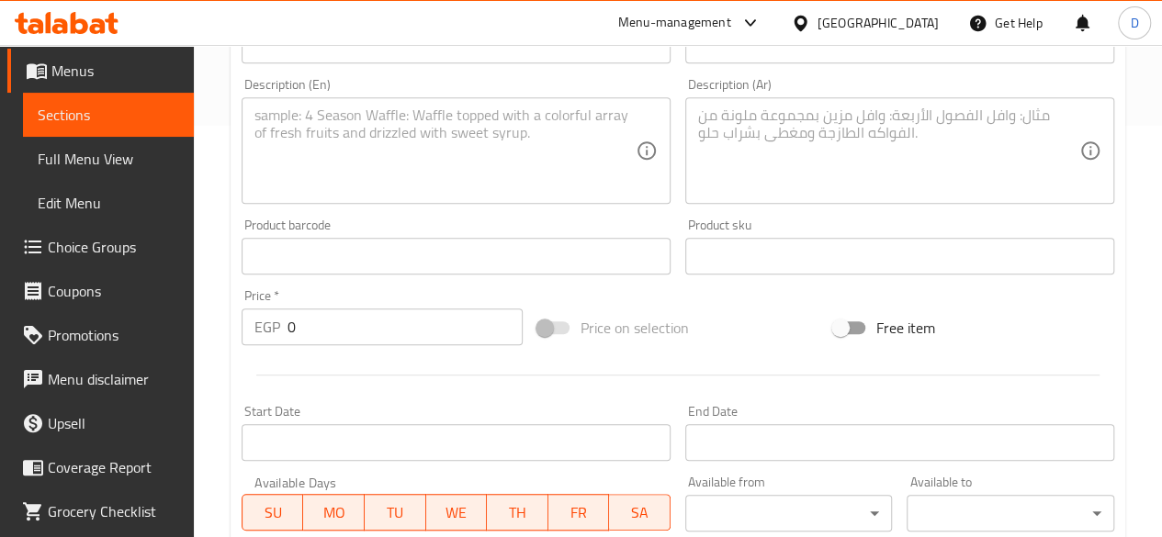
scroll to position [0, 0]
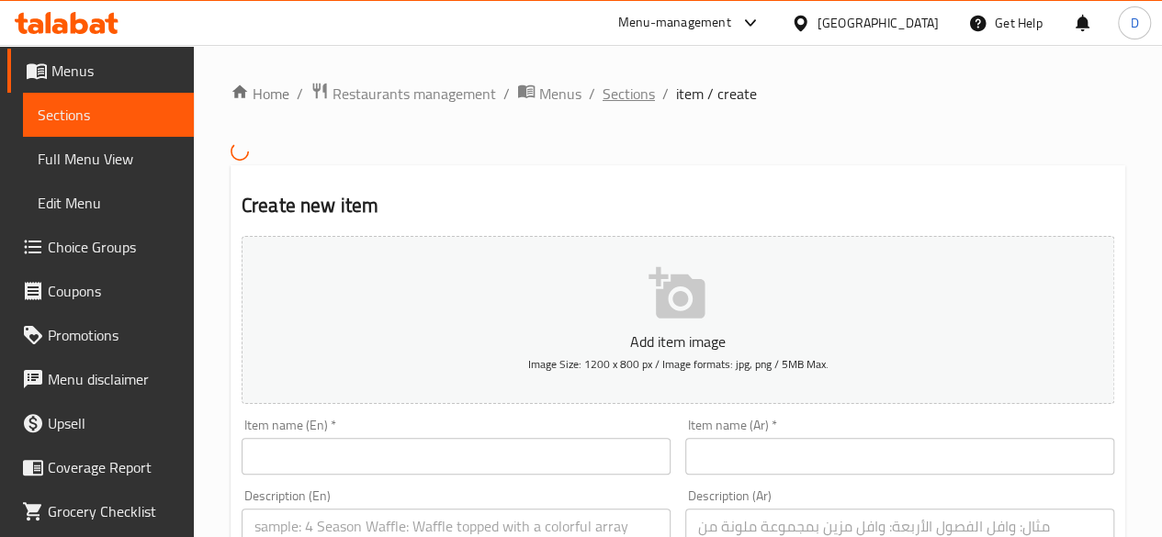
click at [639, 95] on span "Sections" at bounding box center [629, 94] width 52 height 22
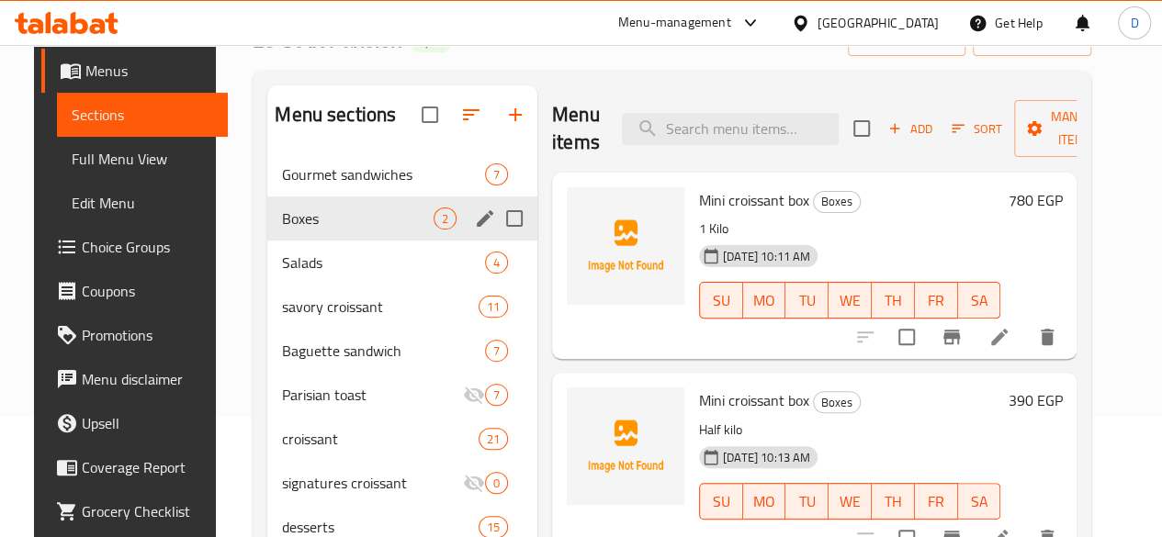
scroll to position [92, 0]
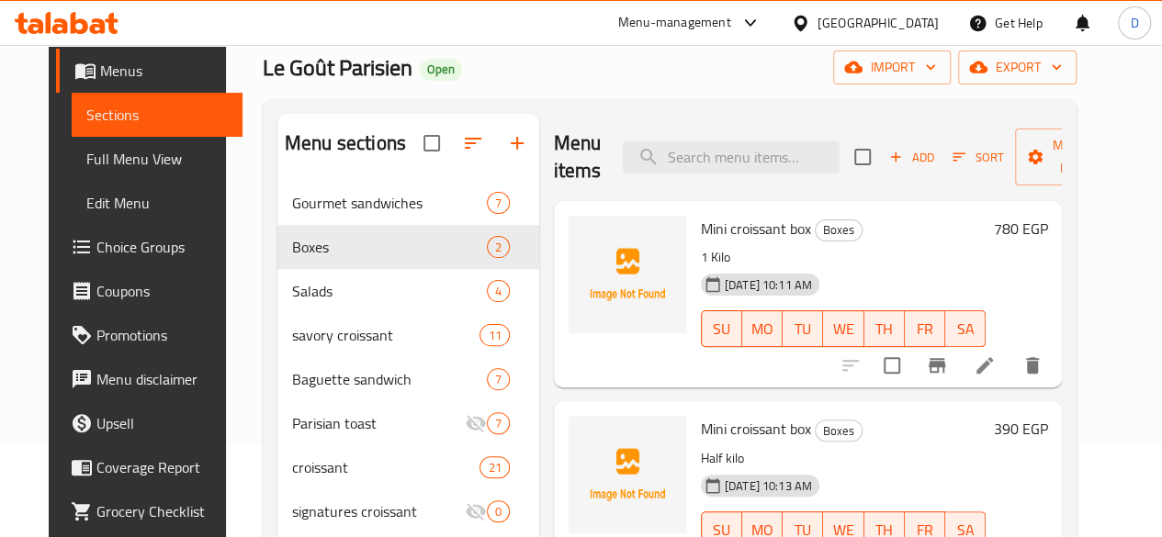
click at [506, 152] on icon "button" at bounding box center [517, 143] width 22 height 22
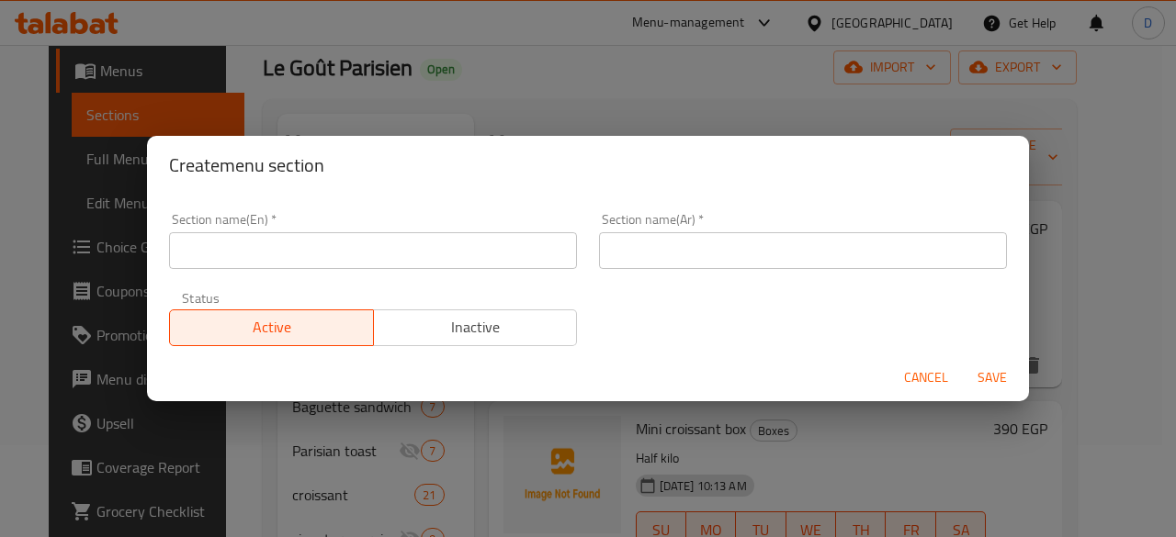
click at [344, 259] on input "text" at bounding box center [373, 250] width 408 height 37
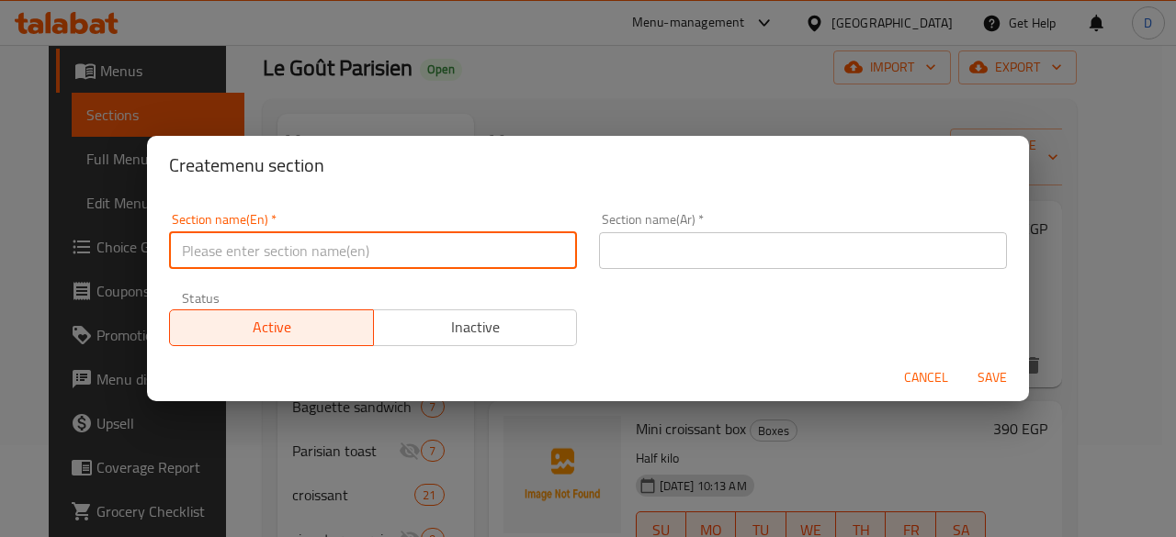
click at [344, 259] on input "text" at bounding box center [373, 250] width 408 height 37
type input "ل"
click at [703, 253] on input "text" at bounding box center [803, 250] width 408 height 37
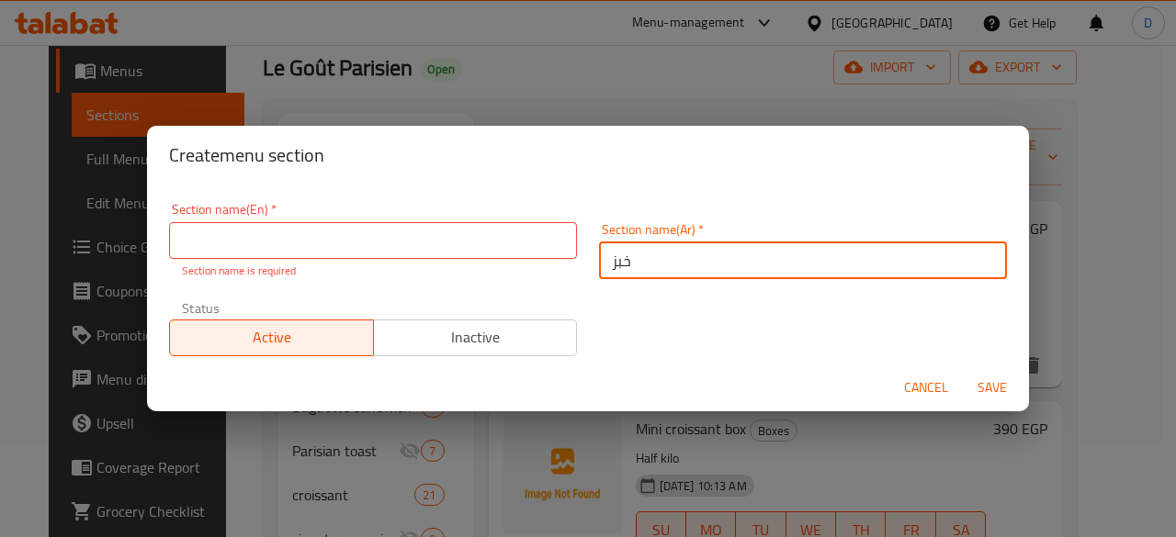
type input "خبز"
click at [255, 239] on input "text" at bounding box center [373, 240] width 408 height 37
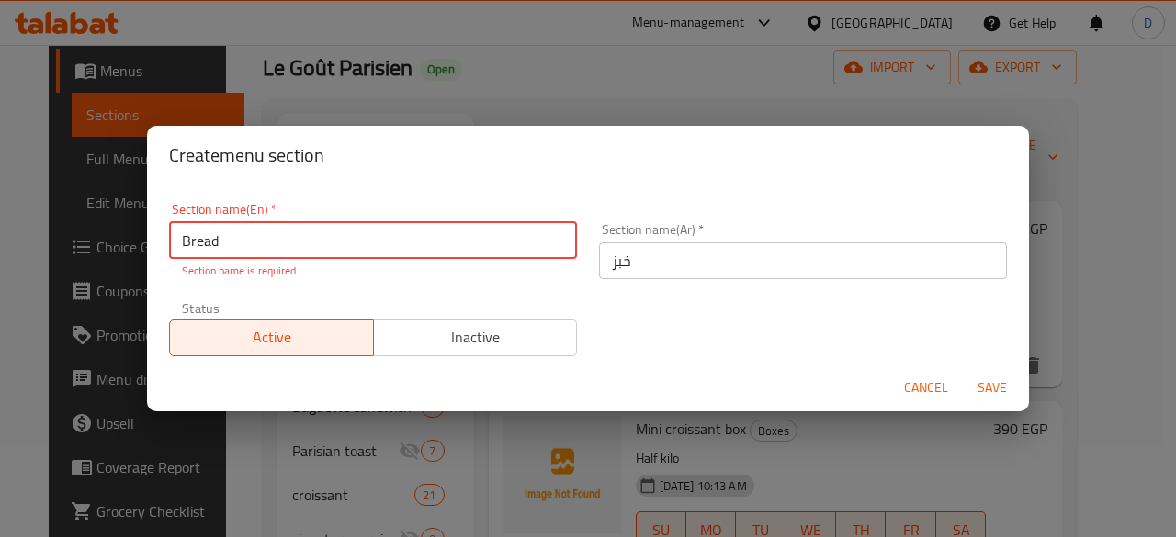
type input "Bread"
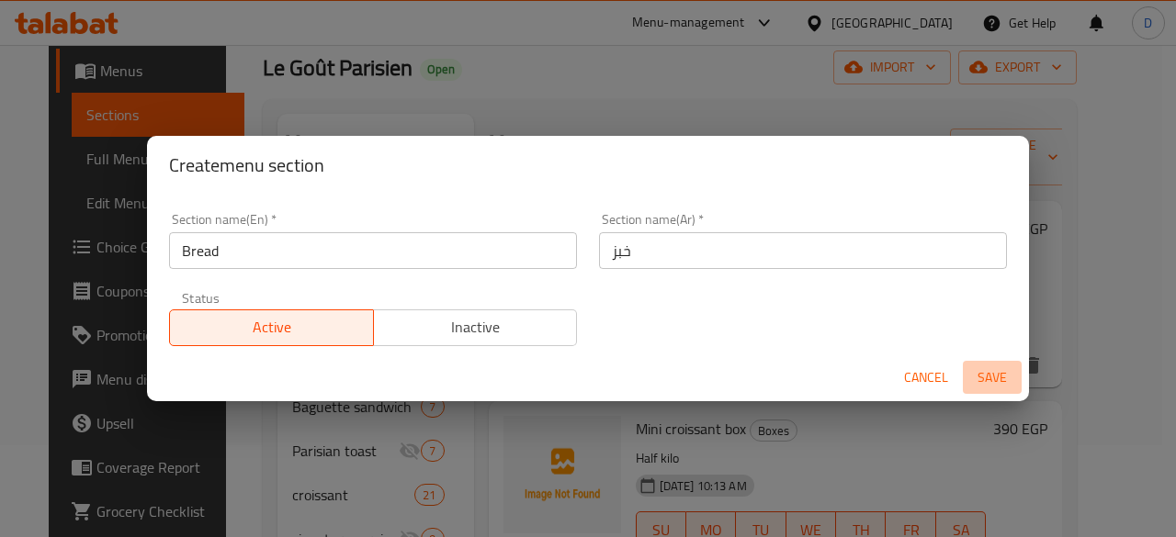
click at [981, 388] on span "Save" at bounding box center [992, 378] width 44 height 23
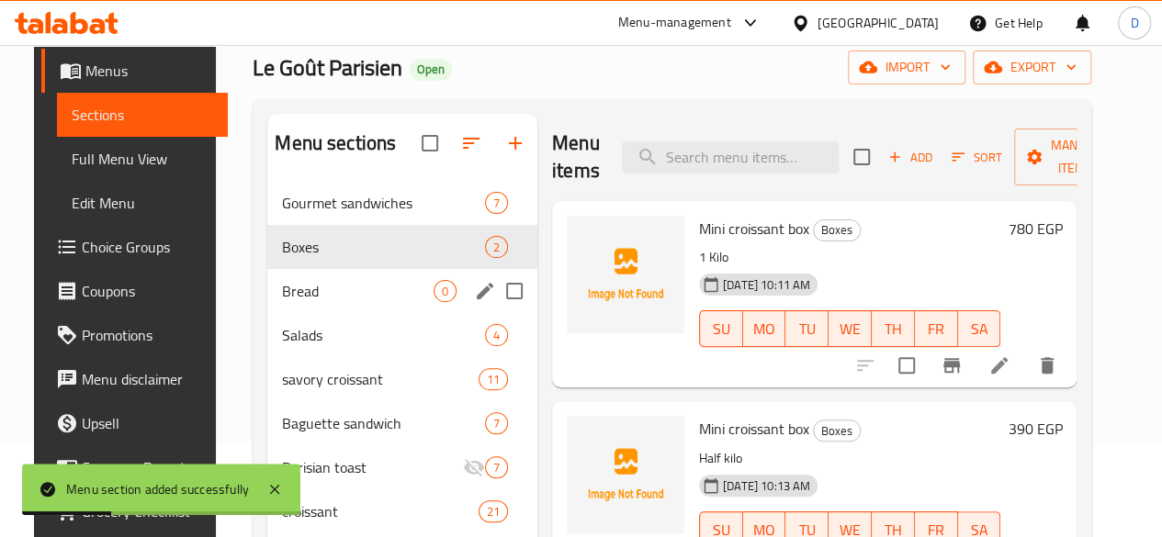
click at [305, 313] on div "Bread 0" at bounding box center [402, 291] width 270 height 44
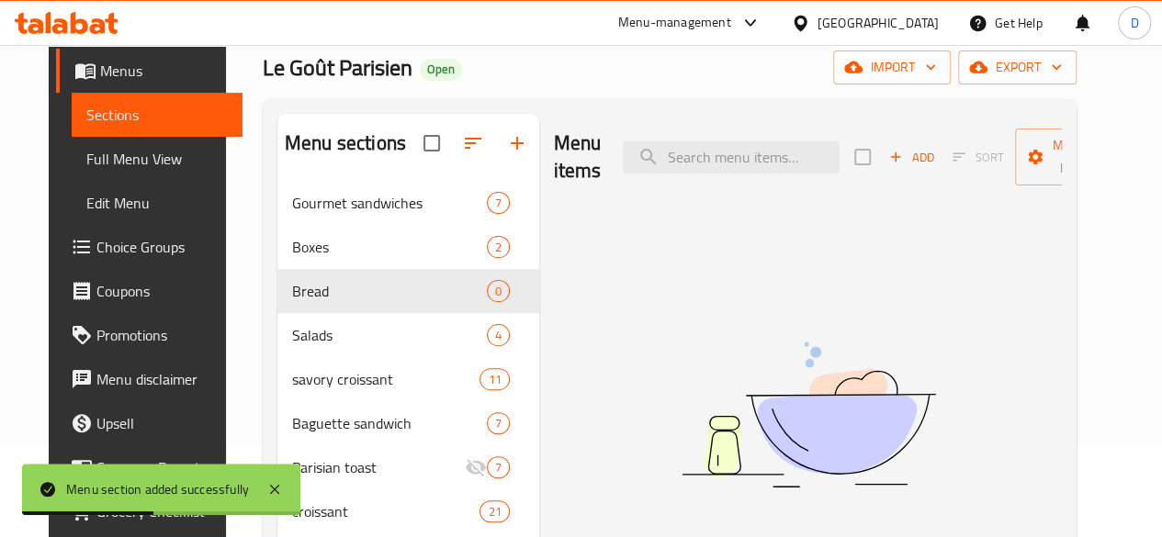
click at [887, 153] on span "Add" at bounding box center [912, 157] width 50 height 21
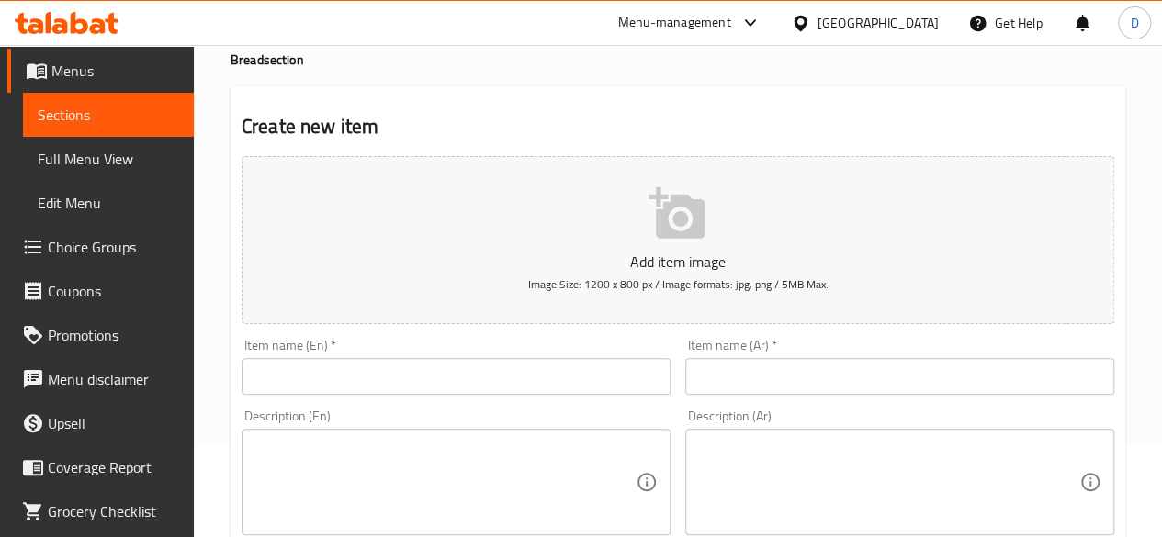
drag, startPoint x: 378, startPoint y: 365, endPoint x: 370, endPoint y: 358, distance: 9.8
click at [378, 365] on input "text" at bounding box center [456, 376] width 429 height 37
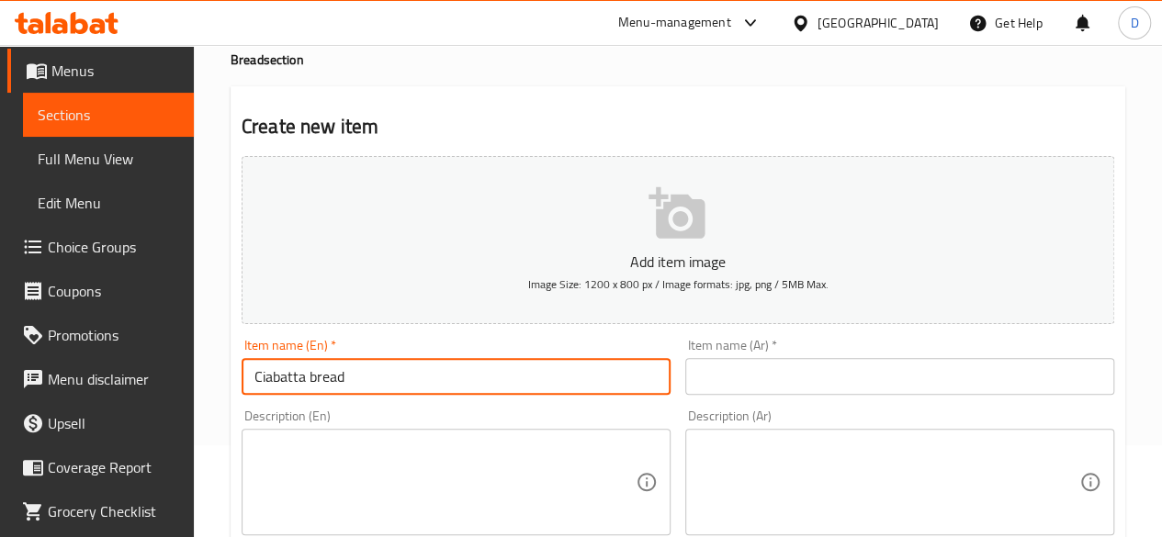
type input "Ciabatta bread"
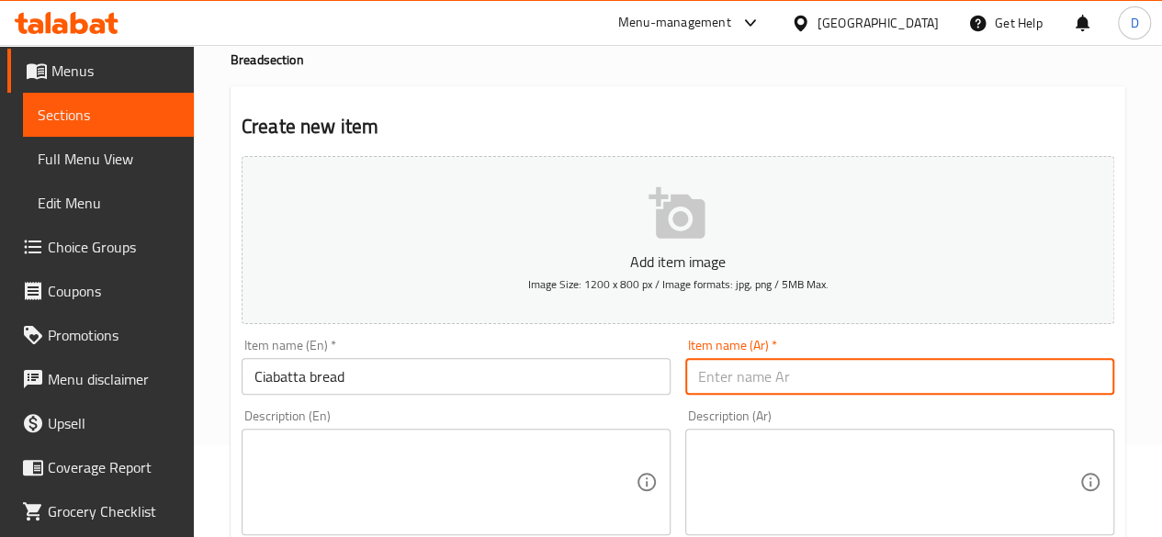
click at [899, 389] on input "text" at bounding box center [899, 376] width 429 height 37
type input "ش"
type input "خبز الشيباتا"
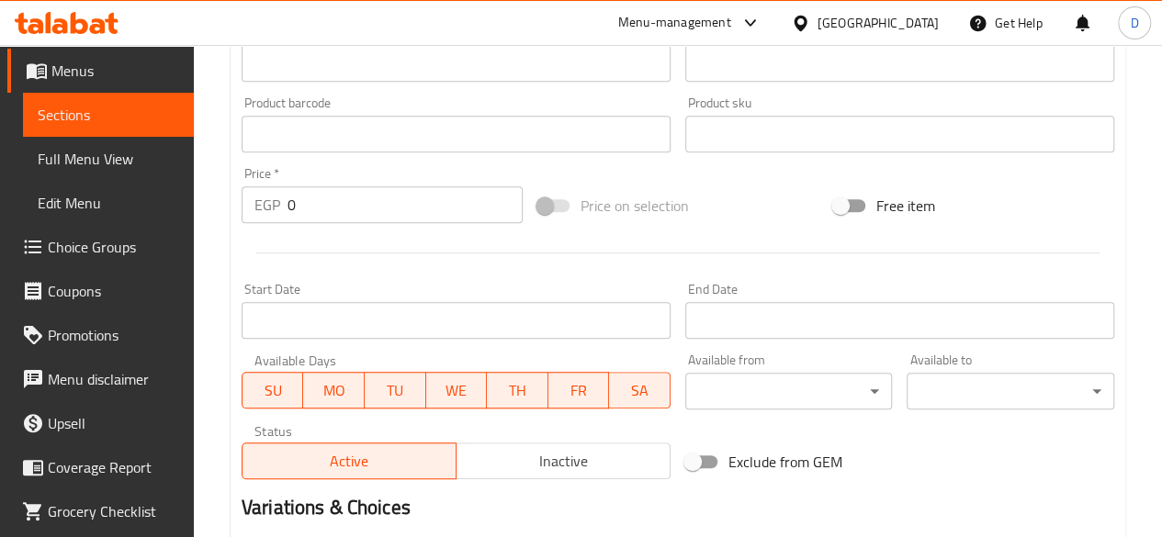
scroll to position [551, 0]
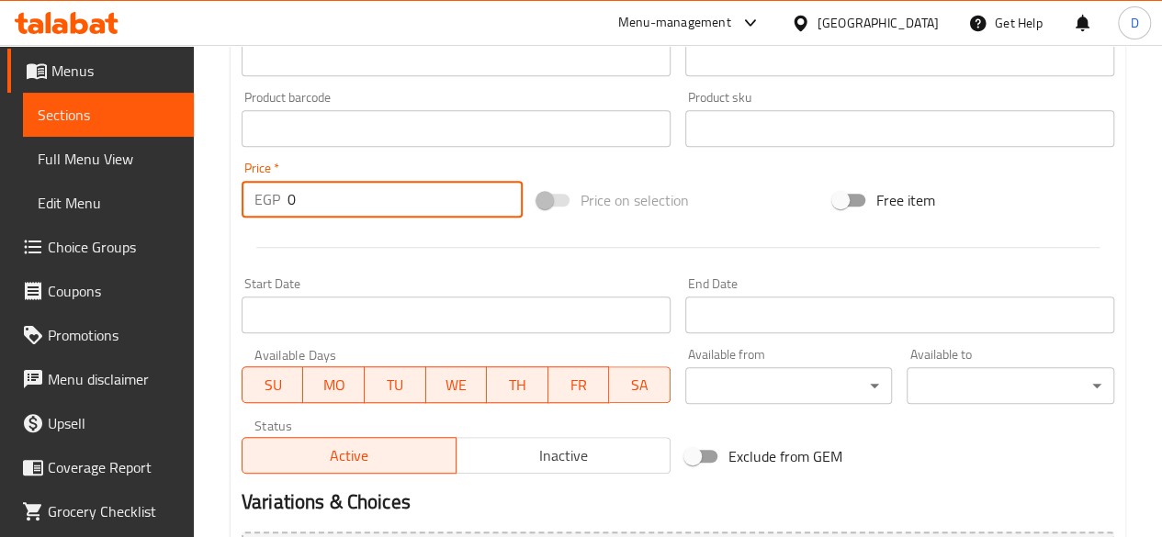
drag, startPoint x: 299, startPoint y: 187, endPoint x: 0, endPoint y: 197, distance: 298.7
click at [15, 208] on div "Edit Restaurant Branches Menus Sections Full Menu View Edit Menu Choice Groups …" at bounding box center [581, 120] width 1162 height 1253
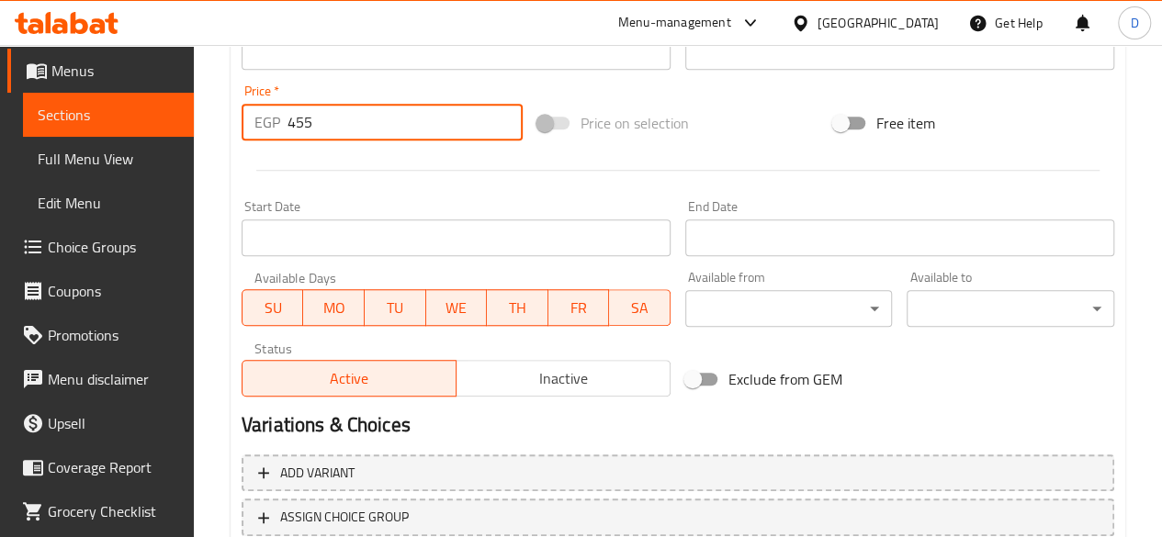
scroll to position [735, 0]
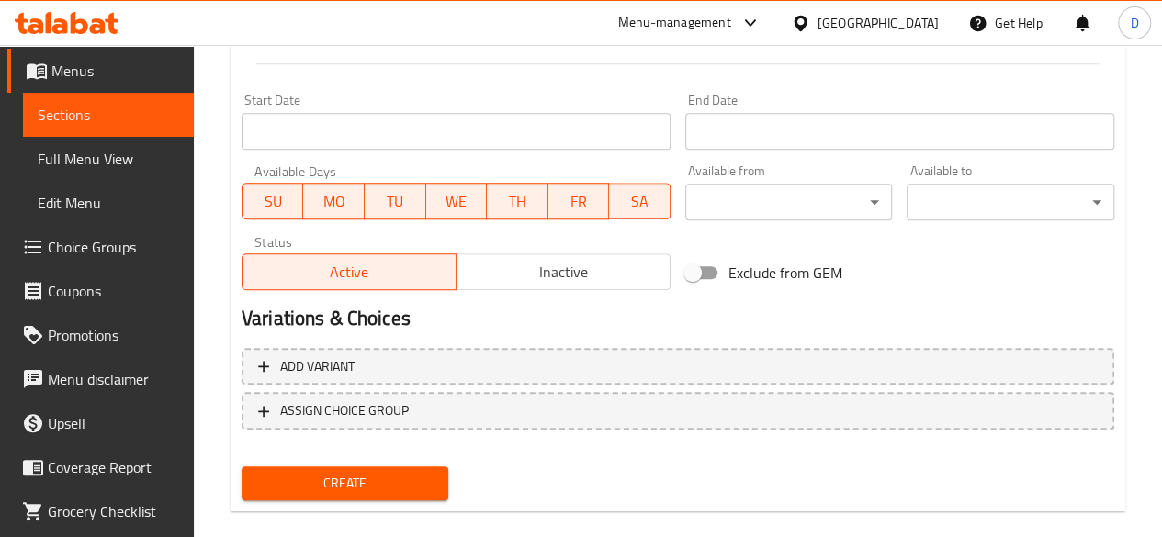
type input "455"
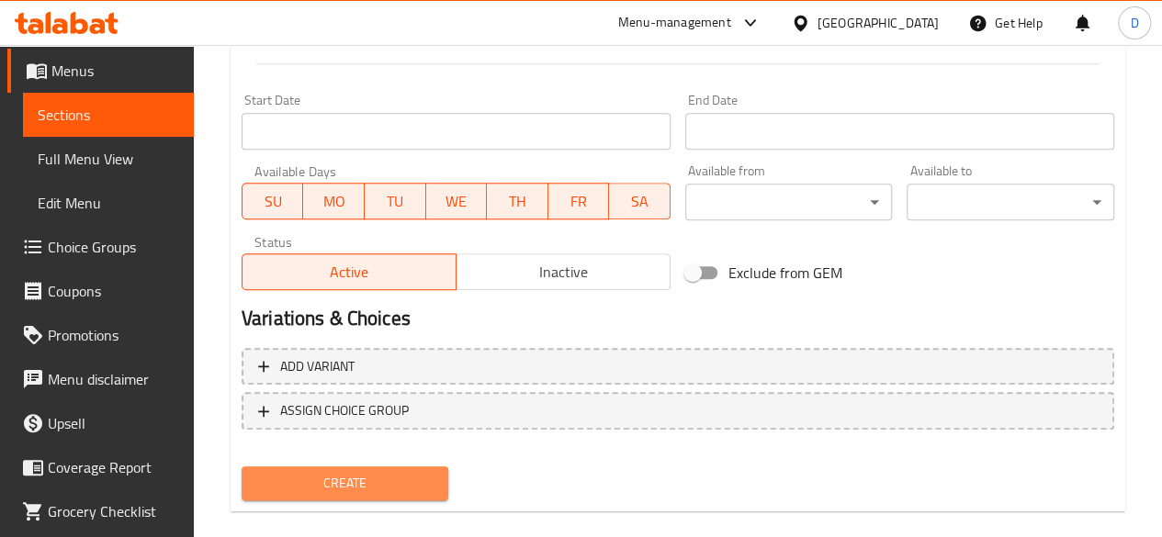
click at [377, 484] on span "Create" at bounding box center [345, 483] width 178 height 23
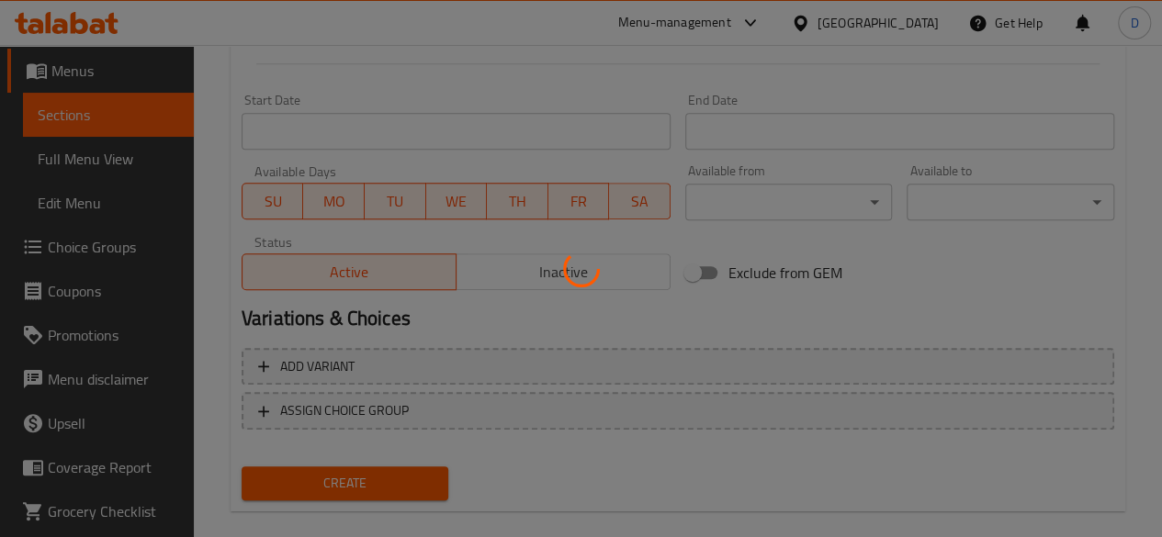
type input "0"
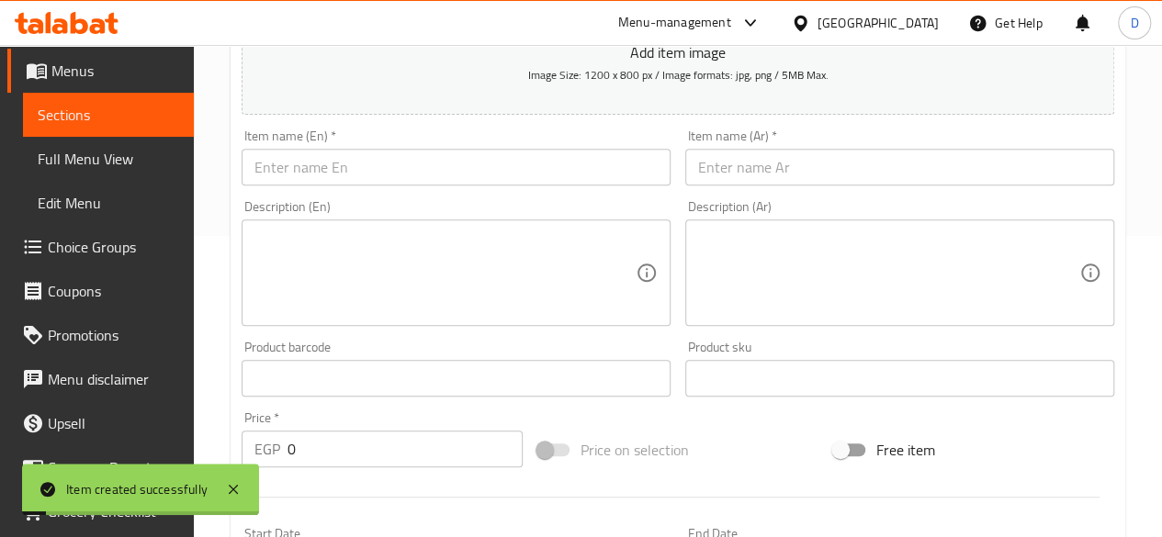
scroll to position [117, 0]
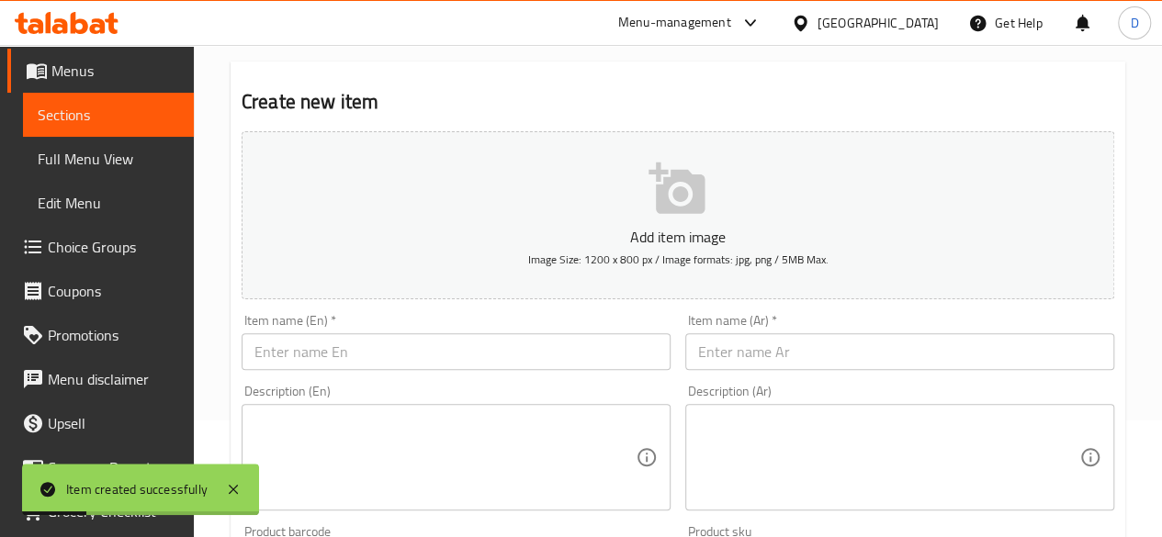
click at [848, 359] on input "text" at bounding box center [899, 351] width 429 height 37
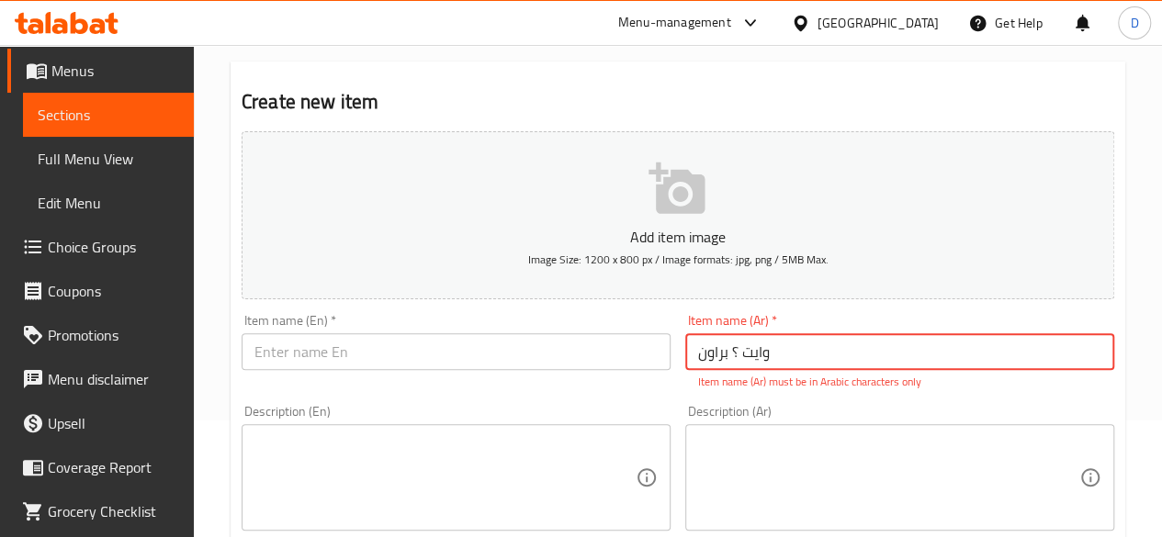
click at [731, 352] on input "وايت ؟ براون" at bounding box center [899, 351] width 429 height 37
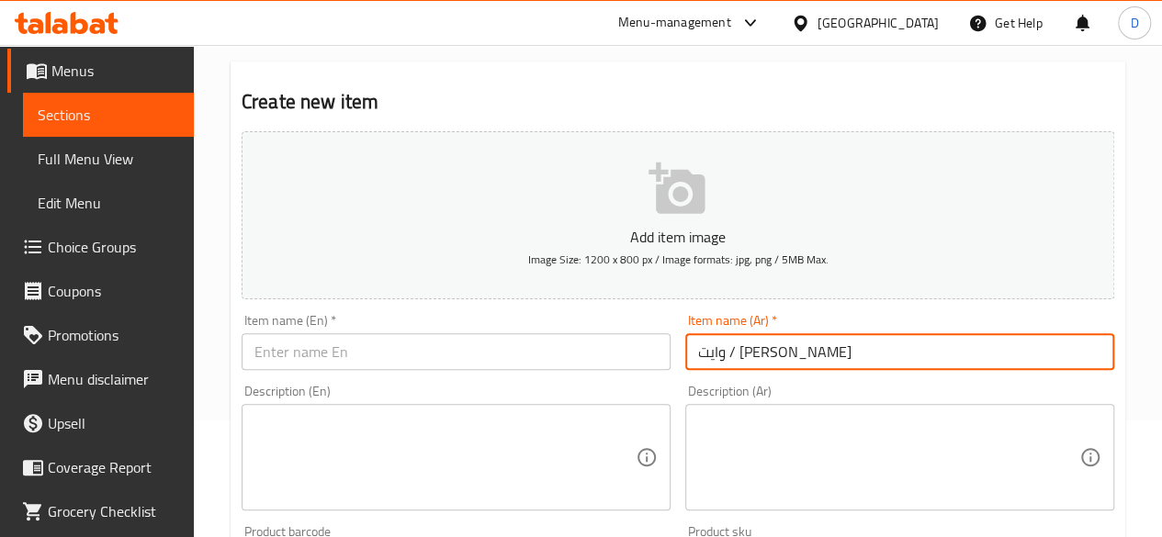
click at [704, 357] on input "وايت / [PERSON_NAME]" at bounding box center [899, 351] width 429 height 37
click at [699, 357] on input "وايت / [PERSON_NAME]" at bounding box center [899, 351] width 429 height 37
click at [858, 355] on input "وايت / [PERSON_NAME]" at bounding box center [899, 351] width 429 height 37
type input "وايت / [PERSON_NAME] باجيت"
click at [566, 367] on input "text" at bounding box center [456, 351] width 429 height 37
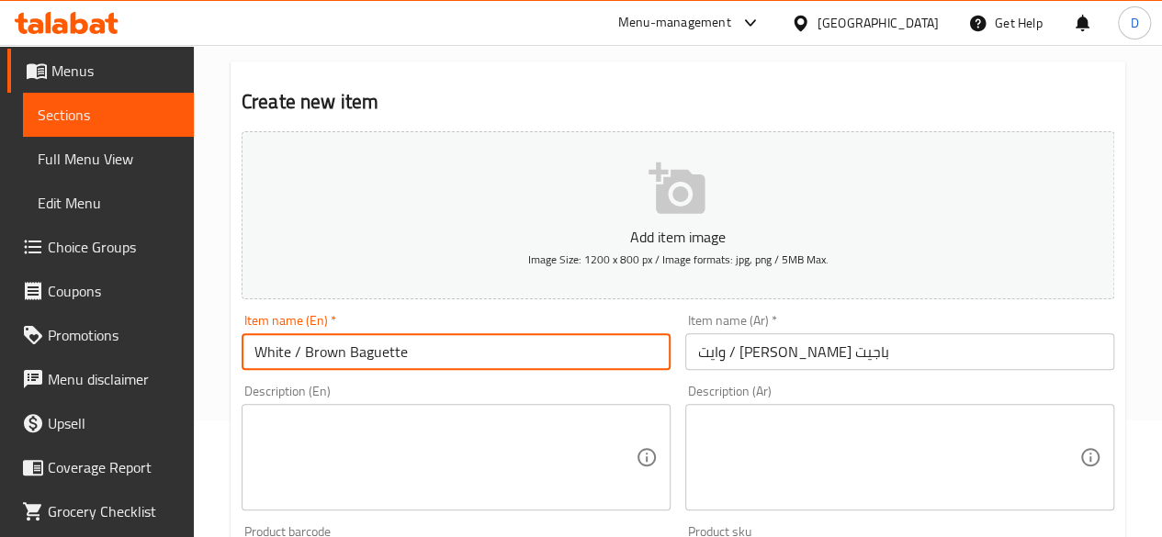
type input "White / Brown Baguette"
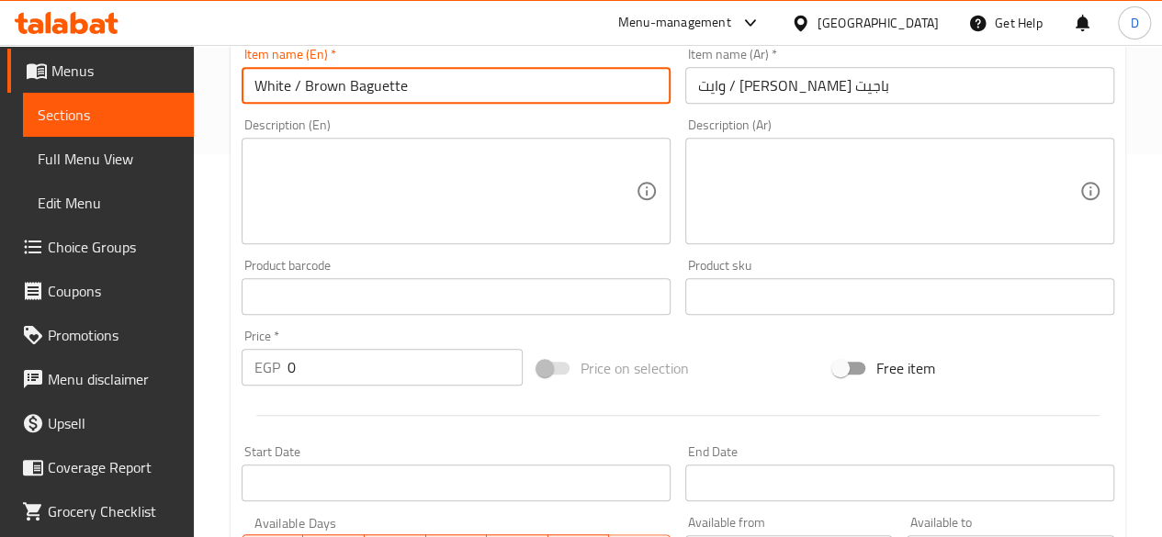
scroll to position [484, 0]
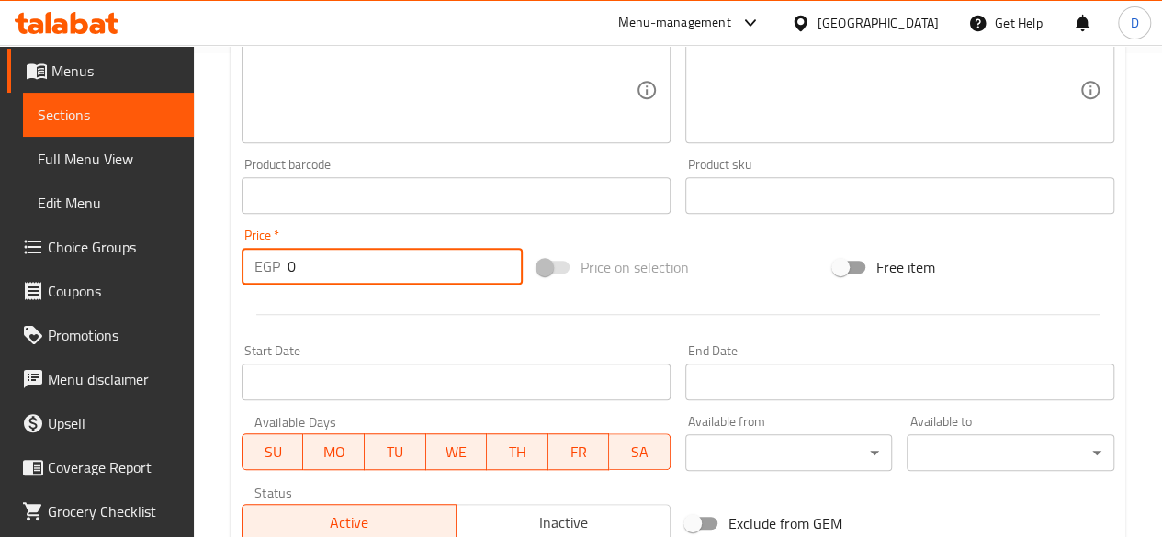
drag, startPoint x: 327, startPoint y: 263, endPoint x: 0, endPoint y: 84, distance: 372.9
click at [0, 157] on div "Edit Restaurant Branches Menus Sections Full Menu View Edit Menu Choice Groups …" at bounding box center [581, 187] width 1162 height 1253
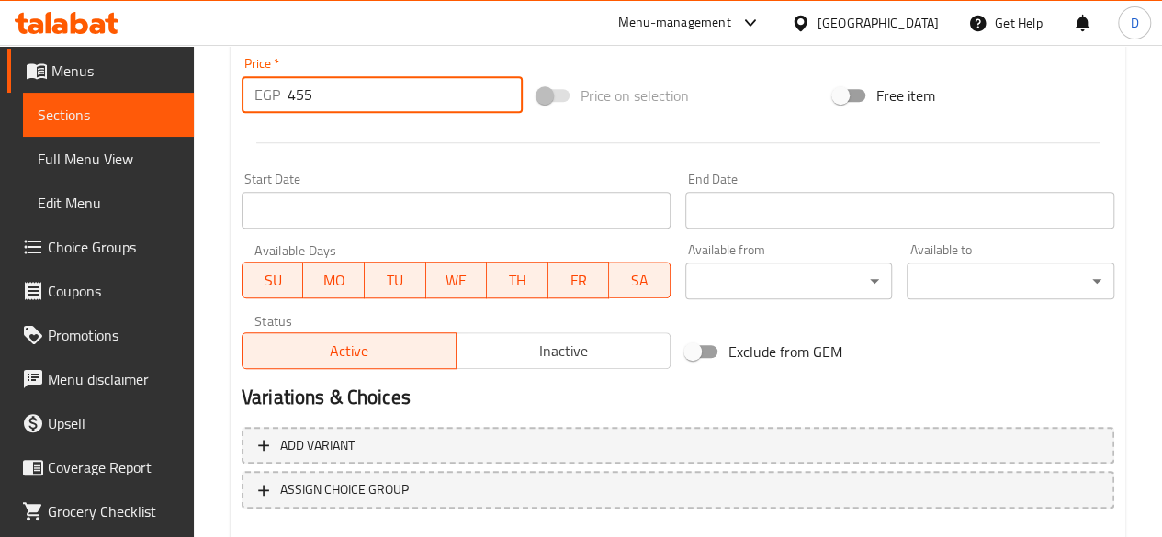
scroll to position [760, 0]
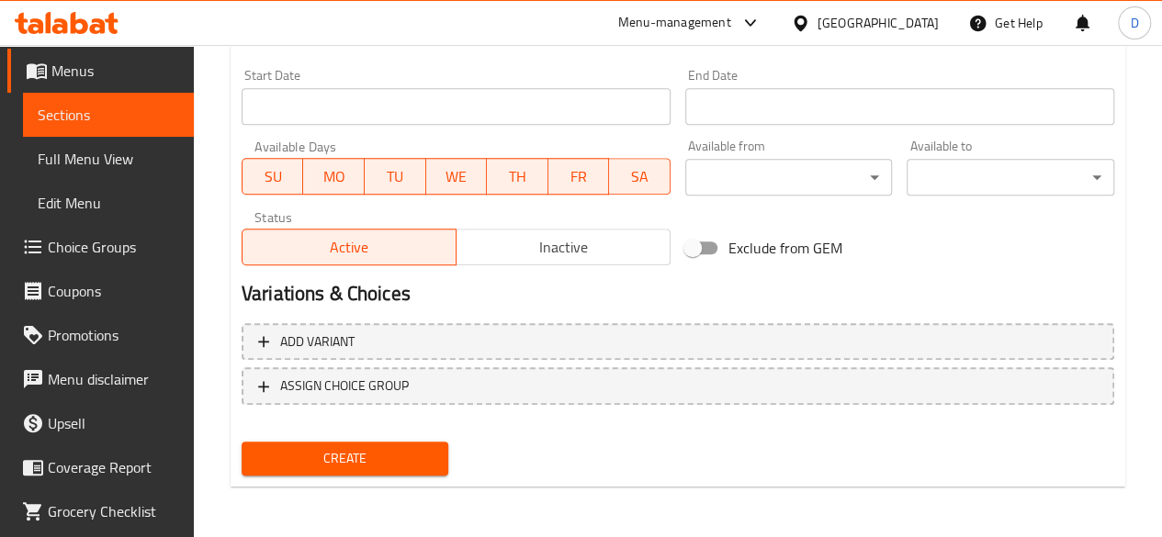
type input "455"
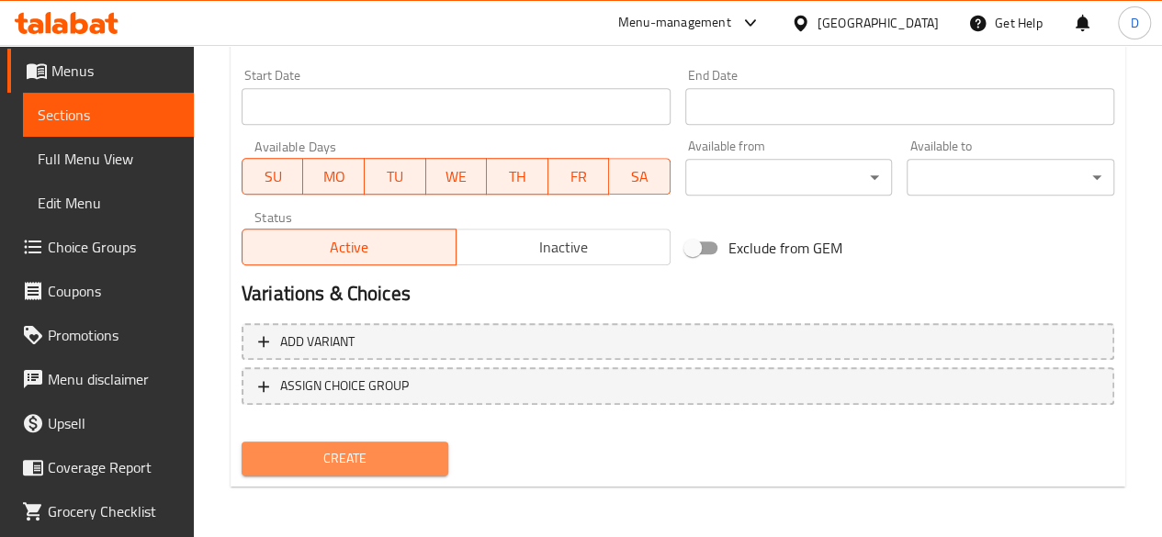
click at [329, 458] on span "Create" at bounding box center [345, 458] width 178 height 23
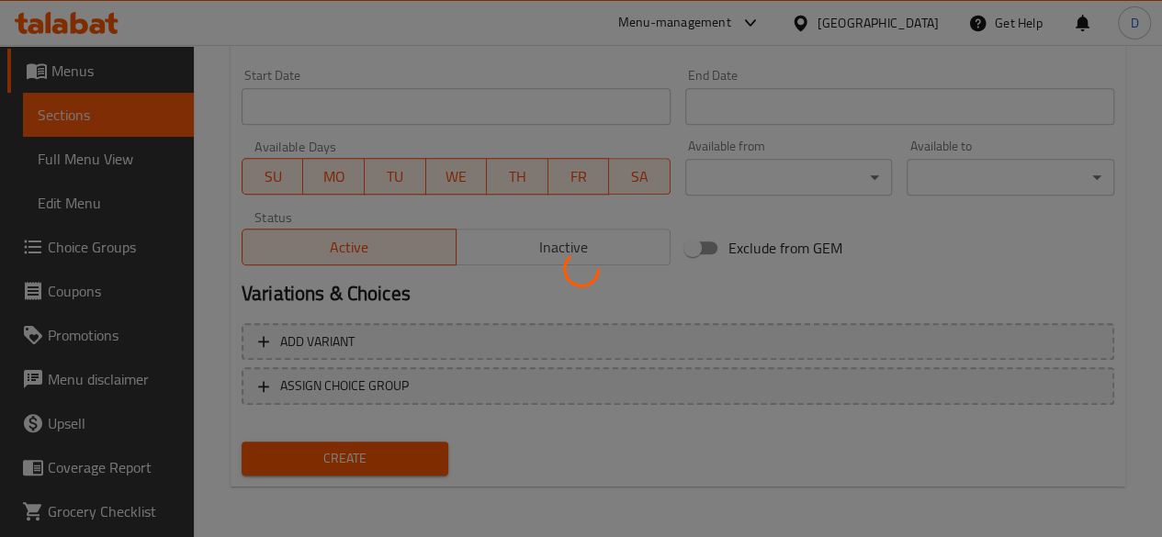
type input "0"
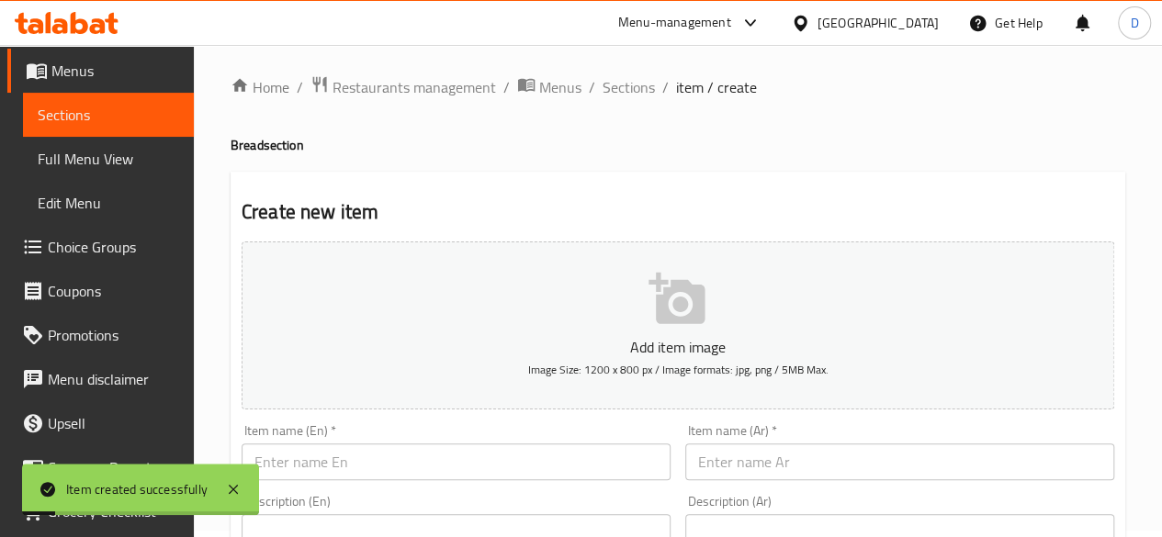
scroll to position [0, 0]
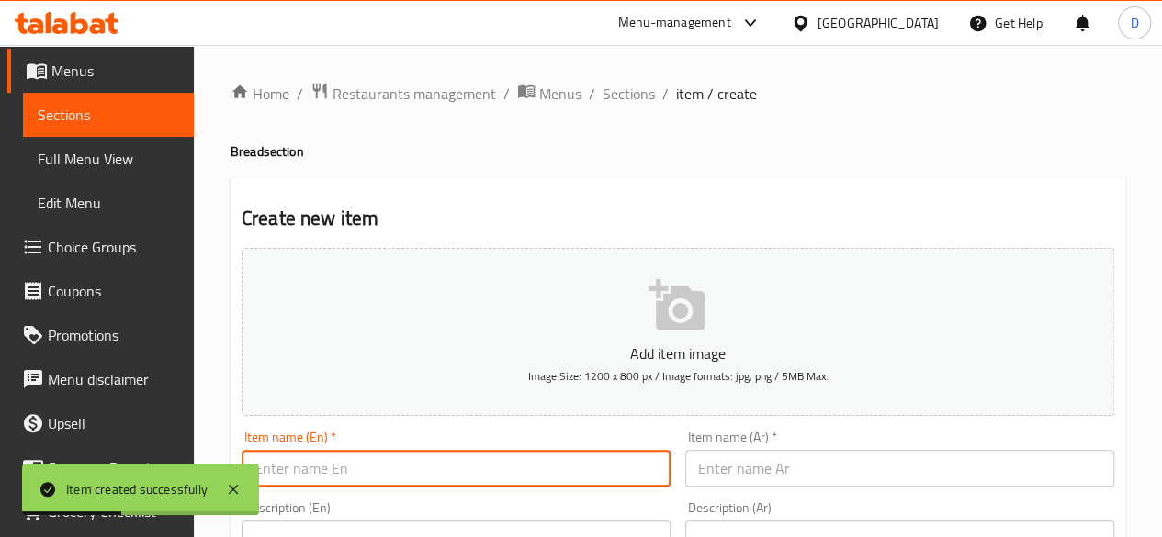
click at [458, 477] on input "text" at bounding box center [456, 468] width 429 height 37
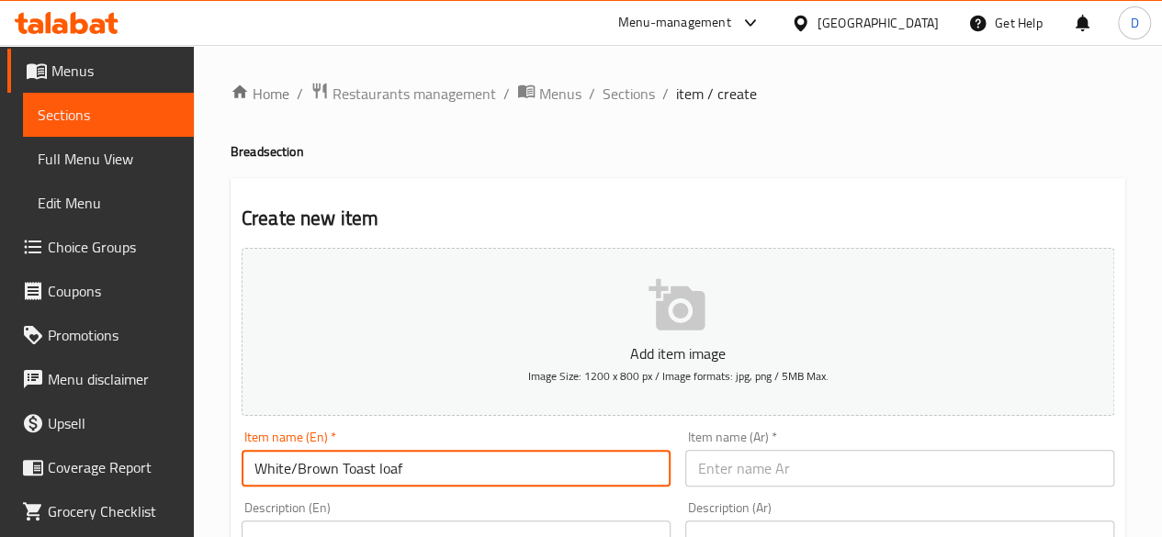
type input "White/Brown Toast loaf"
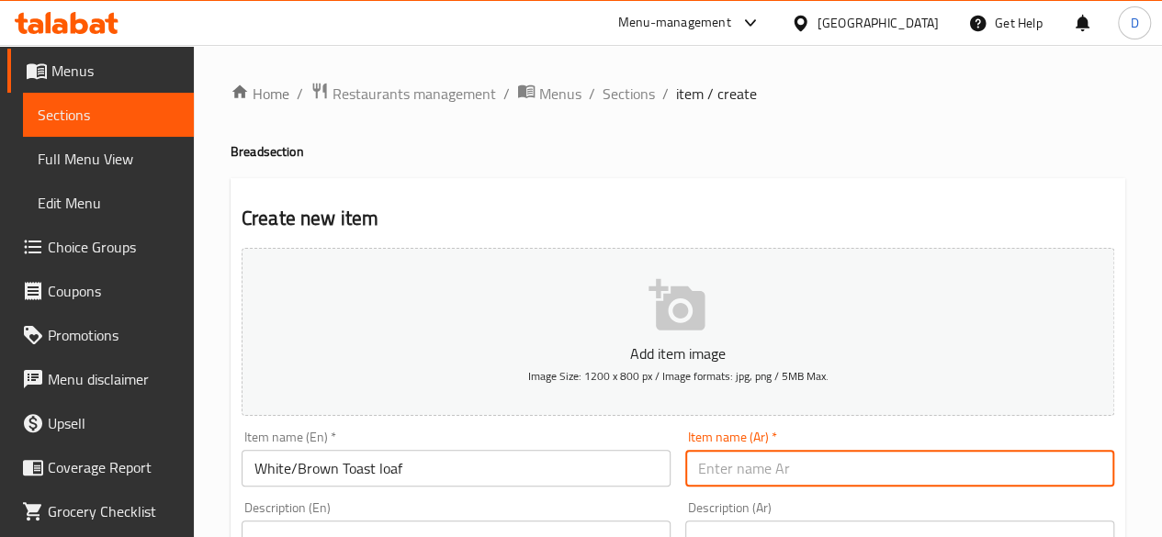
drag, startPoint x: 801, startPoint y: 469, endPoint x: 788, endPoint y: 462, distance: 14.8
click at [803, 471] on input "text" at bounding box center [899, 468] width 429 height 37
drag, startPoint x: 731, startPoint y: 472, endPoint x: 649, endPoint y: 473, distance: 82.7
type input "وايت/[PERSON_NAME] توست لوف"
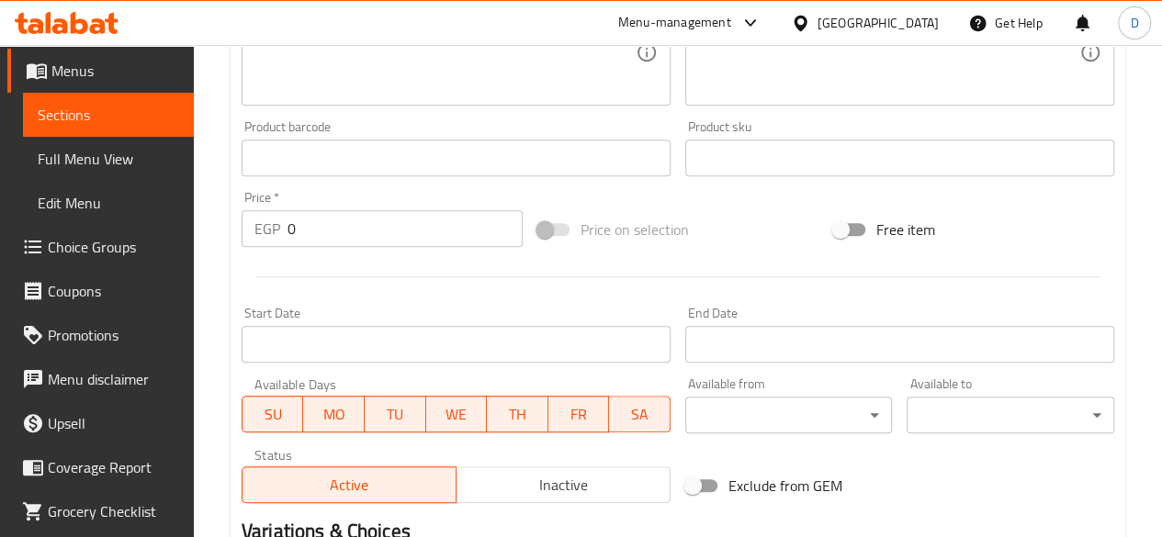
scroll to position [551, 0]
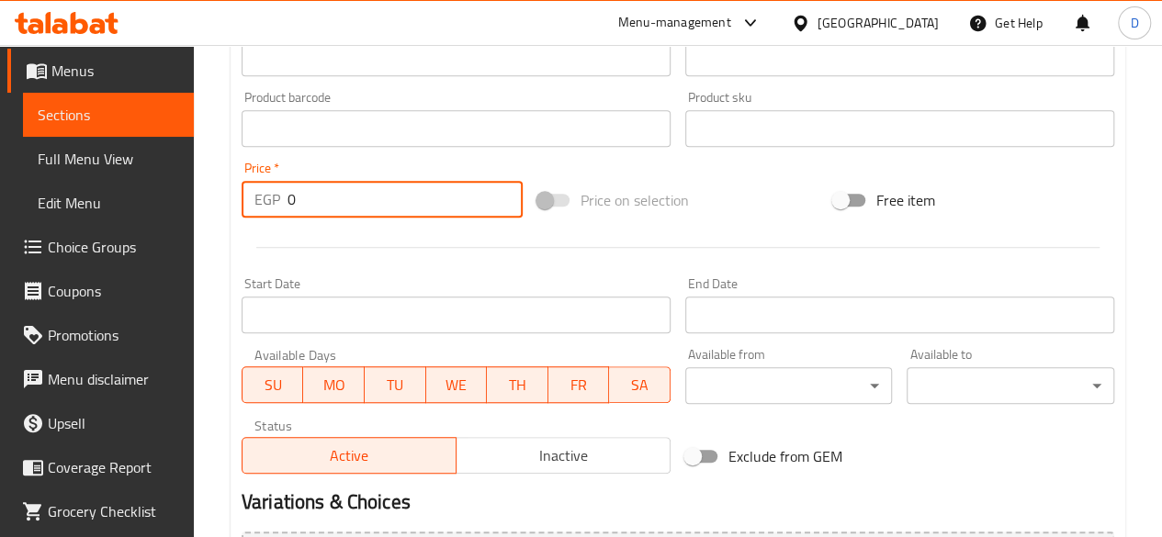
drag, startPoint x: 349, startPoint y: 181, endPoint x: 51, endPoint y: 227, distance: 302.1
click at [51, 227] on div "Edit Restaurant Branches Menus Sections Full Menu View Edit Menu Choice Groups …" at bounding box center [581, 120] width 1162 height 1253
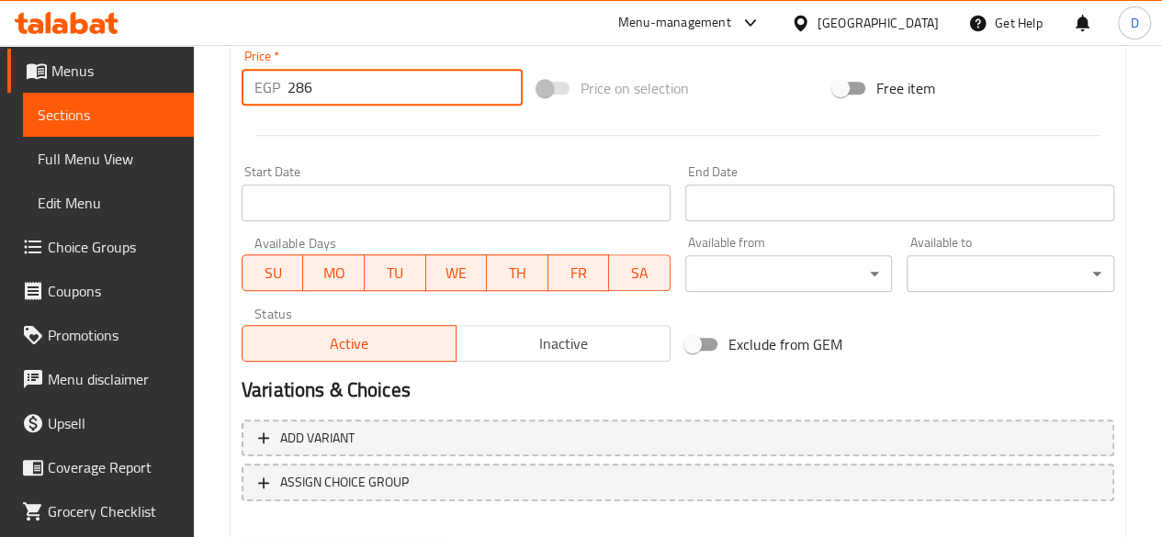
scroll to position [760, 0]
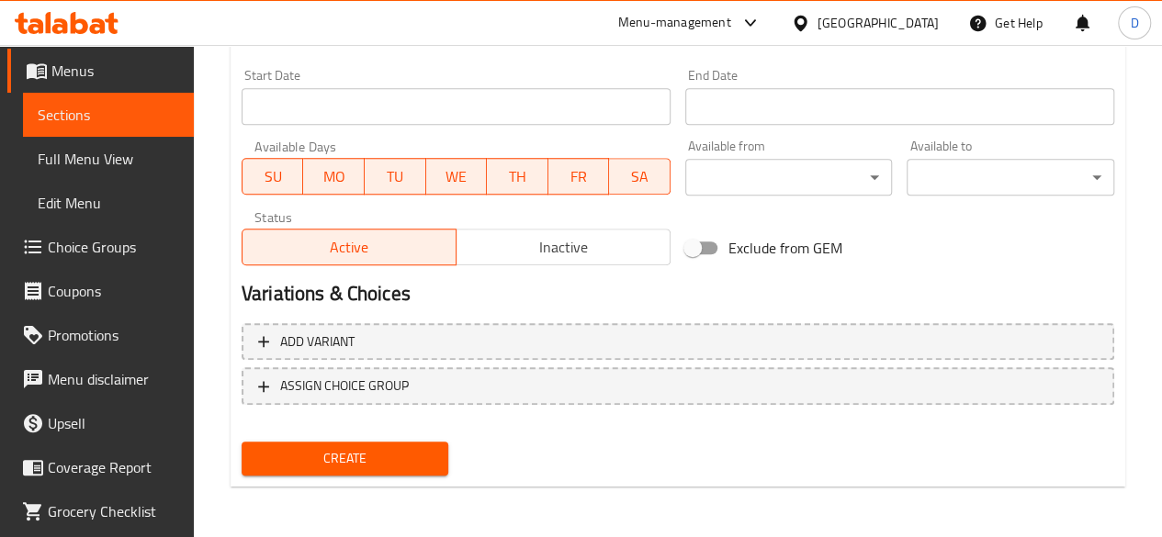
type input "286"
click at [345, 447] on span "Create" at bounding box center [345, 458] width 178 height 23
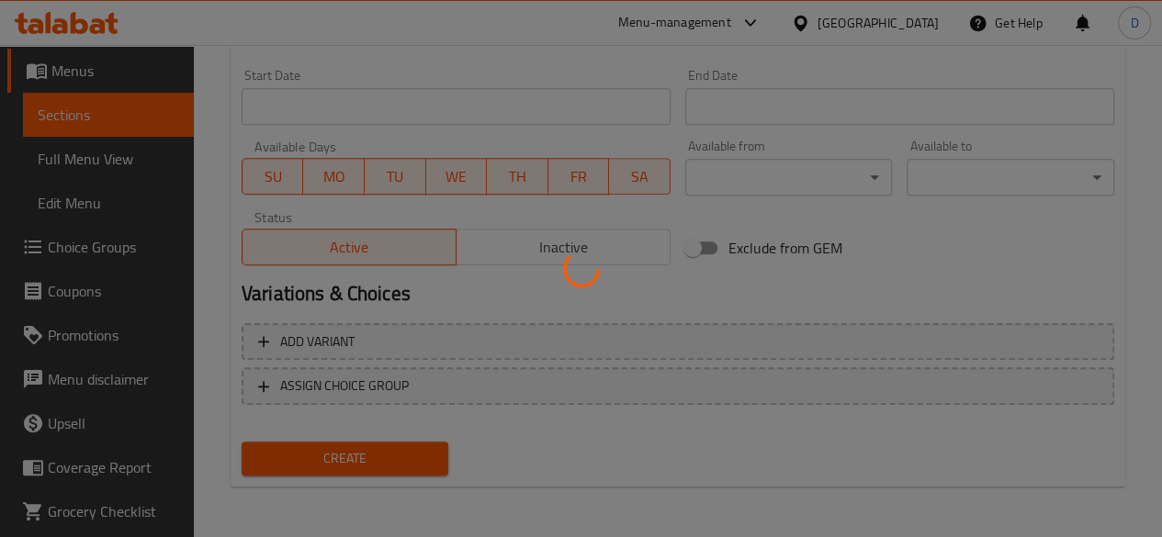
type input "0"
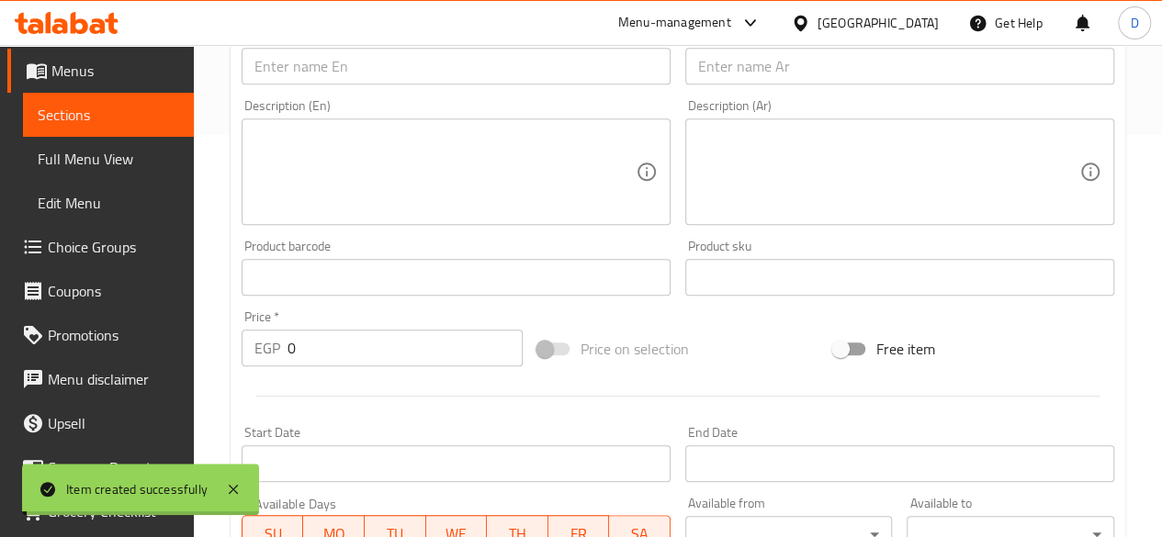
scroll to position [0, 0]
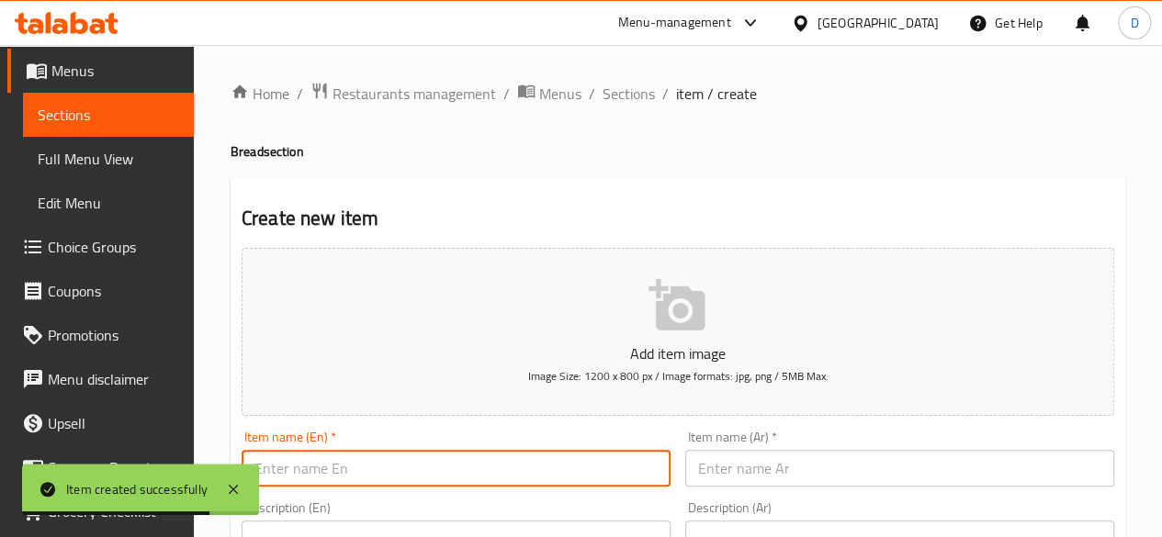
paste input "Classic English Loaf Cake"
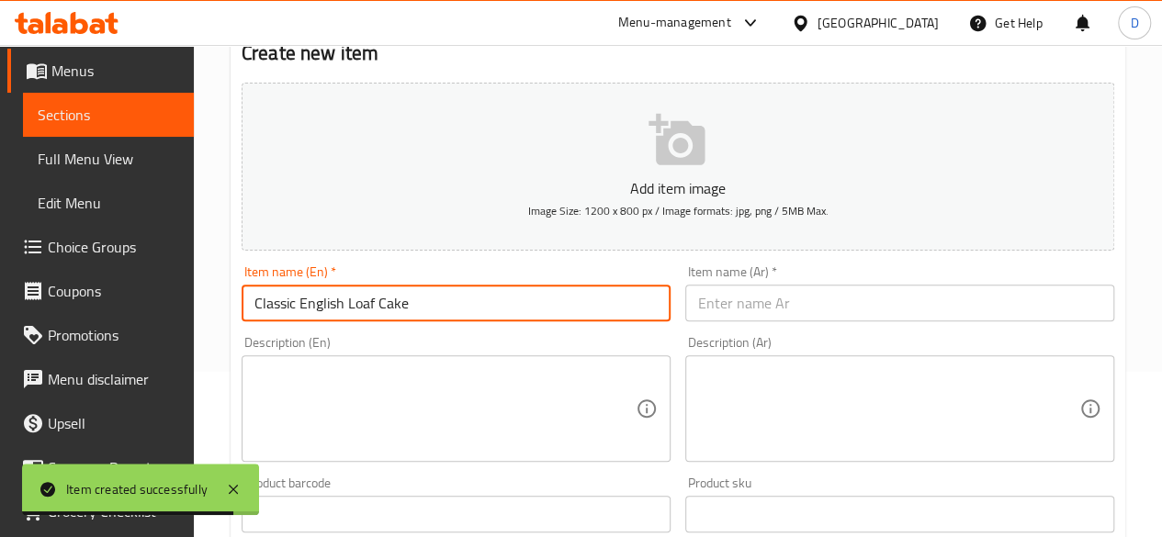
scroll to position [184, 0]
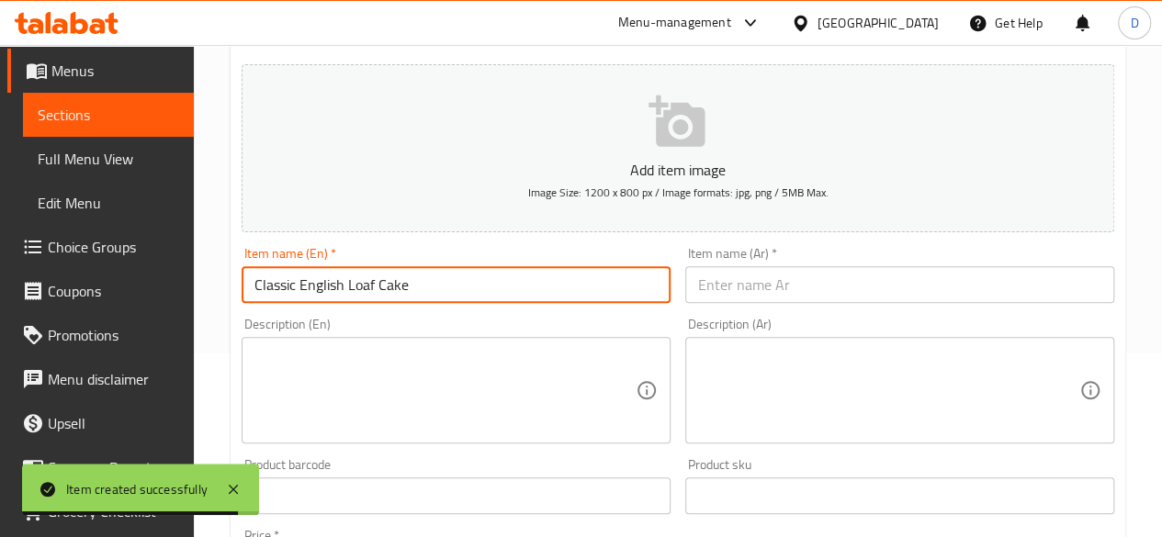
type input "Classic English Loaf Cake"
click at [758, 281] on input "text" at bounding box center [899, 284] width 429 height 37
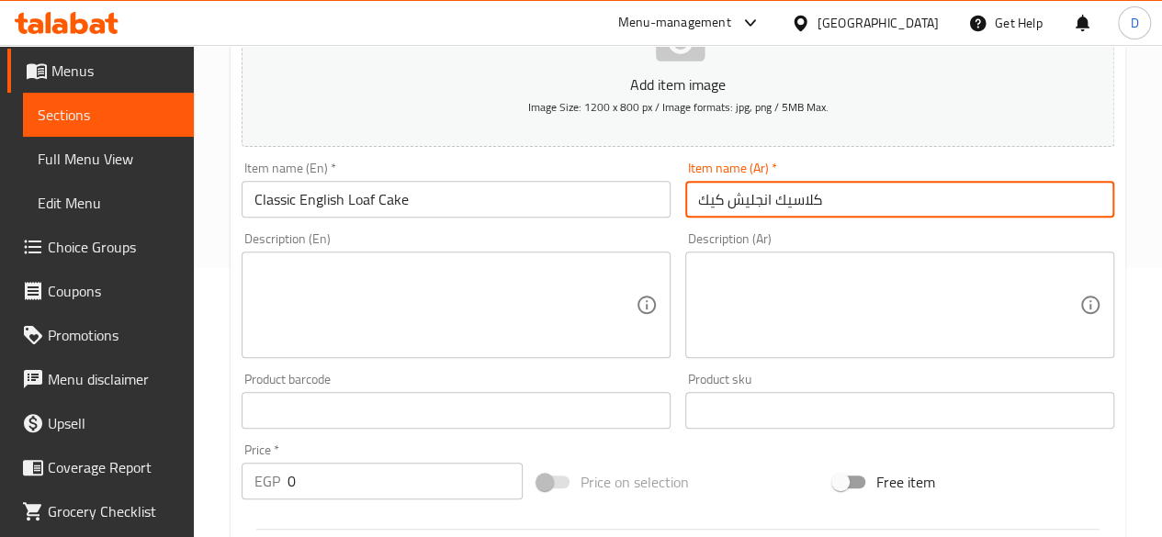
scroll to position [367, 0]
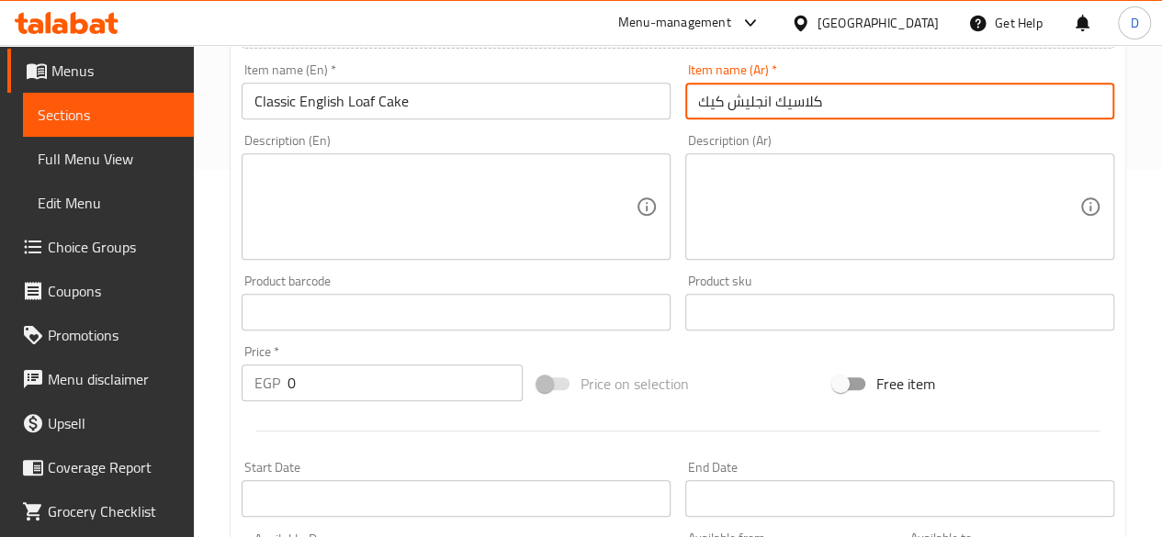
type input "كلاسيك انجليش كيك"
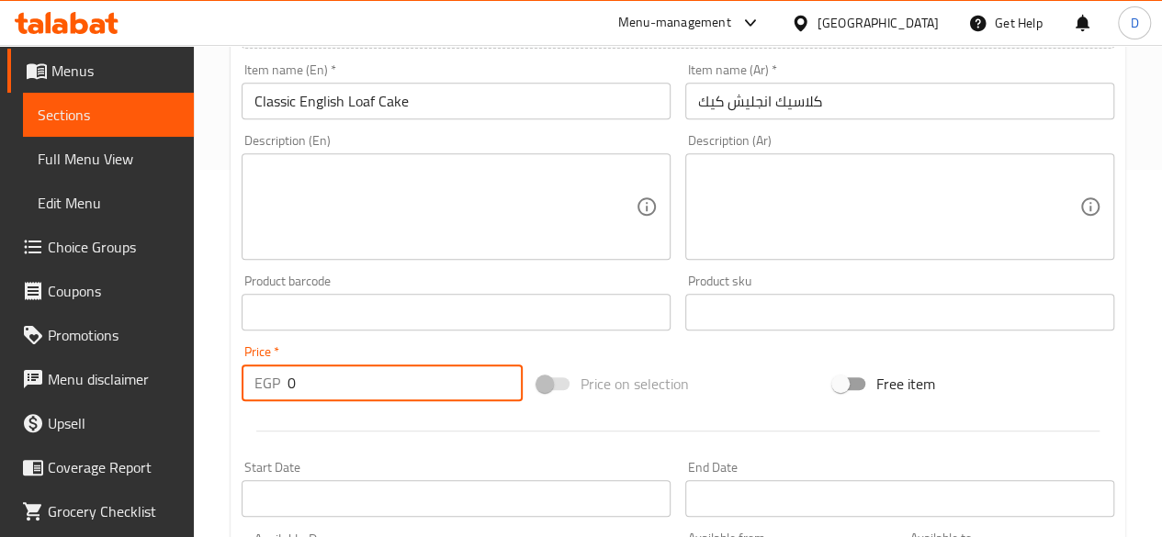
drag, startPoint x: 310, startPoint y: 383, endPoint x: 249, endPoint y: 387, distance: 60.7
click at [251, 387] on div "EGP 0 Price *" at bounding box center [382, 383] width 281 height 37
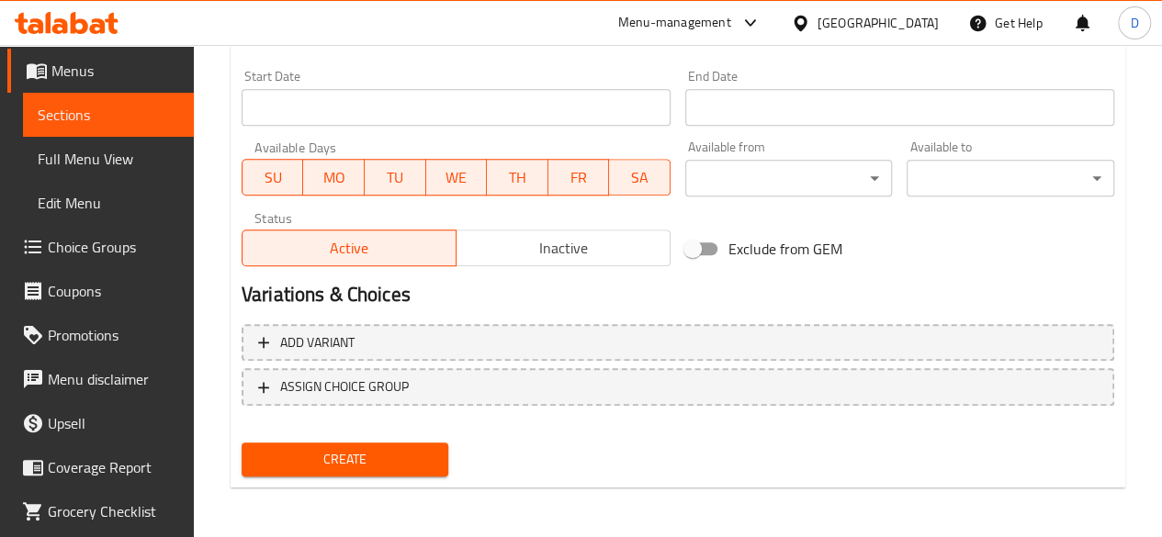
scroll to position [760, 0]
type input "292.5"
click at [306, 460] on span "Create" at bounding box center [345, 458] width 178 height 23
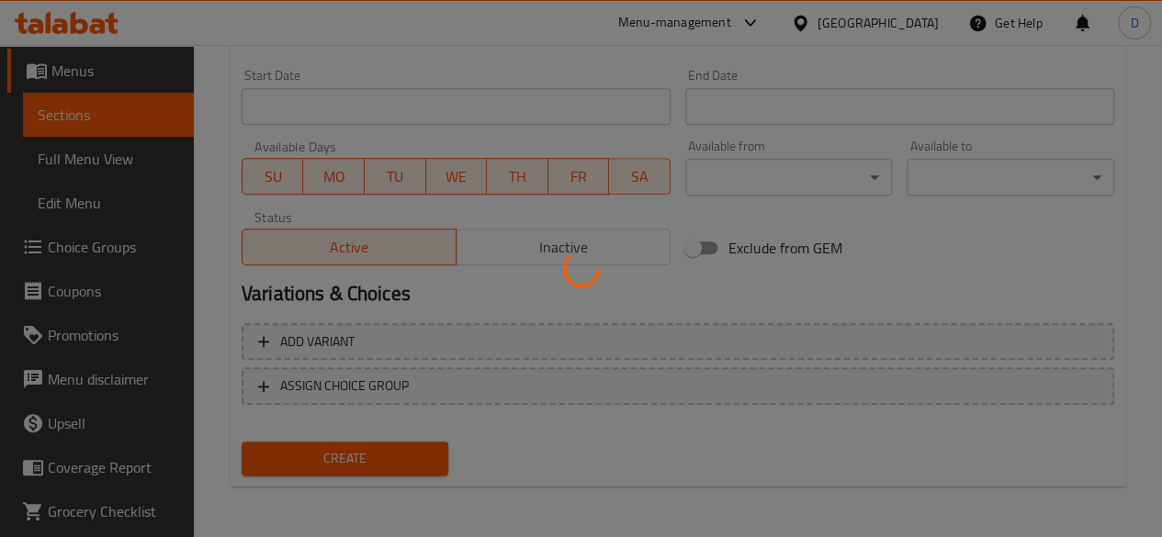
type input "0"
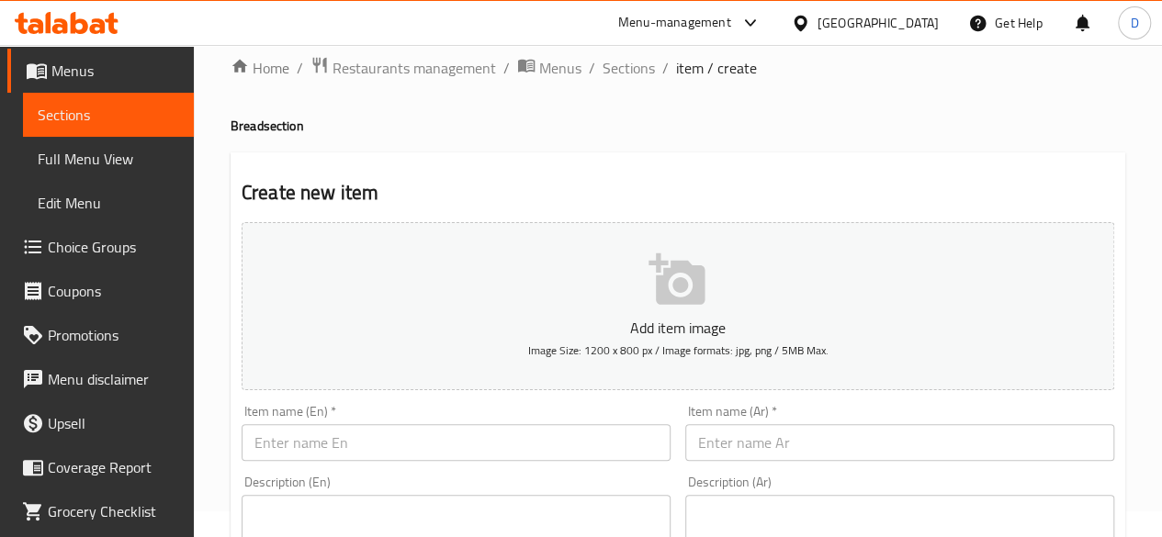
scroll to position [25, 0]
click at [638, 64] on span "Sections" at bounding box center [629, 69] width 52 height 22
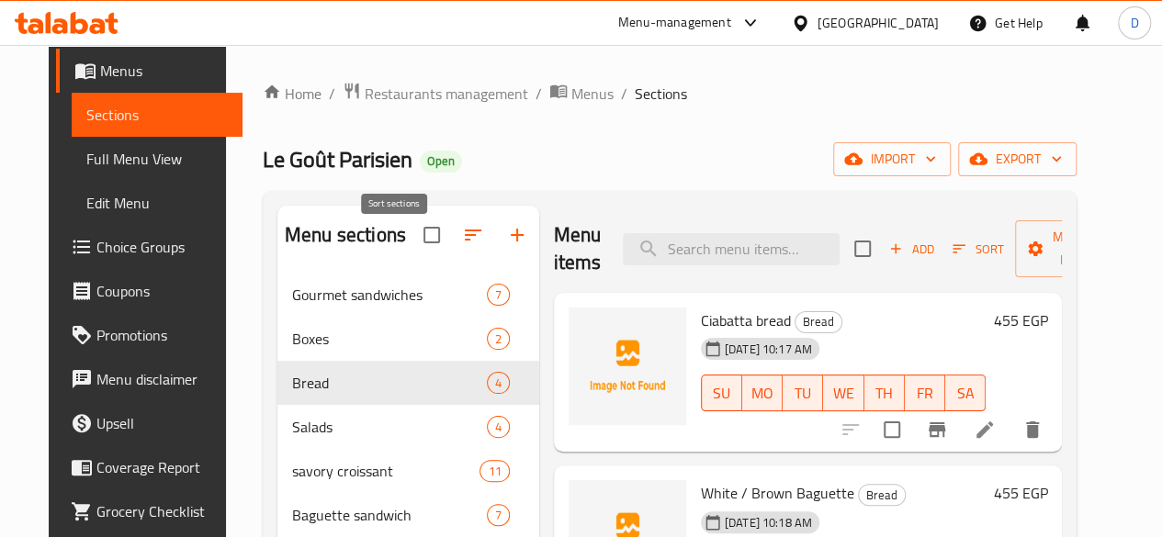
click at [465, 241] on icon "button" at bounding box center [473, 235] width 17 height 11
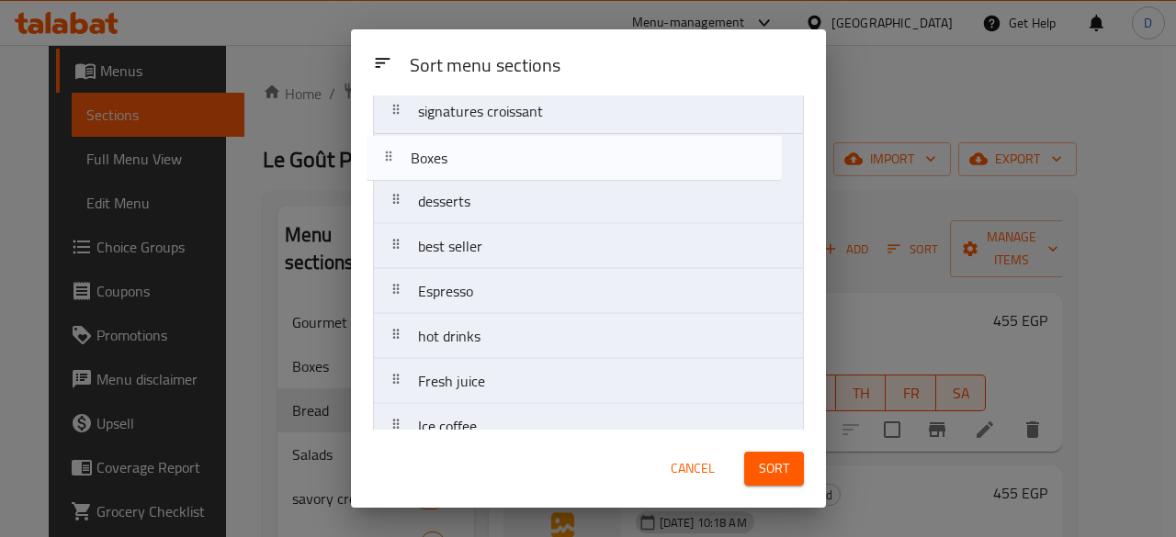
scroll to position [356, 0]
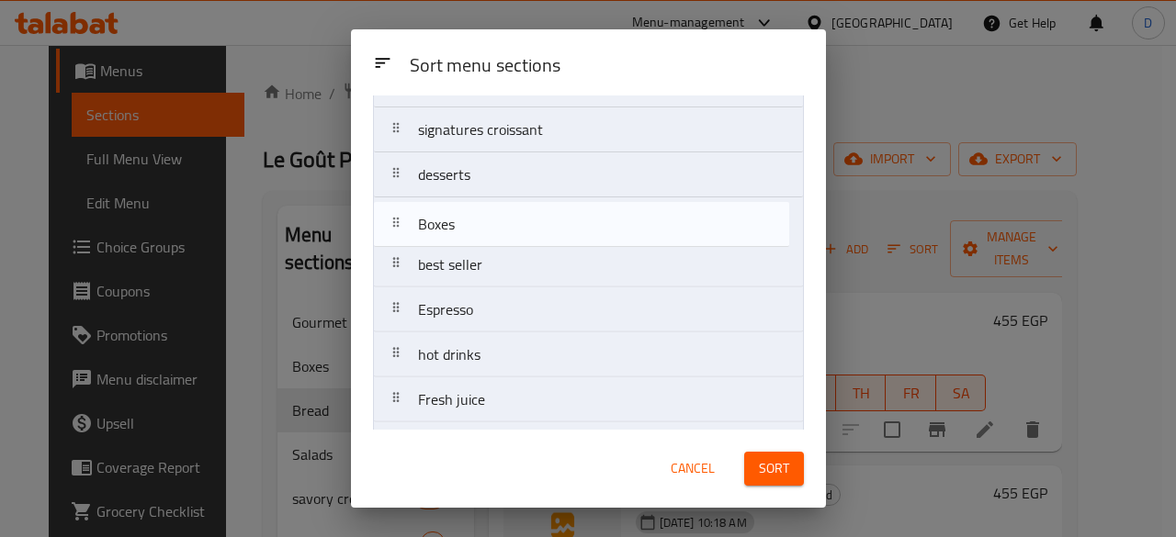
drag, startPoint x: 388, startPoint y: 221, endPoint x: 390, endPoint y: 237, distance: 15.9
click at [390, 237] on nav "Gourmet sandwiches Boxes Bread Salads savory croissant Baguette sandwich Parisi…" at bounding box center [588, 264] width 431 height 947
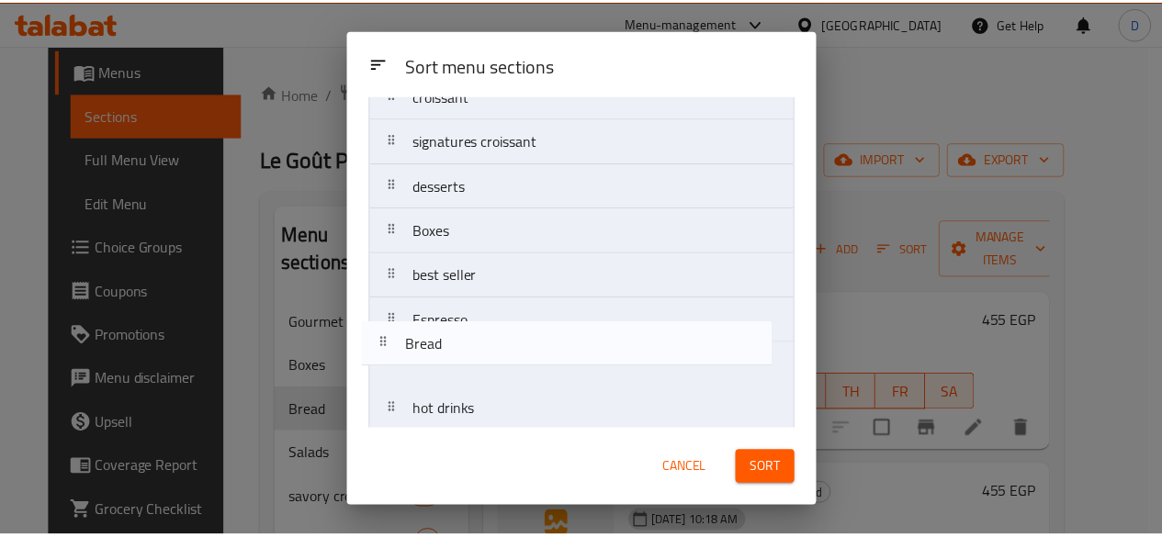
scroll to position [300, 0]
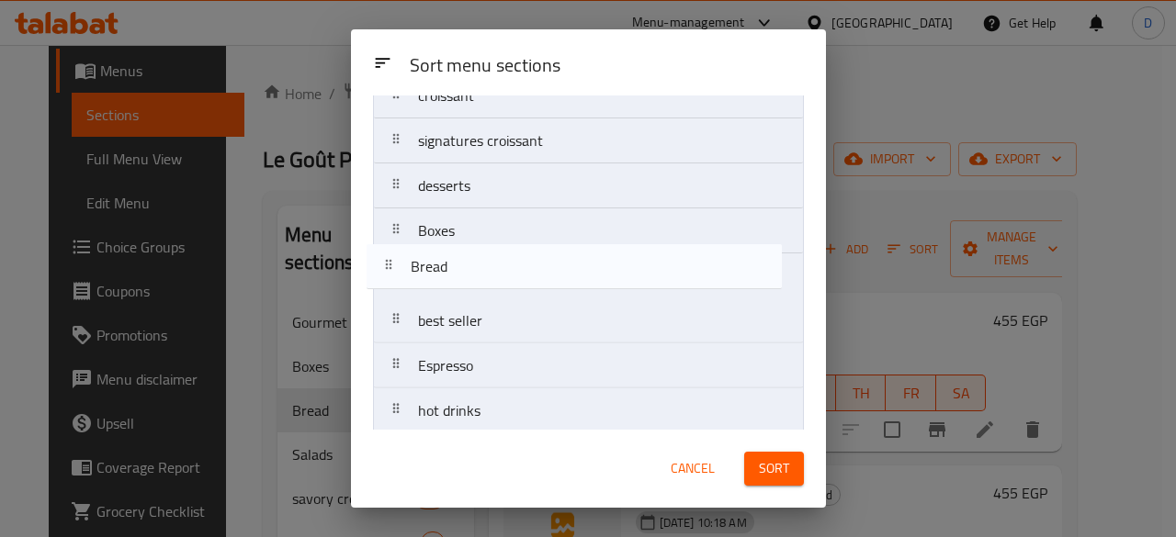
drag, startPoint x: 395, startPoint y: 219, endPoint x: 390, endPoint y: 275, distance: 56.3
click at [390, 275] on nav "Gourmet sandwiches Bread Salads savory croissant Baguette sandwich Parisian toa…" at bounding box center [588, 320] width 431 height 947
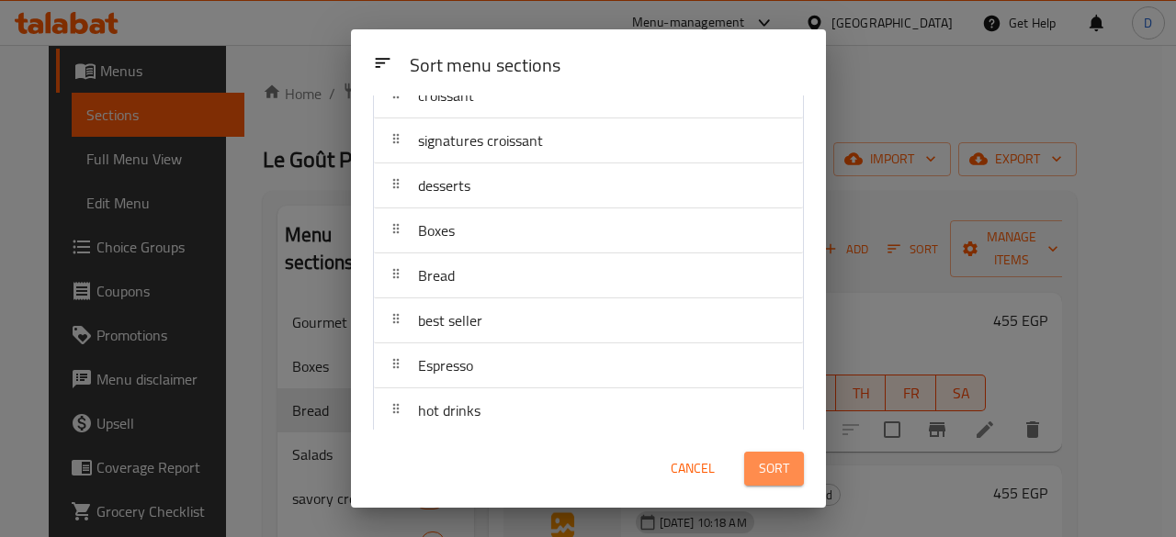
click at [788, 472] on span "Sort" at bounding box center [774, 469] width 30 height 23
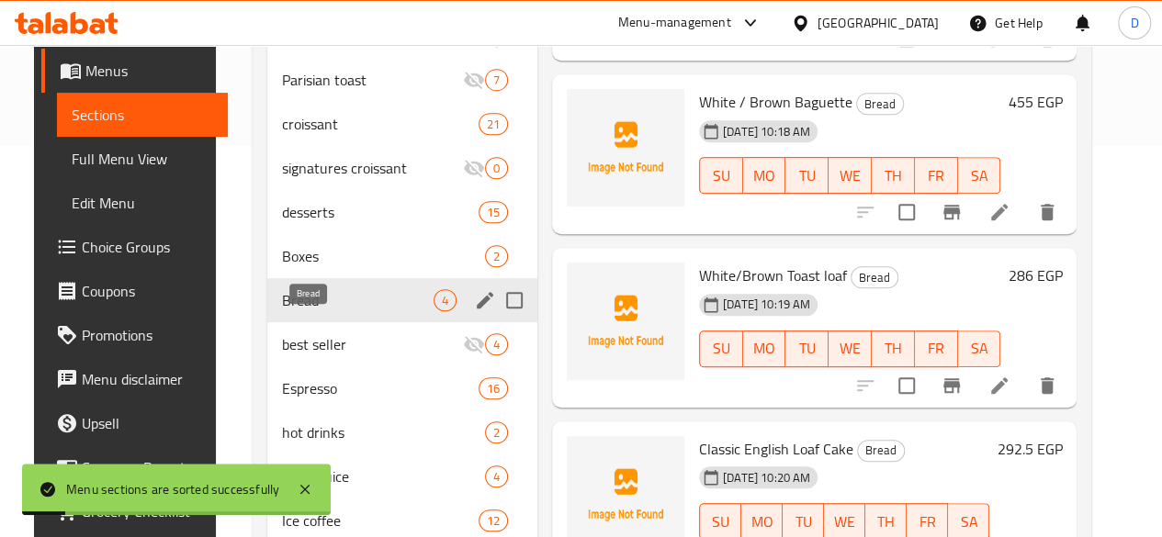
scroll to position [459, 0]
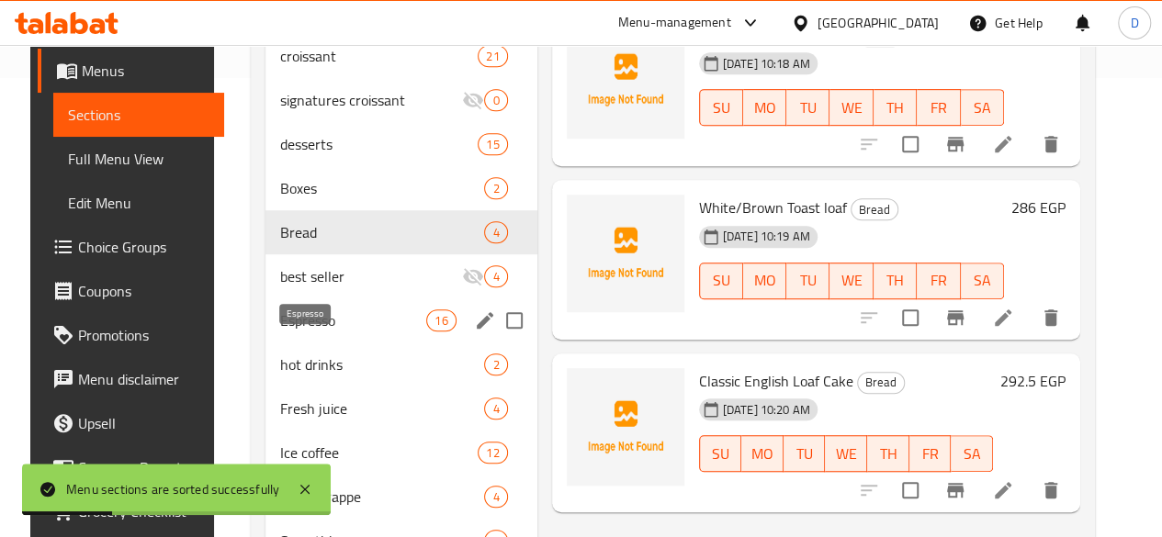
click at [280, 332] on span "Espresso" at bounding box center [353, 321] width 146 height 22
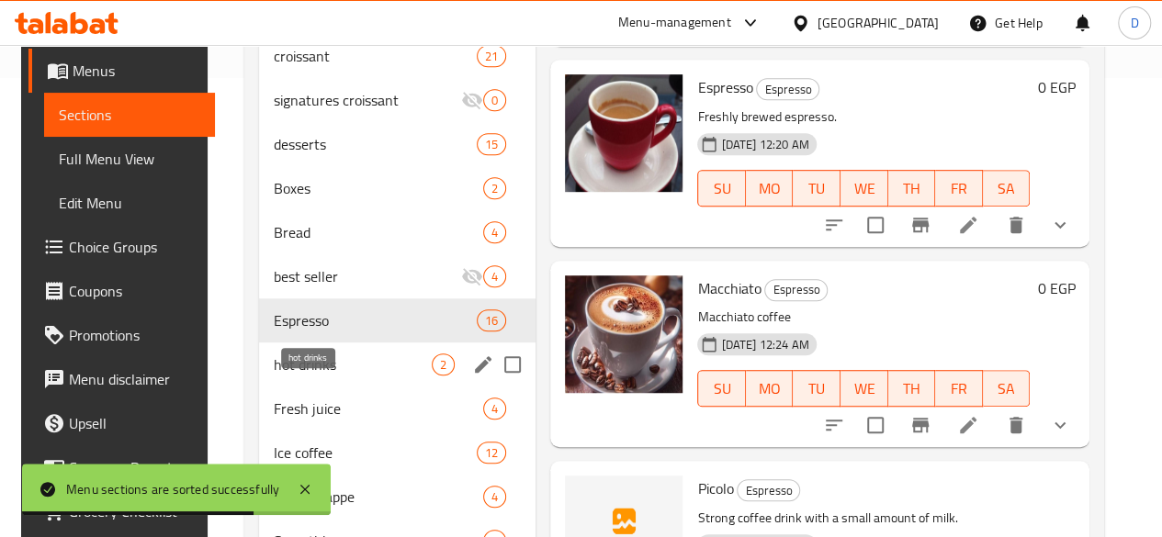
click at [325, 376] on span "hot drinks" at bounding box center [353, 365] width 158 height 22
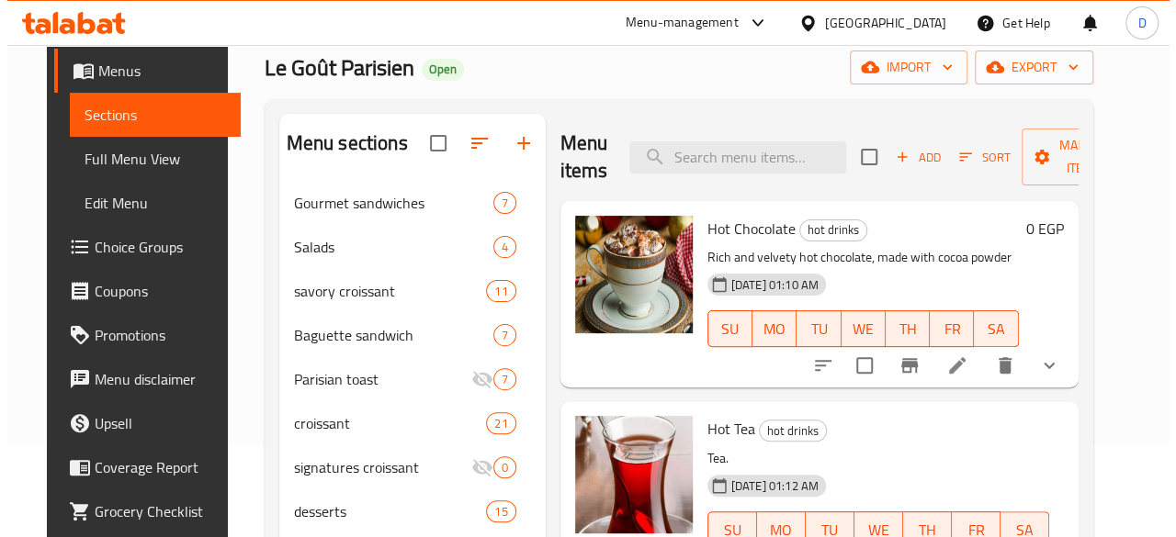
scroll to position [92, 0]
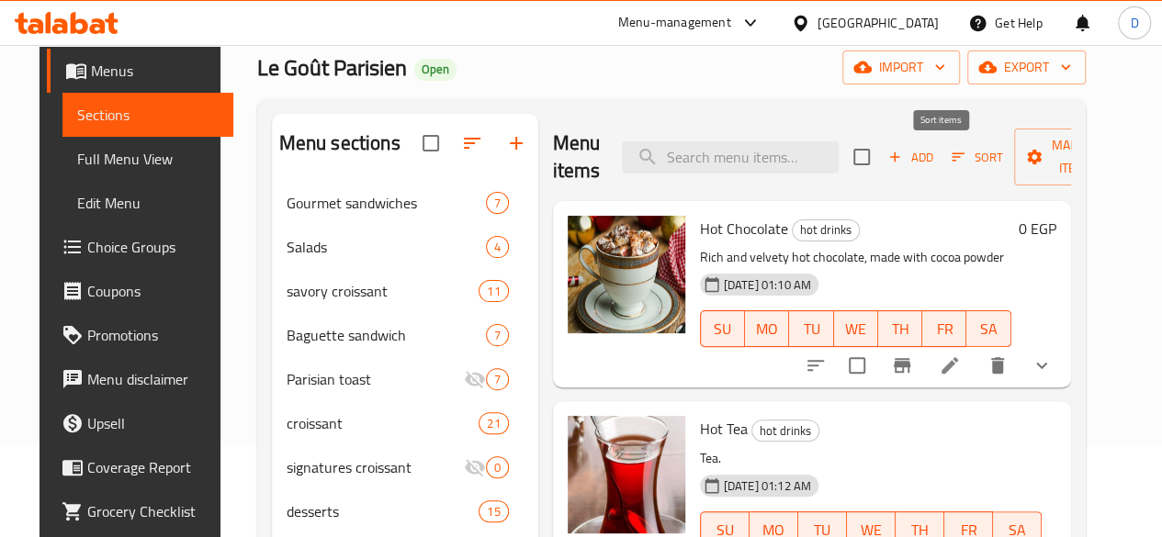
click at [961, 153] on span "Sort" at bounding box center [977, 157] width 51 height 21
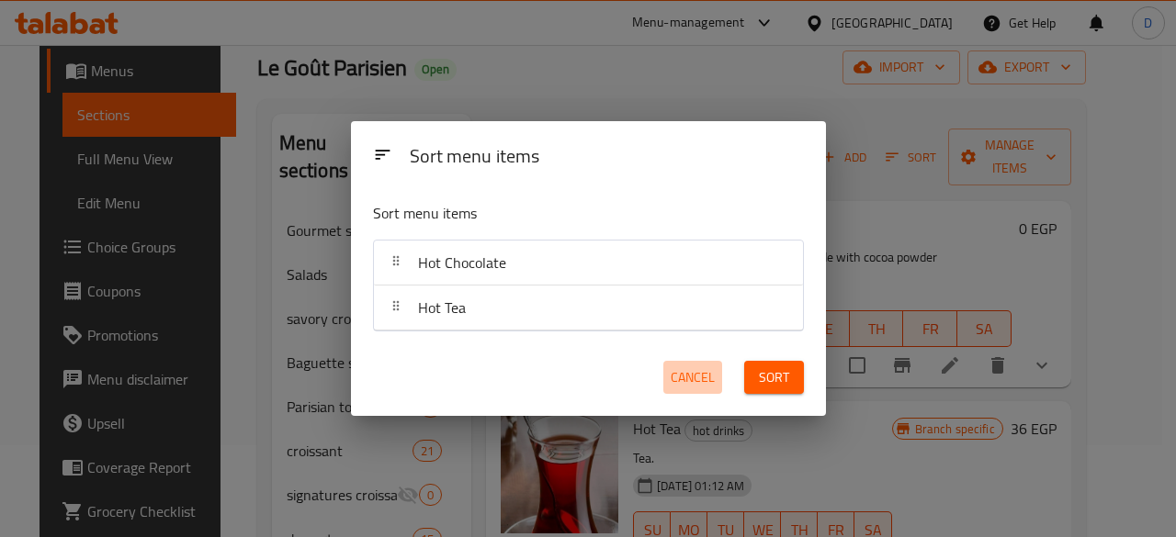
click at [709, 381] on span "Cancel" at bounding box center [693, 378] width 44 height 23
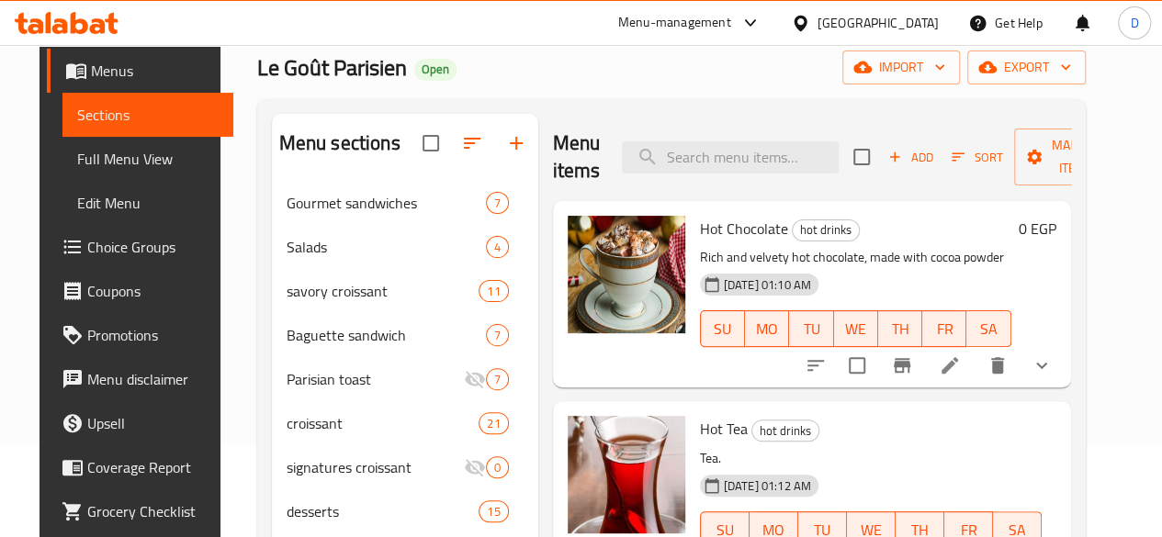
click at [1068, 119] on div "Menu items Add Sort Manage items" at bounding box center [812, 157] width 518 height 87
click at [1056, 174] on span "Manage items" at bounding box center [1076, 157] width 94 height 46
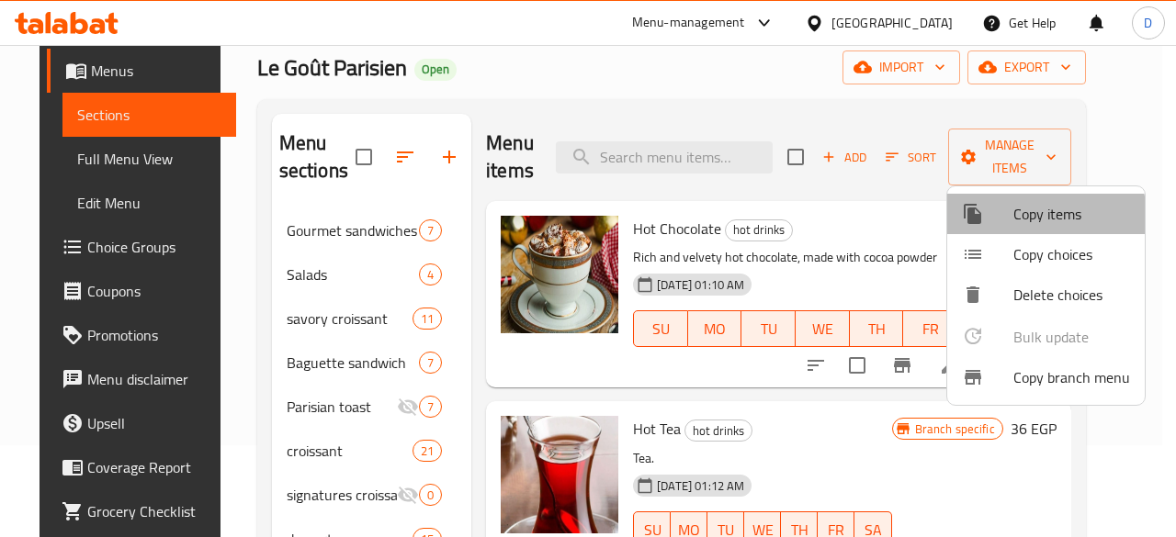
click at [1023, 222] on span "Copy items" at bounding box center [1071, 214] width 117 height 22
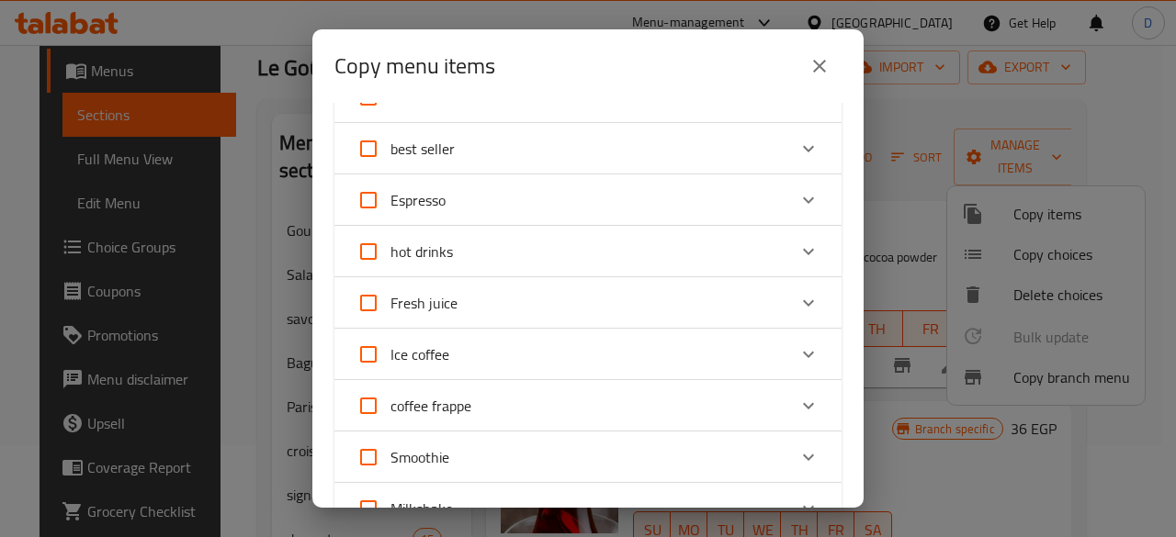
scroll to position [459, 0]
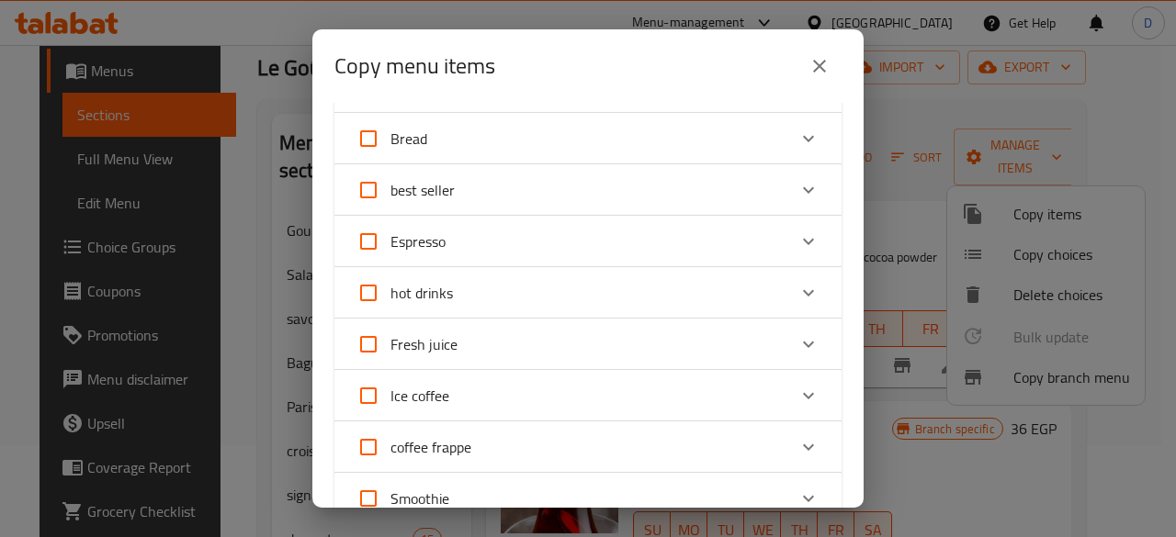
click at [365, 289] on input "hot drinks" at bounding box center [368, 293] width 44 height 44
checkbox input "true"
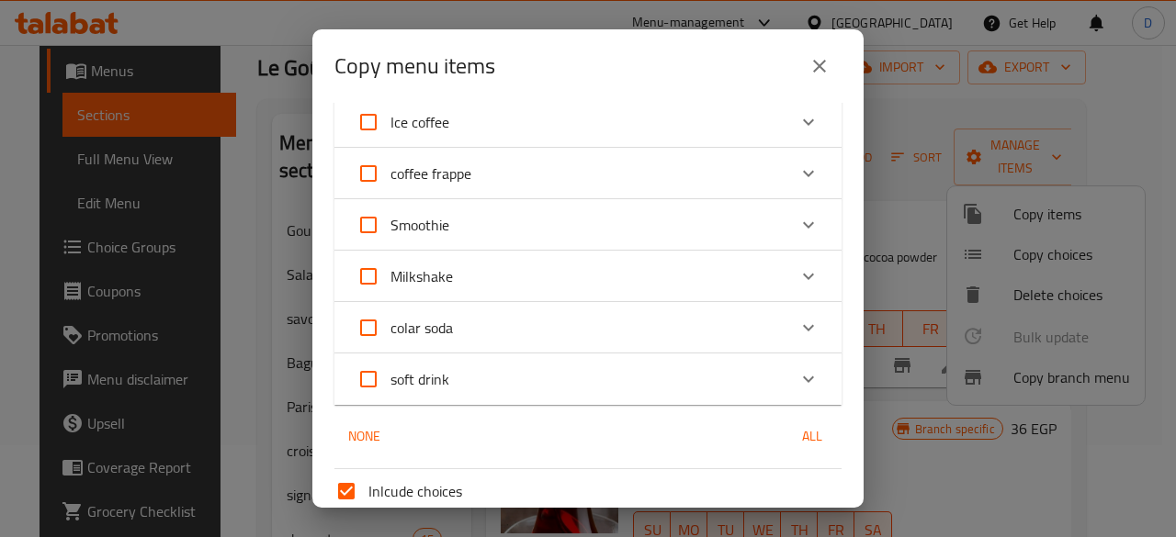
scroll to position [435, 0]
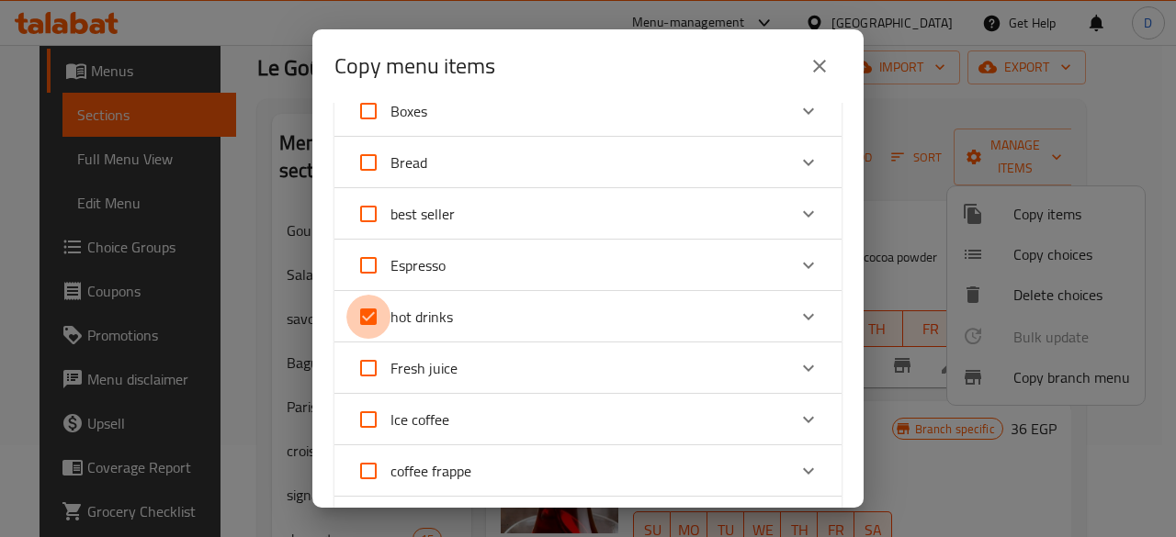
click at [357, 311] on input "hot drinks" at bounding box center [368, 317] width 44 height 44
checkbox input "false"
click at [797, 319] on icon "Expand" at bounding box center [808, 317] width 22 height 22
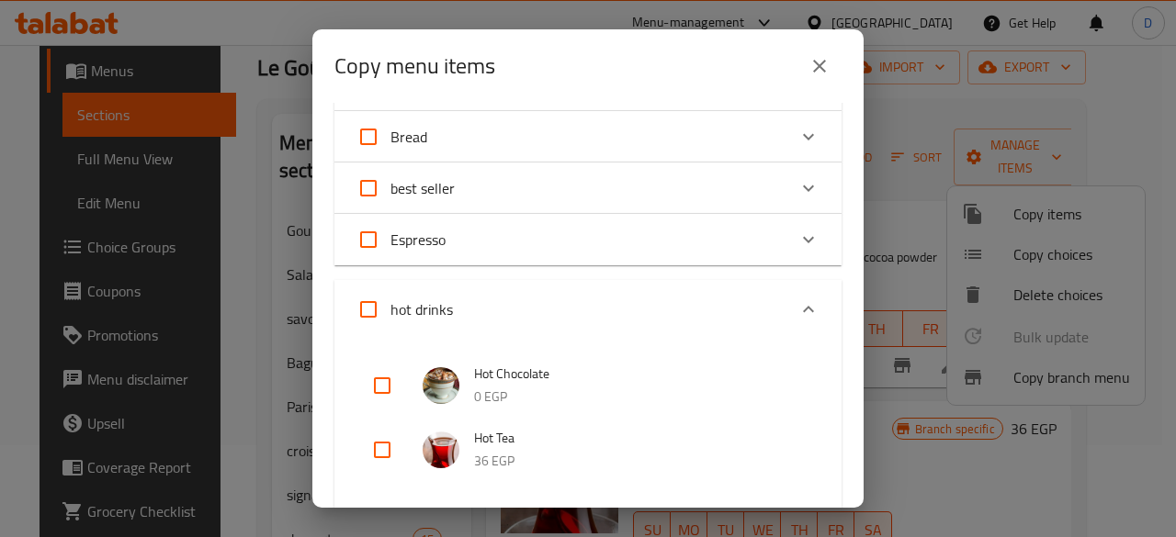
scroll to position [527, 0]
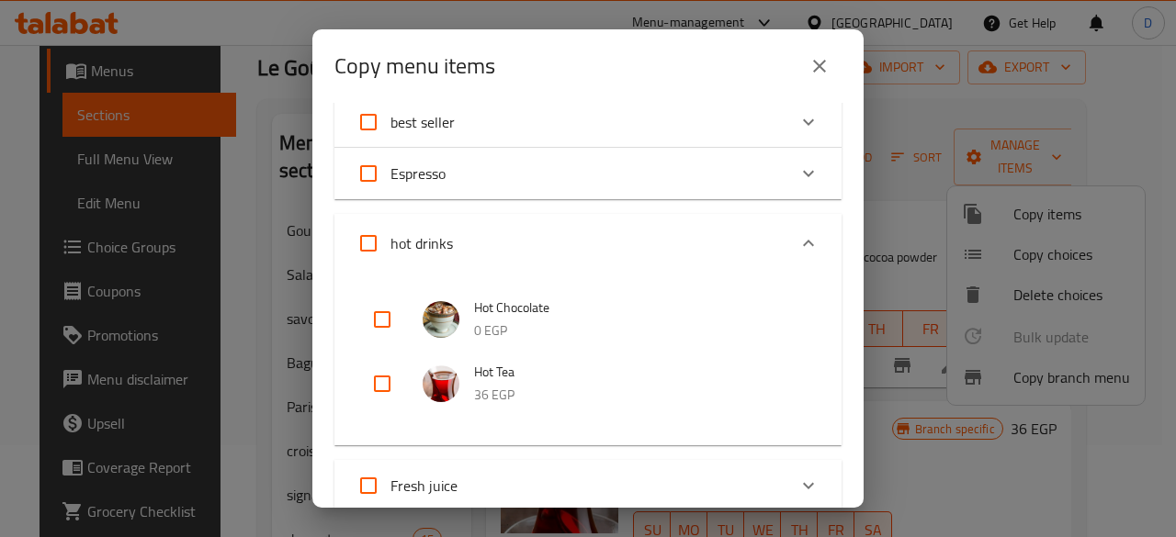
click at [384, 315] on input "checkbox" at bounding box center [382, 320] width 44 height 44
checkbox input "true"
click at [390, 389] on input "checkbox" at bounding box center [382, 384] width 44 height 44
checkbox input "true"
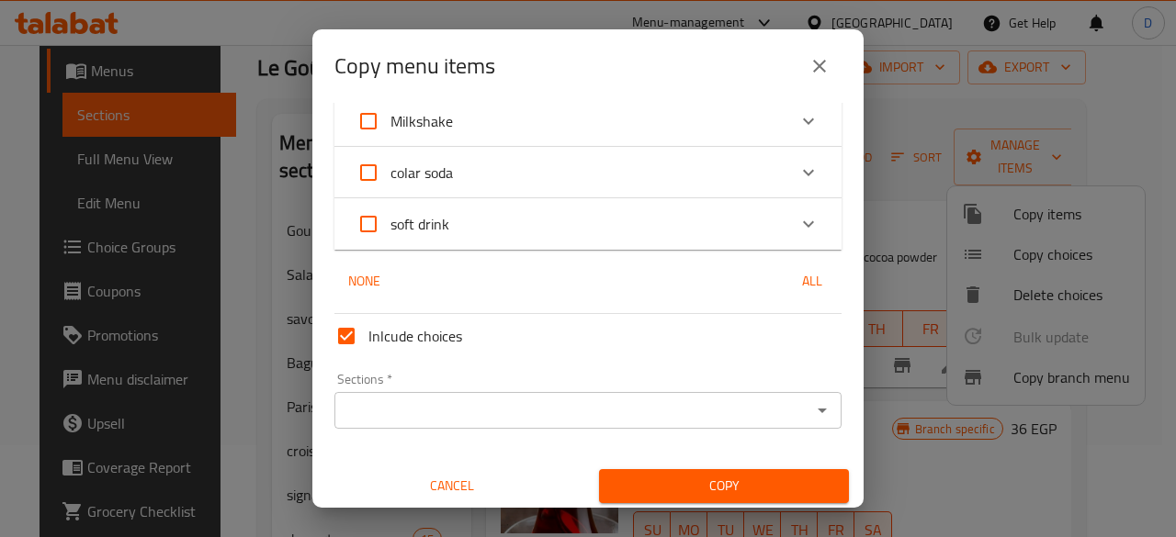
scroll to position [1104, 0]
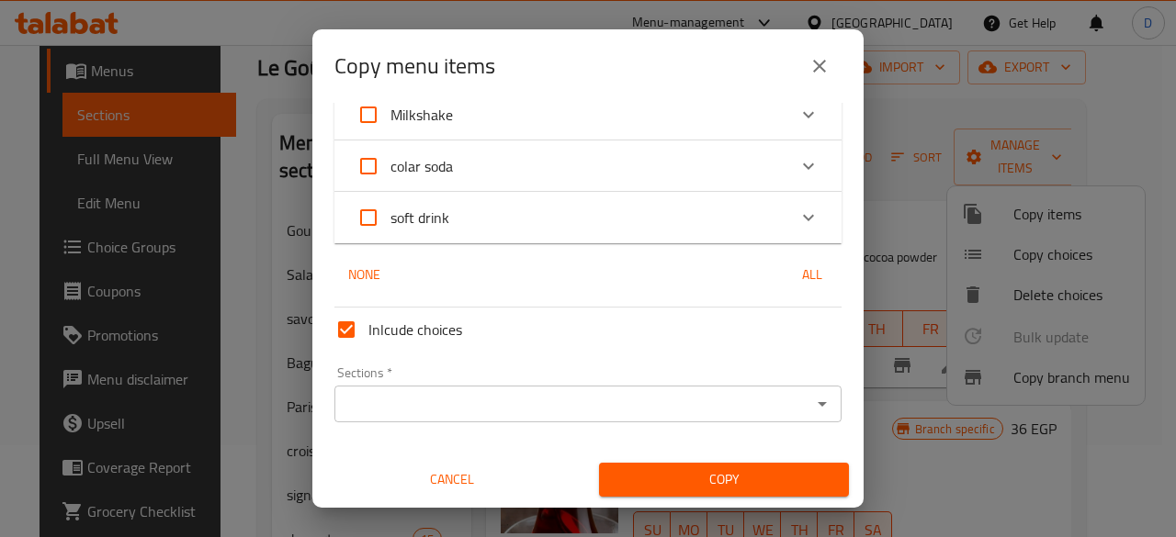
click at [766, 469] on span "Copy" at bounding box center [724, 480] width 220 height 23
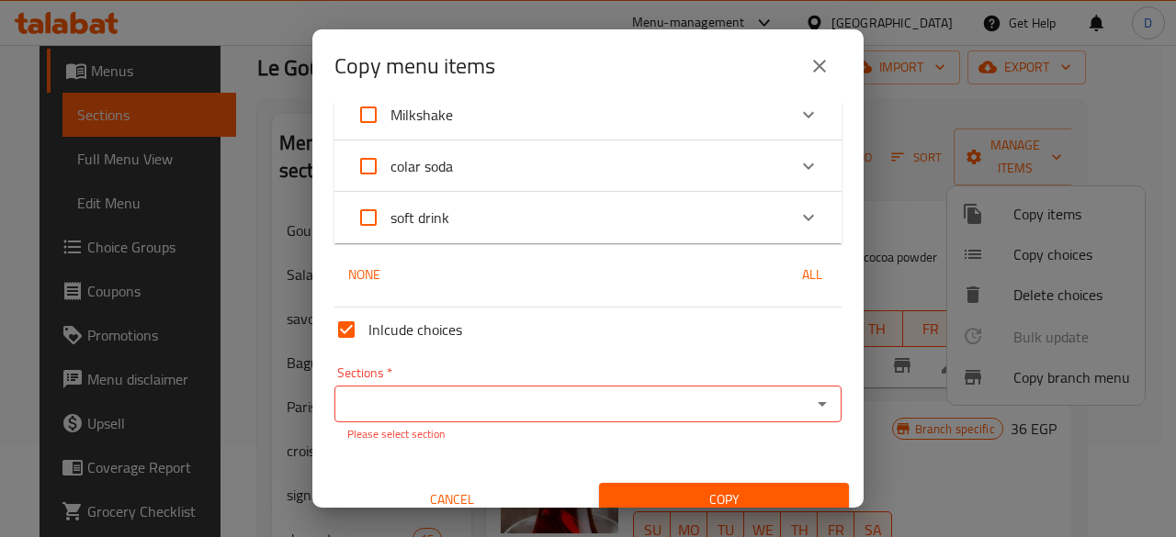
click at [588, 398] on input "Sections   *" at bounding box center [573, 404] width 466 height 26
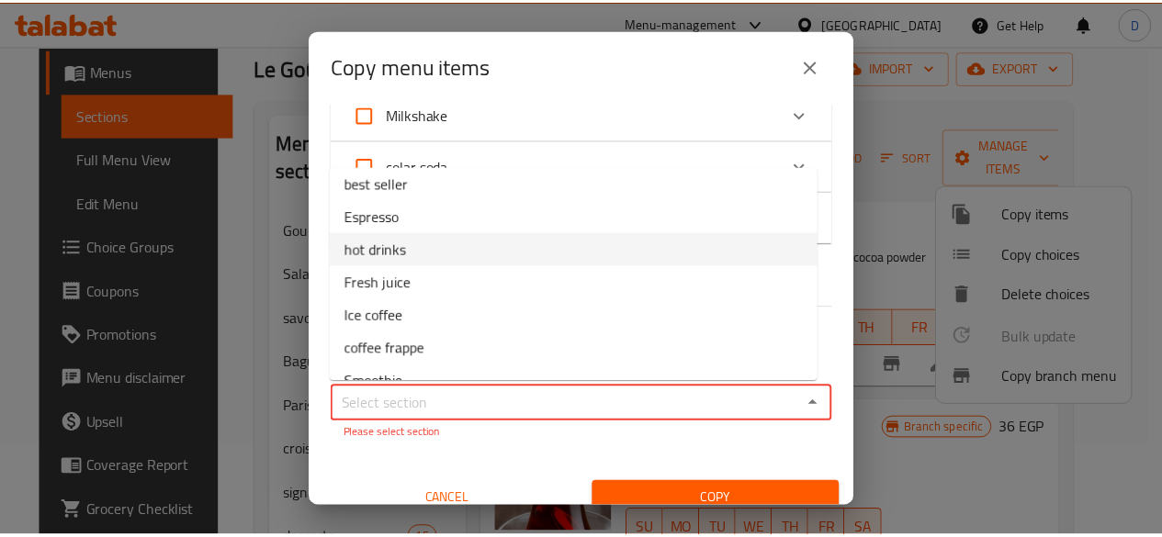
scroll to position [311, 0]
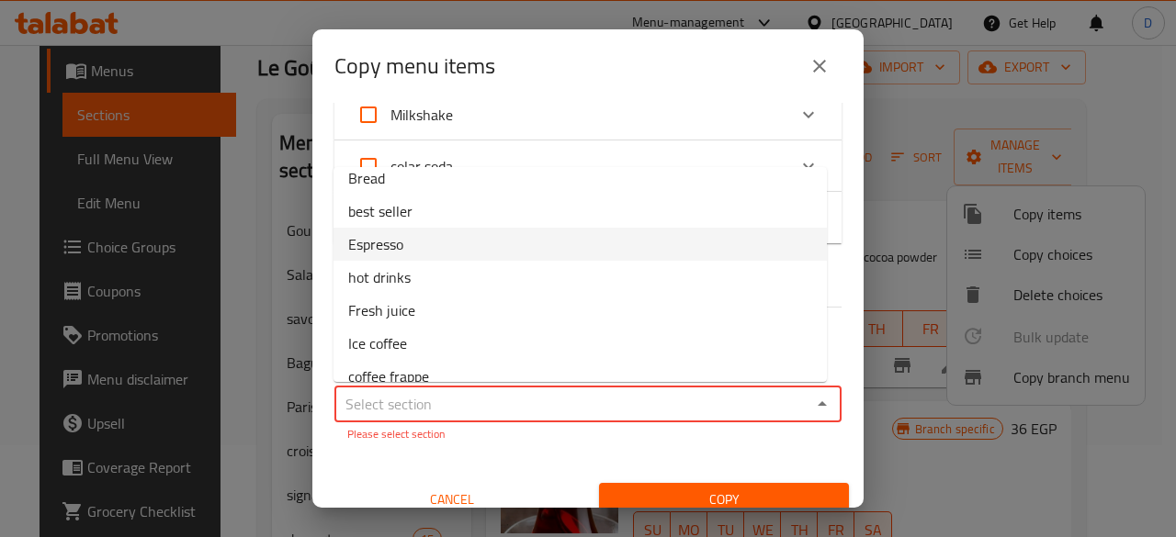
click at [469, 248] on li "Espresso" at bounding box center [579, 244] width 493 height 33
type input "Espresso"
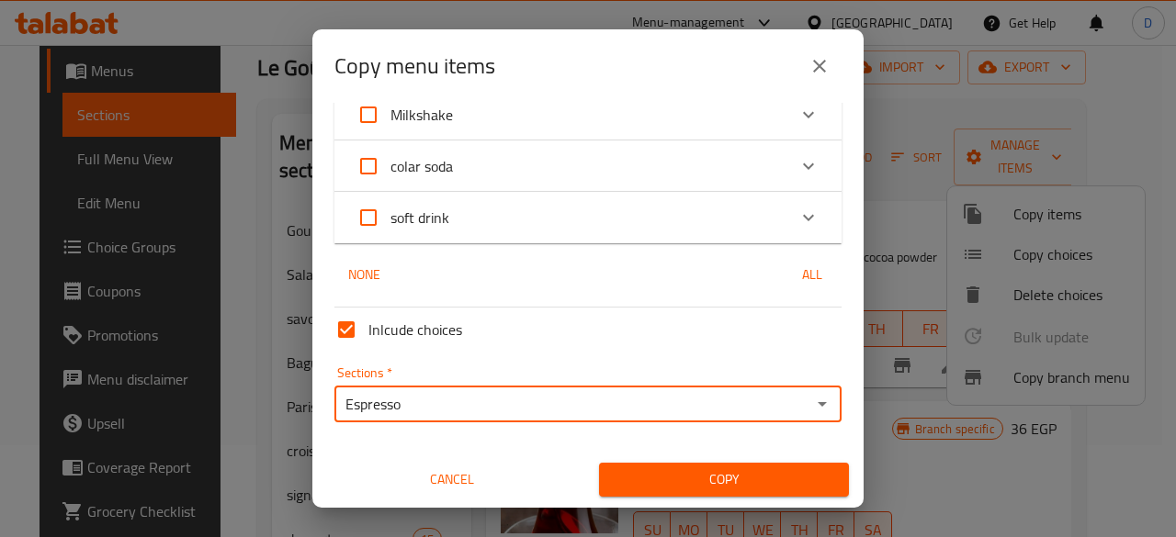
click at [654, 476] on span "Copy" at bounding box center [724, 480] width 220 height 23
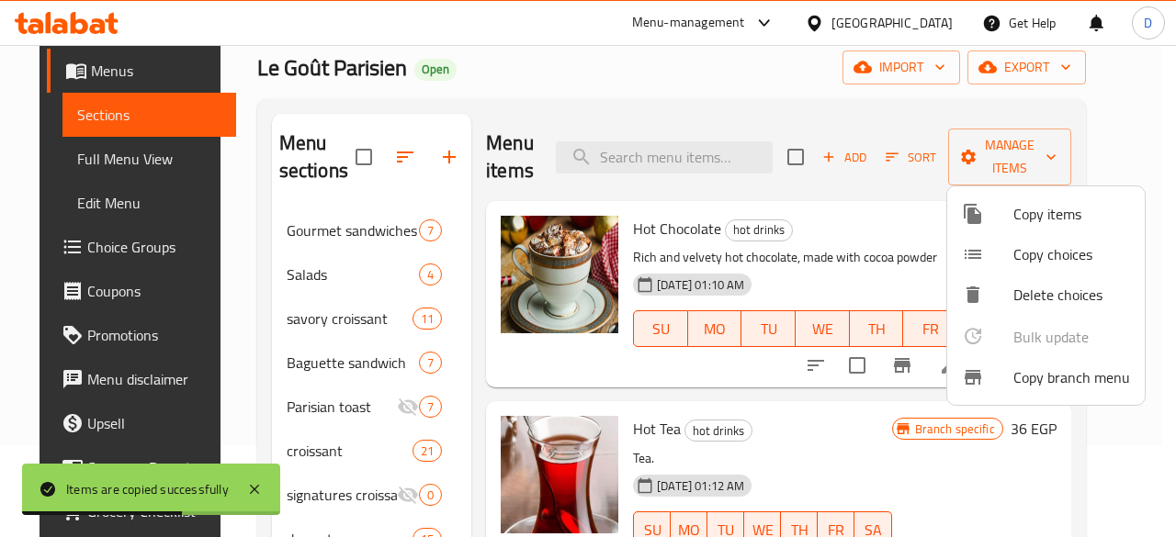
click at [853, 113] on div at bounding box center [588, 268] width 1176 height 537
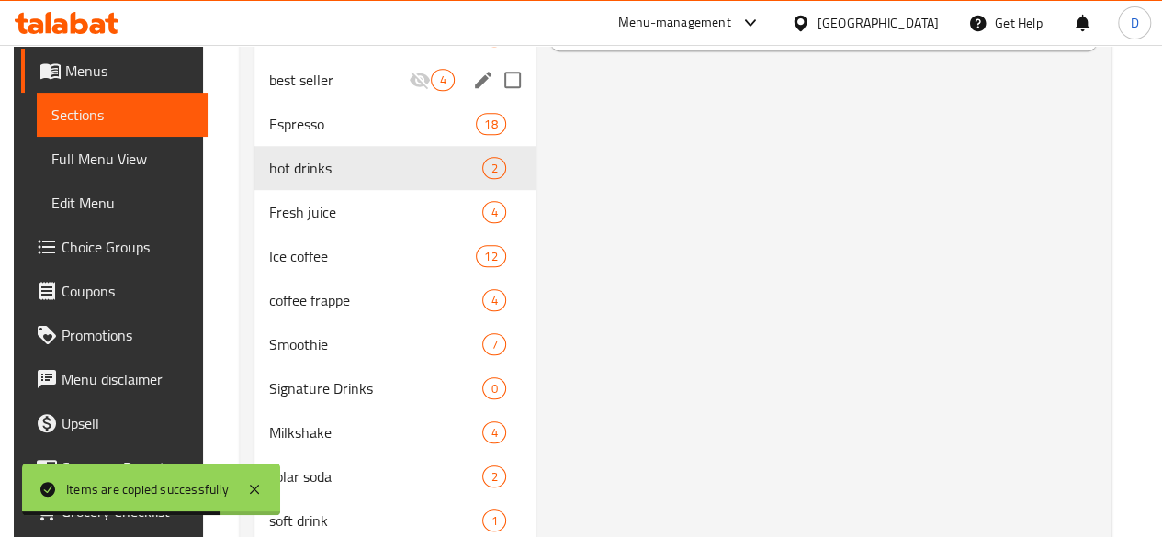
scroll to position [735, 0]
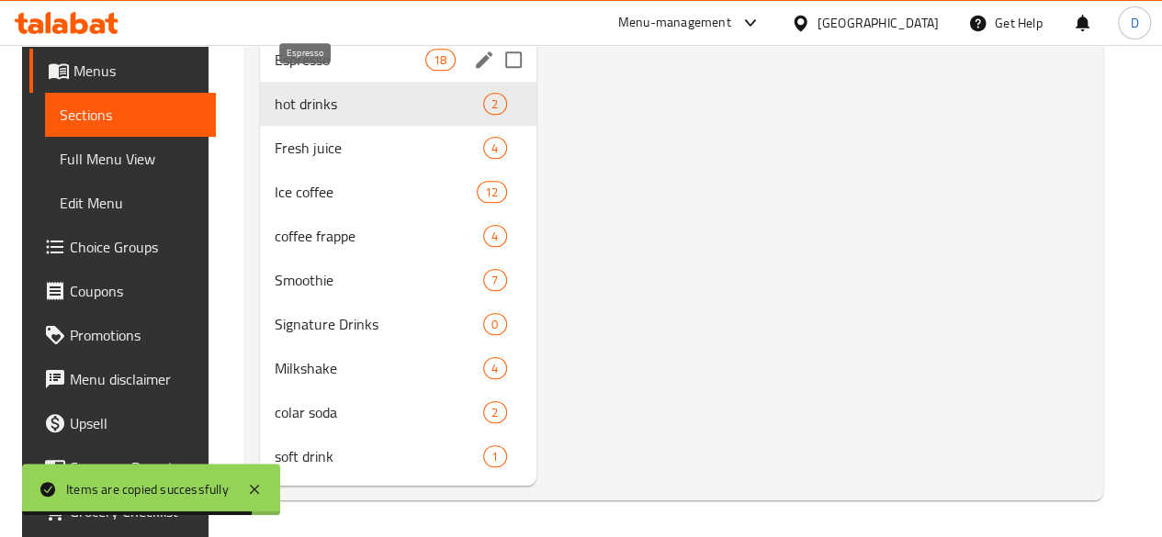
click at [327, 71] on span "Espresso" at bounding box center [351, 60] width 152 height 22
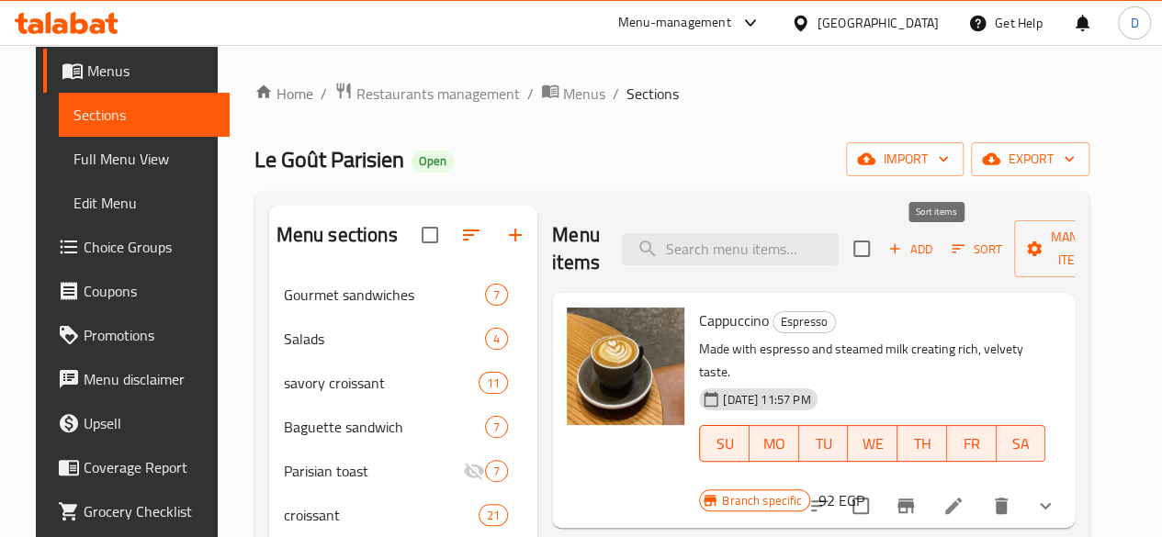
click at [950, 254] on icon "button" at bounding box center [958, 249] width 17 height 17
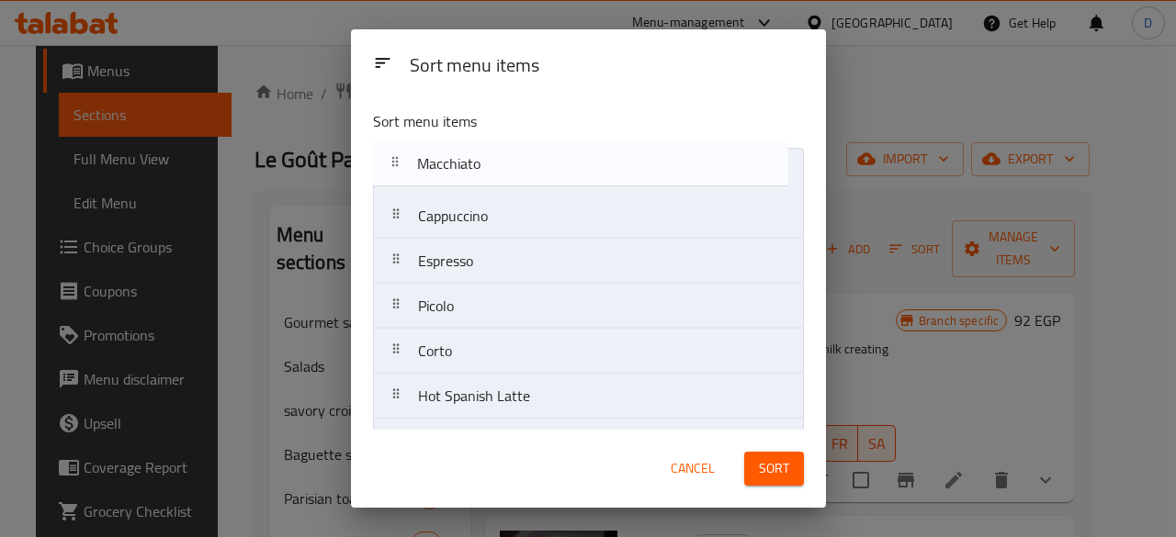
drag, startPoint x: 397, startPoint y: 259, endPoint x: 399, endPoint y: 157, distance: 102.0
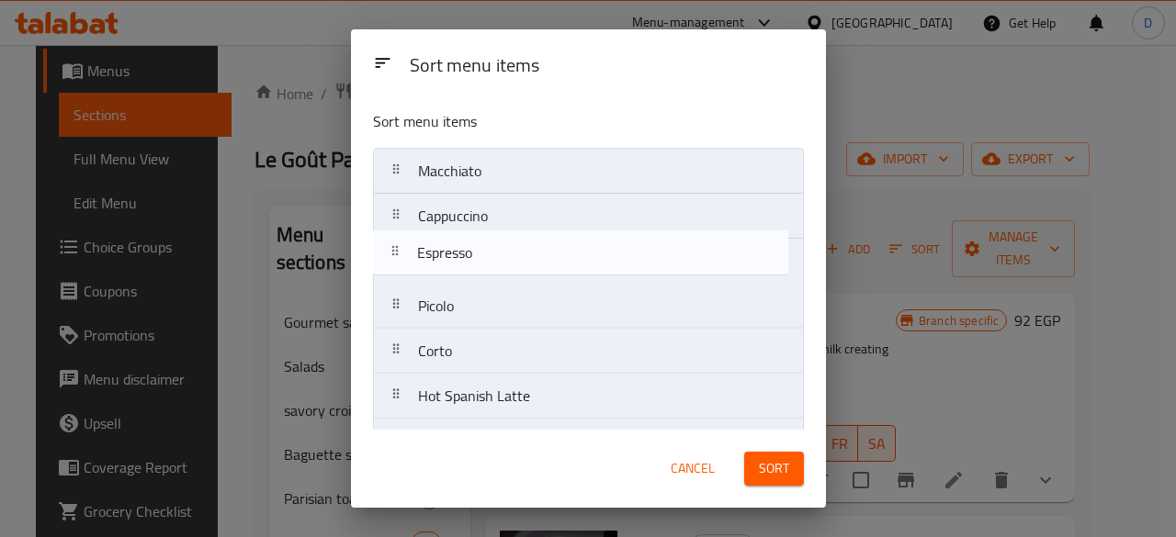
drag, startPoint x: 390, startPoint y: 266, endPoint x: 397, endPoint y: 232, distance: 33.9
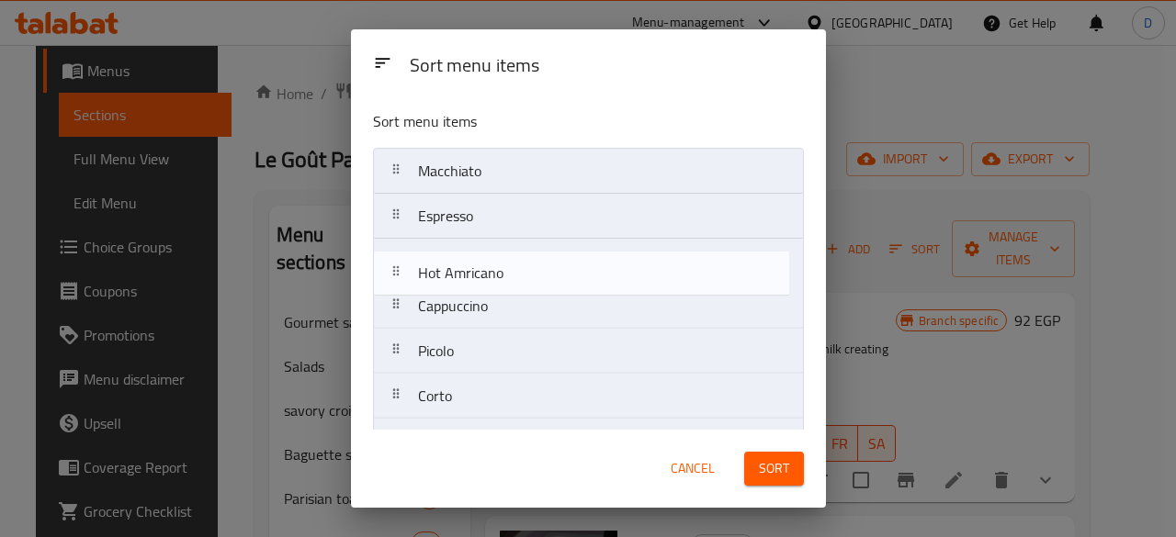
drag, startPoint x: 395, startPoint y: 310, endPoint x: 396, endPoint y: 269, distance: 40.4
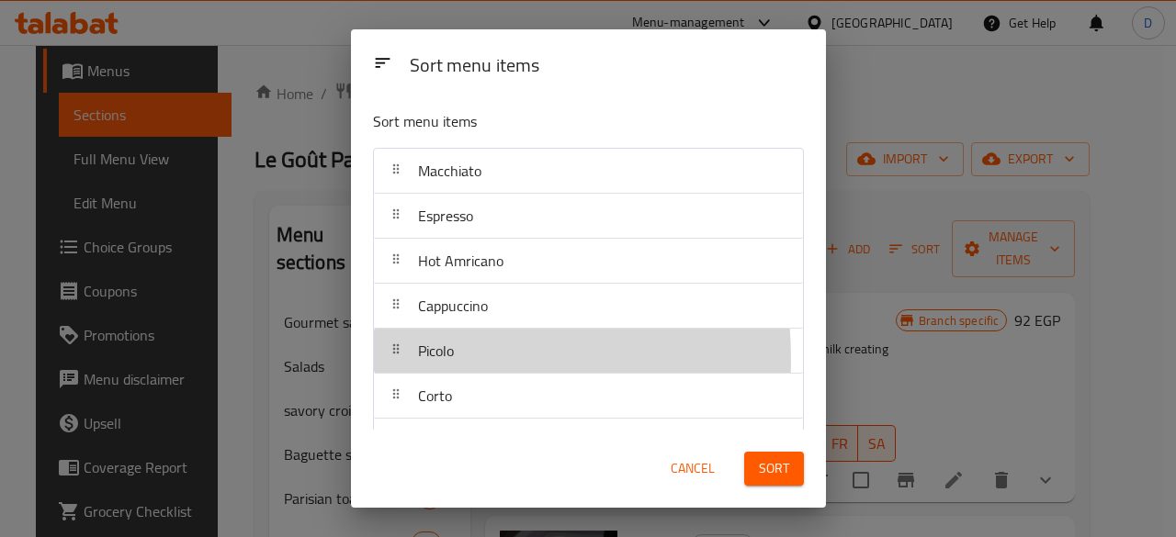
scroll to position [1, 0]
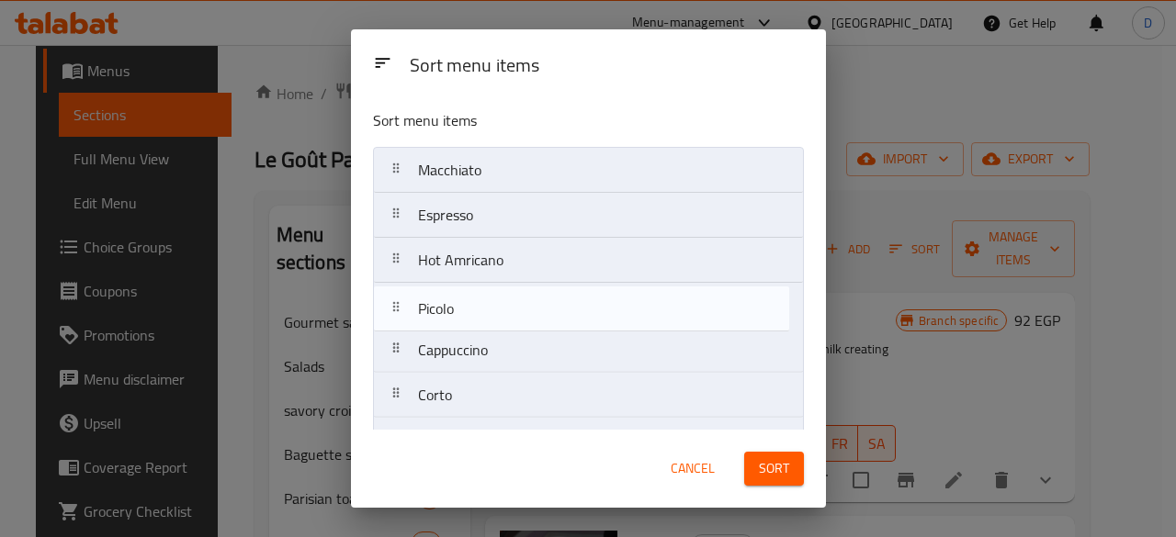
drag, startPoint x: 390, startPoint y: 357, endPoint x: 391, endPoint y: 311, distance: 46.0
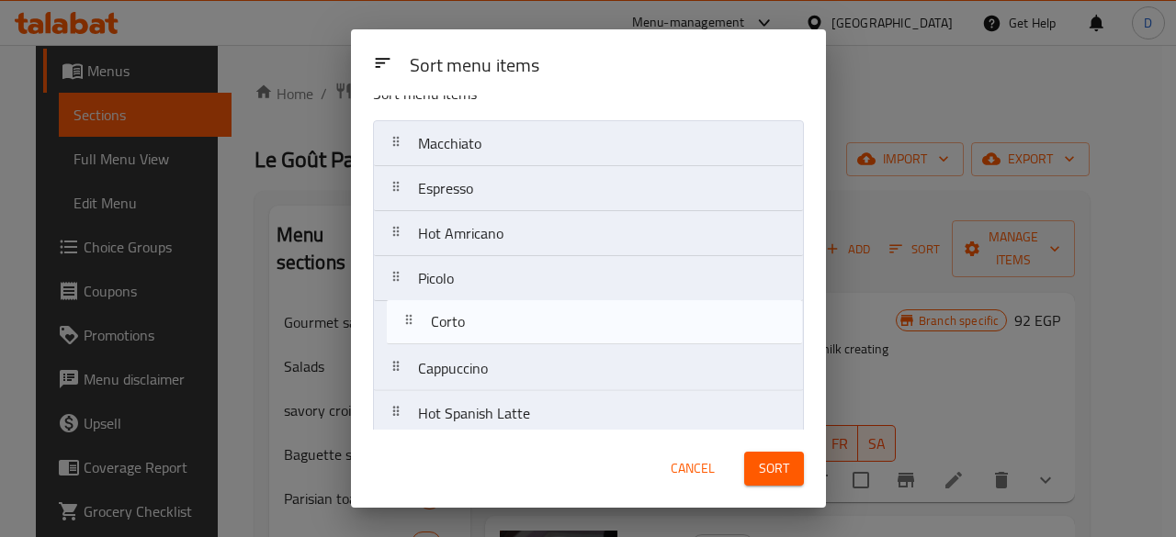
drag, startPoint x: 399, startPoint y: 399, endPoint x: 408, endPoint y: 319, distance: 80.5
click at [408, 319] on nav "Macchiato Espresso Hot Amricano Picolo Cappuccino Corto Hot Spanish Latte Flat …" at bounding box center [588, 526] width 431 height 812
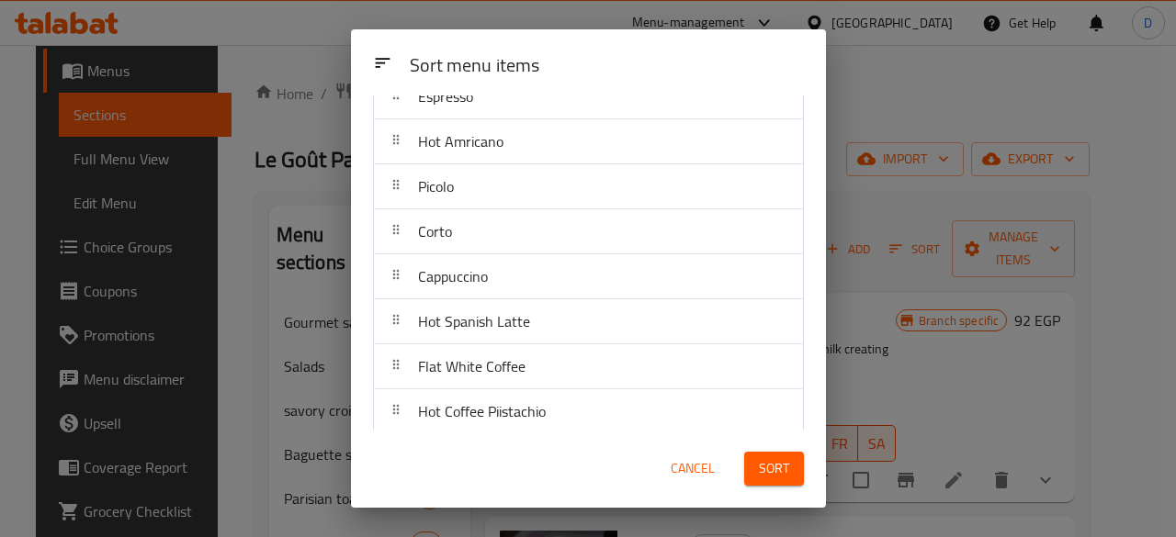
scroll to position [211, 0]
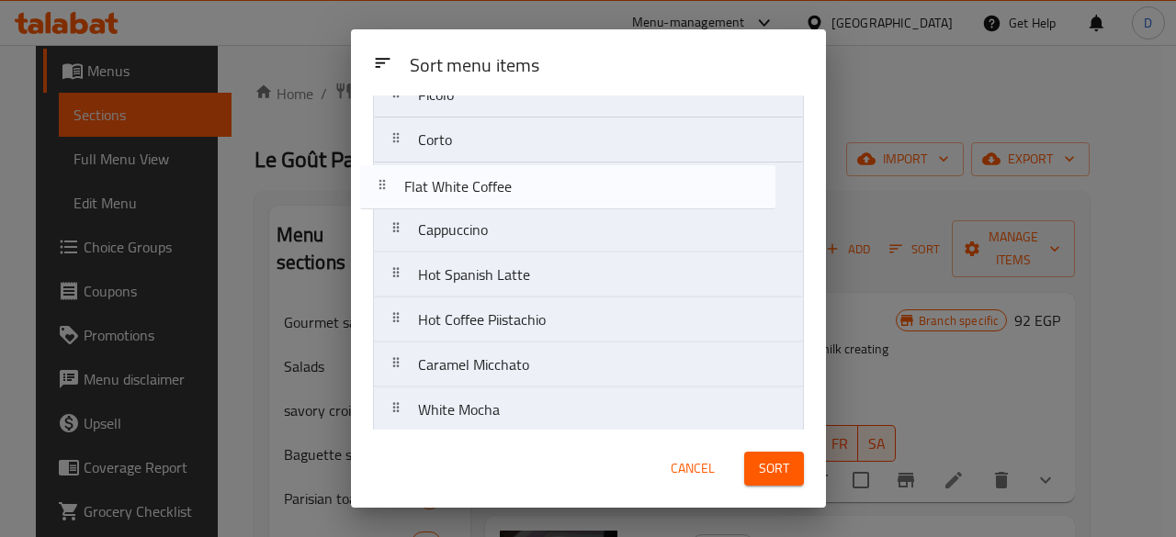
drag, startPoint x: 393, startPoint y: 277, endPoint x: 377, endPoint y: 185, distance: 93.3
click at [377, 185] on nav "Macchiato Espresso Hot Amricano Picolo Corto Cappuccino Hot Spanish Latte Flat …" at bounding box center [588, 343] width 431 height 812
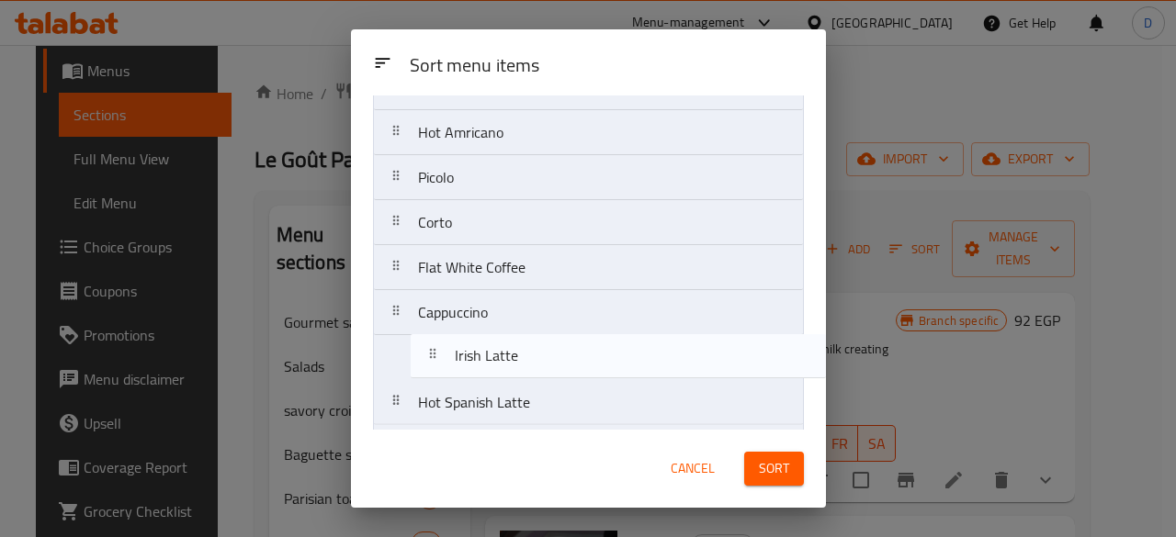
scroll to position [138, 0]
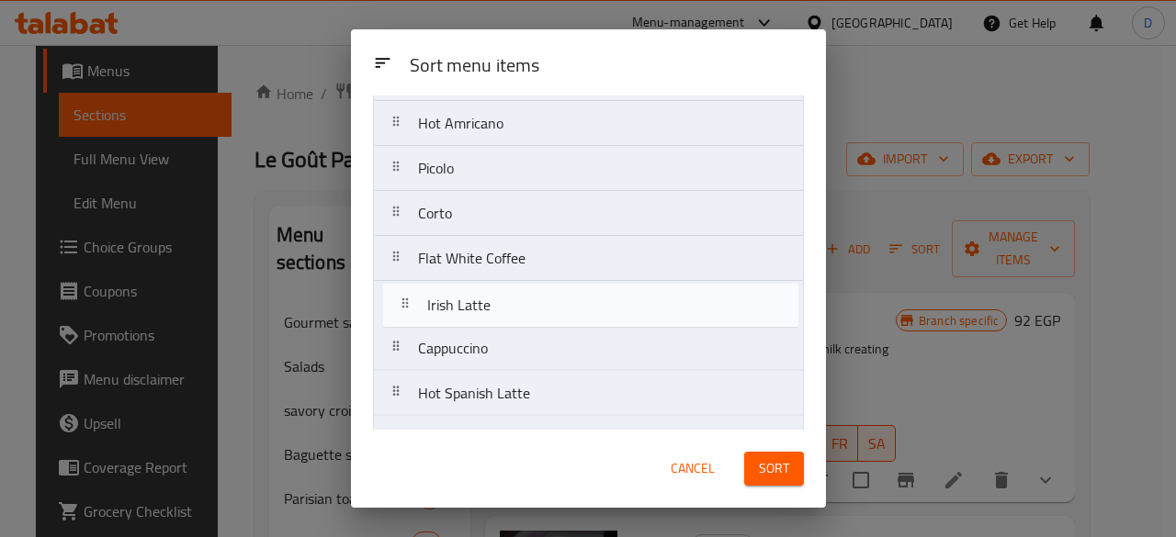
drag, startPoint x: 391, startPoint y: 185, endPoint x: 402, endPoint y: 302, distance: 118.1
click at [402, 302] on nav "Macchiato Espresso Hot Amricano Picolo Corto Flat White Coffee Cappuccino Hot S…" at bounding box center [588, 416] width 431 height 812
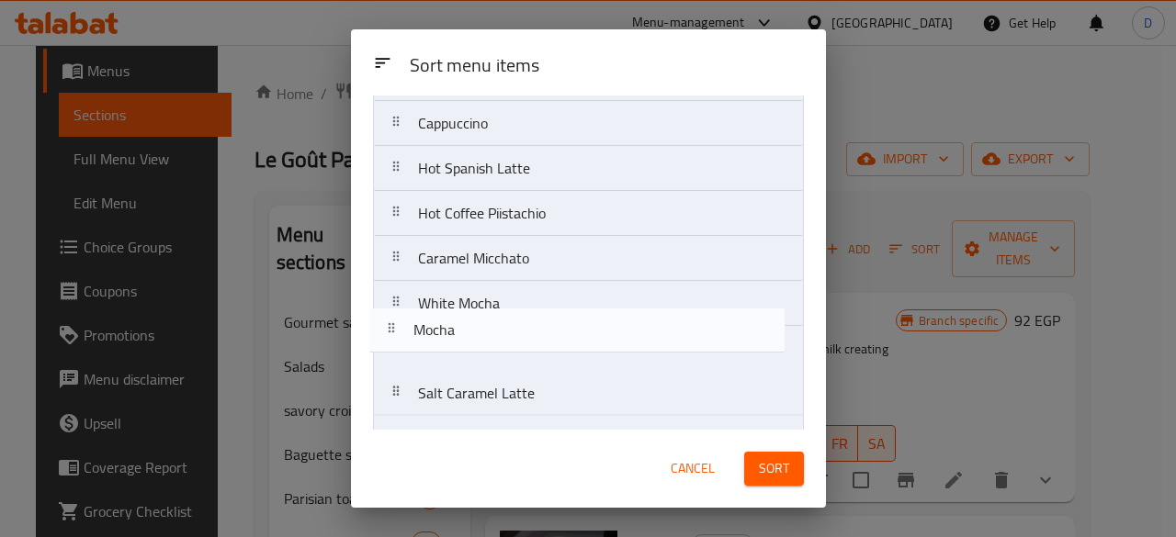
scroll to position [364, 0]
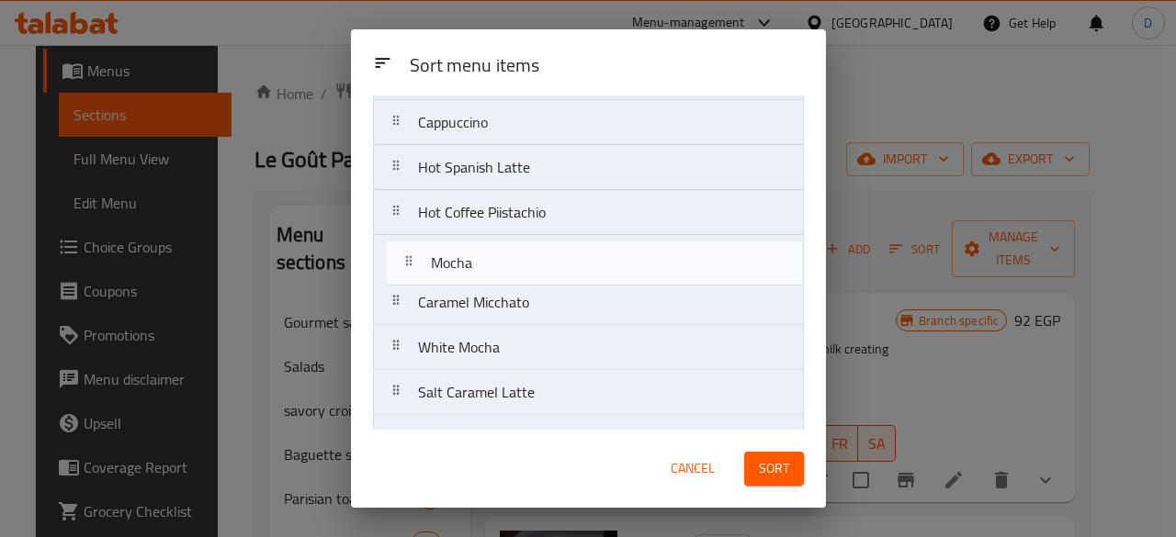
drag, startPoint x: 394, startPoint y: 355, endPoint x: 402, endPoint y: 255, distance: 99.6
click at [402, 255] on nav "Macchiato Espresso Hot Amricano Picolo Corto Flat White Coffee Irish Latte Capp…" at bounding box center [588, 190] width 431 height 812
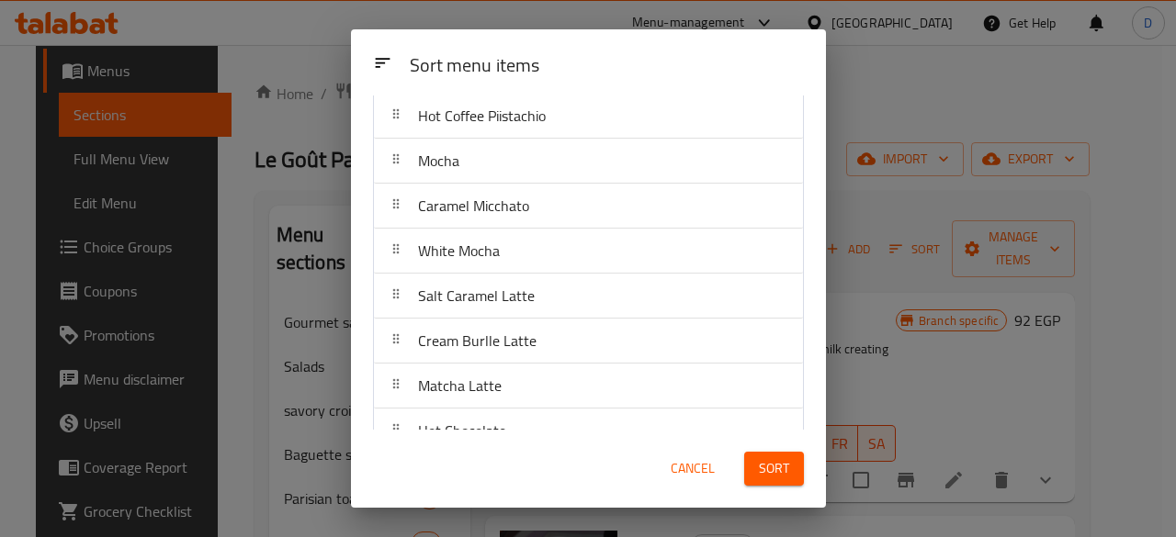
scroll to position [531, 0]
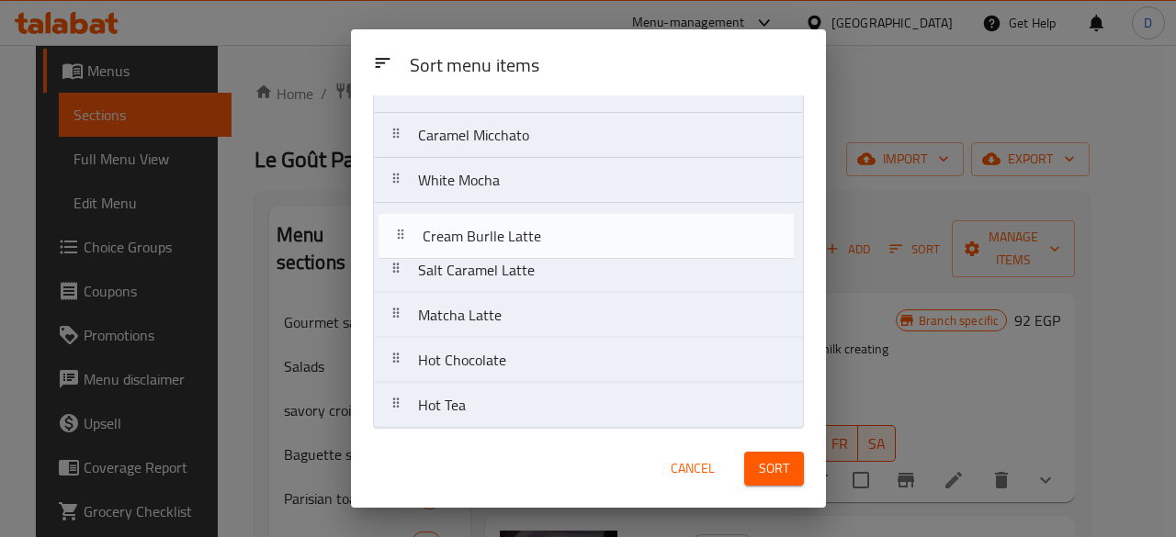
drag, startPoint x: 401, startPoint y: 261, endPoint x: 401, endPoint y: 227, distance: 34.0
click at [401, 227] on nav "Macchiato Espresso Hot Amricano Picolo Corto Flat White Coffee Irish Latte Capp…" at bounding box center [588, 23] width 431 height 812
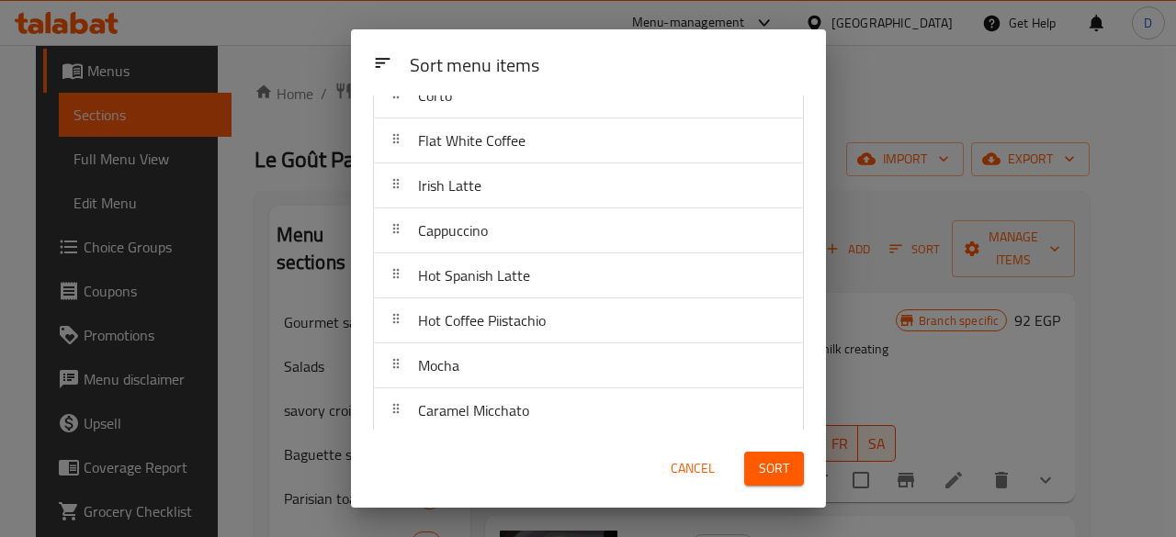
scroll to position [164, 0]
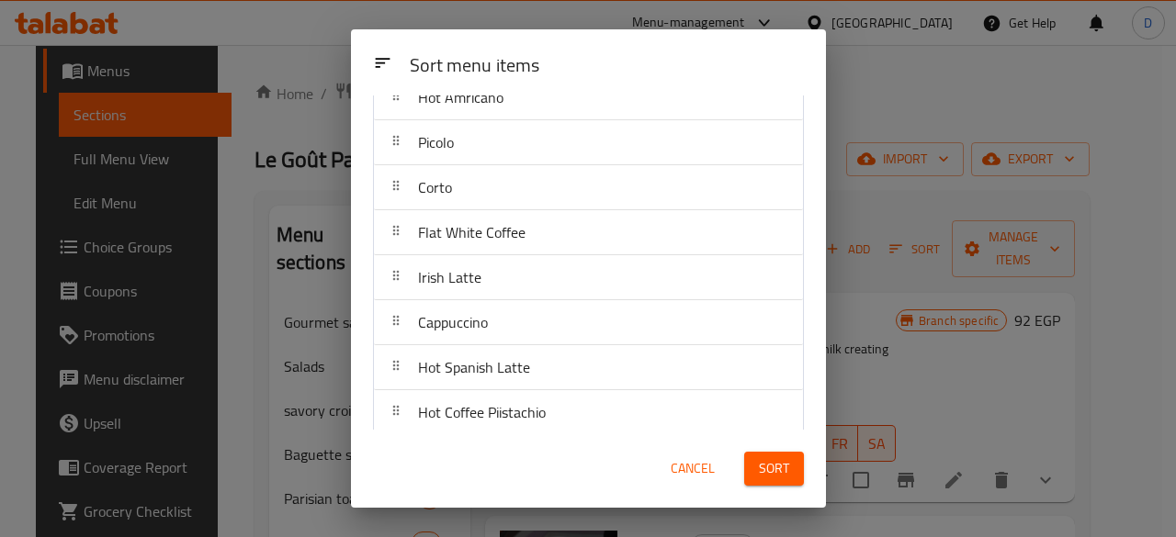
click at [781, 457] on button "Sort" at bounding box center [774, 469] width 60 height 34
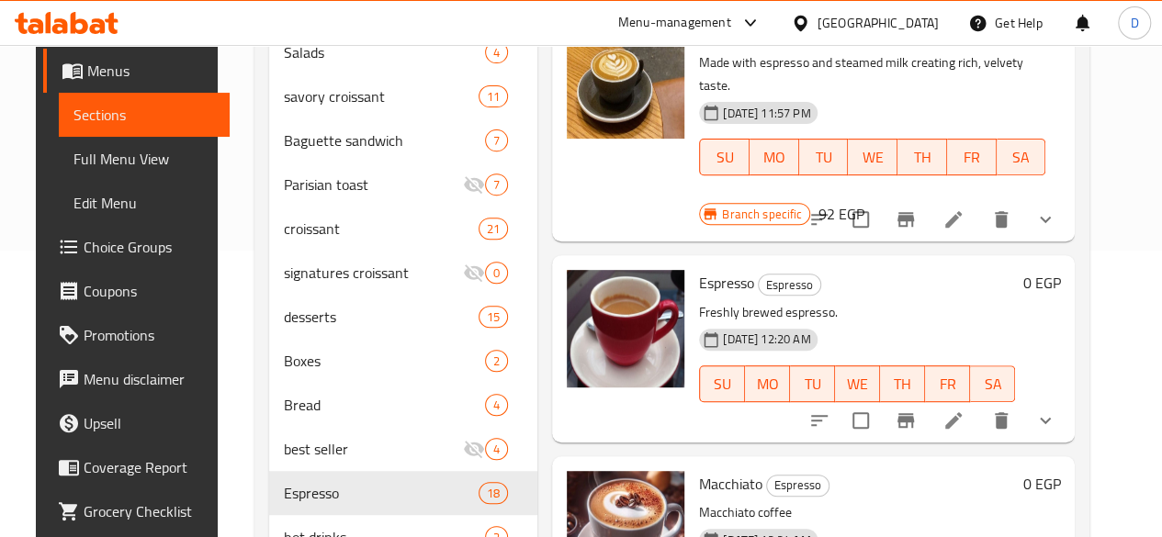
scroll to position [0, 0]
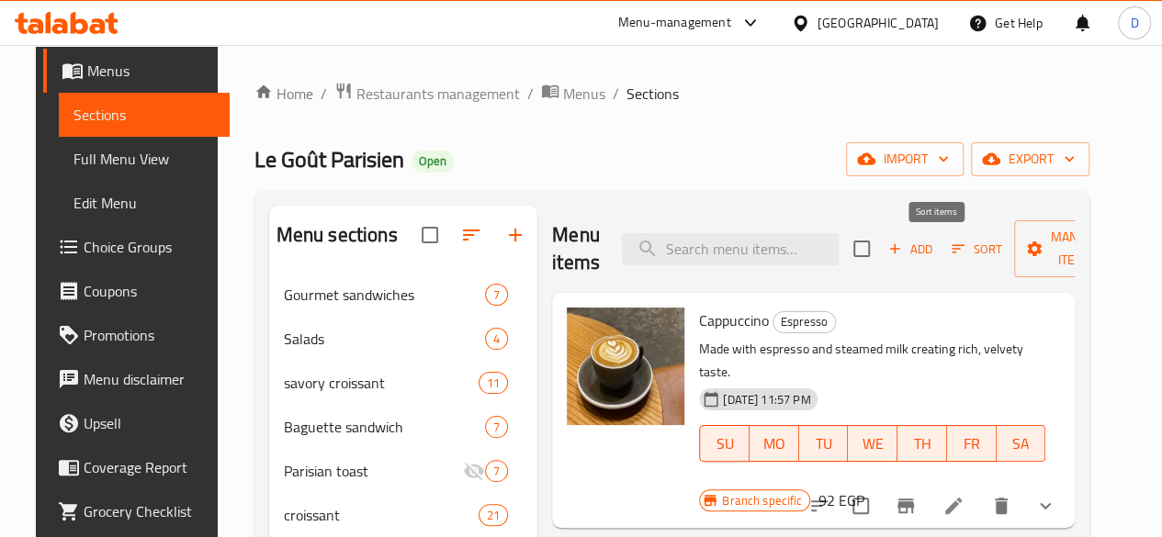
click at [940, 251] on span "Sort" at bounding box center [977, 249] width 74 height 28
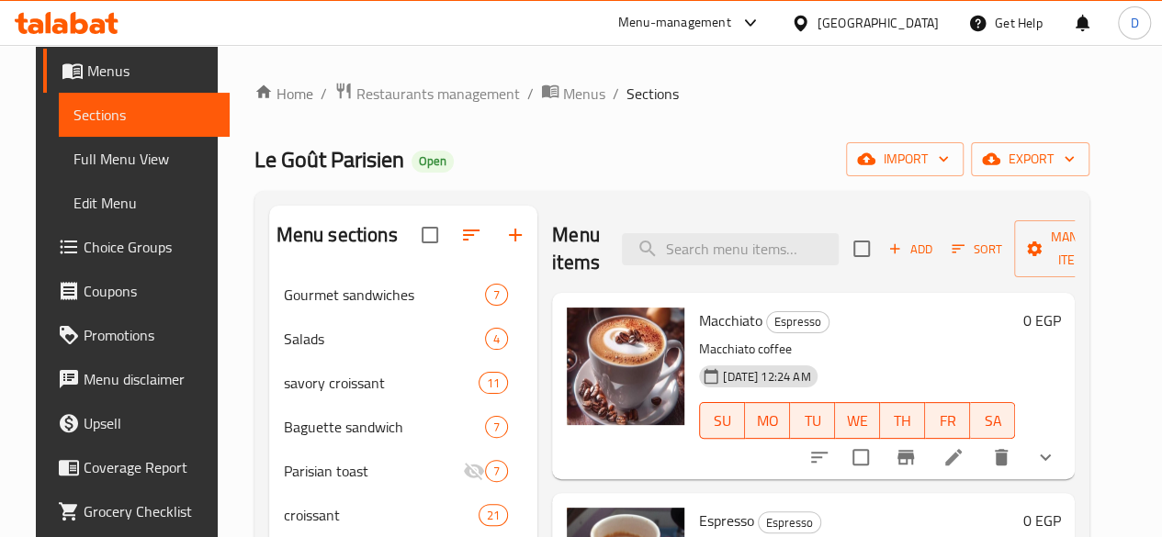
click at [926, 228] on div "Add Sort Manage items" at bounding box center [995, 248] width 284 height 57
click at [952, 251] on span "Sort" at bounding box center [977, 249] width 51 height 21
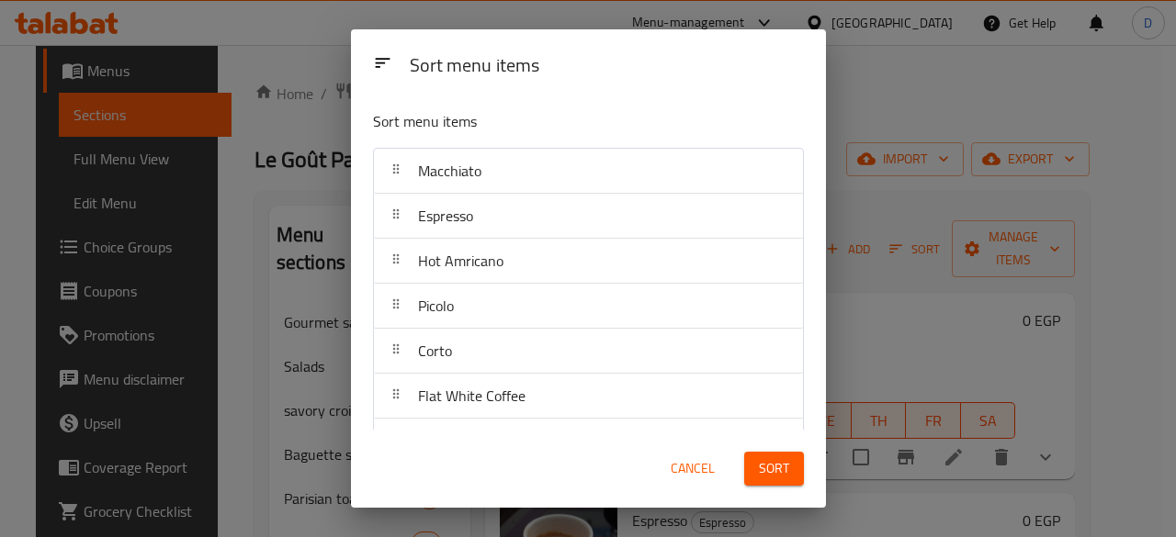
click at [693, 476] on span "Cancel" at bounding box center [693, 469] width 44 height 23
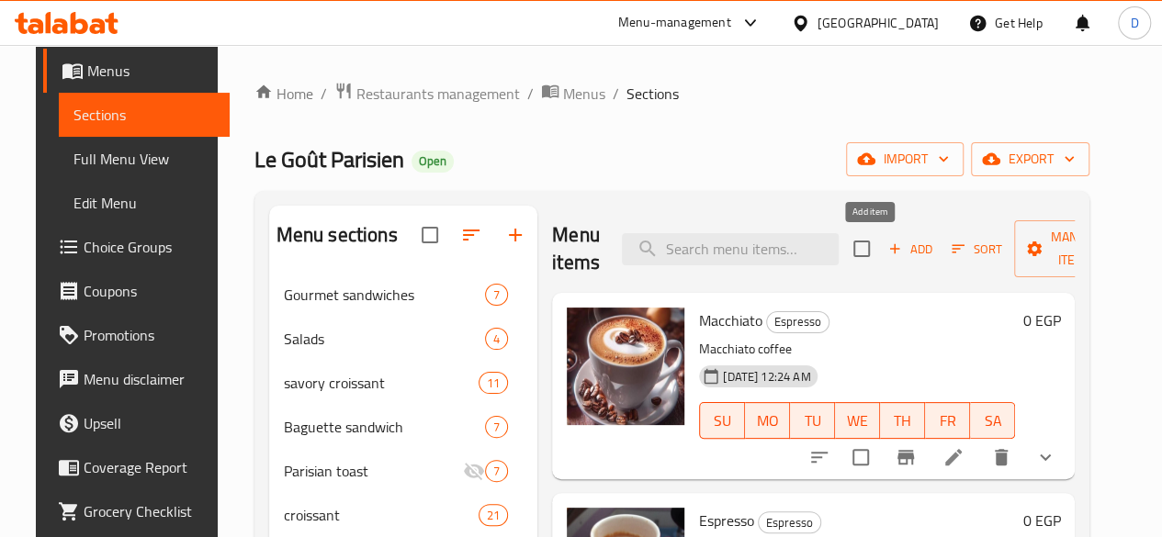
click at [891, 243] on span "Add" at bounding box center [911, 249] width 50 height 21
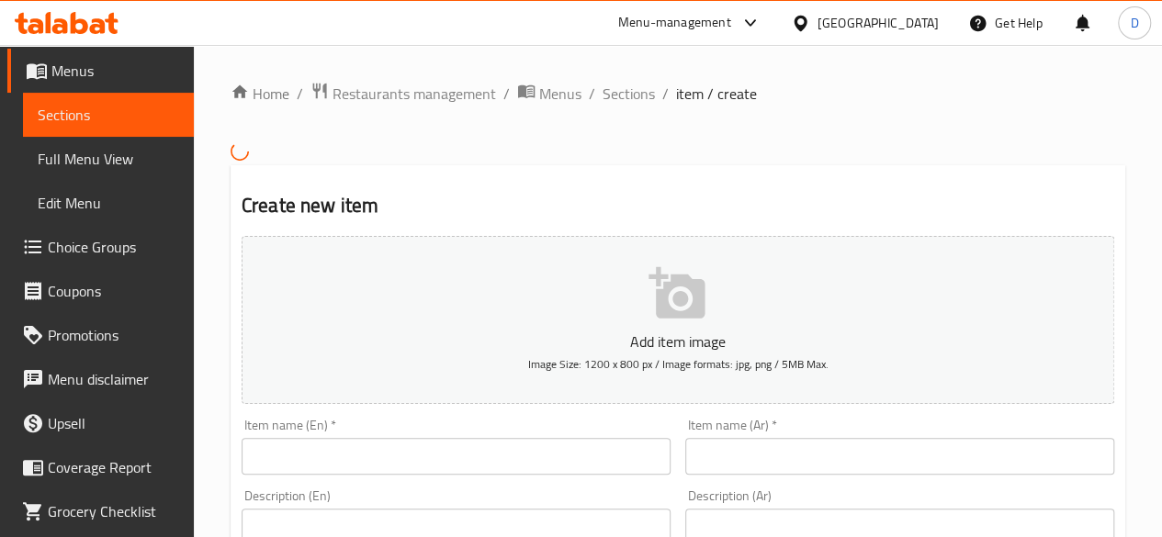
click at [524, 447] on input "text" at bounding box center [456, 456] width 429 height 37
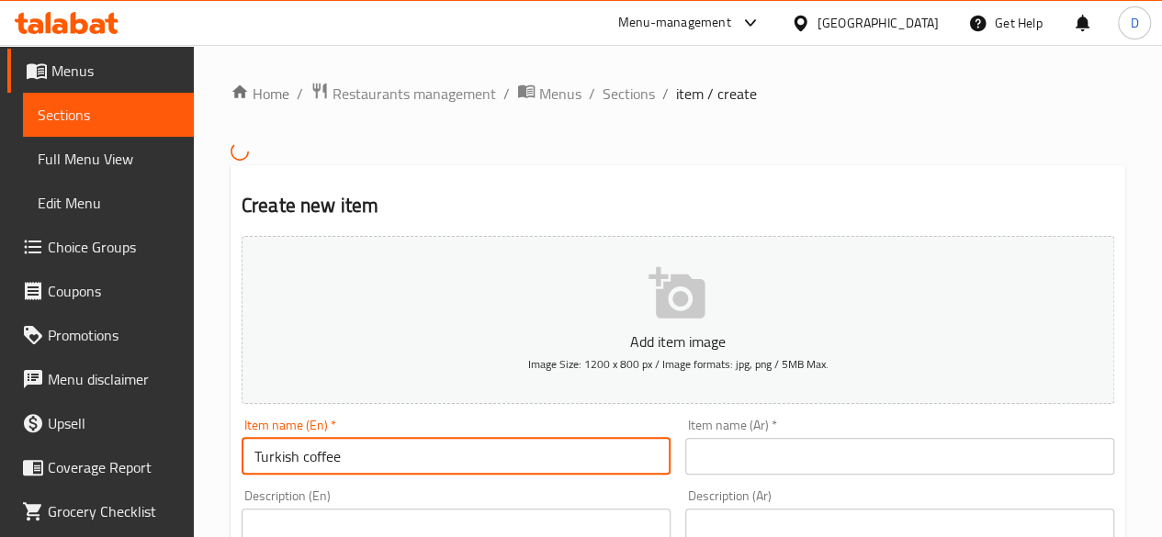
type input "Turkish coffee"
click at [820, 468] on input "text" at bounding box center [899, 456] width 429 height 37
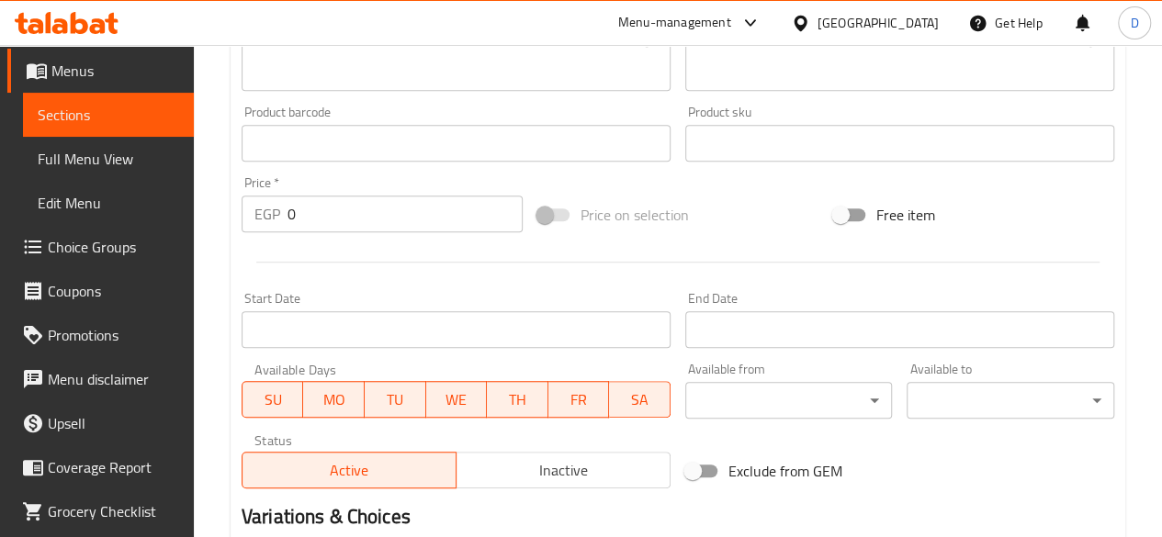
scroll to position [643, 0]
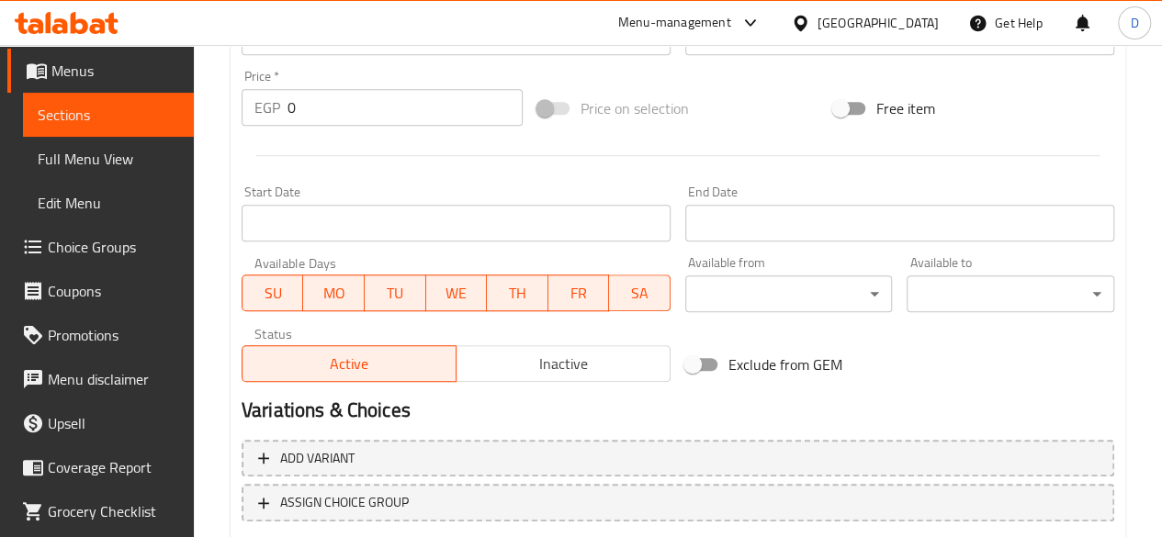
type input "قهوة تركى"
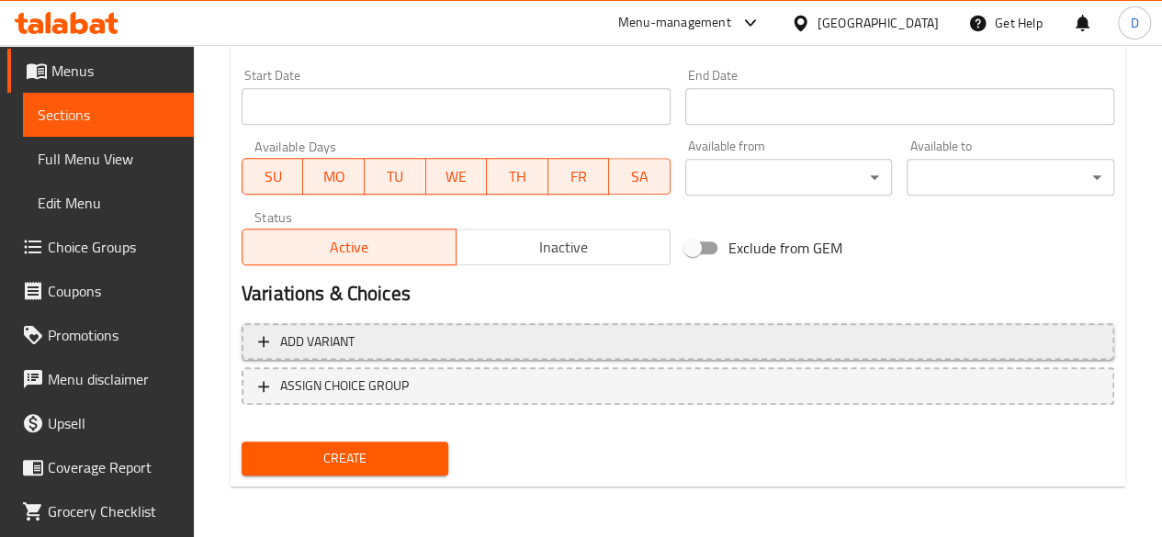
click at [388, 339] on span "Add variant" at bounding box center [678, 342] width 840 height 23
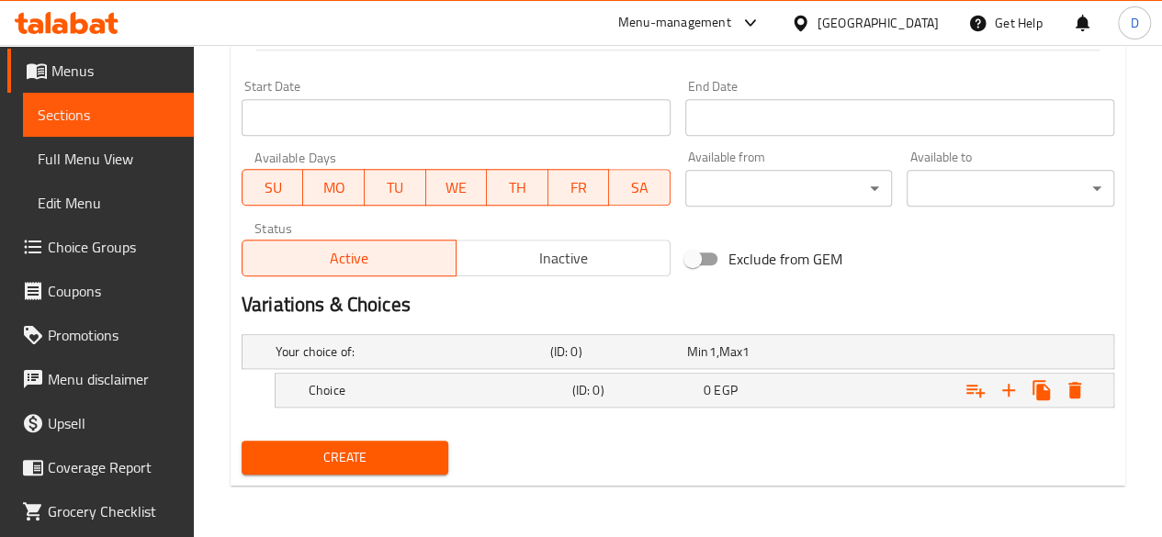
scroll to position [746, 0]
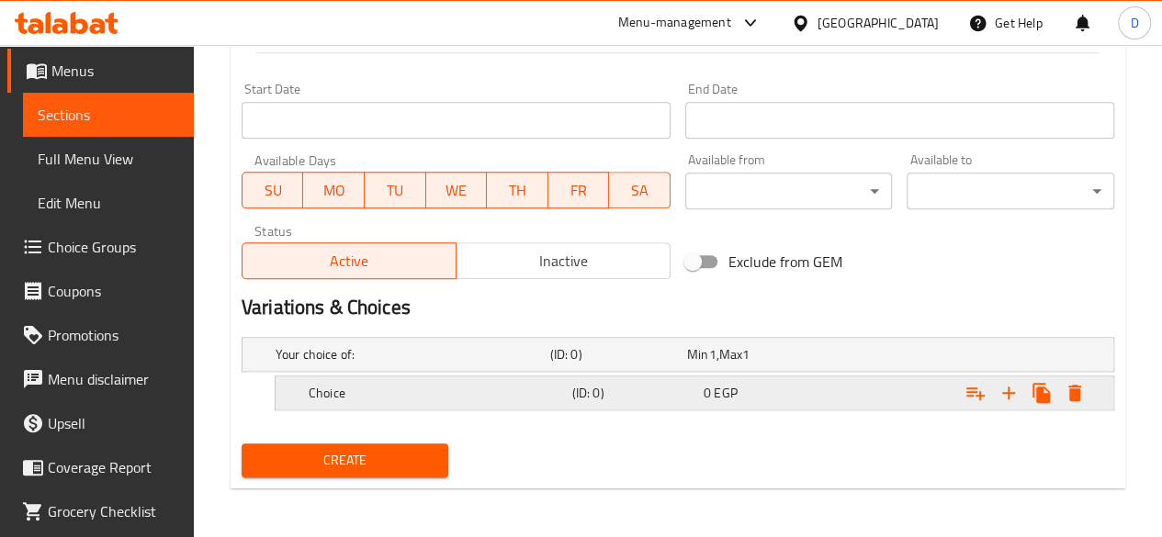
click at [677, 377] on div "Choice (ID: 0) 0 EGP" at bounding box center [700, 393] width 790 height 40
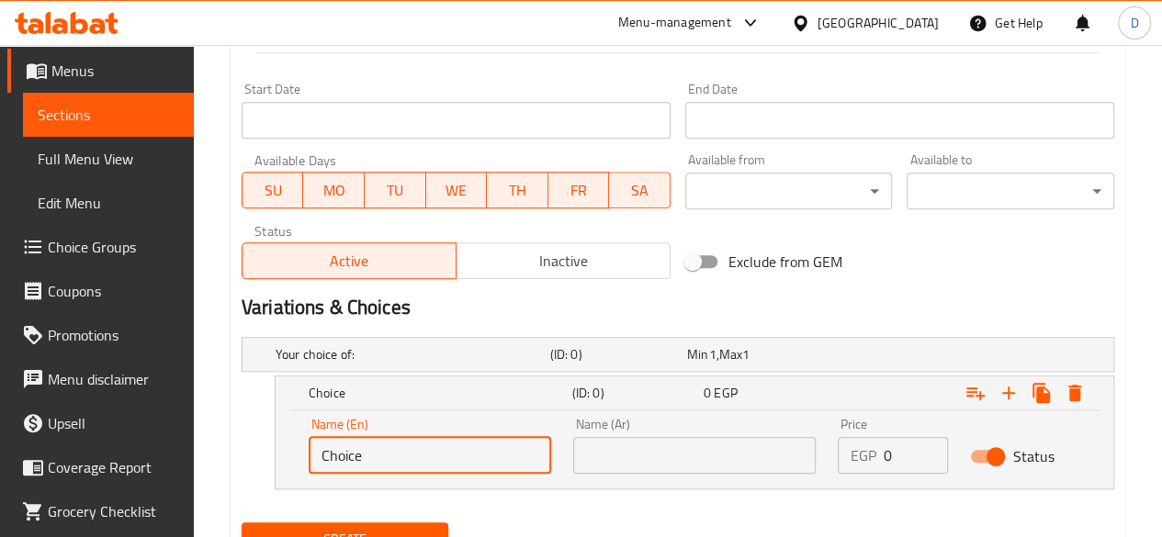
drag, startPoint x: 416, startPoint y: 454, endPoint x: 282, endPoint y: 465, distance: 134.6
click at [282, 465] on div "Name (En) Choice Name (En) Name (Ar) Name (Ar) Price EGP 0 Price Status" at bounding box center [695, 450] width 838 height 78
type input "ٍ"
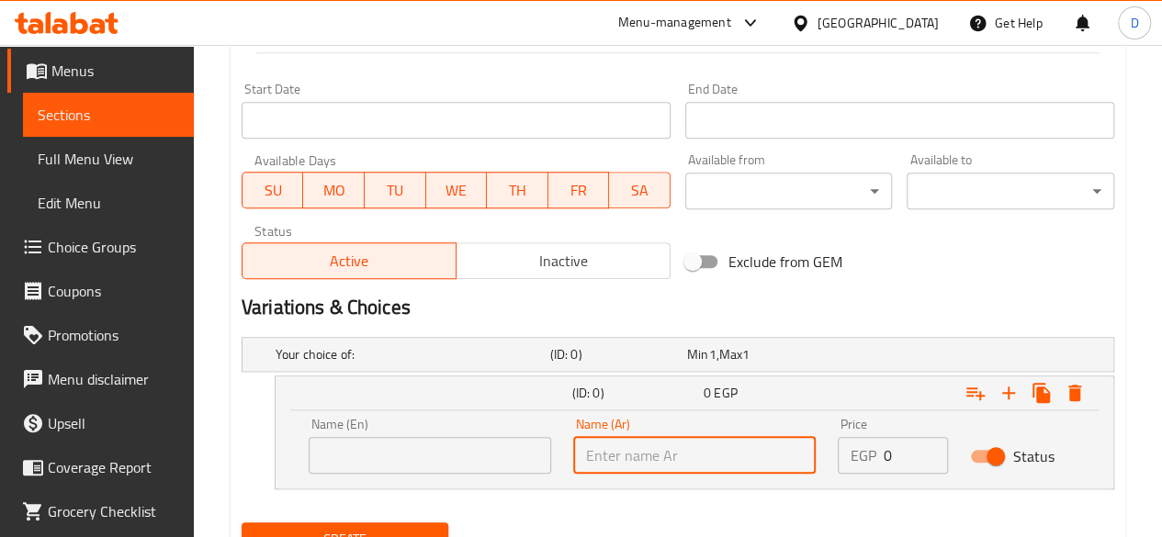
click at [762, 455] on input "text" at bounding box center [694, 455] width 243 height 37
type input "سينجل"
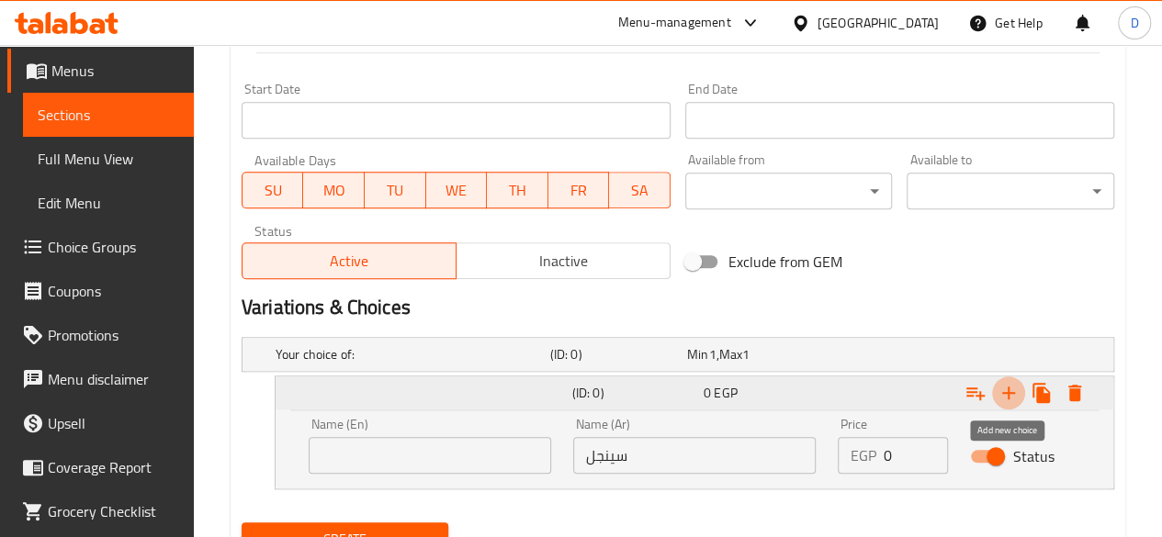
click at [1012, 382] on icon "Expand" at bounding box center [1009, 393] width 22 height 22
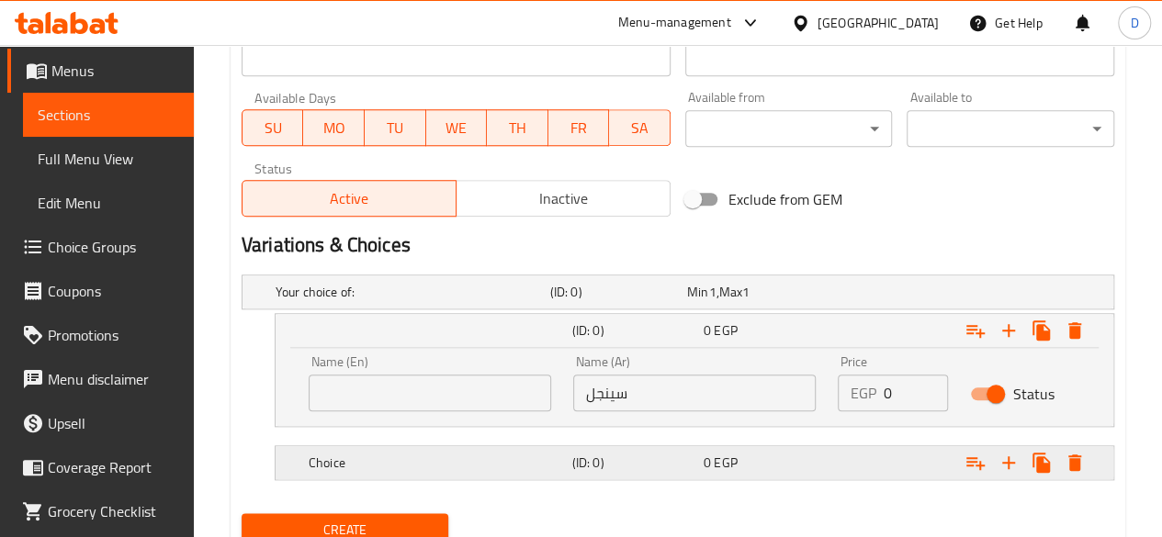
scroll to position [877, 0]
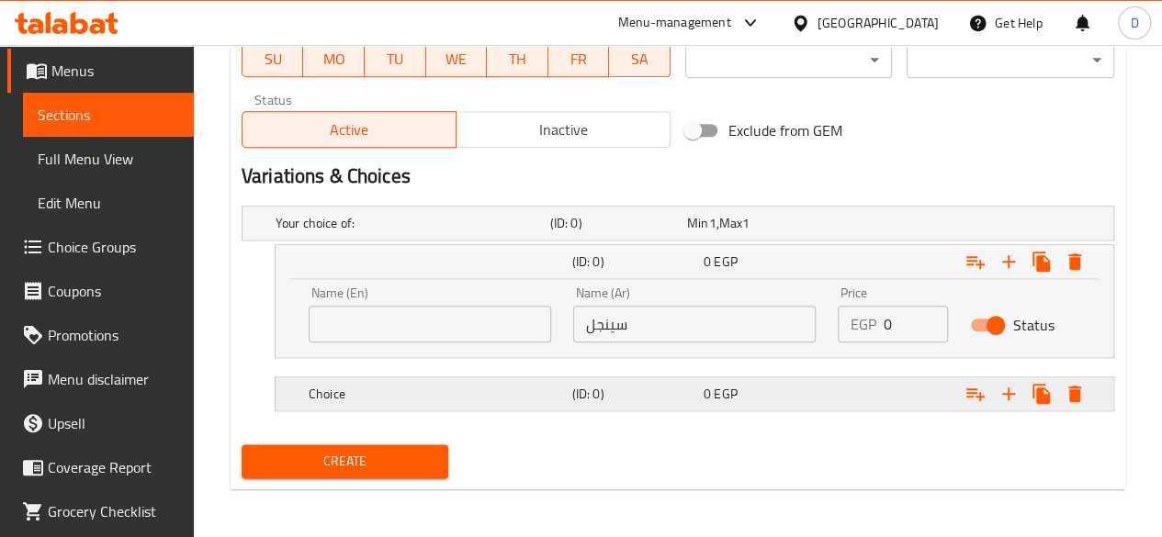
click at [696, 390] on div "(ID: 0)" at bounding box center [634, 394] width 131 height 26
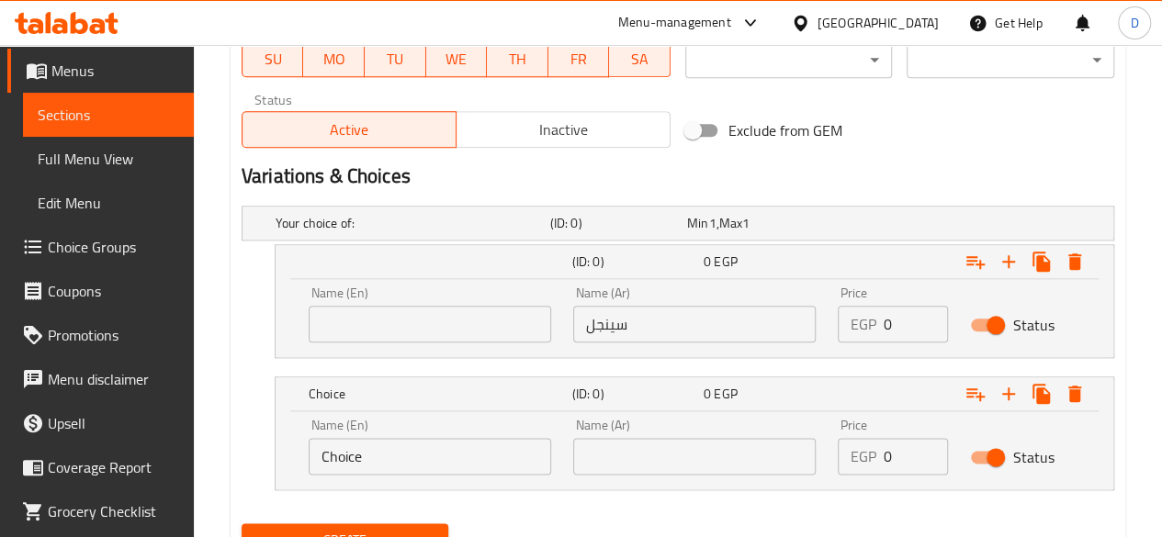
click at [676, 455] on input "text" at bounding box center [694, 456] width 243 height 37
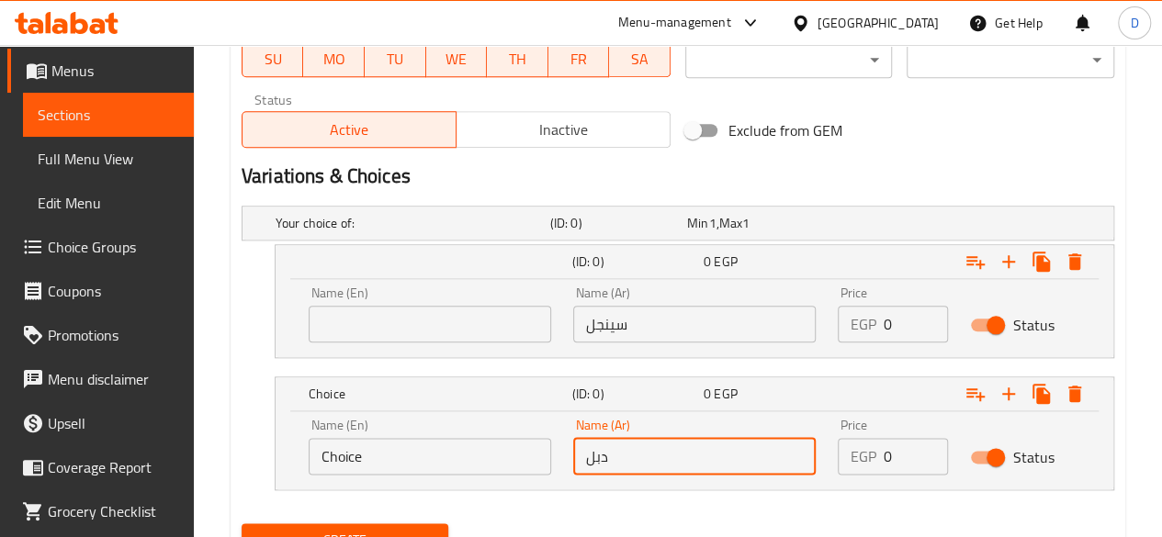
type input "دبل"
click at [410, 321] on input "text" at bounding box center [430, 324] width 243 height 37
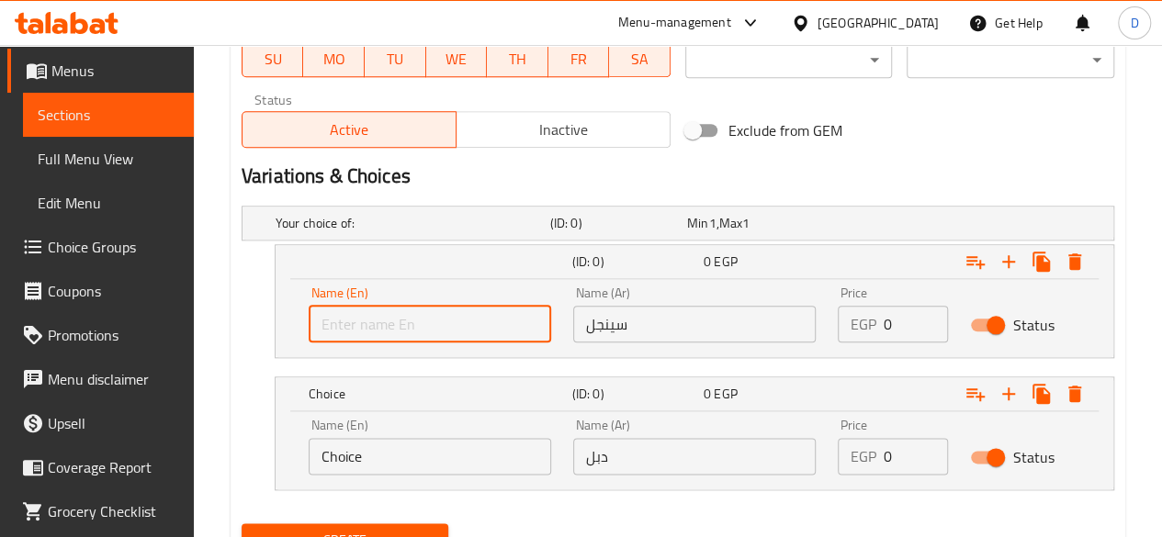
type input "Single"
click at [432, 438] on input "Choice" at bounding box center [430, 456] width 243 height 37
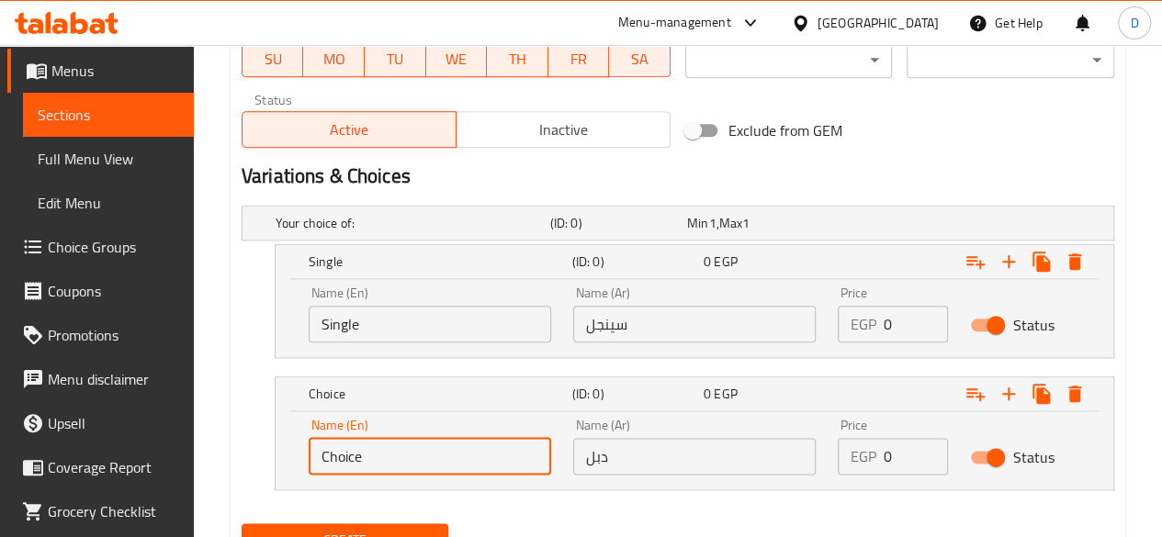
drag, startPoint x: 428, startPoint y: 451, endPoint x: 210, endPoint y: 463, distance: 218.1
click at [356, 448] on input "text" at bounding box center [430, 456] width 243 height 37
type input "Double"
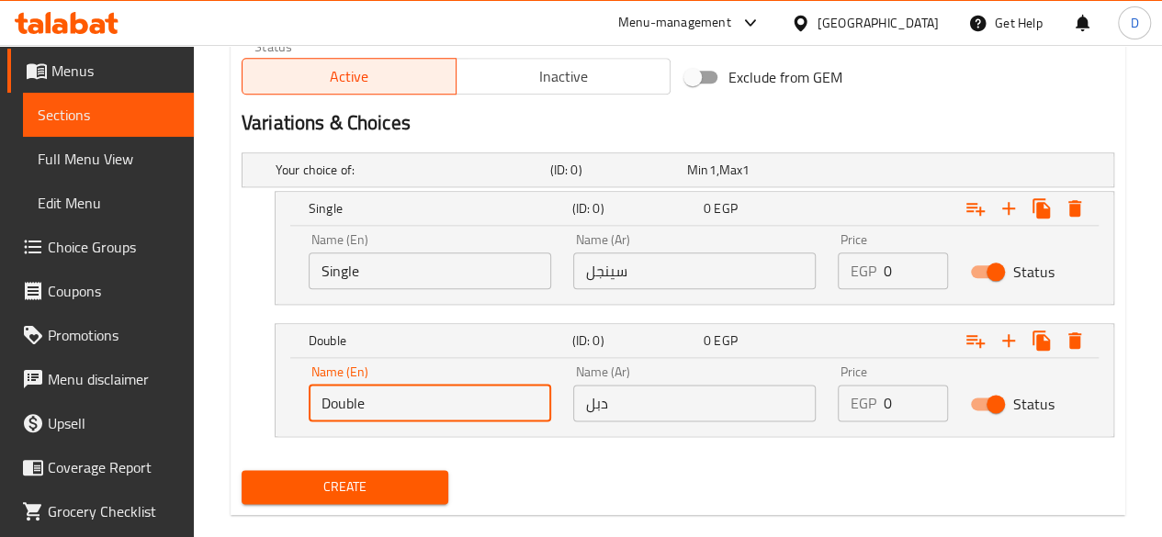
scroll to position [956, 0]
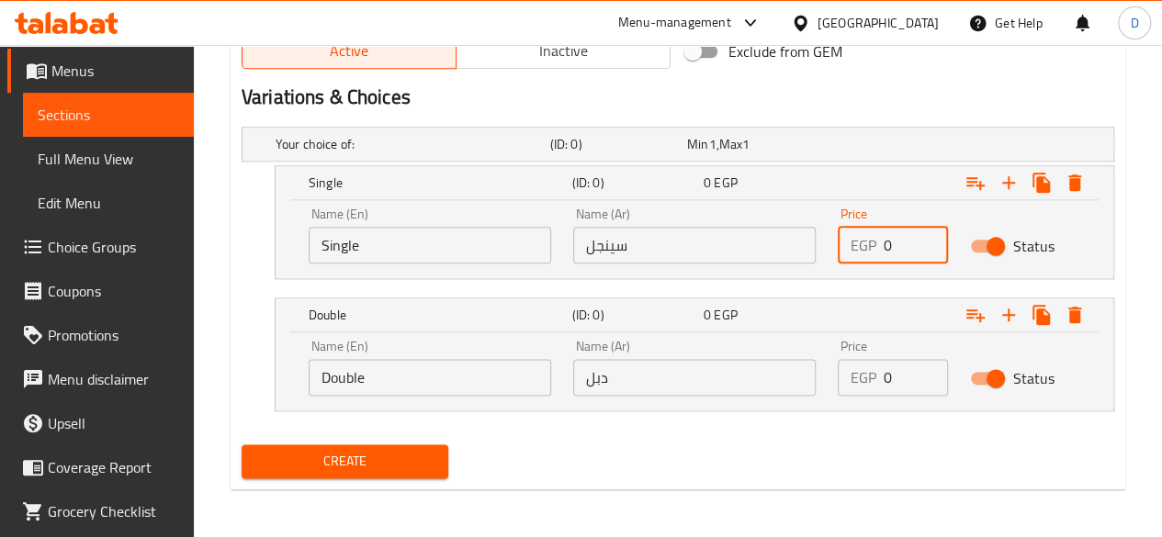
drag, startPoint x: 910, startPoint y: 242, endPoint x: 774, endPoint y: 201, distance: 141.9
click at [788, 206] on div "Name (En) Single Name (En) Name (Ar) سينجل Name (Ar) Price EGP 0 Price Status" at bounding box center [695, 236] width 794 height 78
type input "84.5"
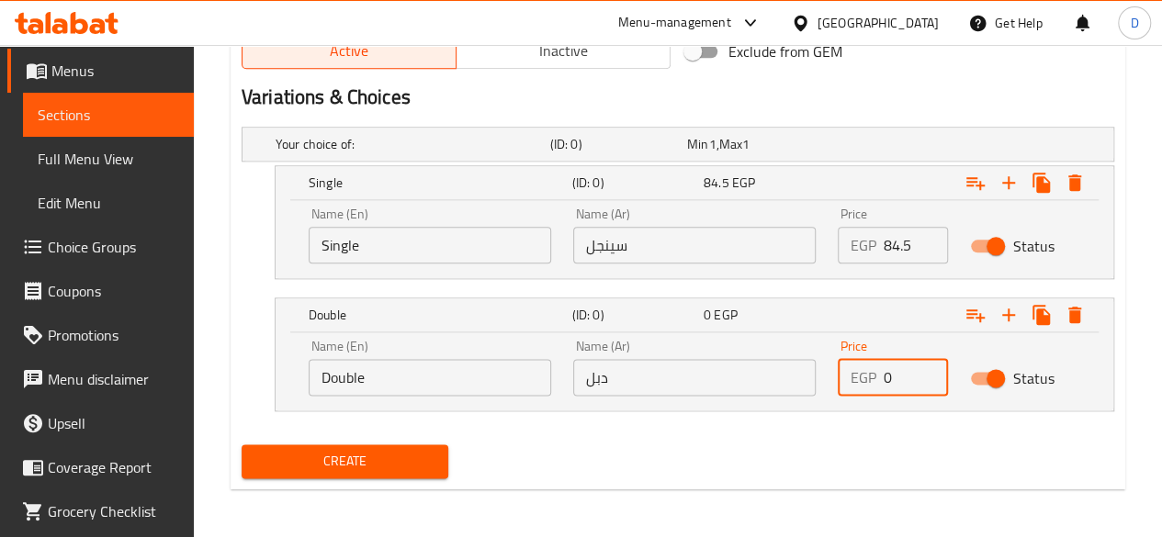
drag, startPoint x: 891, startPoint y: 378, endPoint x: 756, endPoint y: 342, distance: 139.7
click at [772, 352] on div "Name (En) Double Name (En) Name (Ar) دبل Name (Ar) Price EGP 0 Price Status" at bounding box center [695, 368] width 794 height 78
type input "97.5"
click at [307, 458] on span "Create" at bounding box center [345, 461] width 178 height 23
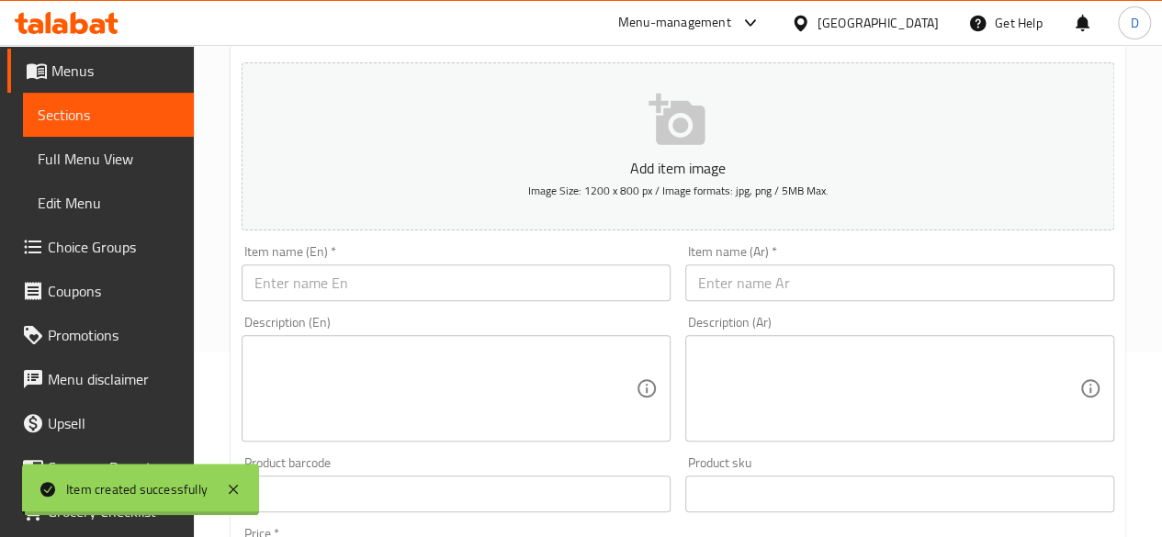
scroll to position [38, 0]
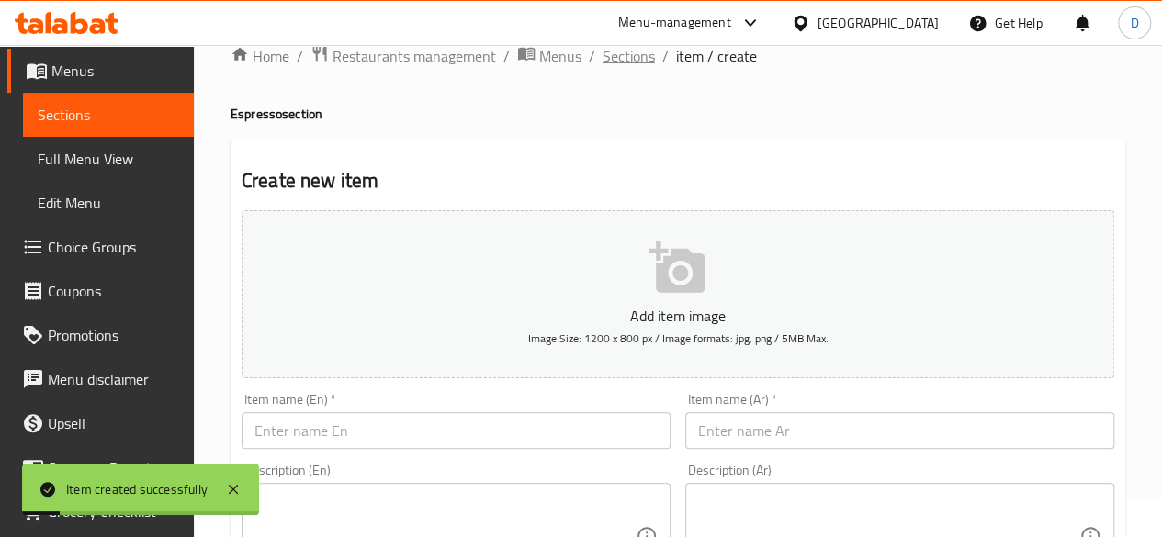
click at [619, 56] on span "Sections" at bounding box center [629, 56] width 52 height 22
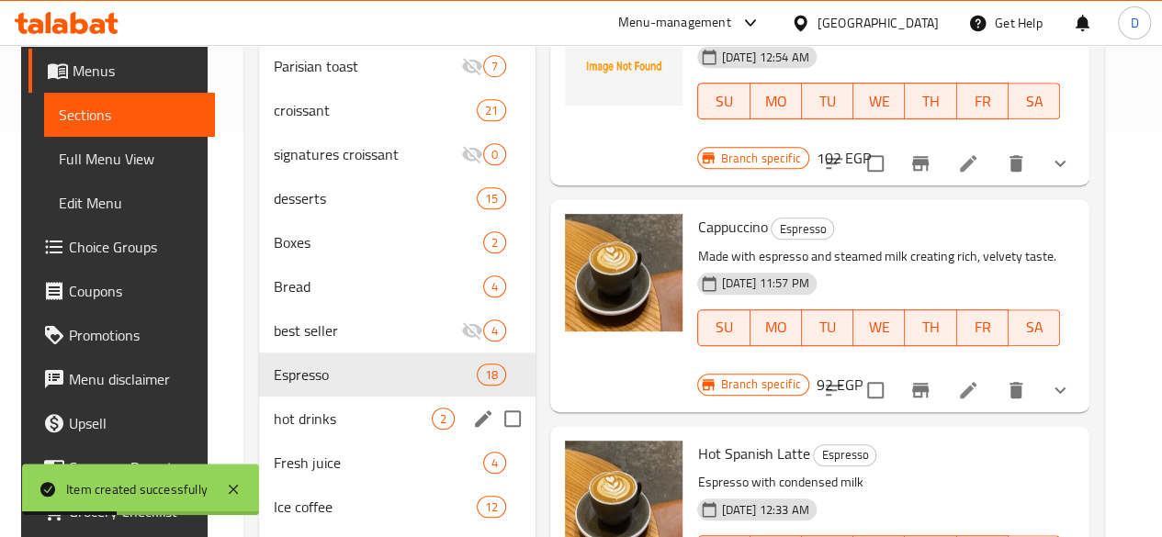
scroll to position [497, 0]
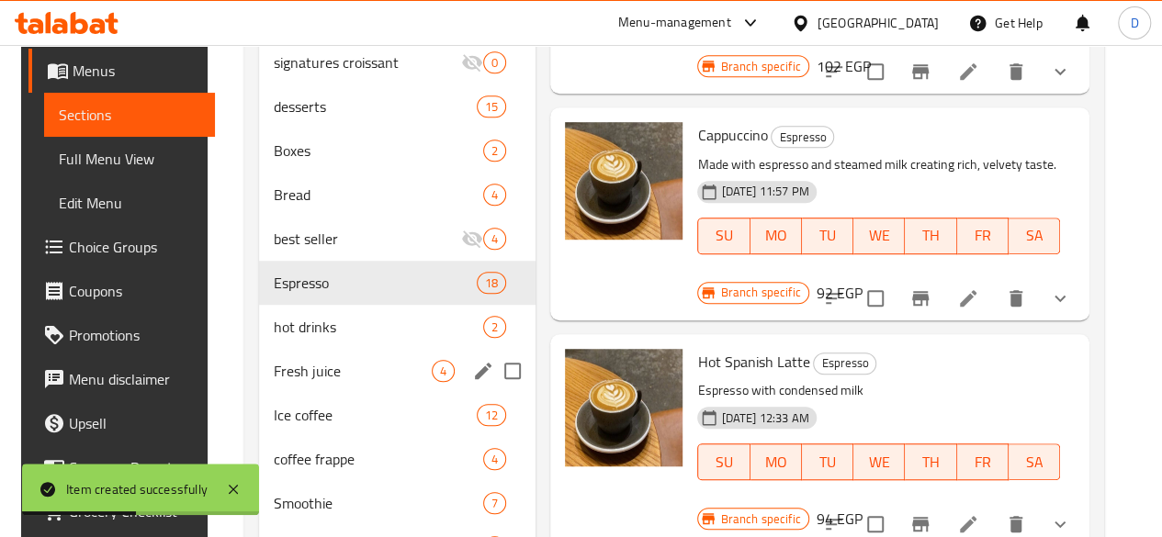
click at [319, 385] on div "Fresh juice 4" at bounding box center [397, 371] width 277 height 44
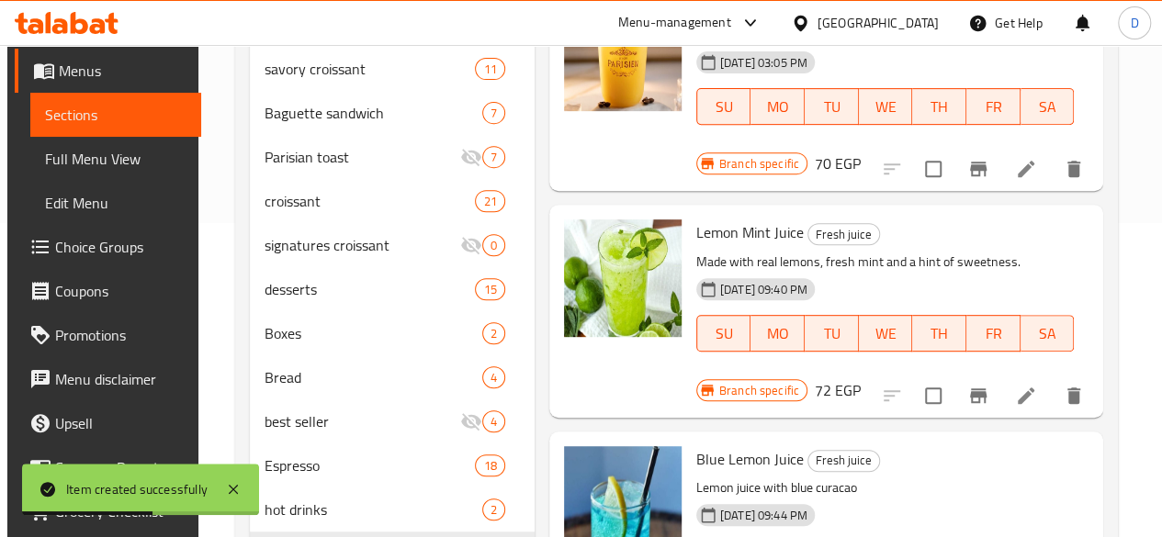
scroll to position [38, 0]
